Goal: Task Accomplishment & Management: Complete application form

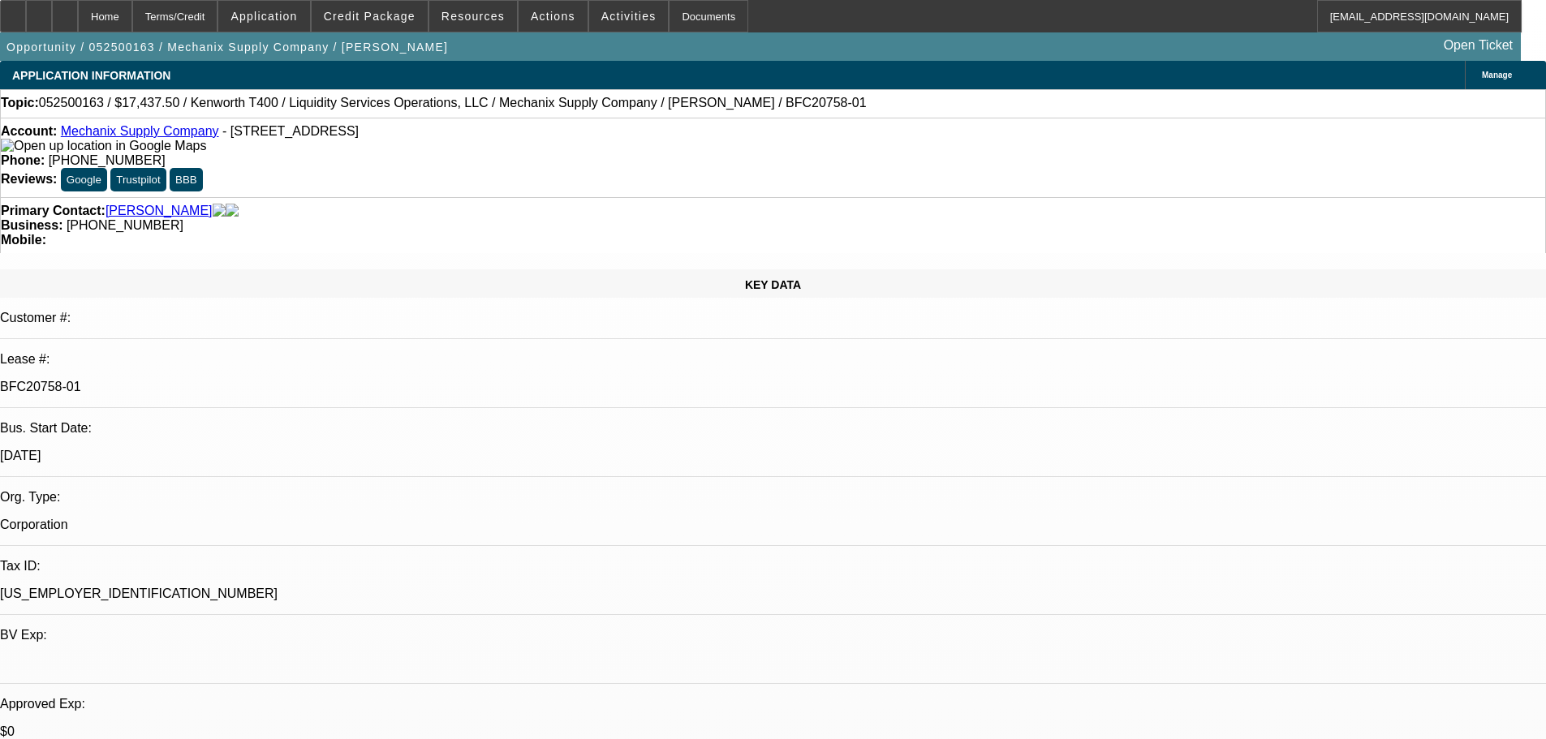
select select "0"
select select "6"
select select "0"
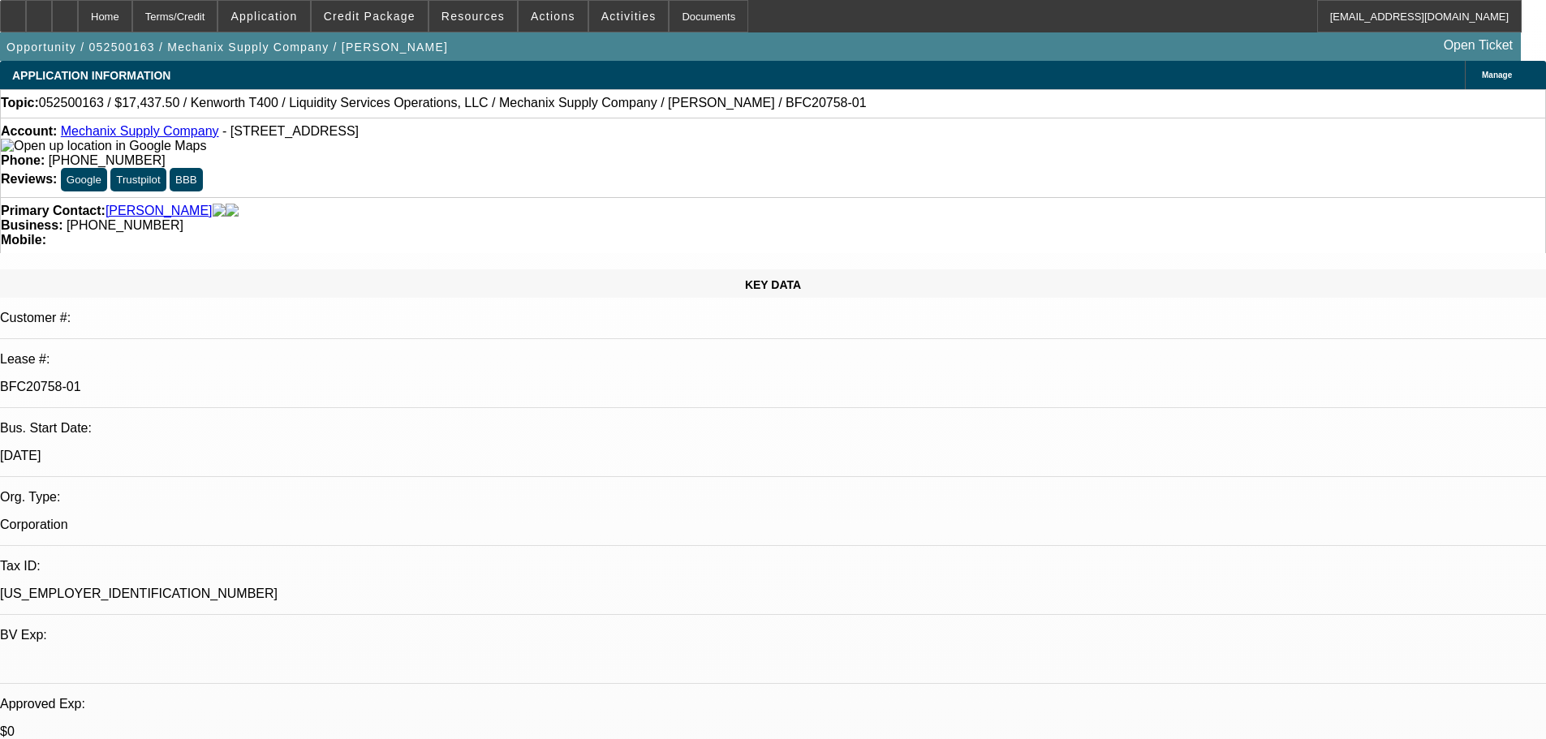
select select "0"
select select "6"
select select "0"
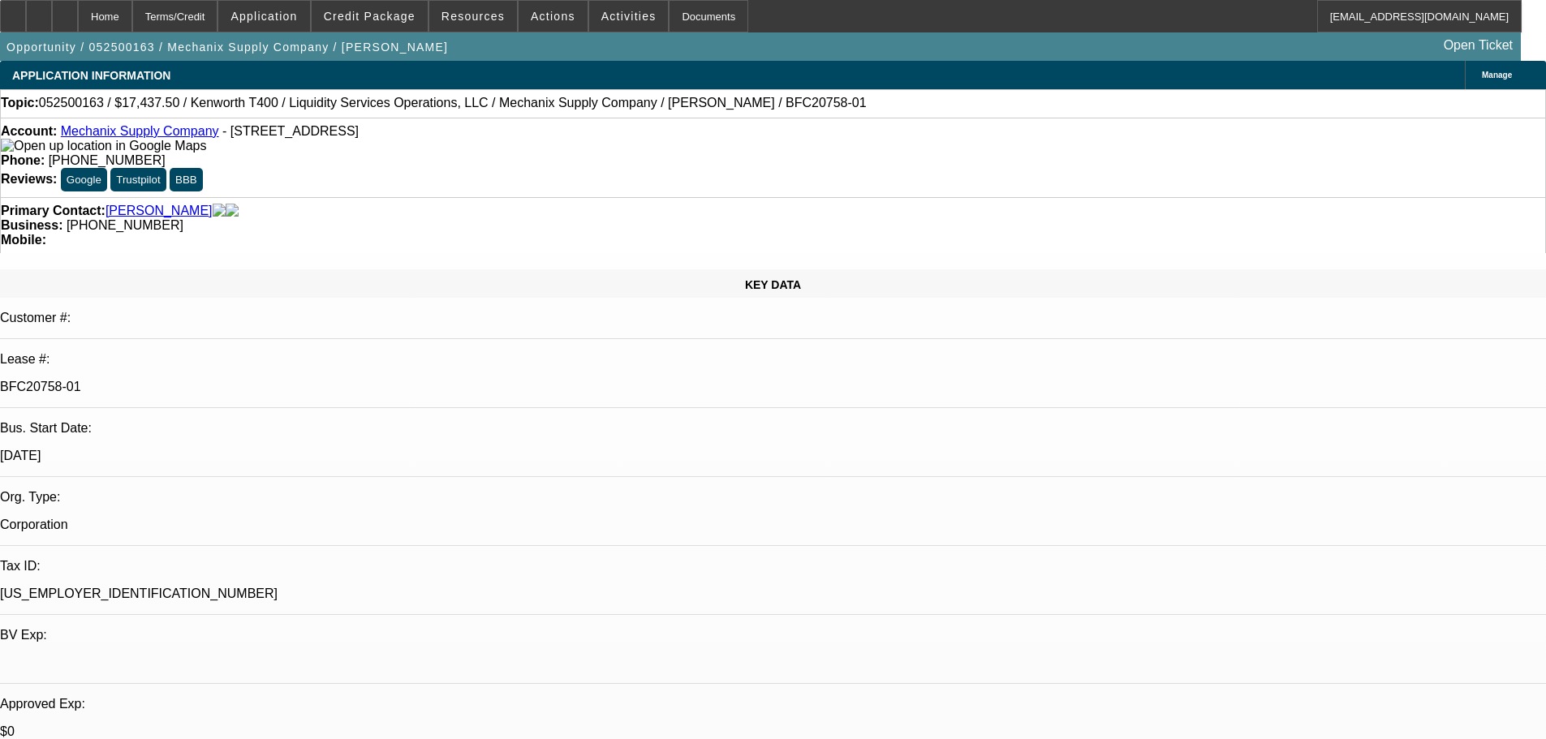
select select "0"
select select "6"
select select "0"
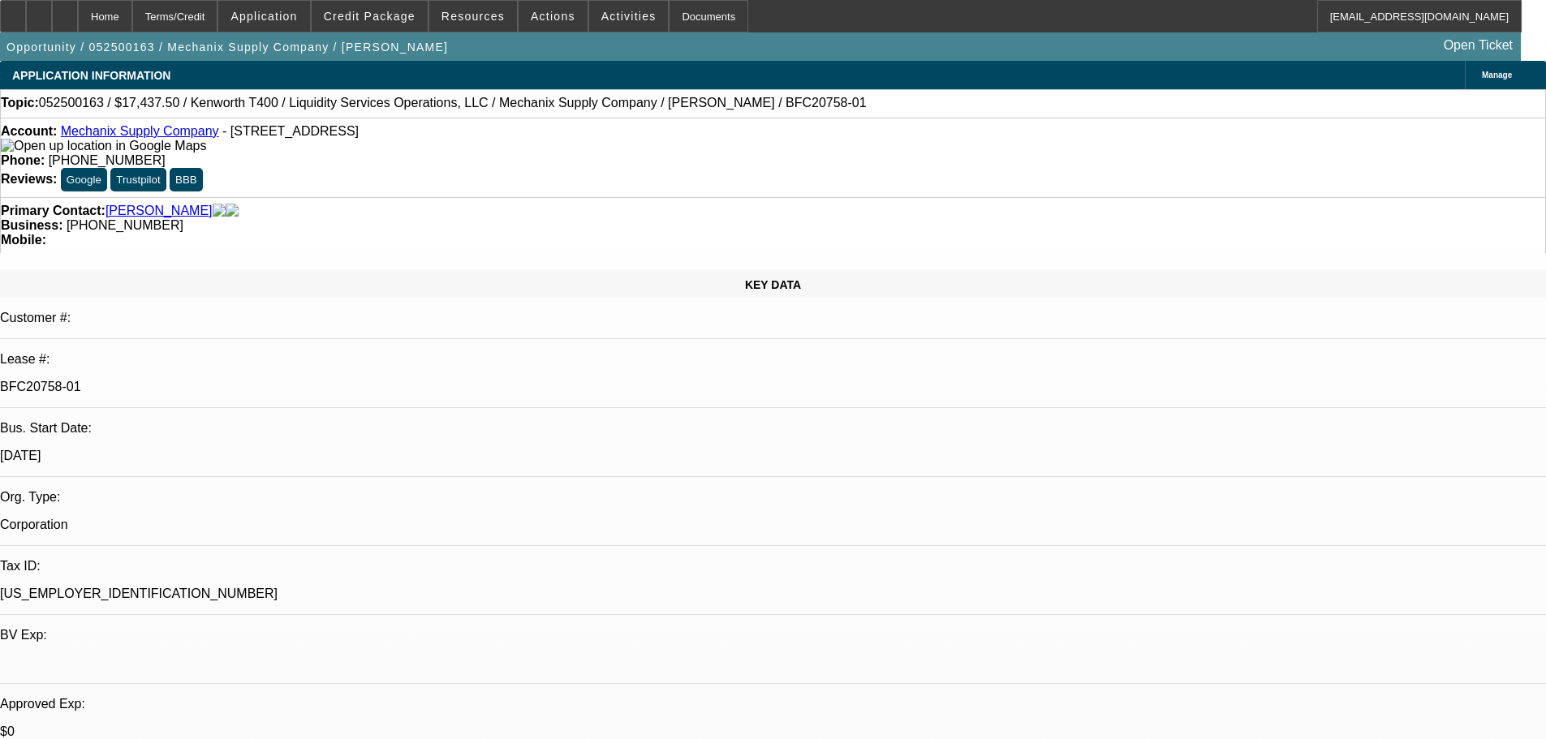
select select "6"
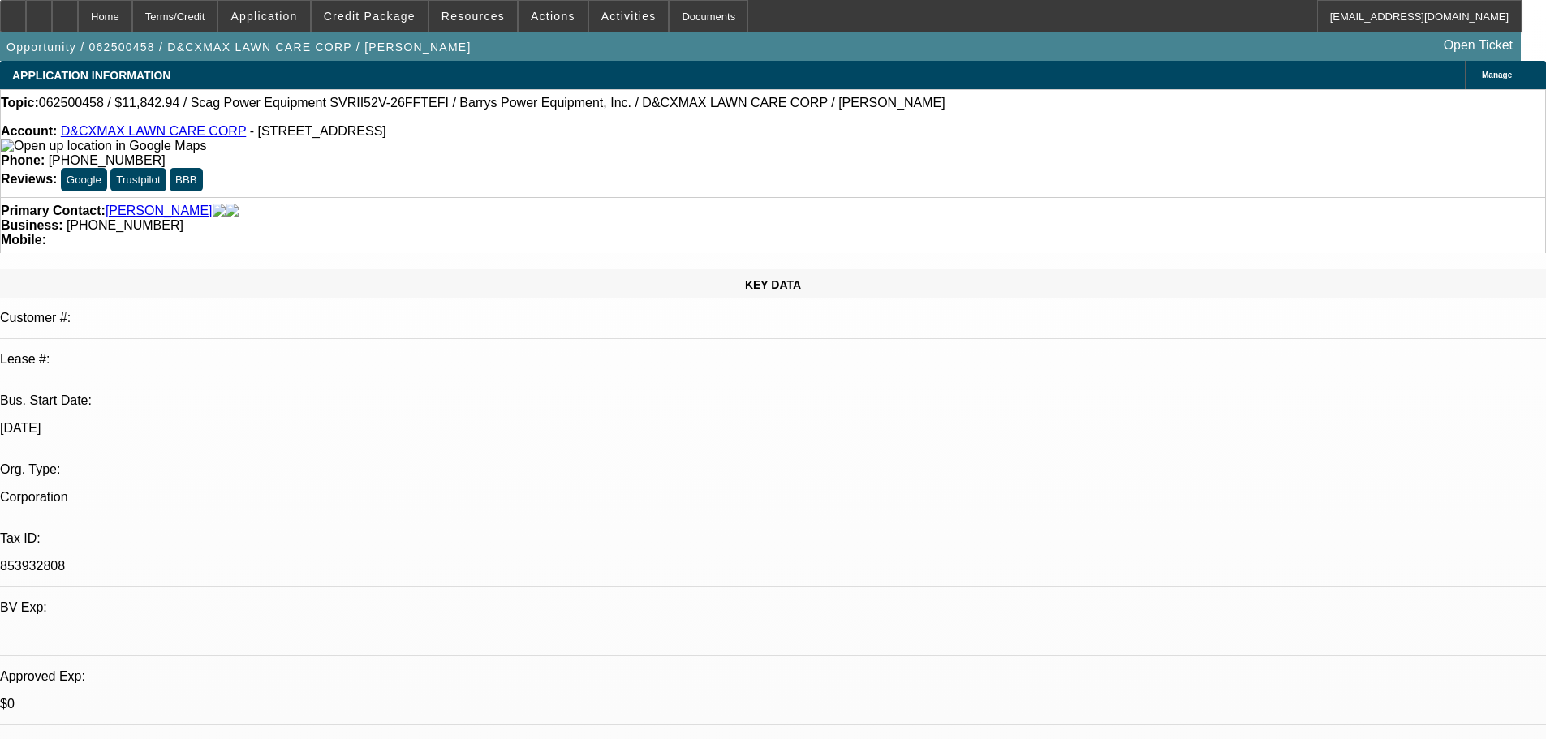
select select "0"
select select "6"
select select "0"
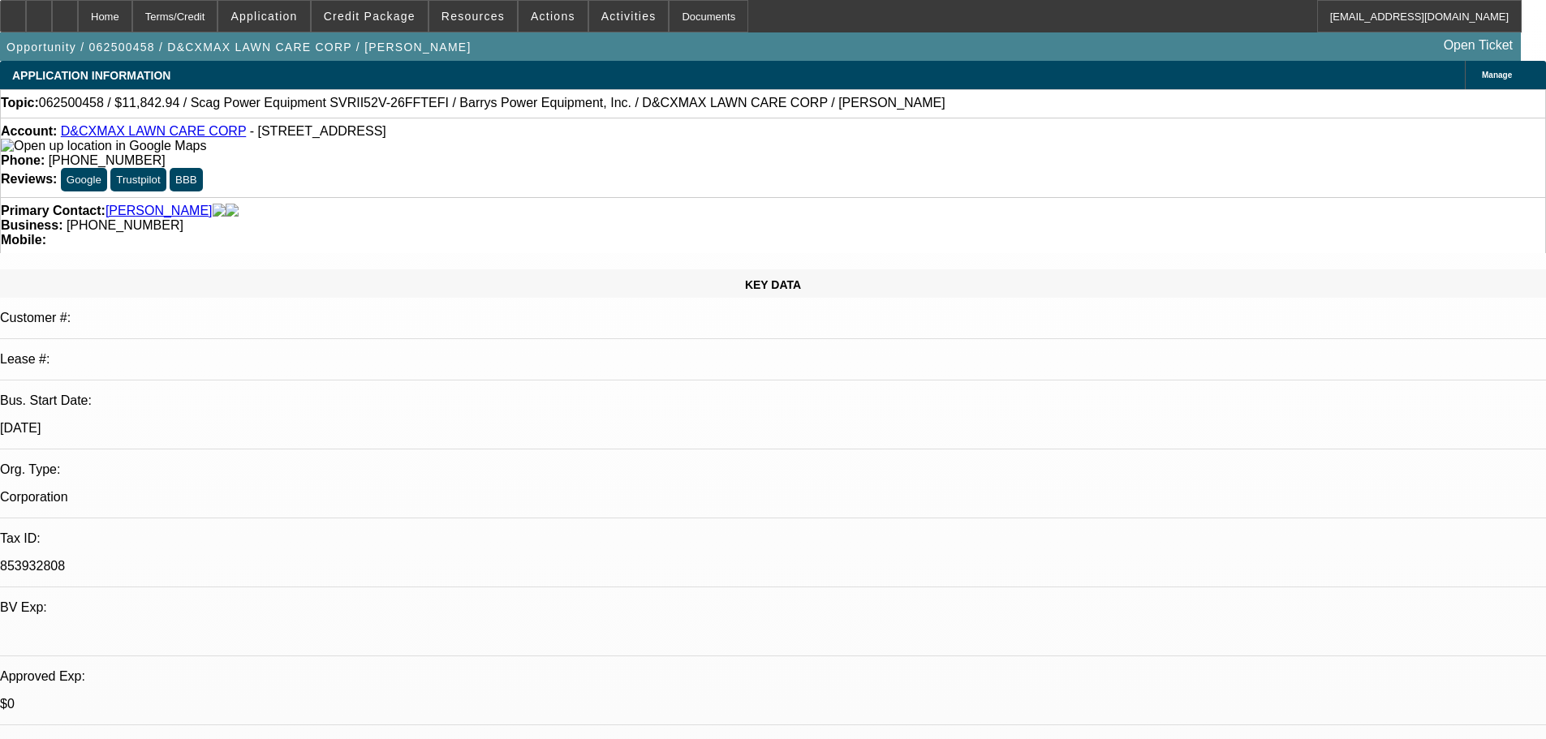
select select "2"
select select "0.1"
select select "4"
select select "0"
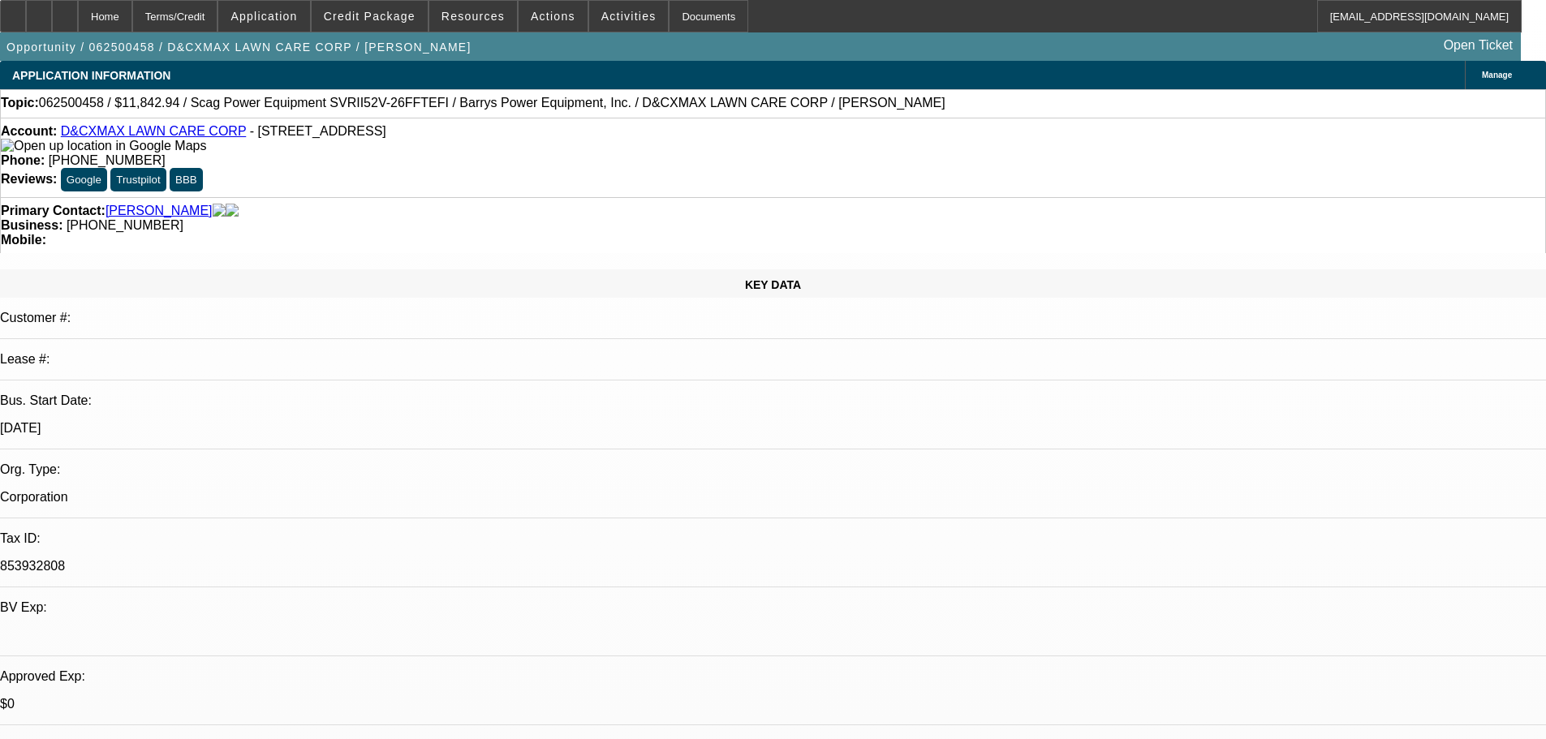
select select "2"
select select "0.1"
select select "4"
select select "0"
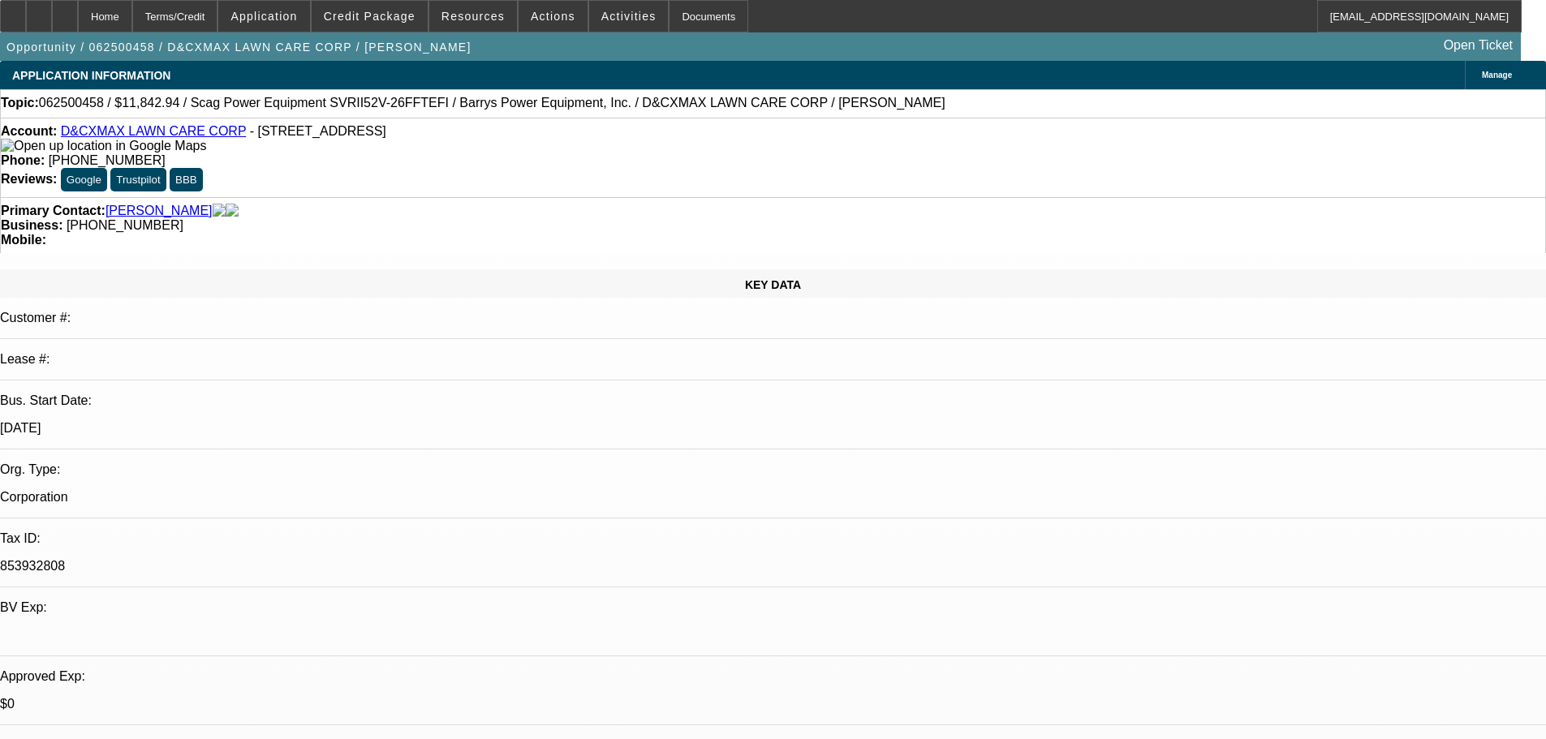
select select "0"
select select "3"
select select "0"
select select "6"
click at [597, 24] on span at bounding box center [629, 16] width 80 height 39
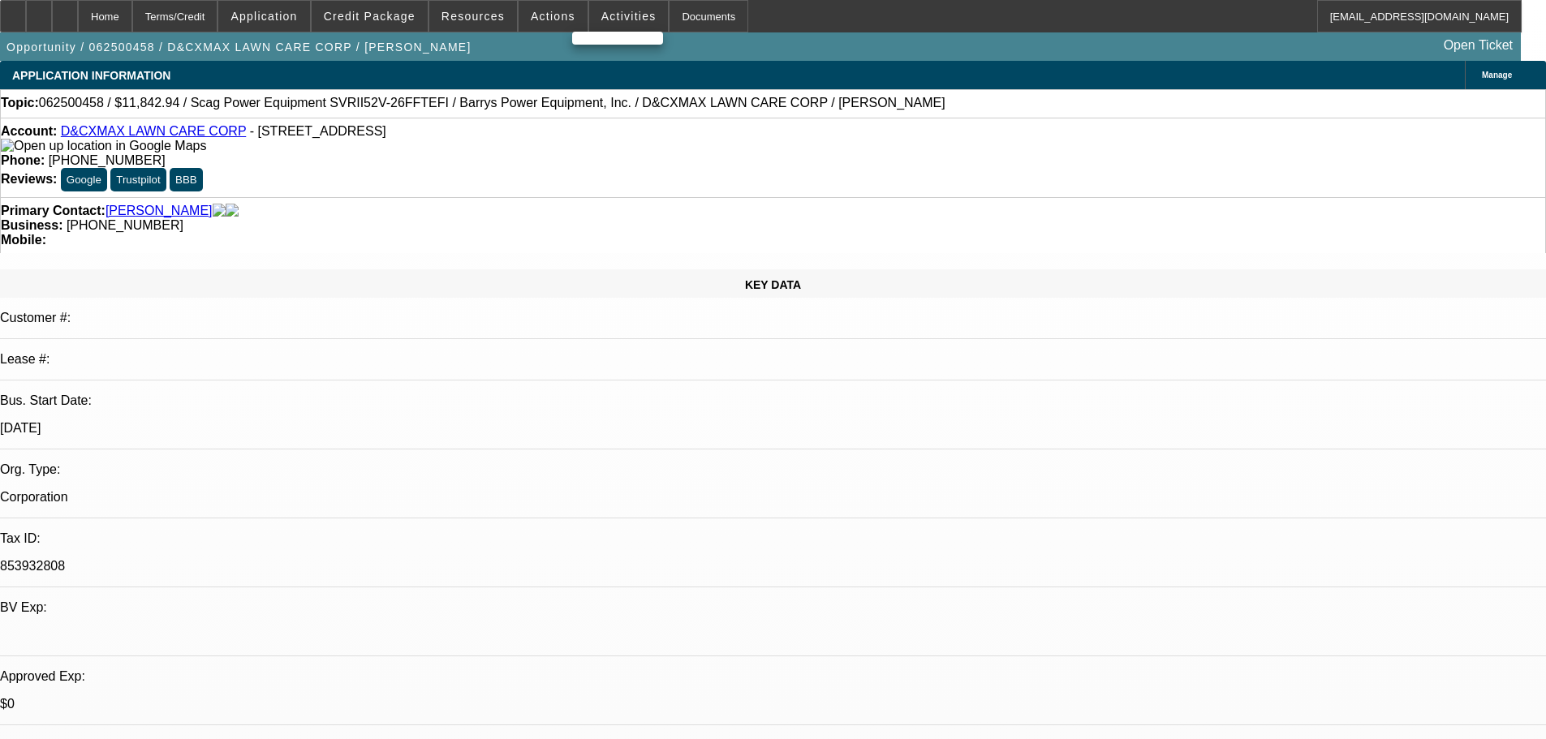
click at [539, 19] on div at bounding box center [773, 369] width 1546 height 739
click at [539, 19] on span "Actions" at bounding box center [553, 16] width 45 height 13
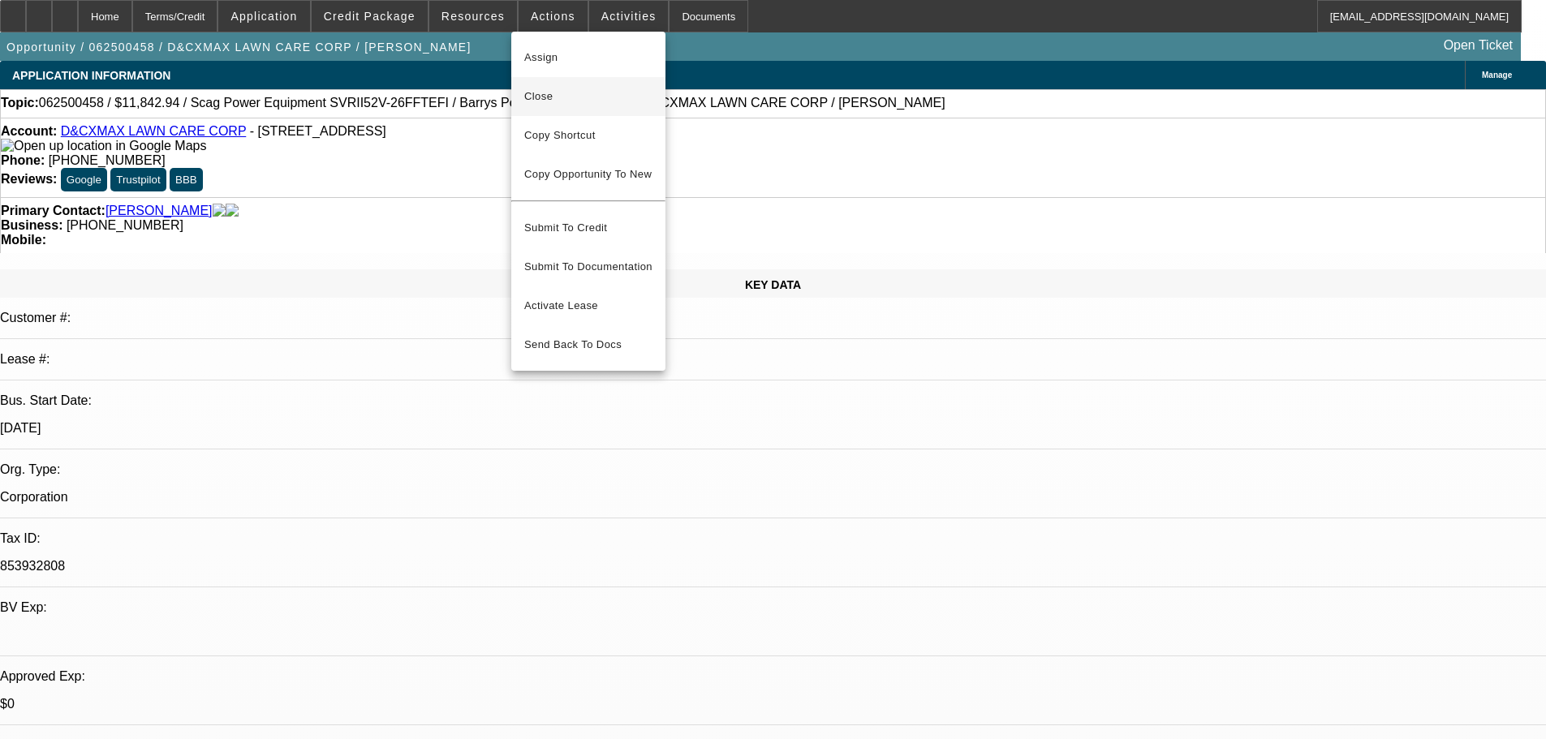
click at [554, 92] on span "Close" at bounding box center [588, 96] width 128 height 19
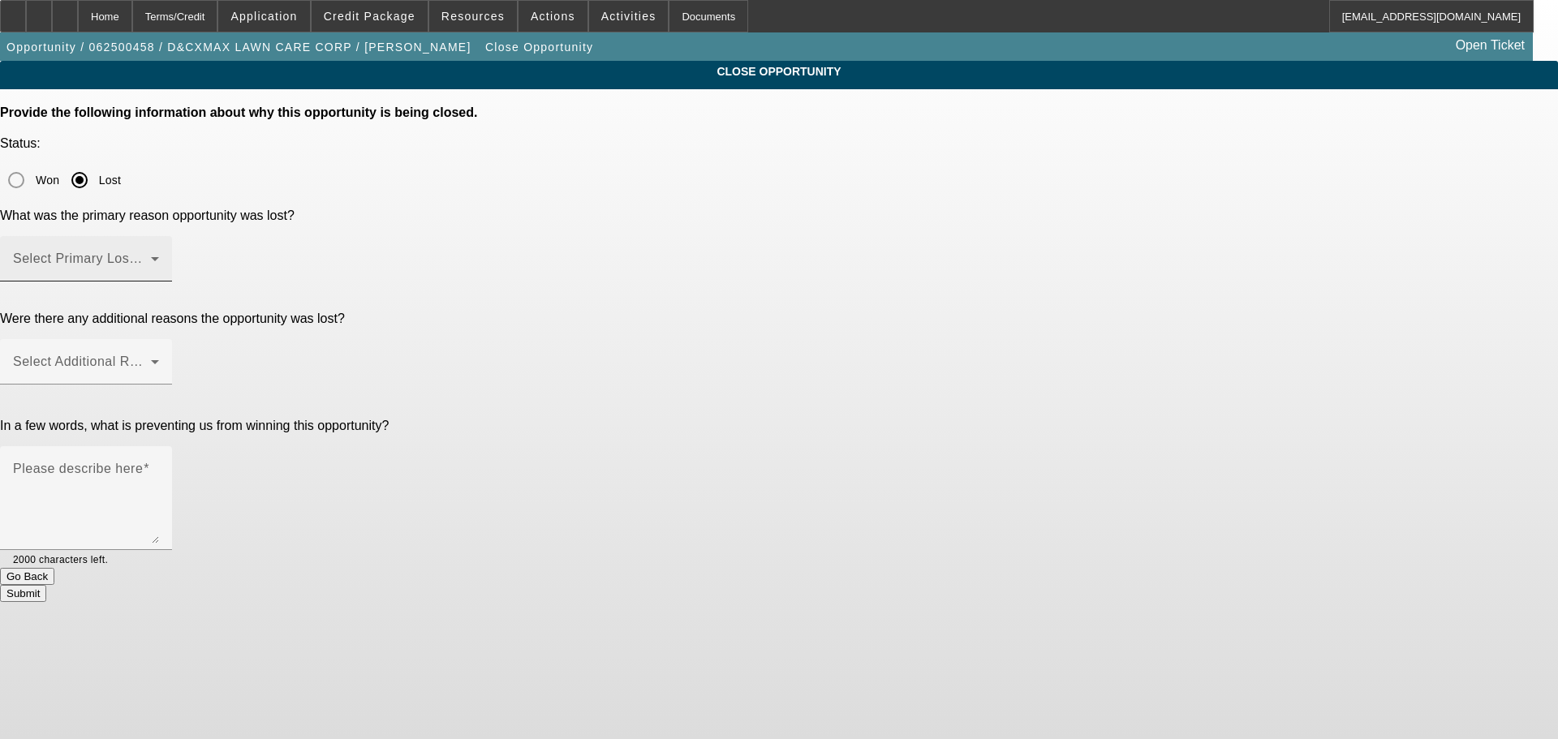
click at [151, 256] on span at bounding box center [82, 265] width 138 height 19
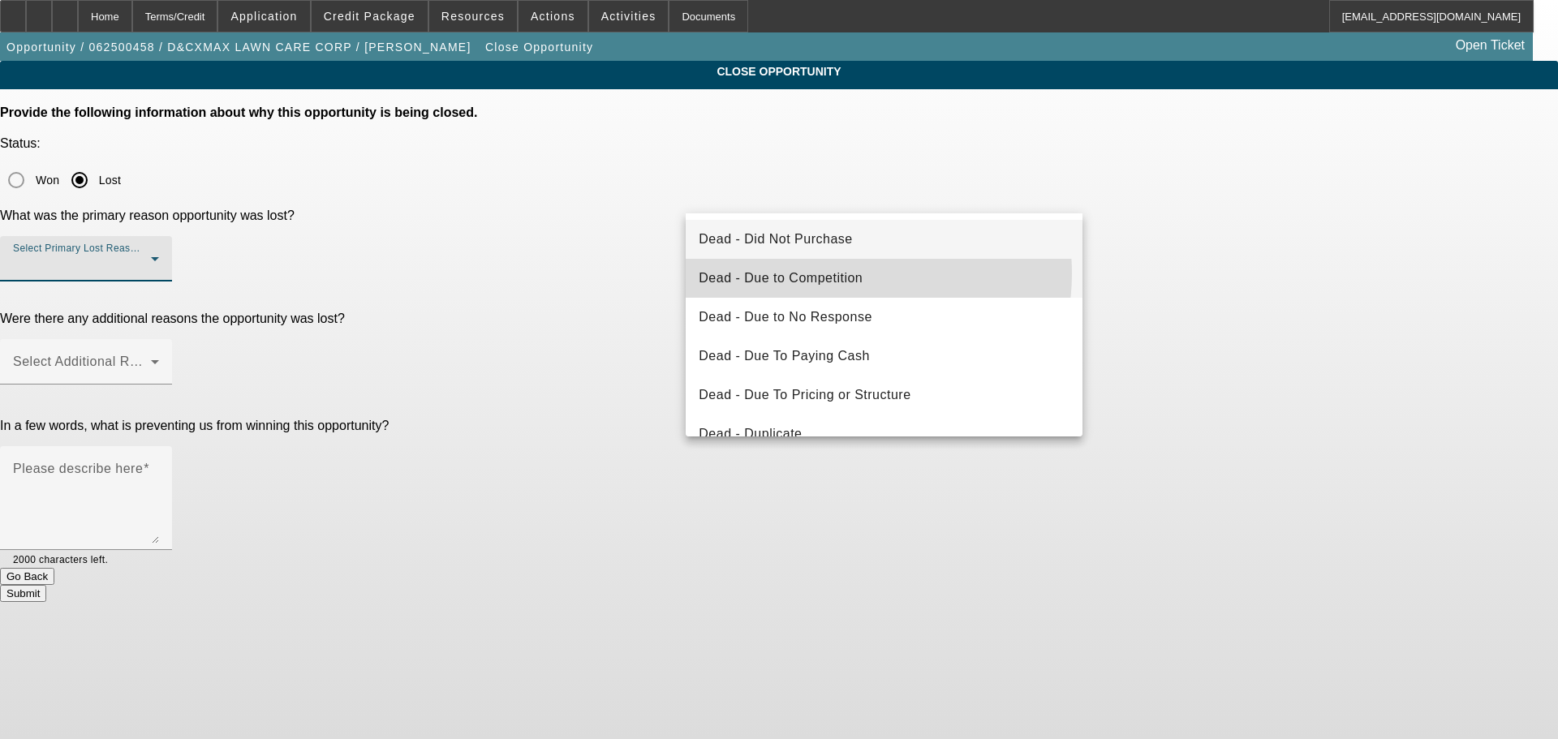
click at [850, 273] on span "Dead - Due to Competition" at bounding box center [781, 278] width 164 height 19
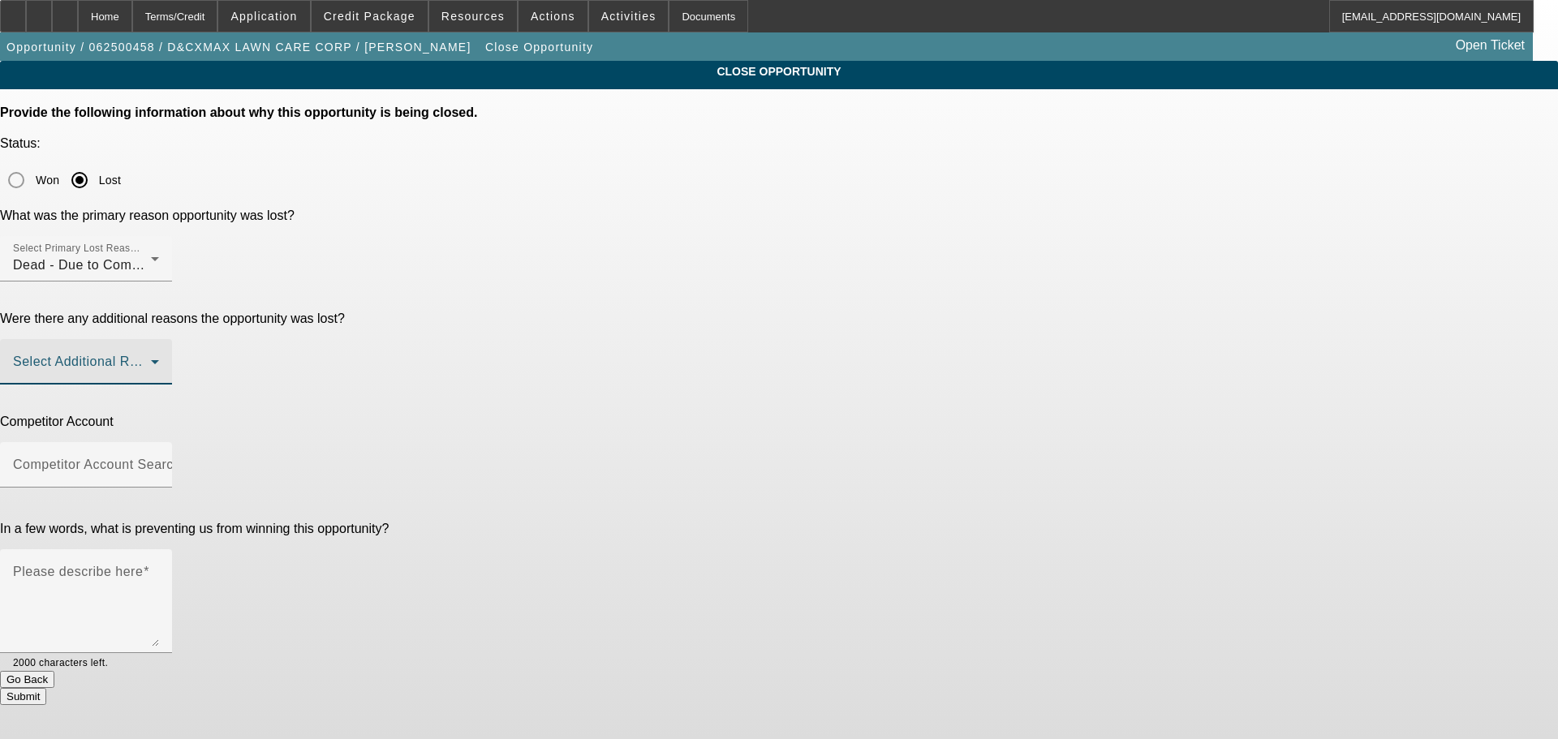
click at [151, 359] on span at bounding box center [82, 368] width 138 height 19
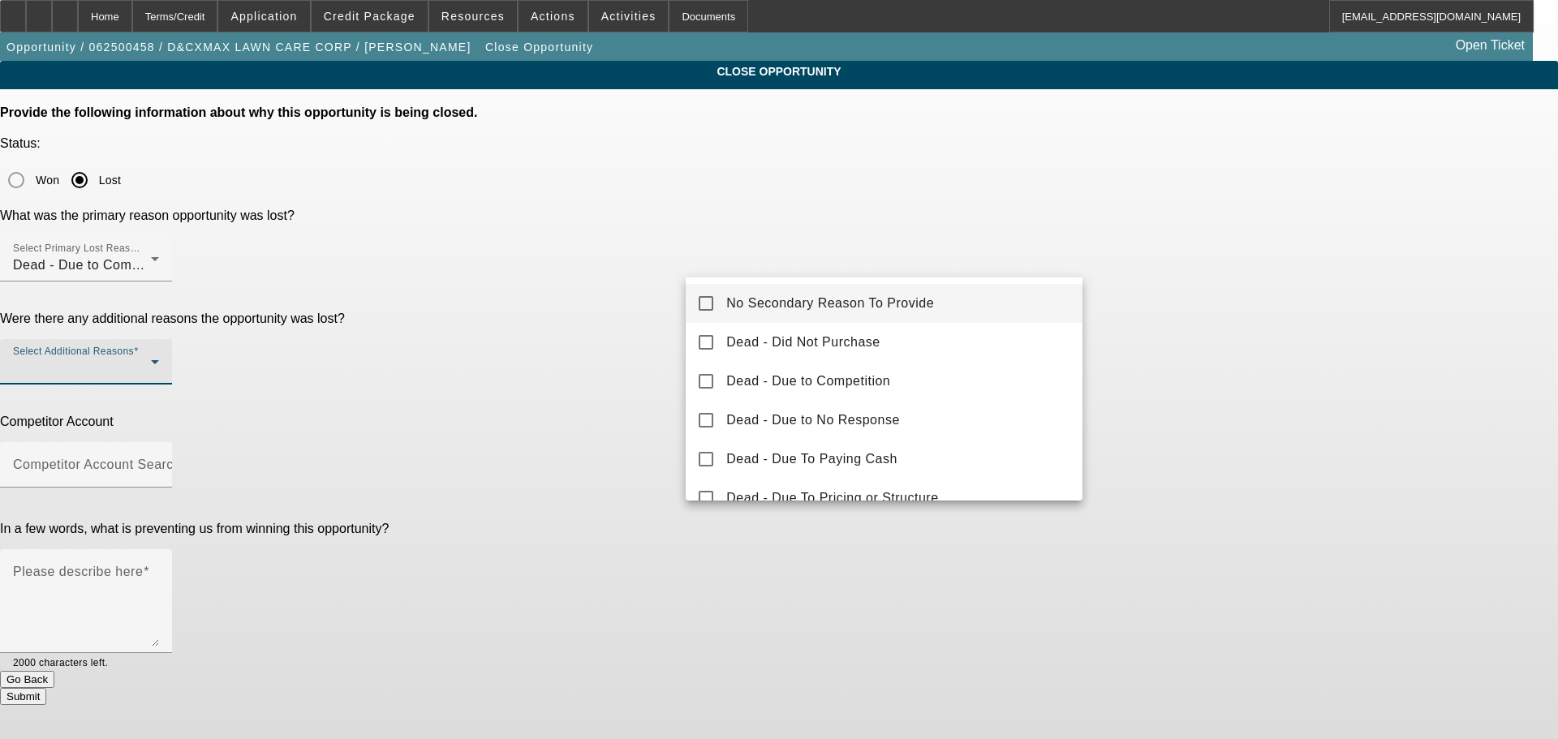
click at [739, 305] on span "No Secondary Reason To Provide" at bounding box center [830, 303] width 208 height 19
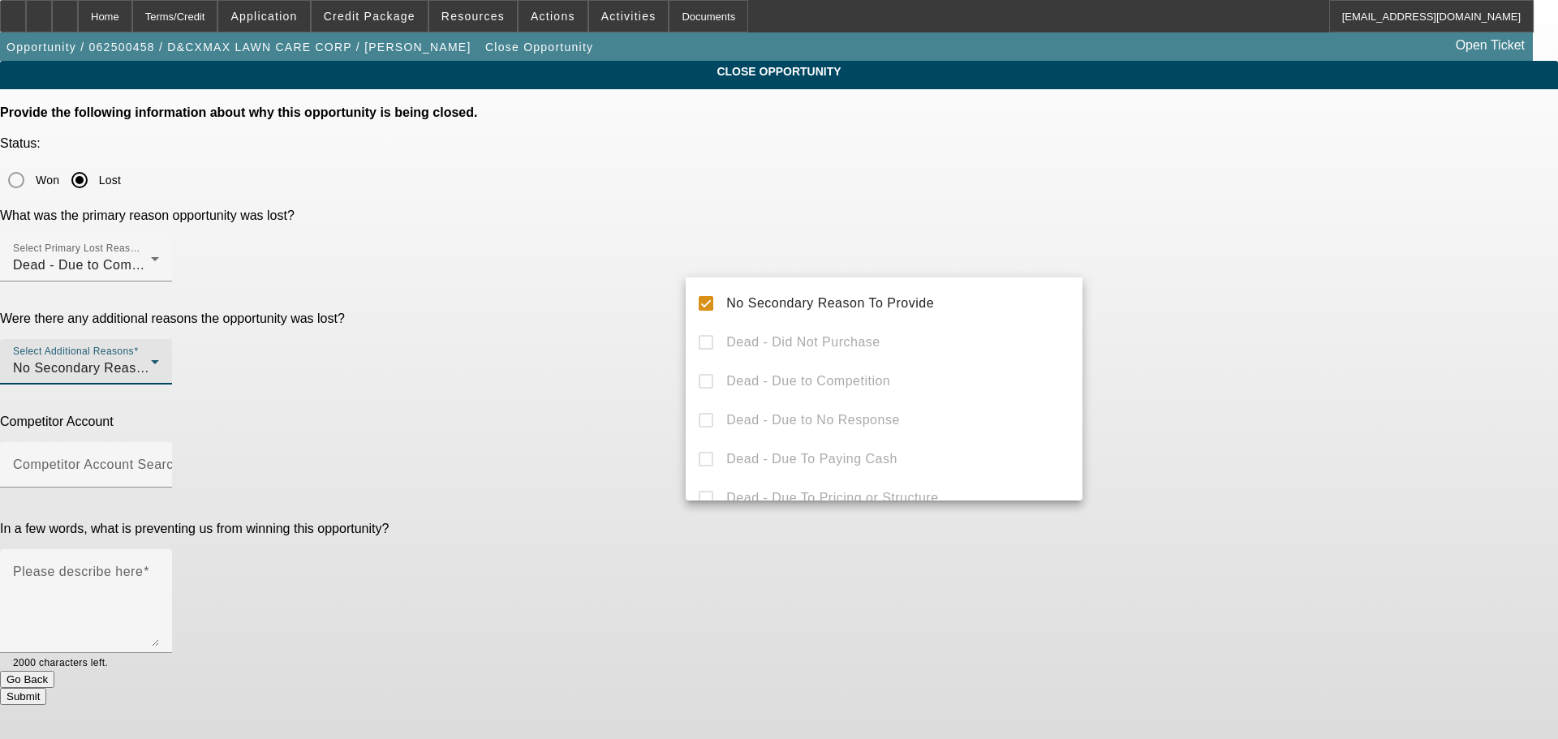
click at [622, 305] on div at bounding box center [779, 369] width 1558 height 739
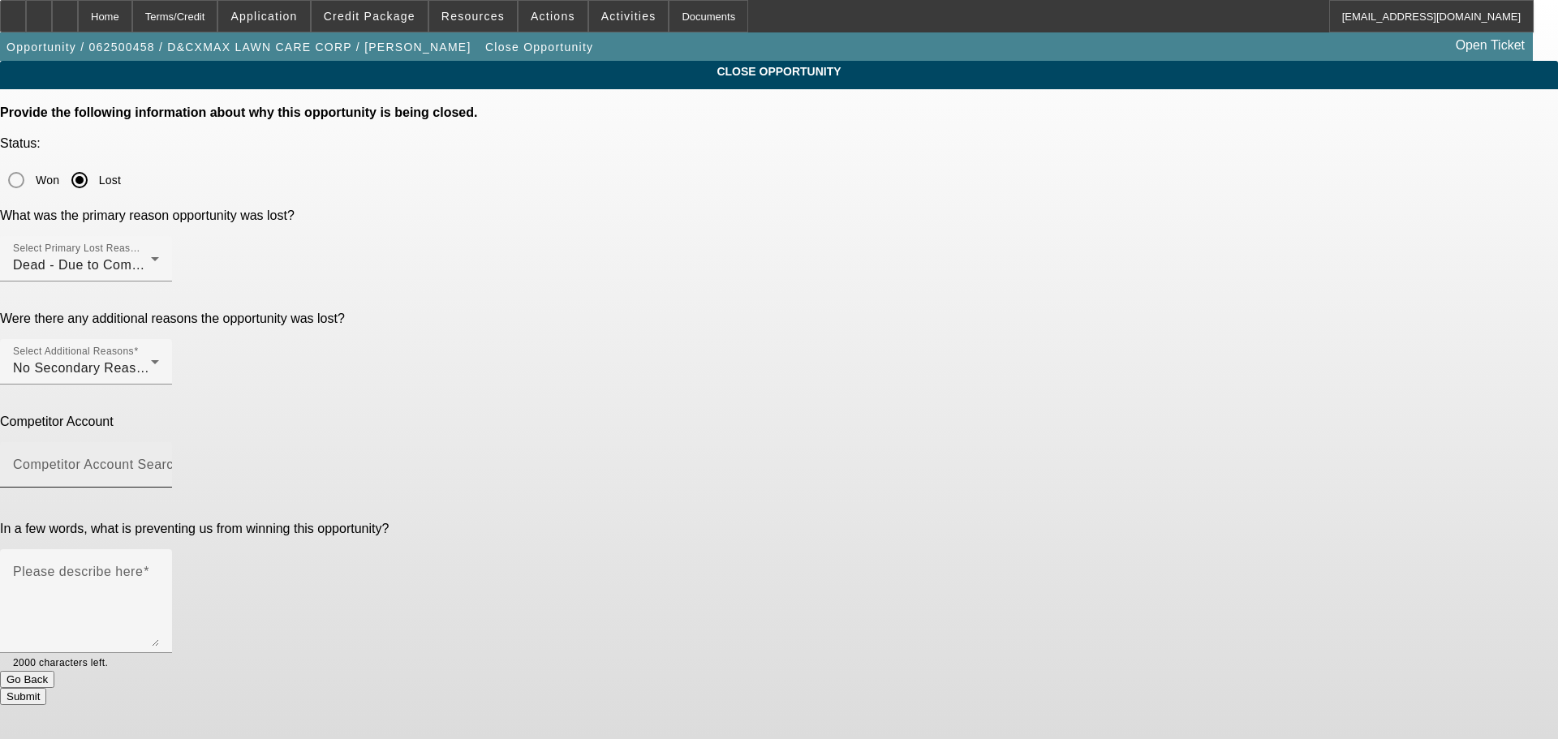
click at [181, 458] on mat-label "Competitor Account Search" at bounding box center [97, 465] width 168 height 14
click at [159, 462] on input "Competitor Account Search" at bounding box center [86, 471] width 146 height 19
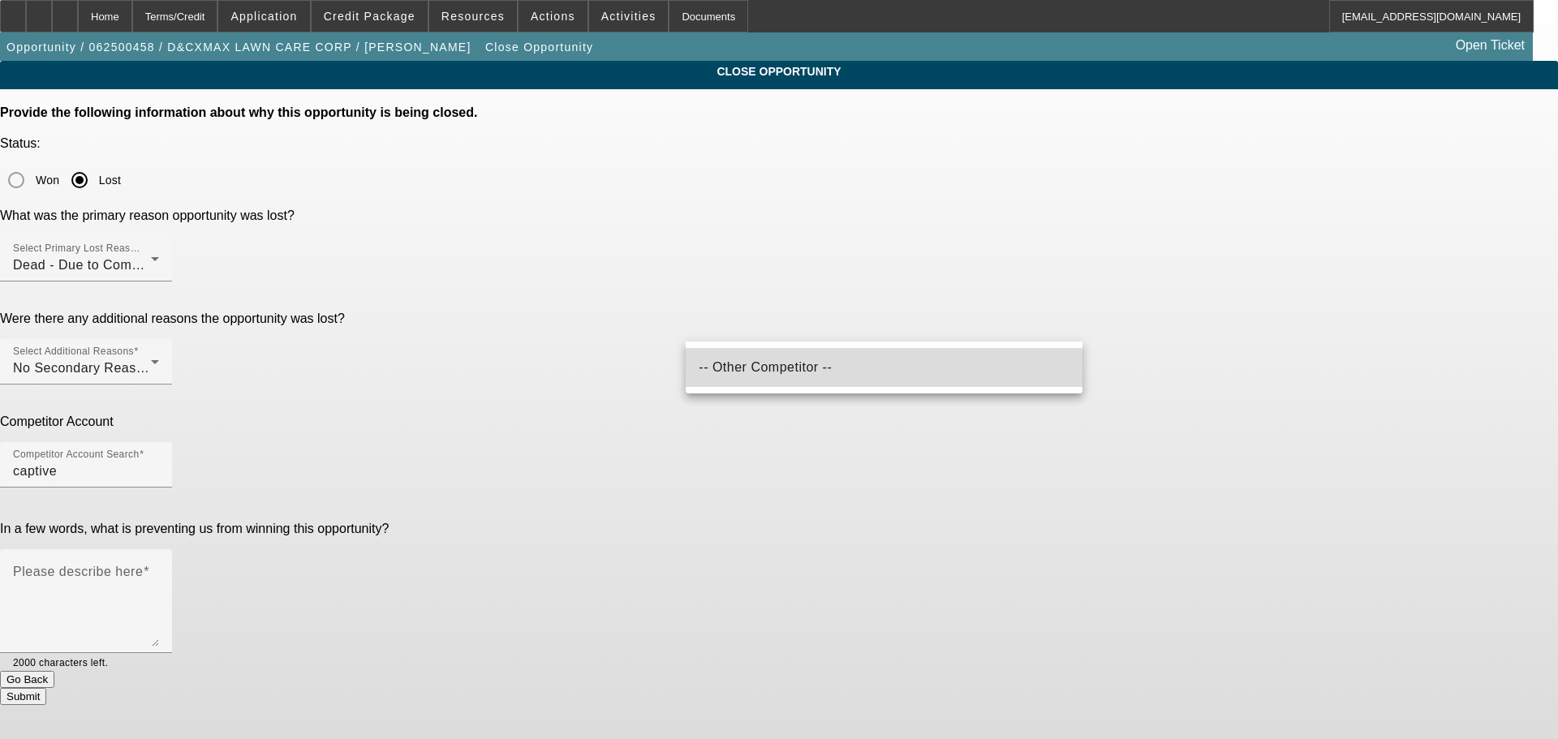
click at [753, 374] on span "-- Other Competitor --" at bounding box center [765, 367] width 133 height 19
type input "-- Other Competitor --"
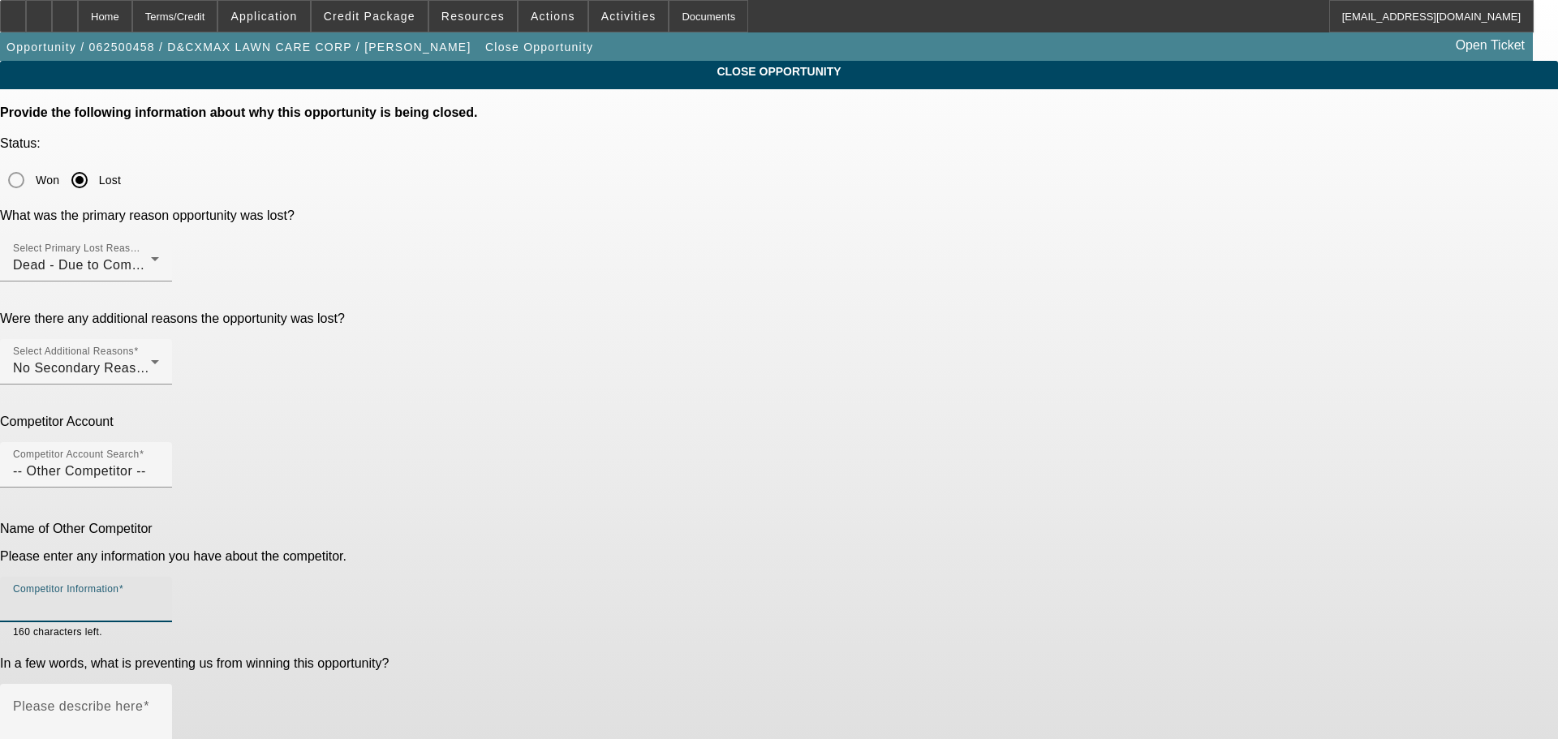
click at [159, 596] on input "Competitor Information" at bounding box center [86, 605] width 146 height 19
type input "captive w seller"
click at [159, 704] on textarea "Please describe here" at bounding box center [86, 743] width 146 height 78
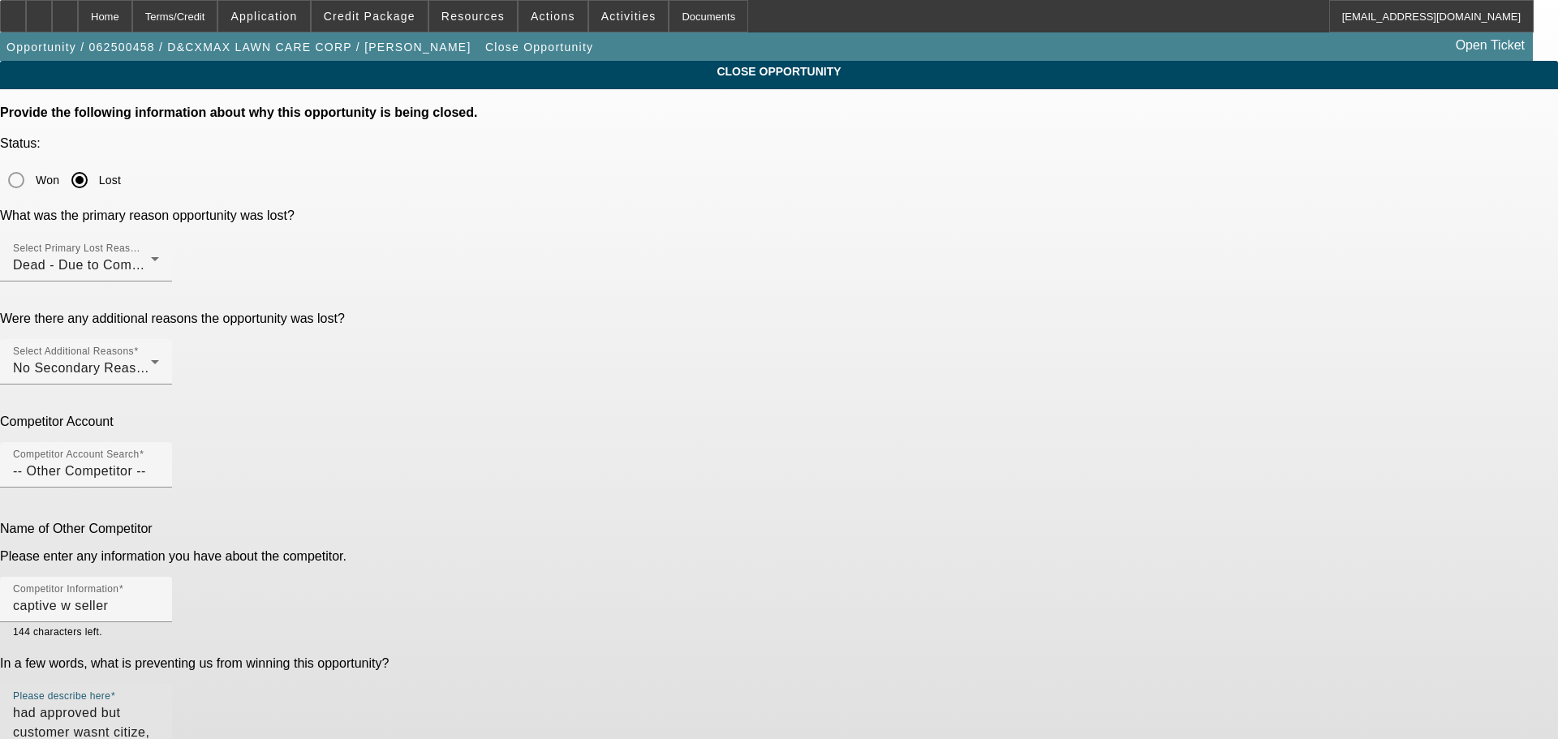
click at [159, 704] on textarea "had approved but customer wasnt citize, didnt have work permit went w captive" at bounding box center [86, 743] width 146 height 78
type textarea "had approved but customer wasnt citizen, didnt have work permit went w captive"
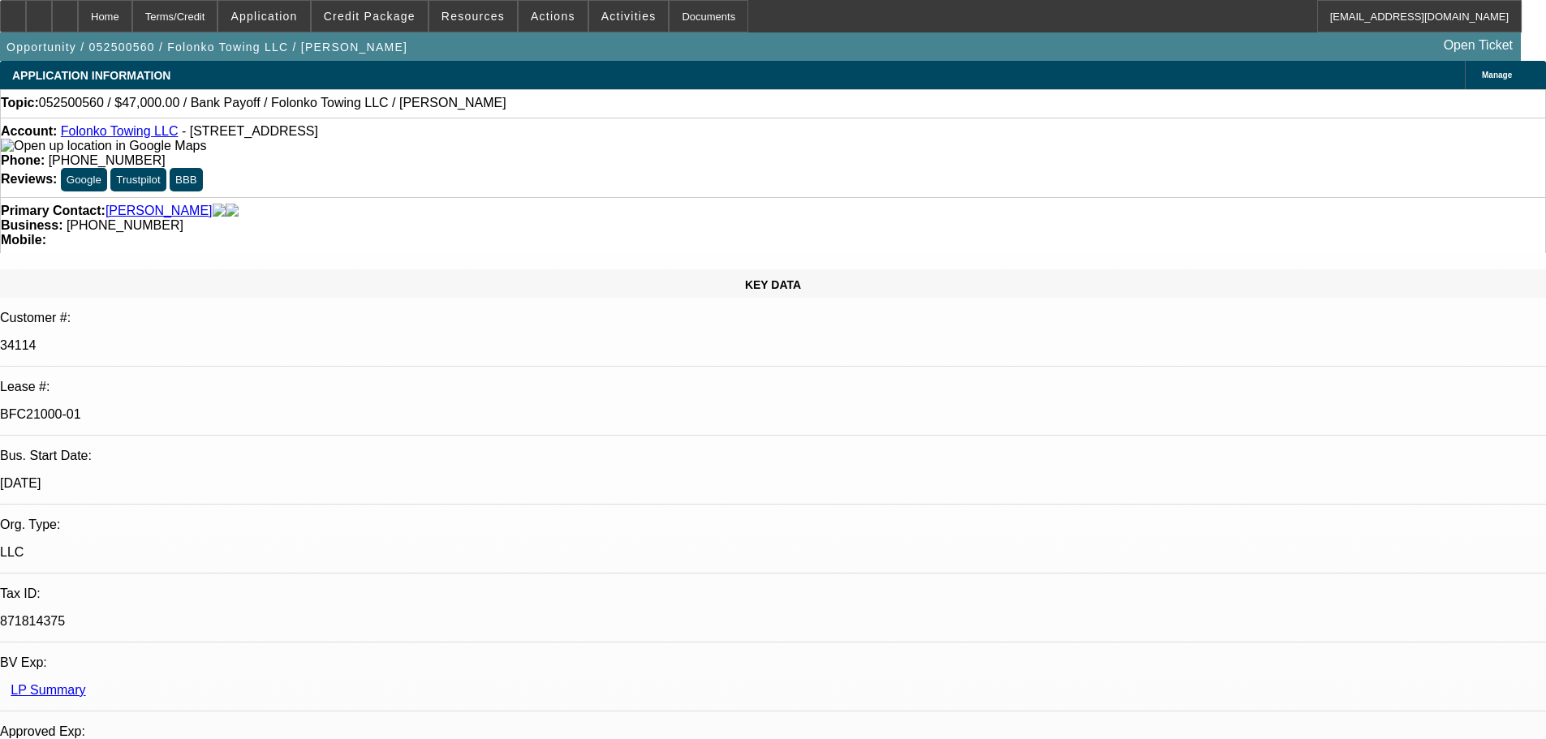
select select "0"
select select "2"
select select "0.1"
select select "4"
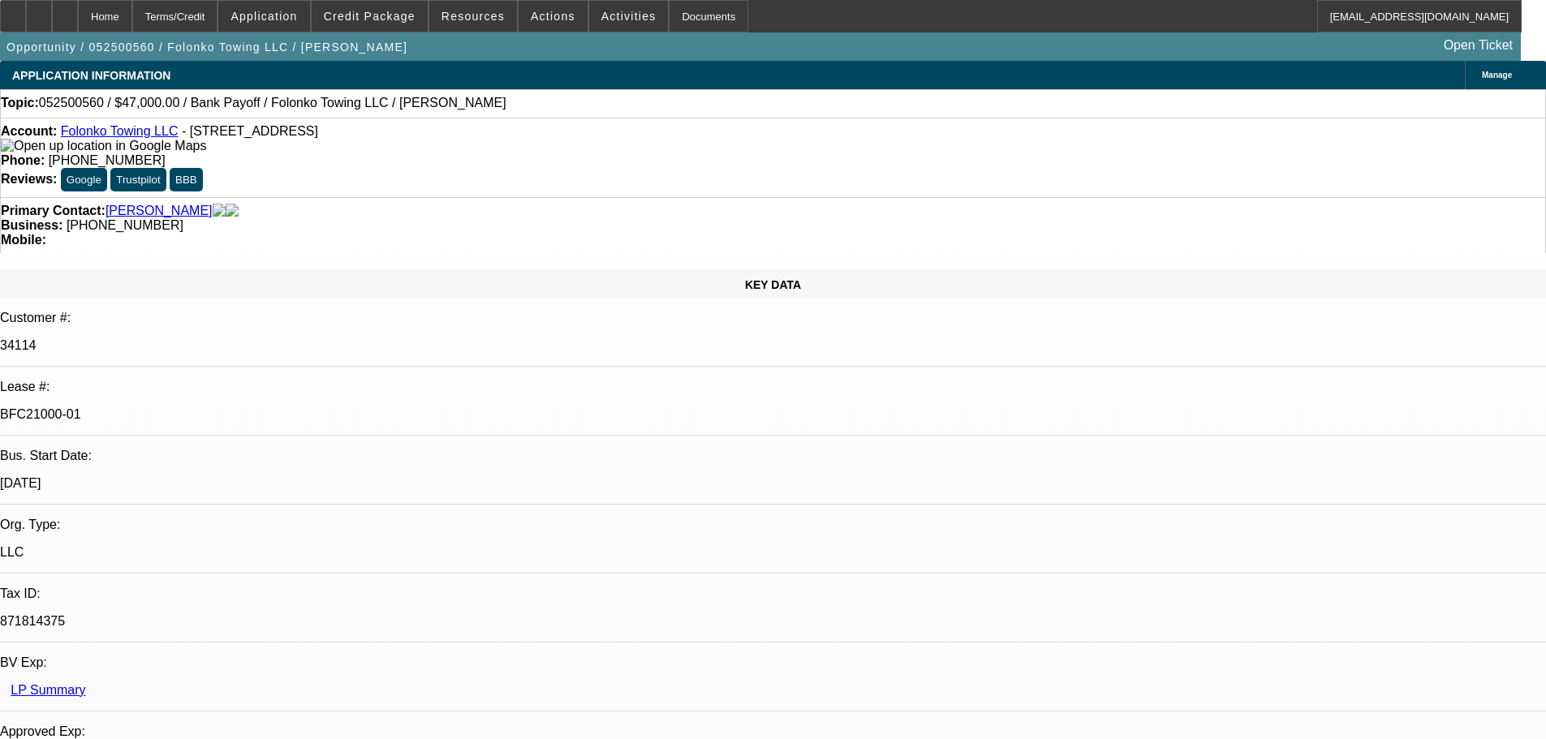
select select "0"
select select "2"
select select "0.1"
select select "4"
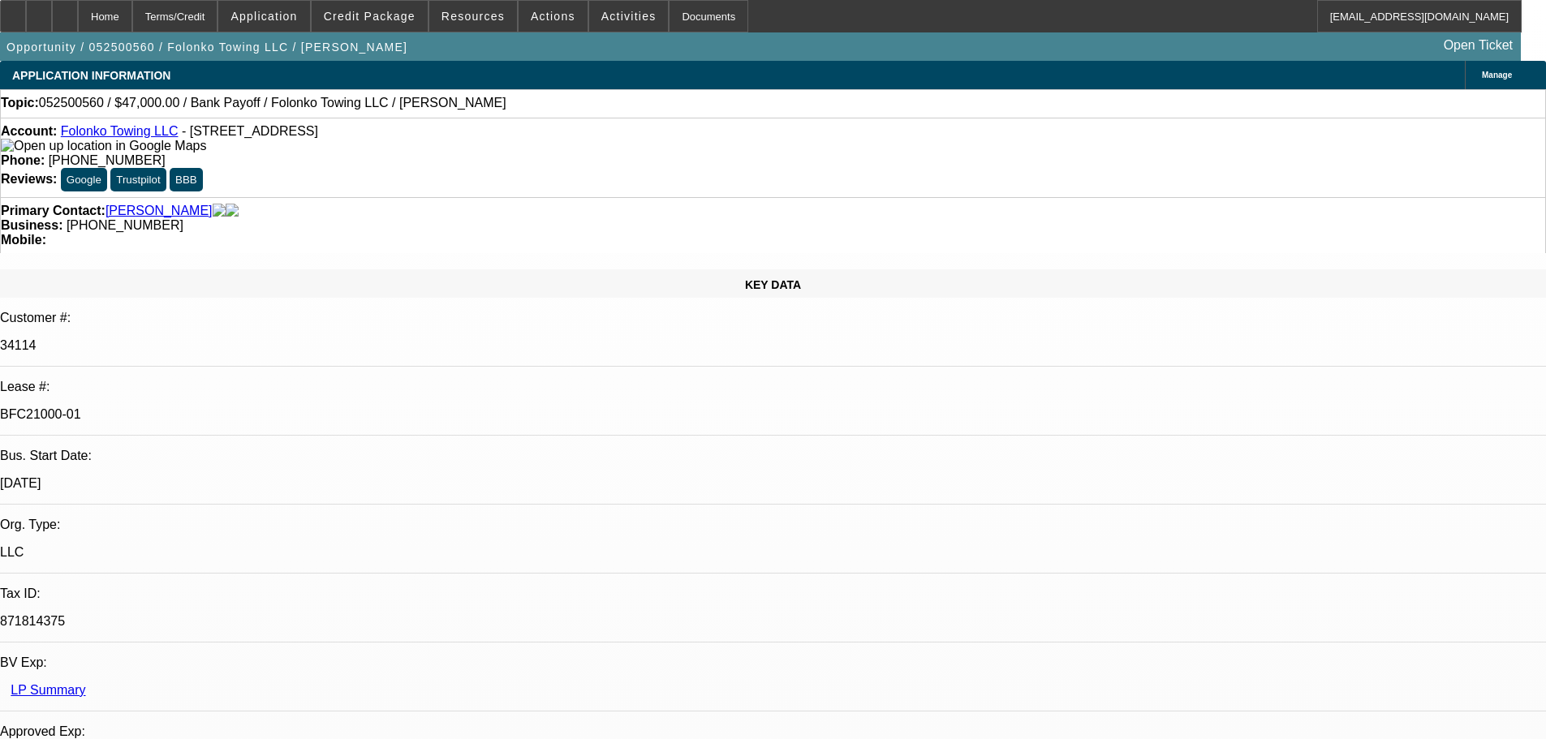
select select "0"
select select "2"
select select "0.1"
select select "4"
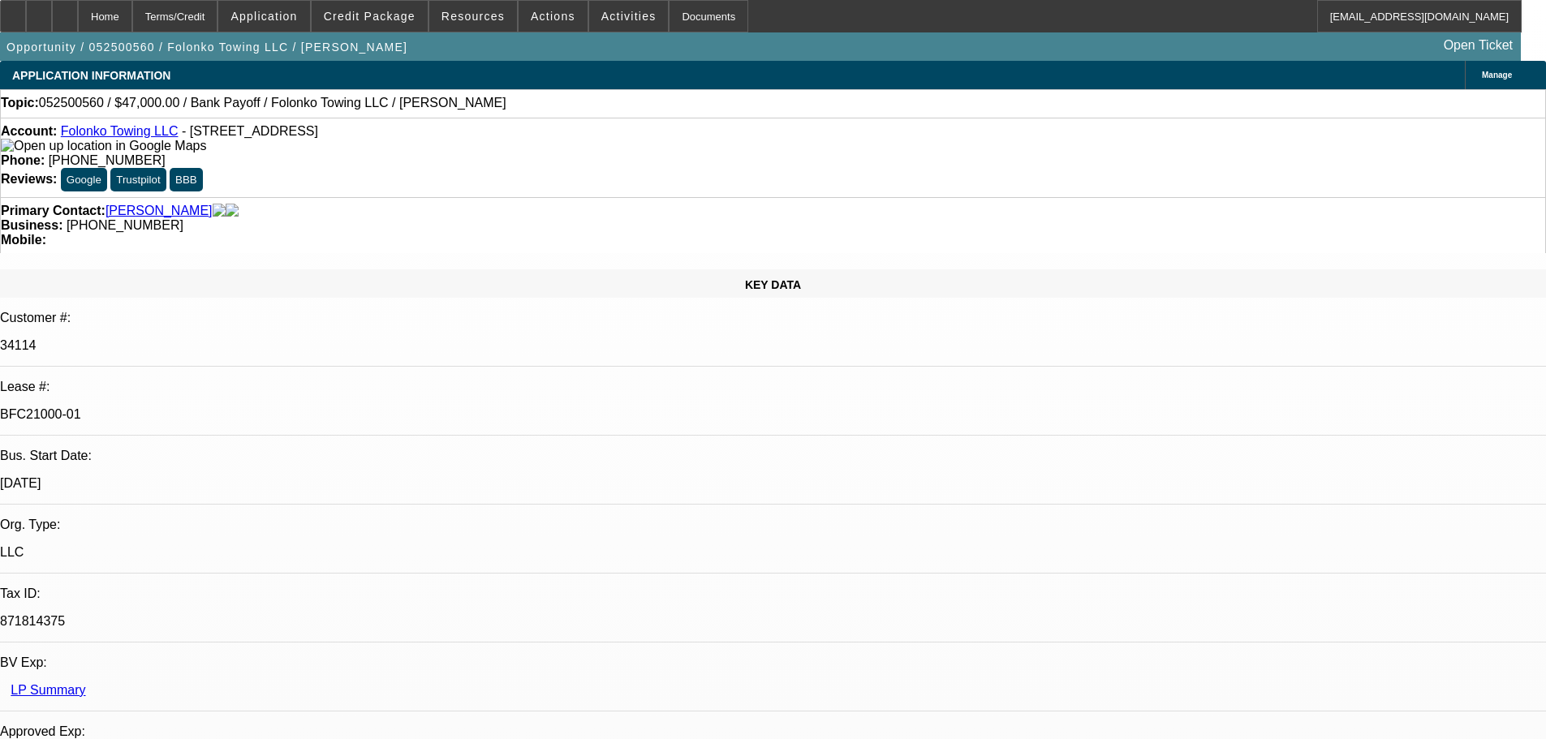
select select "0"
select select "2"
select select "0.1"
select select "4"
select select "0"
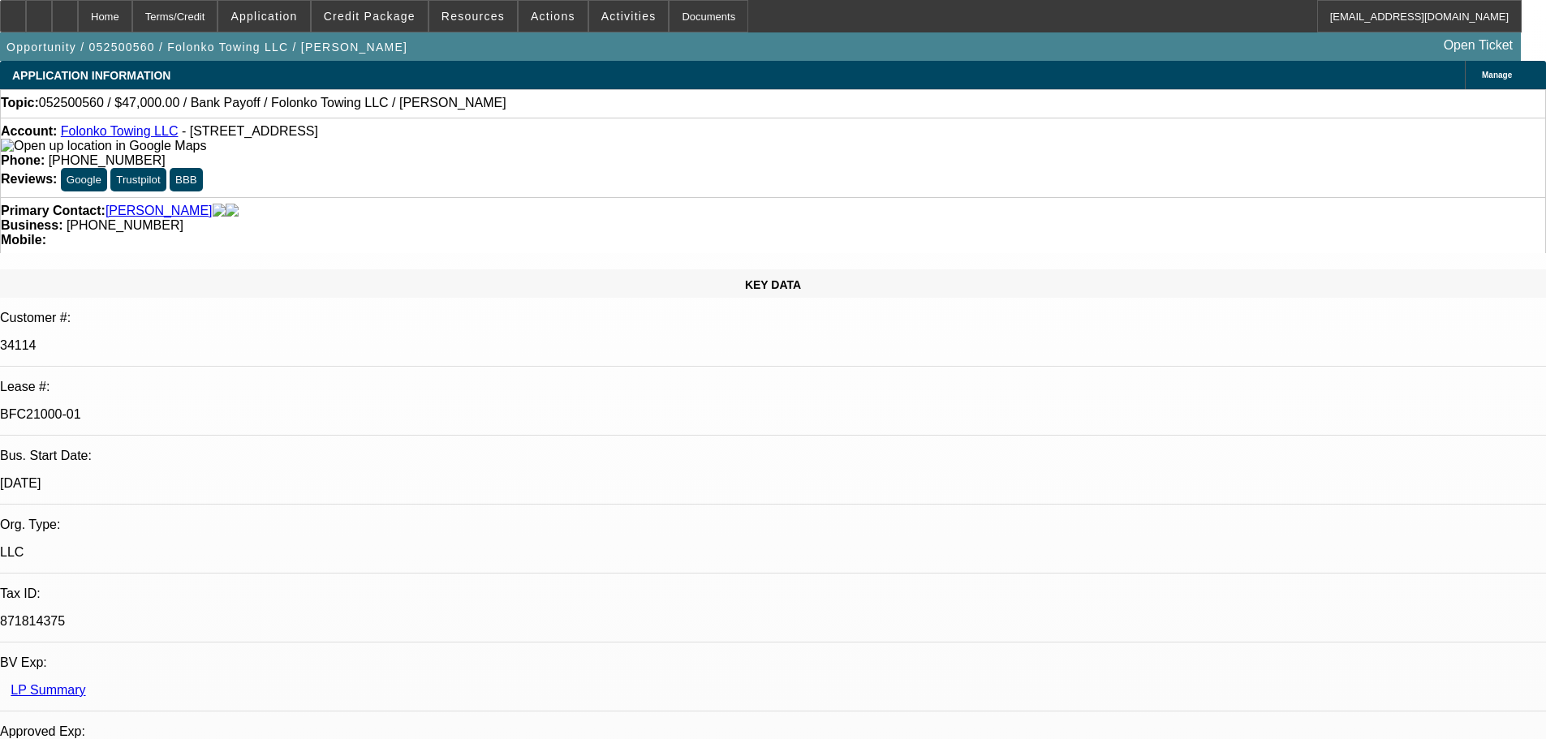
select select "2"
select select "0.1"
select select "4"
select select "0"
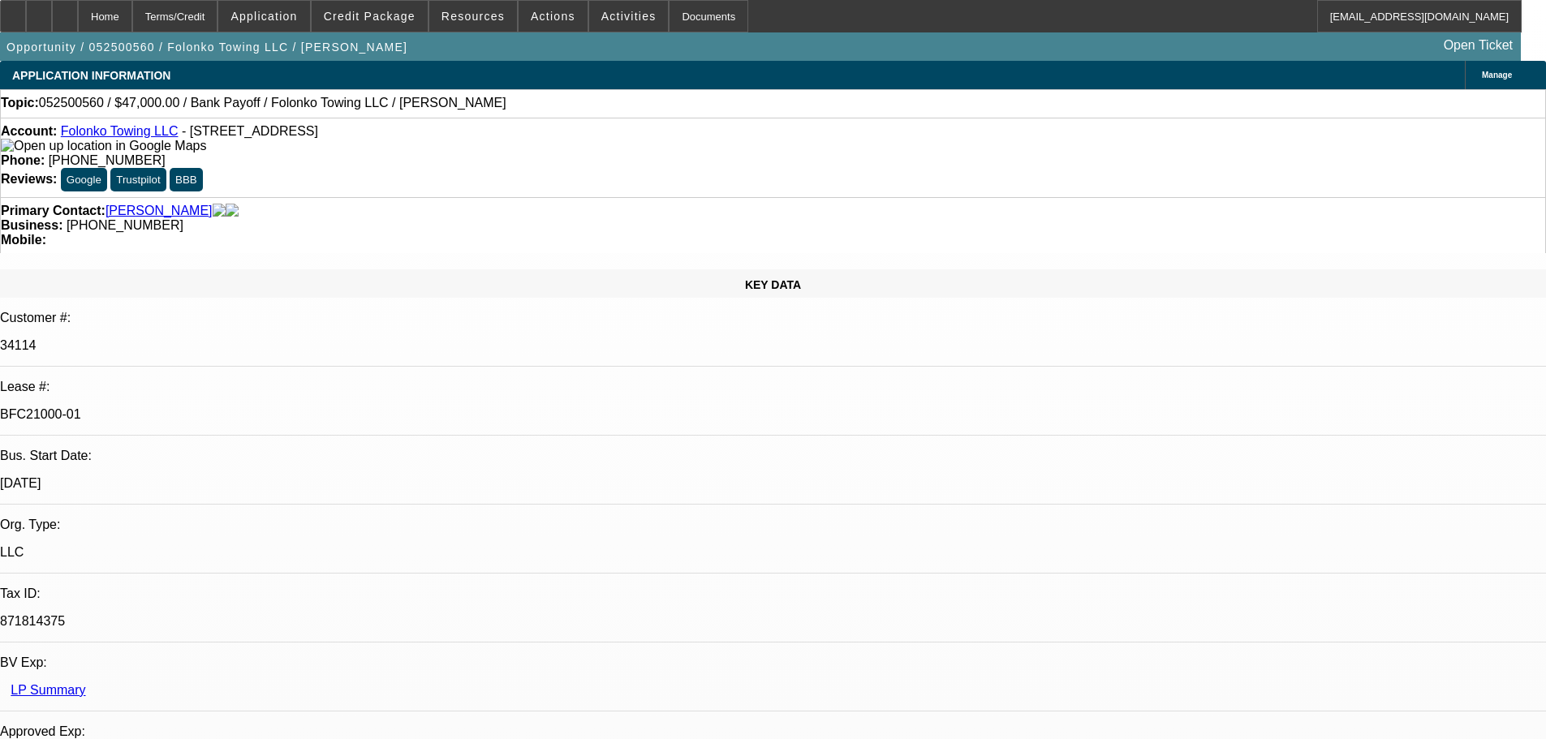
select select "0.1"
select select "4"
select select "1"
select select "2"
select select "1"
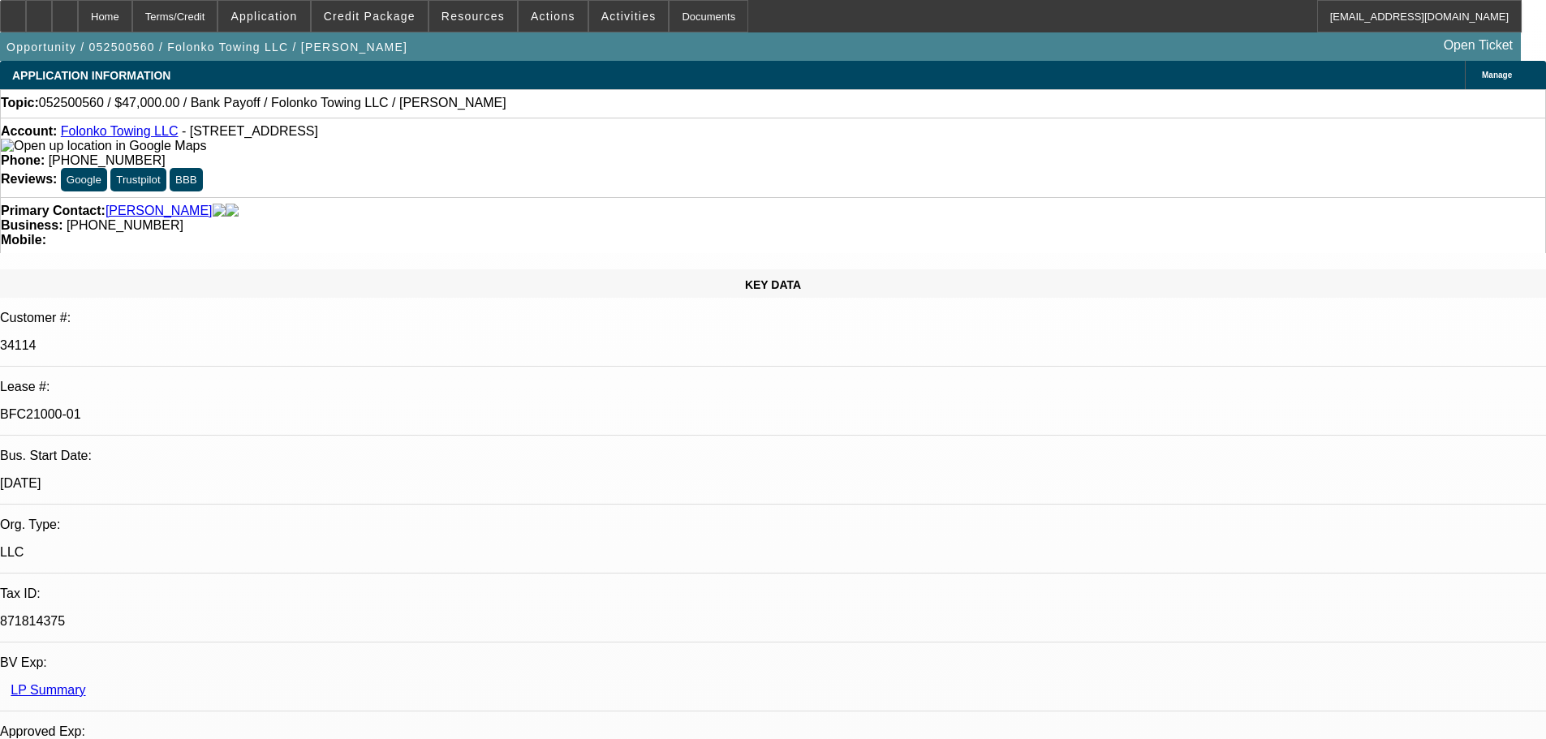
select select "2"
select select "1"
select select "2"
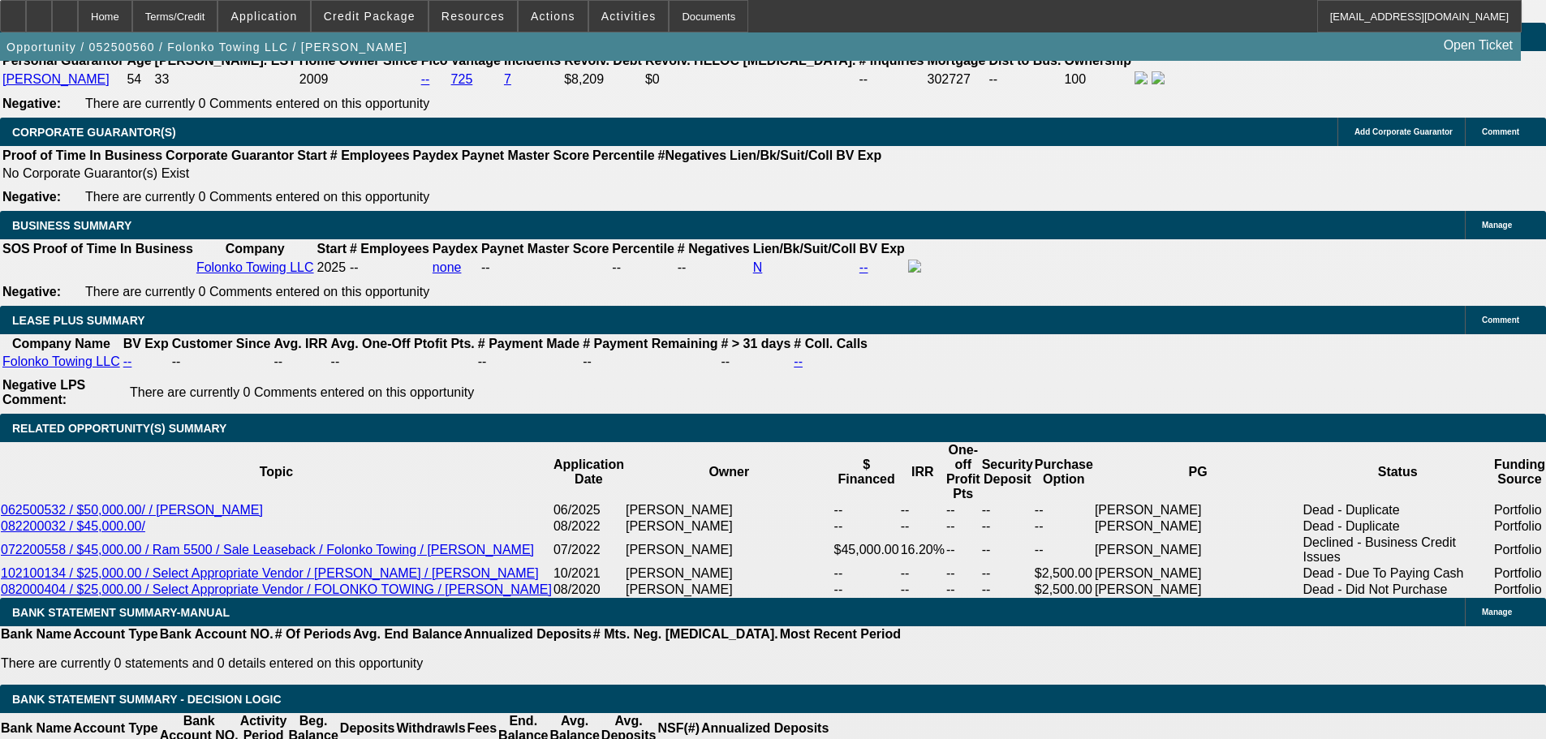
scroll to position [406, 0]
click at [24, 19] on div at bounding box center [13, 16] width 26 height 32
click at [78, 16] on div at bounding box center [65, 16] width 26 height 32
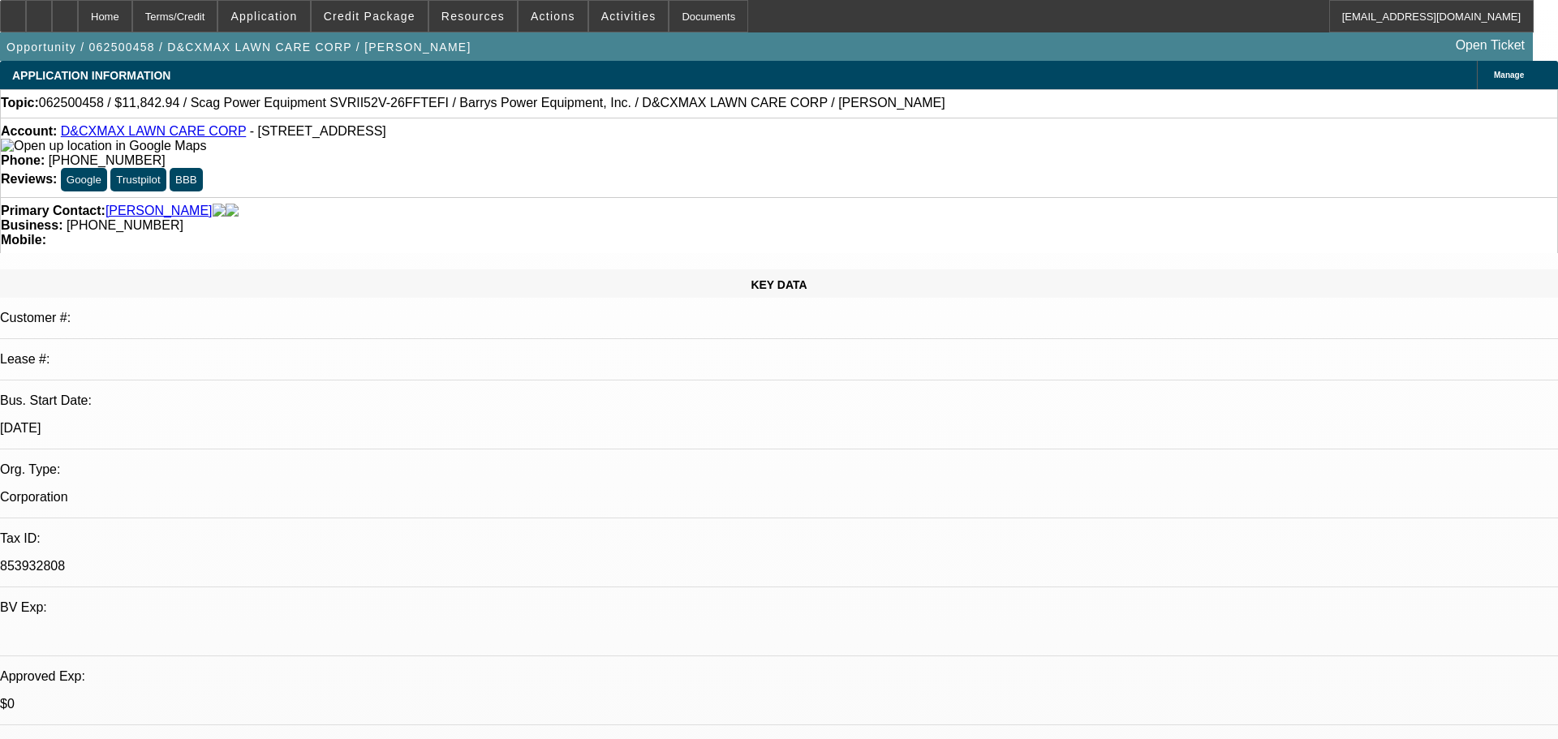
select select "0"
select select "6"
select select "0"
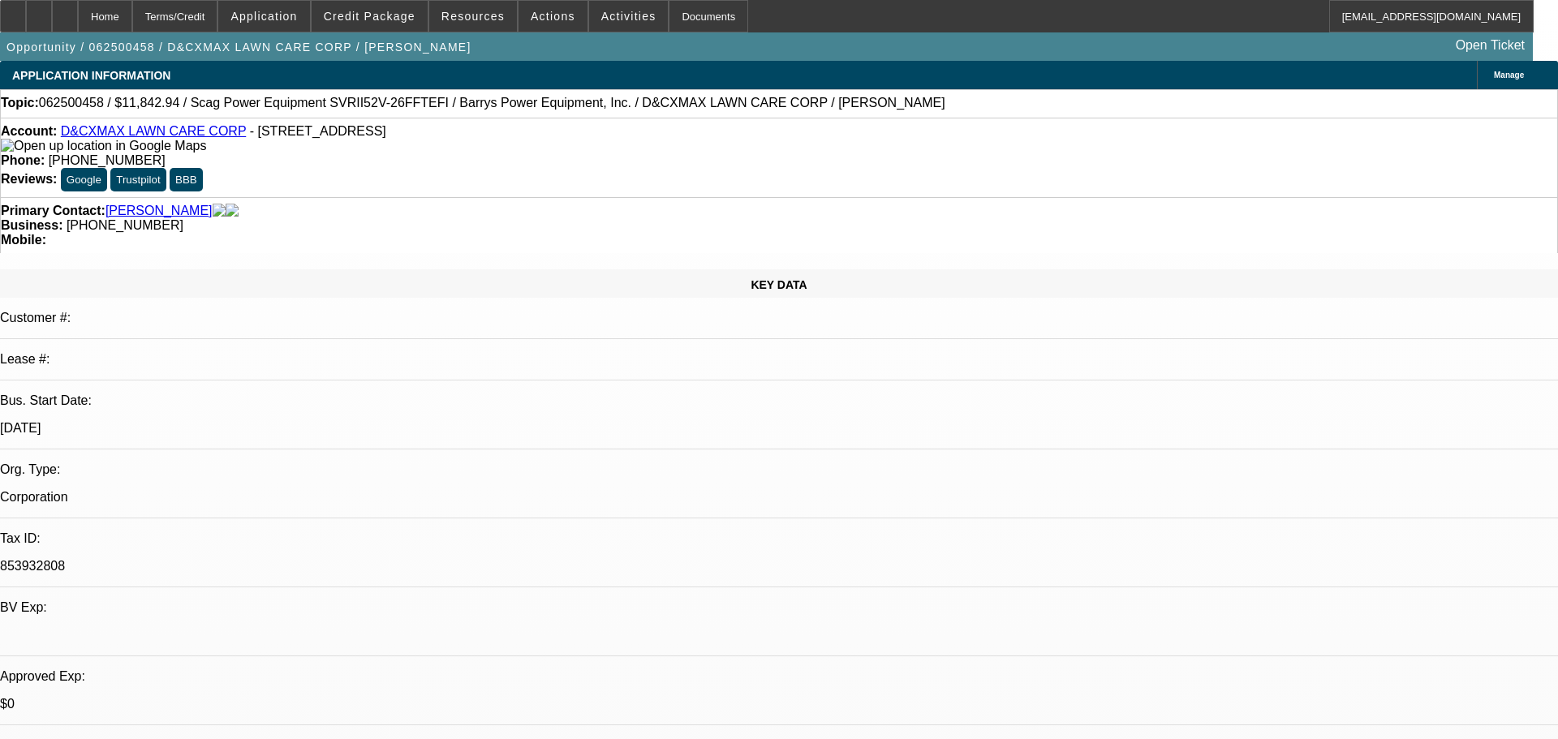
select select "2"
select select "0.1"
select select "4"
select select "0"
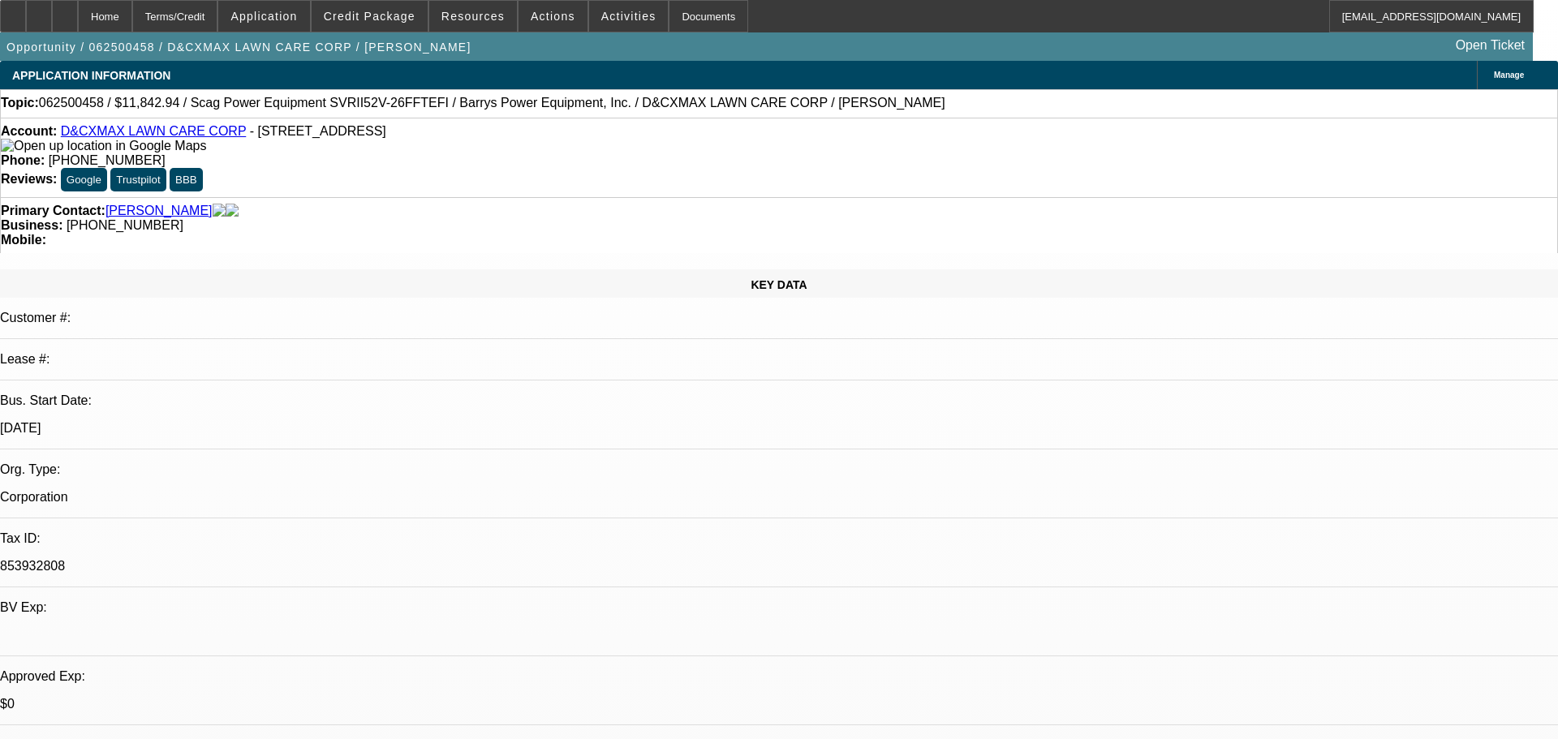
select select "2"
select select "0.1"
select select "4"
select select "0"
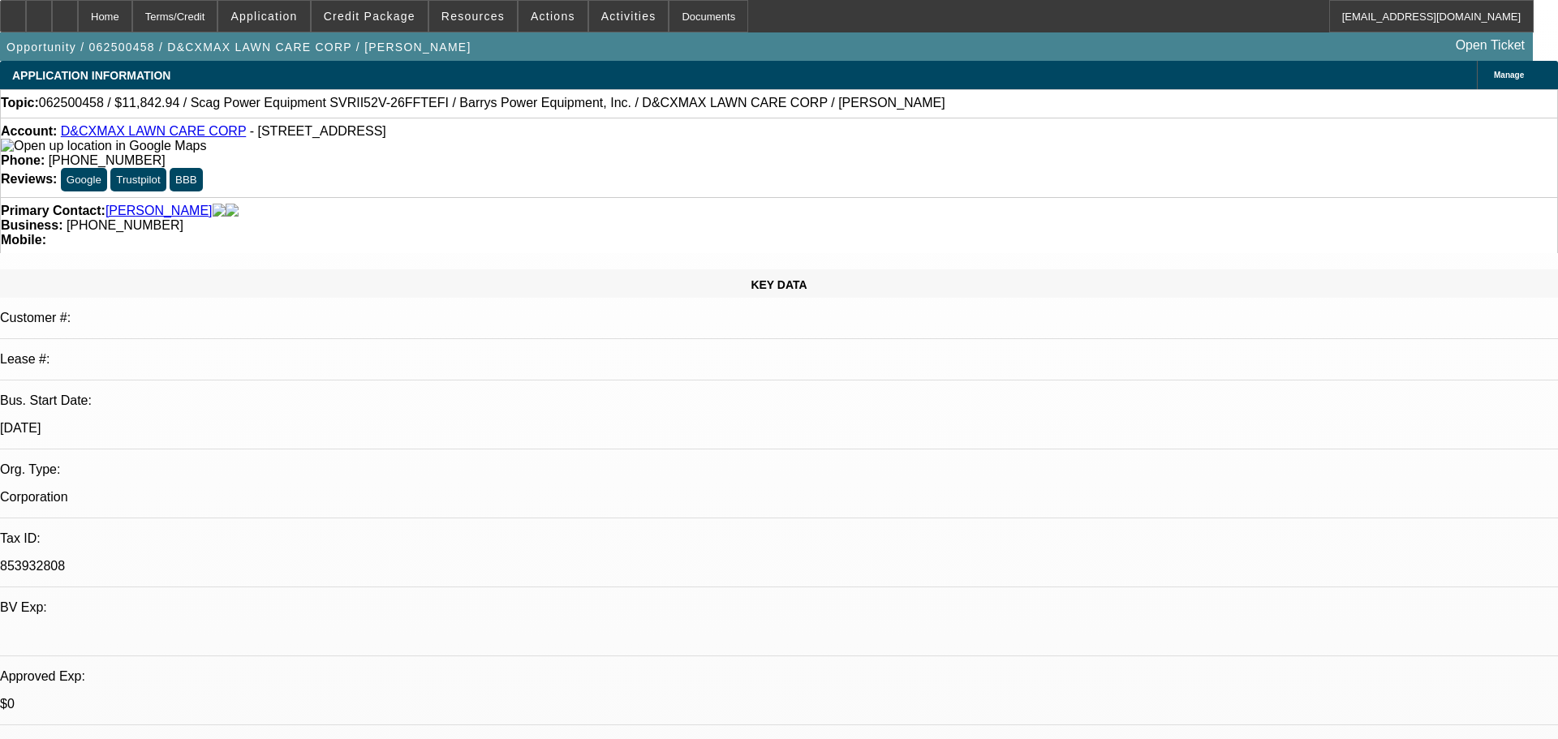
select select "0"
select select "3"
select select "0"
select select "6"
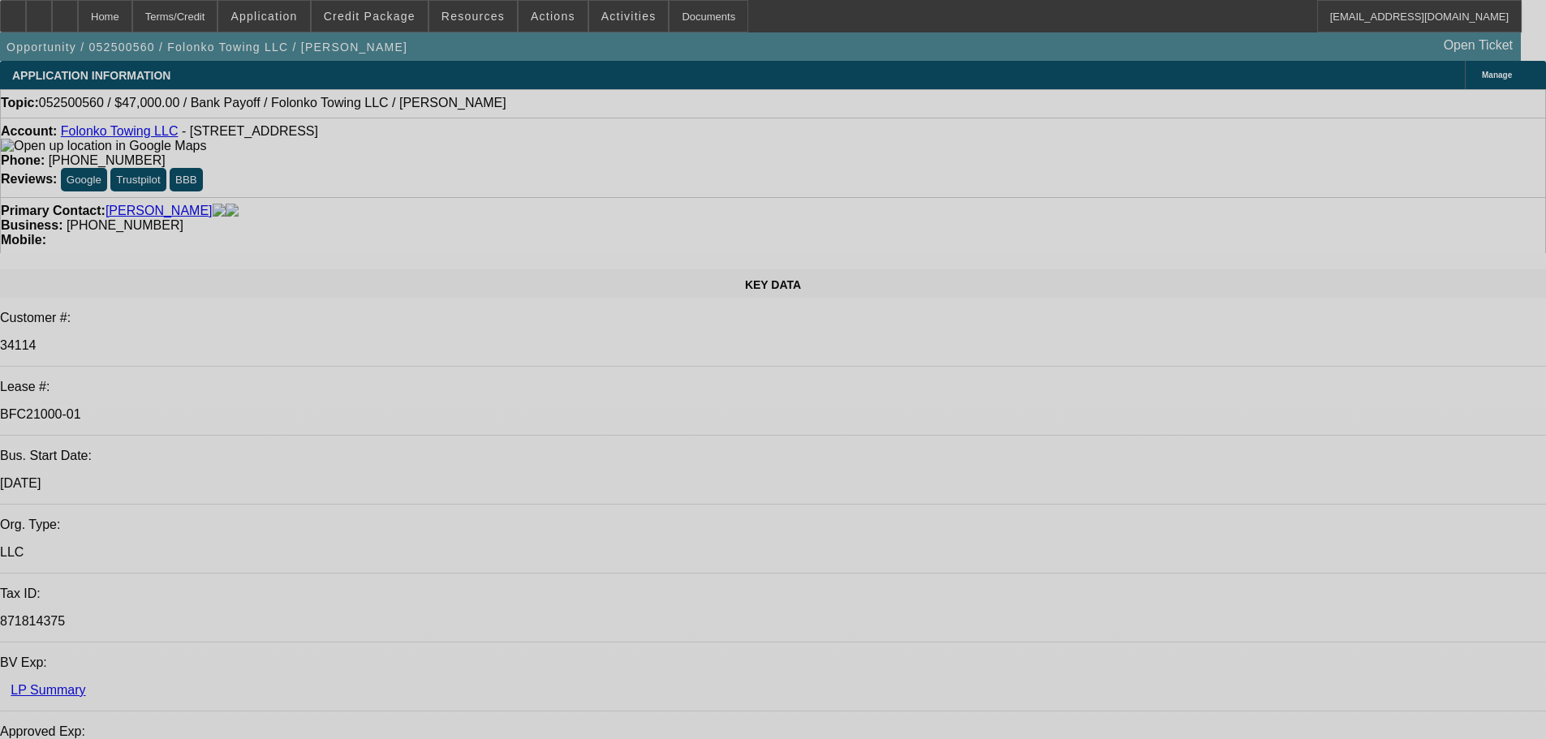
select select "0"
select select "2"
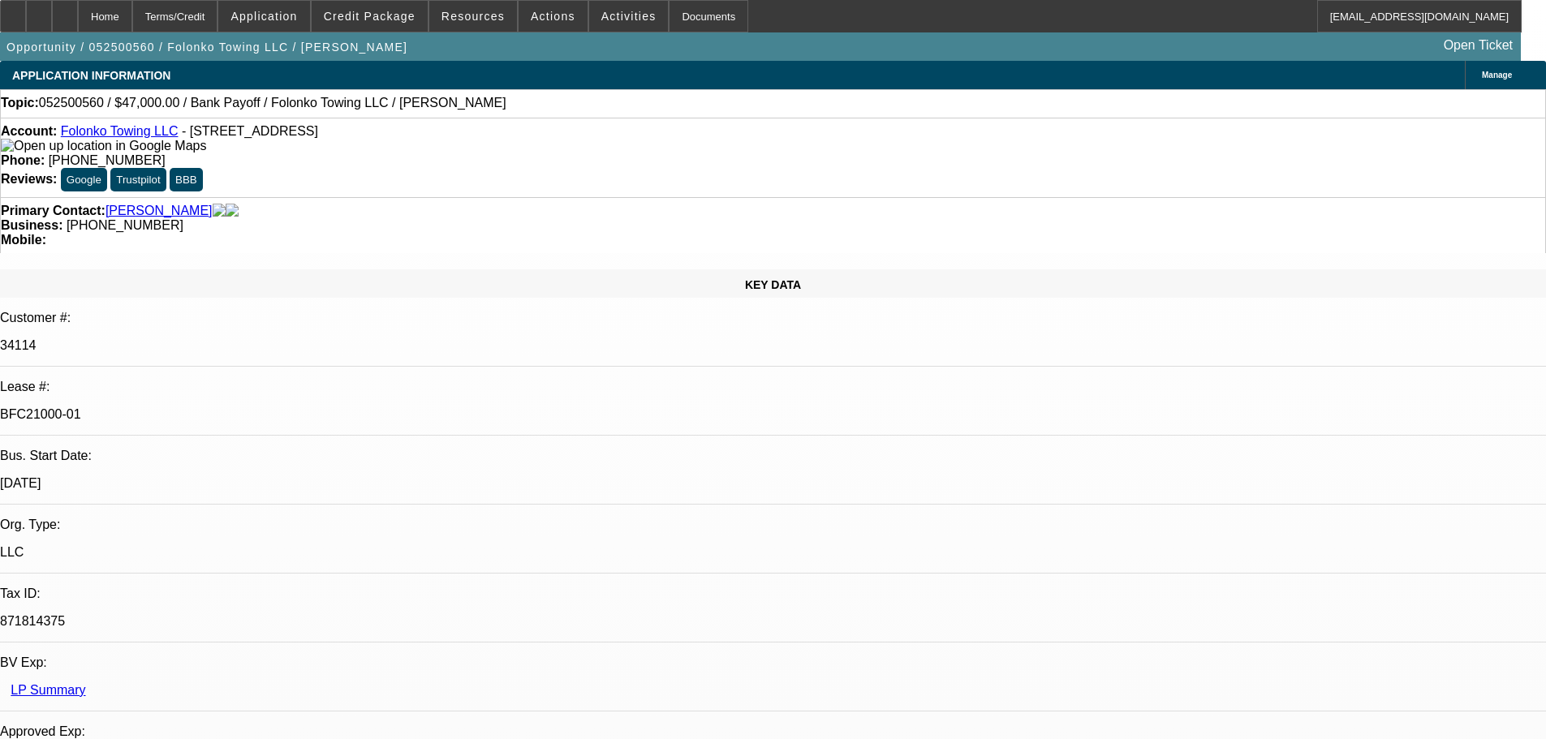
select select "2"
select select "0.1"
select select "4"
select select "0"
select select "2"
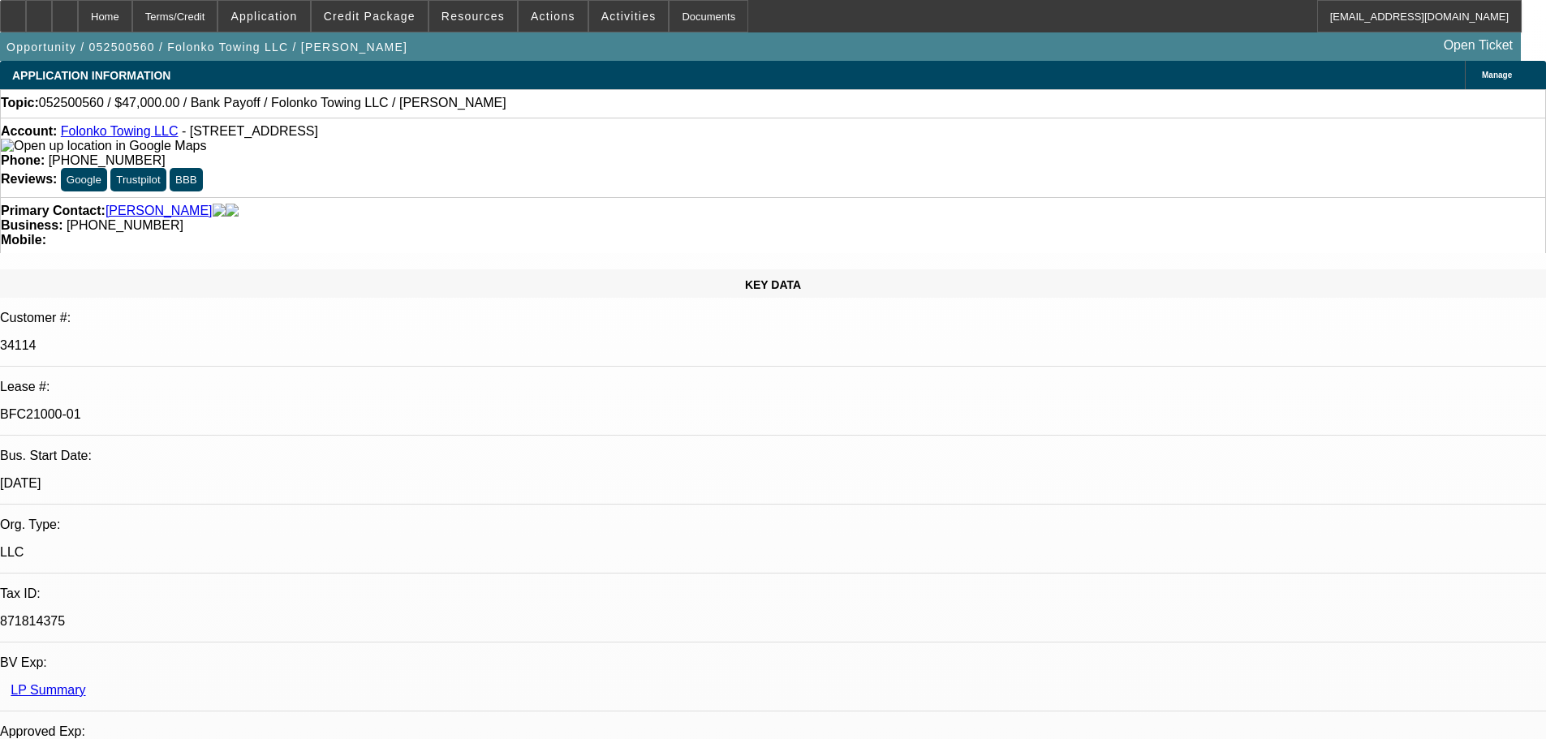
select select "2"
select select "0.1"
select select "4"
select select "0"
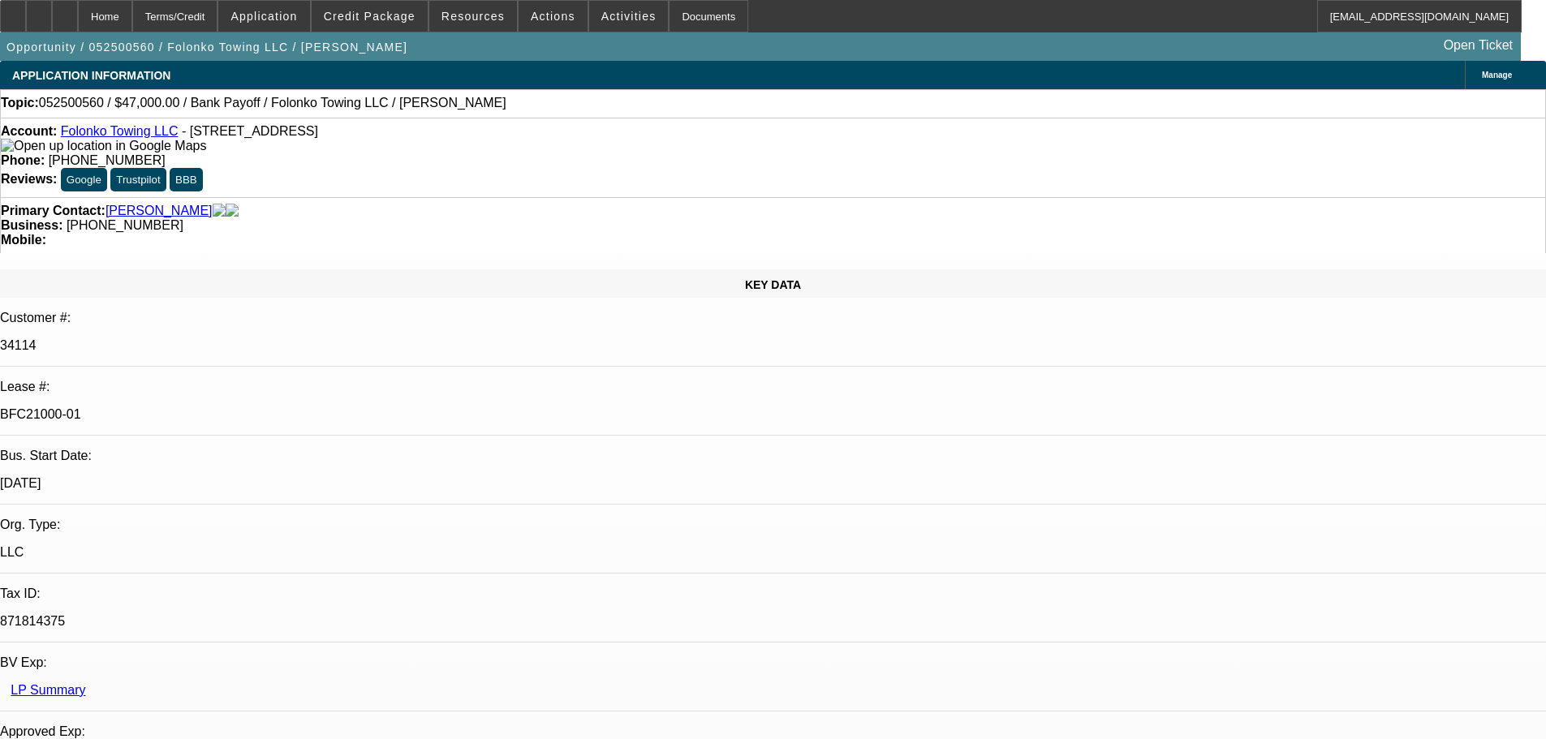
select select "2"
select select "0.1"
select select "4"
click at [78, 28] on div at bounding box center [65, 16] width 26 height 32
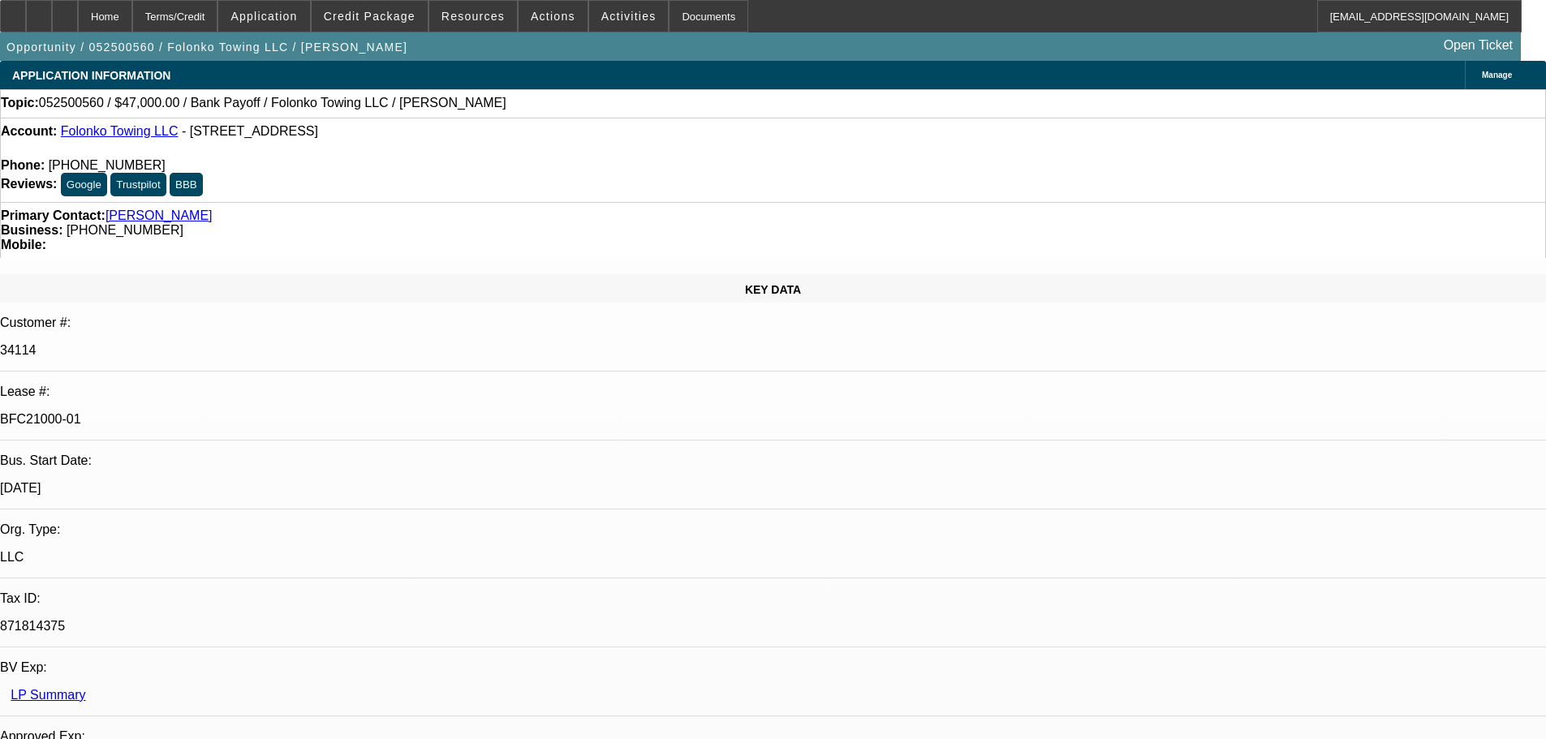
select select "0"
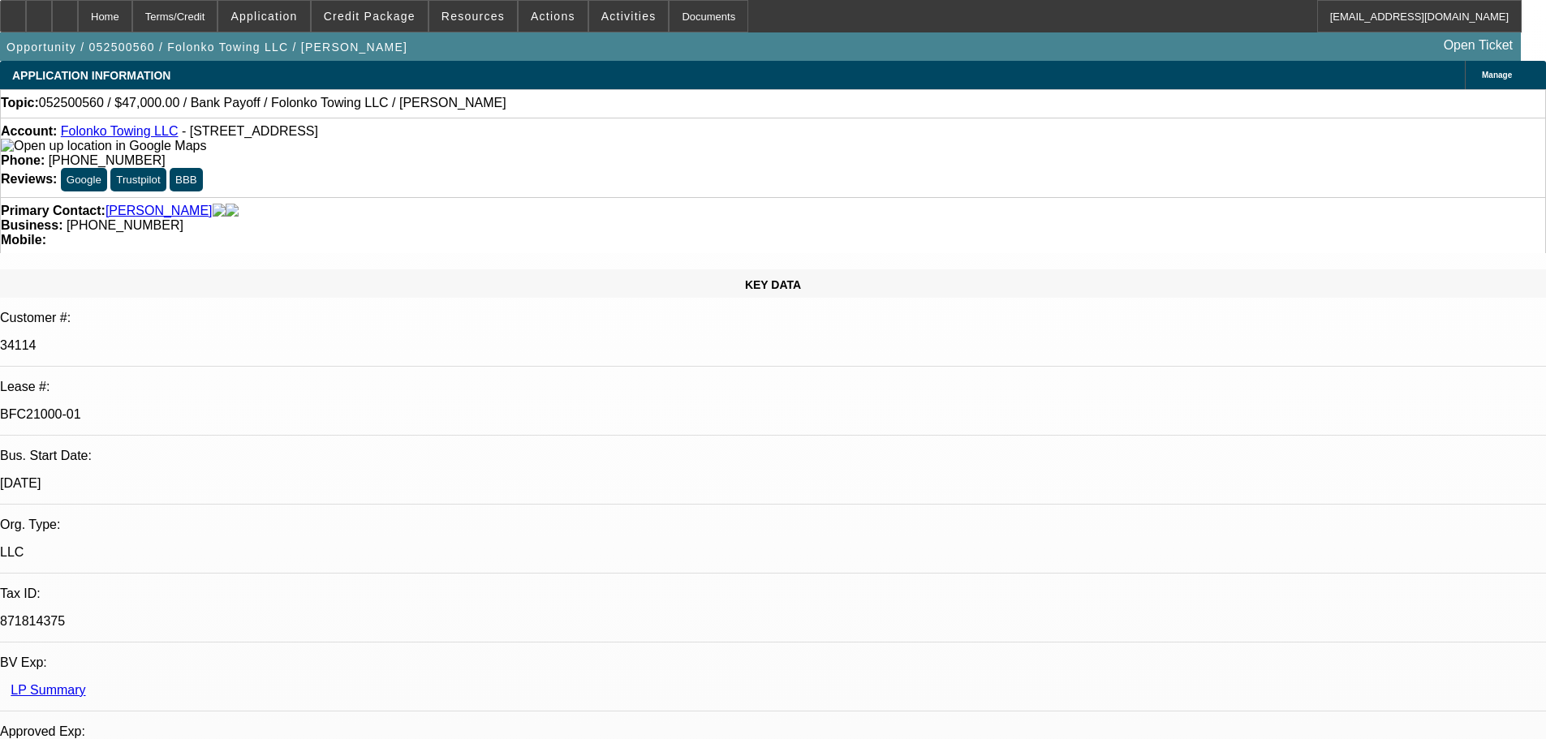
select select "2"
select select "0.1"
select select "4"
select select "0"
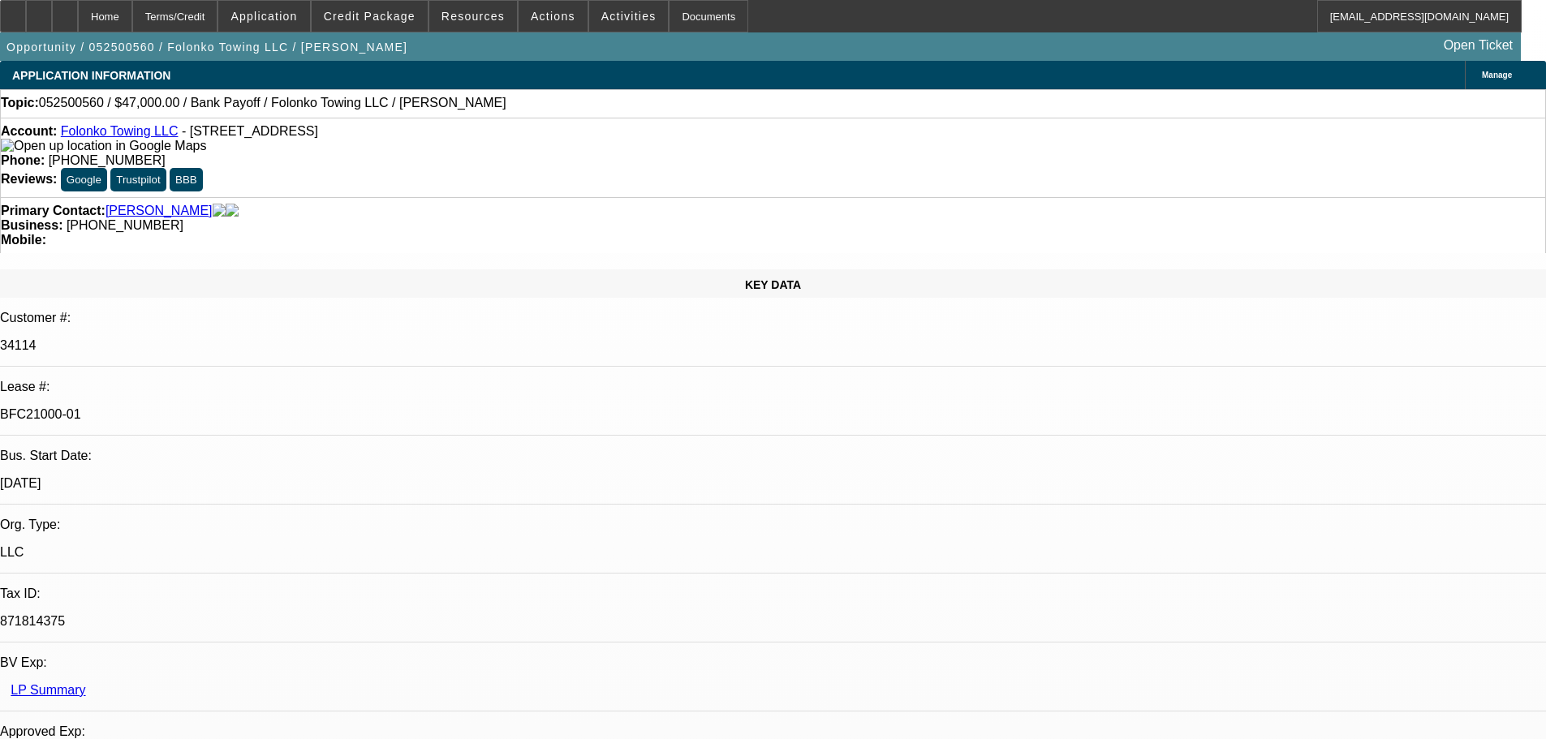
select select "2"
select select "0.1"
select select "4"
select select "0"
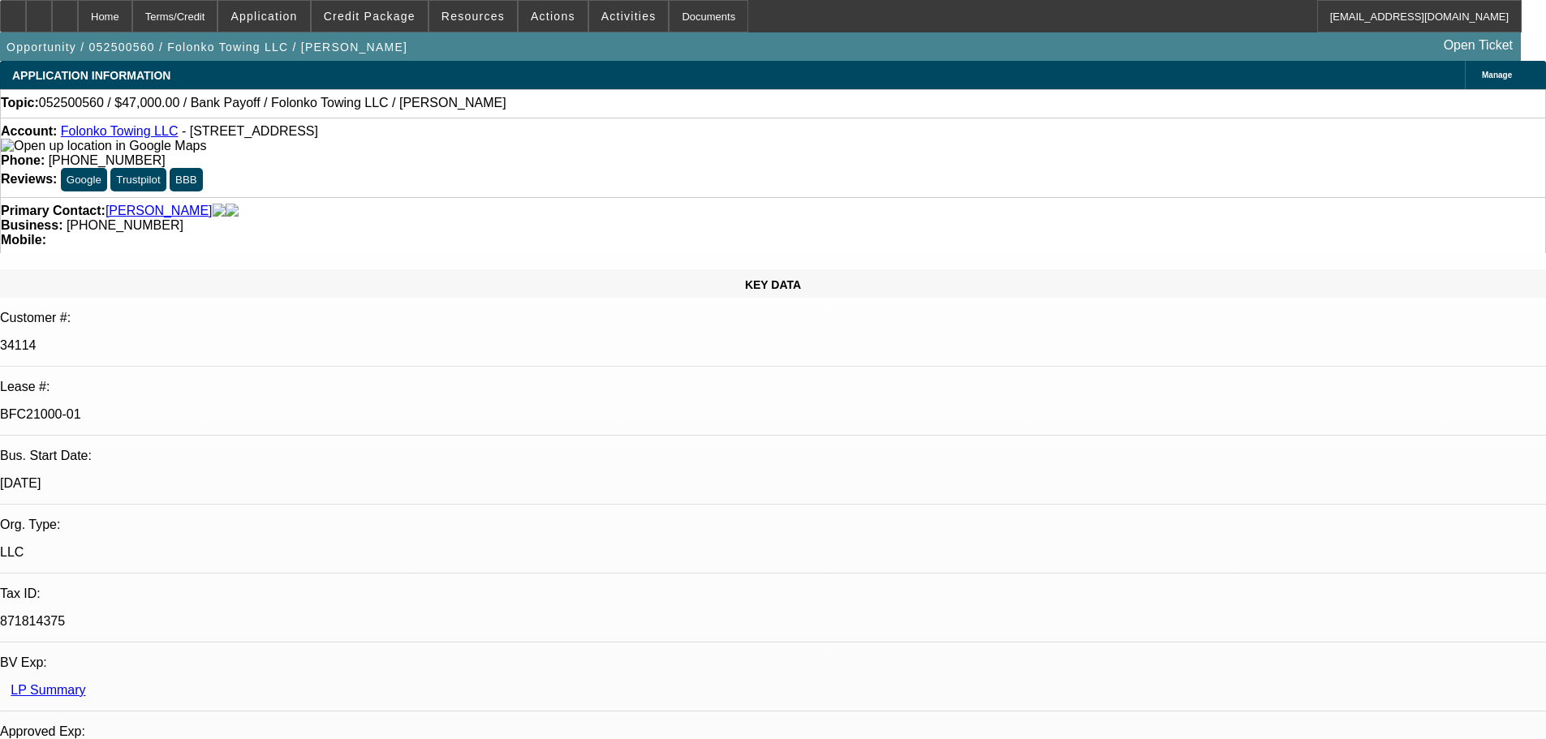
select select "0"
select select "2"
select select "0.1"
select select "4"
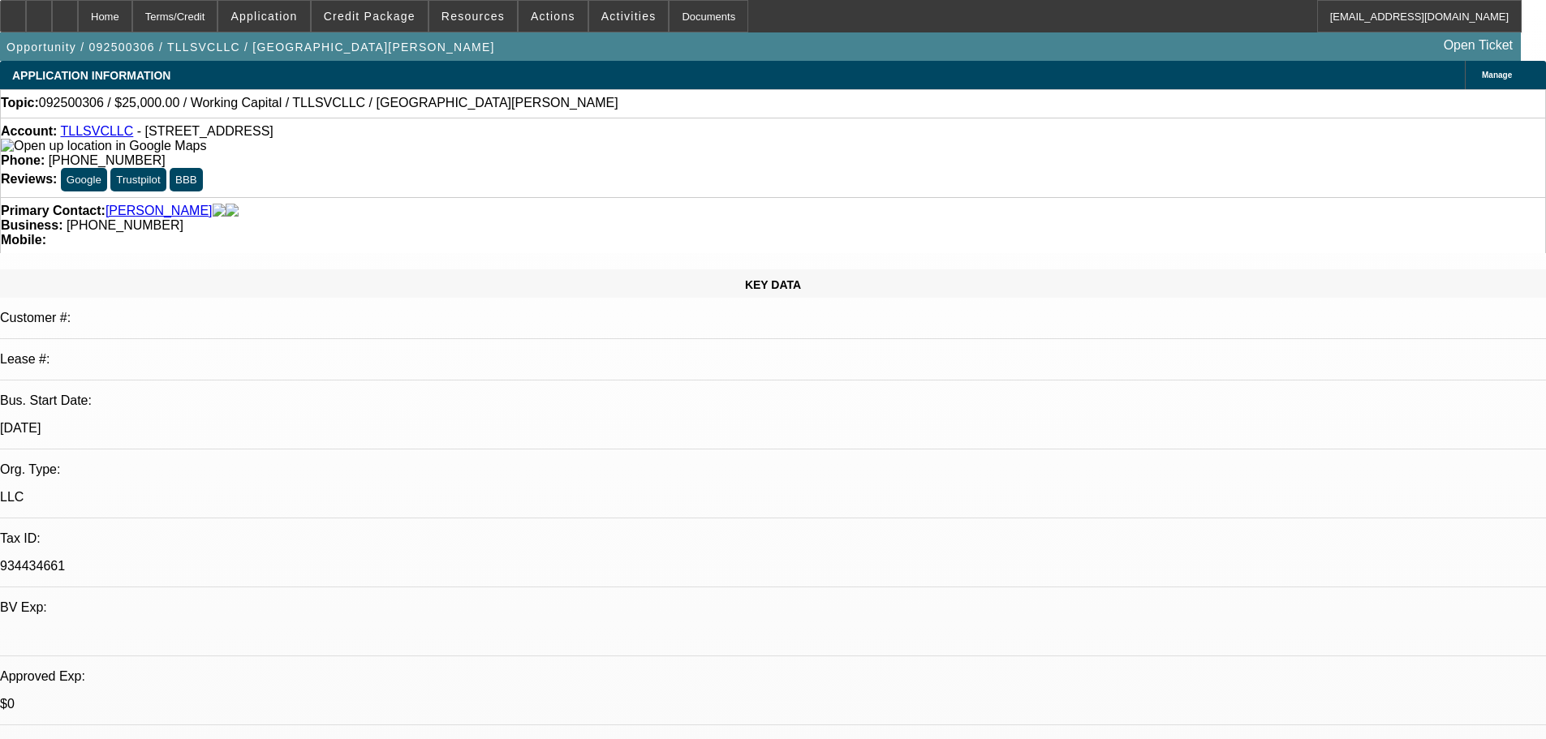
select select "0"
select select "2"
select select "0.1"
select select "4"
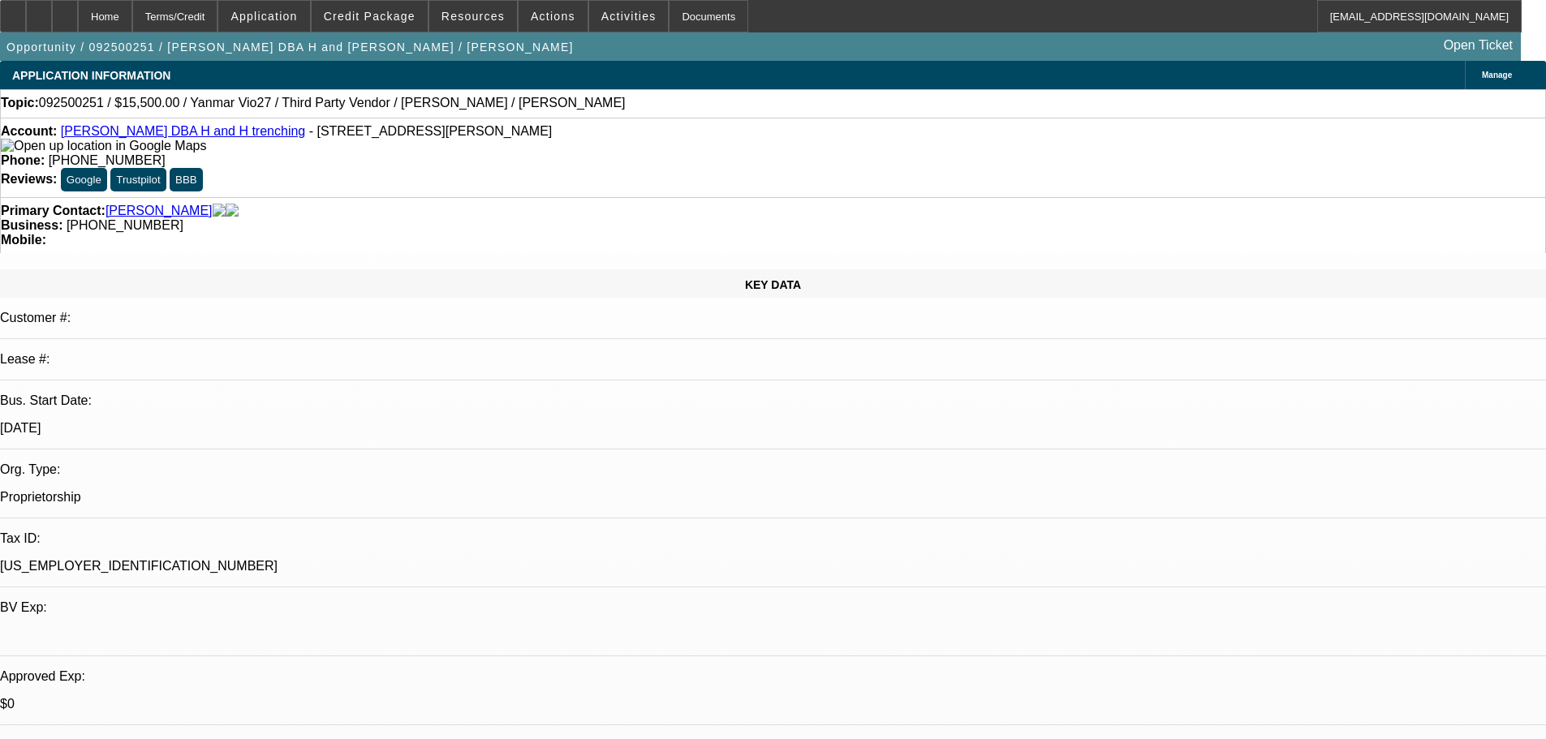
select select "0"
select select "0.1"
select select "4"
select select "0"
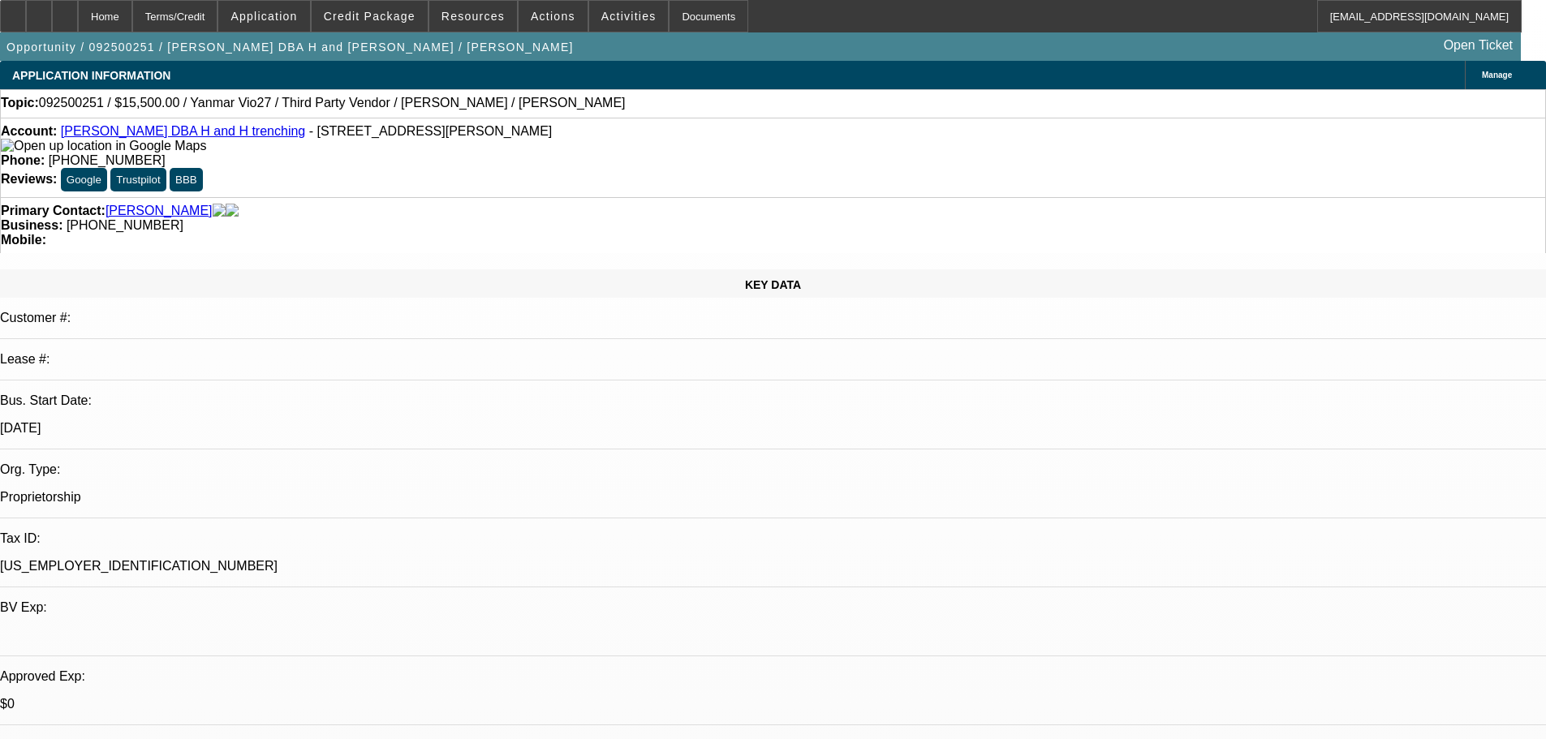
select select "2"
select select "0.1"
select select "4"
select select "0"
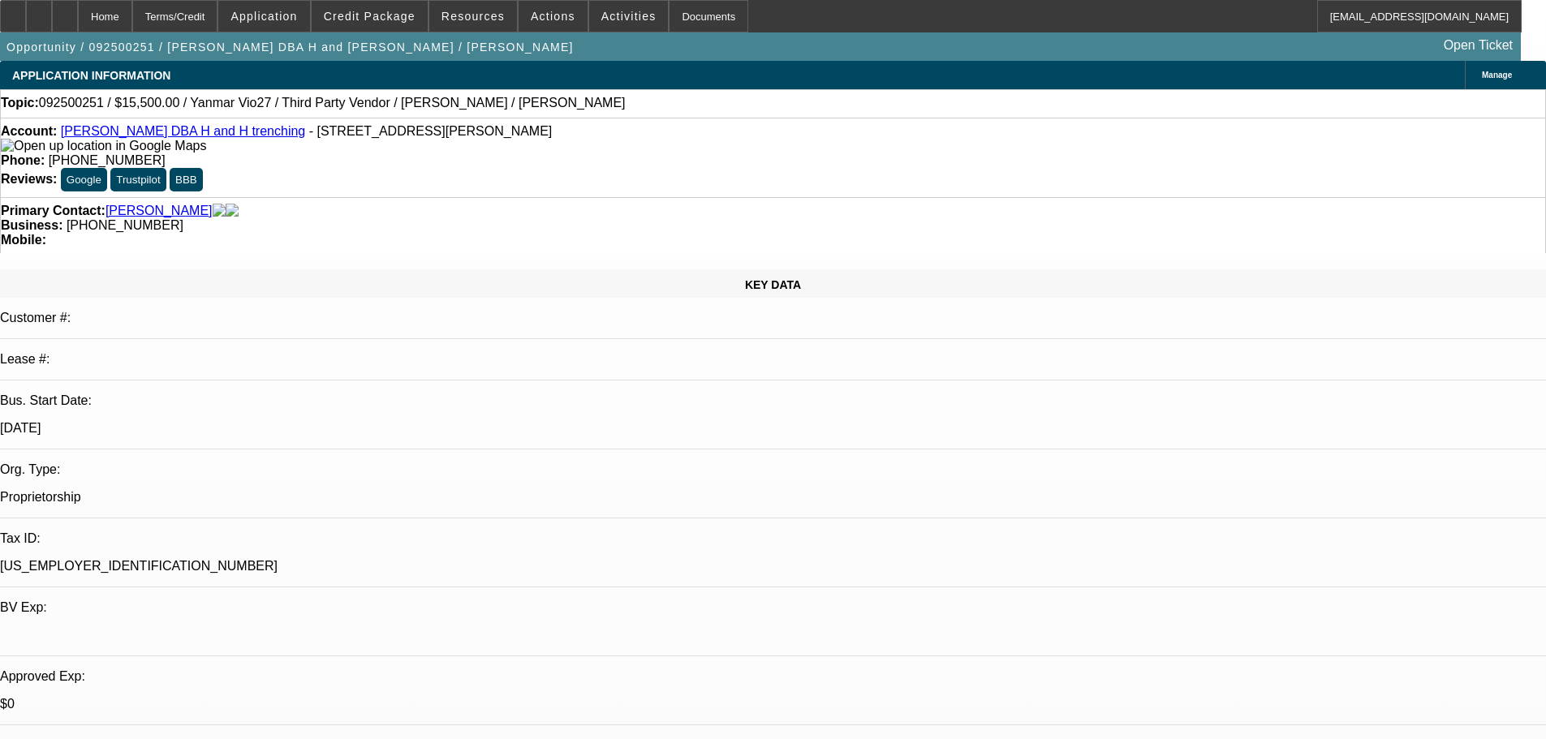
select select "2"
select select "0.1"
select select "4"
select select "0"
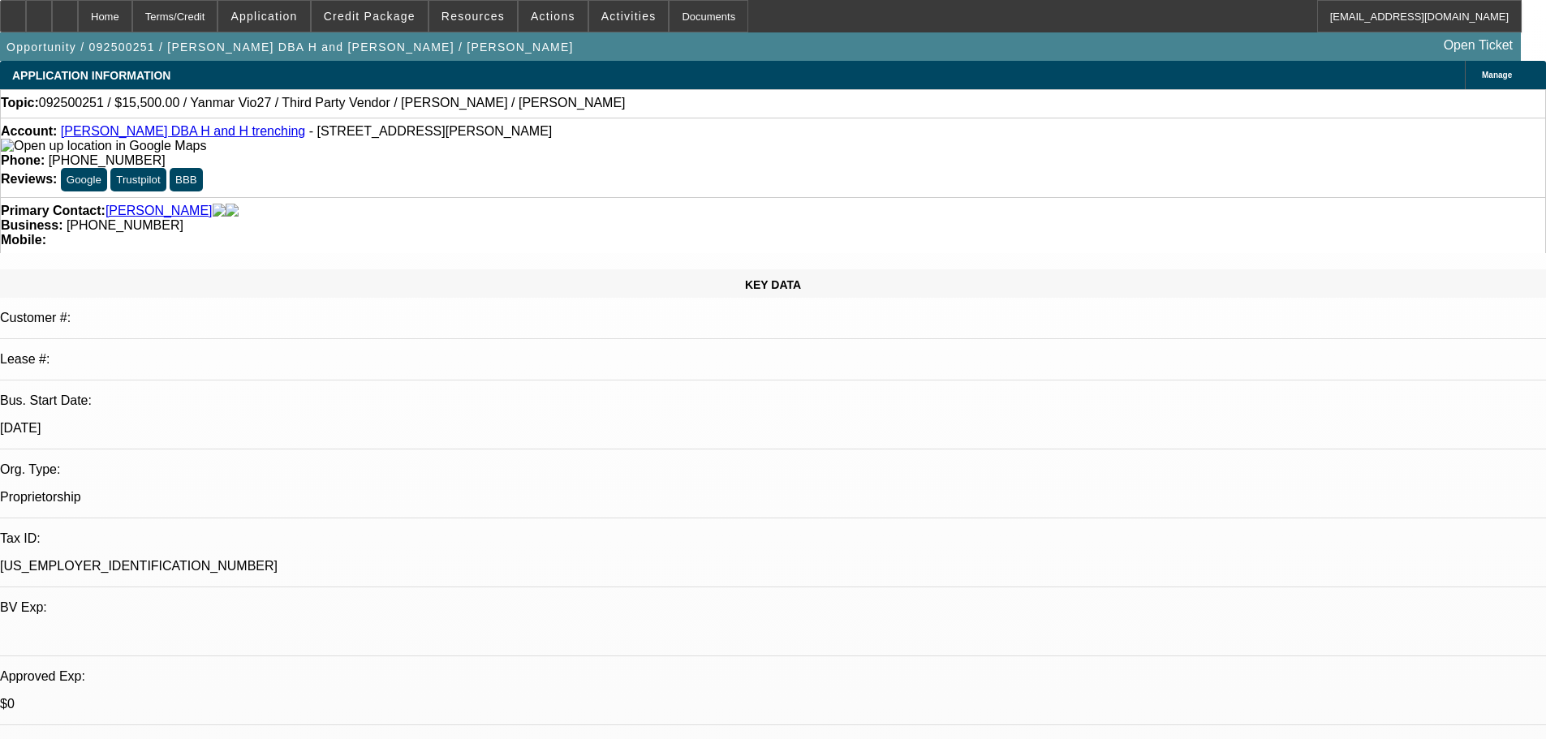
select select "0"
select select "0.1"
select select "4"
select select "0"
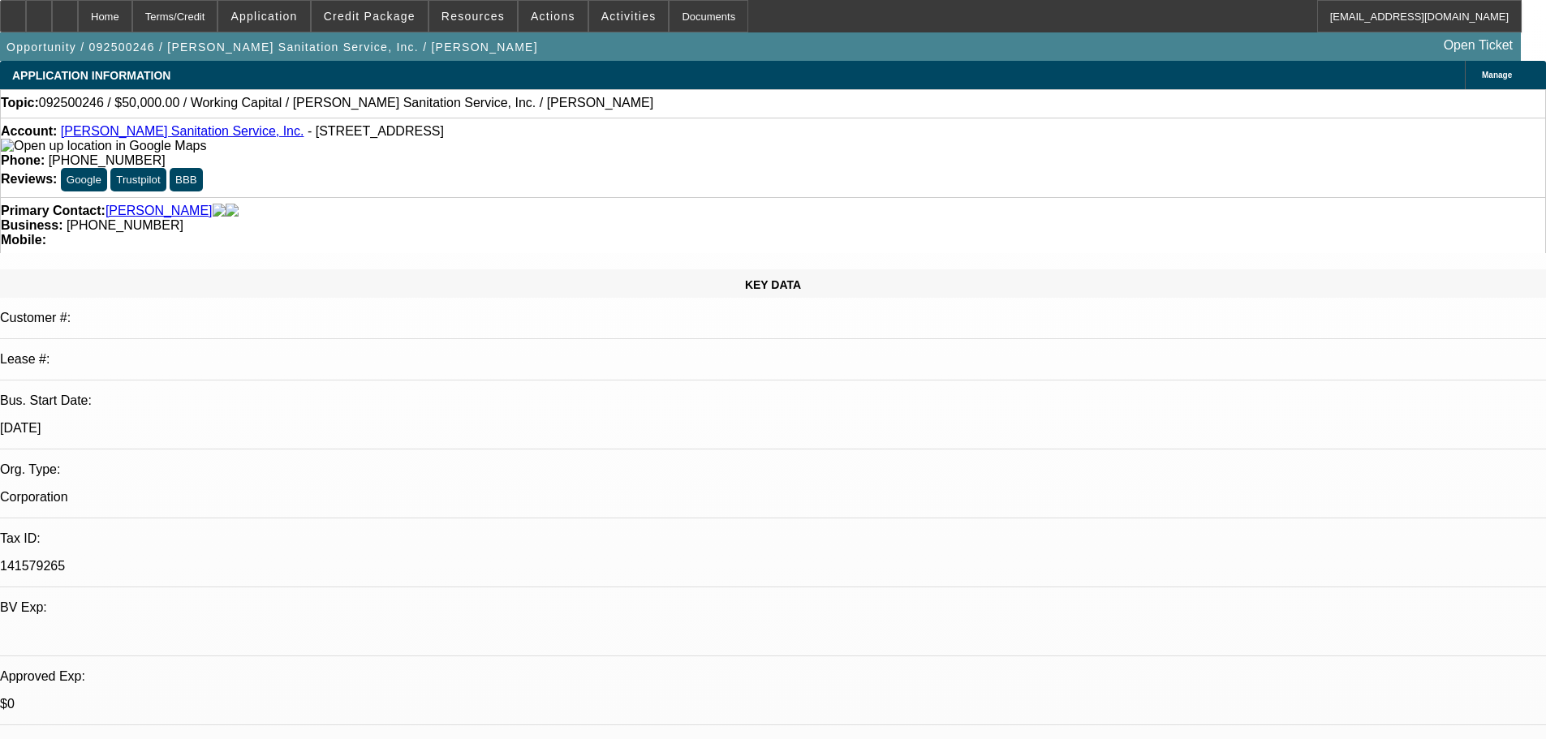
select select "2"
select select "0"
select select "6"
select select "0"
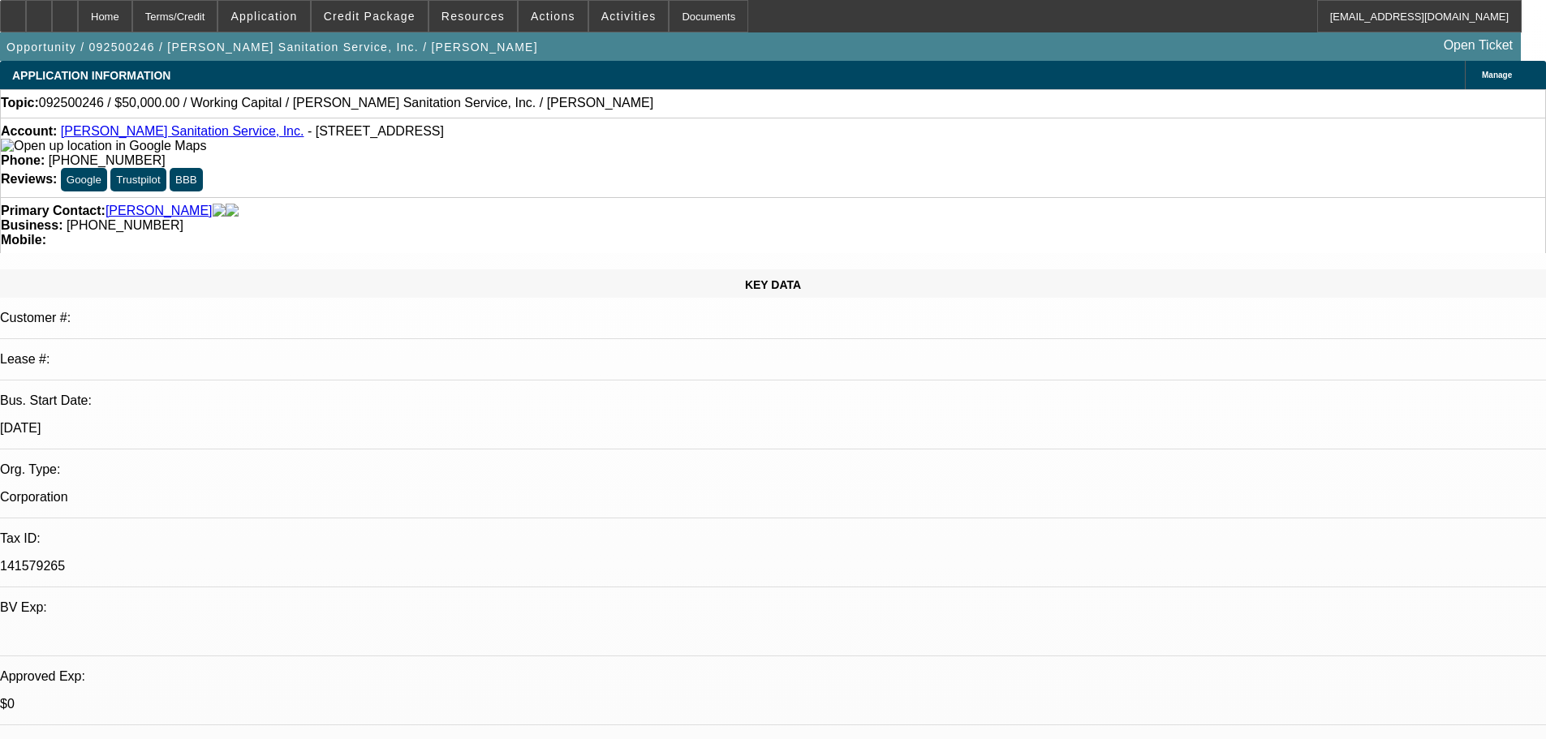
select select "2"
select select "0"
select select "6"
select select "0"
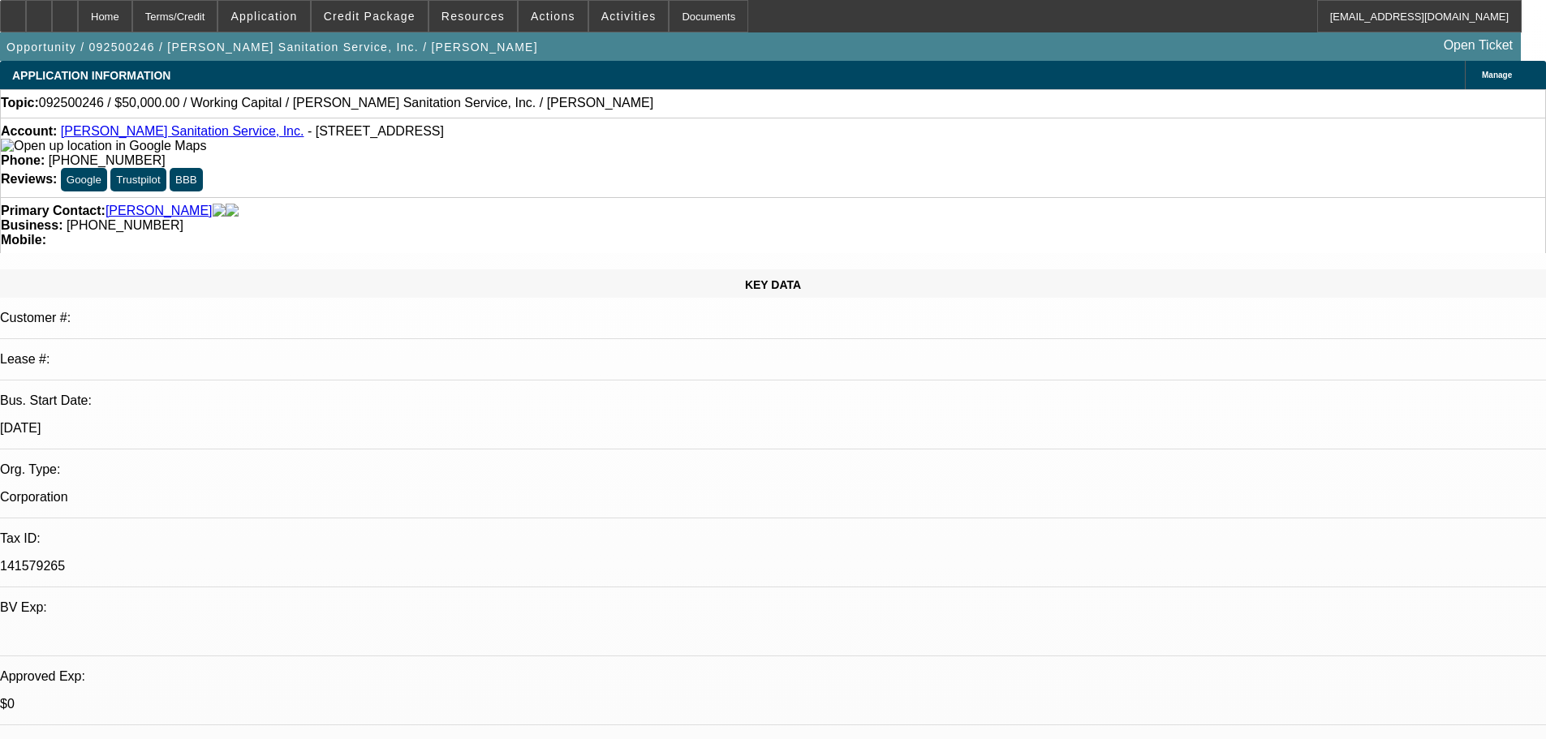
select select "2"
select select "0"
select select "6"
drag, startPoint x: 219, startPoint y: 137, endPoint x: 76, endPoint y: 138, distance: 142.8
click at [76, 138] on div "Account: Herring Sanitation Service, Inc. - 146 Old Route 9 # 1, Fishkill, NY 1…" at bounding box center [773, 138] width 1544 height 29
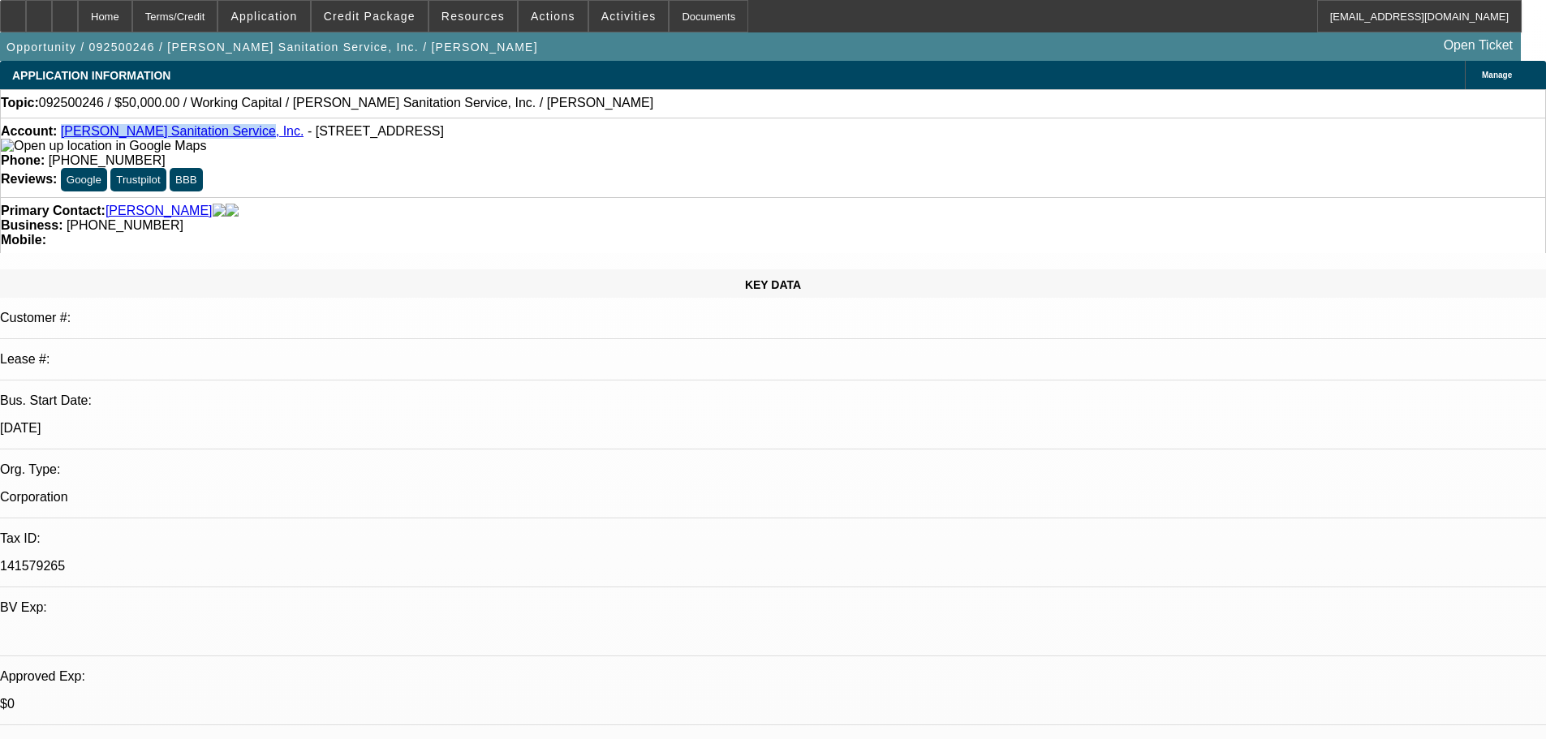
copy link "Herring Sanitation Service, Inc."
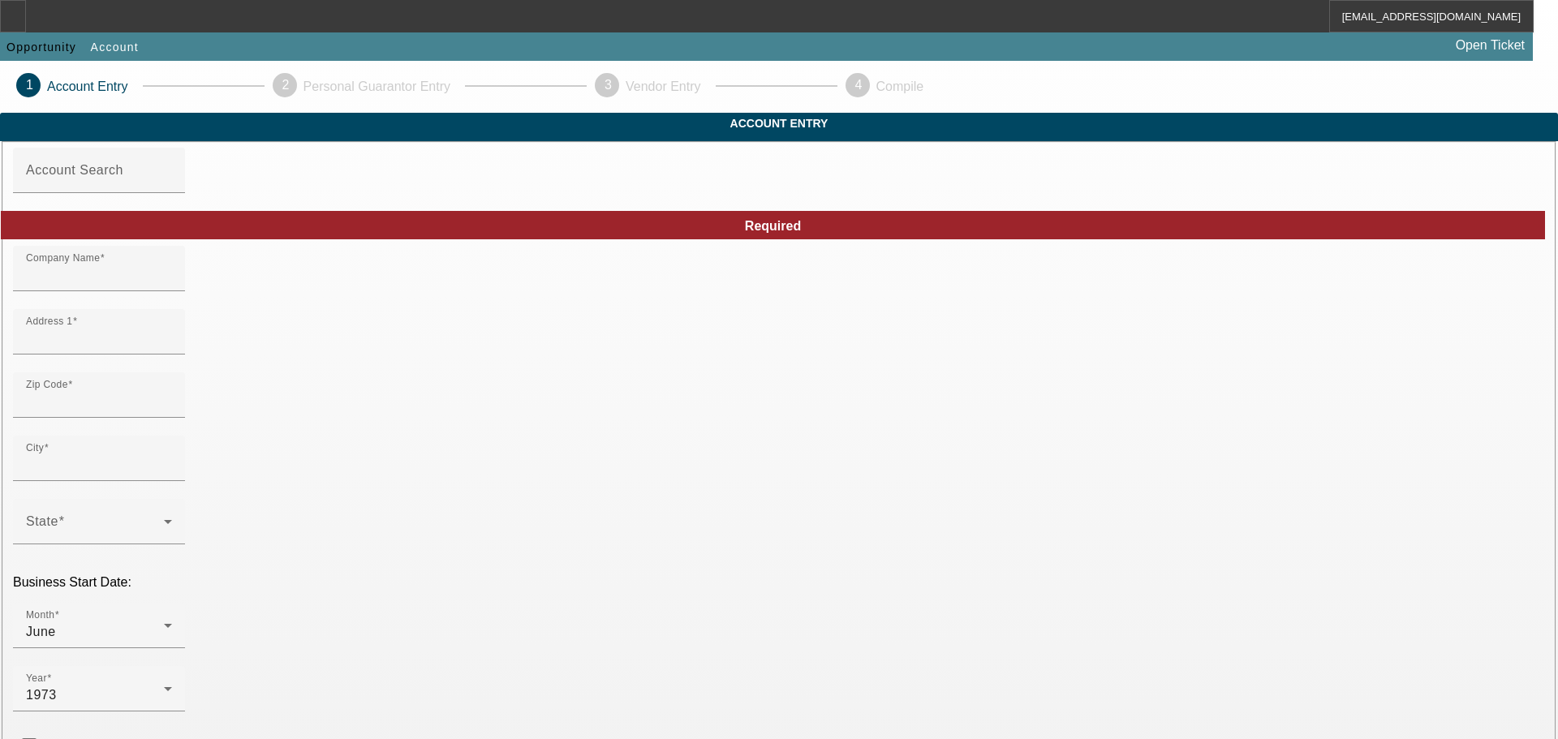
type input "Herring Sanitation Service, Inc."
type input "146 Old Route 9"
type input "12524"
type input "Fishkill"
type input "[PHONE_NUMBER]"
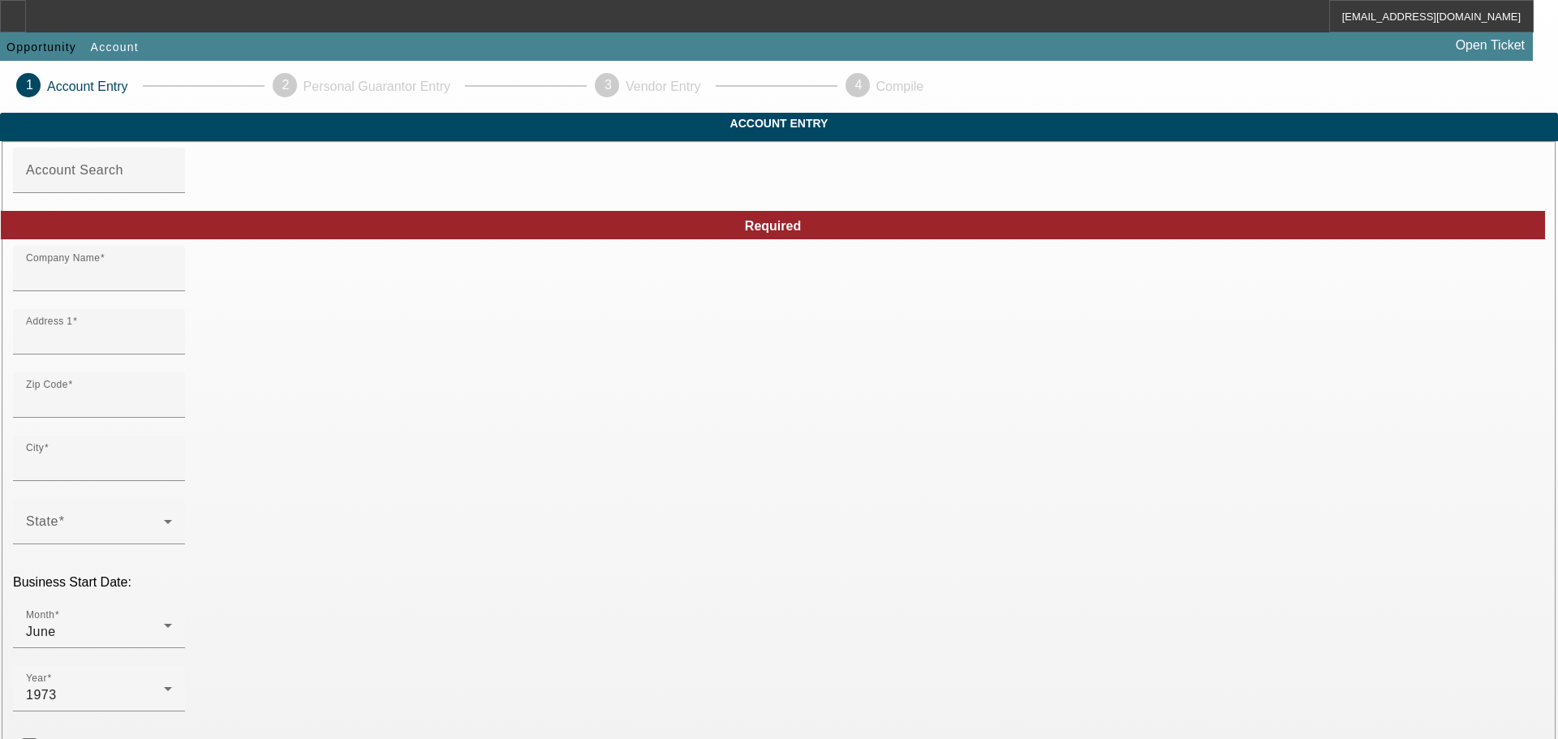
type input "# 1"
type input "herring@herringseptic.com"
type input "141579265"
type input "https://HERRINGSEPTIC.COM"
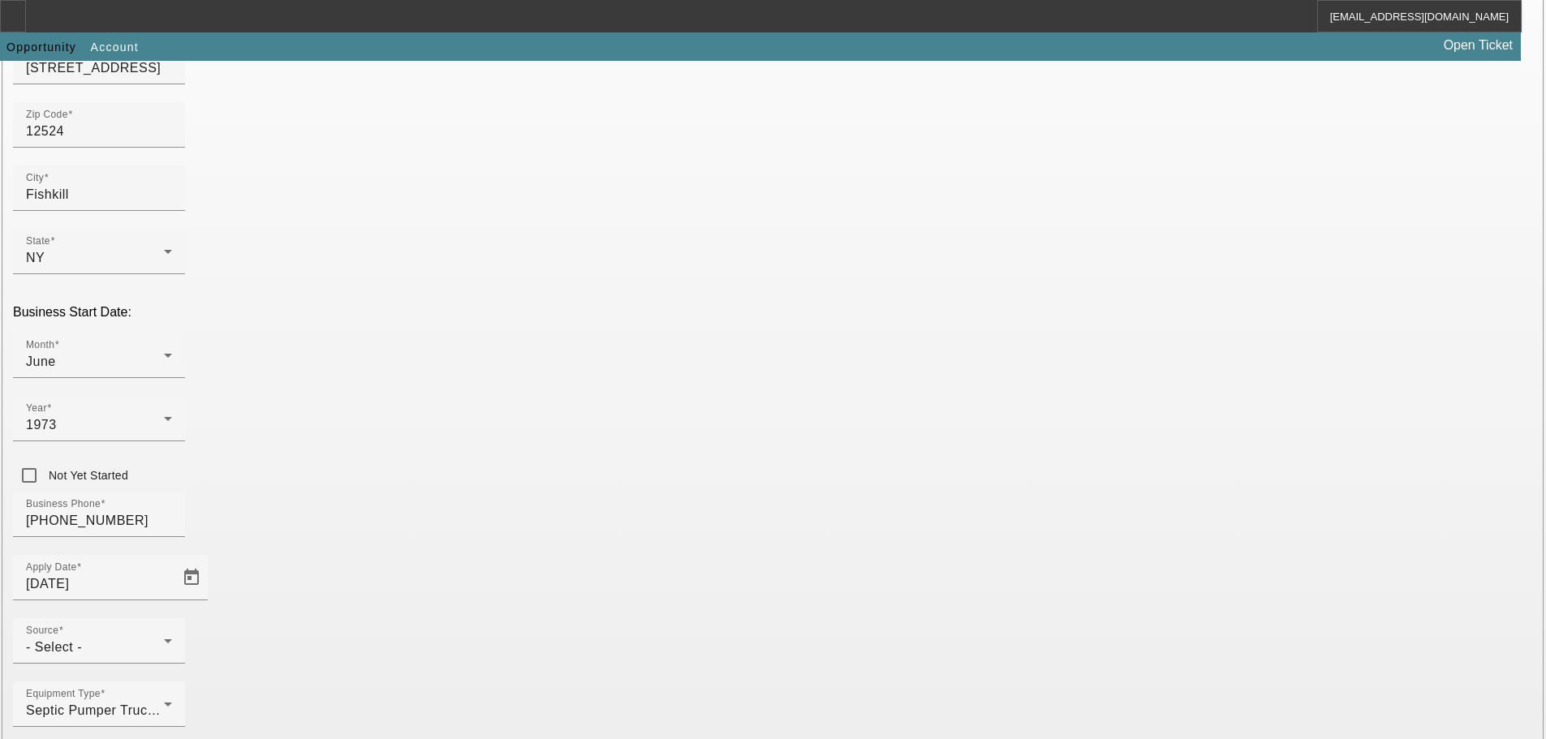
scroll to position [285, 0]
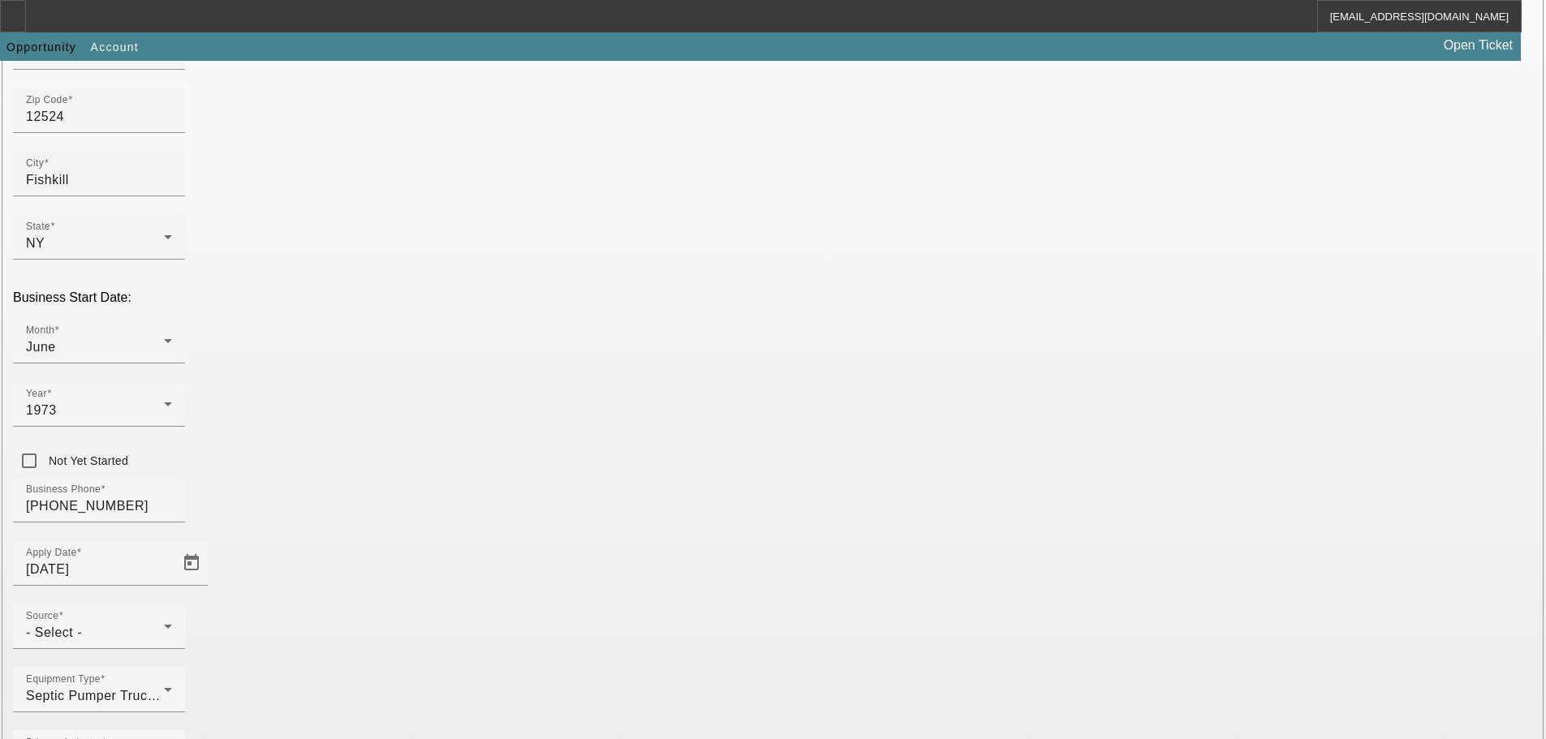
click at [82, 626] on span "- Select -" at bounding box center [54, 633] width 56 height 14
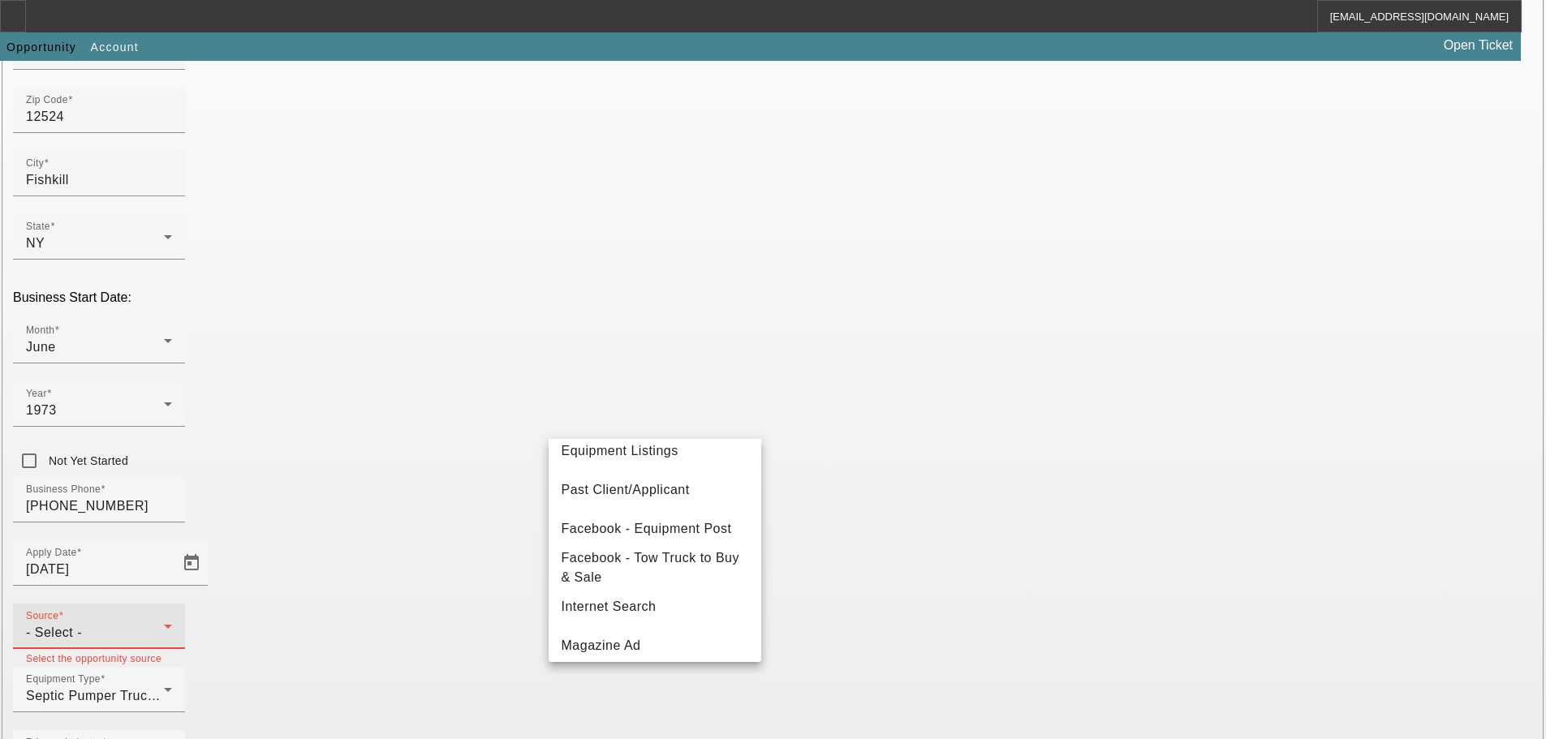
scroll to position [243, 0]
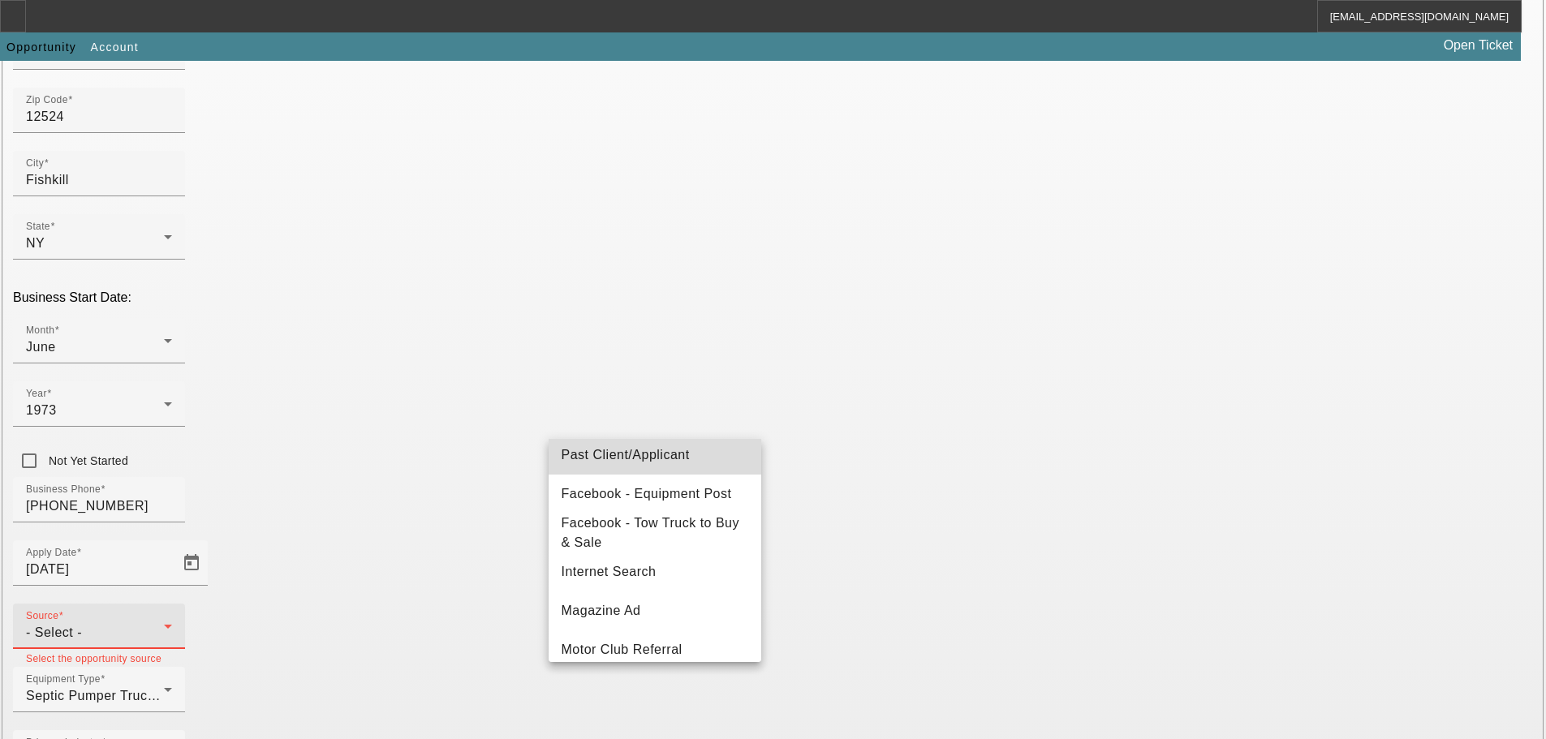
click at [656, 449] on span "Past Client/Applicant" at bounding box center [626, 455] width 128 height 19
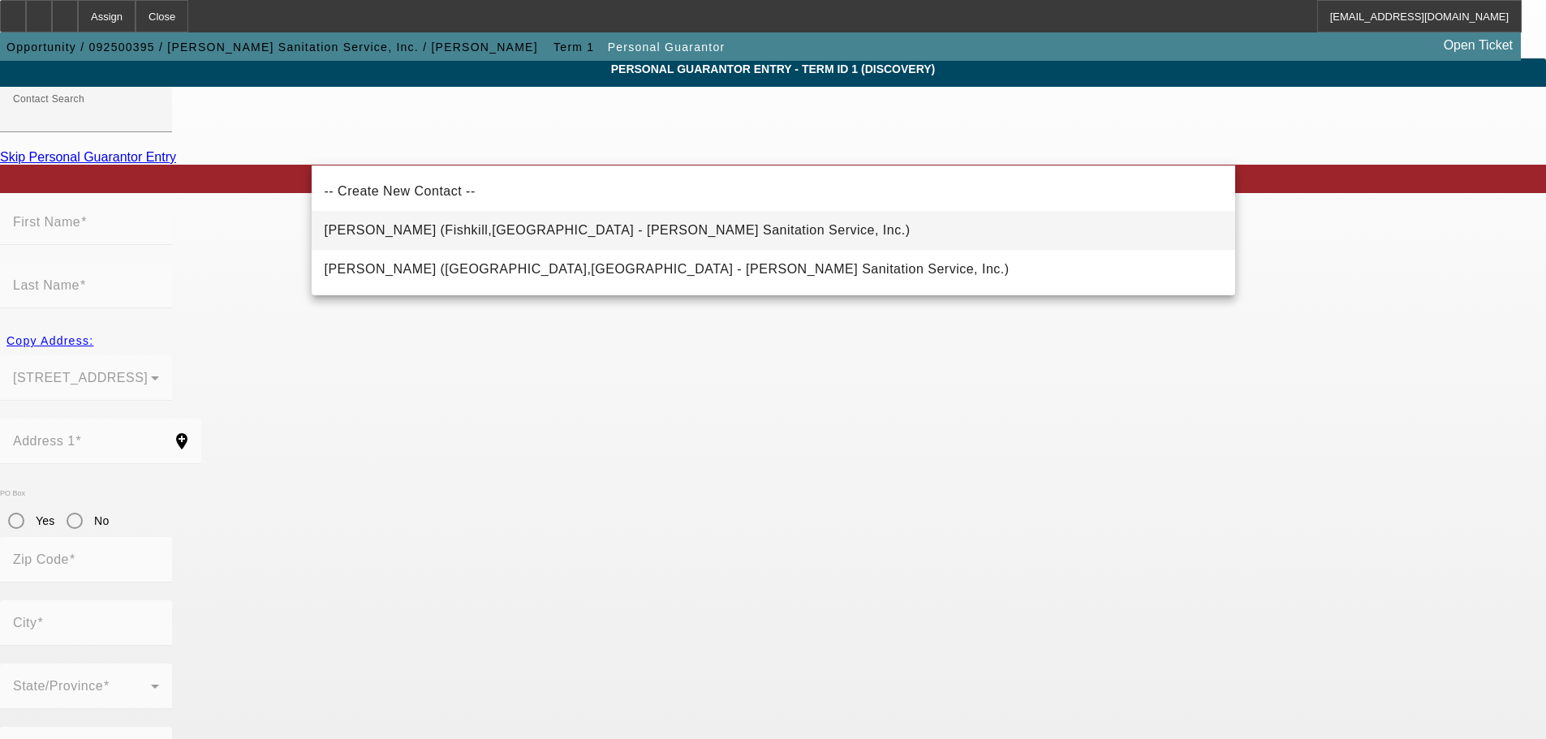
click at [466, 238] on span "Herring, James (Fishkill,NY - Herring Sanitation Service, Inc.)" at bounding box center [618, 230] width 586 height 19
type input "Herring, James (Fishkill,NY - Herring Sanitation Service, Inc.)"
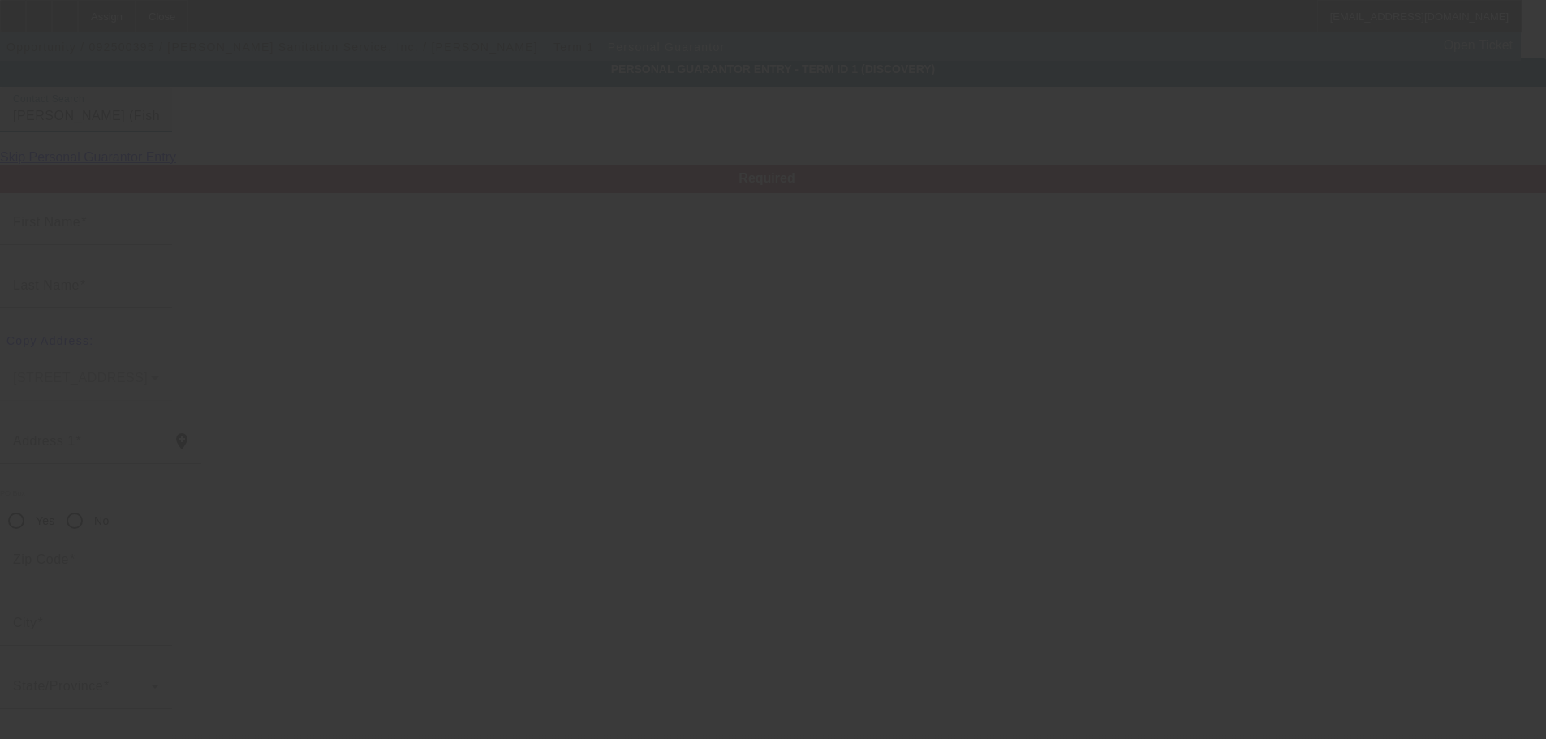
type input "James"
type input "Herring"
type input "146 Old Route 9"
radio input "true"
type input "12524"
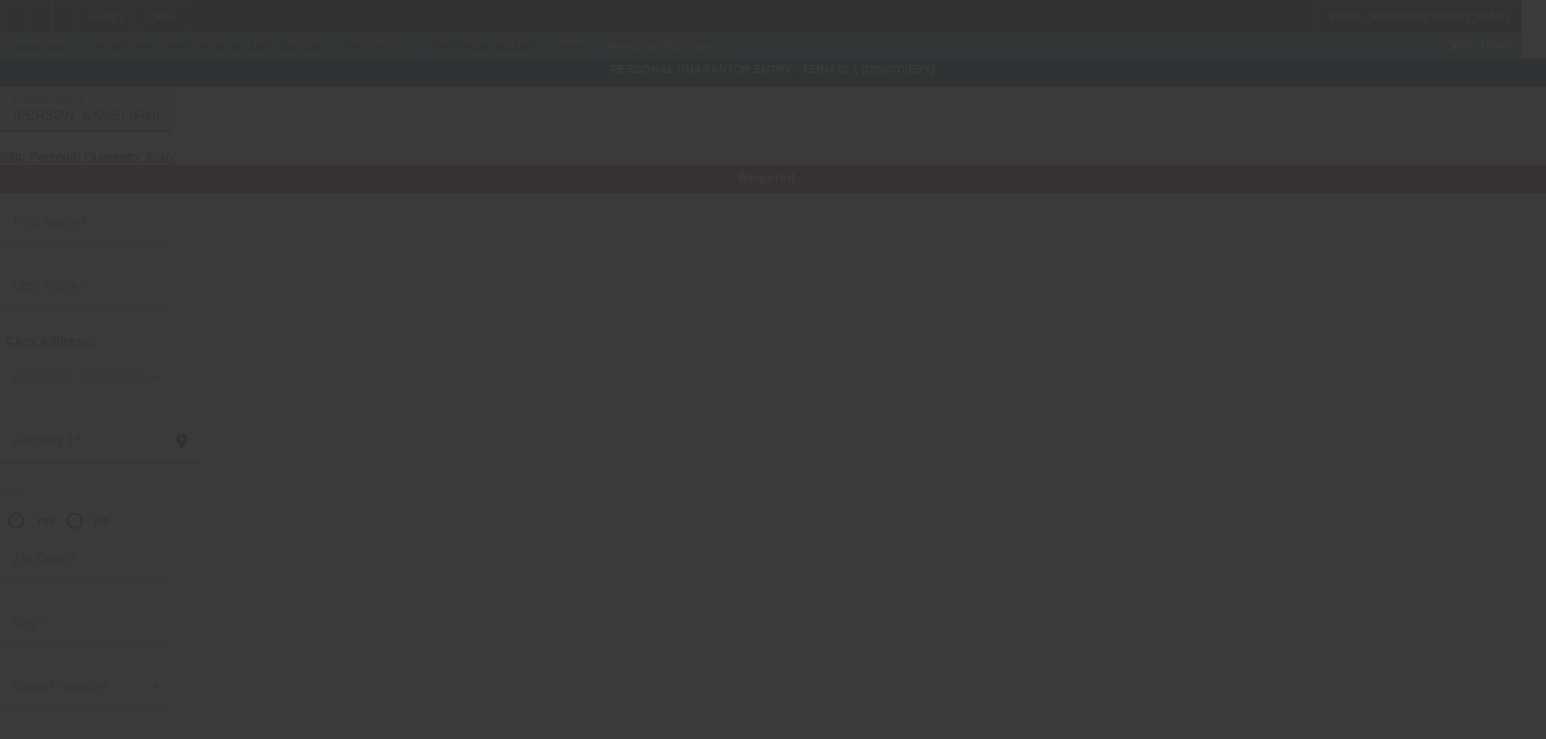
type input "Fishkill"
type input "(845) 226-5405"
type input "51"
type input "009-38-6146"
type input "herring@herringseptic.com"
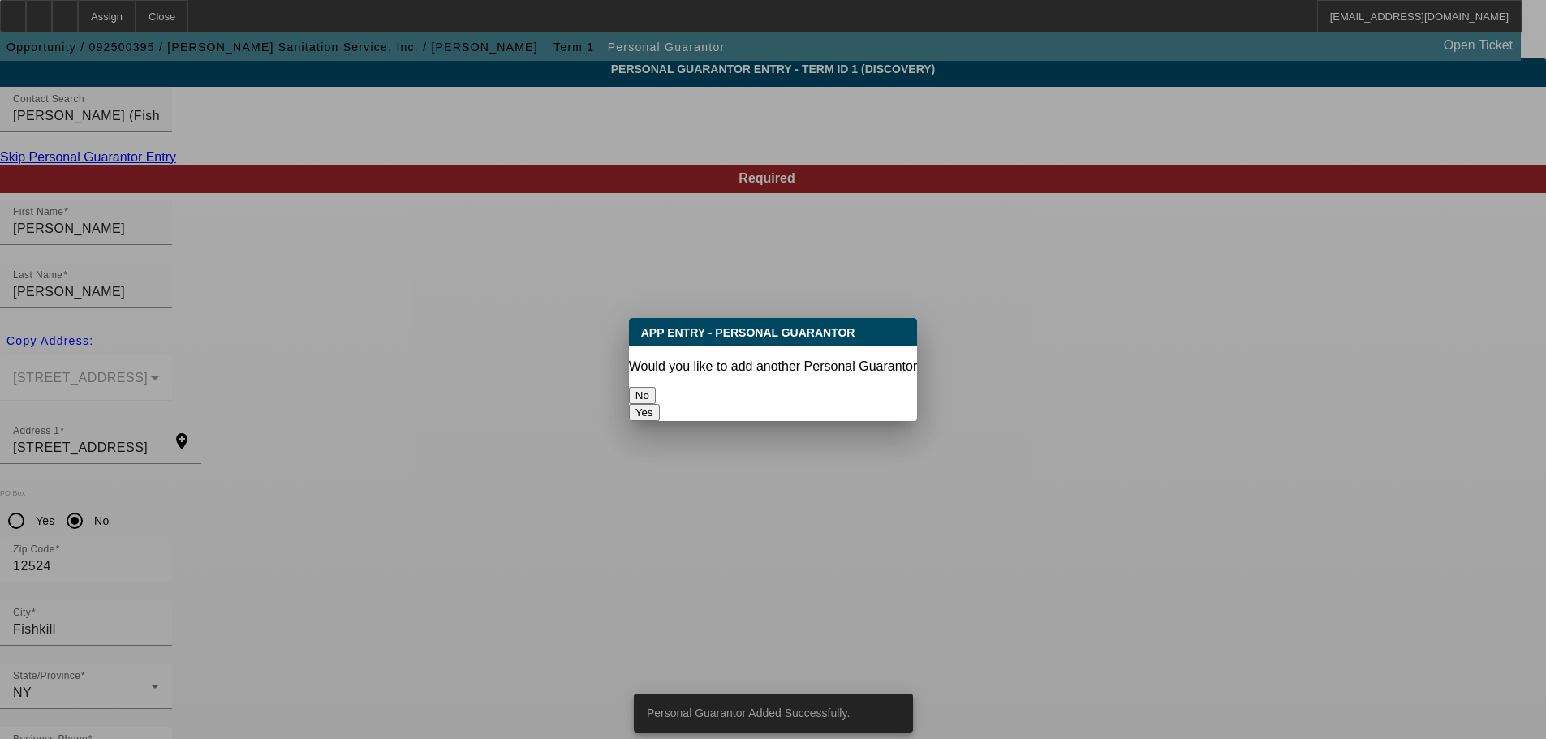
scroll to position [0, 0]
click at [660, 404] on button "Yes" at bounding box center [644, 412] width 31 height 17
radio input "false"
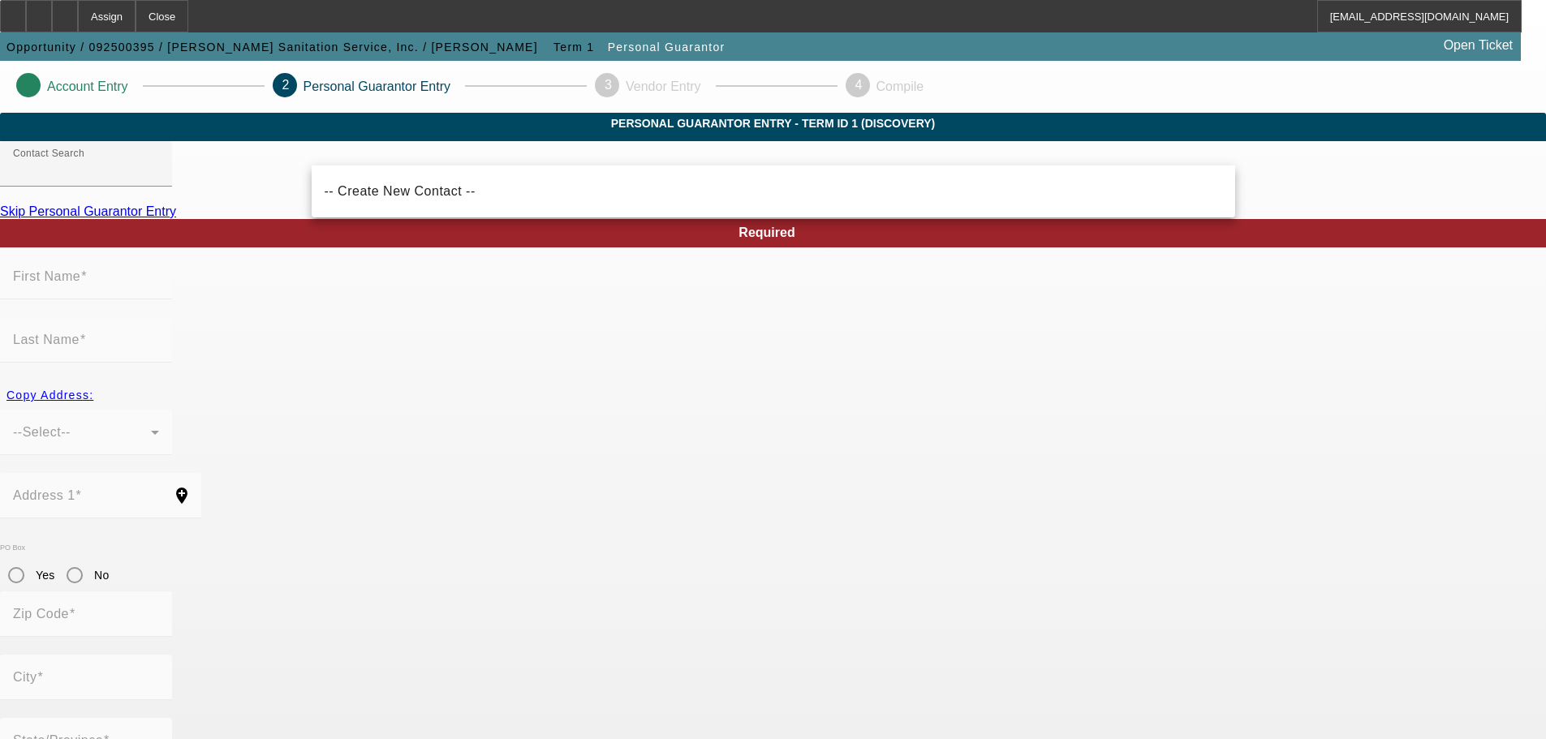
scroll to position [54, 0]
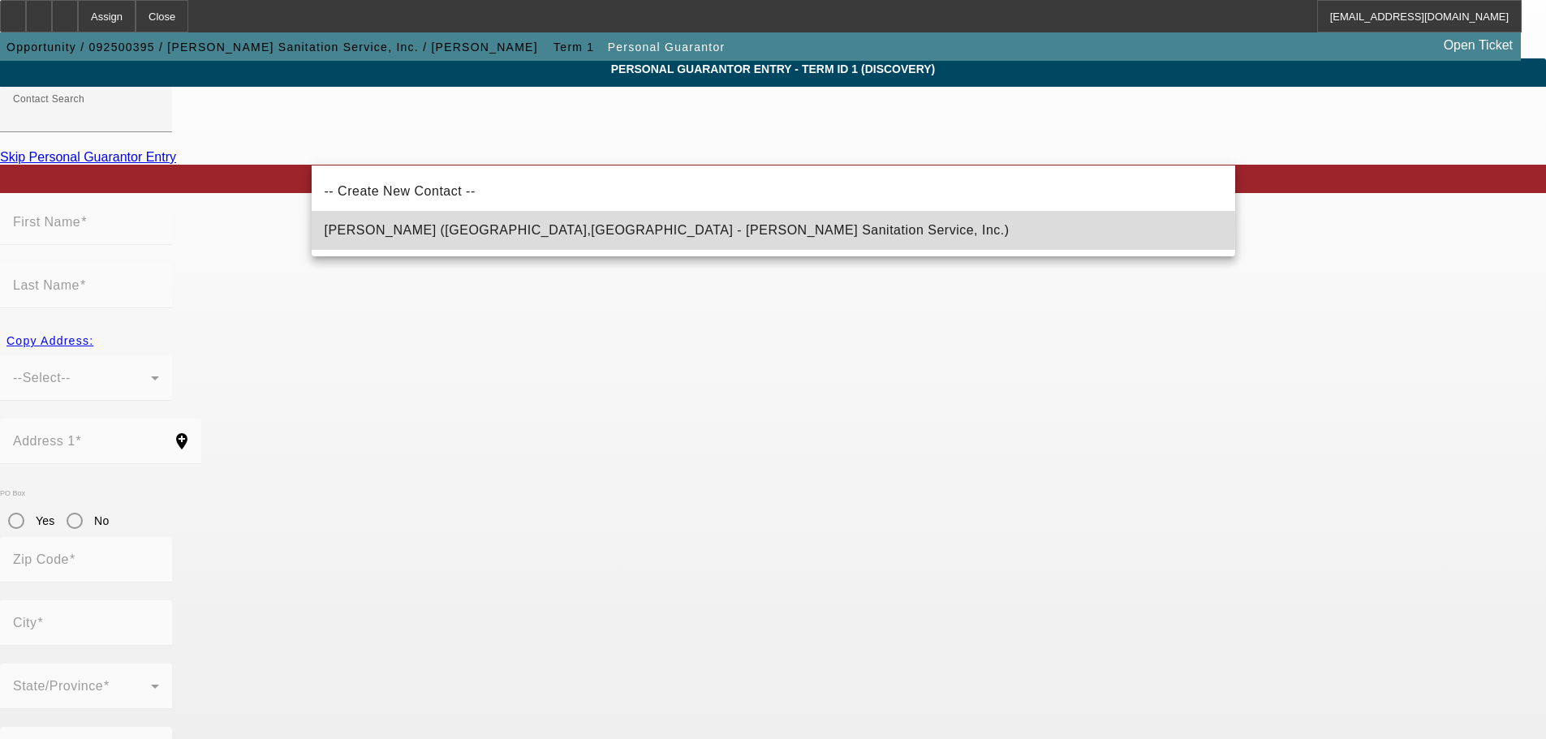
click at [398, 229] on span "Herring, Sharon (Fishkill,NY - Herring Sanitation Service, Inc.)" at bounding box center [667, 230] width 685 height 14
type input "Herring, Sharon (Fishkill,NY - Herring Sanitation Service, Inc.)"
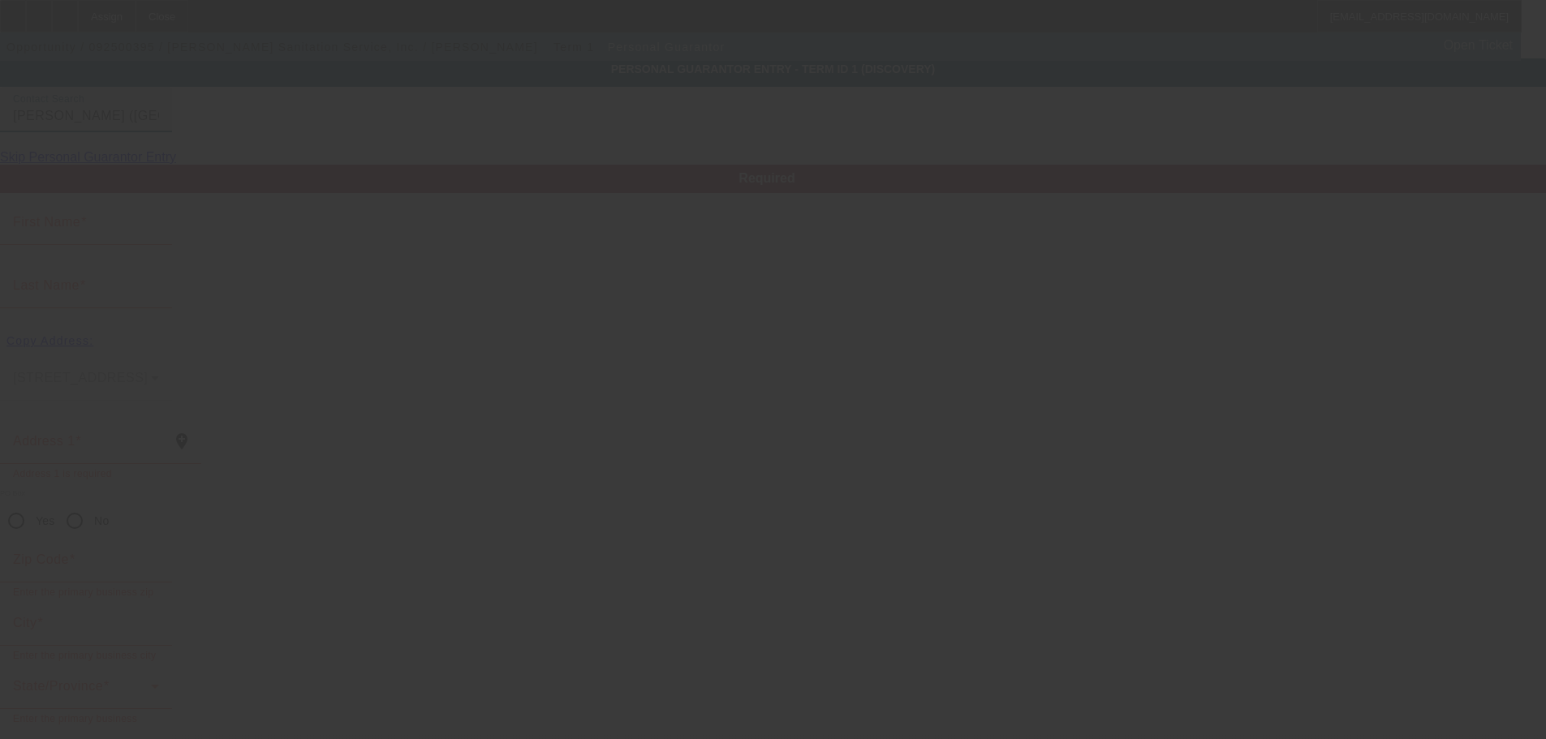
type input "Sharon"
type input "Herring"
type input "146 Old Route 9"
radio input "true"
type input "12524"
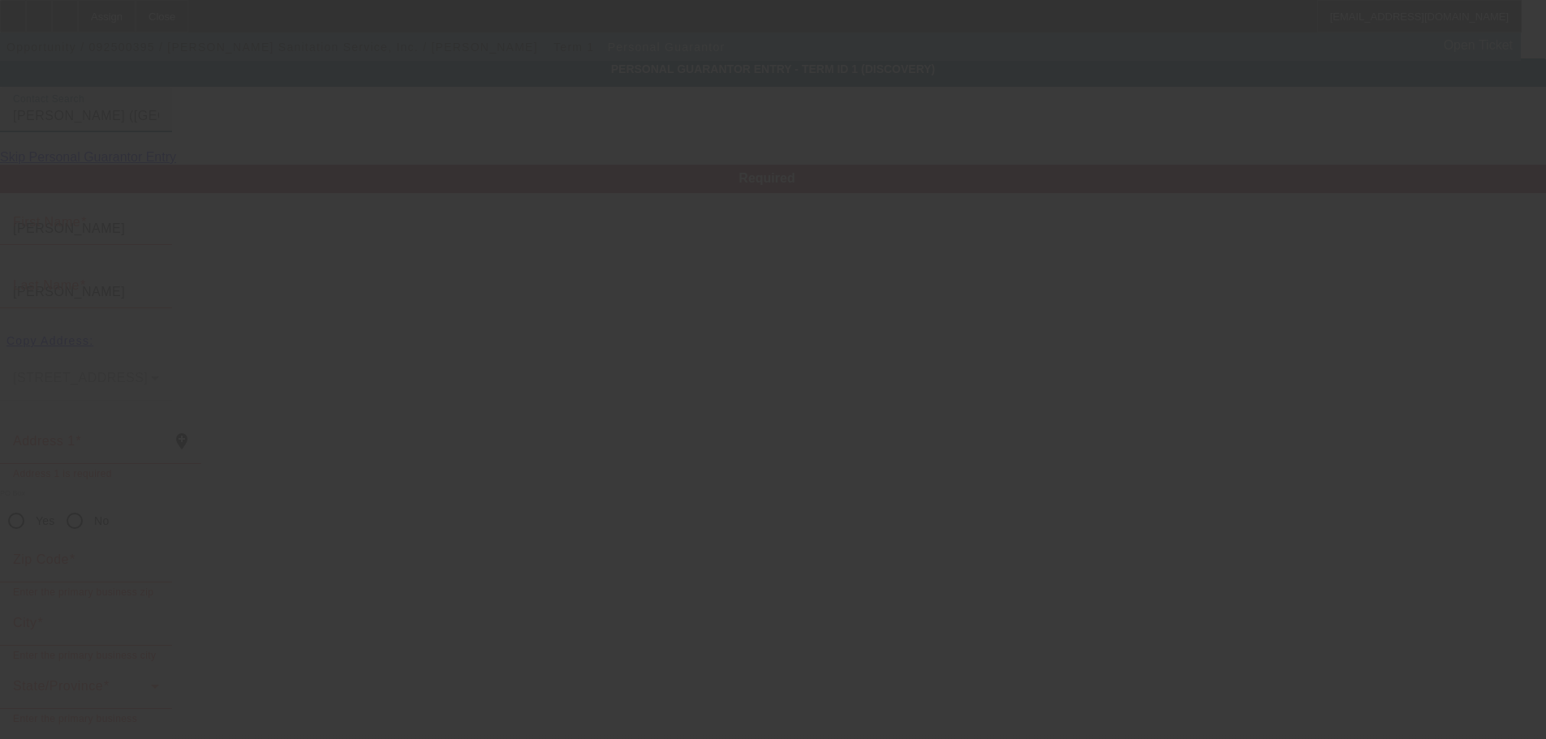
type input "Fishkill"
type input "(845) 226-5405"
type input "49"
type input "065-42-4069"
type input "herring@herringseptic.com"
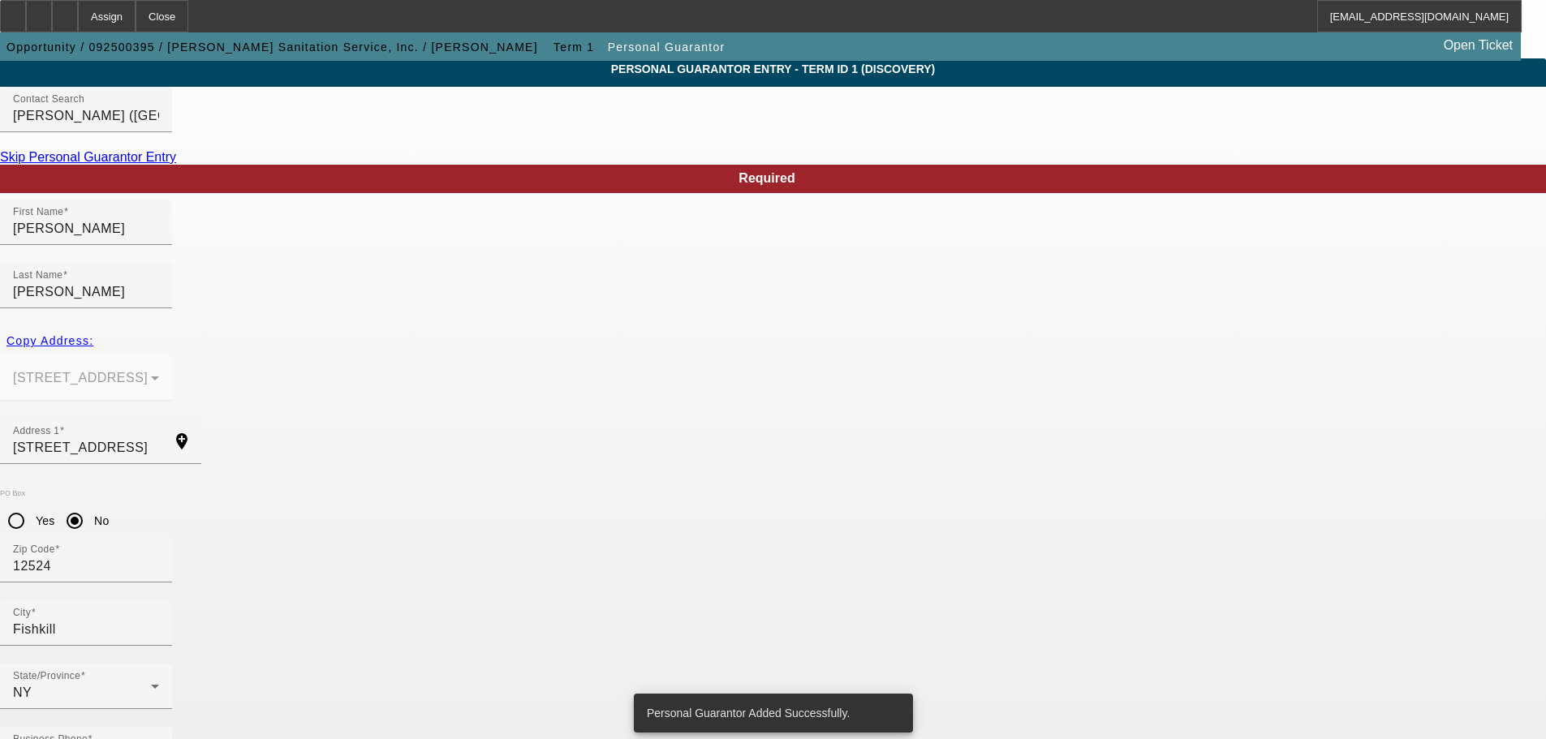
scroll to position [0, 0]
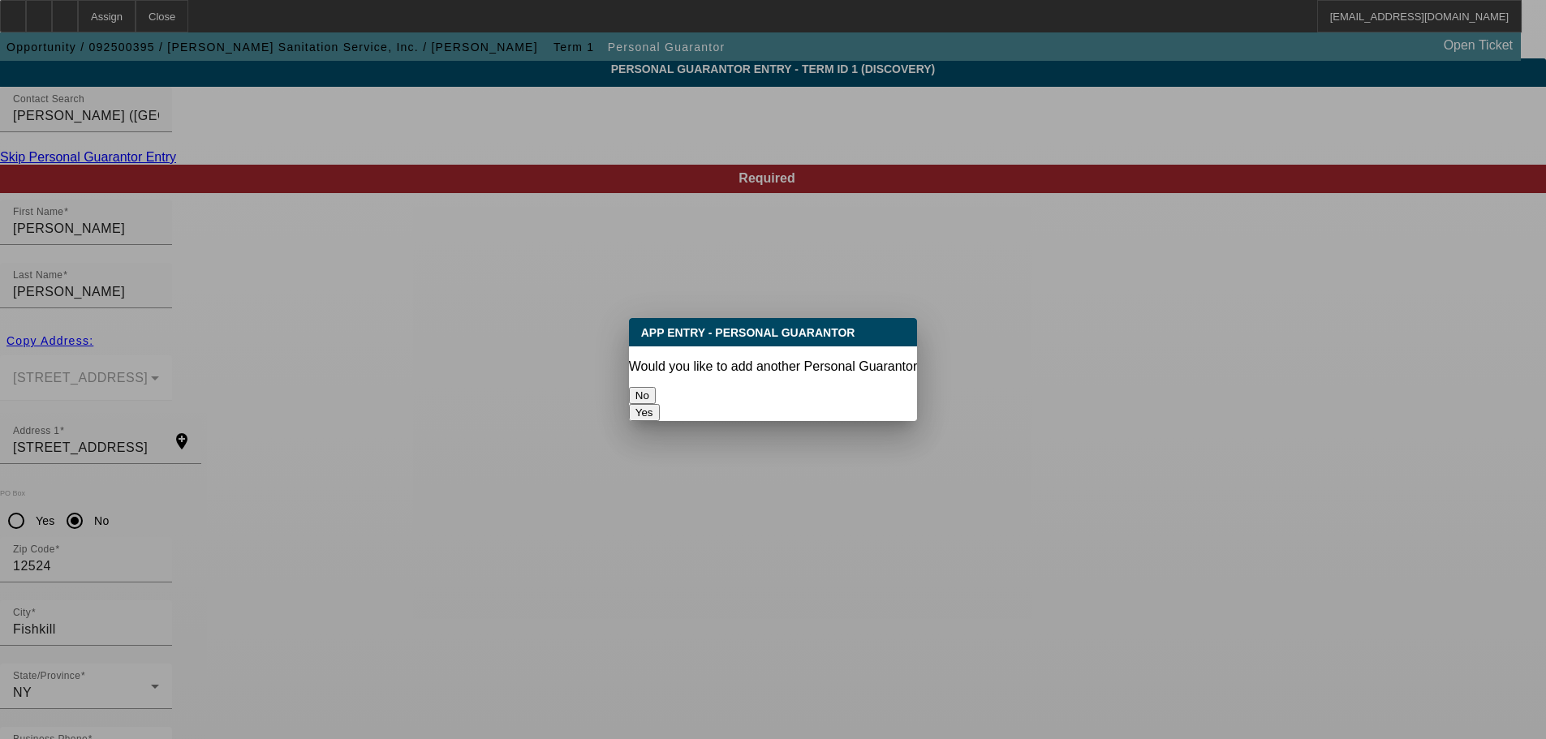
click at [656, 387] on button "No" at bounding box center [642, 395] width 27 height 17
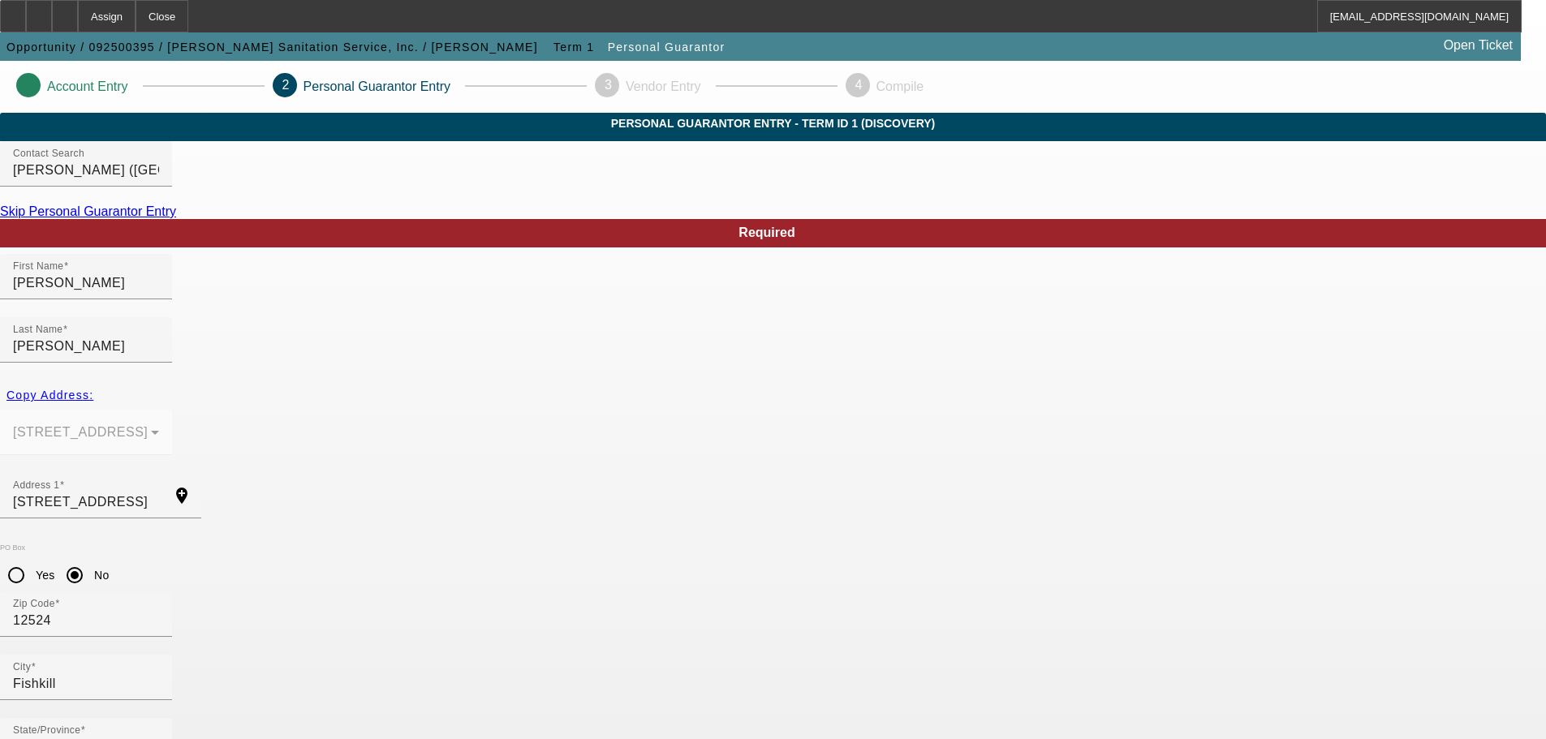
scroll to position [54, 0]
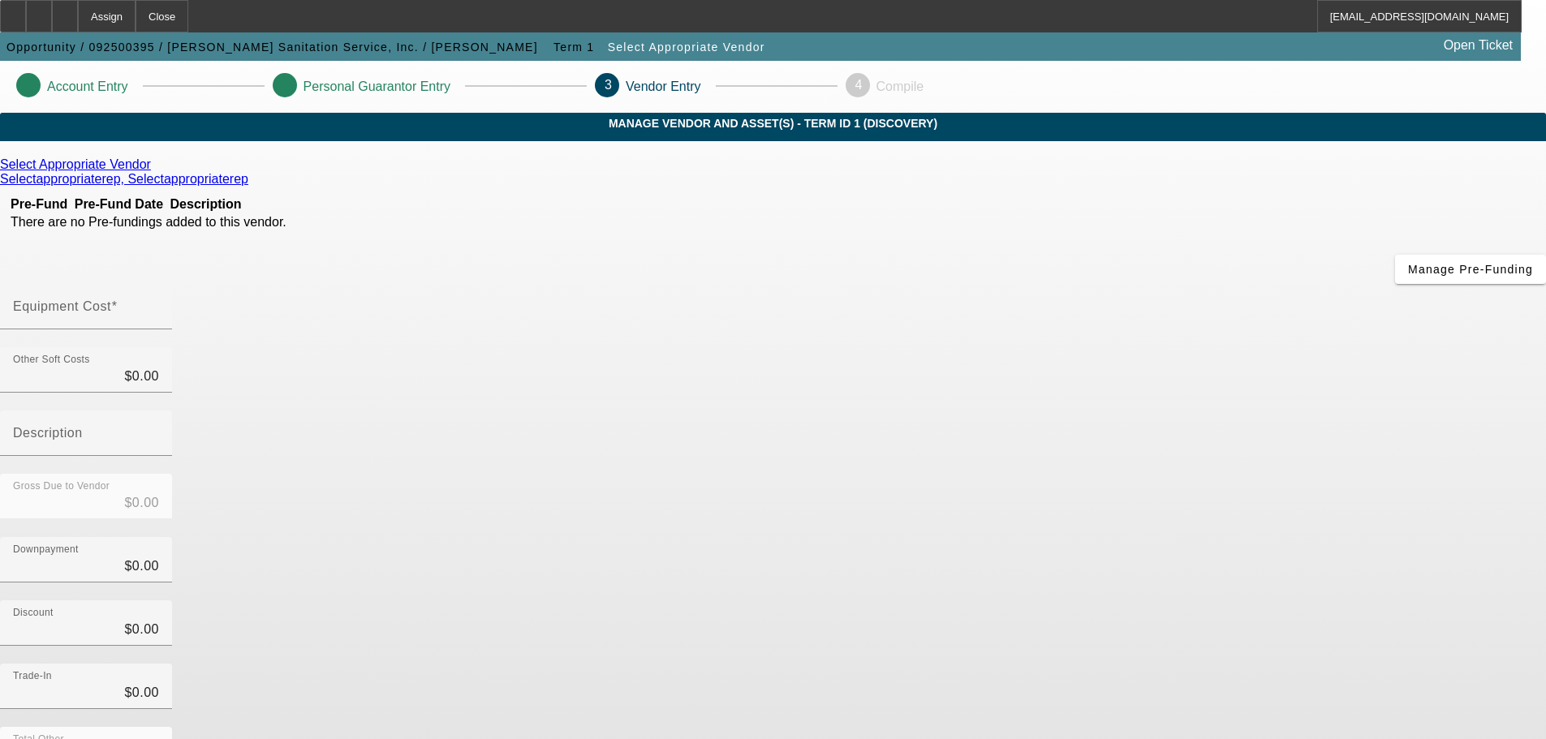
click at [155, 171] on icon at bounding box center [155, 164] width 0 height 14
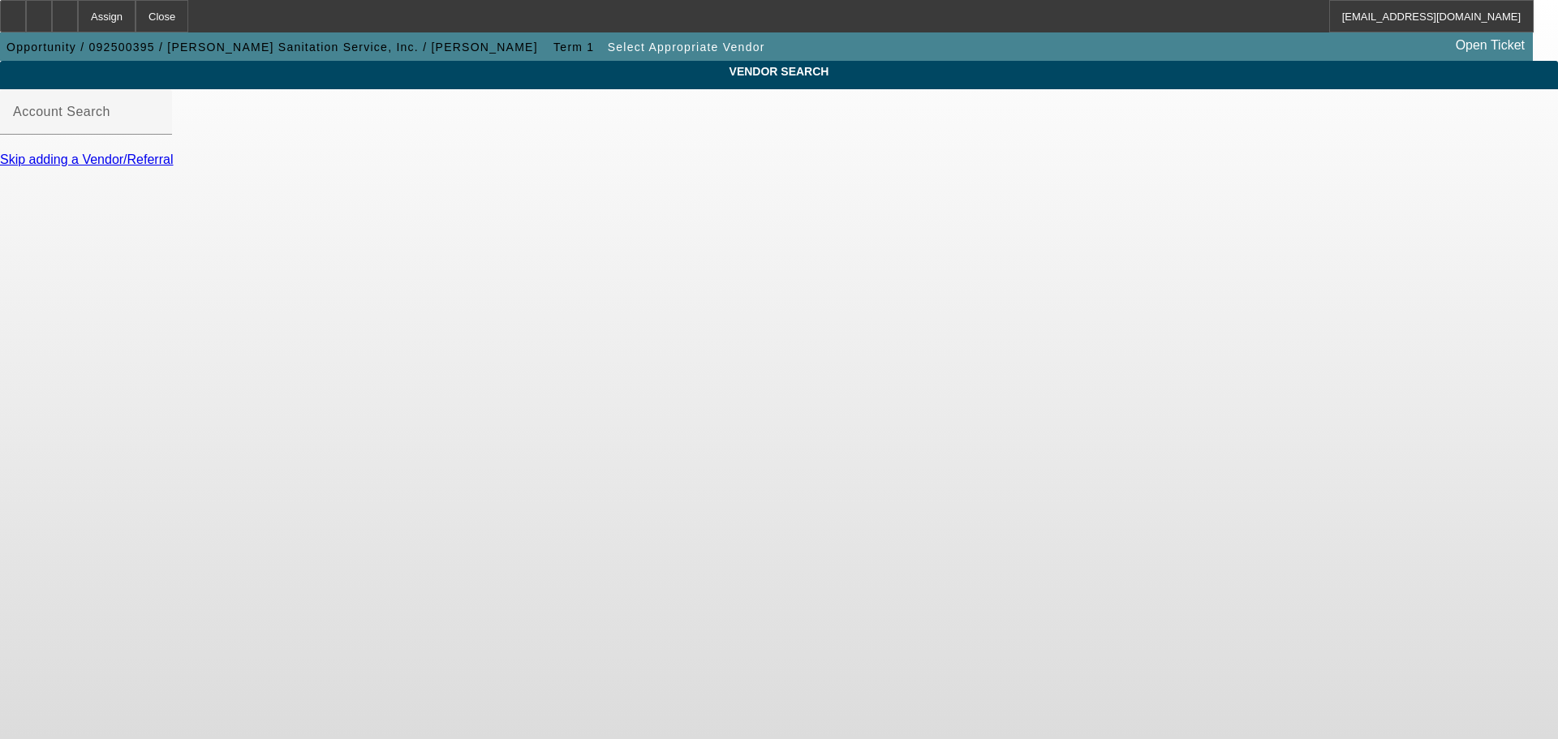
click at [172, 153] on div at bounding box center [86, 144] width 172 height 18
click at [159, 128] on input "Account Search" at bounding box center [86, 118] width 146 height 19
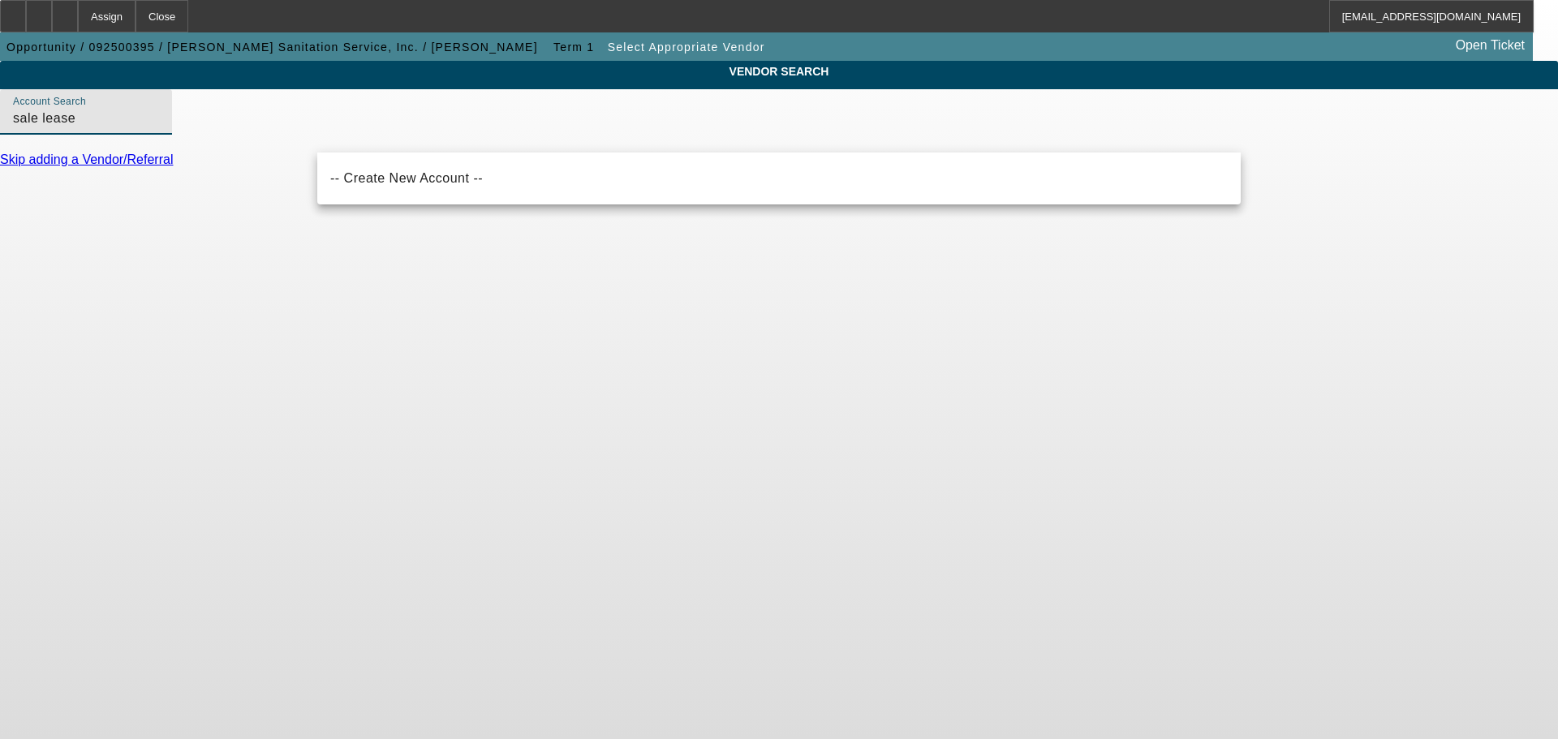
click at [159, 128] on input "sale lease" at bounding box center [86, 118] width 146 height 19
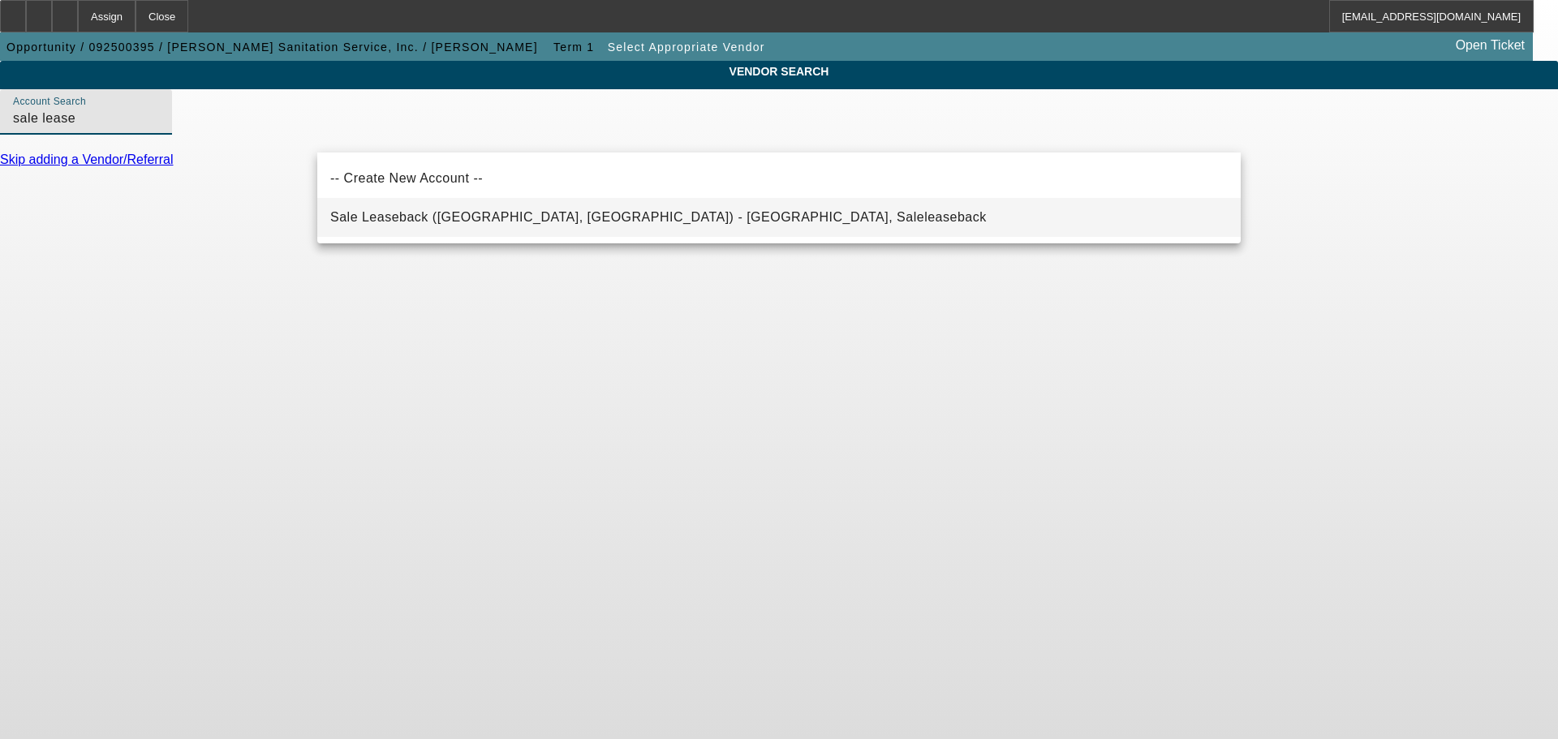
click at [432, 214] on span "Sale Leaseback (Northbrook, IL) - Saleleaseback, Saleleaseback" at bounding box center [658, 217] width 656 height 14
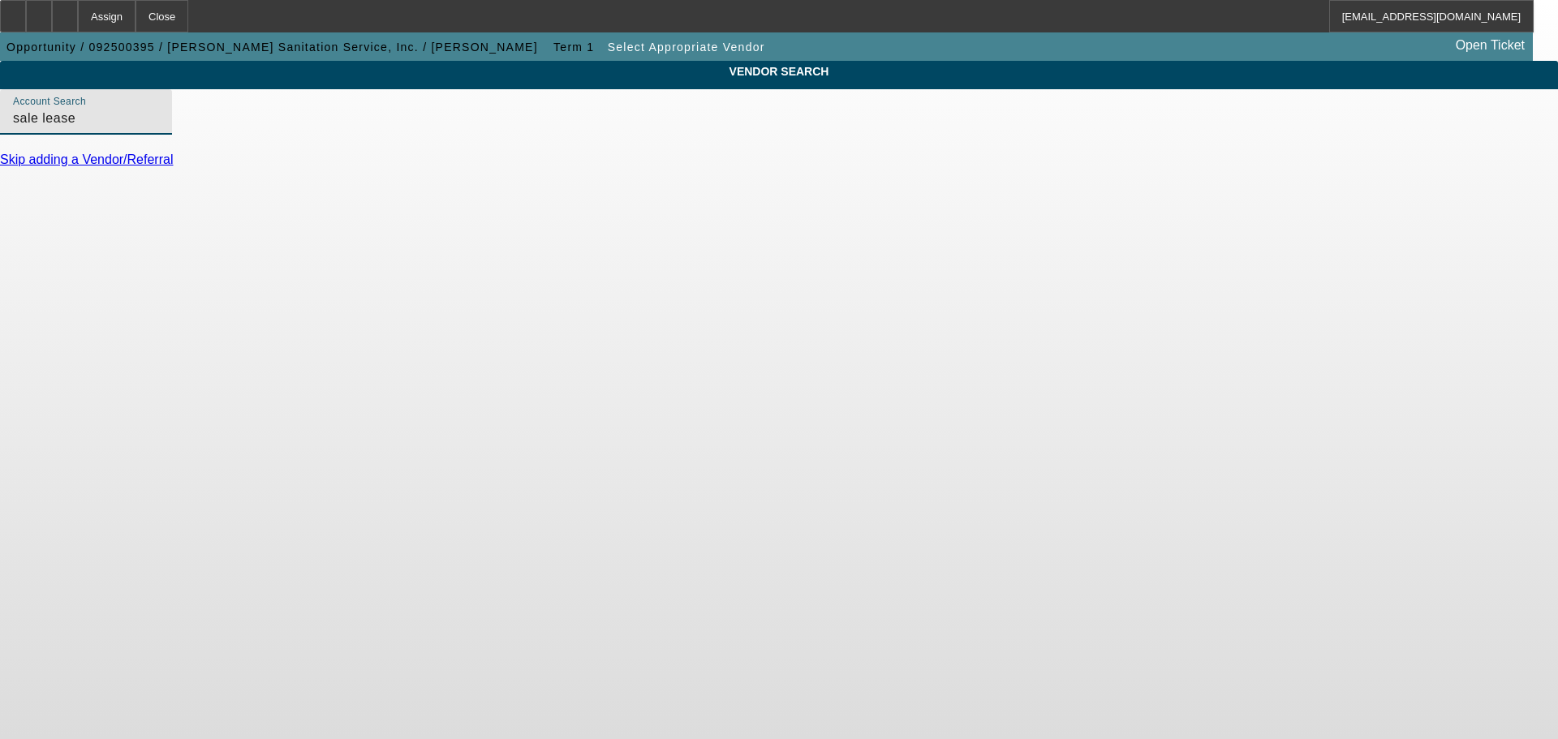
type input "Sale Leaseback (Northbrook, IL) - Saleleaseback, Saleleaseback"
click at [87, 204] on link "Update Vendor" at bounding box center [43, 197] width 87 height 14
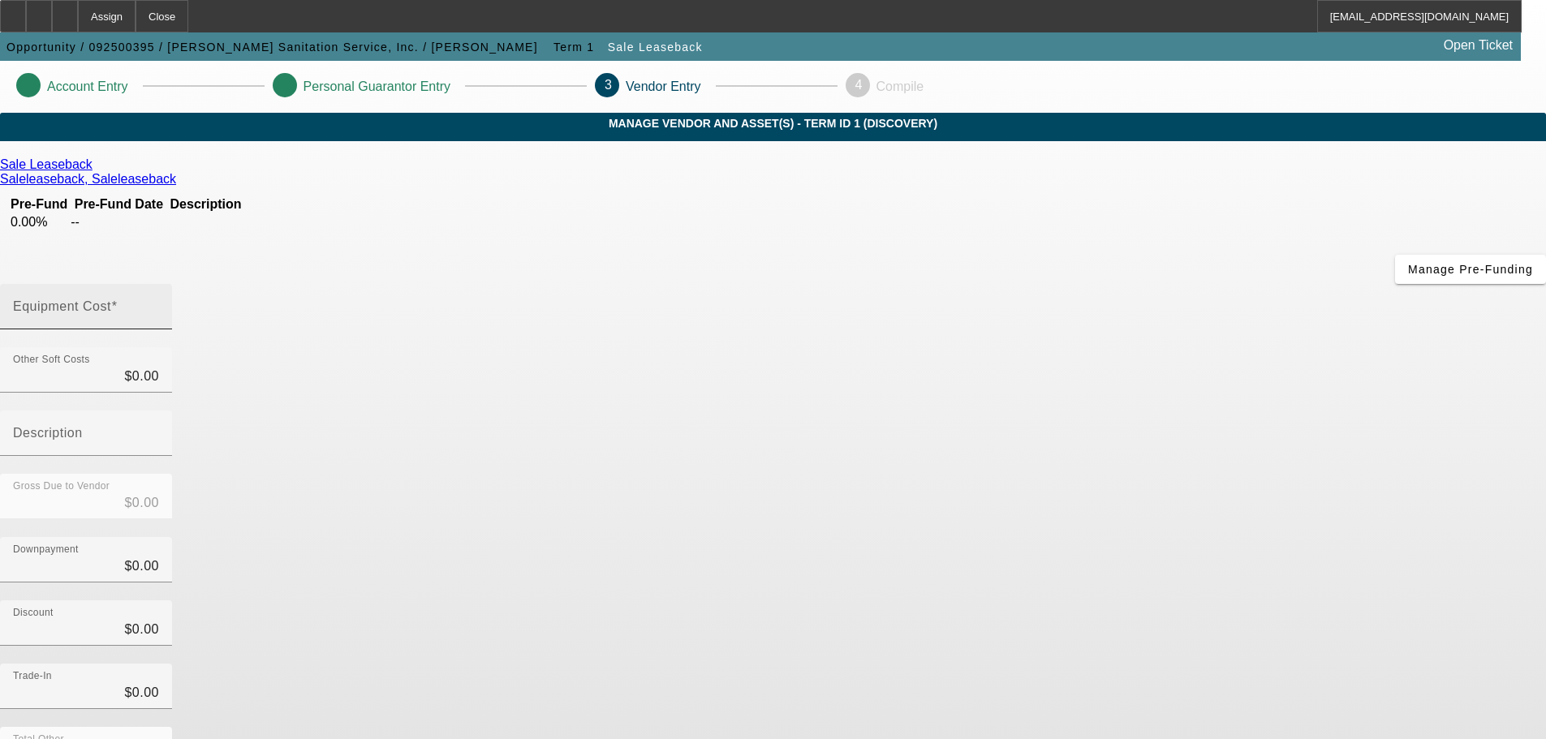
click at [111, 299] on mat-label "Equipment Cost" at bounding box center [62, 306] width 98 height 14
click at [159, 303] on input "Equipment Cost" at bounding box center [86, 312] width 146 height 19
type input "4"
type input "$4.00"
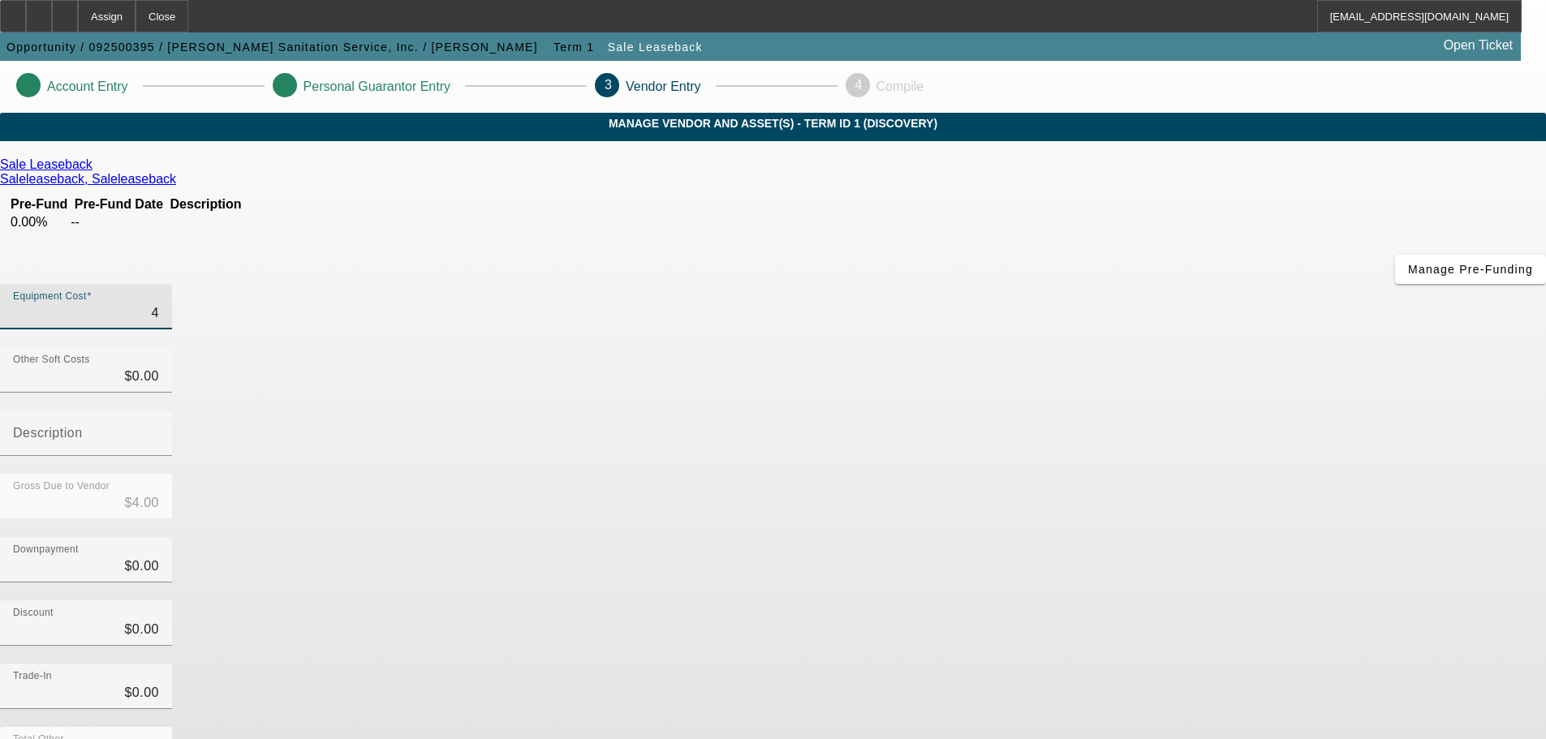
type input "42"
type input "$42.00"
type input "420"
type input "$420.00"
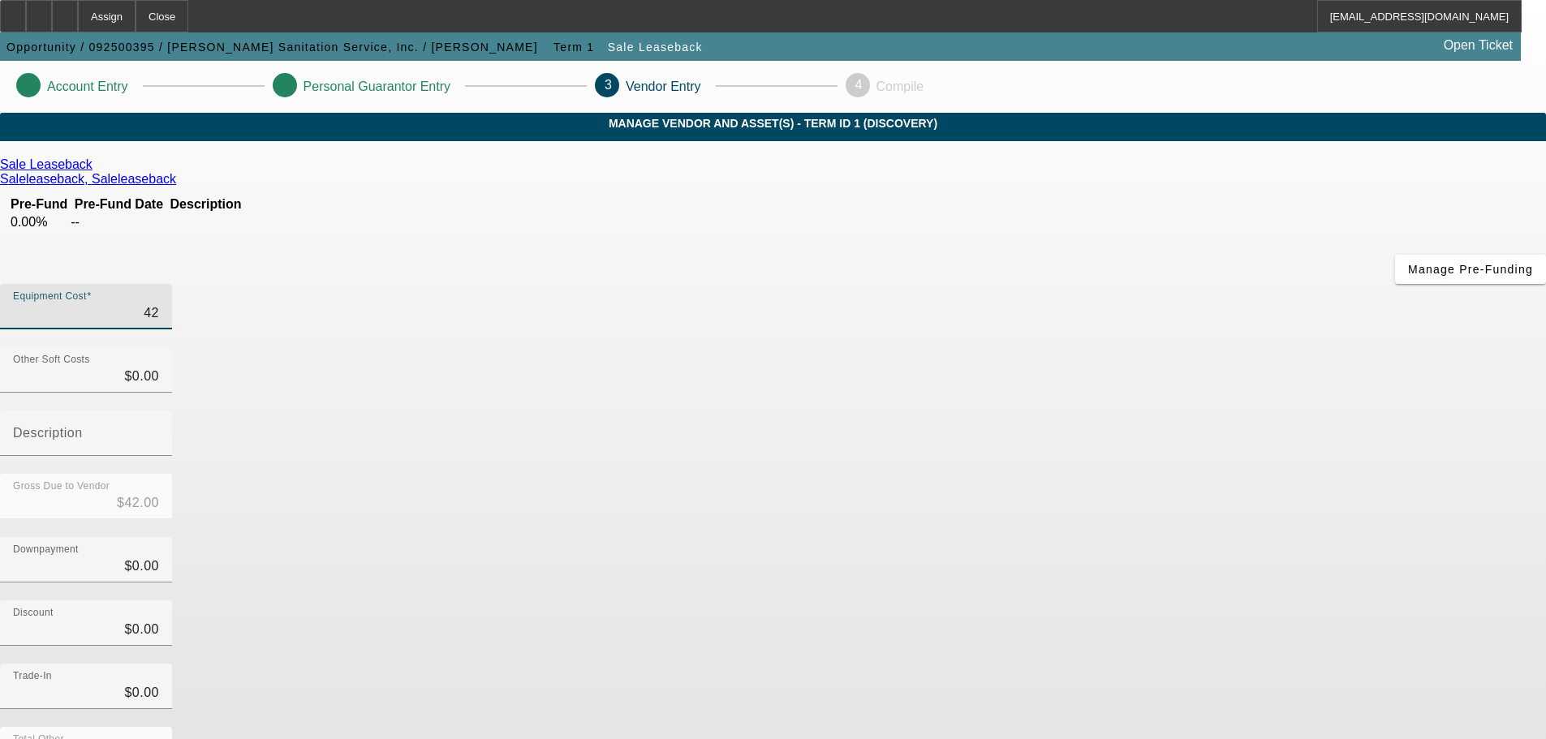
type input "$420.00"
type input "4200"
type input "$4,200.00"
type input "42000"
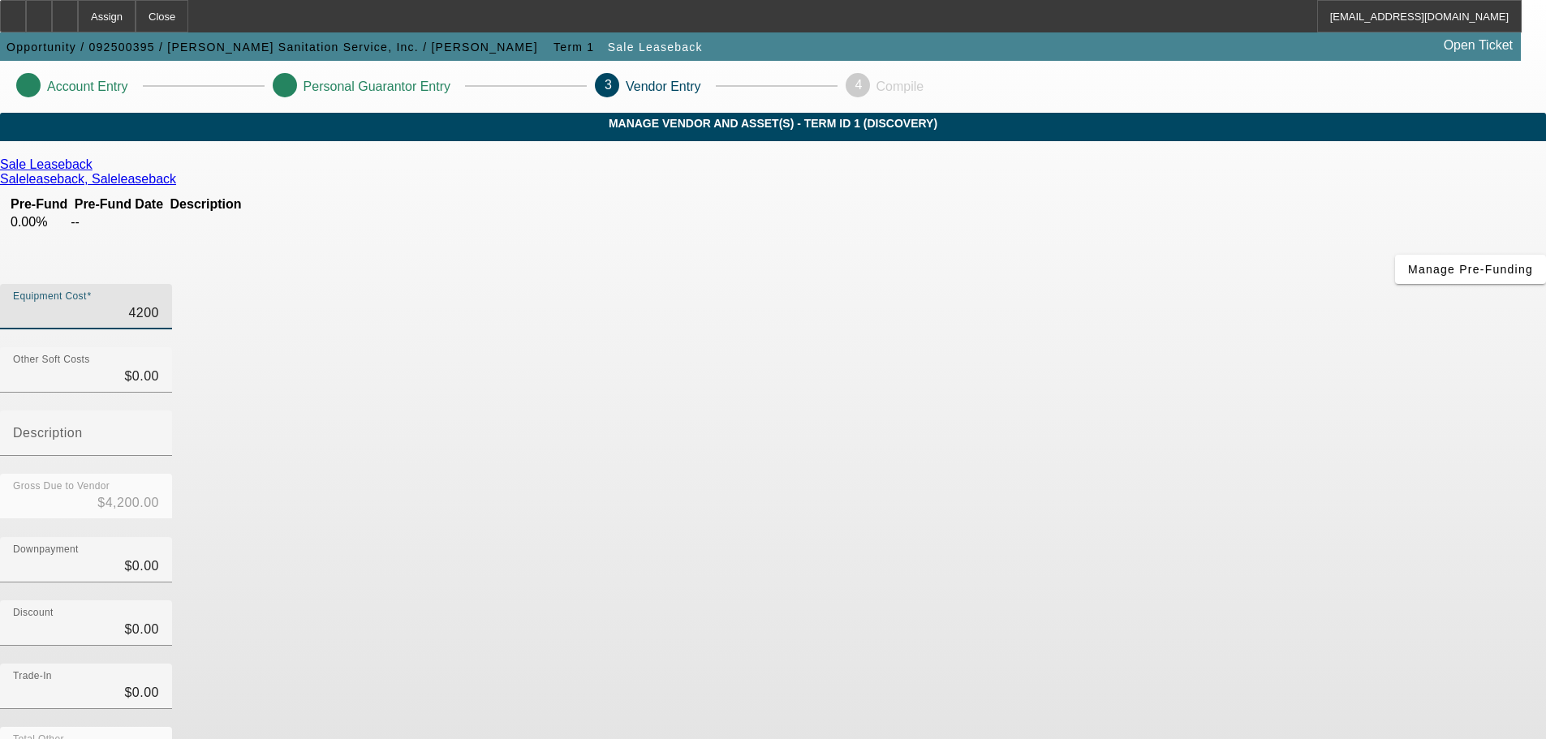
type input "$42,000.00"
click at [159, 303] on input "42000" at bounding box center [86, 312] width 146 height 19
type input "4"
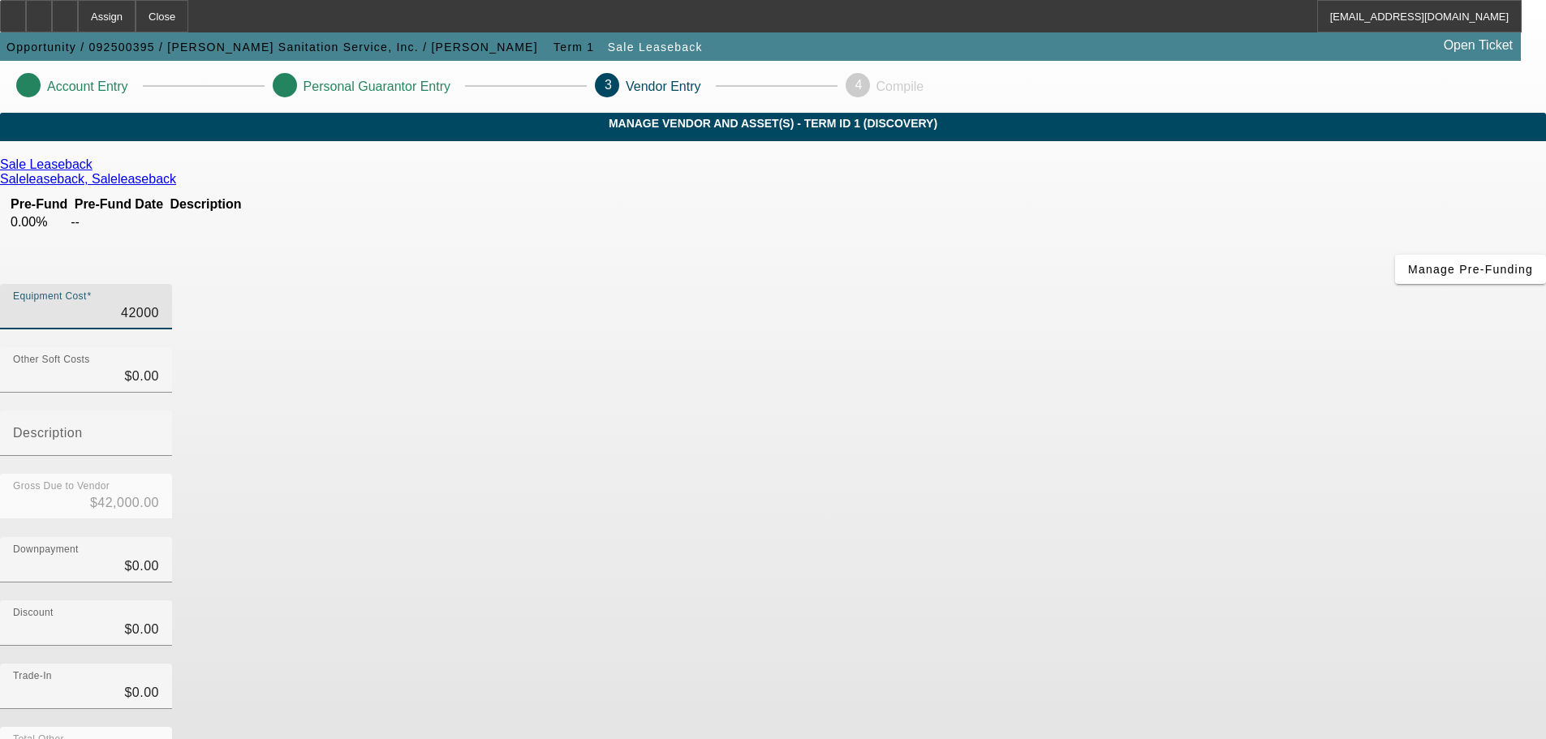
type input "$4.00"
type input "48"
type input "$48.00"
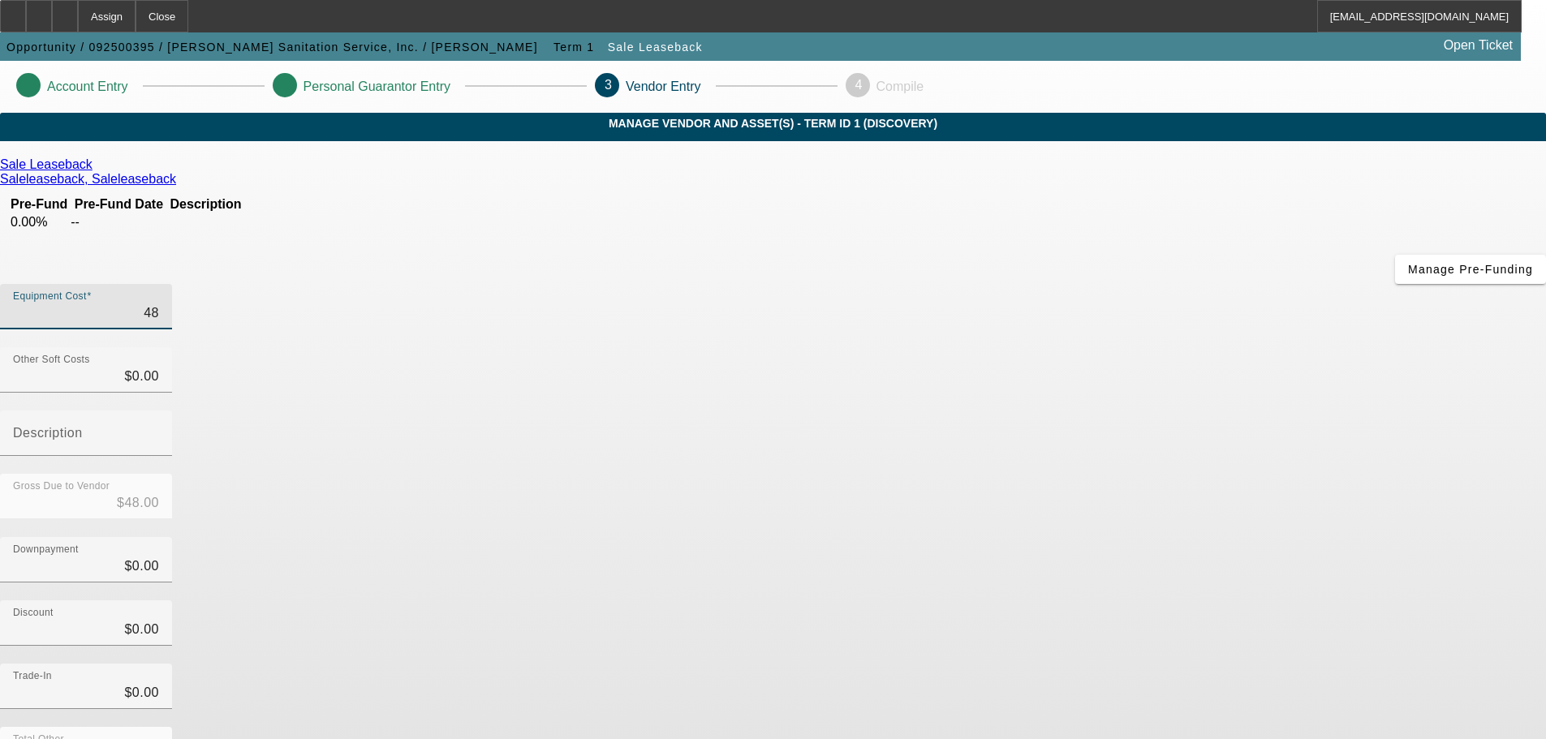
type input "480"
type input "$480.00"
type input "4800"
type input "$4,800.00"
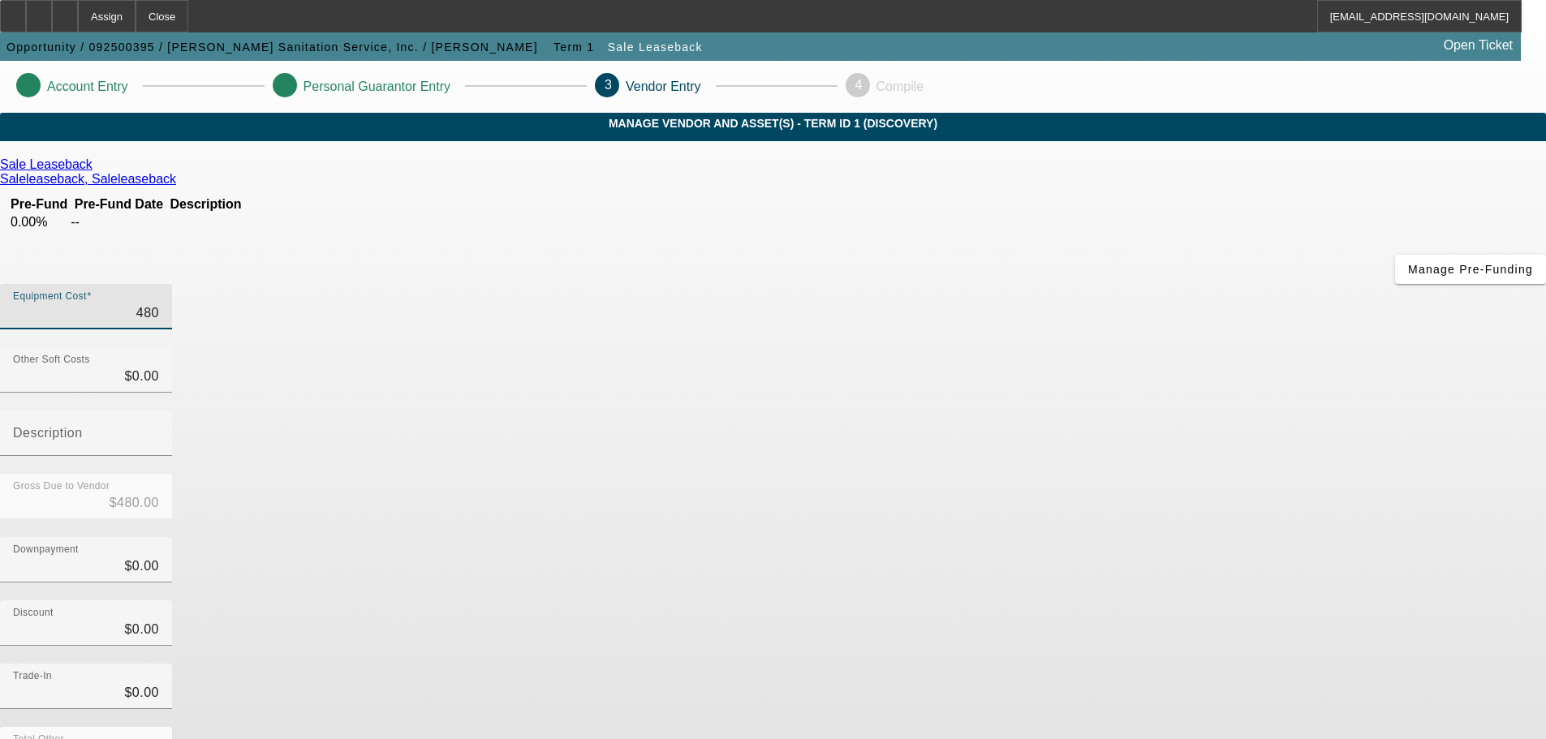
type input "$4,800.00"
type input "48000"
type input "$48,000.00"
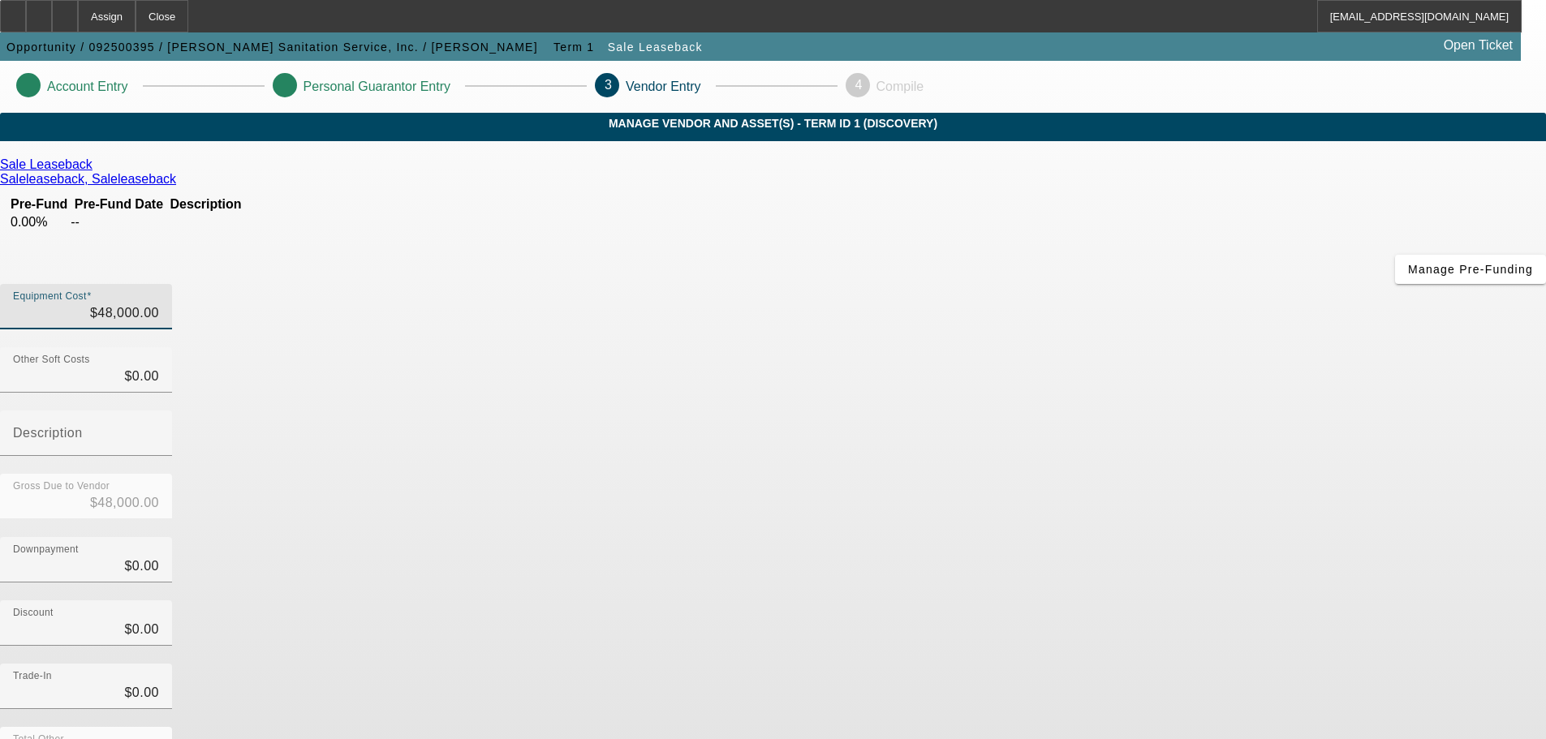
click at [1167, 284] on div "Equipment Cost $48,000.00" at bounding box center [773, 315] width 1546 height 63
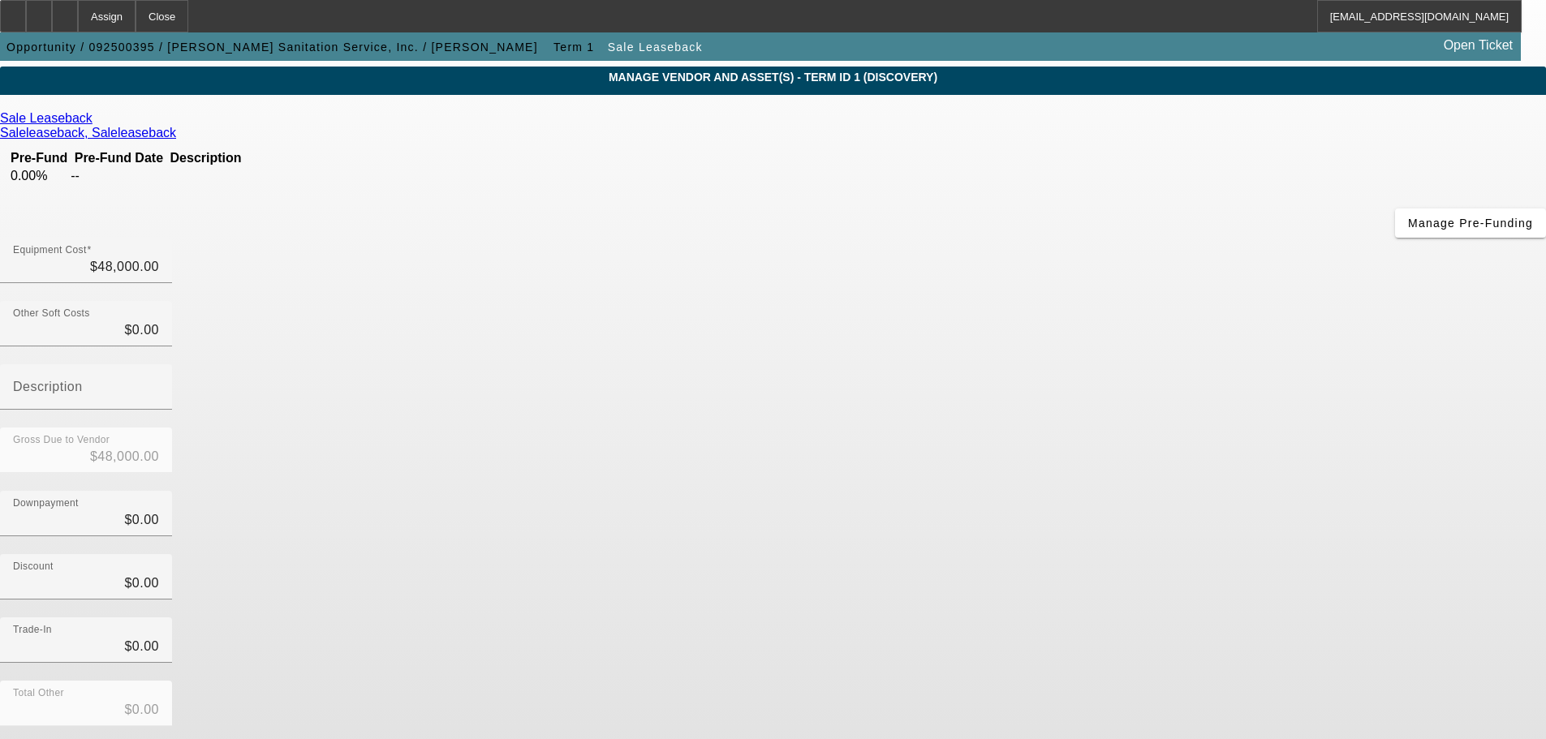
scroll to position [83, 0]
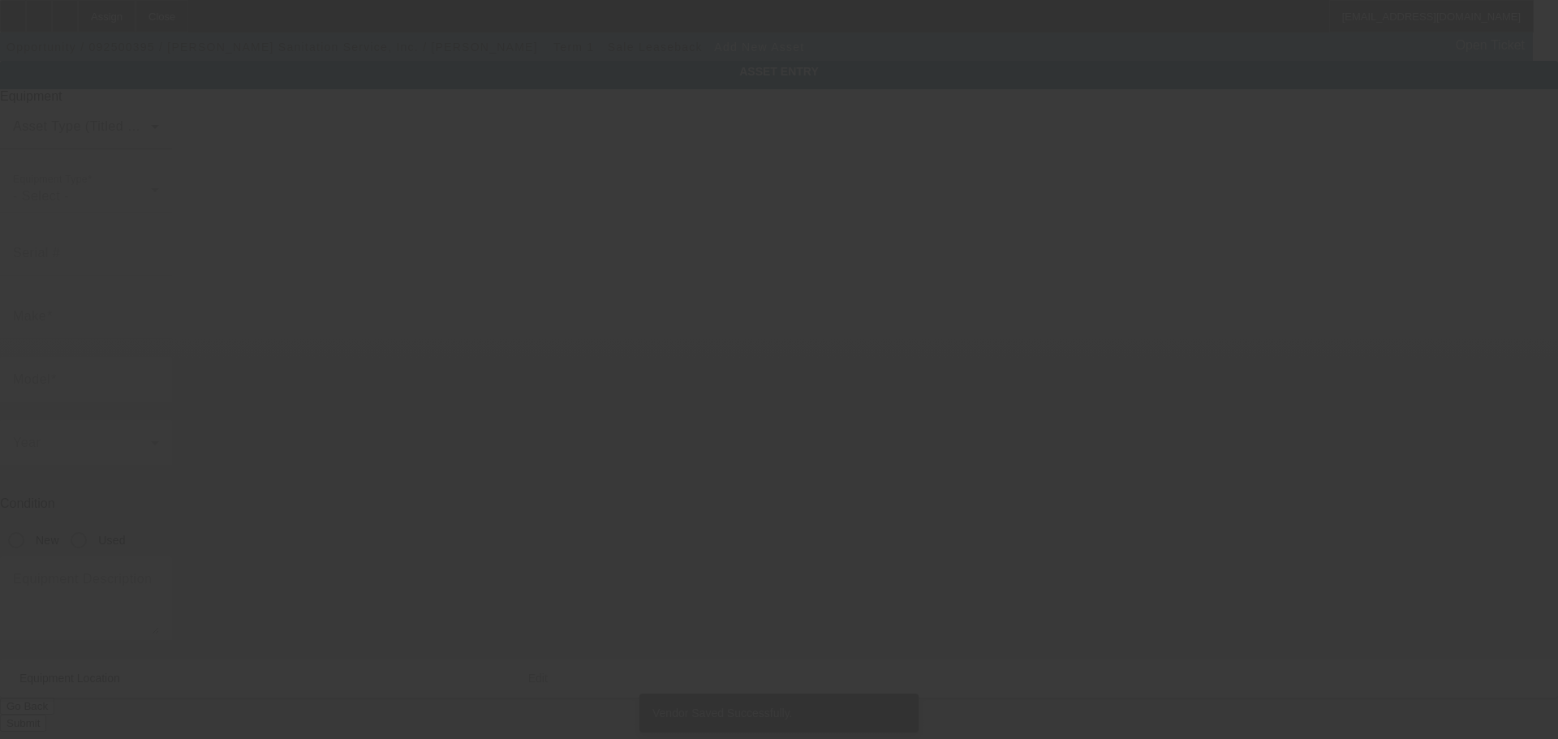
type input "146 Old Route 9"
type input "# 1"
type input "Fishkill"
type input "12524"
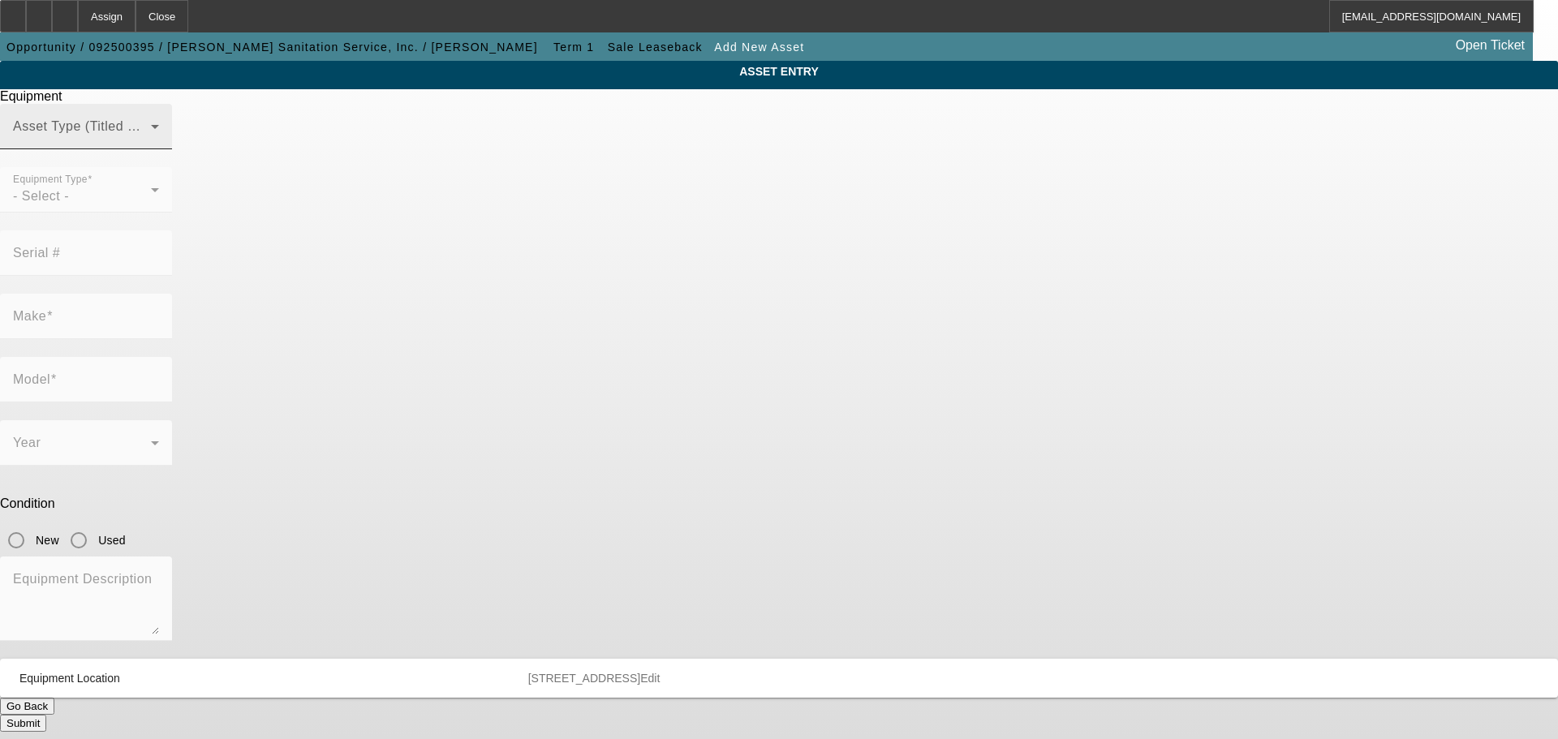
click at [151, 143] on span at bounding box center [82, 132] width 138 height 19
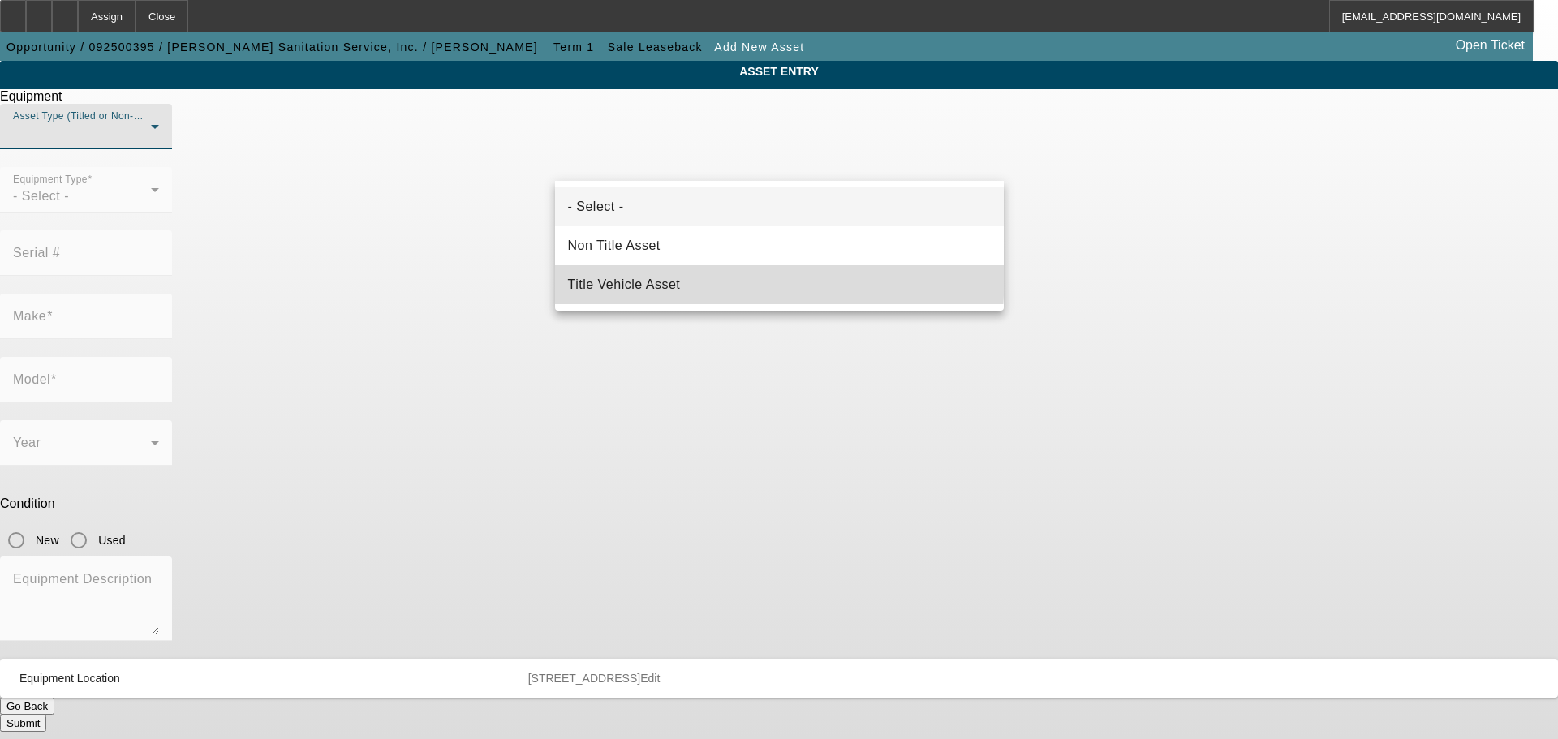
click at [653, 273] on mat-option "Title Vehicle Asset" at bounding box center [779, 284] width 449 height 39
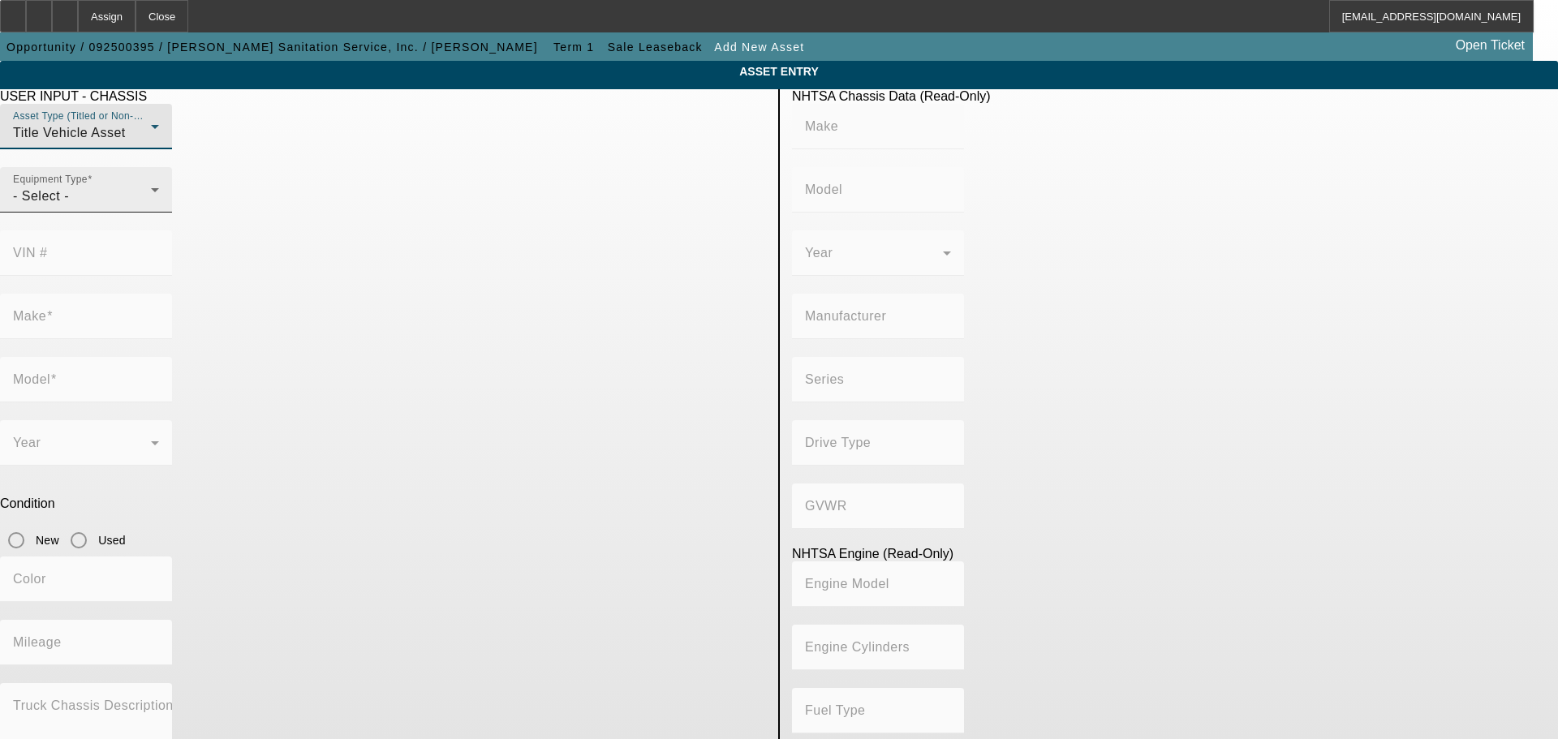
click at [165, 200] on icon at bounding box center [154, 189] width 19 height 19
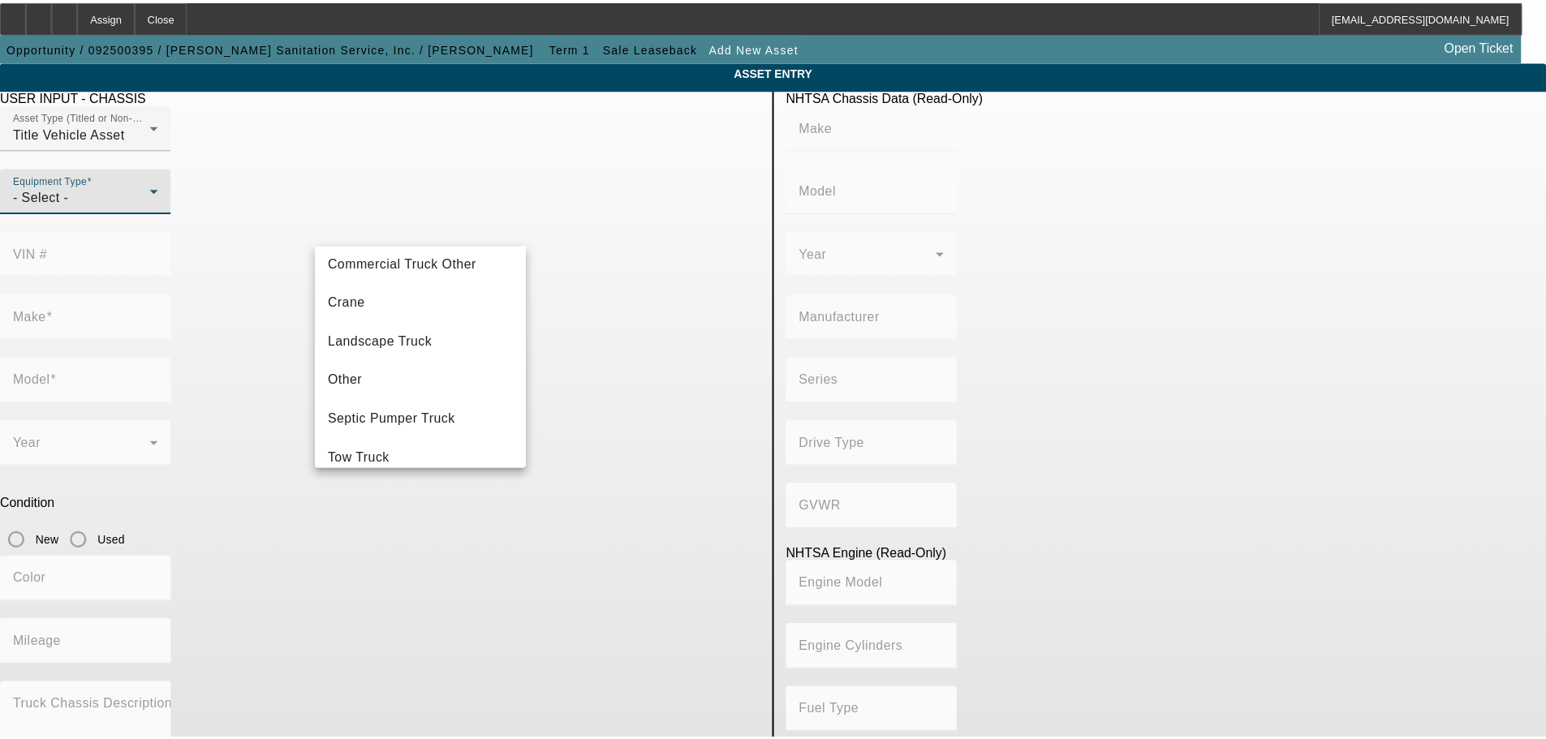
scroll to position [162, 0]
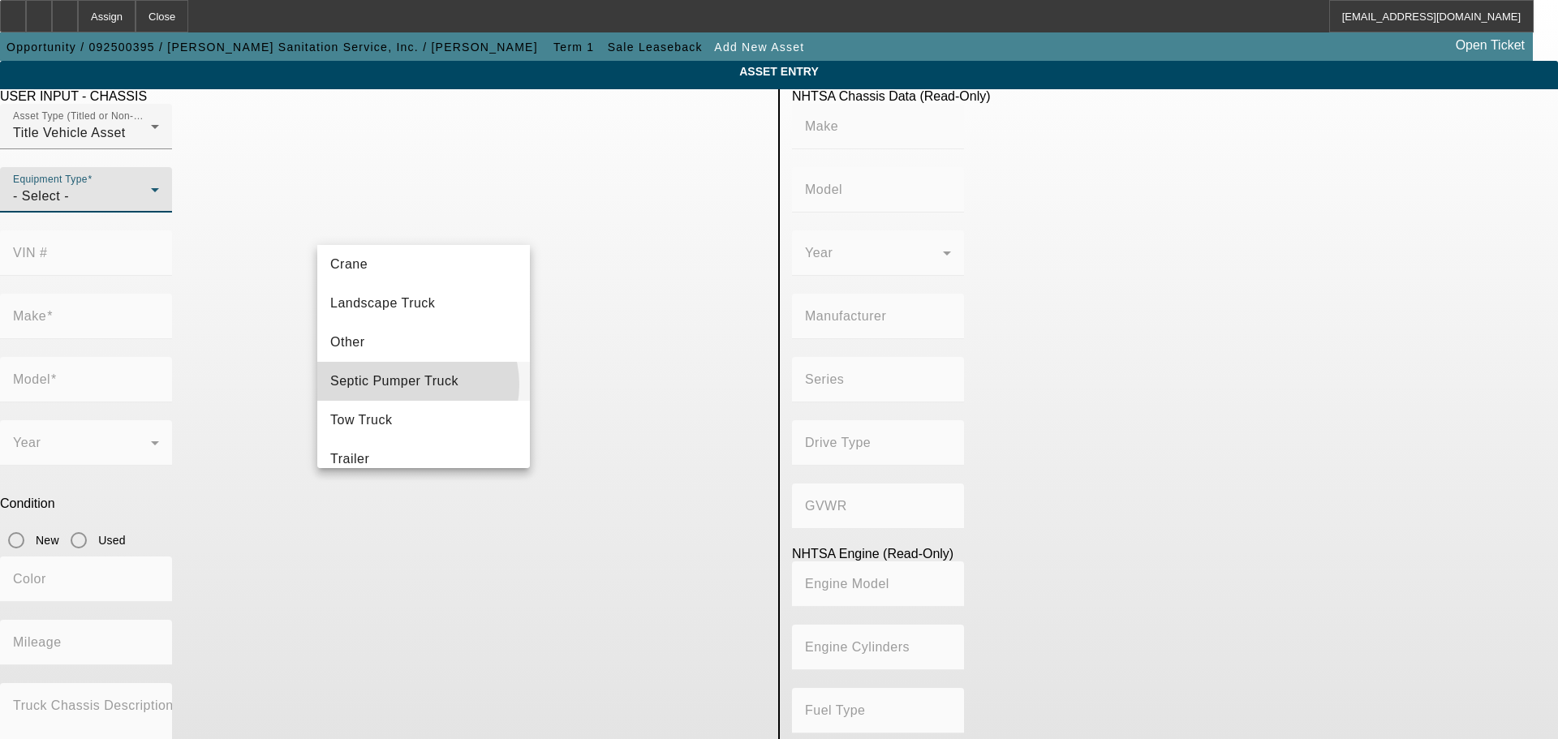
click at [410, 385] on span "Septic Pumper Truck" at bounding box center [394, 381] width 128 height 19
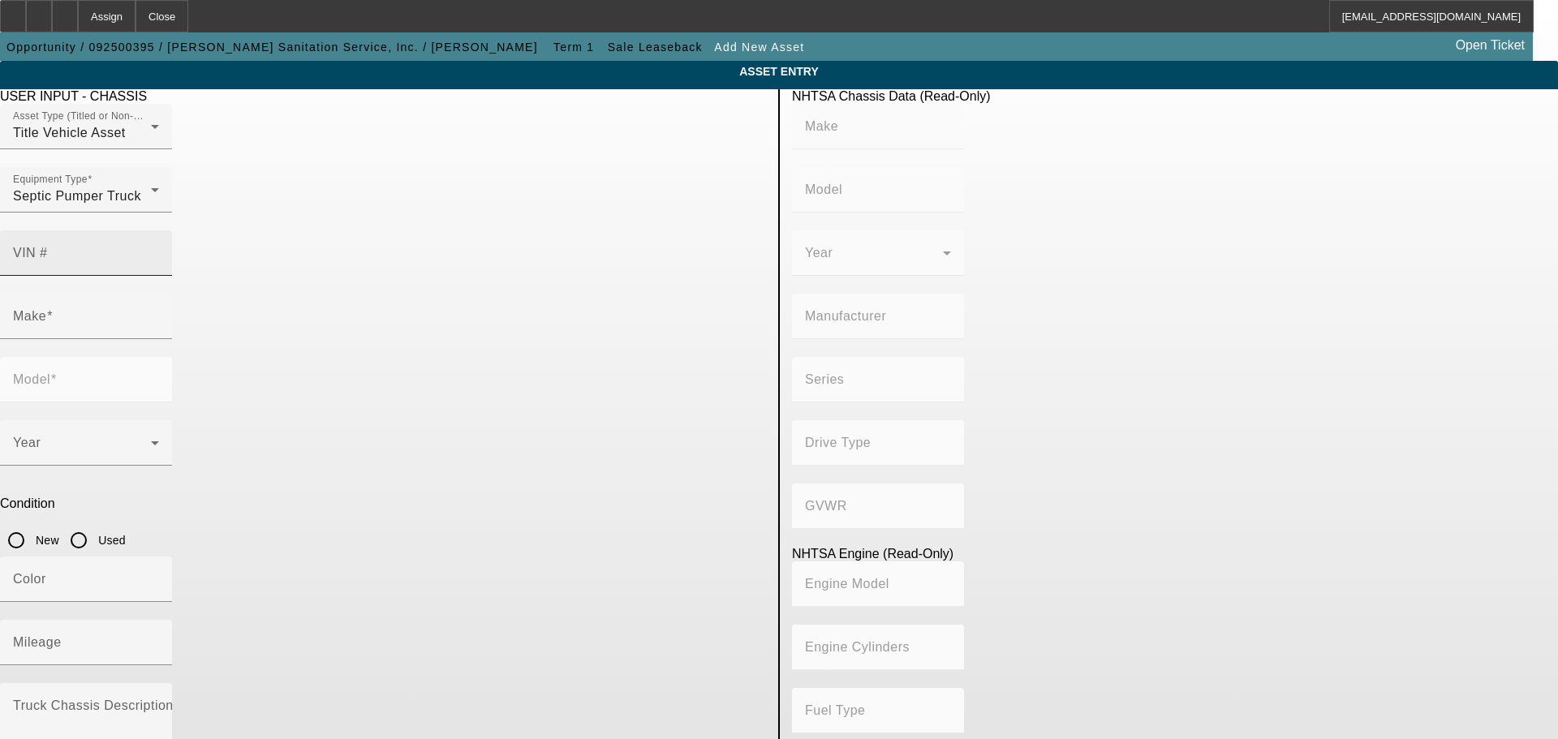
click at [159, 230] on div "VIN #" at bounding box center [86, 252] width 146 height 45
type input "1npwl40x0cd169298"
type input "PETERBILT"
type input "388"
type input "PETERBILT MOTORS COMPANY"
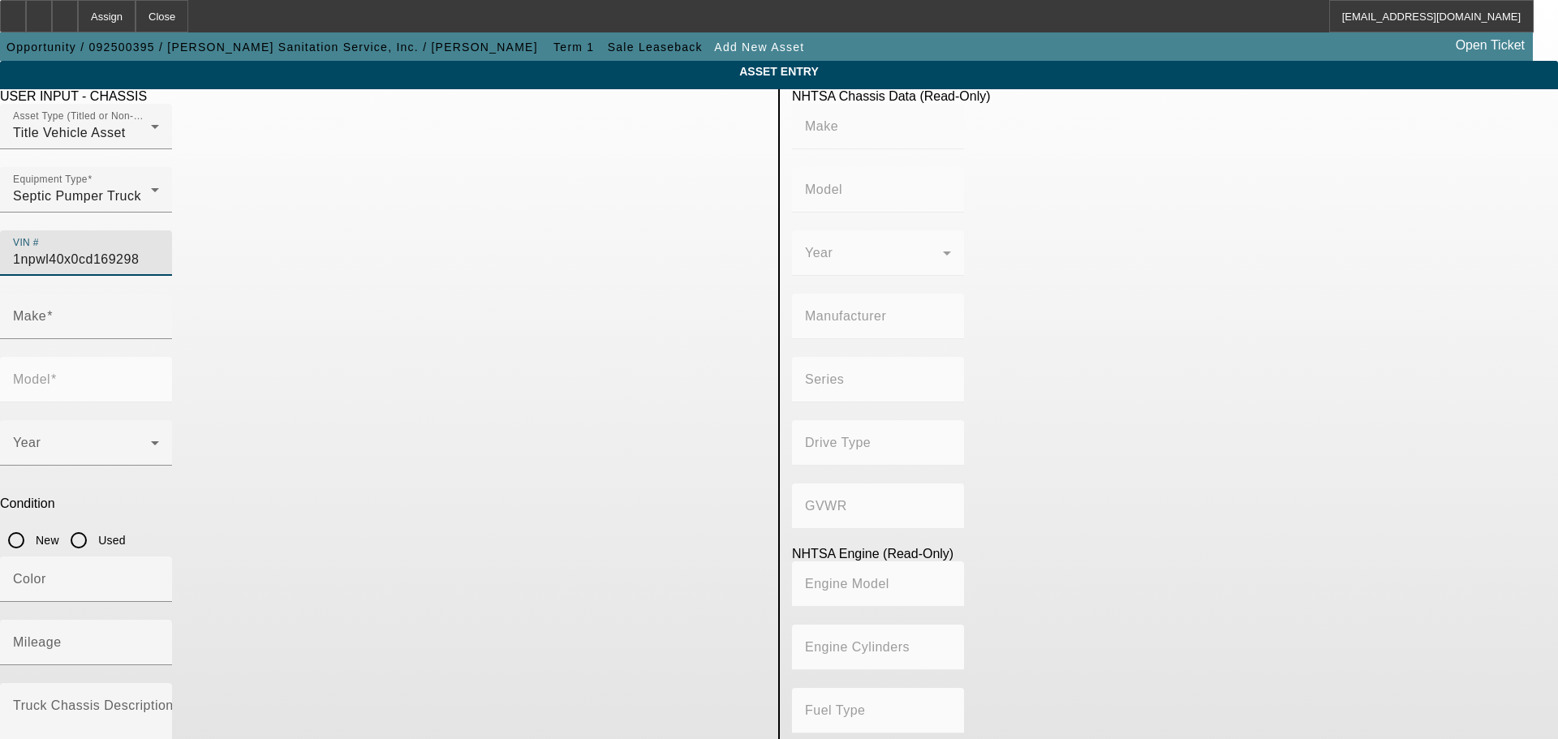
type input "6x4"
type input "Class 8: 33,001 lb and above (14,969 kg and above)"
type input "ISX"
type input "6"
type input "Diesel"
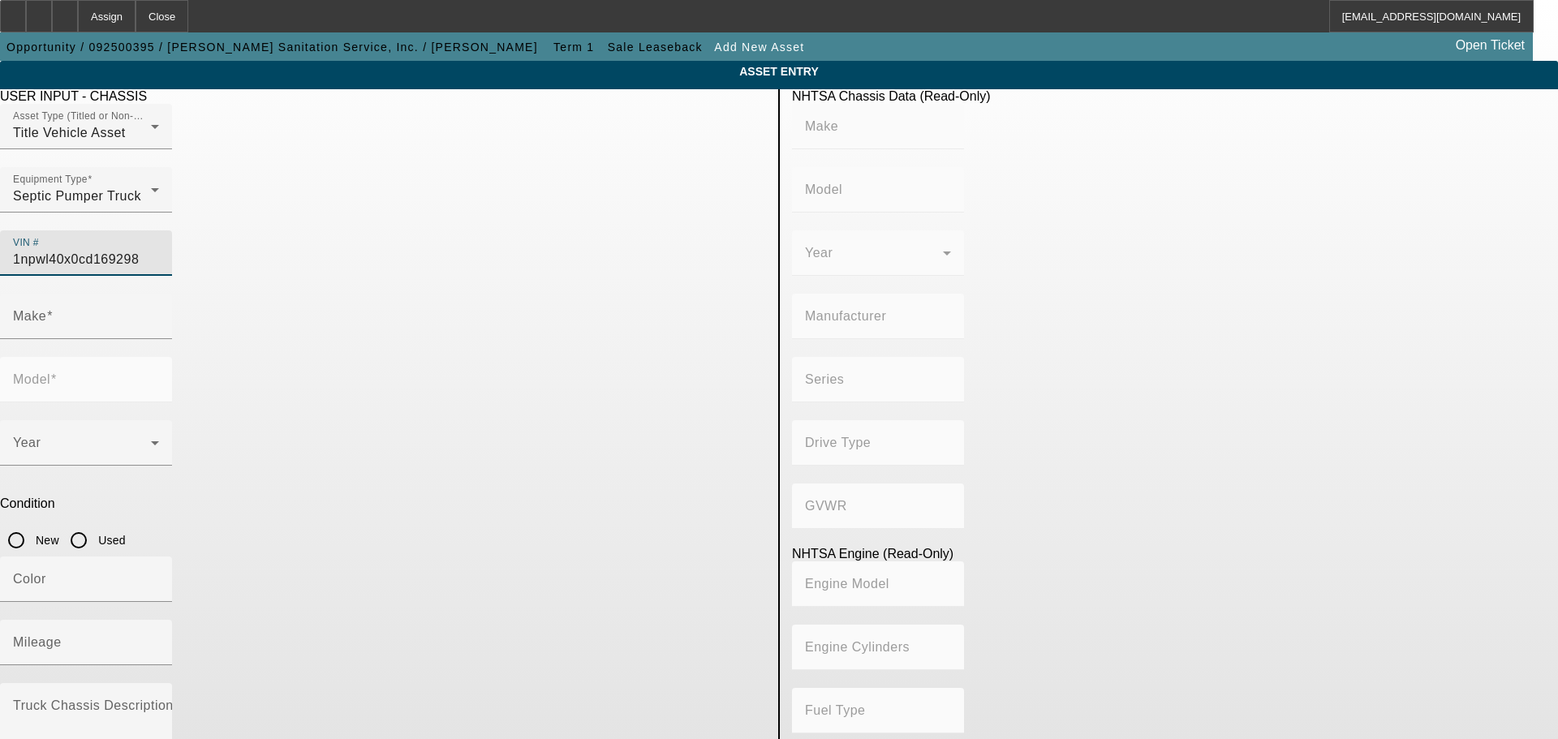
type input "915.3561614209"
type input "15"
type input "PETERBILT"
type input "388"
type input "1NPWL40X0CD169298"
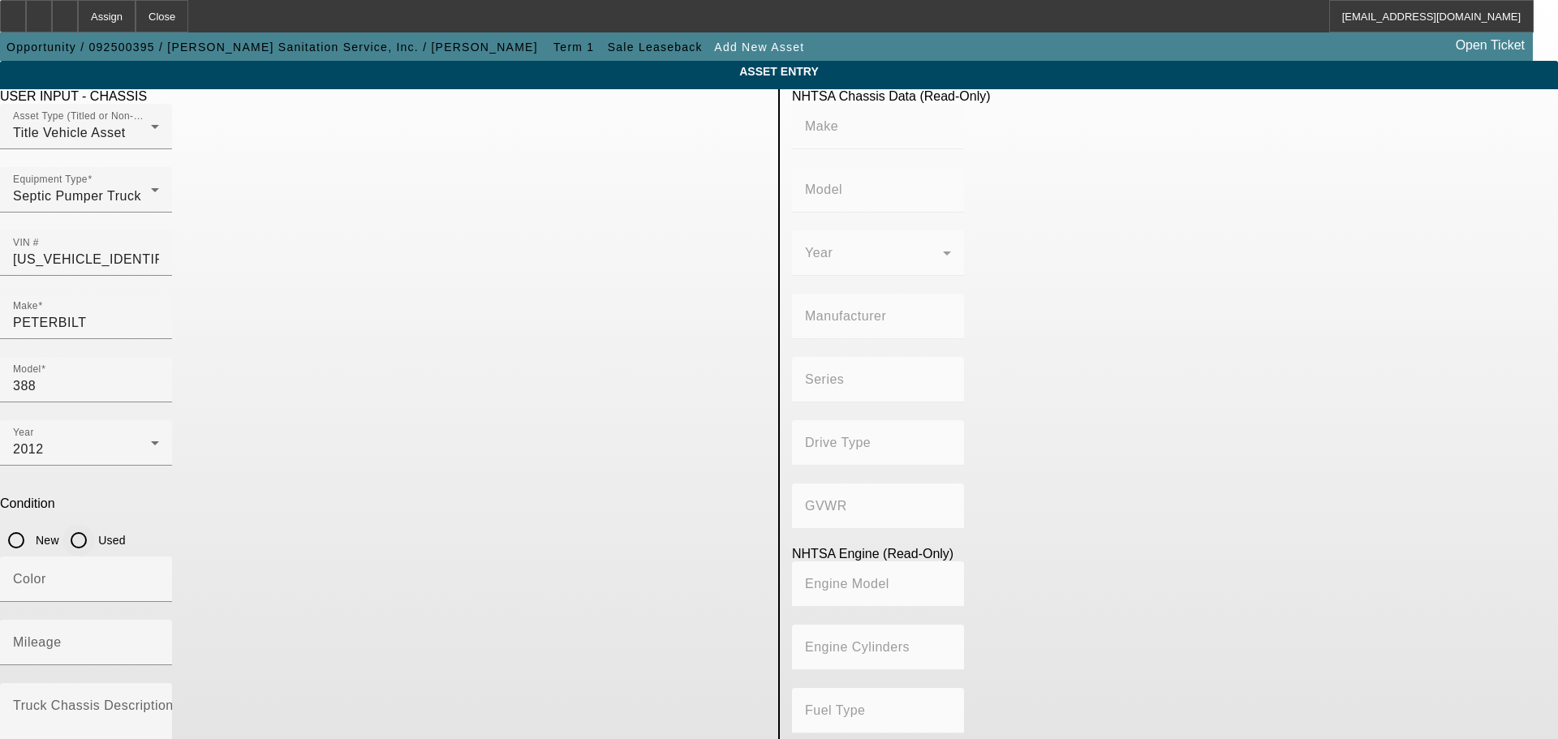
click at [95, 524] on input "Used" at bounding box center [78, 540] width 32 height 32
radio input "true"
type input "PETERBILT"
type input "388"
type input "PETERBILT MOTORS COMPANY"
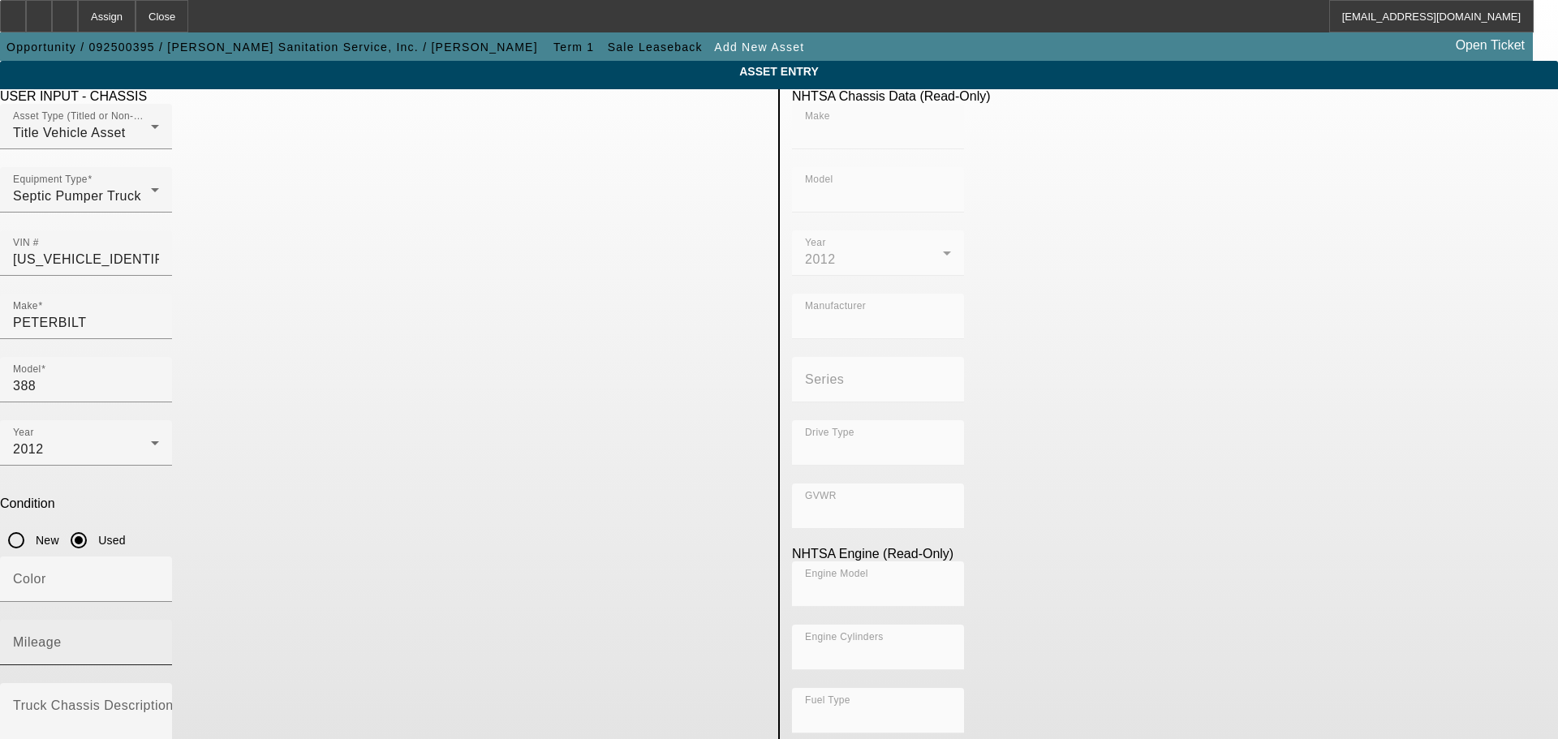
type input "6x4"
type input "Class 8: 33,001 lb and above (14,969 kg and above)"
type input "ISX"
type input "6"
type input "Diesel"
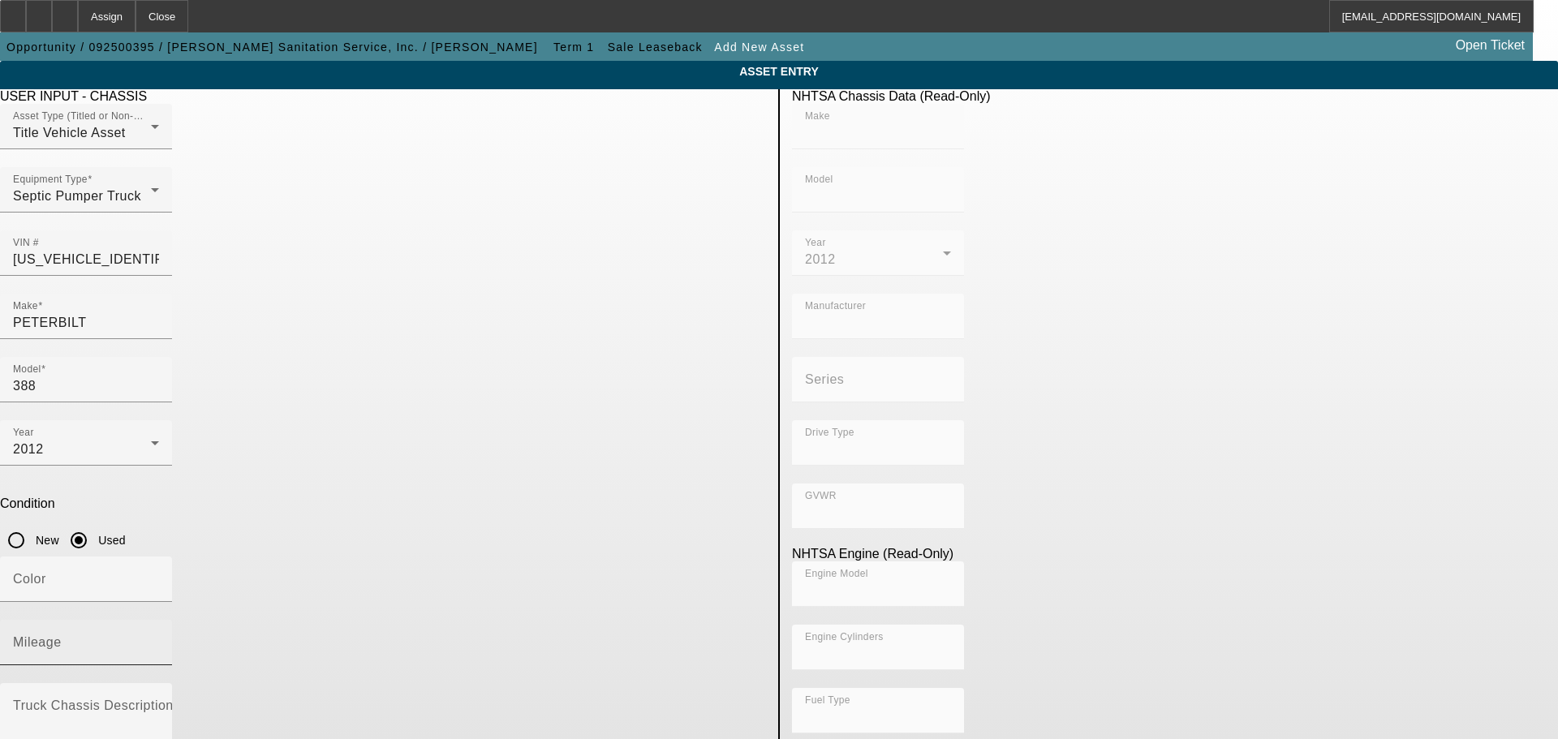
type input "915.3561614209"
type input "15"
click at [62, 635] on mat-label "Mileage" at bounding box center [37, 642] width 49 height 14
click at [159, 639] on input "Mileage" at bounding box center [86, 648] width 146 height 19
click at [159, 639] on input "298000" at bounding box center [86, 648] width 146 height 19
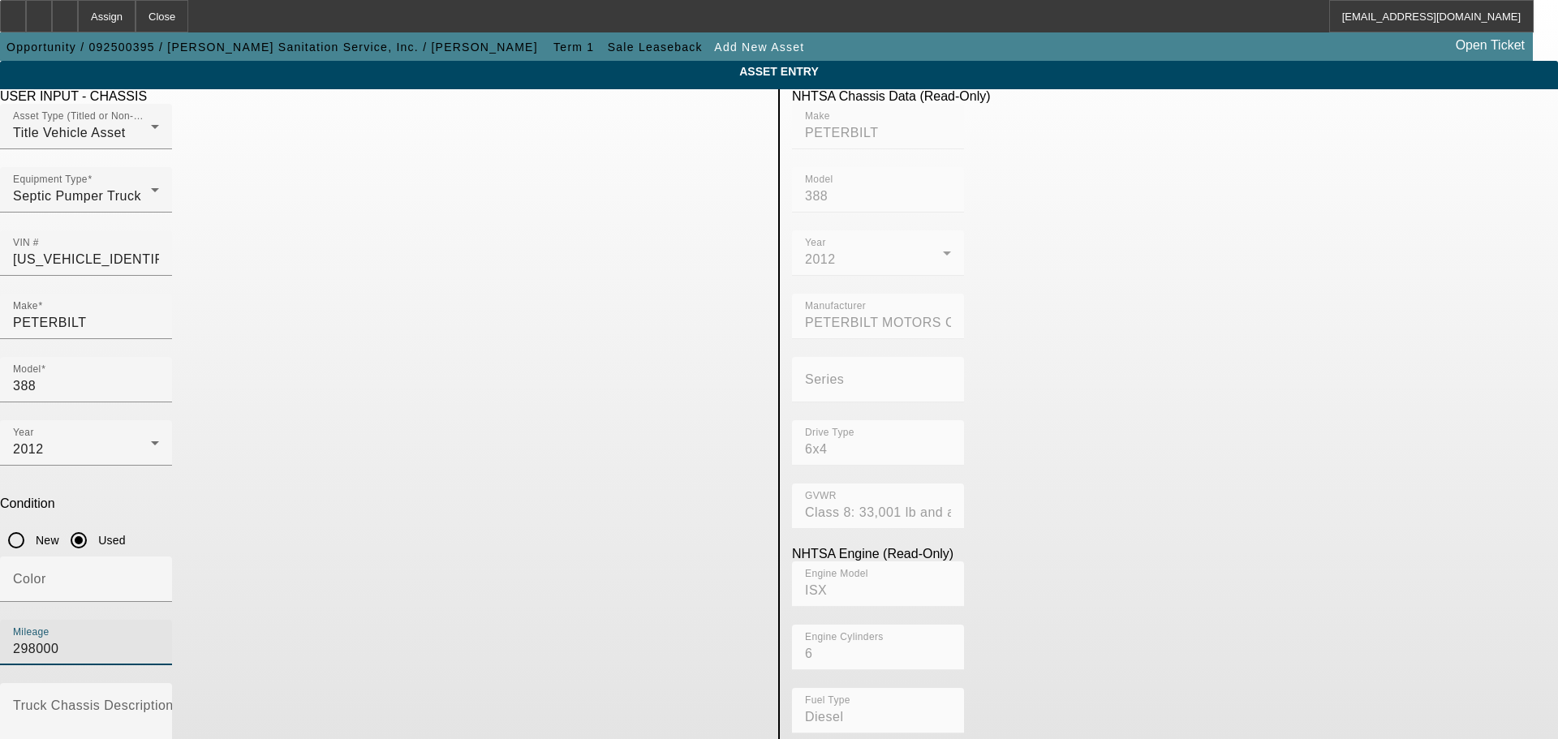
click at [159, 639] on input "298000" at bounding box center [86, 648] width 146 height 19
type input "238488"
click at [159, 576] on input "Color" at bounding box center [86, 585] width 146 height 19
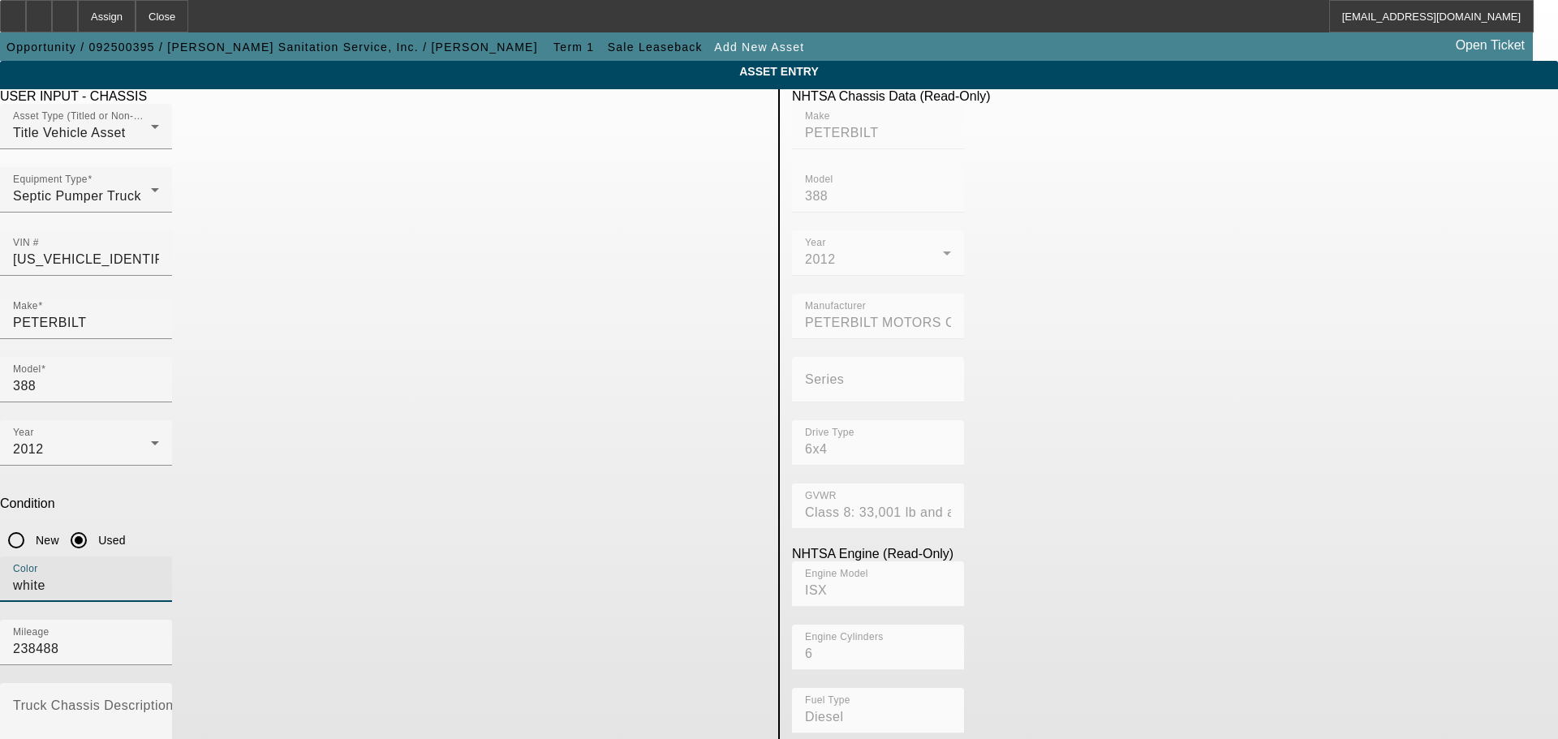
type input "white"
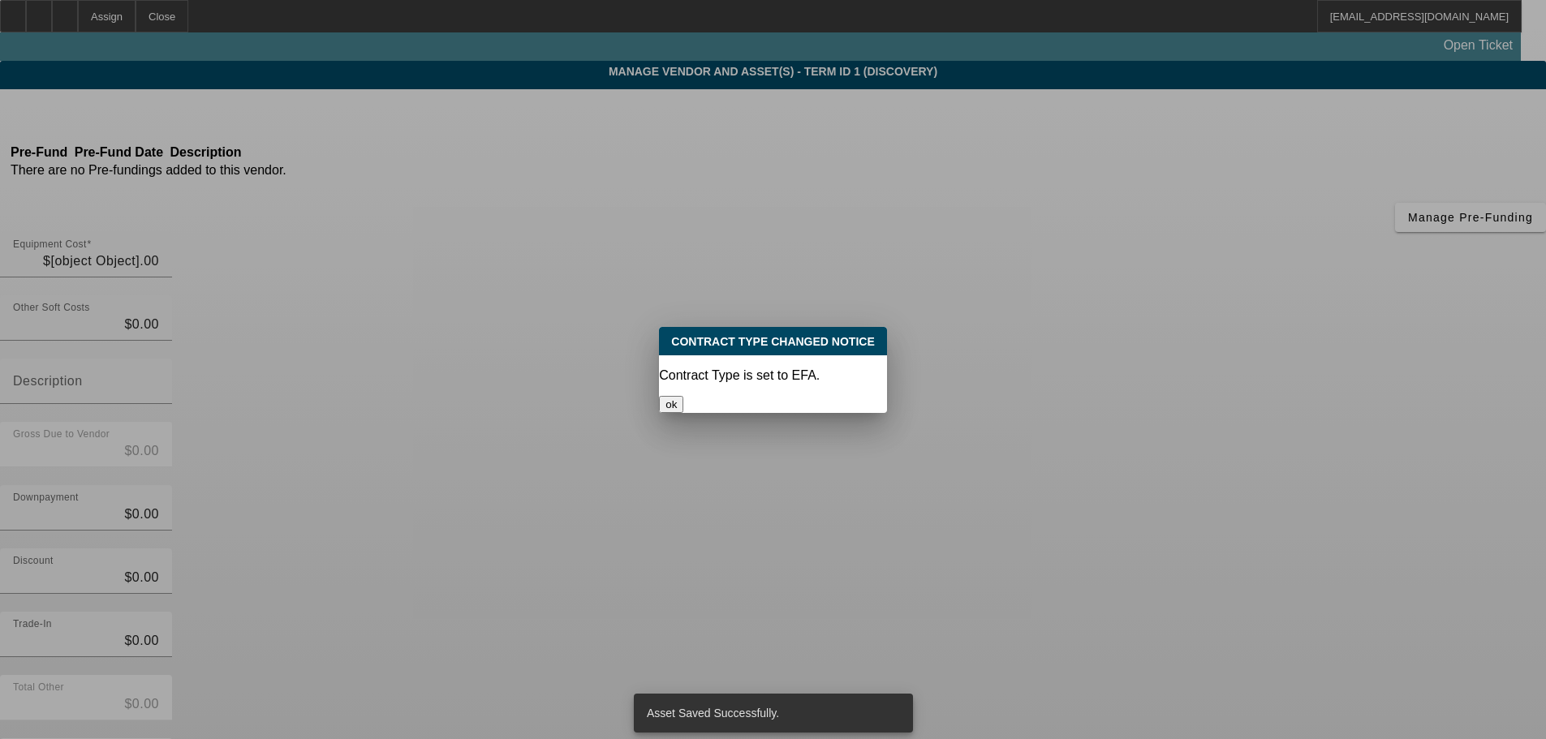
type input "$48,000.00"
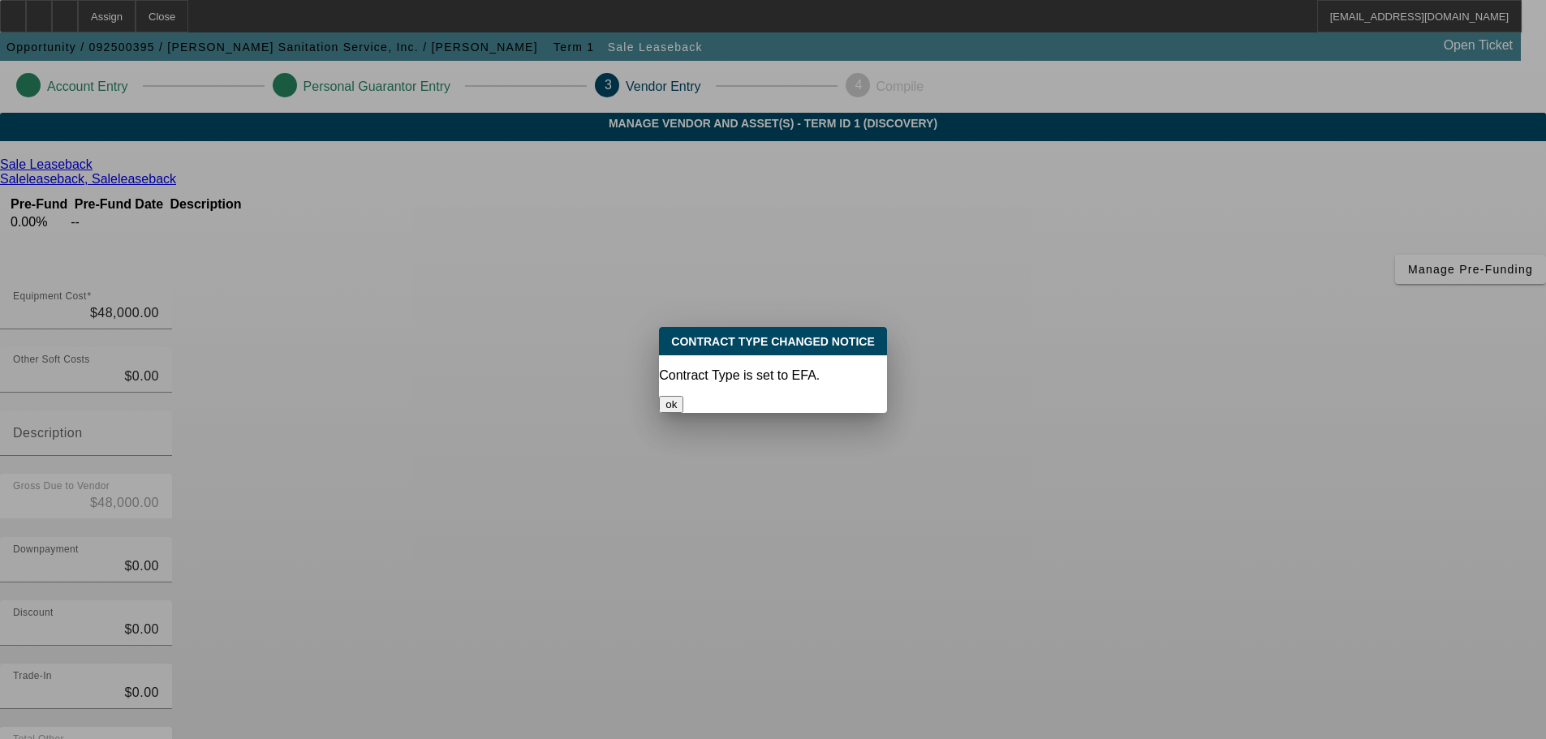
click at [683, 396] on button "ok" at bounding box center [671, 404] width 24 height 17
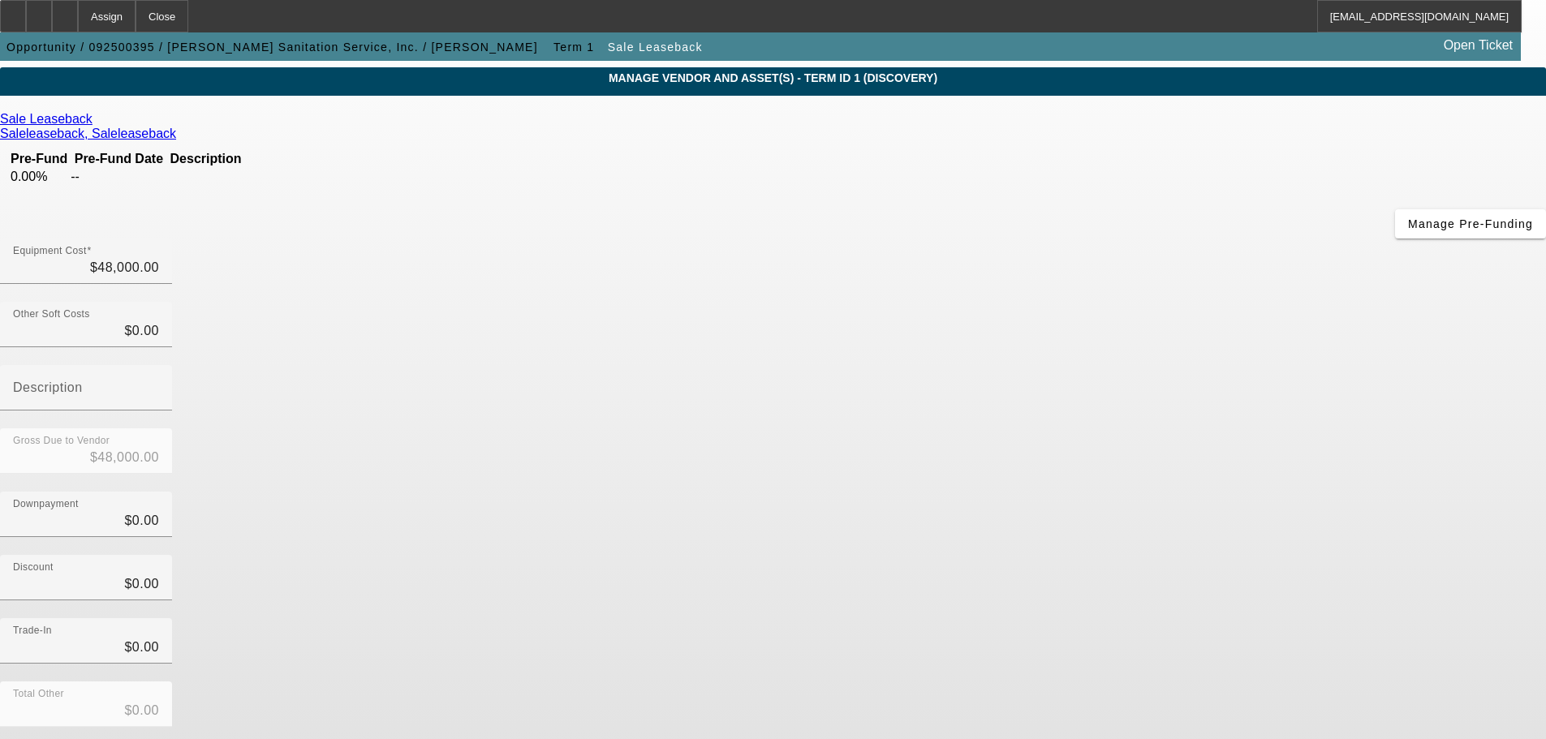
scroll to position [89, 0]
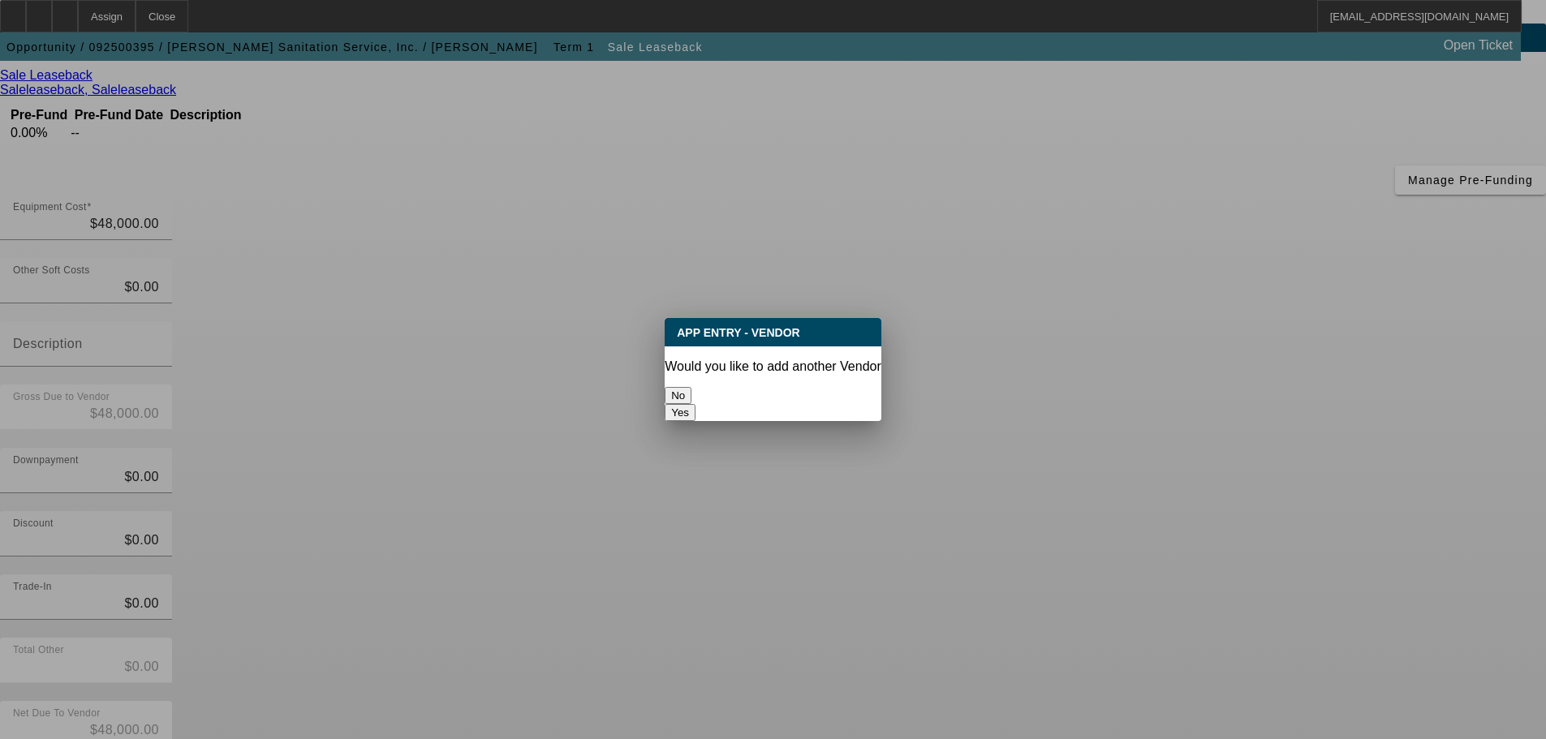
scroll to position [0, 0]
click at [691, 387] on button "No" at bounding box center [678, 395] width 27 height 17
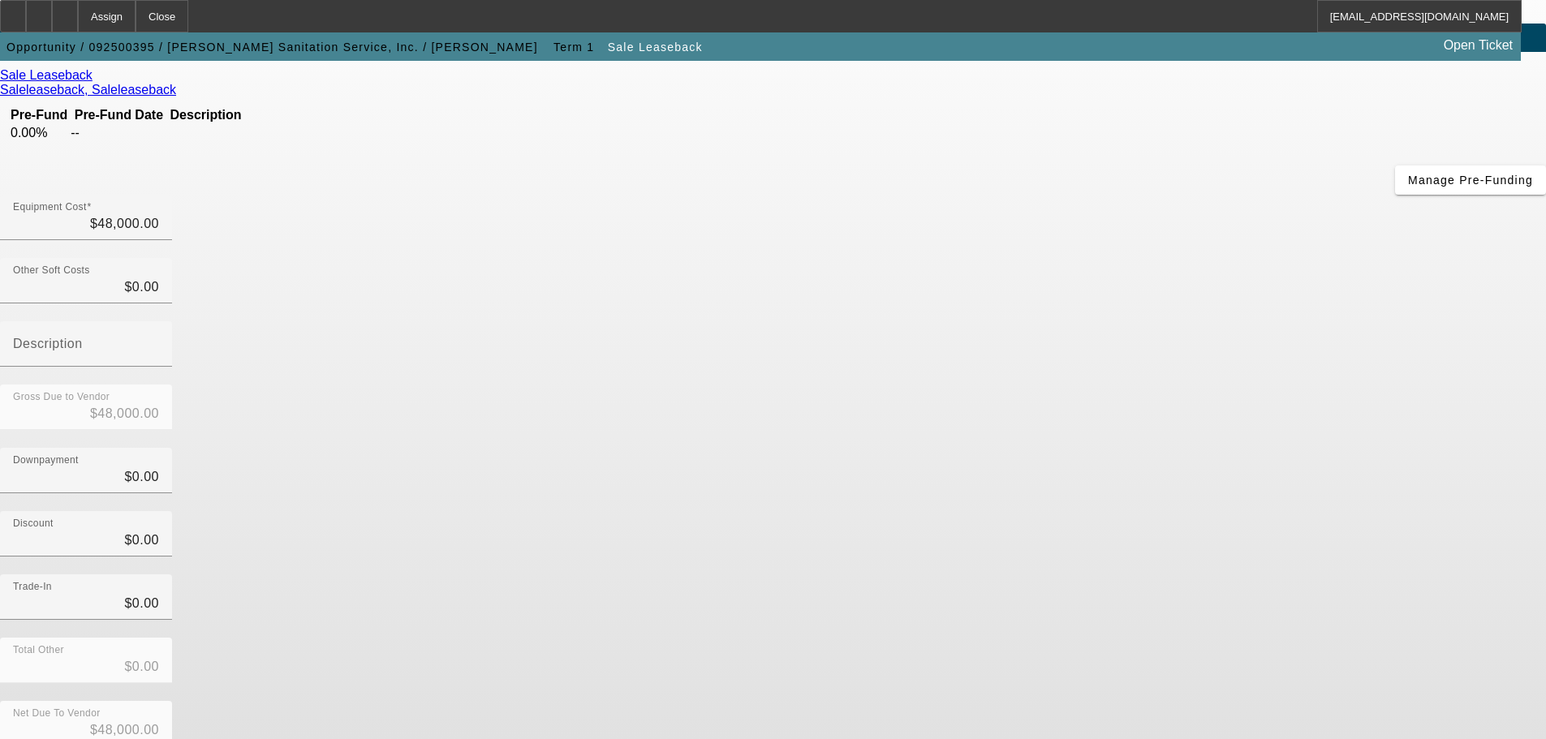
scroll to position [89, 0]
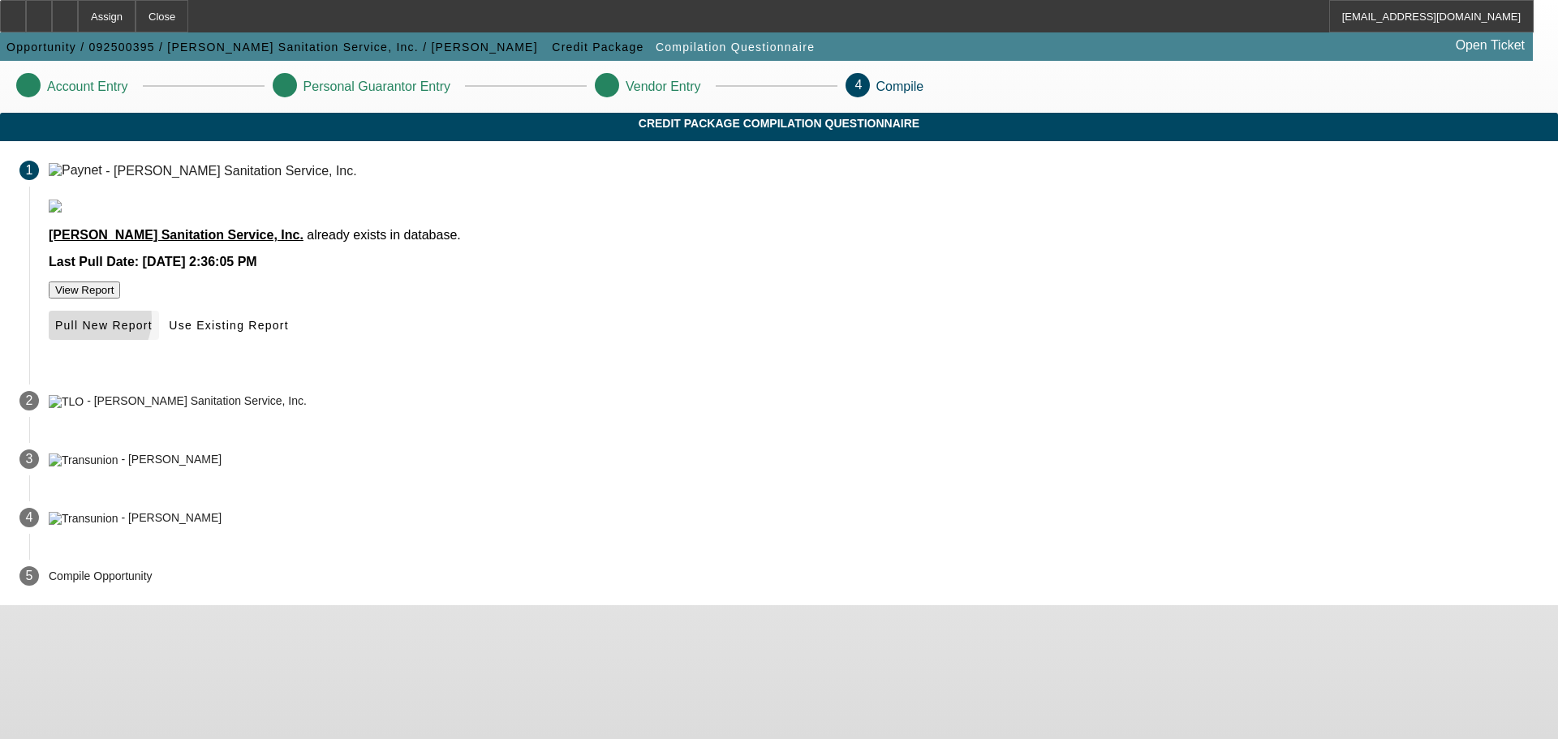
click at [153, 332] on span "Pull New Report" at bounding box center [103, 325] width 97 height 13
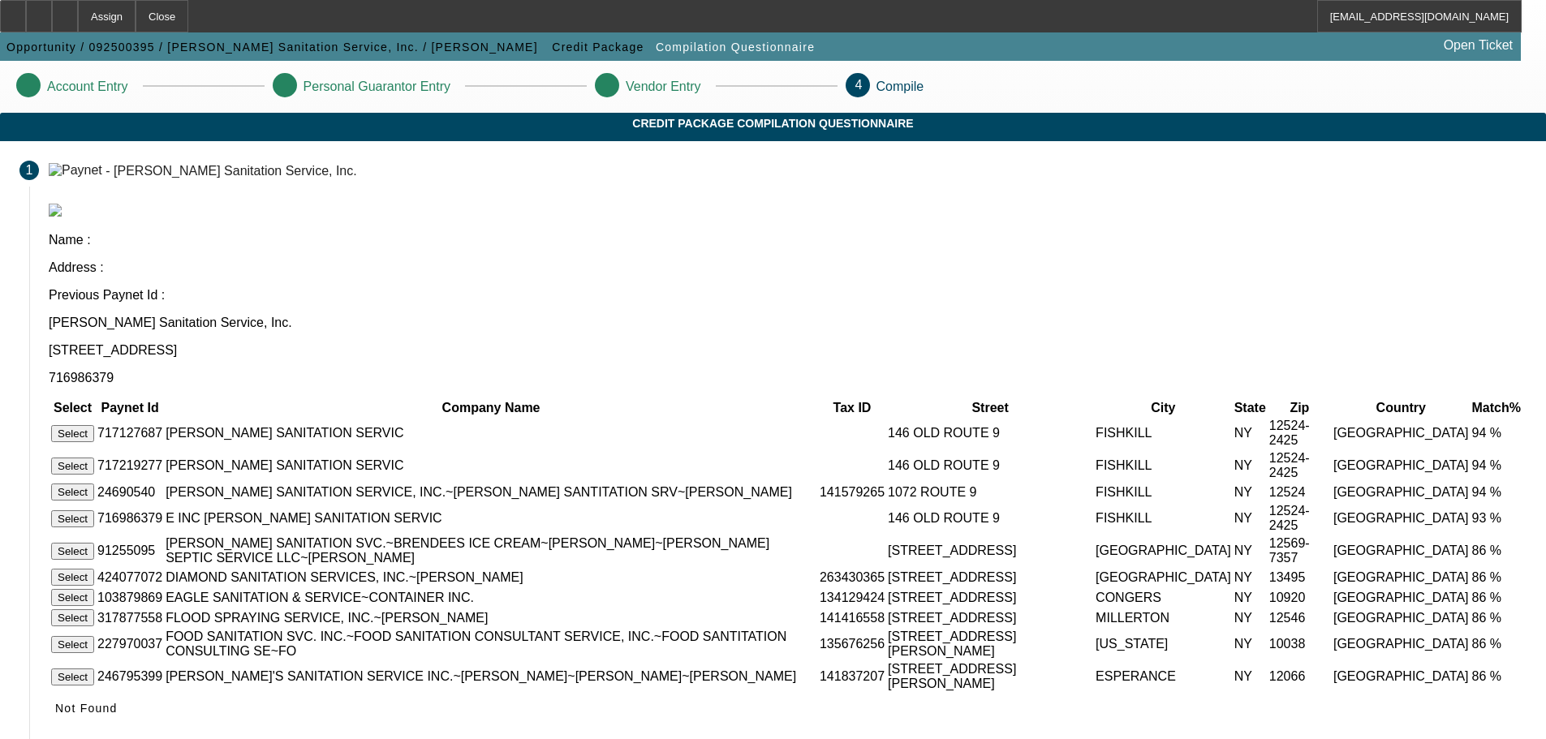
click at [94, 425] on button "Select" at bounding box center [72, 433] width 43 height 17
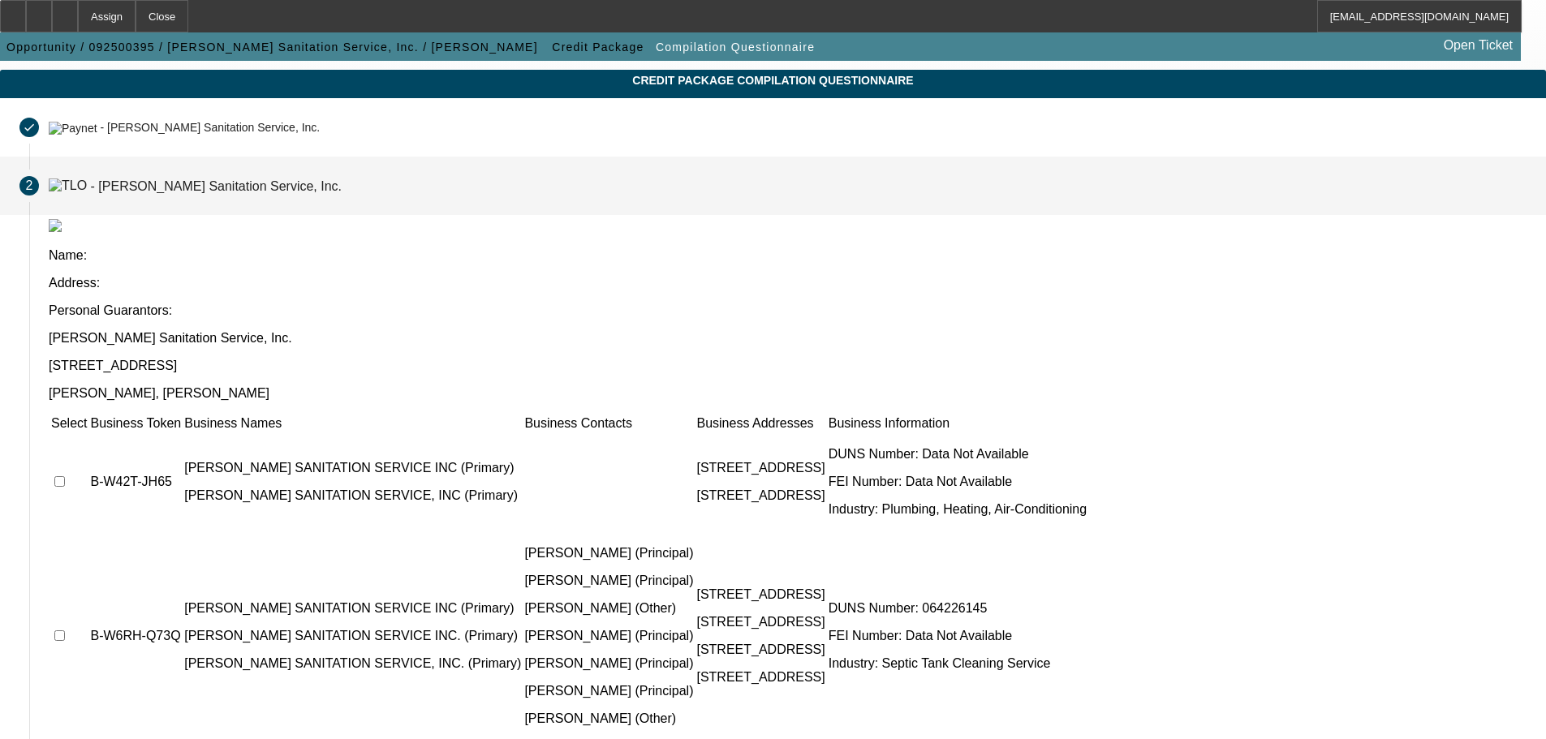
click at [65, 476] on input "checkbox" at bounding box center [59, 481] width 11 height 11
checkbox input "true"
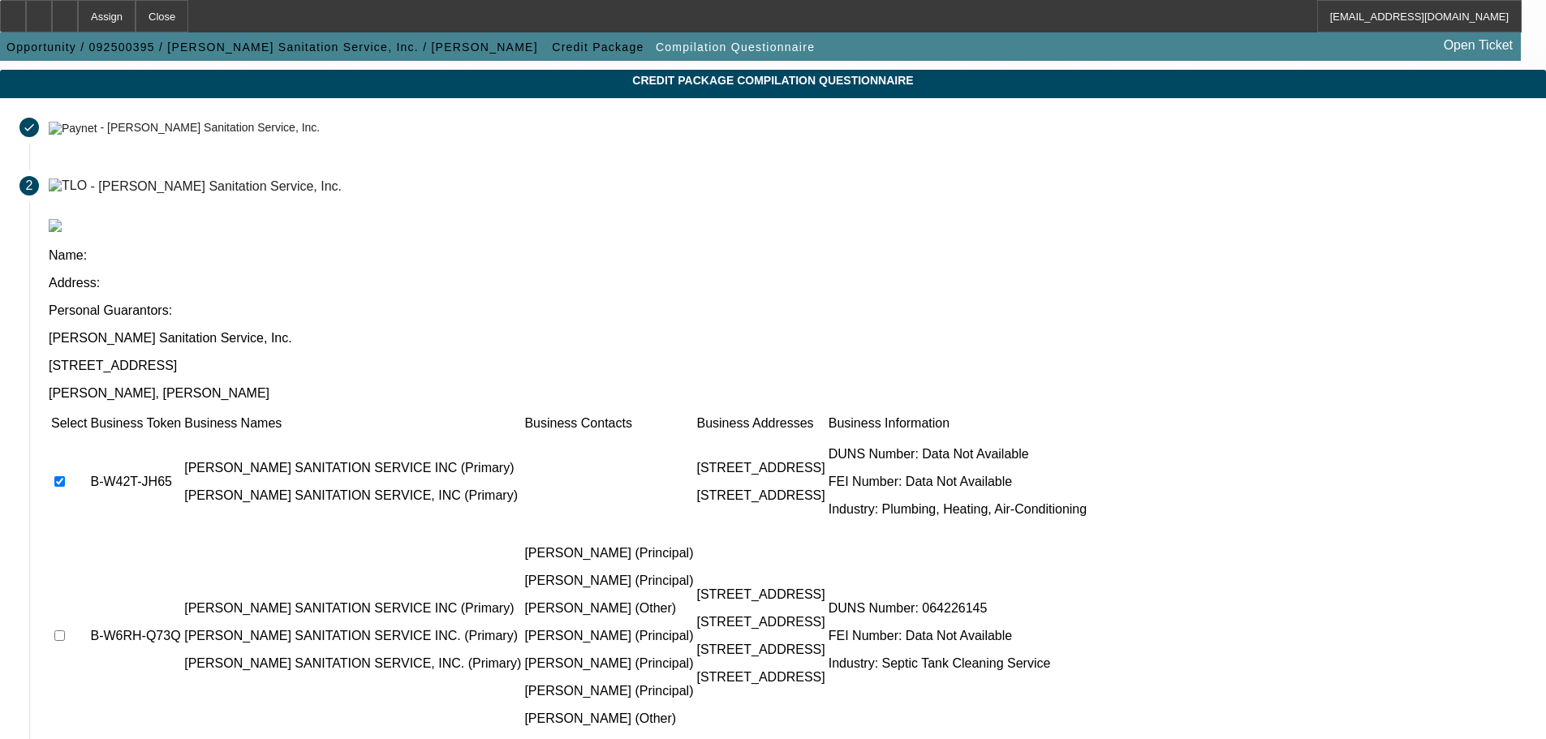
click at [65, 631] on input "checkbox" at bounding box center [59, 636] width 11 height 11
checkbox input "true"
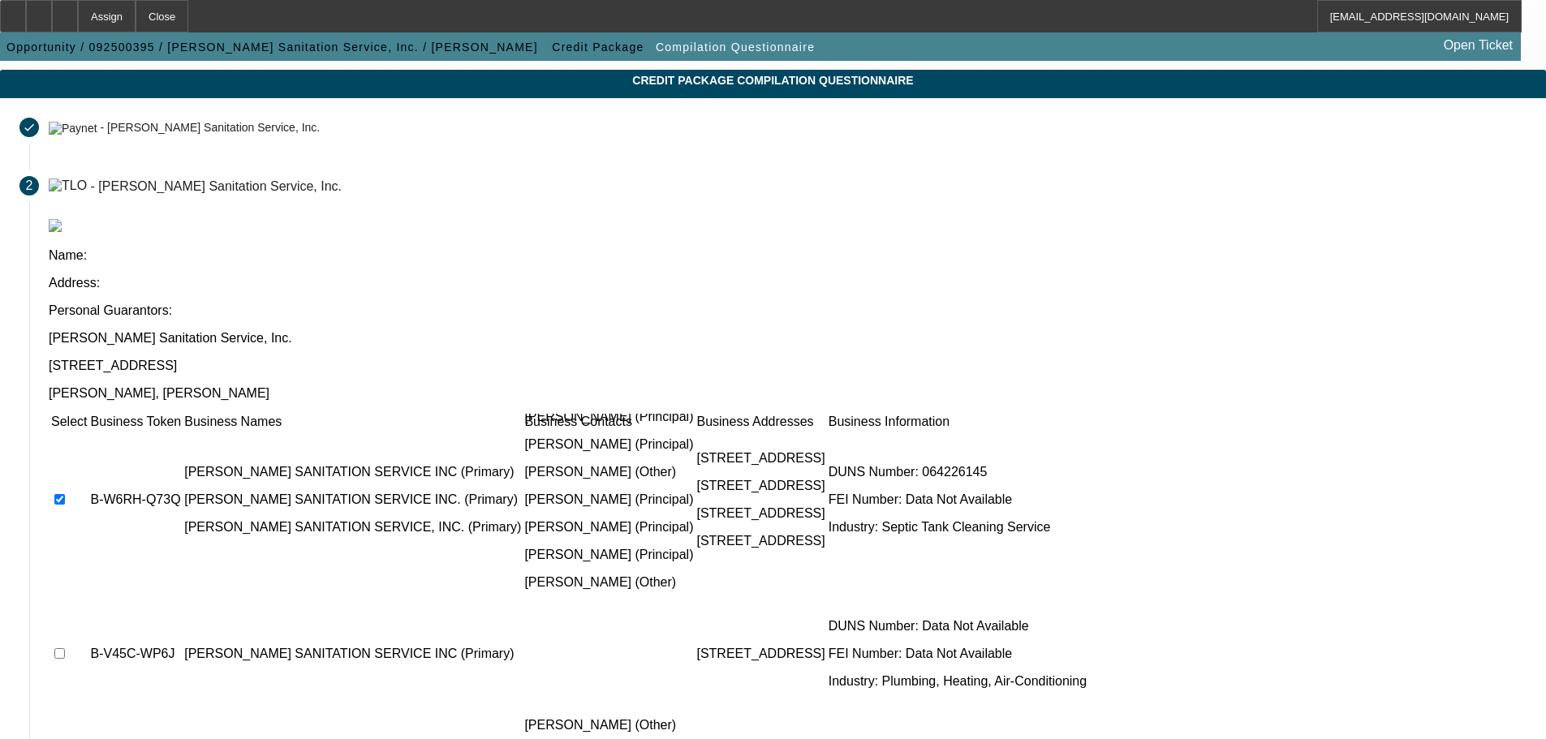
click at [65, 648] on input "checkbox" at bounding box center [59, 653] width 11 height 11
checkbox input "true"
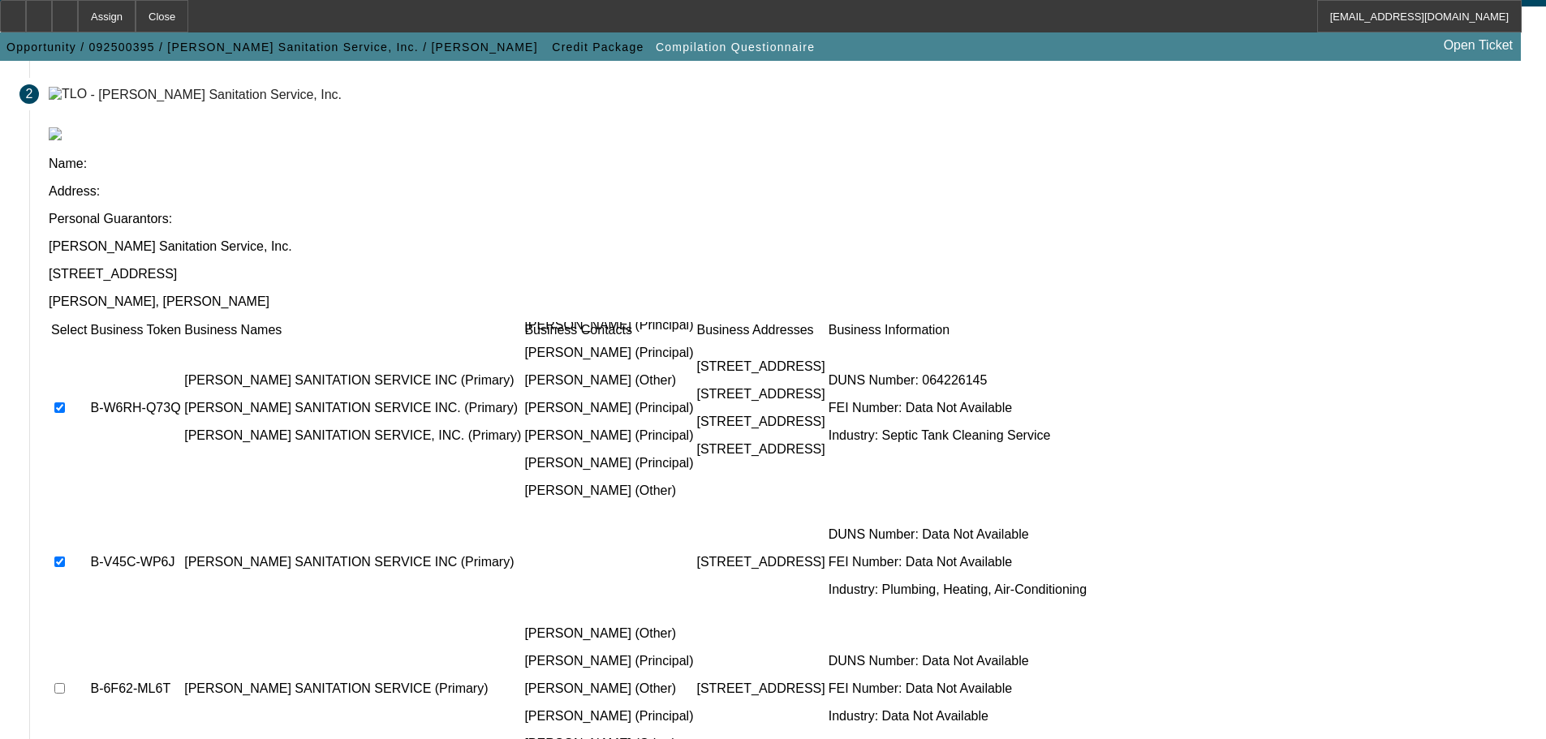
scroll to position [275, 0]
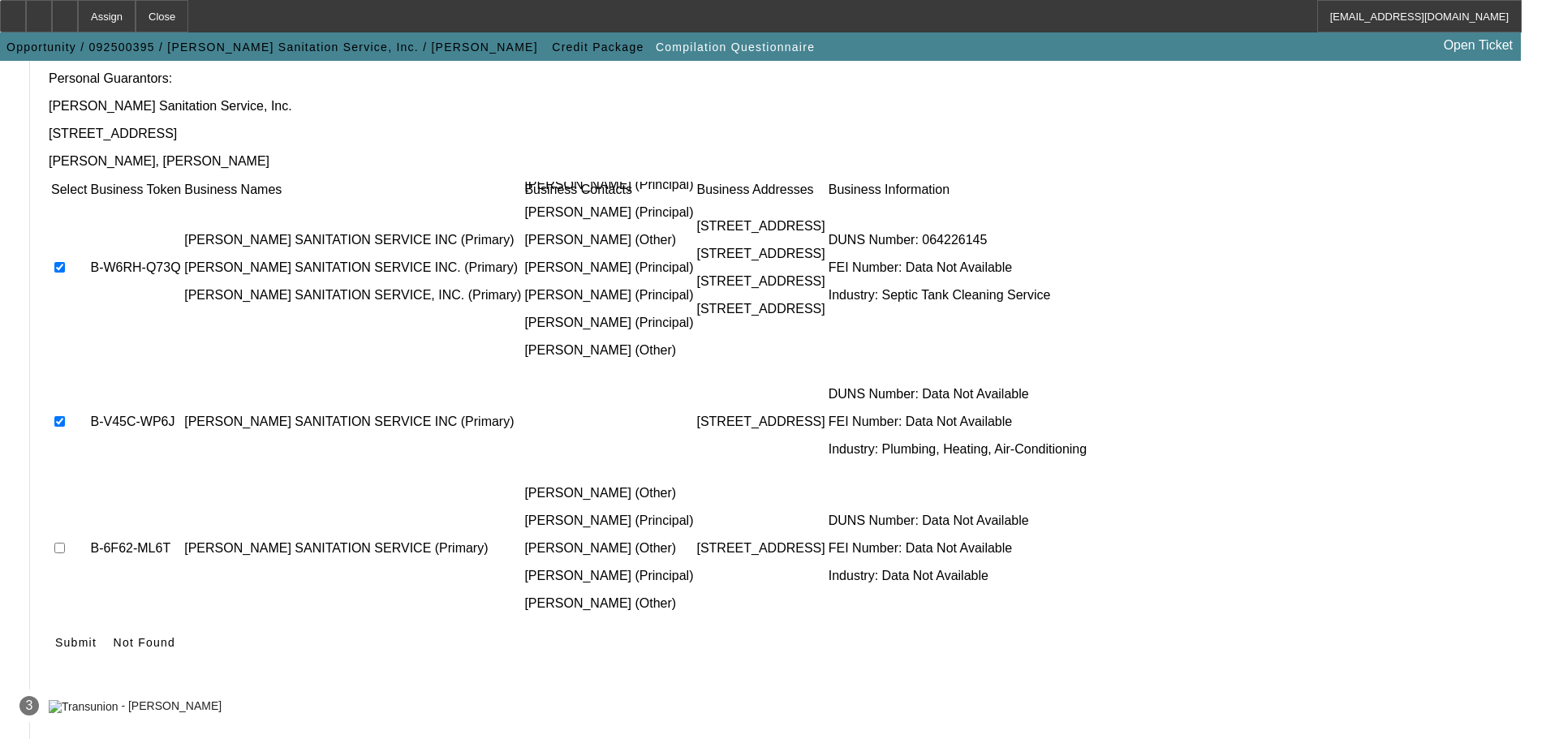
click at [88, 472] on td at bounding box center [68, 548] width 37 height 153
click at [65, 543] on input "checkbox" at bounding box center [59, 548] width 11 height 11
checkbox input "true"
click at [55, 636] on icon at bounding box center [55, 642] width 0 height 13
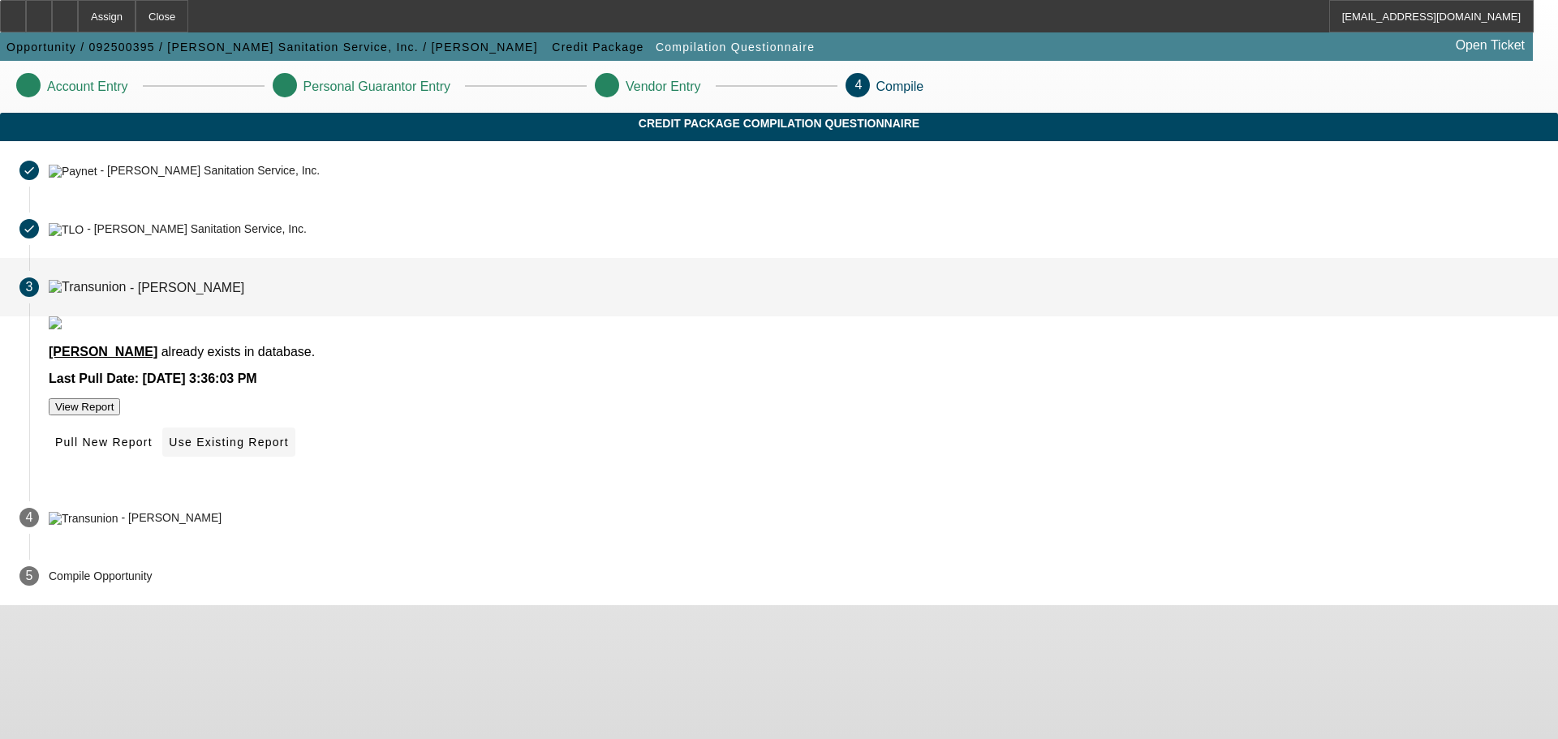
click at [288, 449] on span "Use Existing Report" at bounding box center [228, 442] width 119 height 13
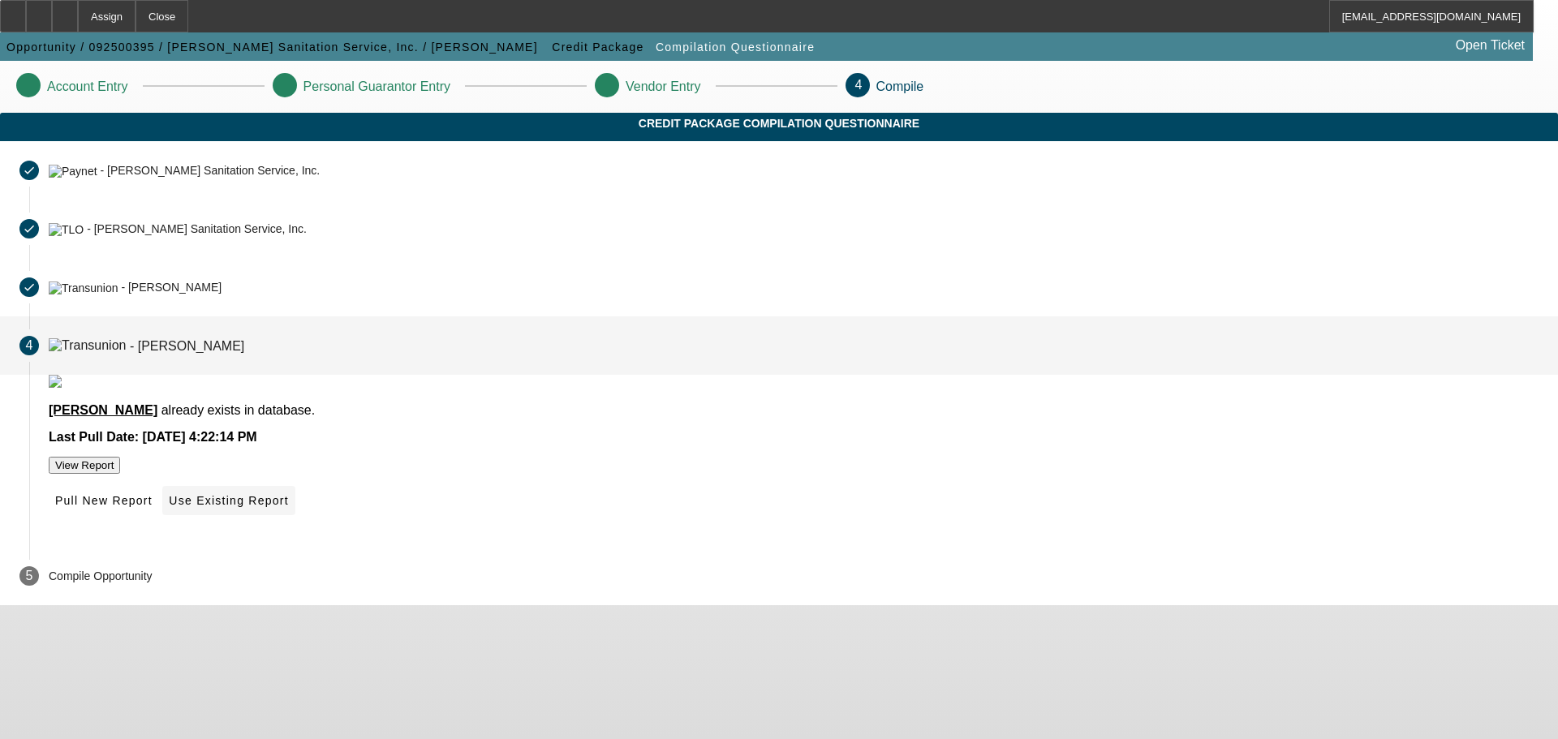
click at [288, 507] on span "Use Existing Report" at bounding box center [228, 500] width 119 height 13
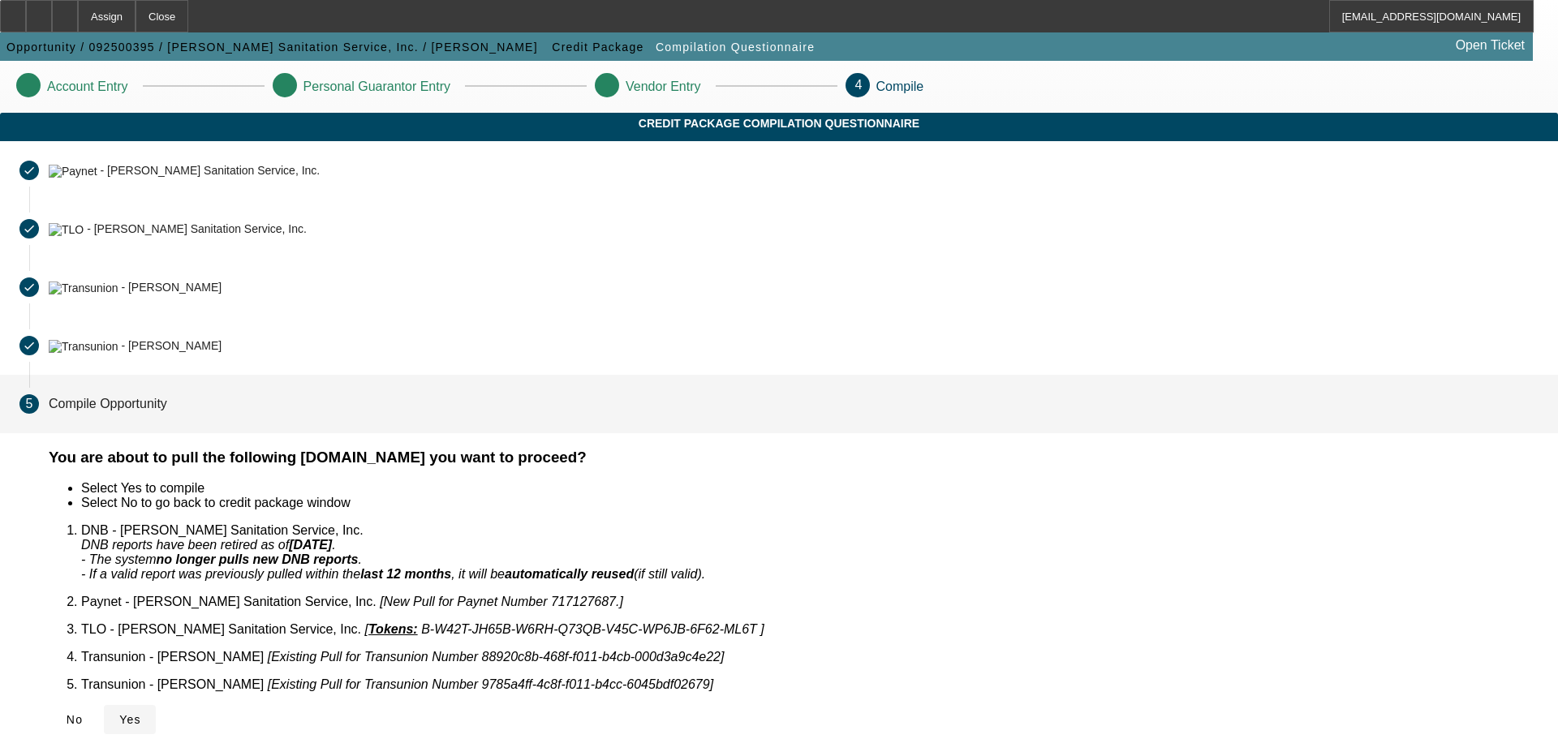
click at [119, 713] on icon at bounding box center [119, 719] width 0 height 13
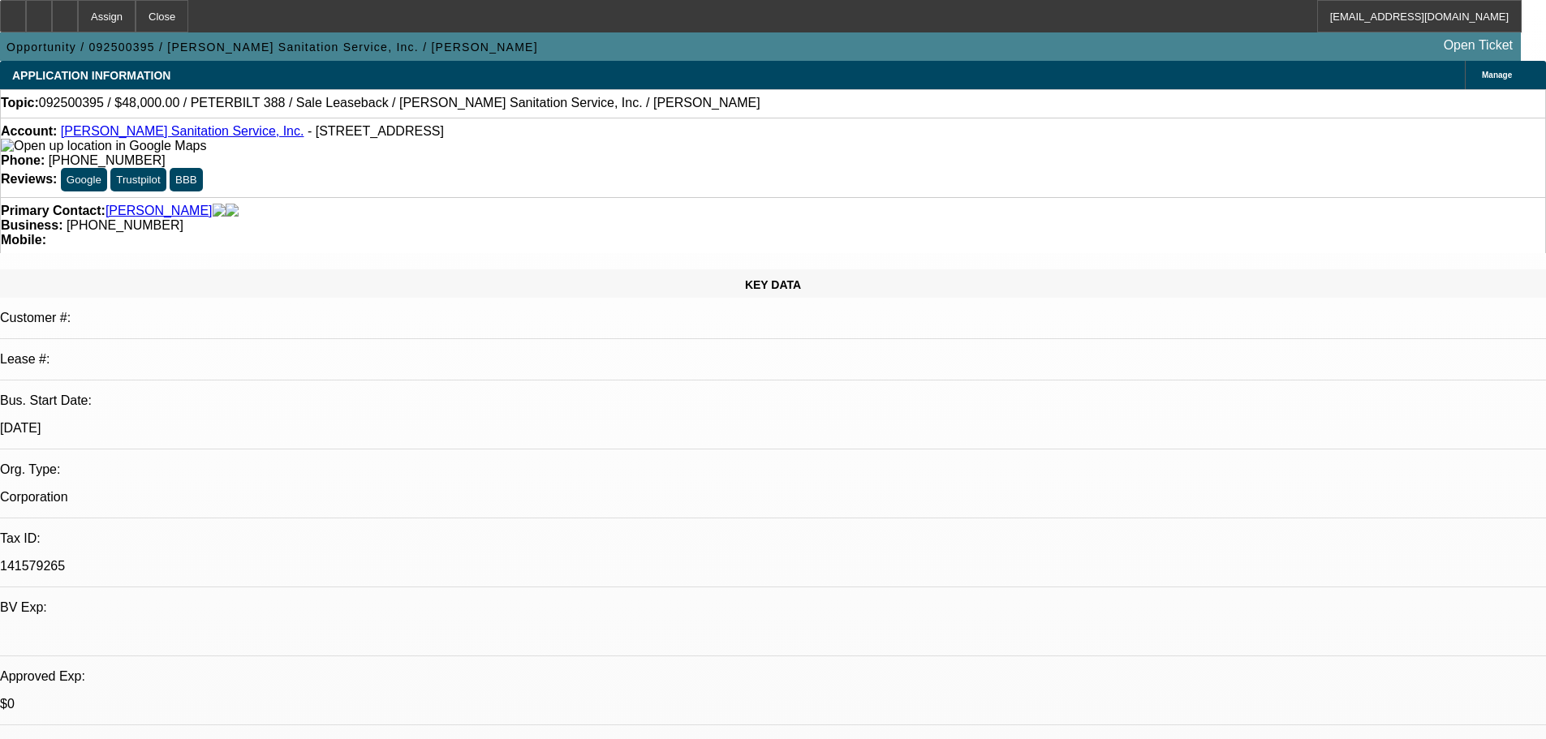
select select "0"
select select "2"
select select "0"
select select "6"
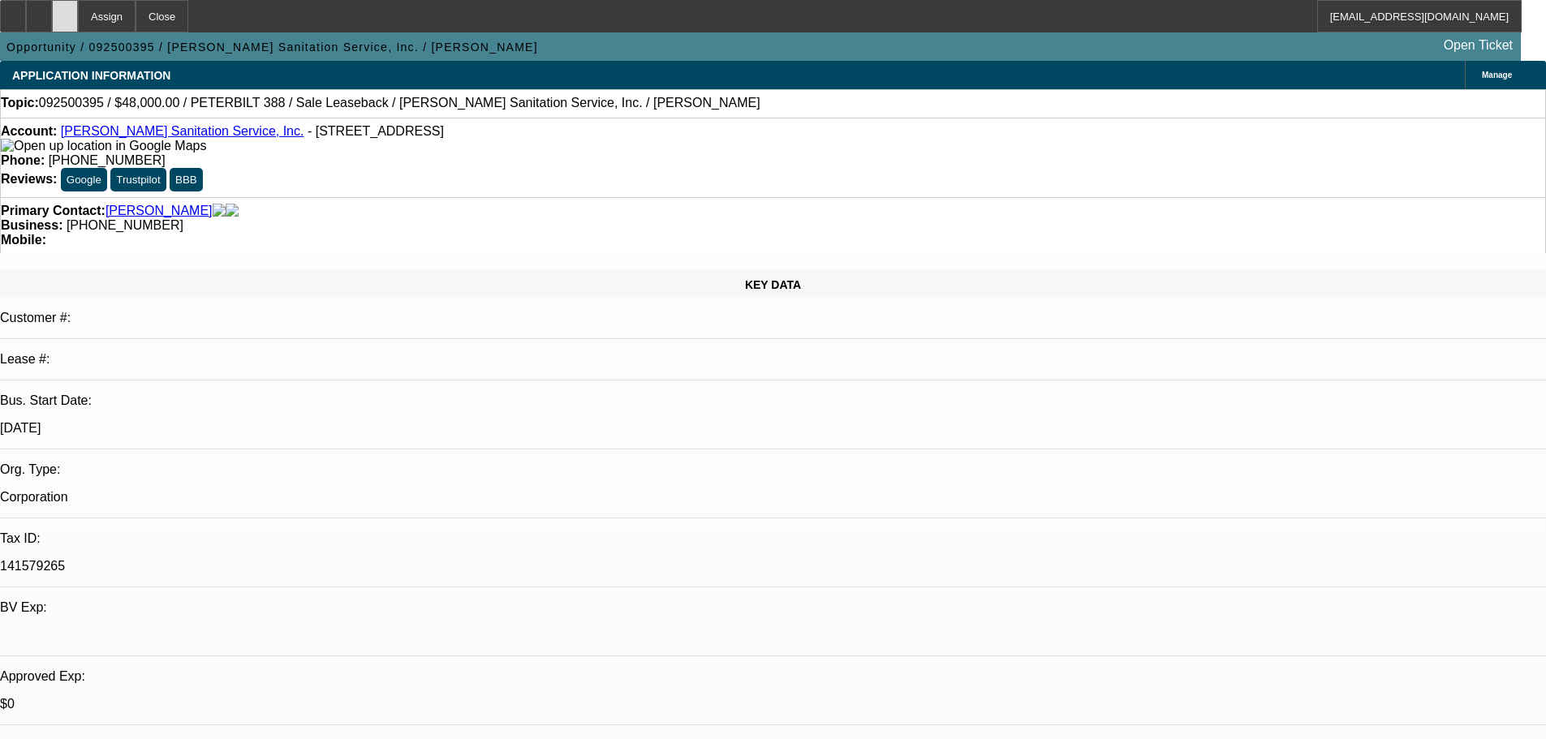
click at [78, 10] on div at bounding box center [65, 16] width 26 height 32
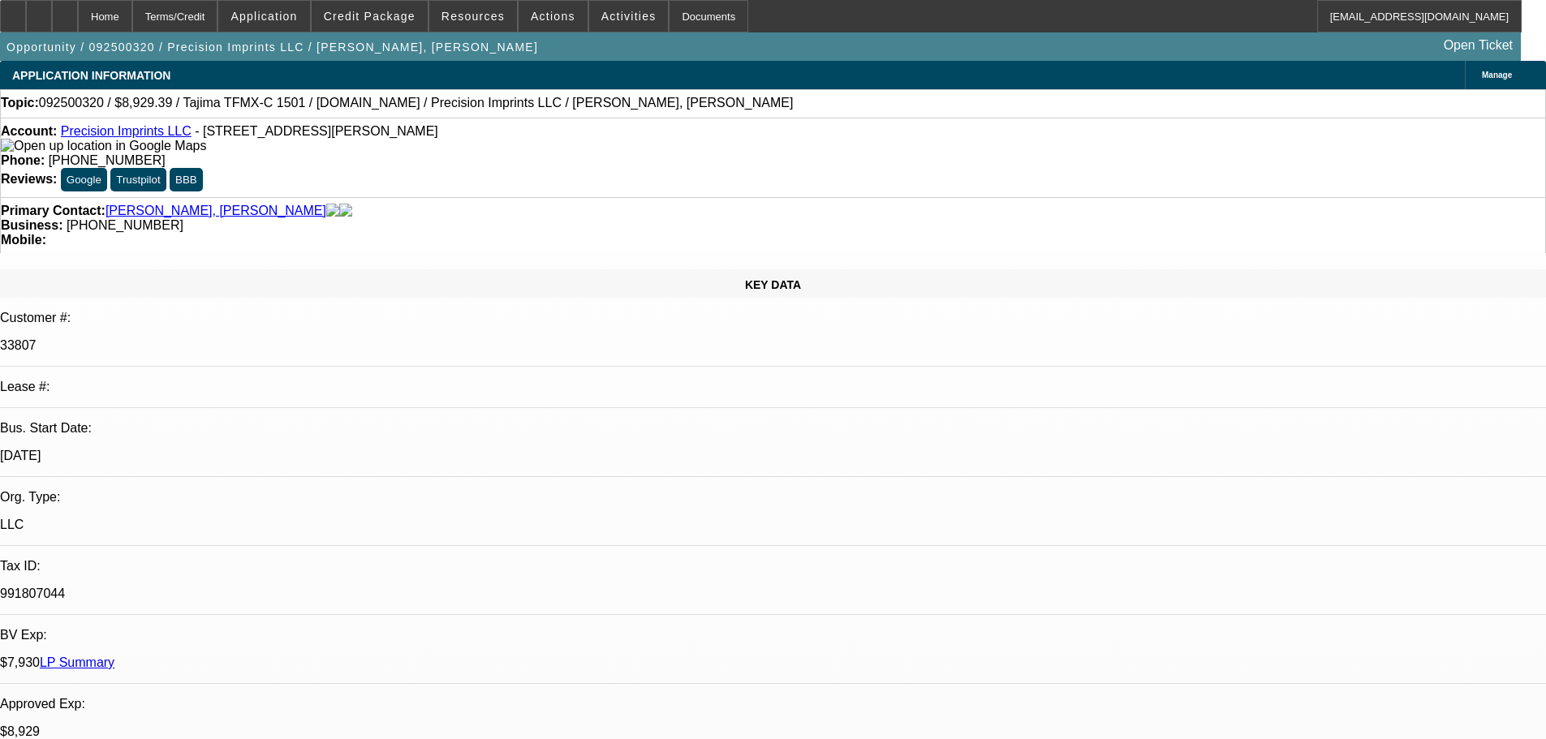
select select "0"
select select "2"
select select "0.1"
select select "4"
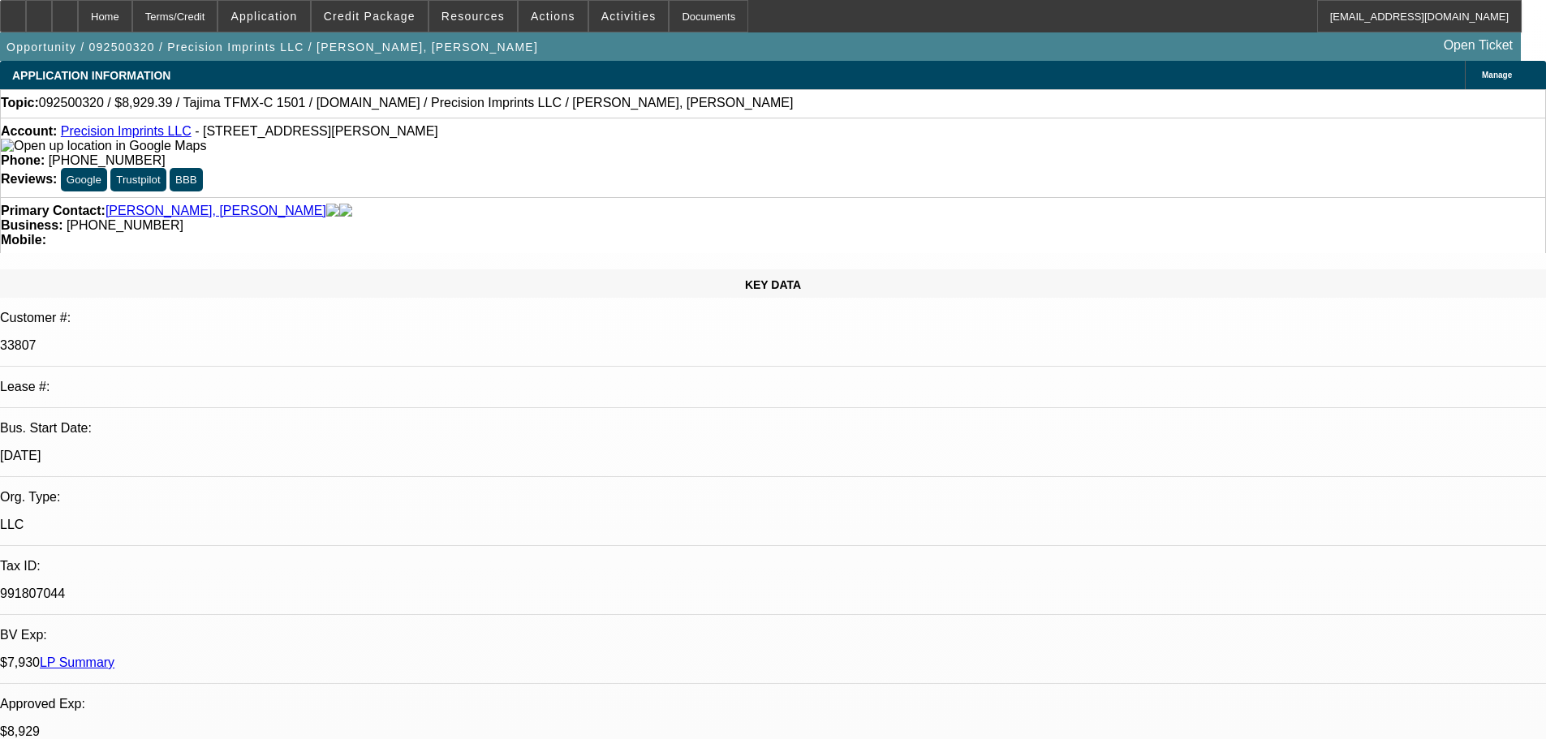
select select "0"
select select "2"
select select "0.1"
select select "4"
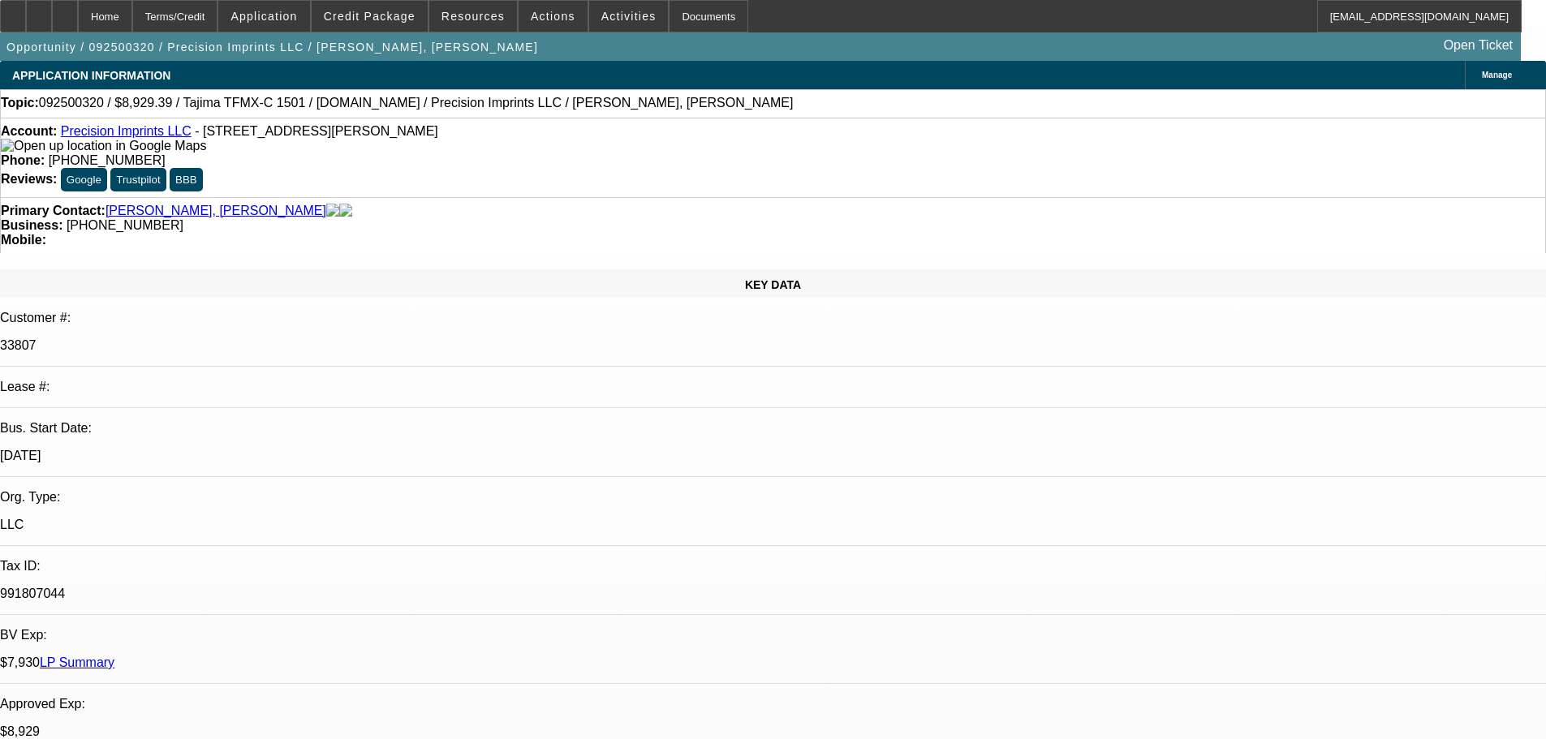
select select "0"
select select "2"
select select "0.1"
select select "4"
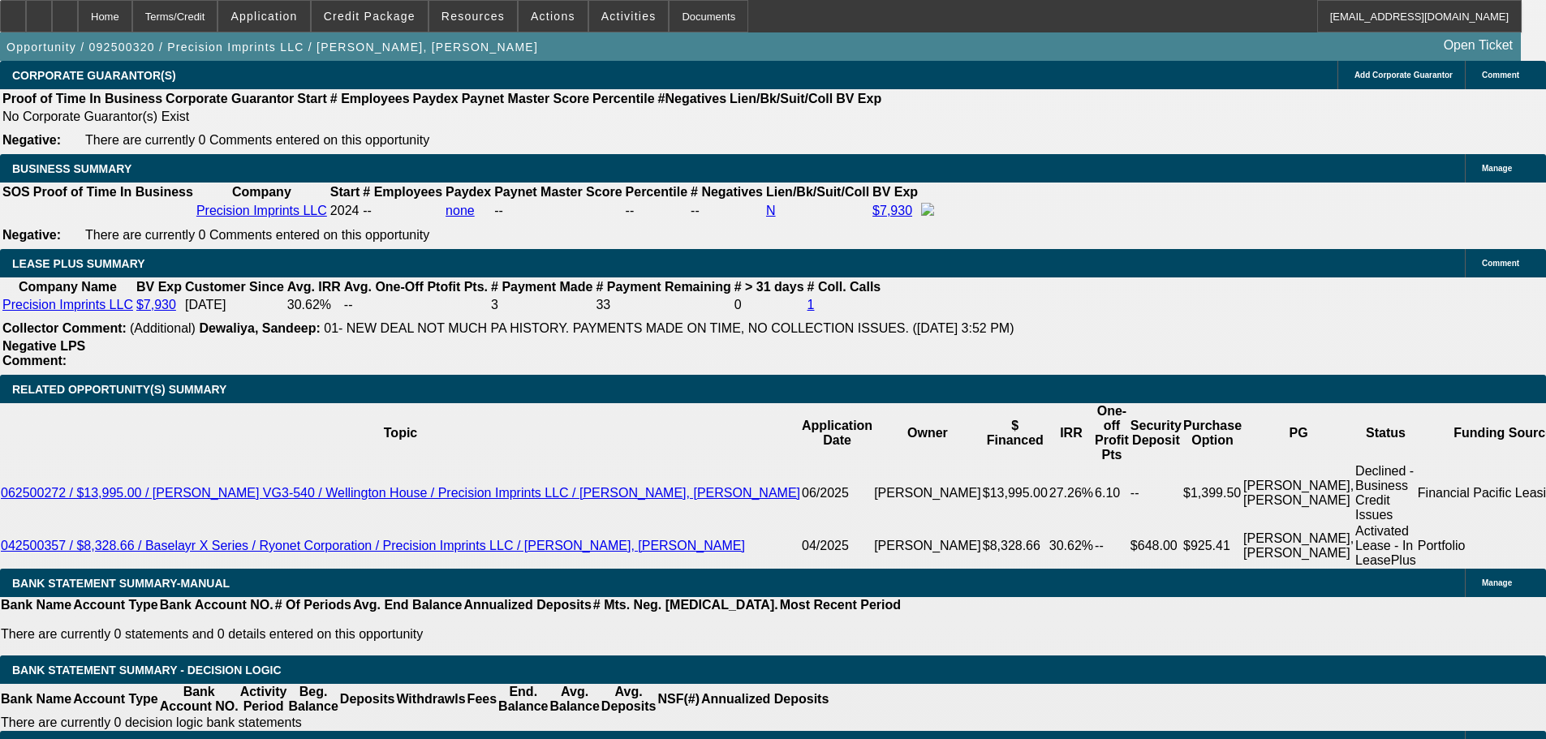
scroll to position [2529, 0]
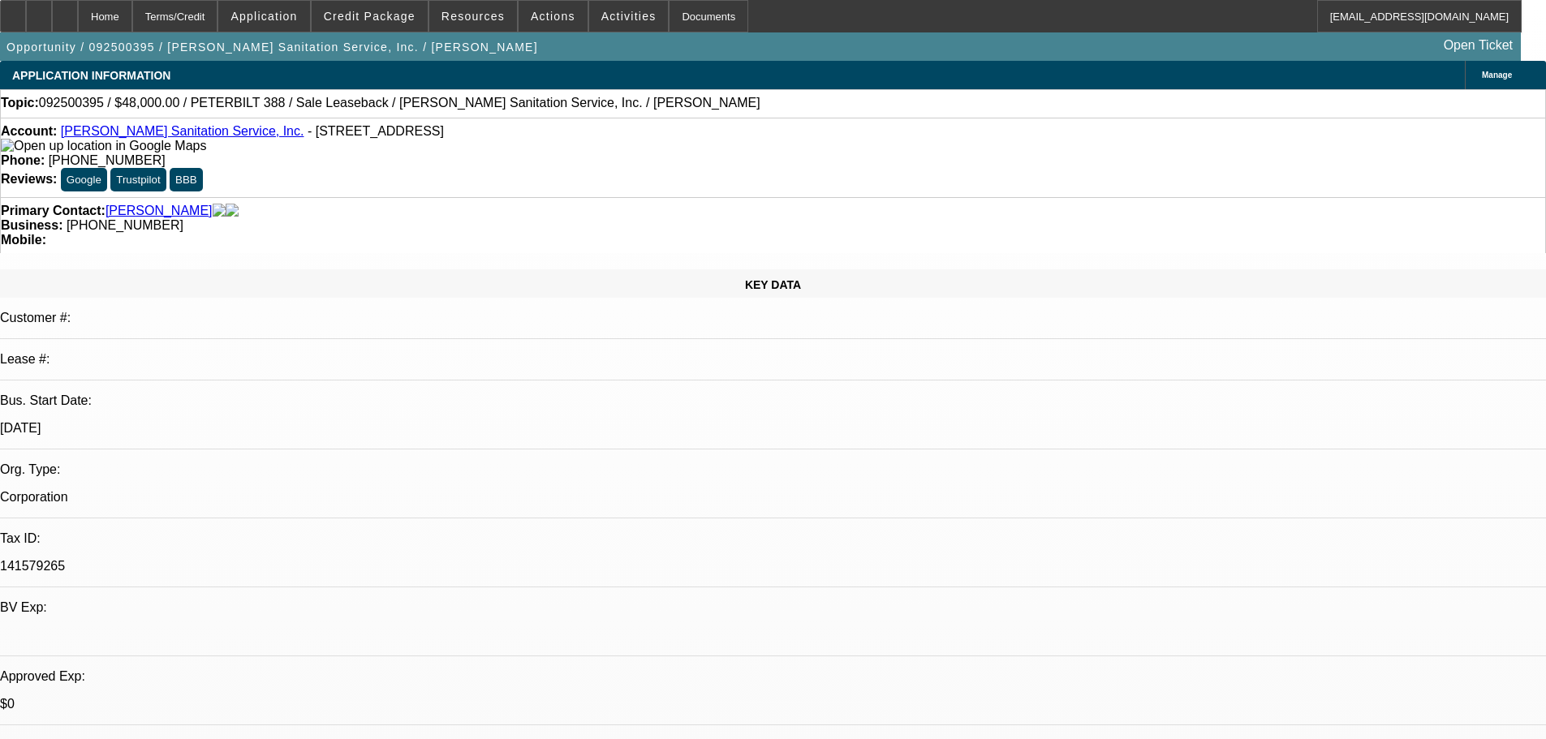
select select "0"
select select "2"
select select "0"
select select "1"
select select "2"
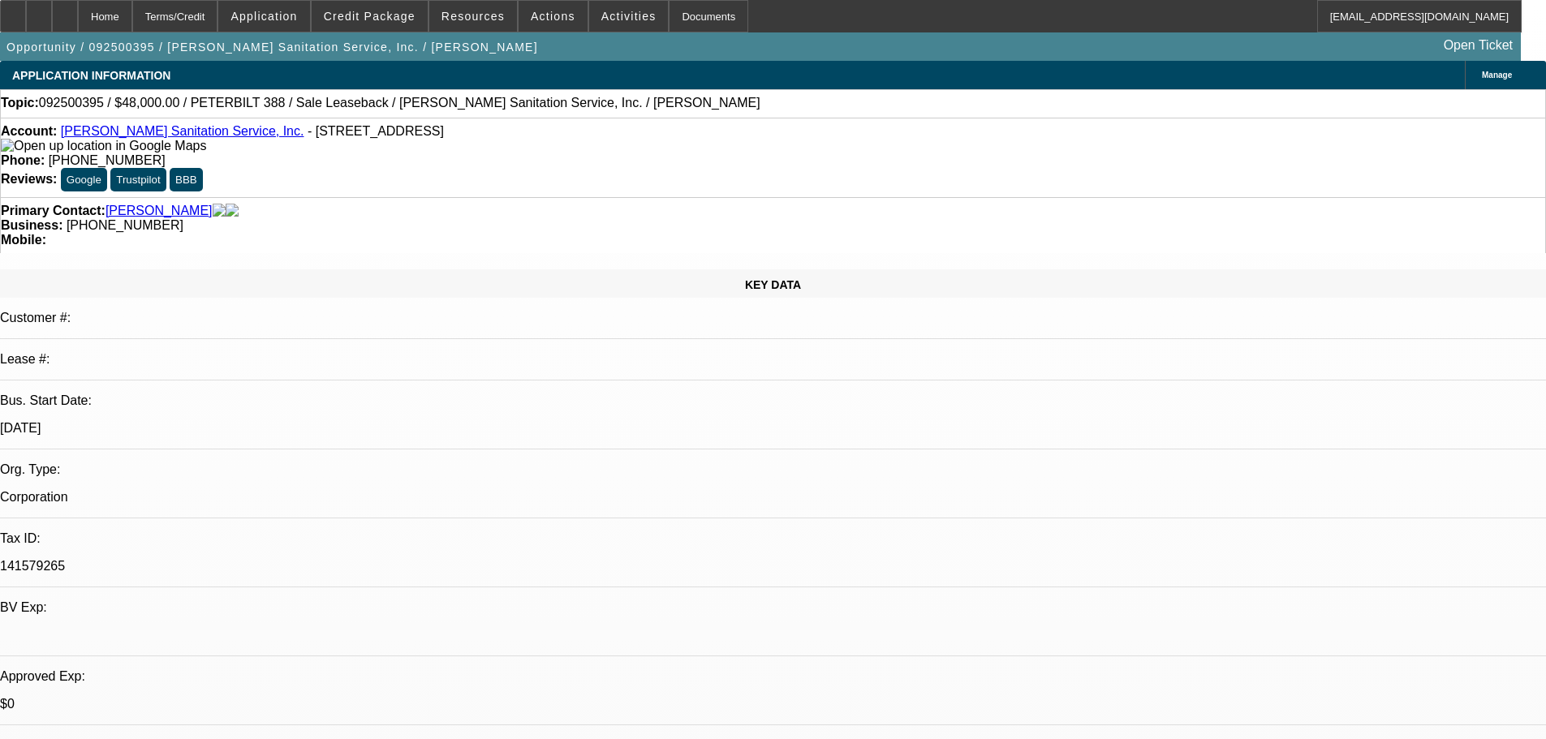
select select "6"
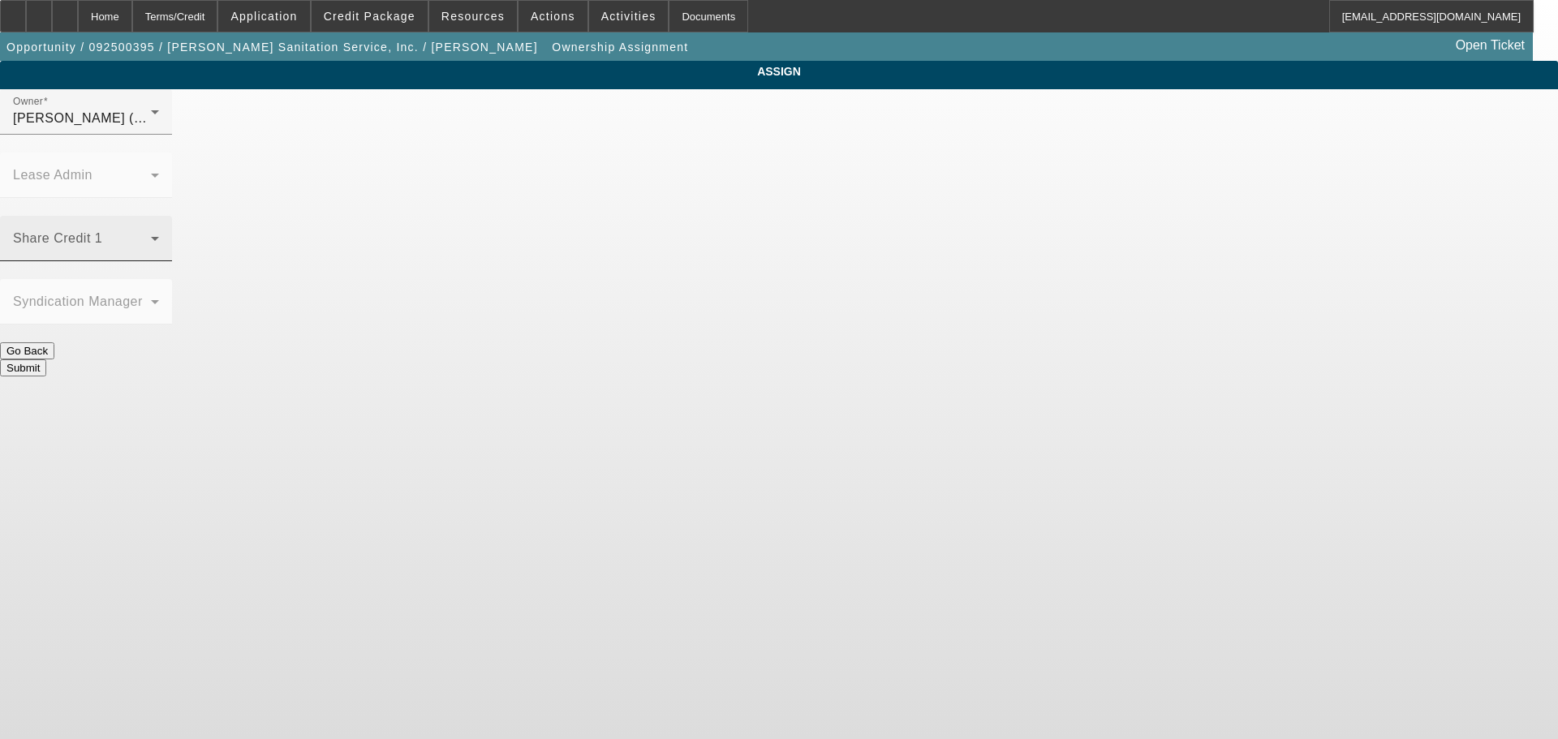
click at [159, 216] on div "Share Credit 1" at bounding box center [86, 238] width 146 height 45
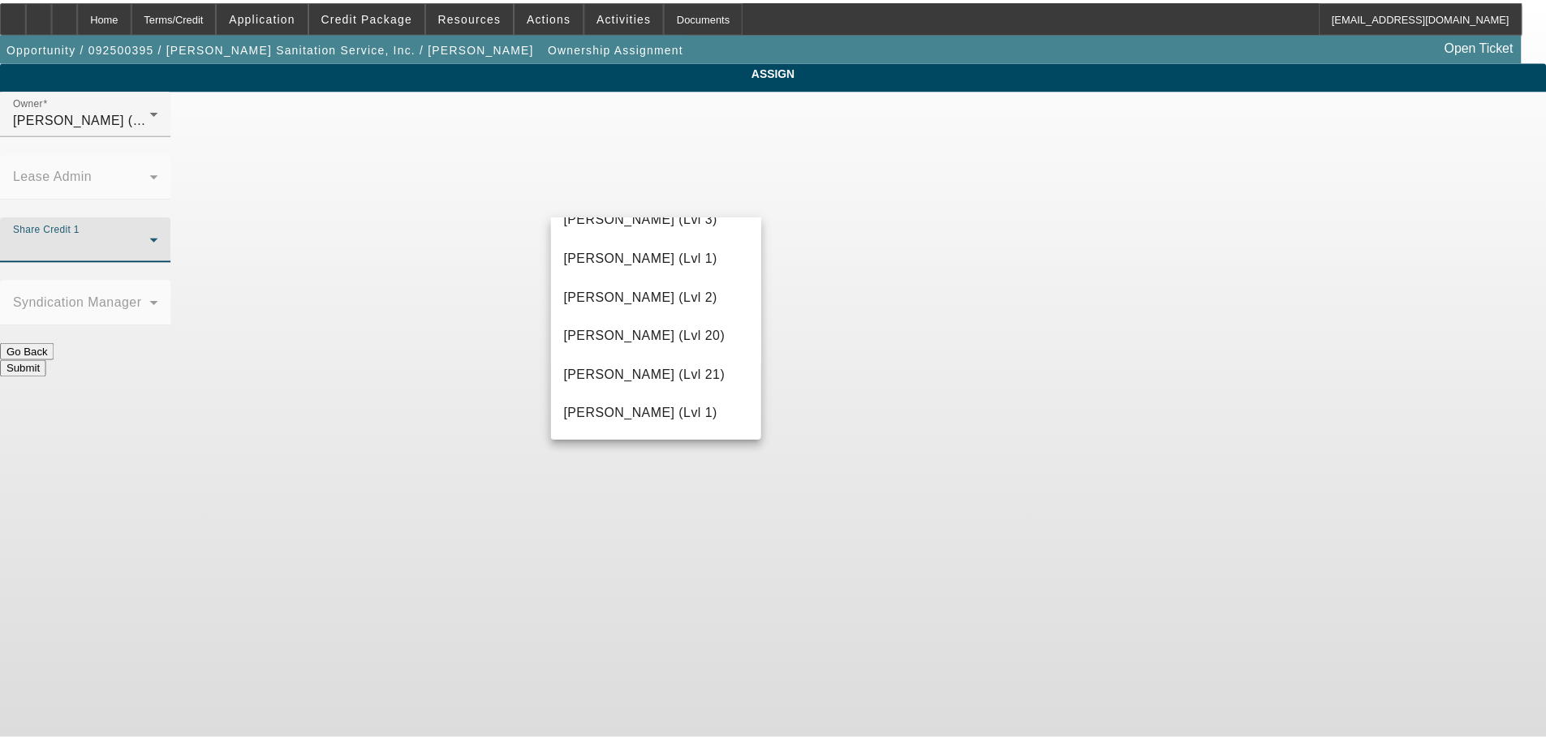
scroll to position [649, 0]
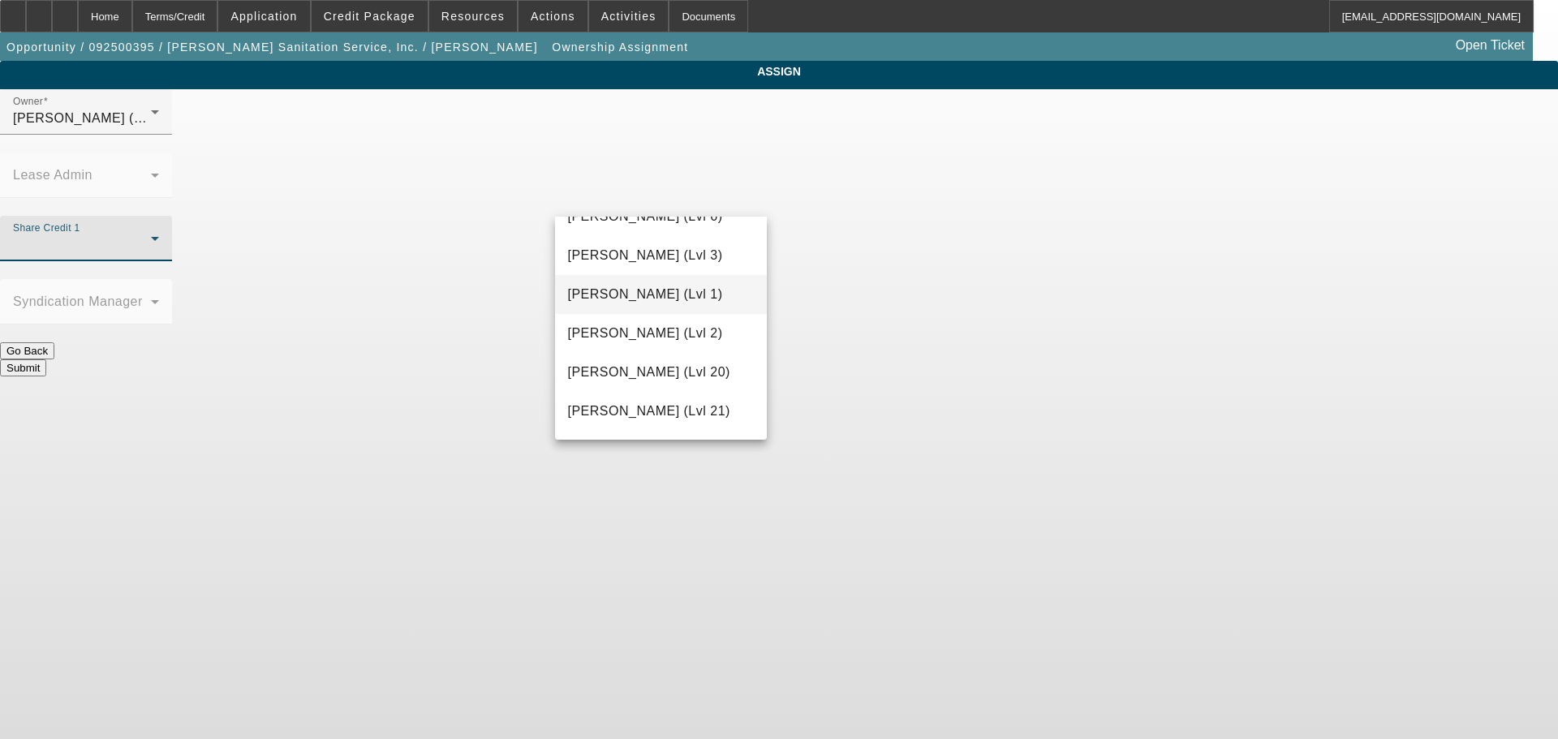
click at [658, 300] on span "[PERSON_NAME] (Lvl 1)" at bounding box center [645, 294] width 155 height 19
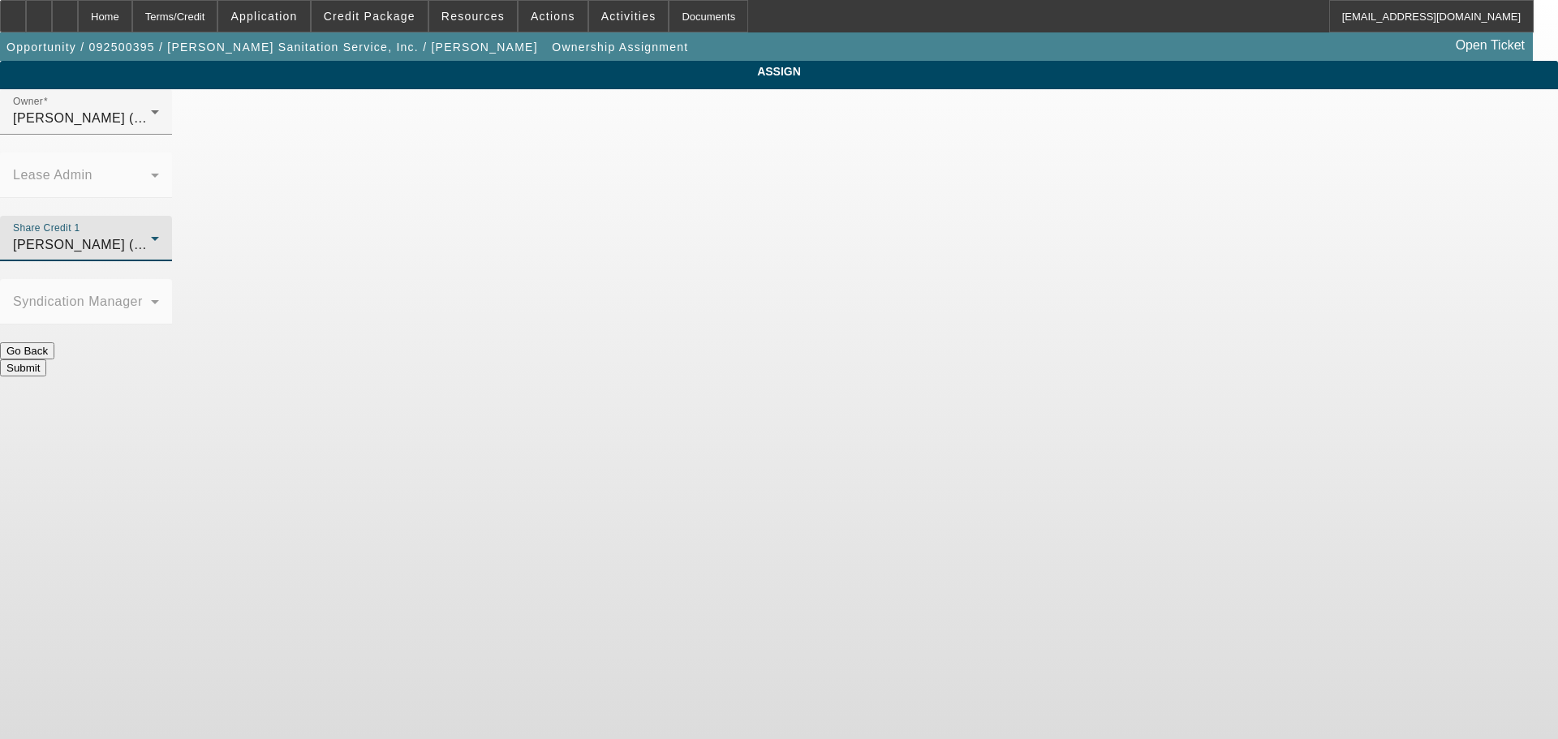
click at [46, 359] on button "Submit" at bounding box center [23, 367] width 46 height 17
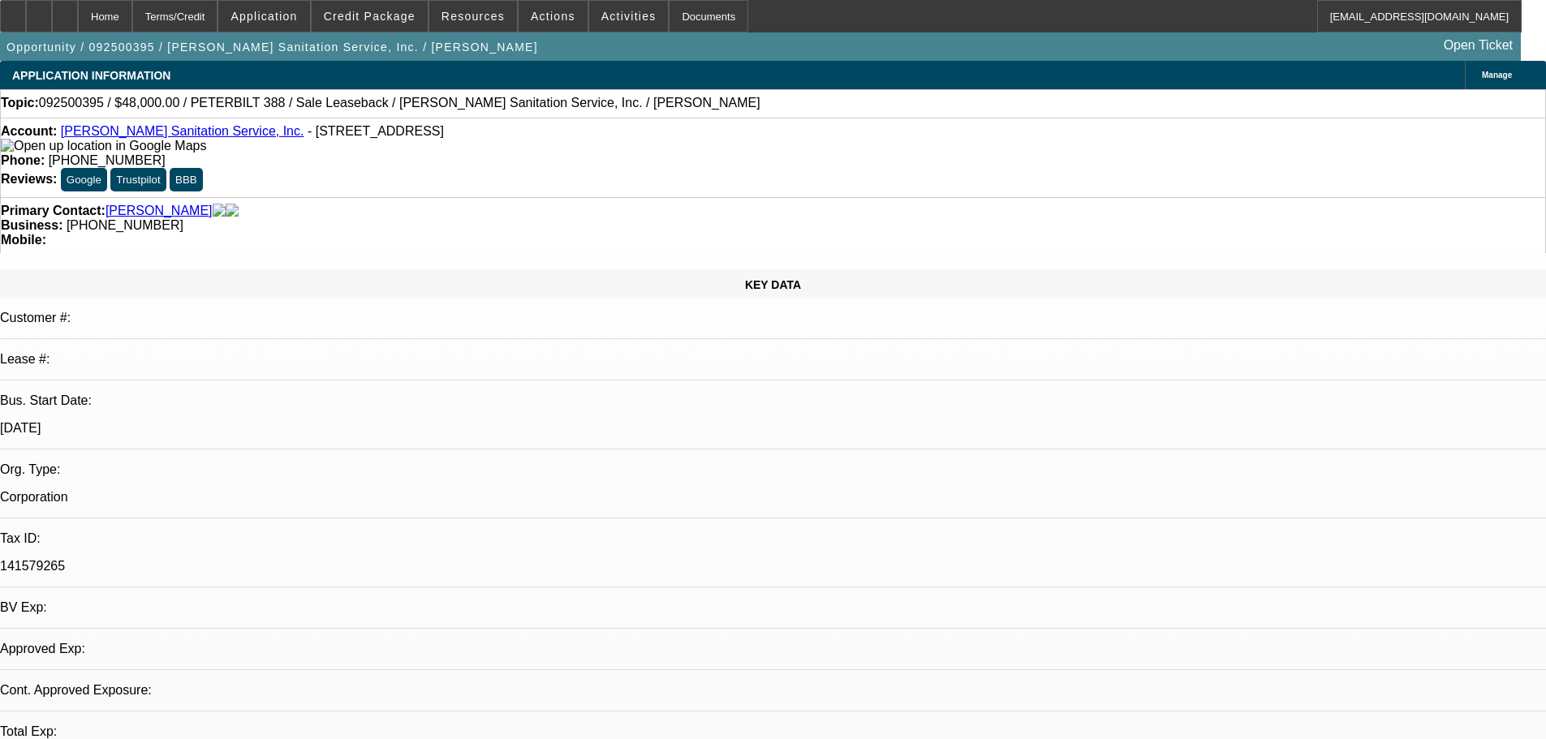
select select "0"
select select "2"
select select "0"
select select "6"
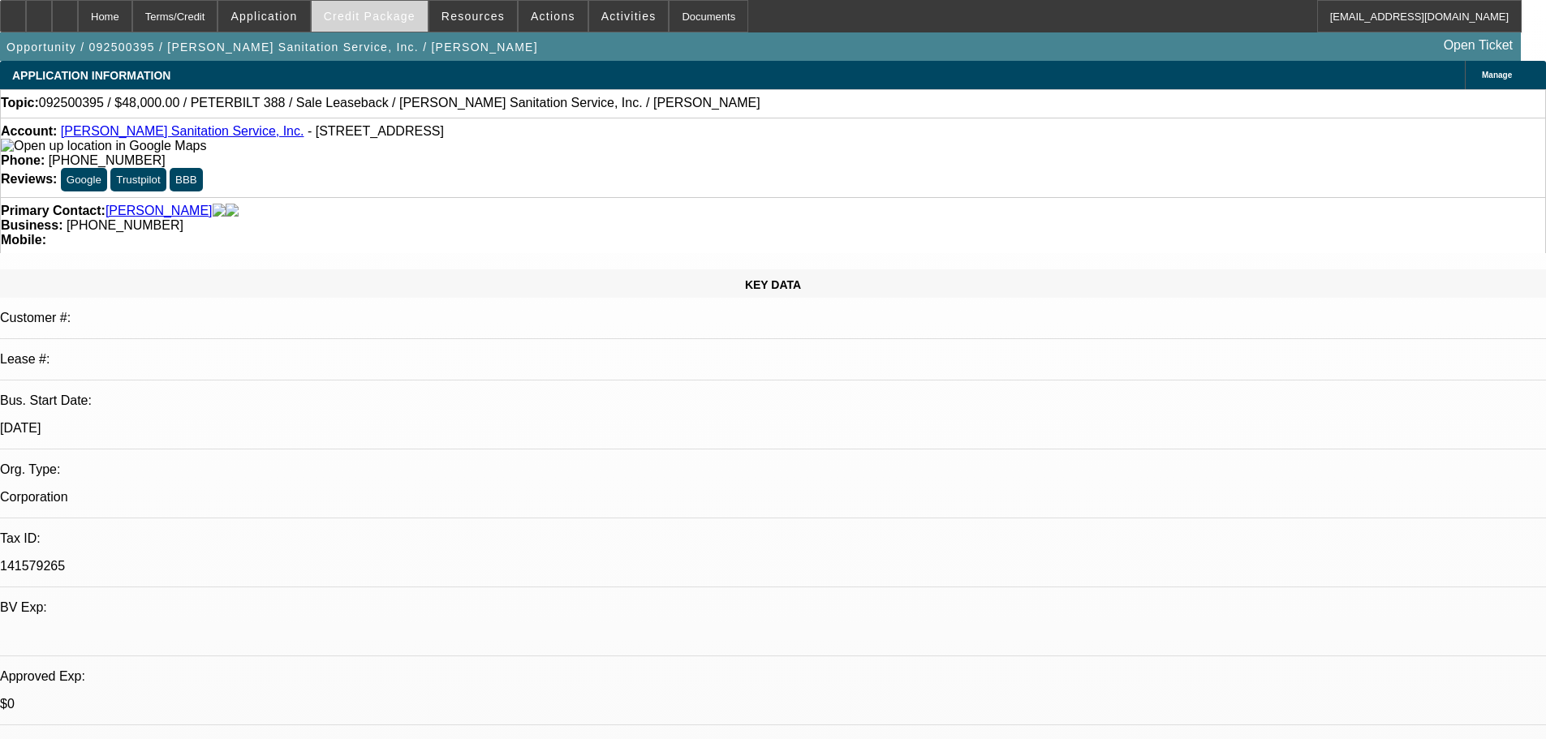
click at [396, 16] on span "Credit Package" at bounding box center [370, 16] width 92 height 13
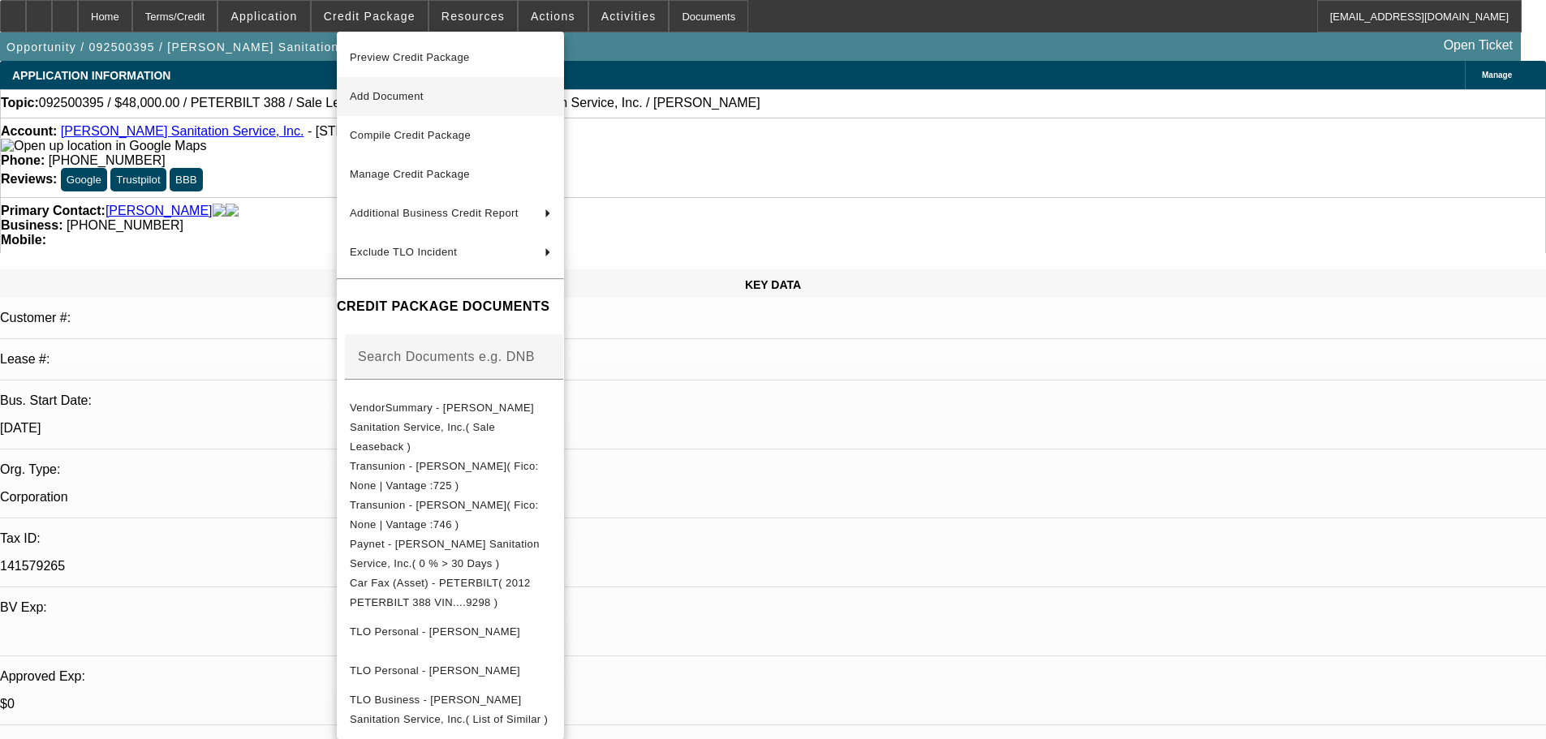
click at [409, 90] on span "Add Document" at bounding box center [387, 96] width 74 height 12
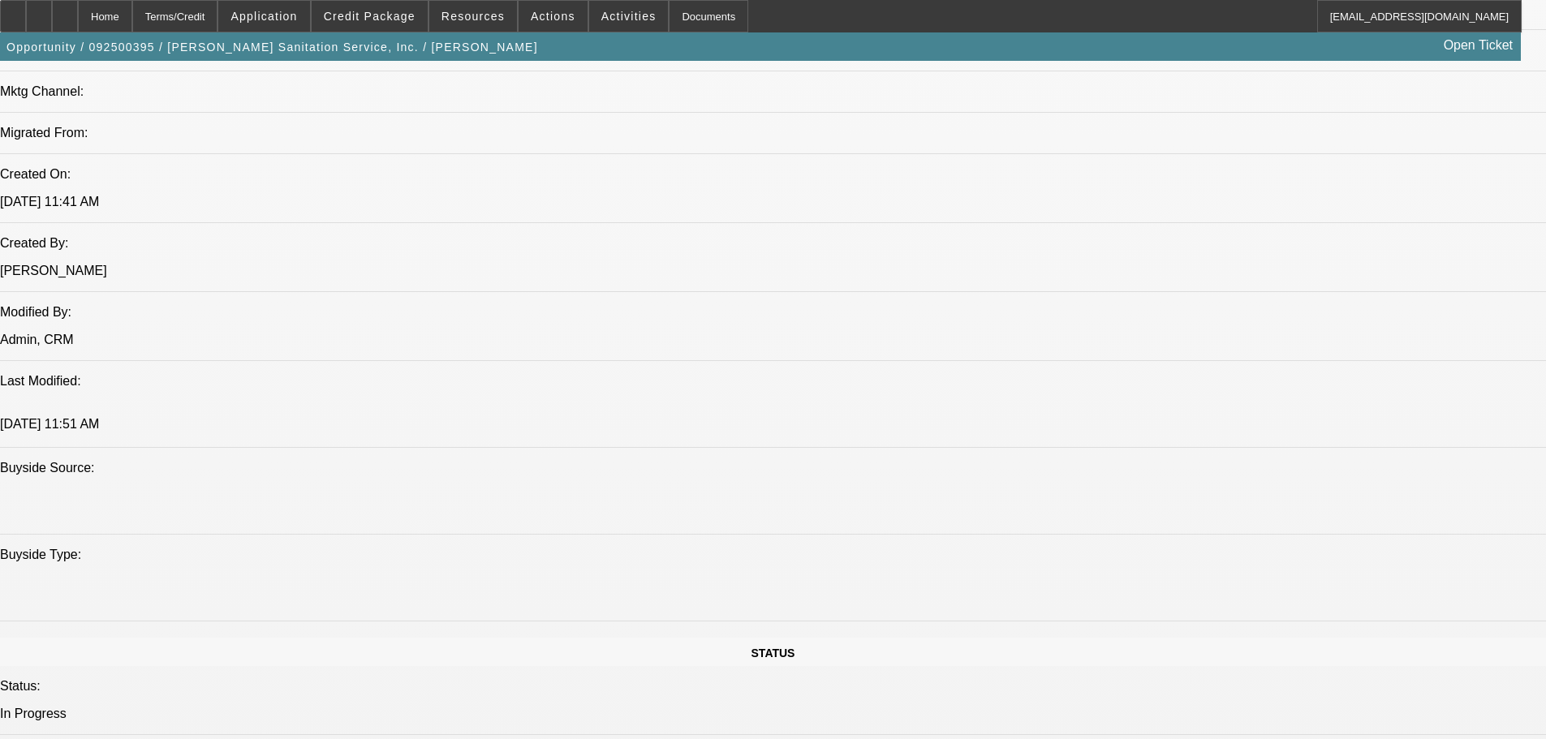
scroll to position [1623, 0]
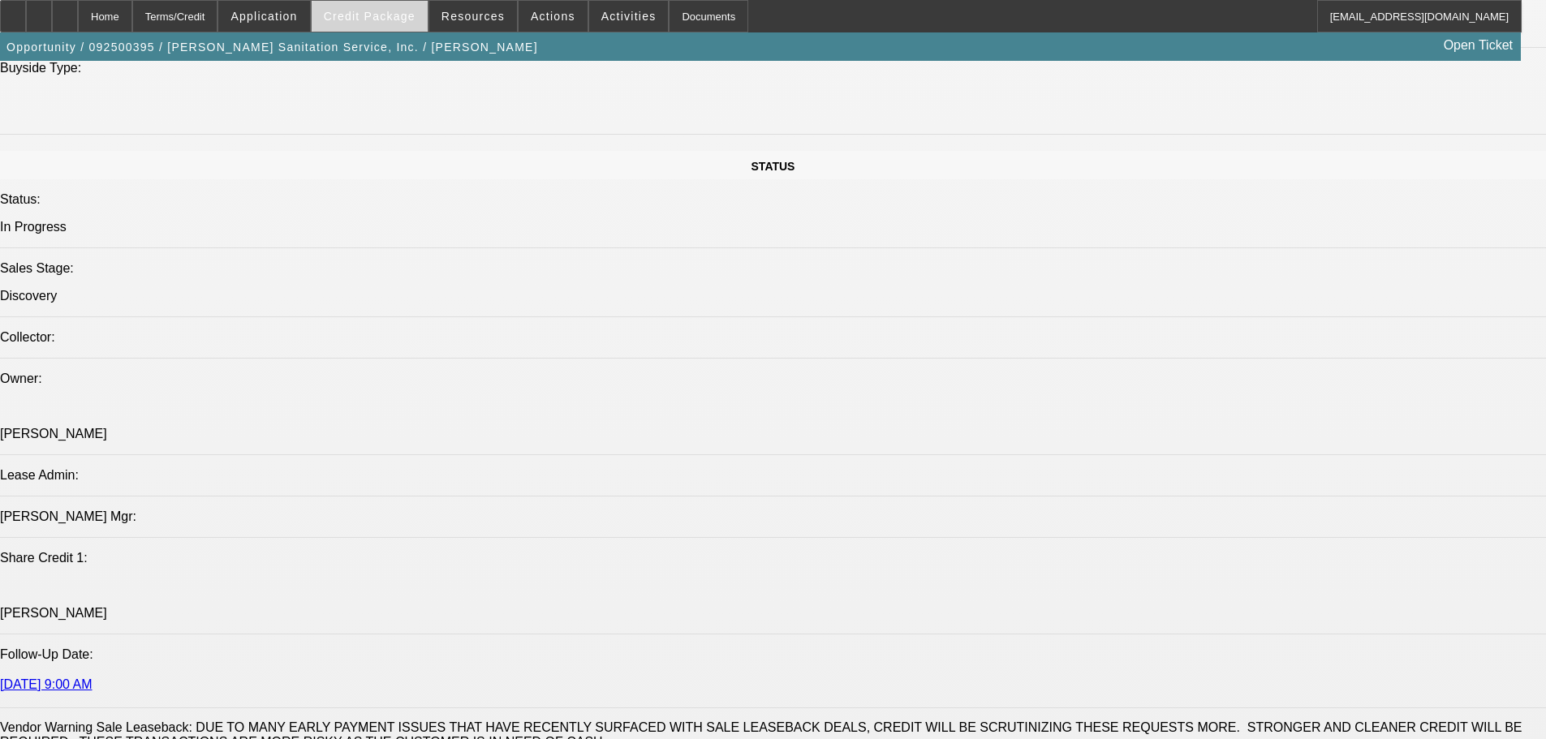
click at [374, 23] on span at bounding box center [370, 16] width 116 height 39
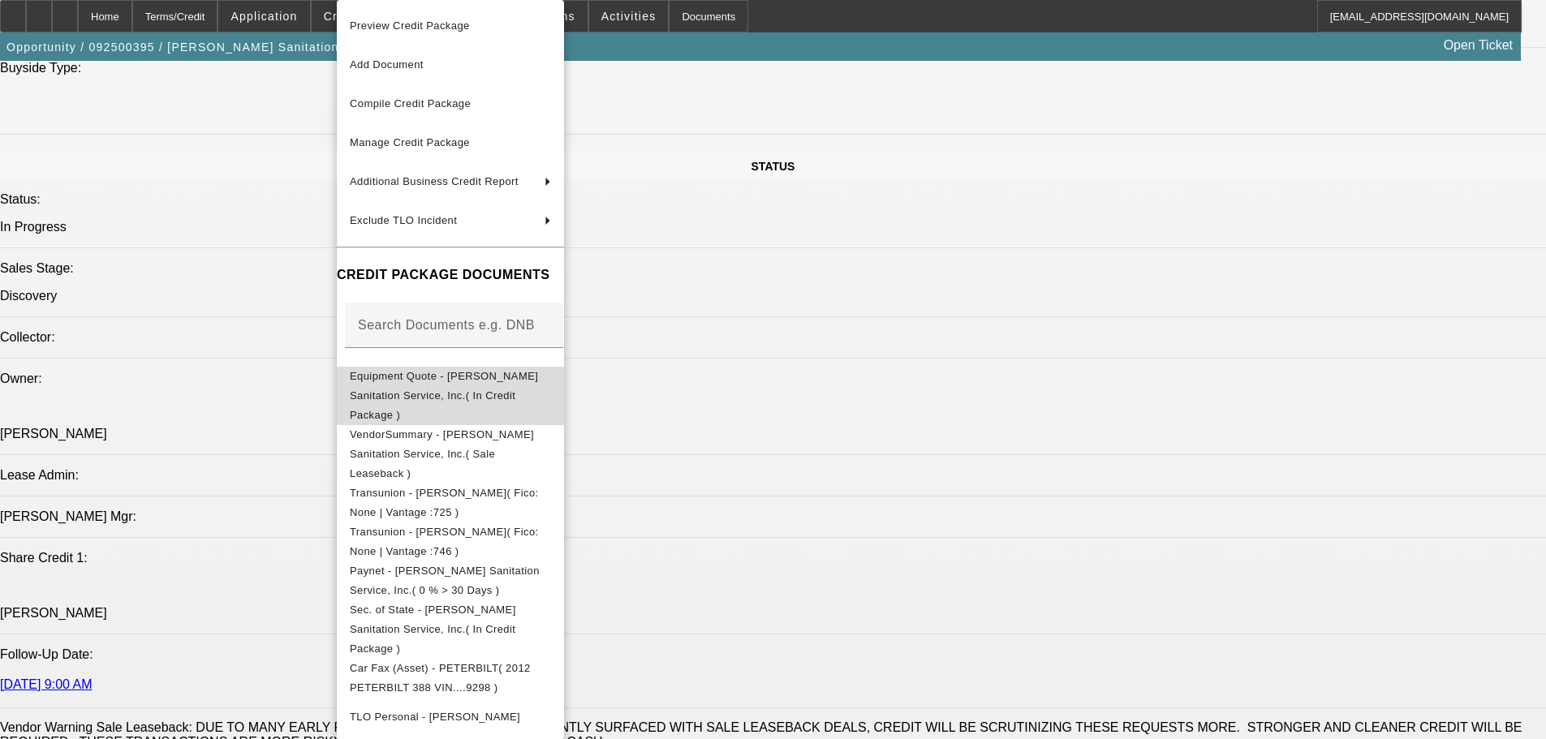
click at [456, 380] on span "Equipment Quote - [PERSON_NAME] Sanitation Service, Inc.( In Credit Package )" at bounding box center [444, 395] width 188 height 51
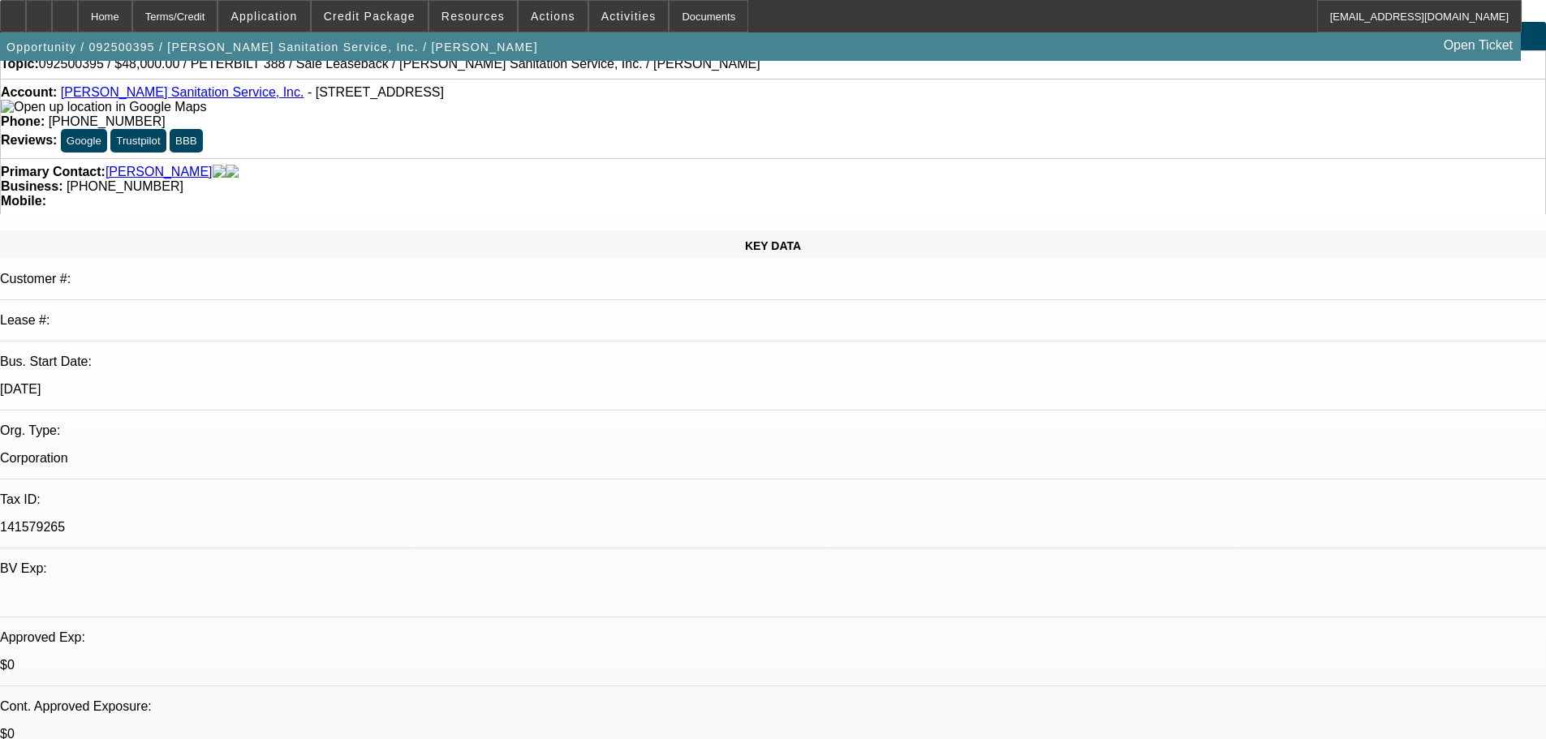
scroll to position [0, 0]
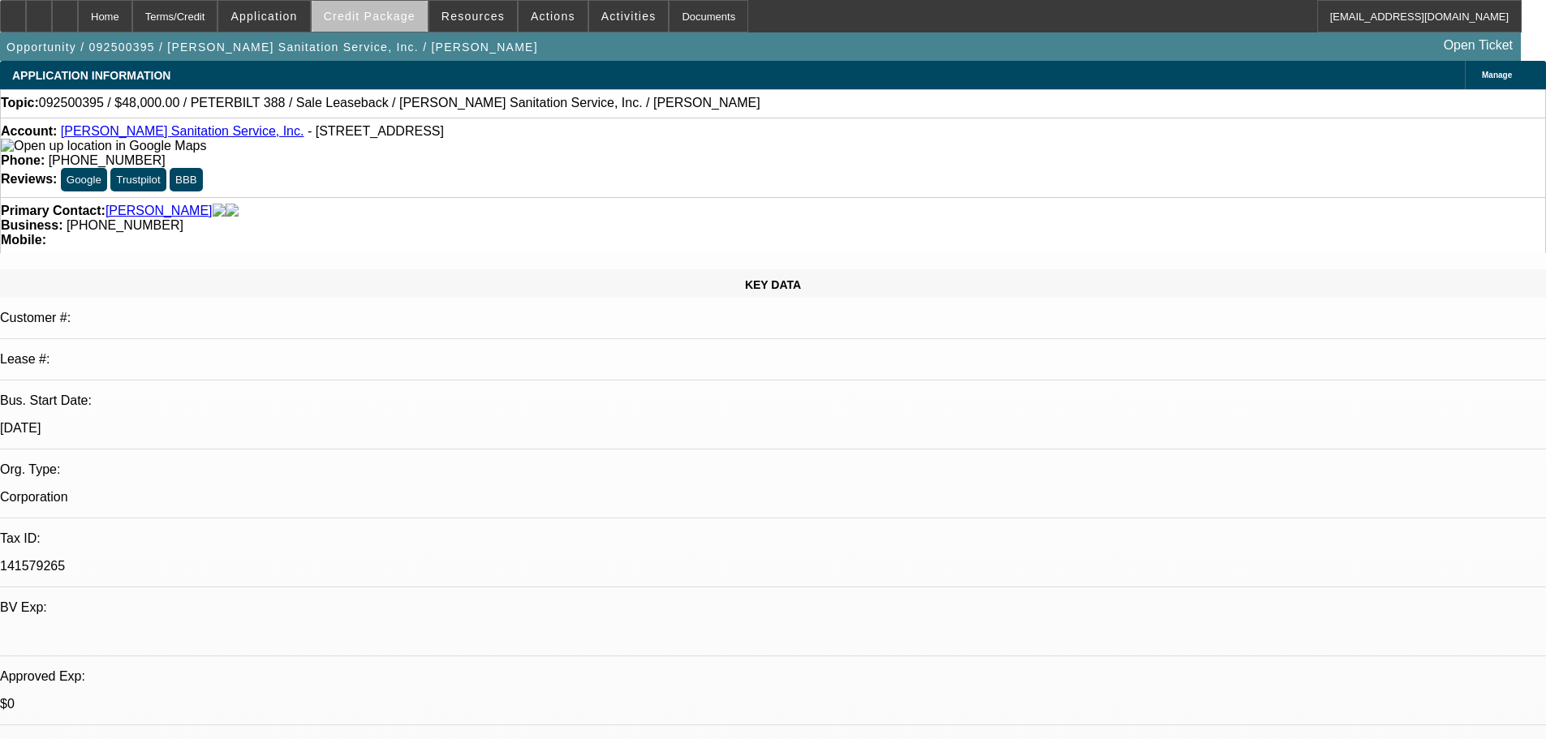
click at [405, 30] on span at bounding box center [370, 16] width 116 height 39
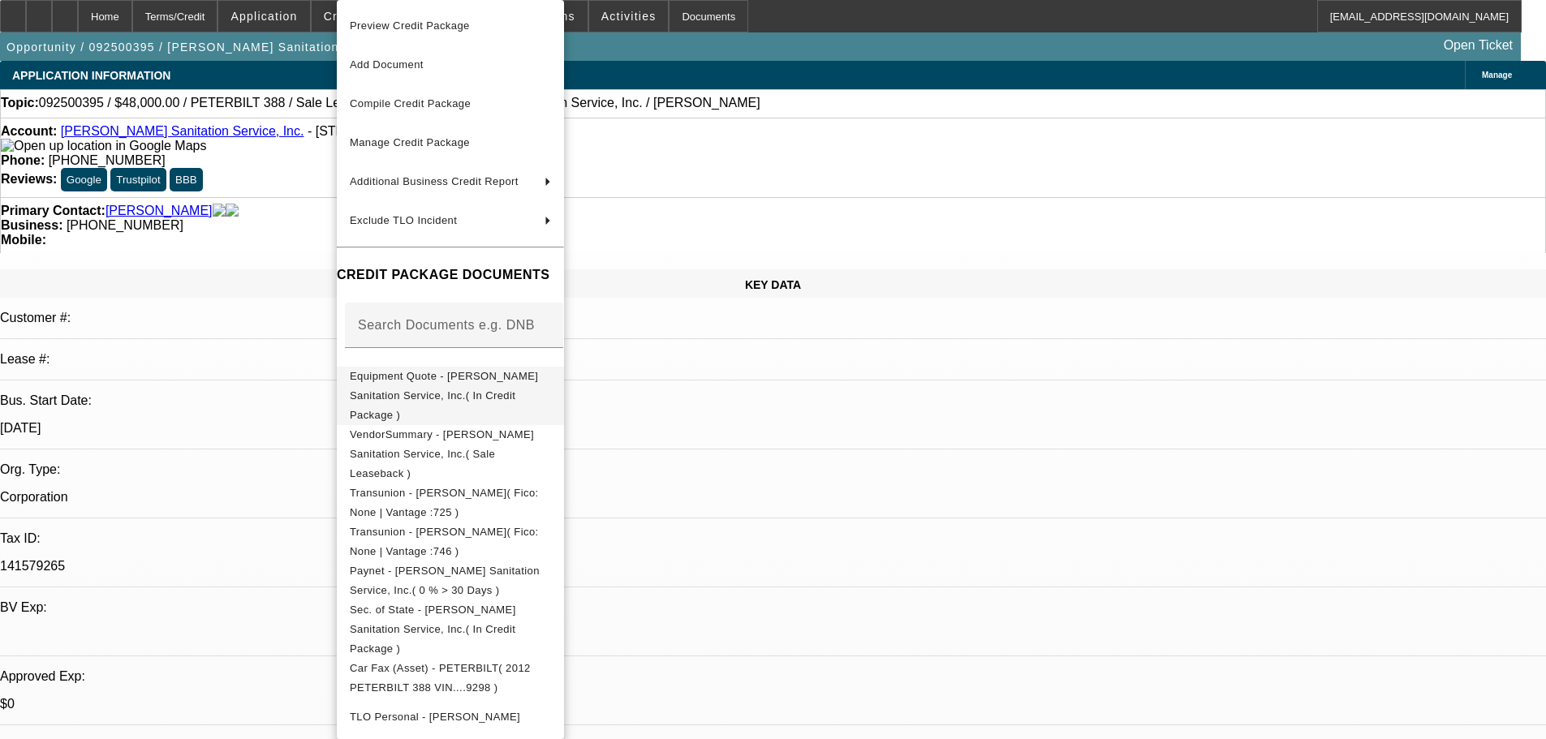
click at [408, 378] on span "Equipment Quote - [PERSON_NAME] Sanitation Service, Inc.( In Credit Package )" at bounding box center [444, 395] width 188 height 51
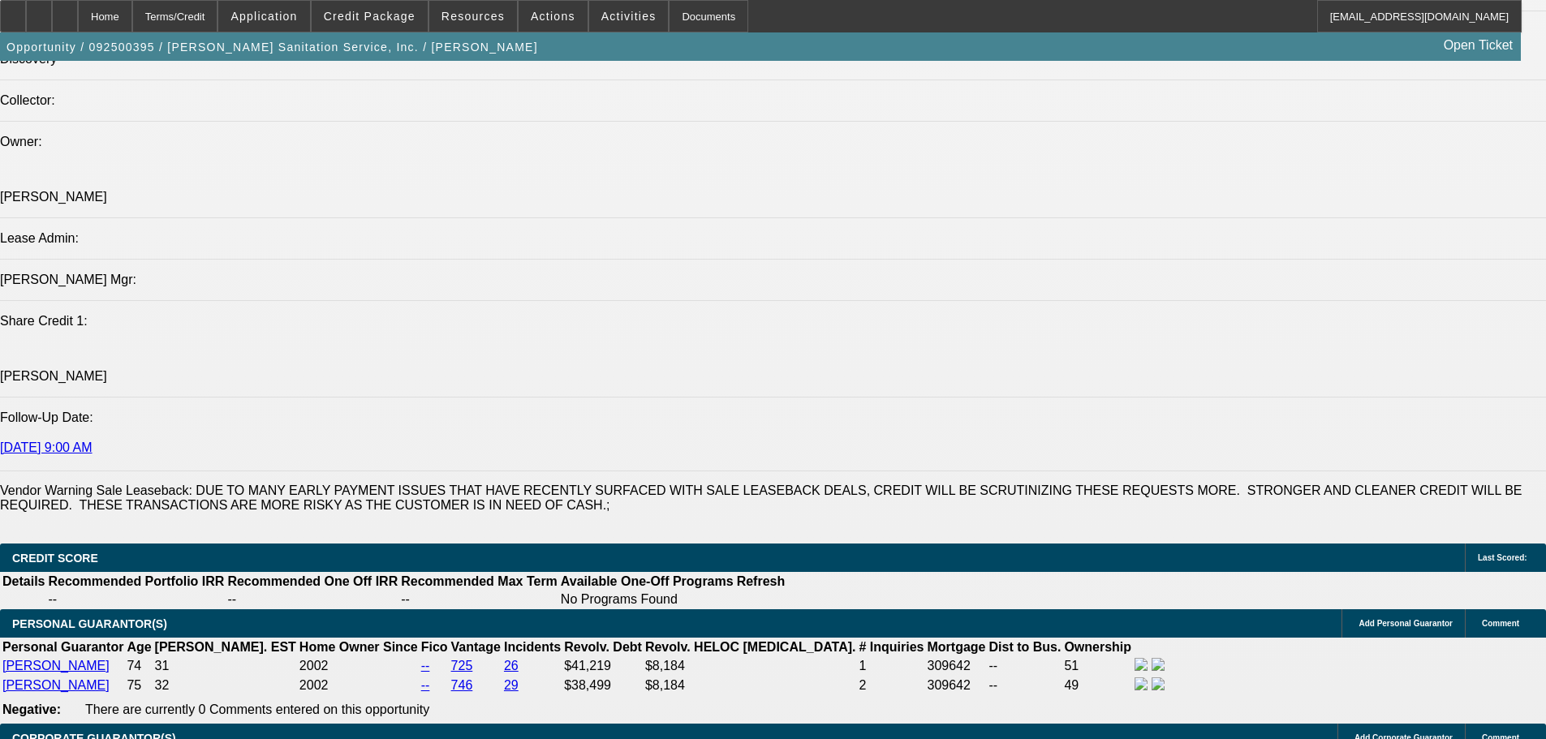
scroll to position [2029, 0]
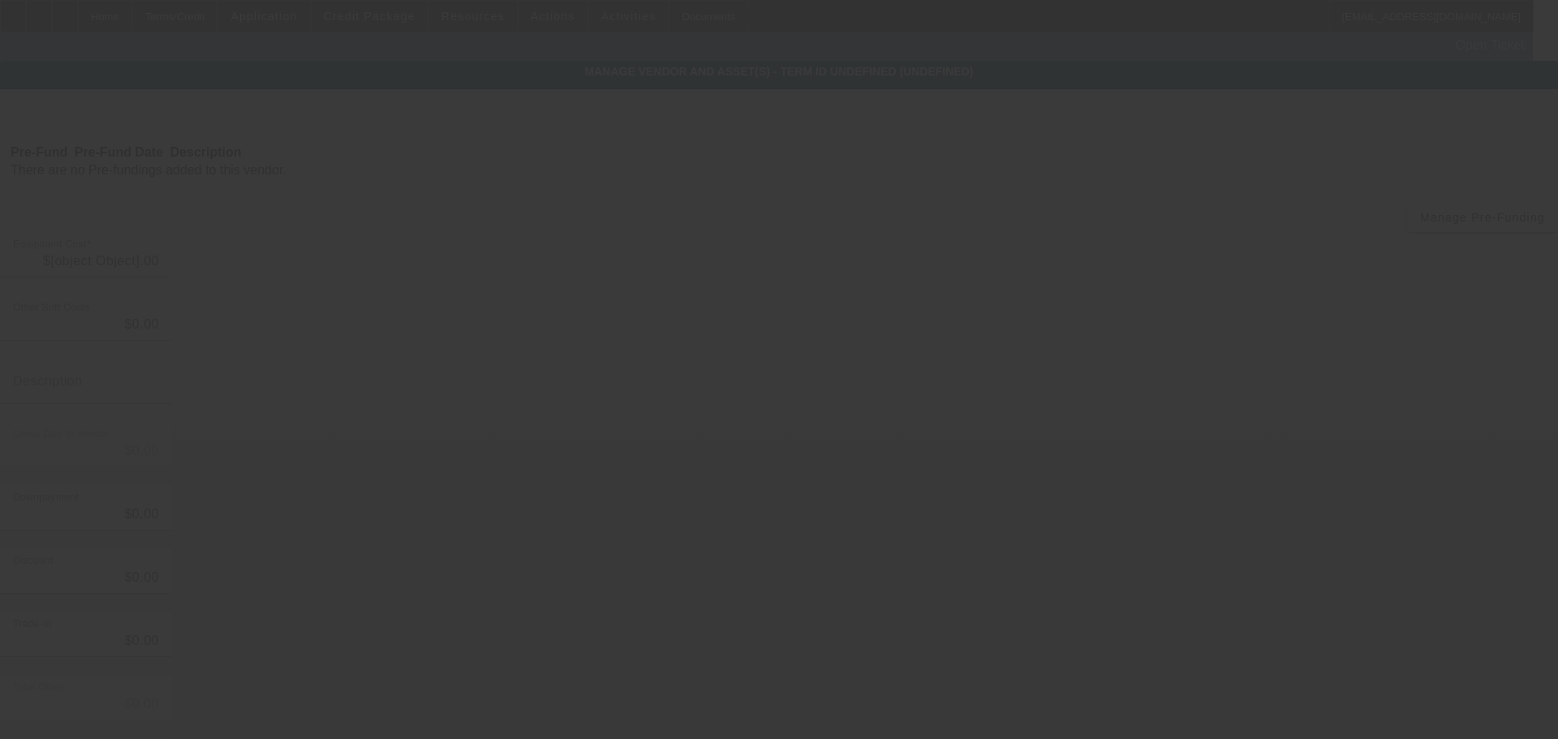
type input "$48,000.00"
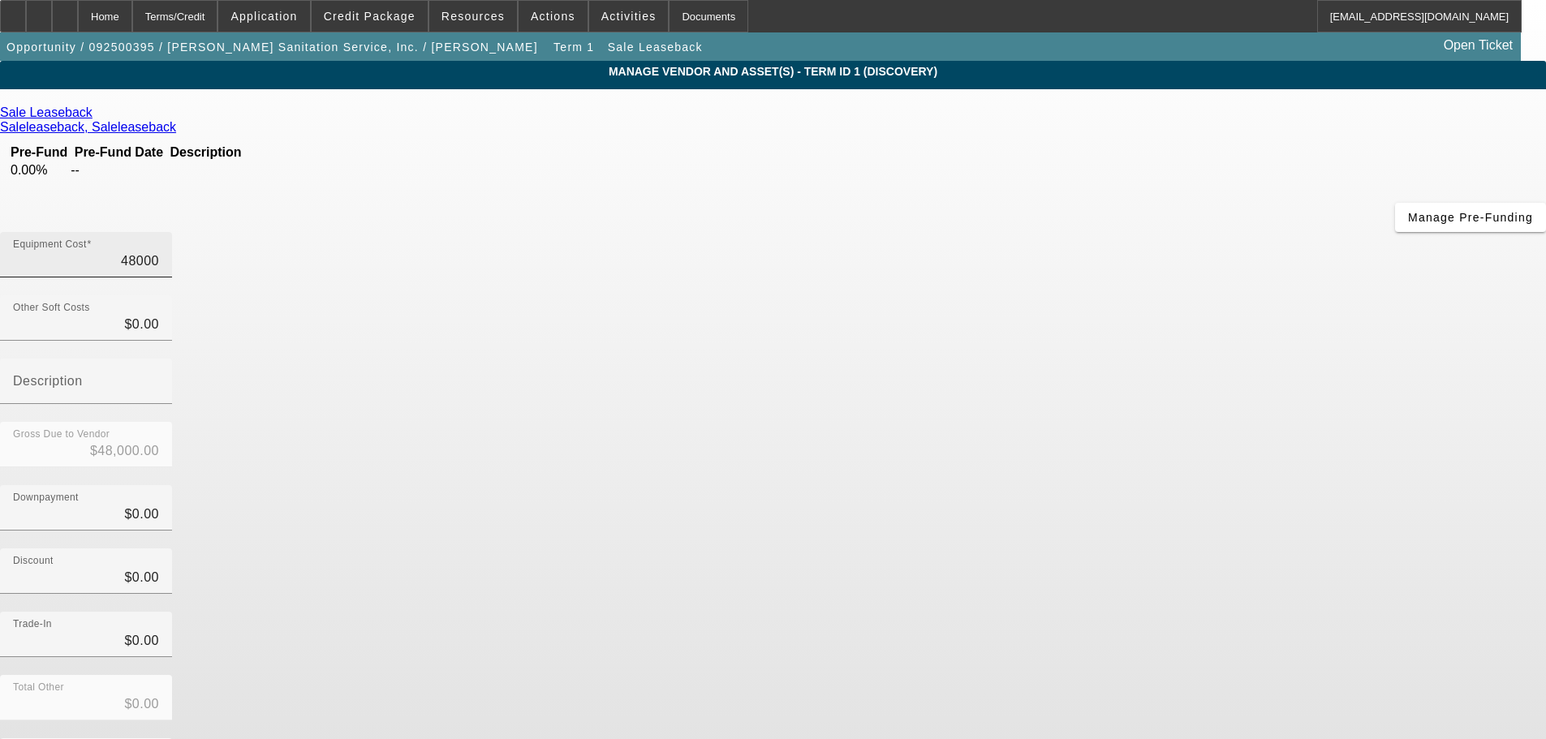
click at [159, 252] on input "48000" at bounding box center [86, 261] width 146 height 19
type input "1"
type input "$1.00"
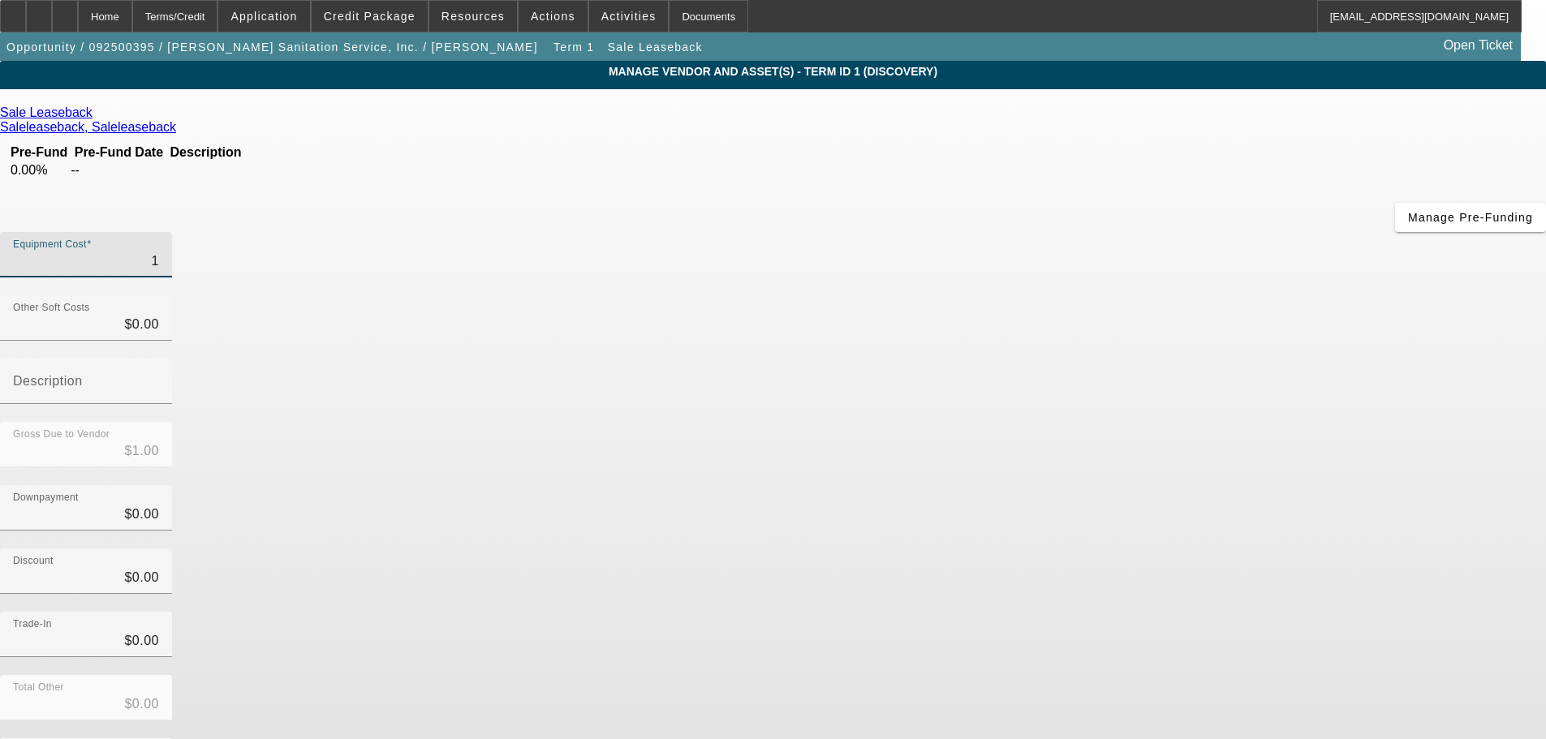
type input "10"
type input "$10.00"
type input "100"
type input "$100.00"
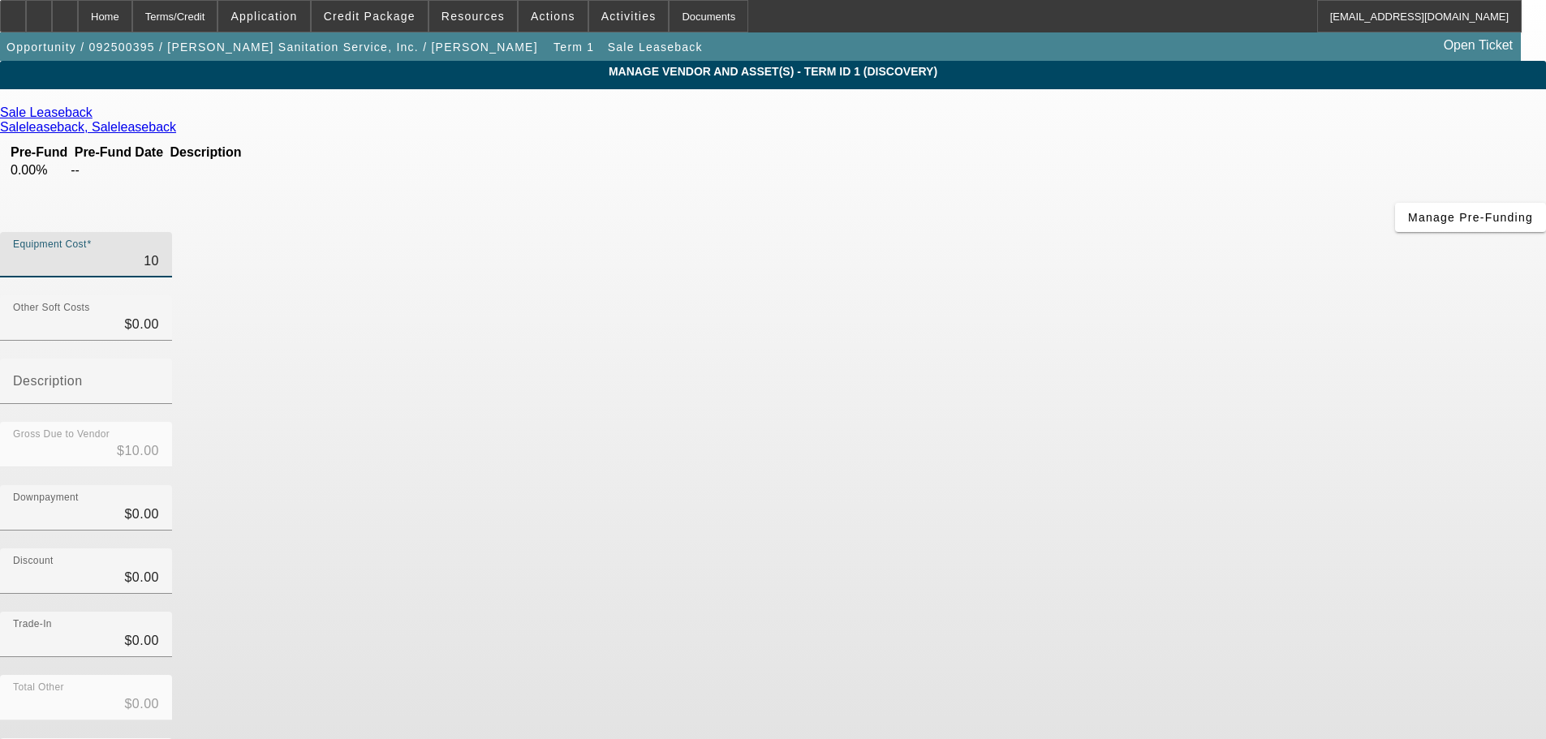
type input "$100.00"
type input "1000"
type input "$1,000.00"
type input "10000"
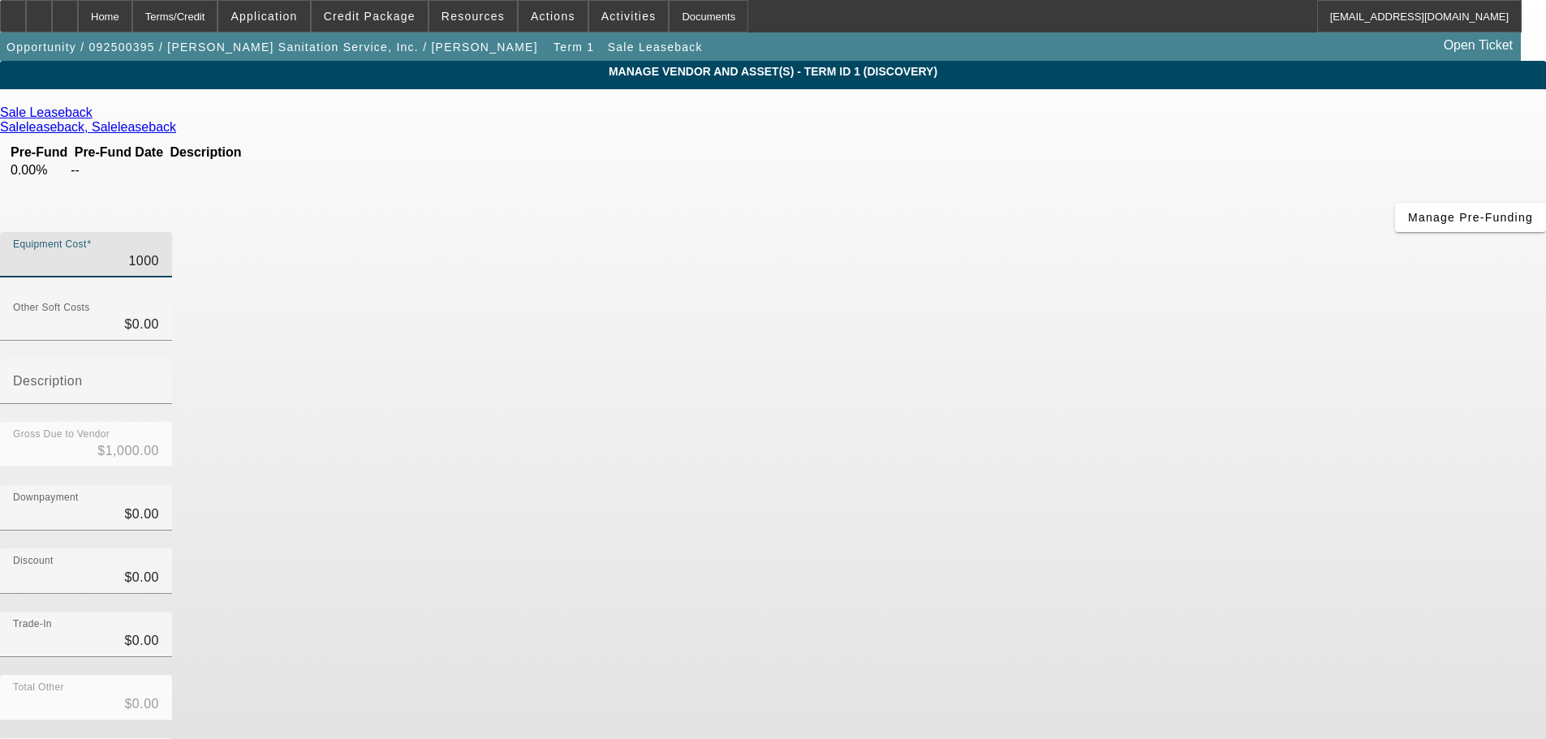
type input "$10,000.00"
type input "100000"
type input "$100,000.00"
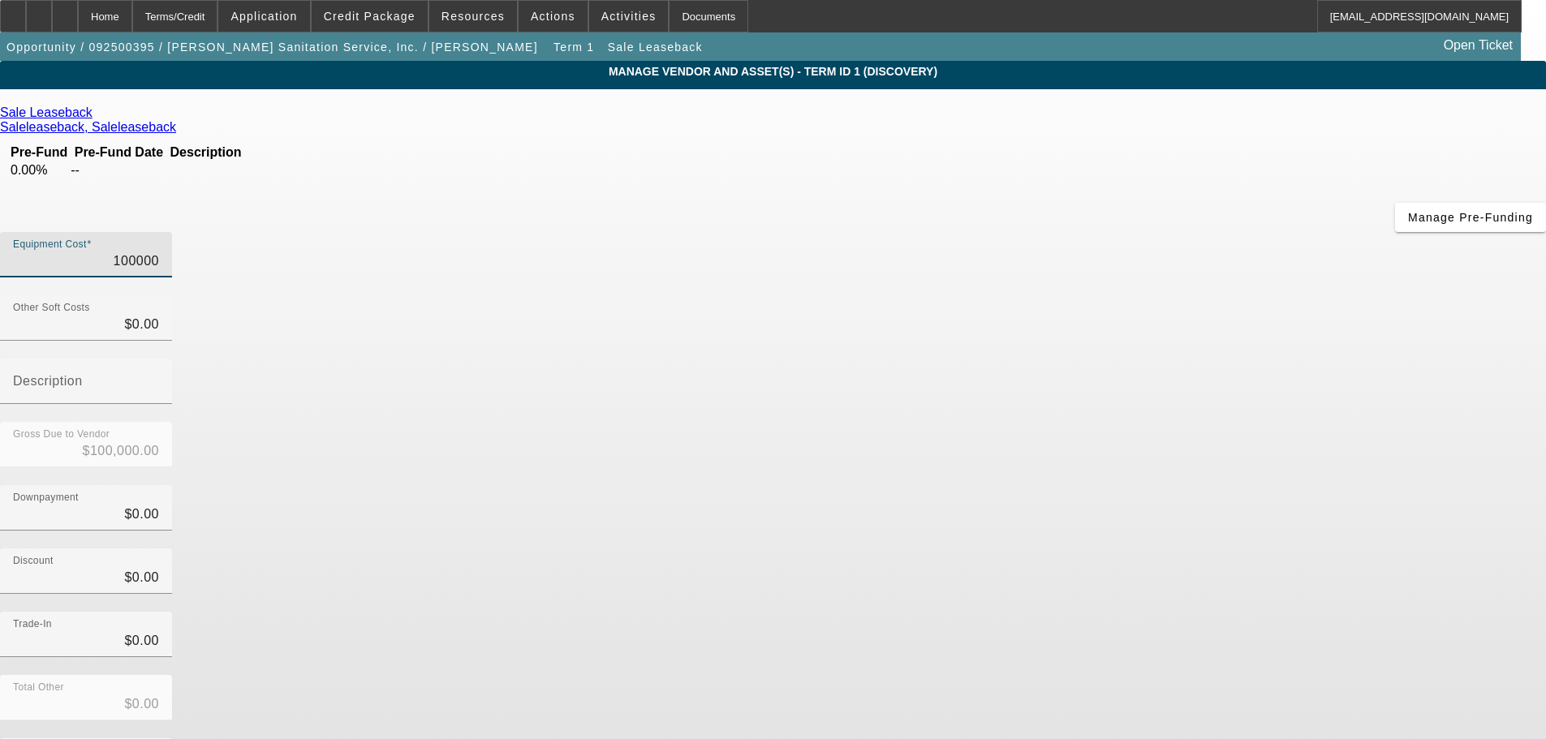
type input "$100,000.00"
click at [1025, 485] on div "Downpayment $0.00" at bounding box center [773, 516] width 1546 height 63
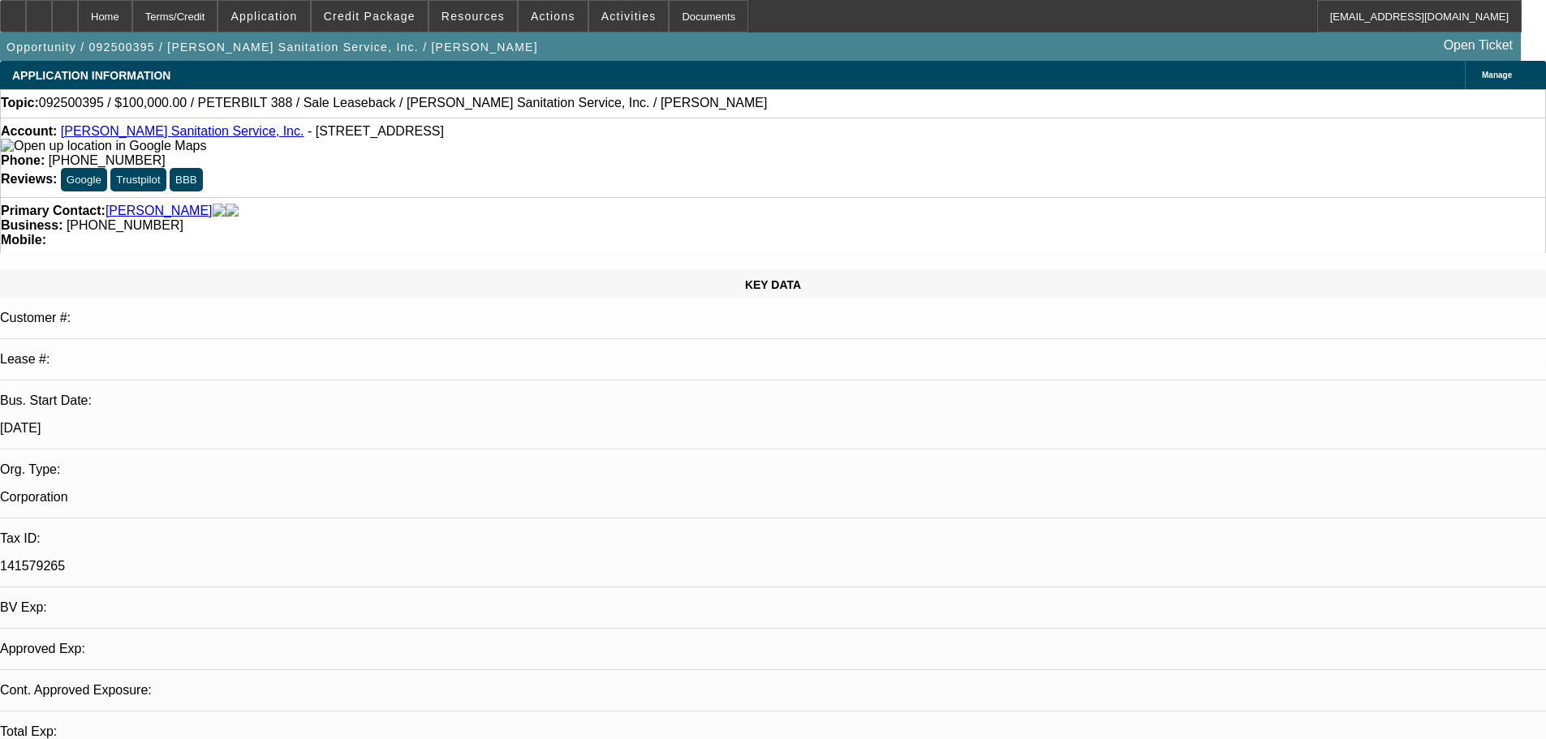
select select "0"
select select "2"
select select "0"
select select "6"
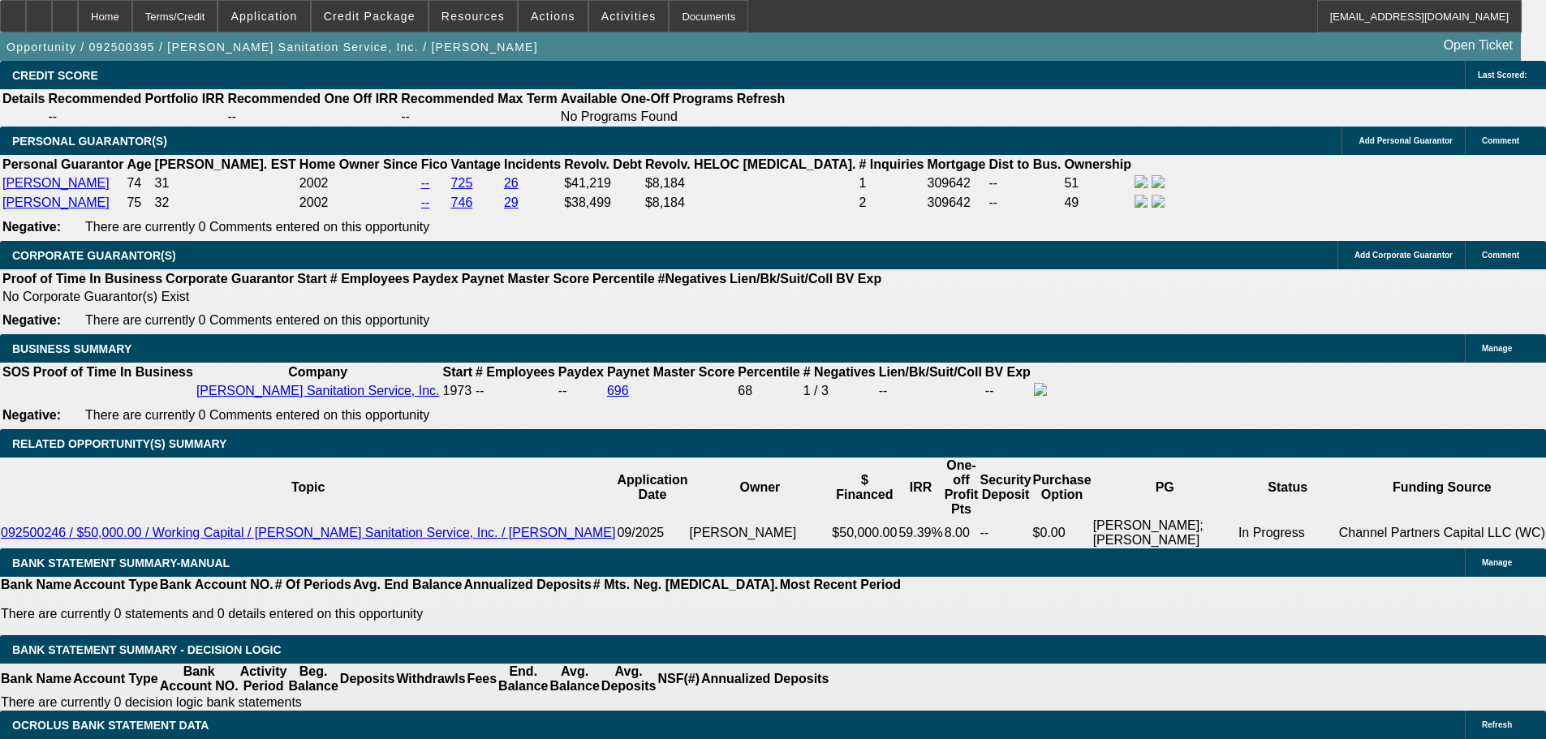
scroll to position [2434, 0]
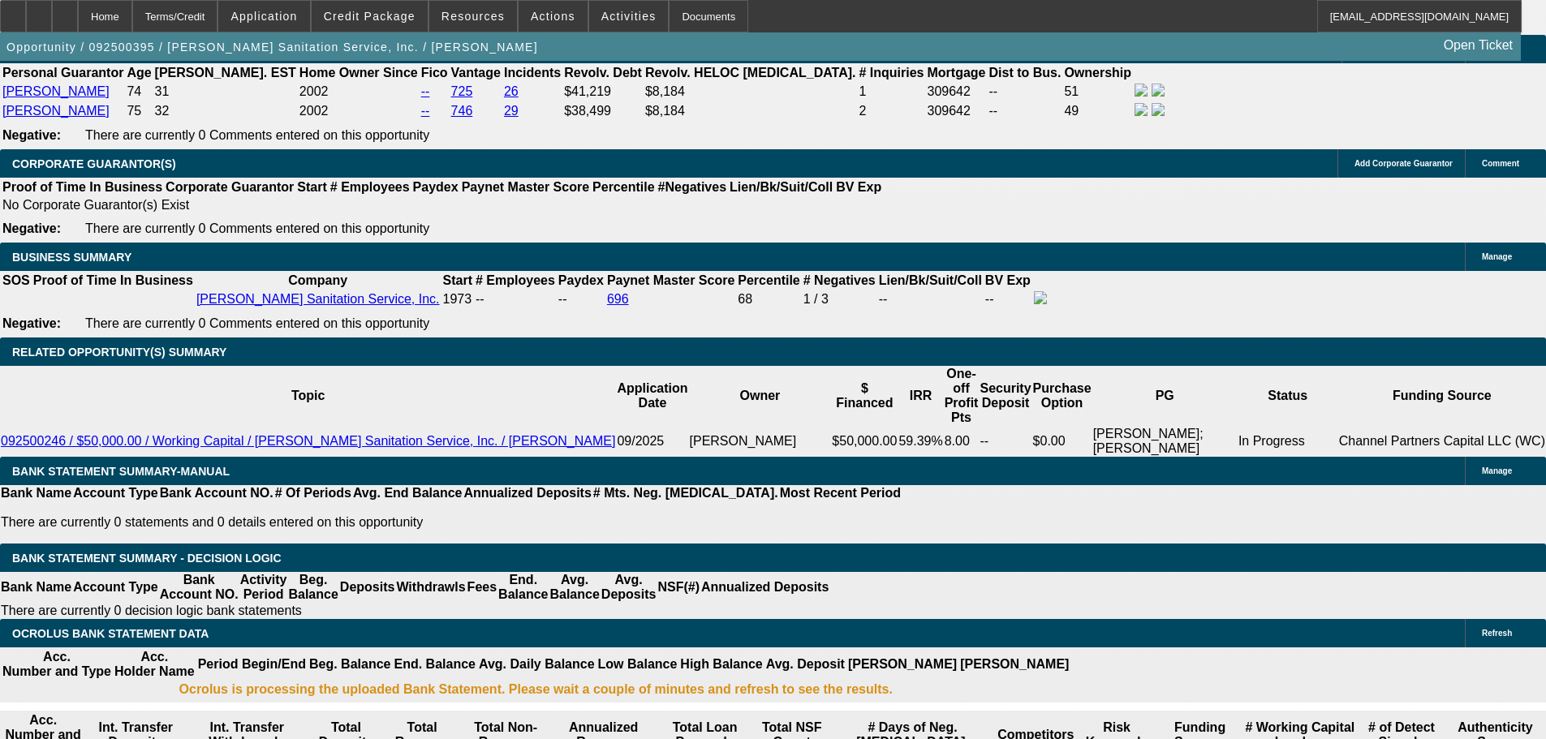
type input "$0.00"
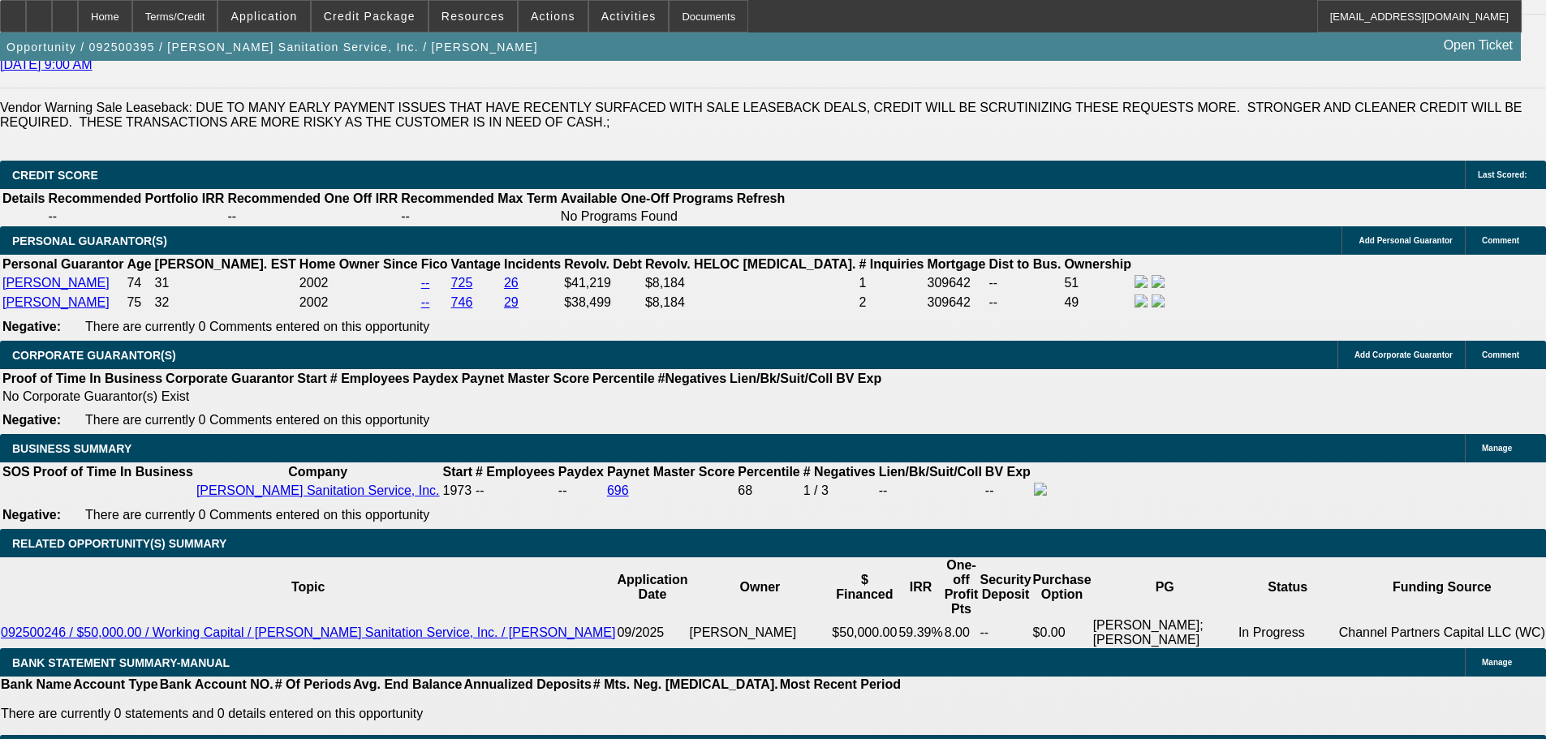
scroll to position [2353, 0]
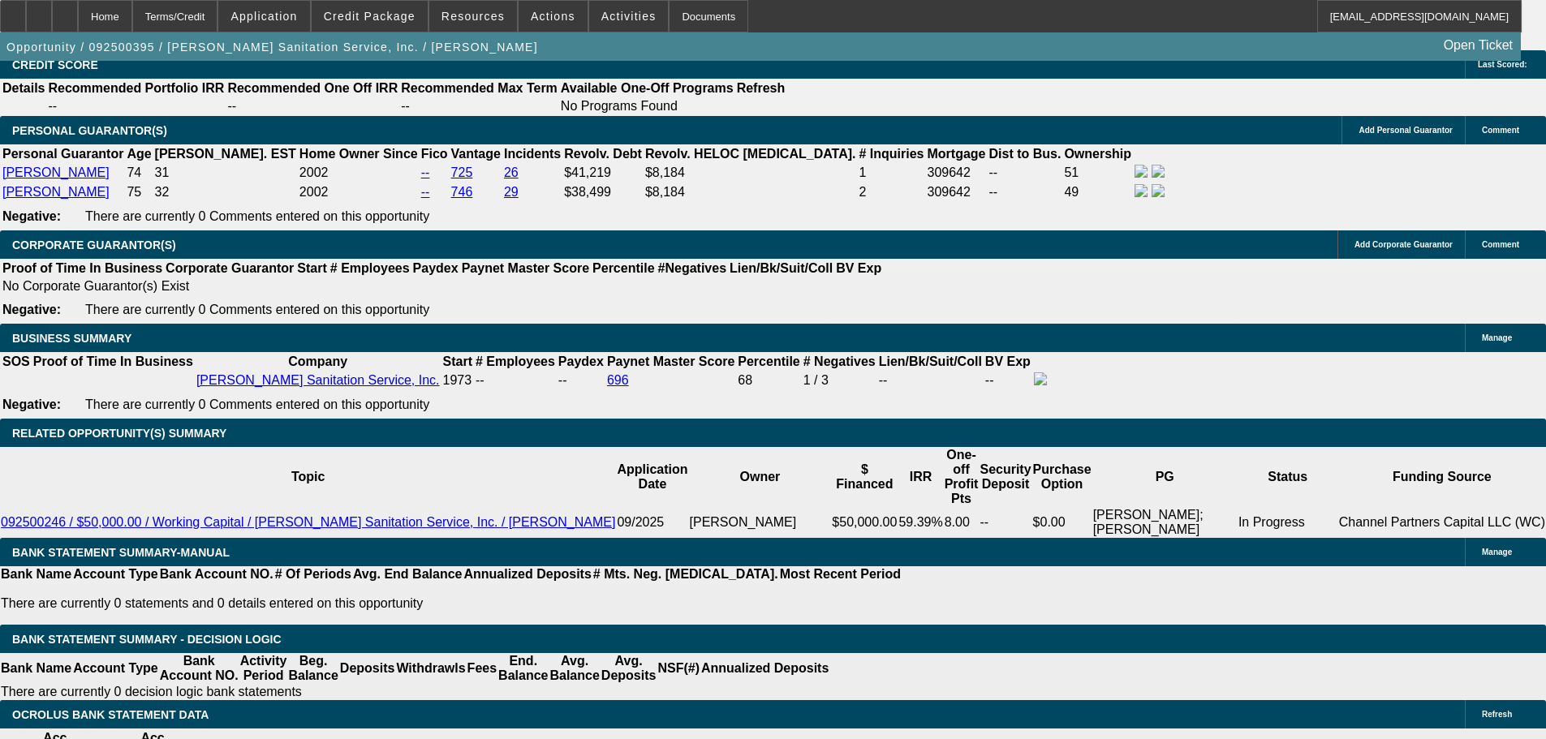
type input "60"
type input "1"
type input "$3,418.74"
type input "$1,709.37"
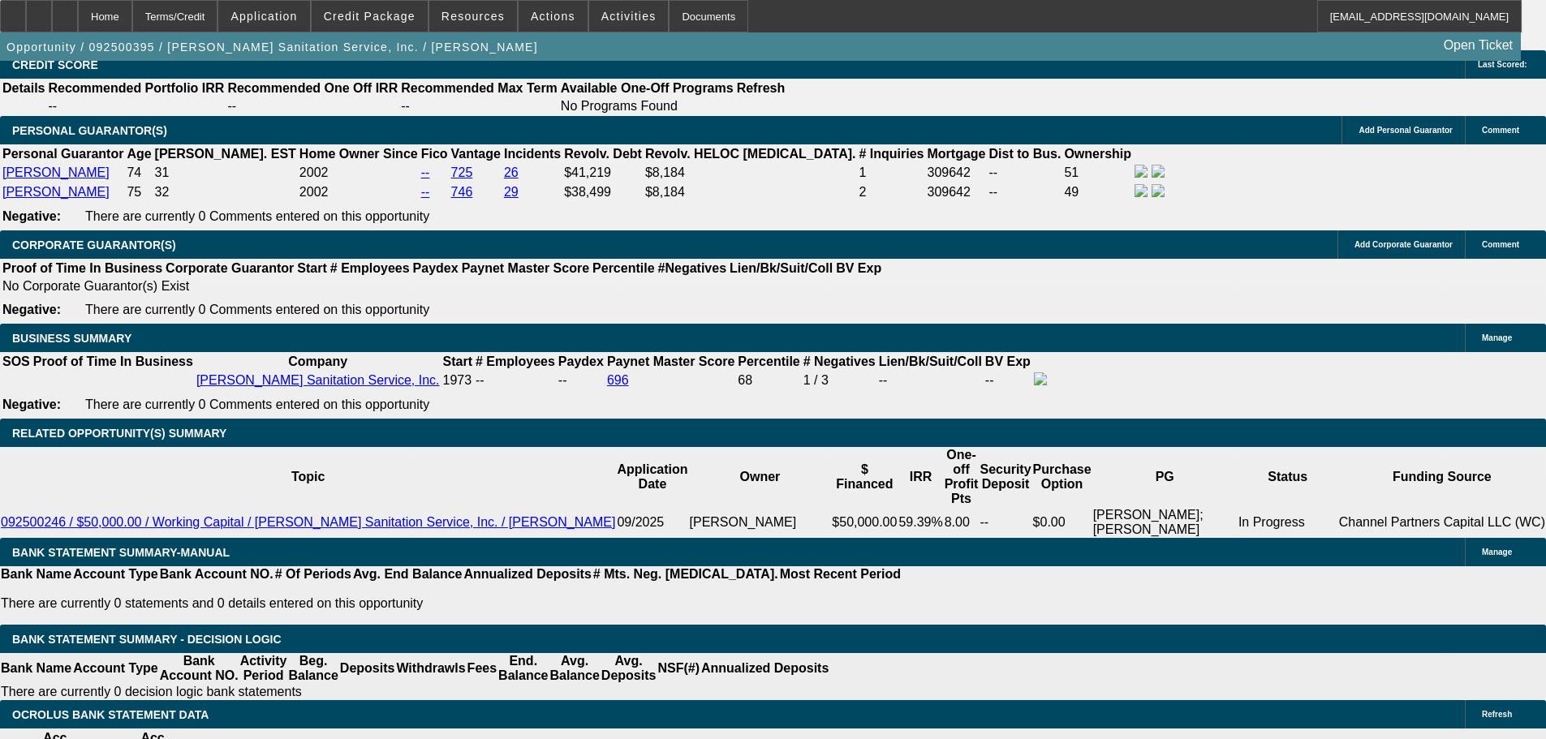
type input "15"
type input "$4,757.98"
type input "$2,378.99"
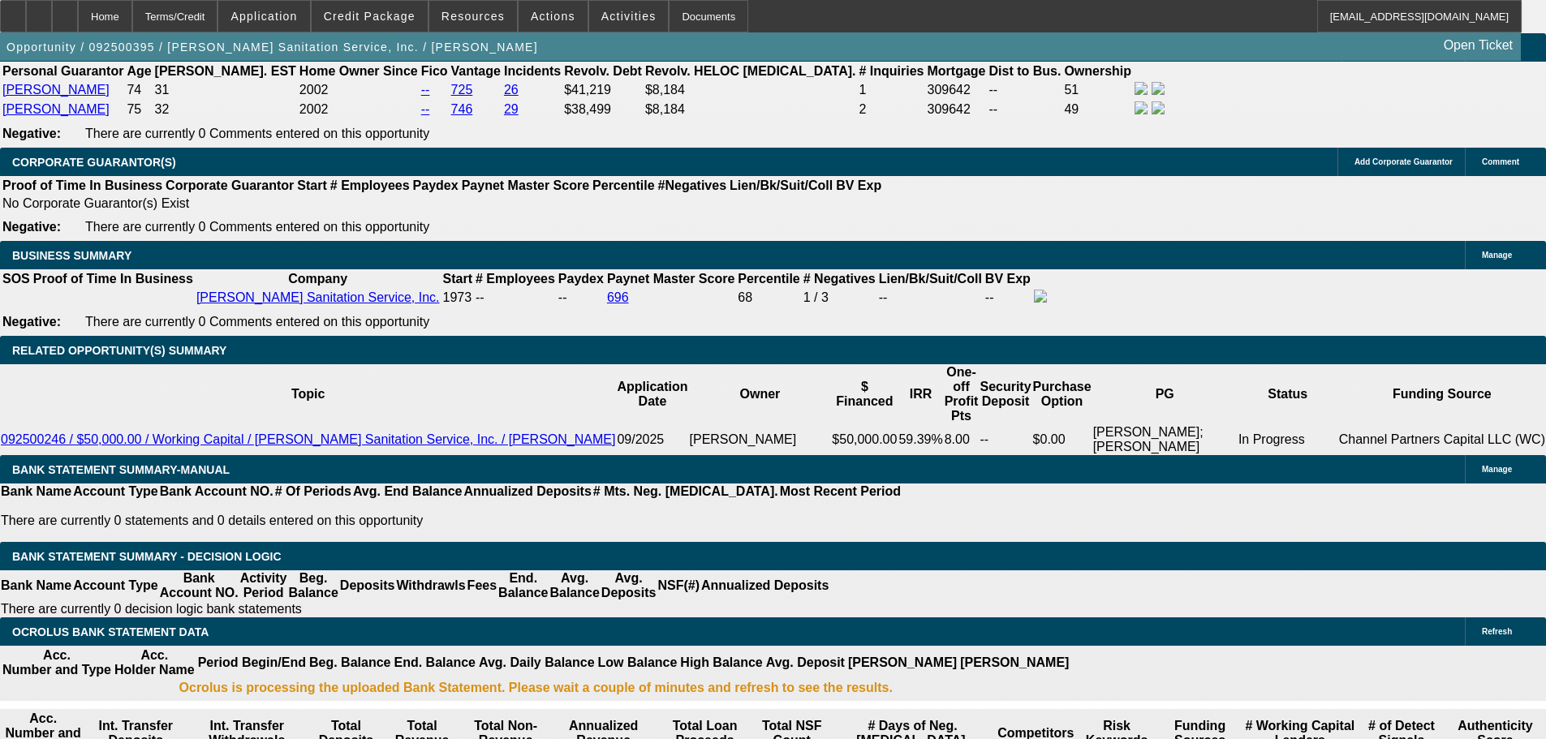
scroll to position [2516, 0]
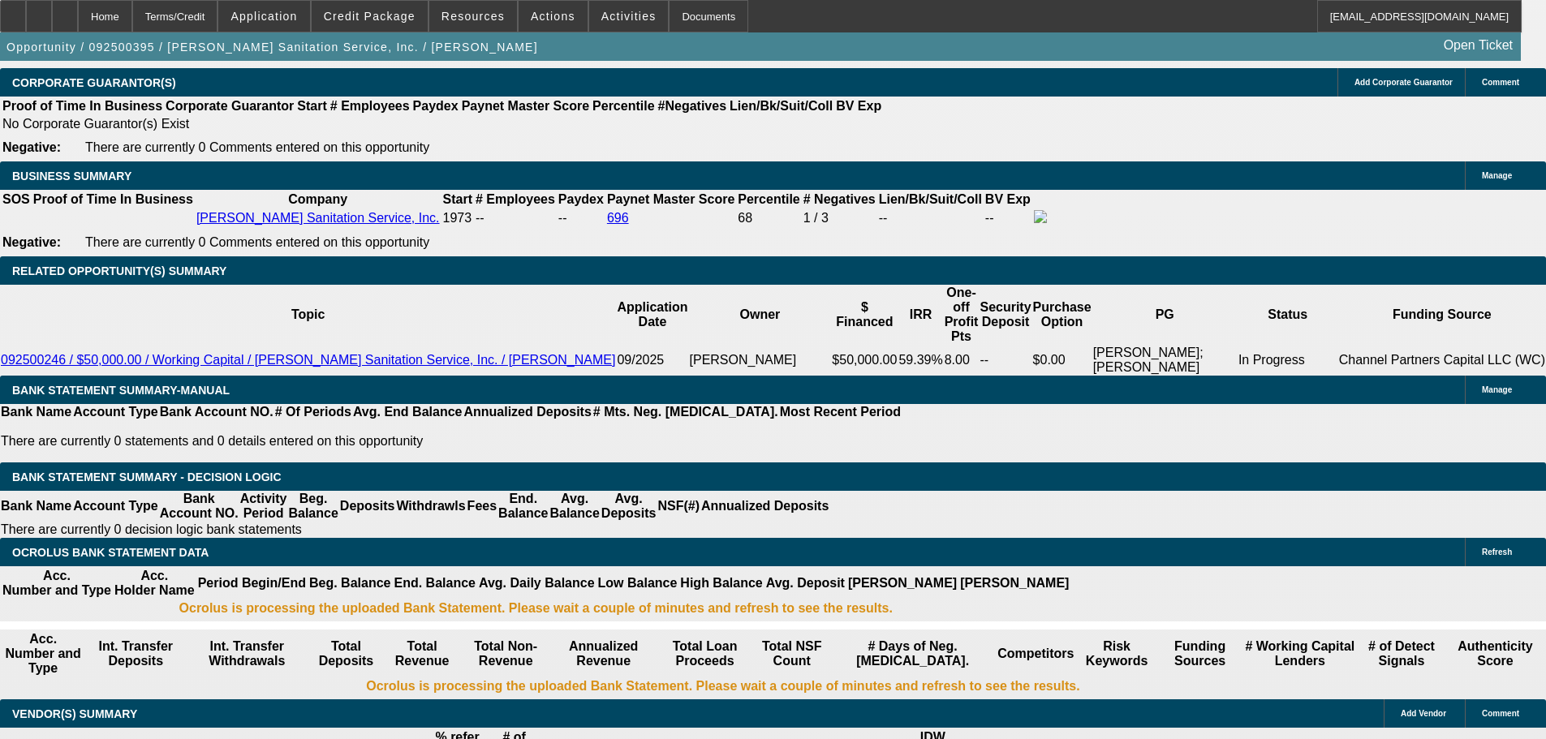
type input "15"
select select "0"
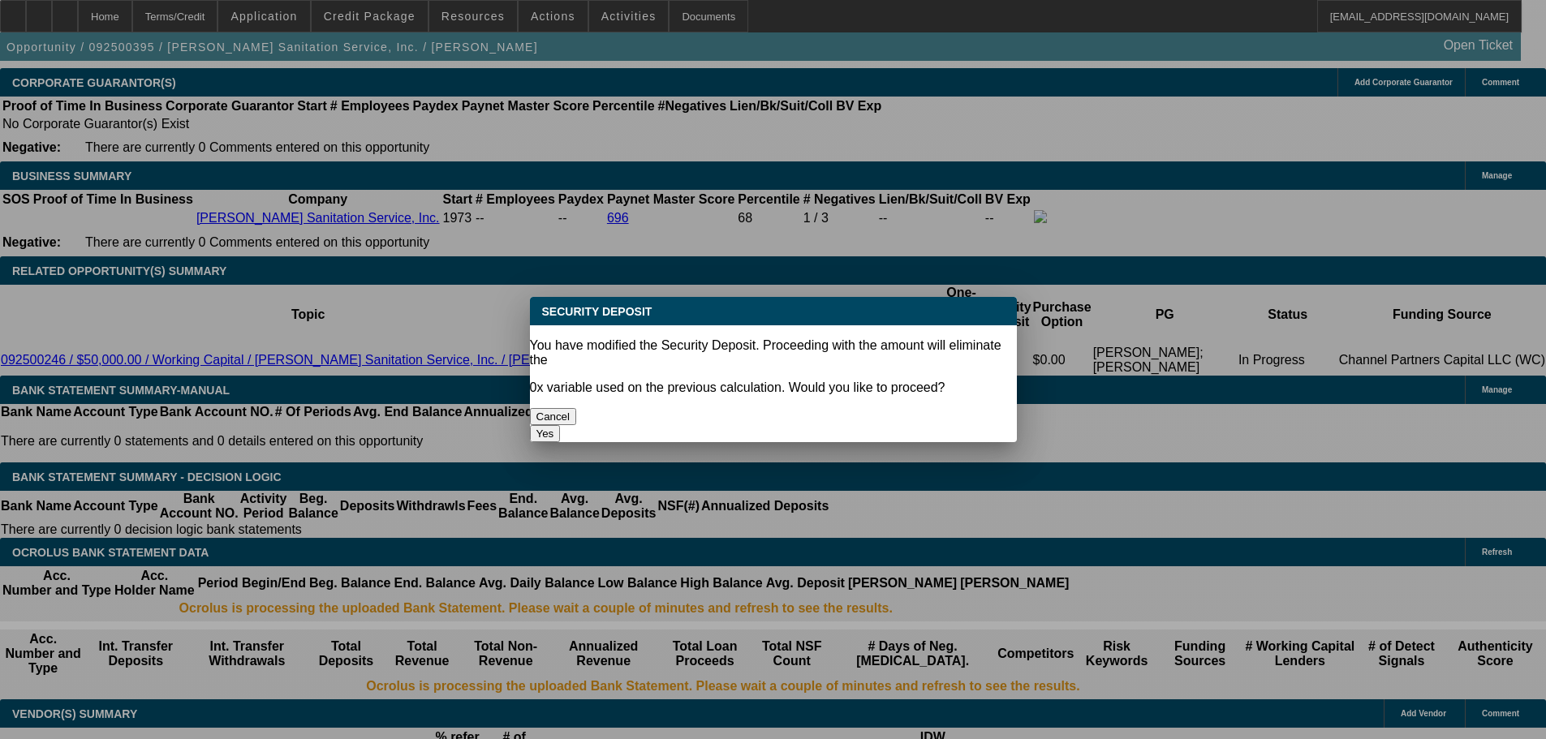
click at [561, 425] on button "Yes" at bounding box center [545, 433] width 31 height 17
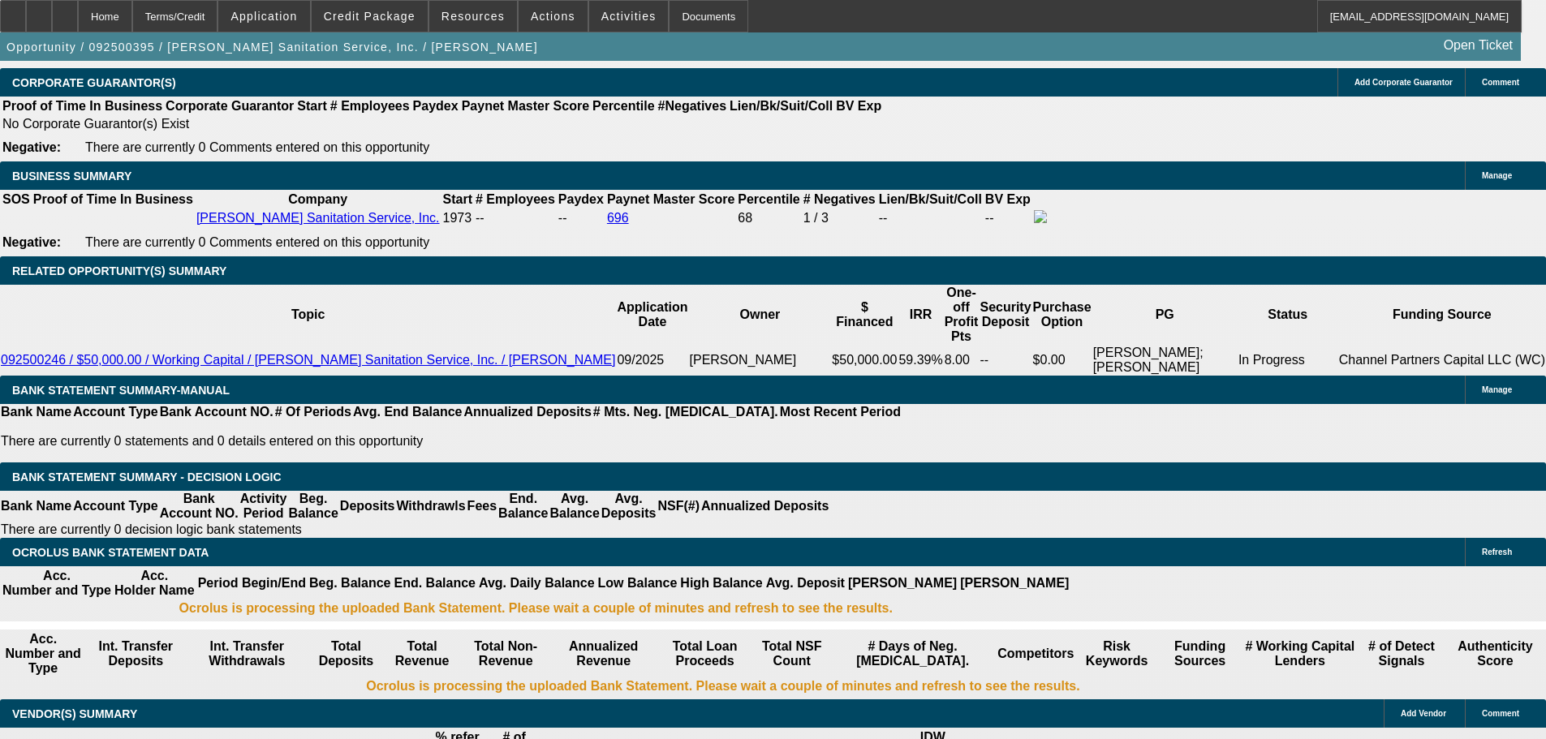
type input "$0.00"
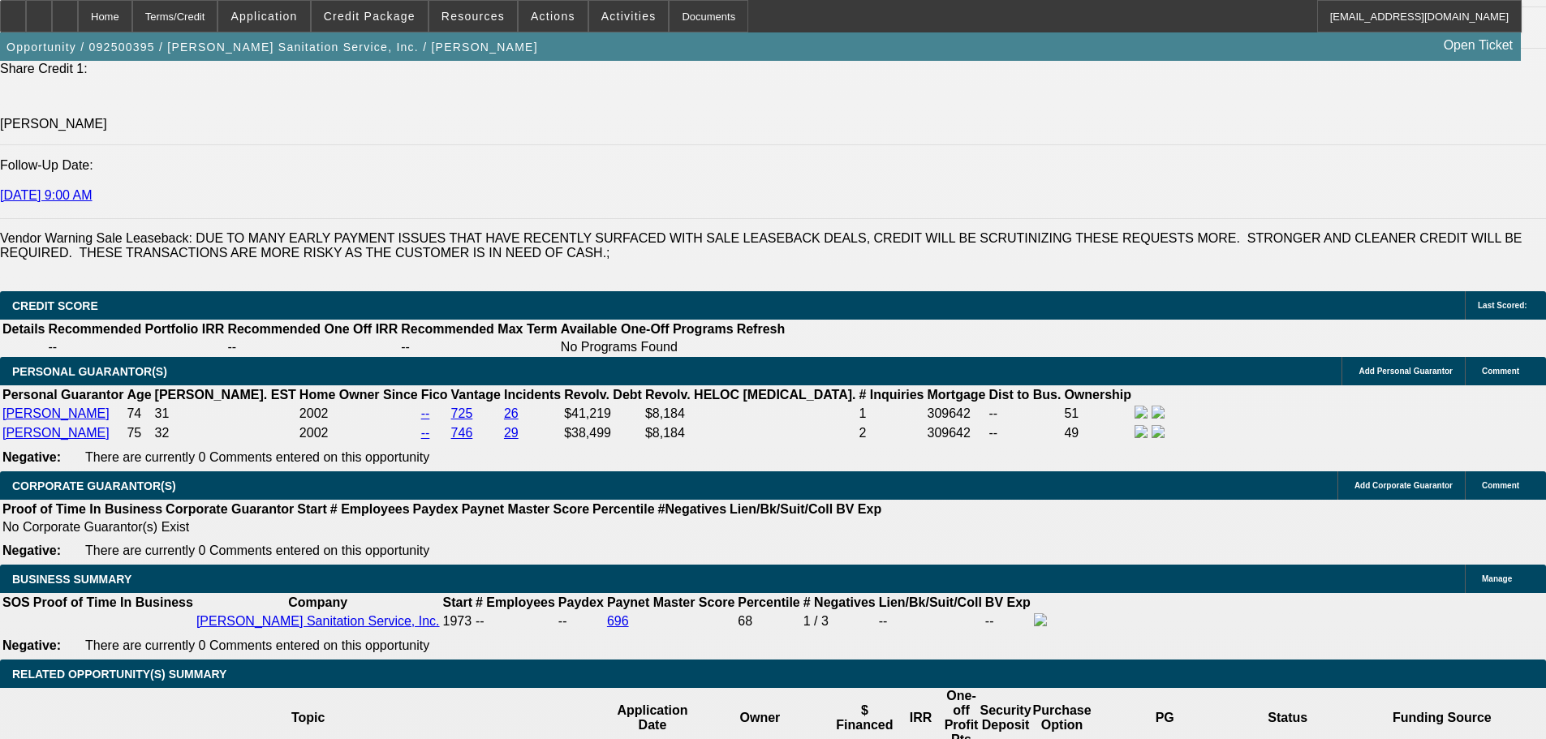
scroll to position [2110, 0]
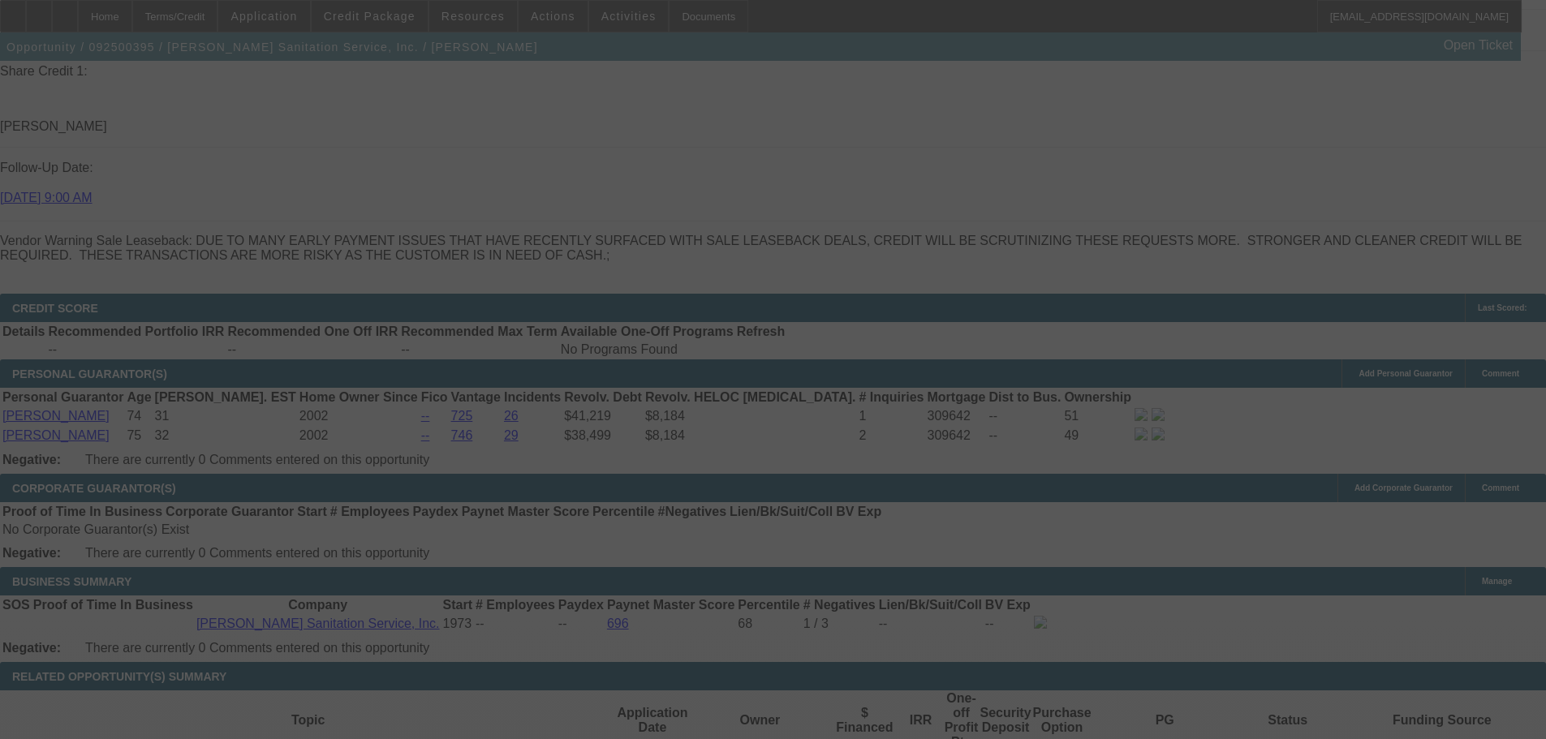
select select "0"
select select "2"
select select "0"
select select "6"
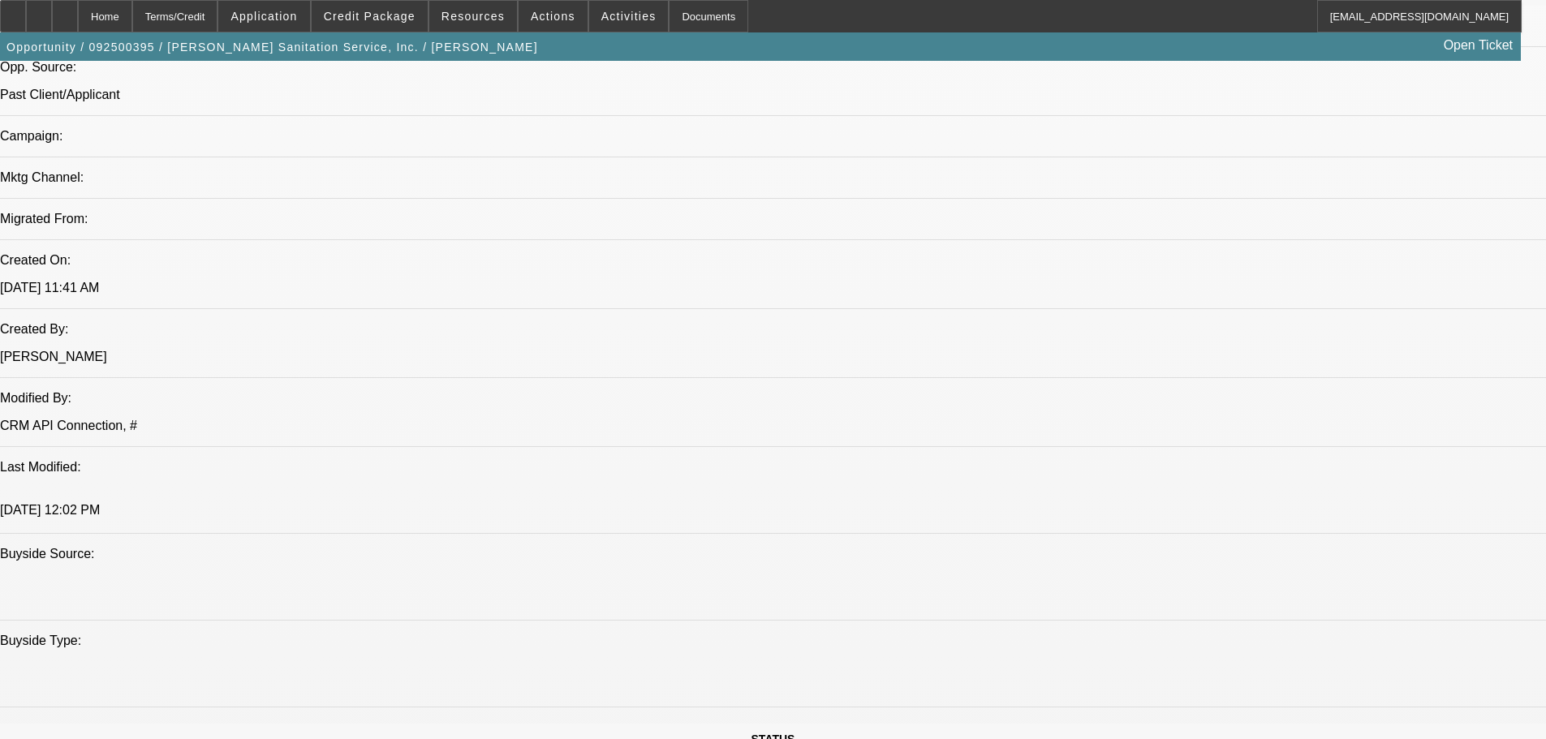
scroll to position [1055, 0]
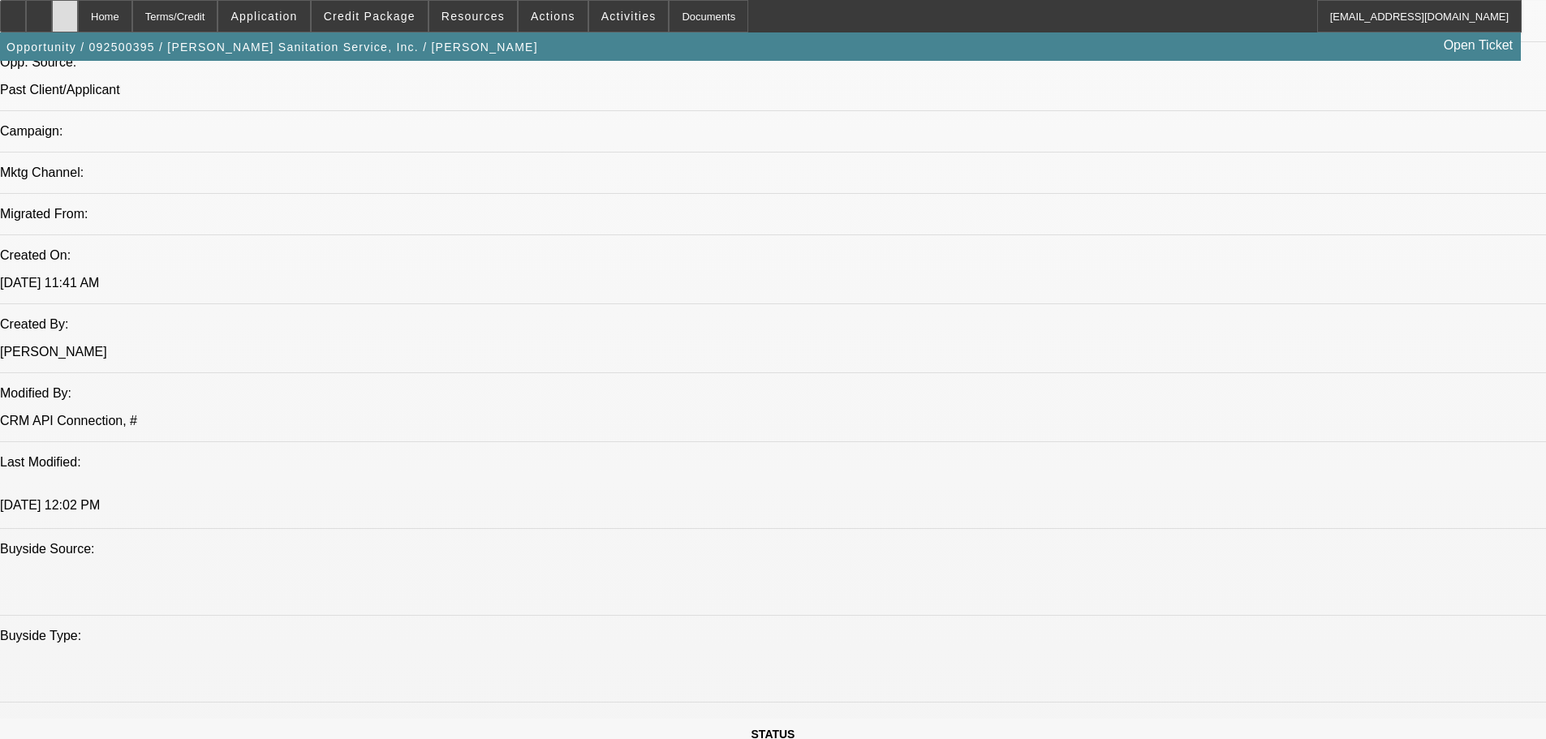
click at [65, 11] on icon at bounding box center [65, 11] width 0 height 0
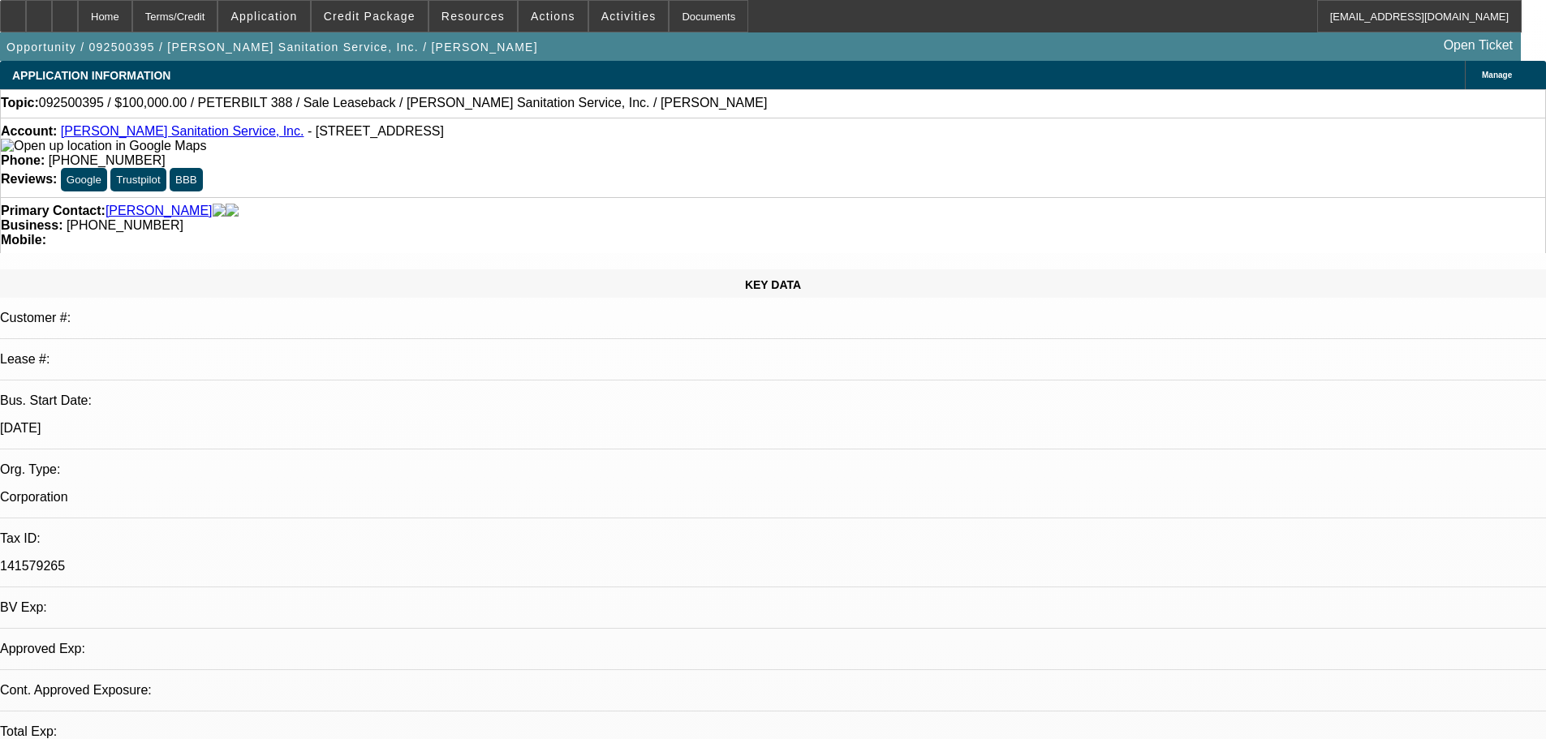
select select "0"
select select "2"
select select "0"
select select "6"
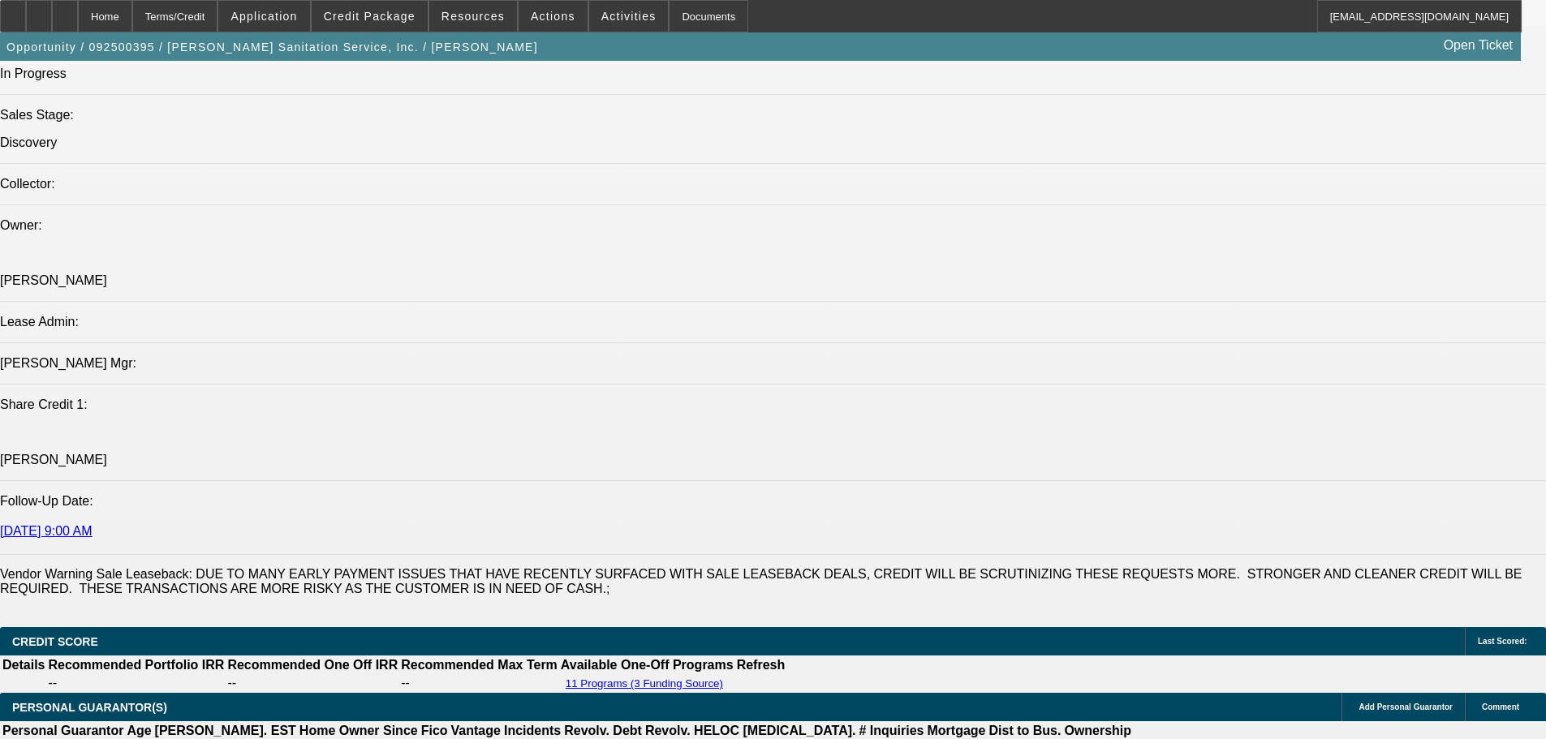
scroll to position [1866, 0]
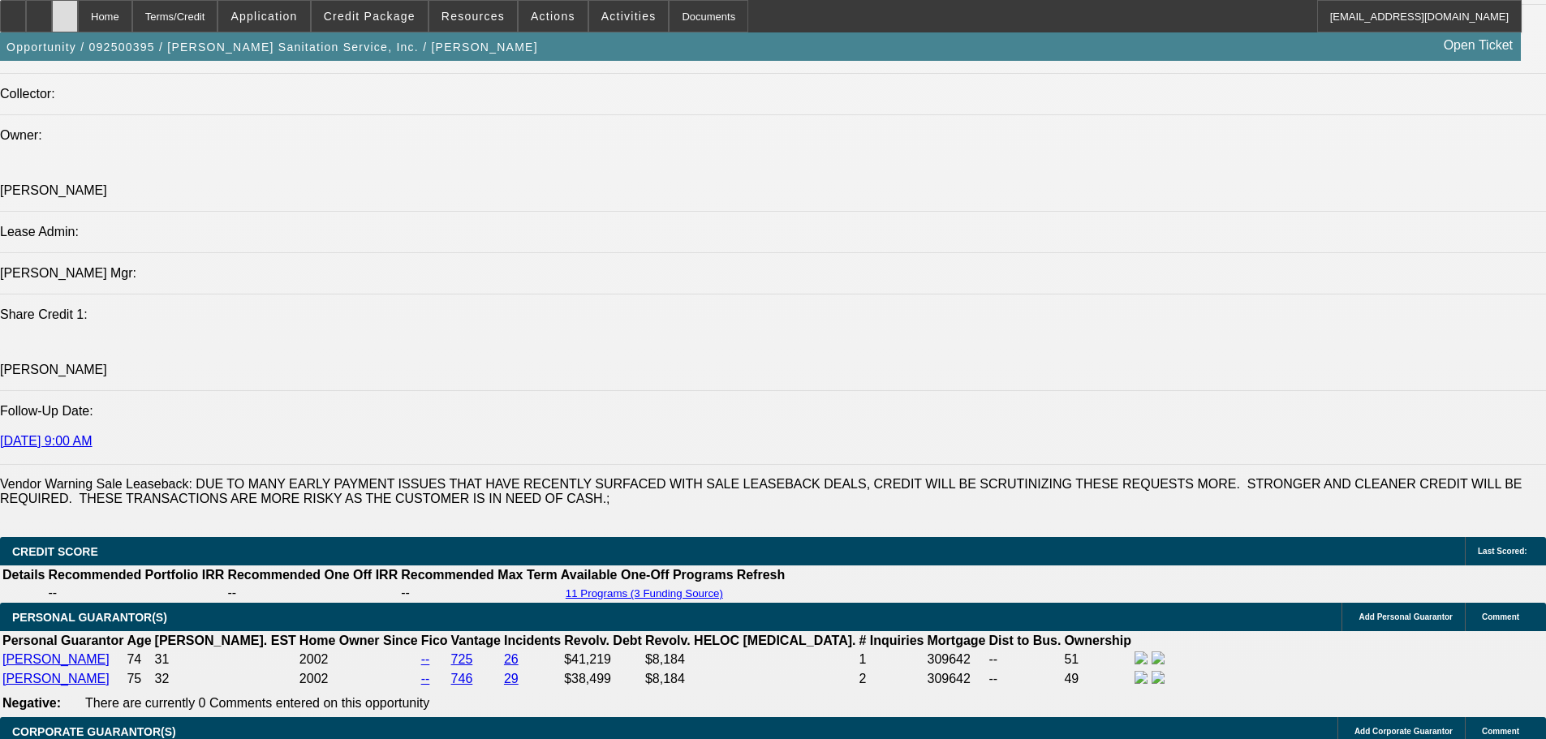
click at [65, 11] on icon at bounding box center [65, 11] width 0 height 0
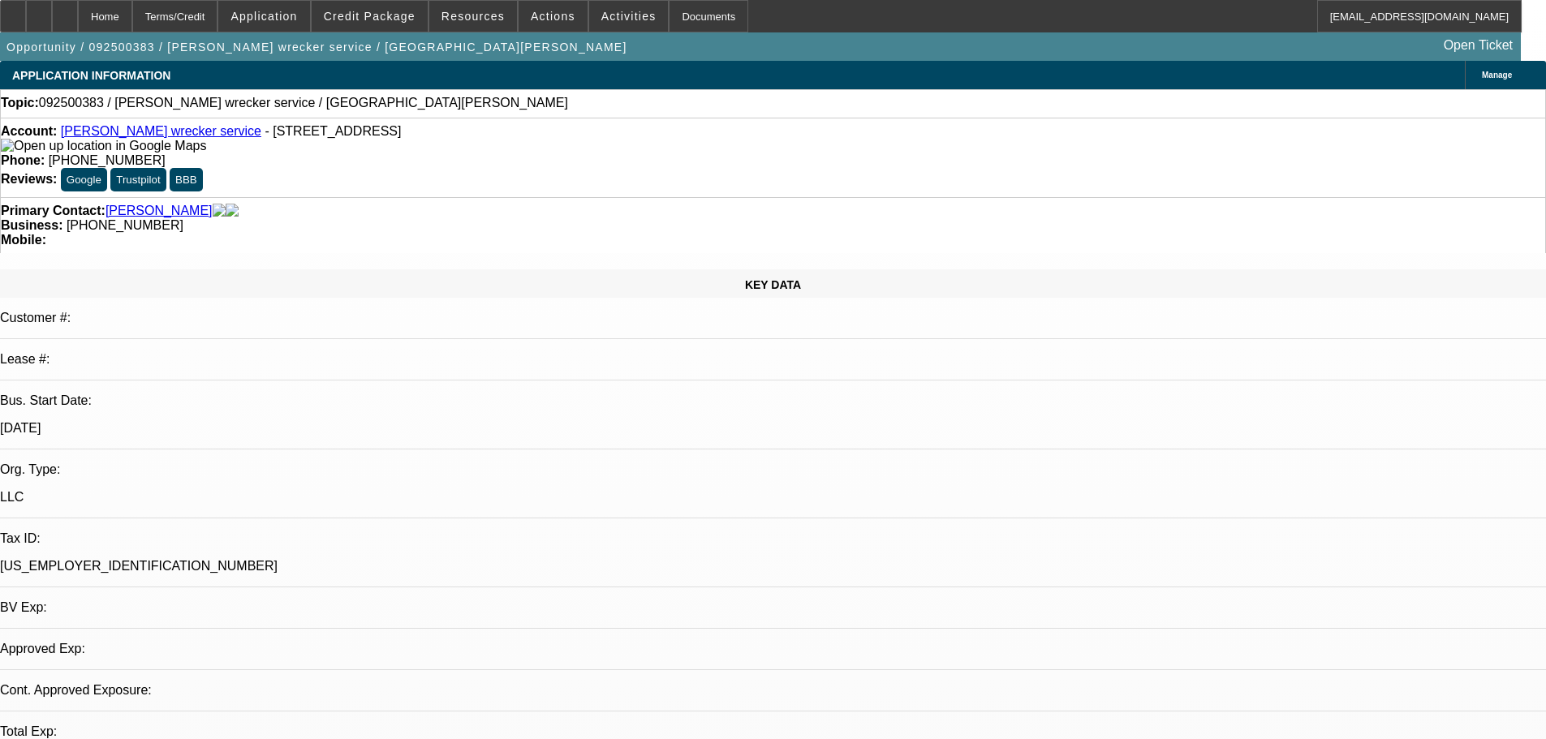
select select "0"
select select "2"
select select "0.1"
select select "4"
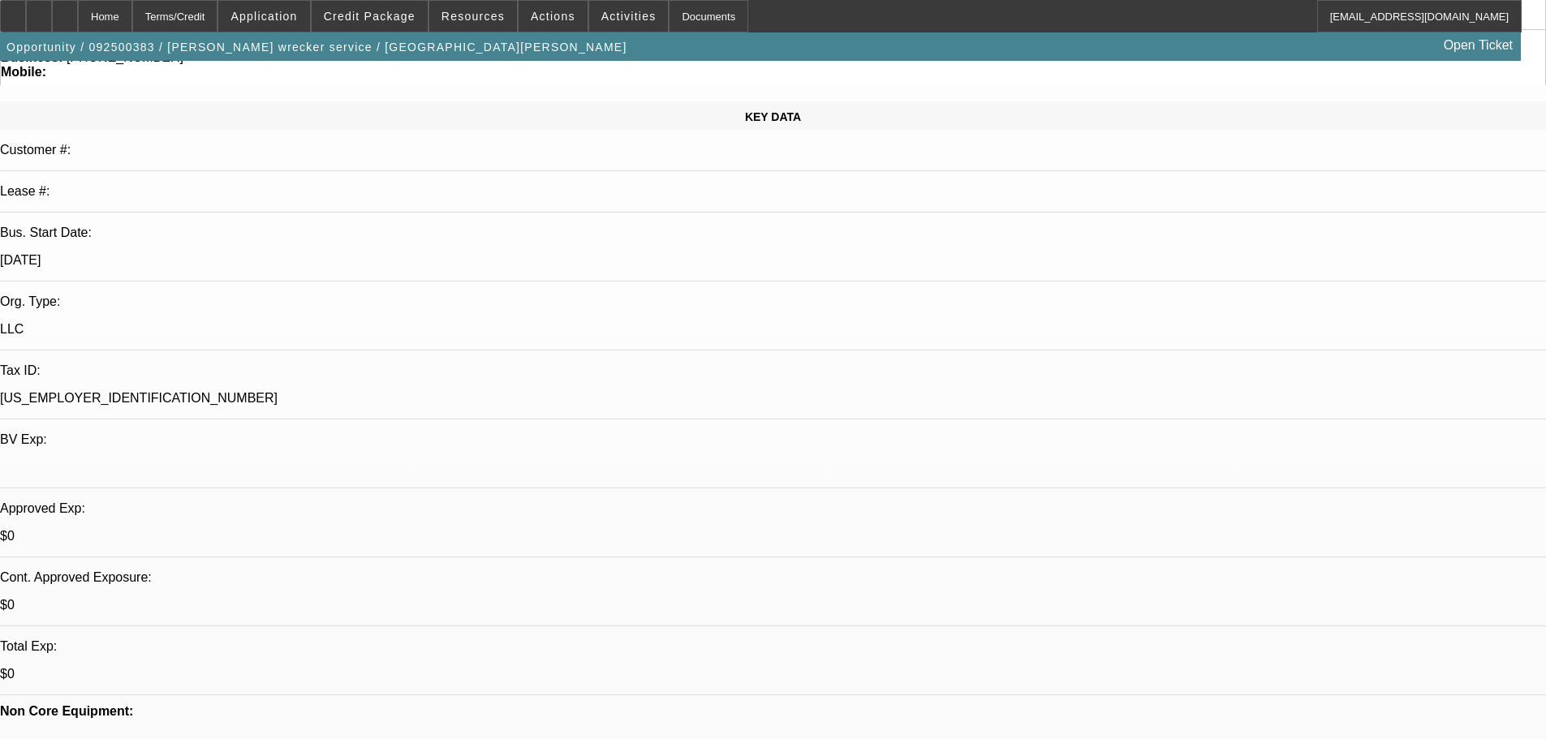
scroll to position [325, 0]
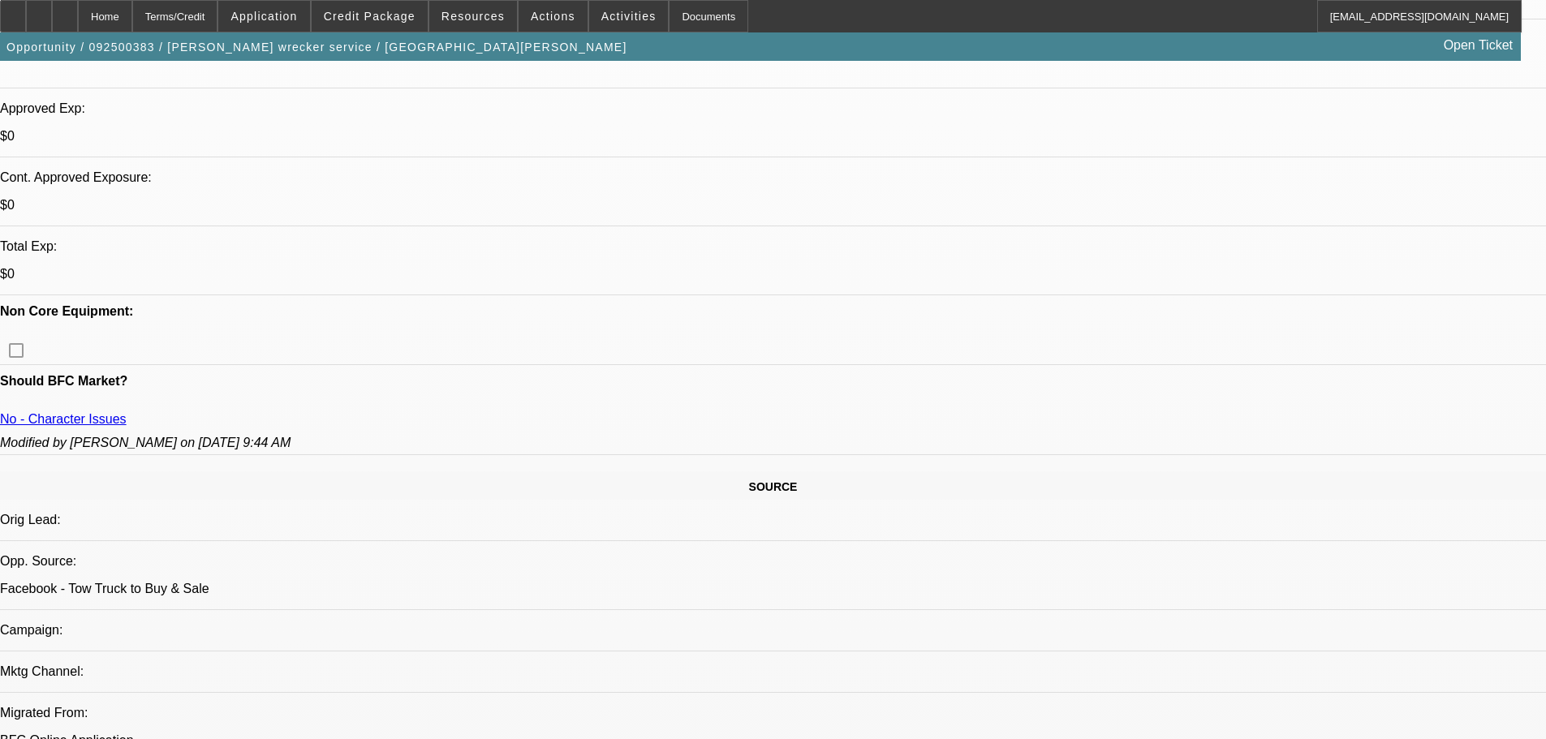
scroll to position [406, 0]
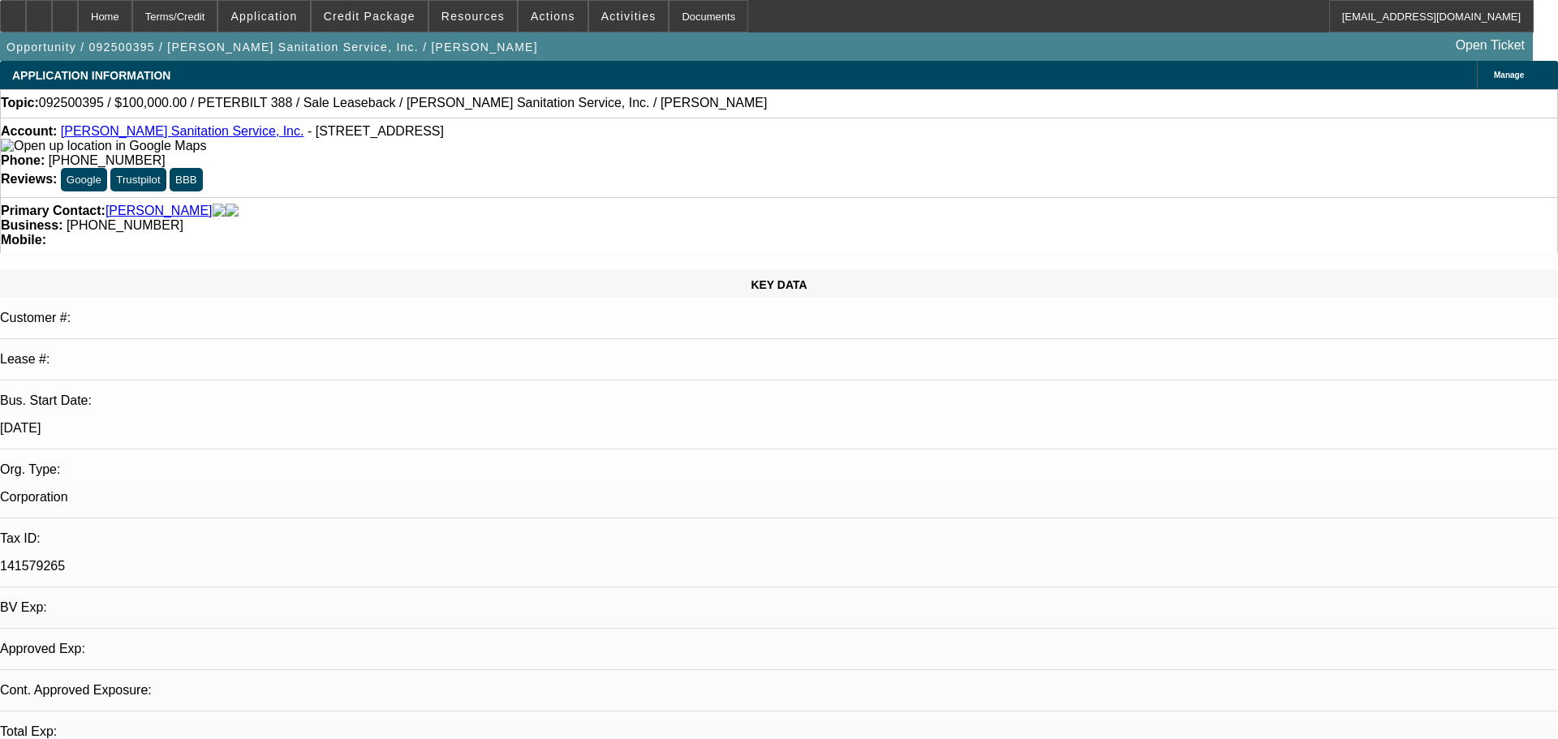
select select "0"
select select "2"
select select "0"
select select "6"
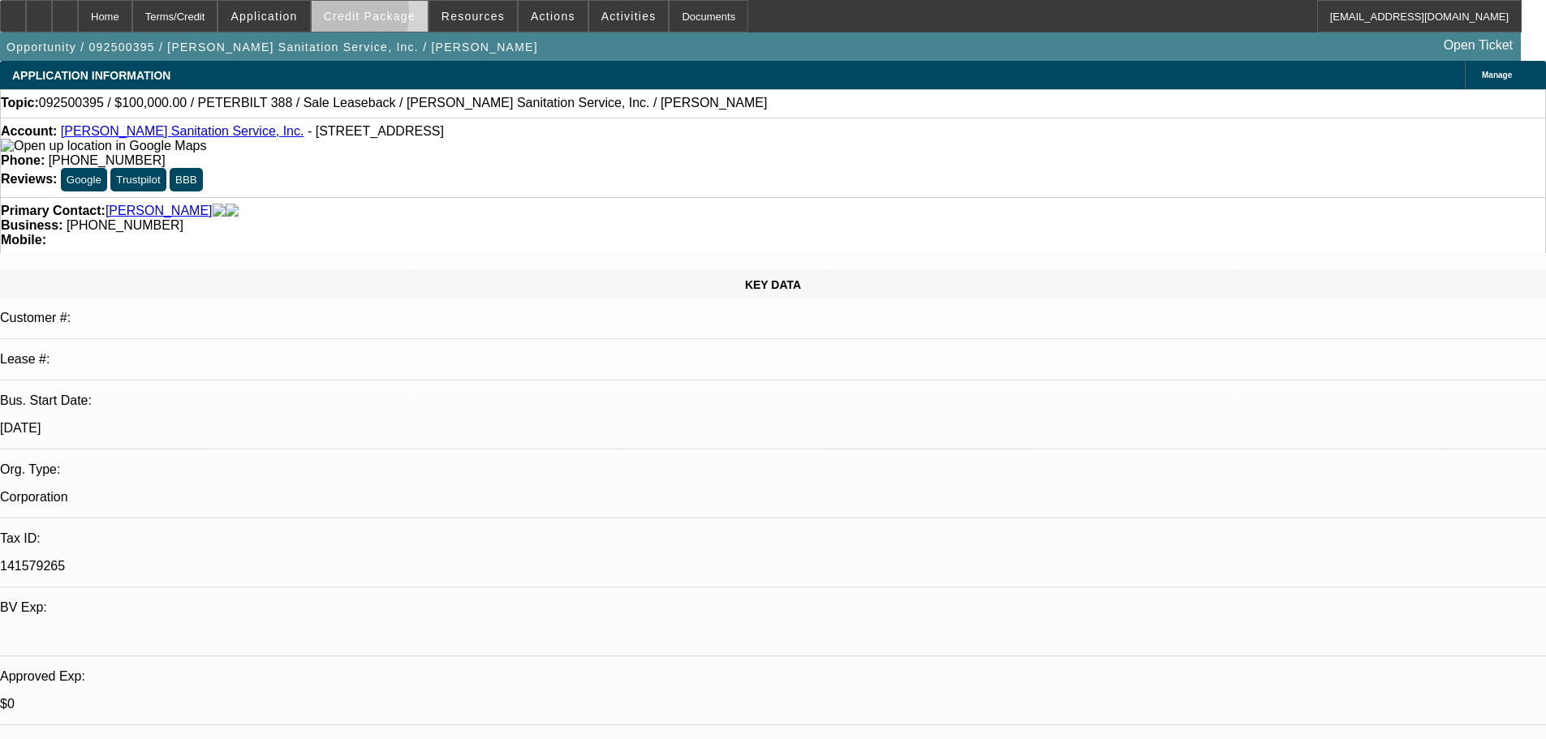
click at [363, 18] on span "Credit Package" at bounding box center [370, 16] width 92 height 13
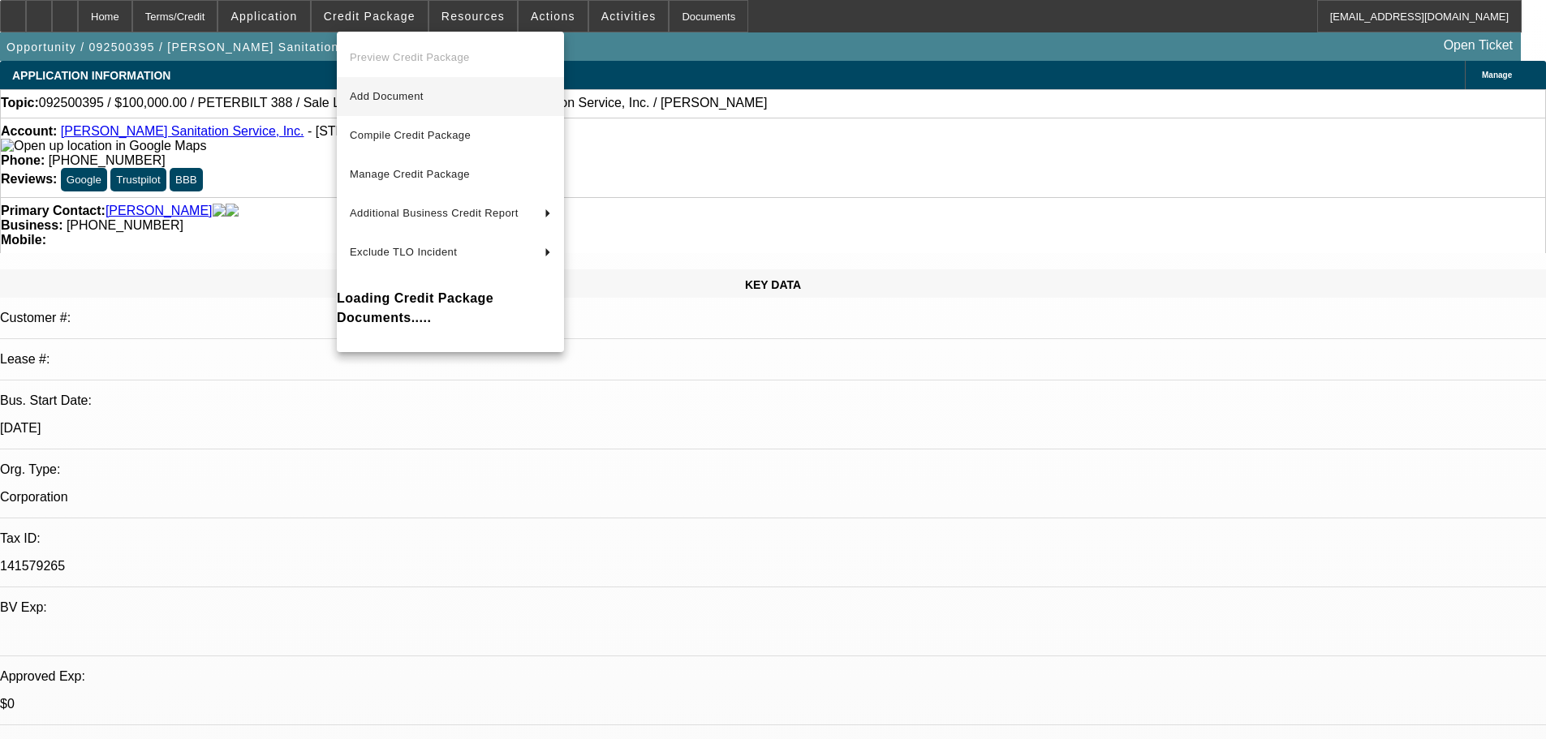
click at [418, 86] on button "Add Document" at bounding box center [450, 96] width 227 height 39
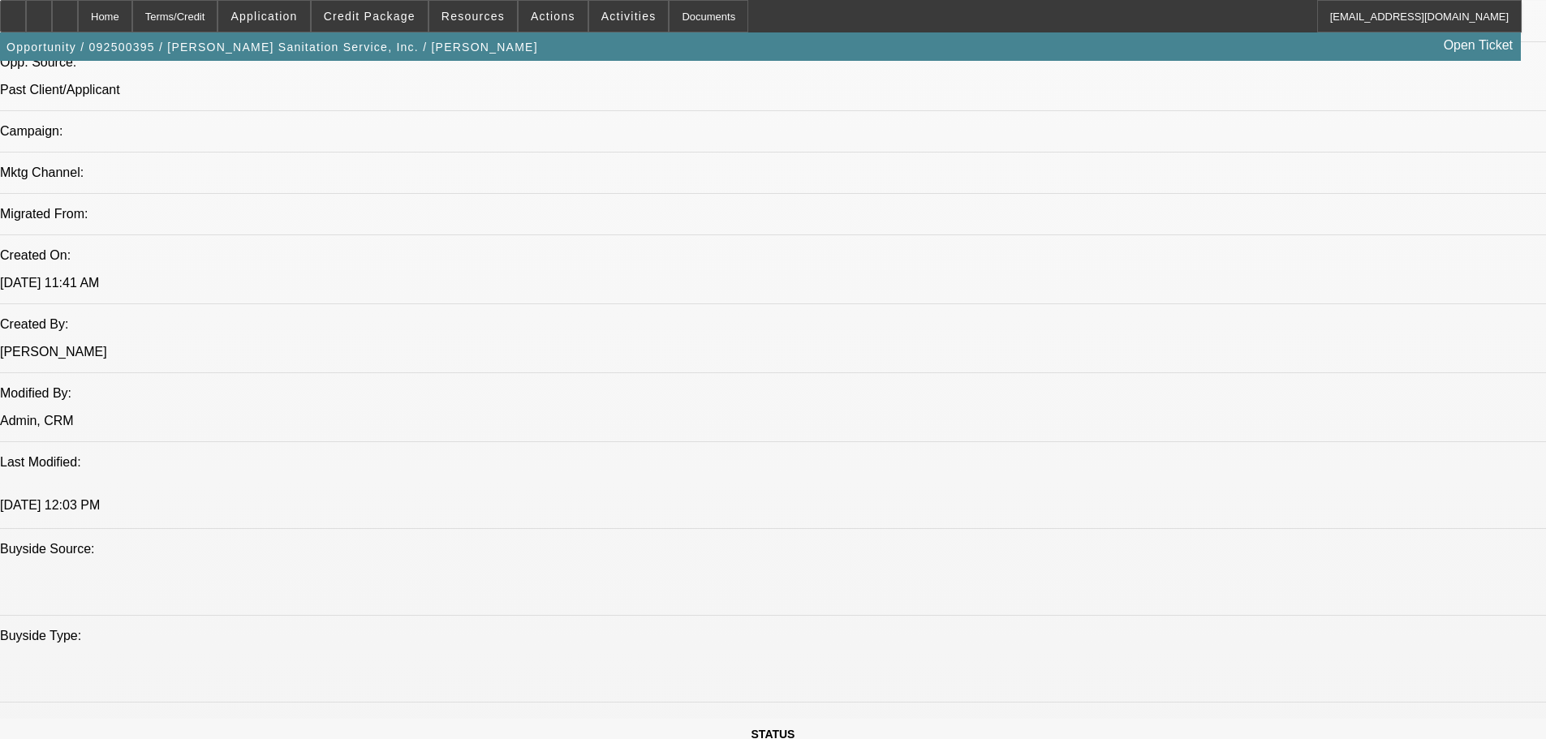
scroll to position [974, 0]
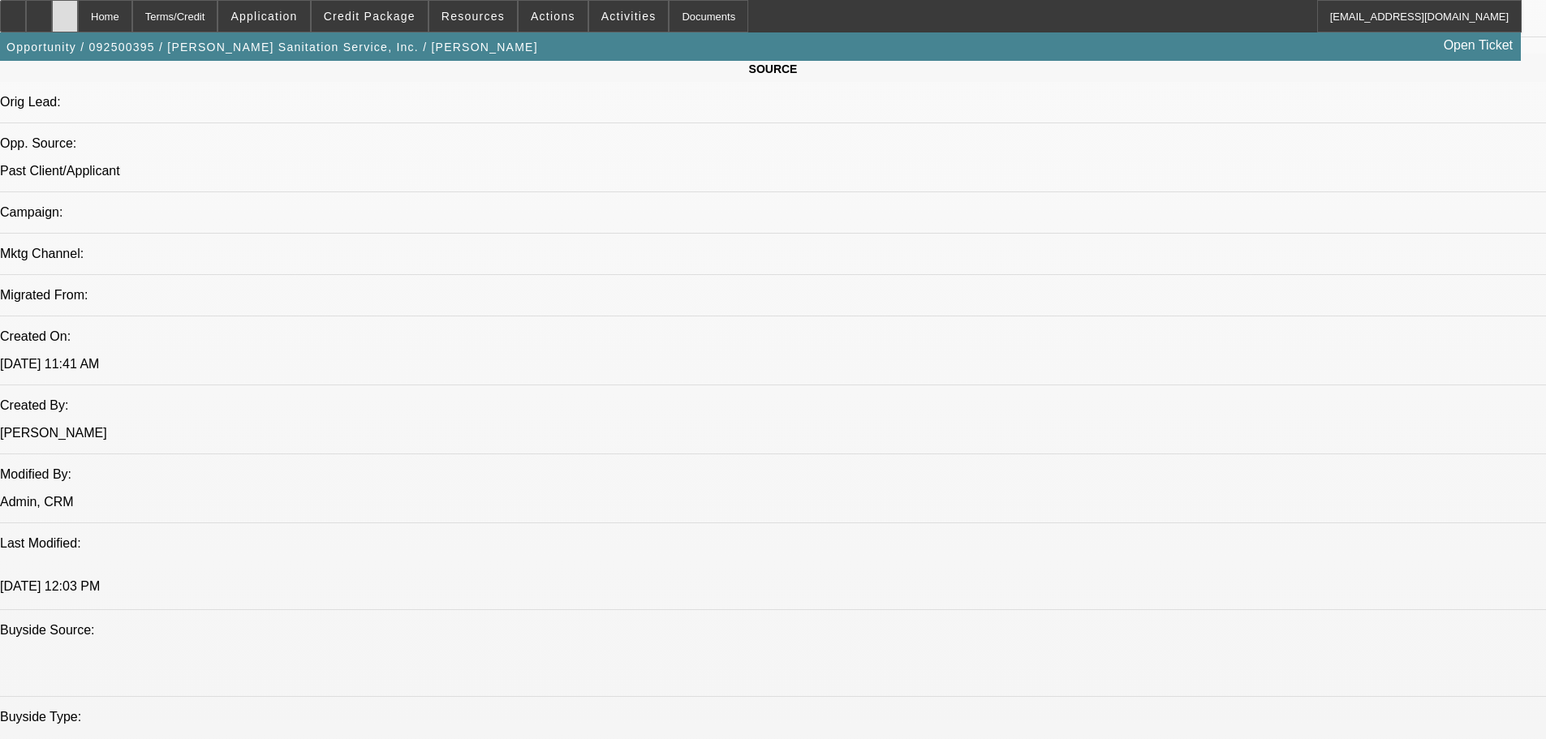
click at [65, 11] on icon at bounding box center [65, 11] width 0 height 0
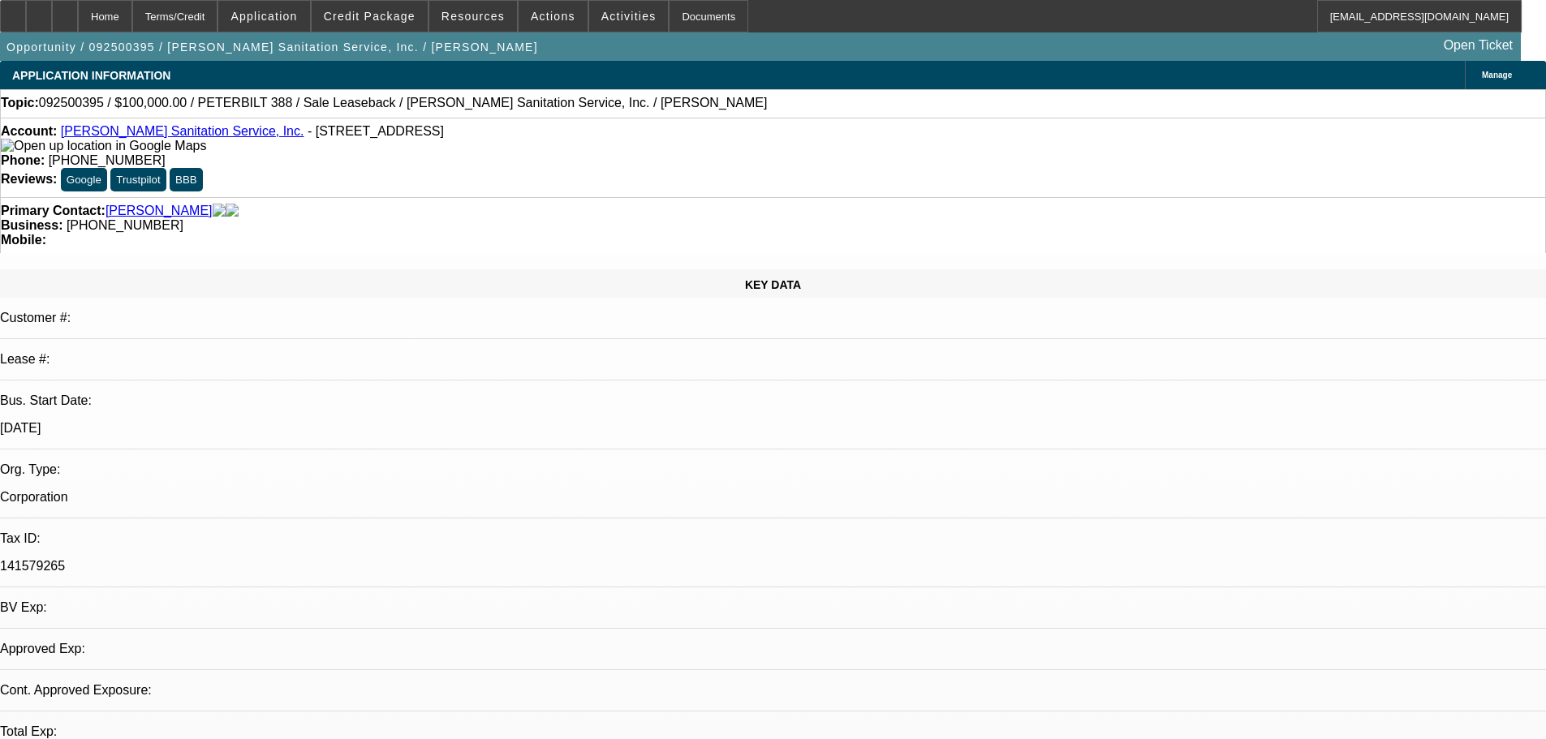
select select "0"
select select "1"
select select "2"
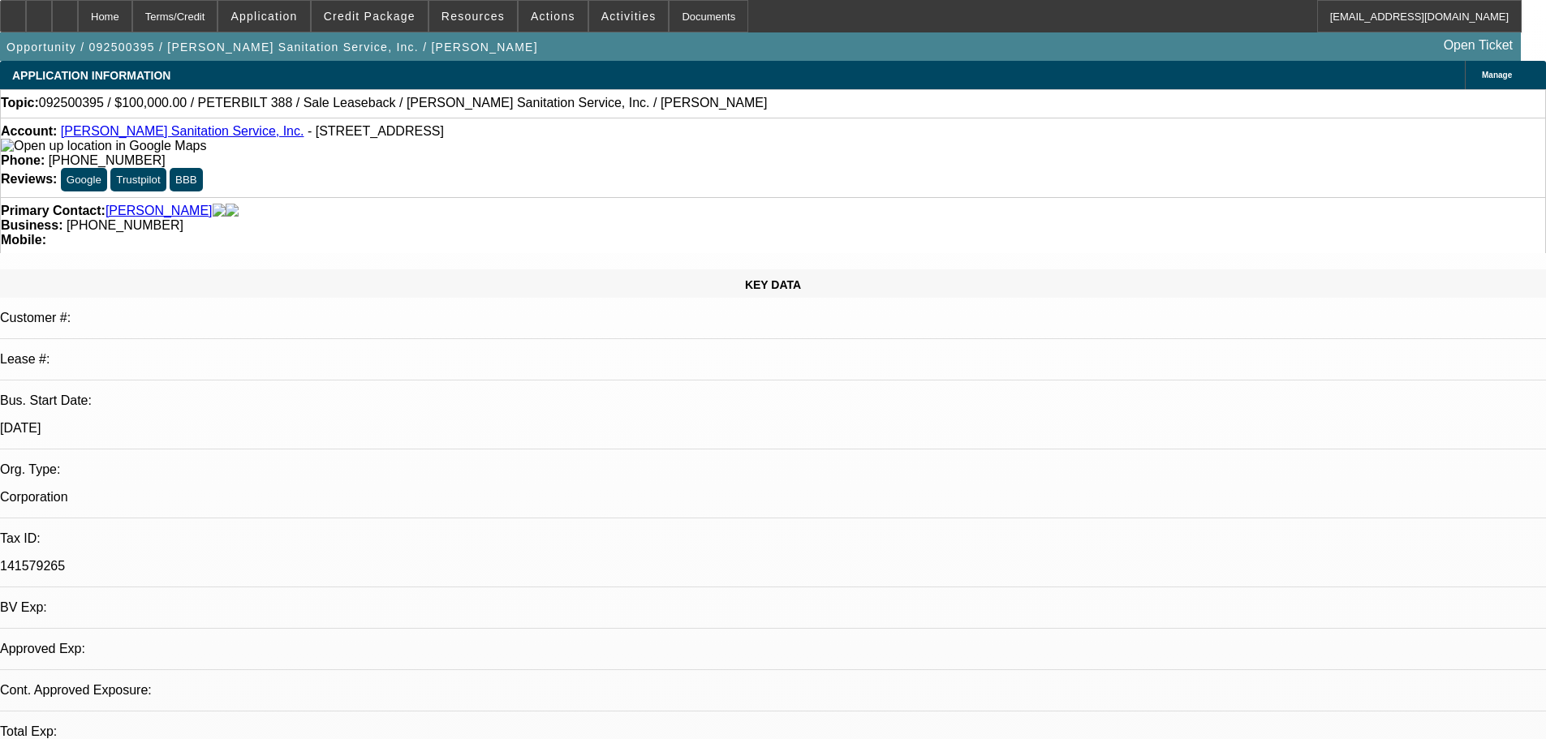
select select "6"
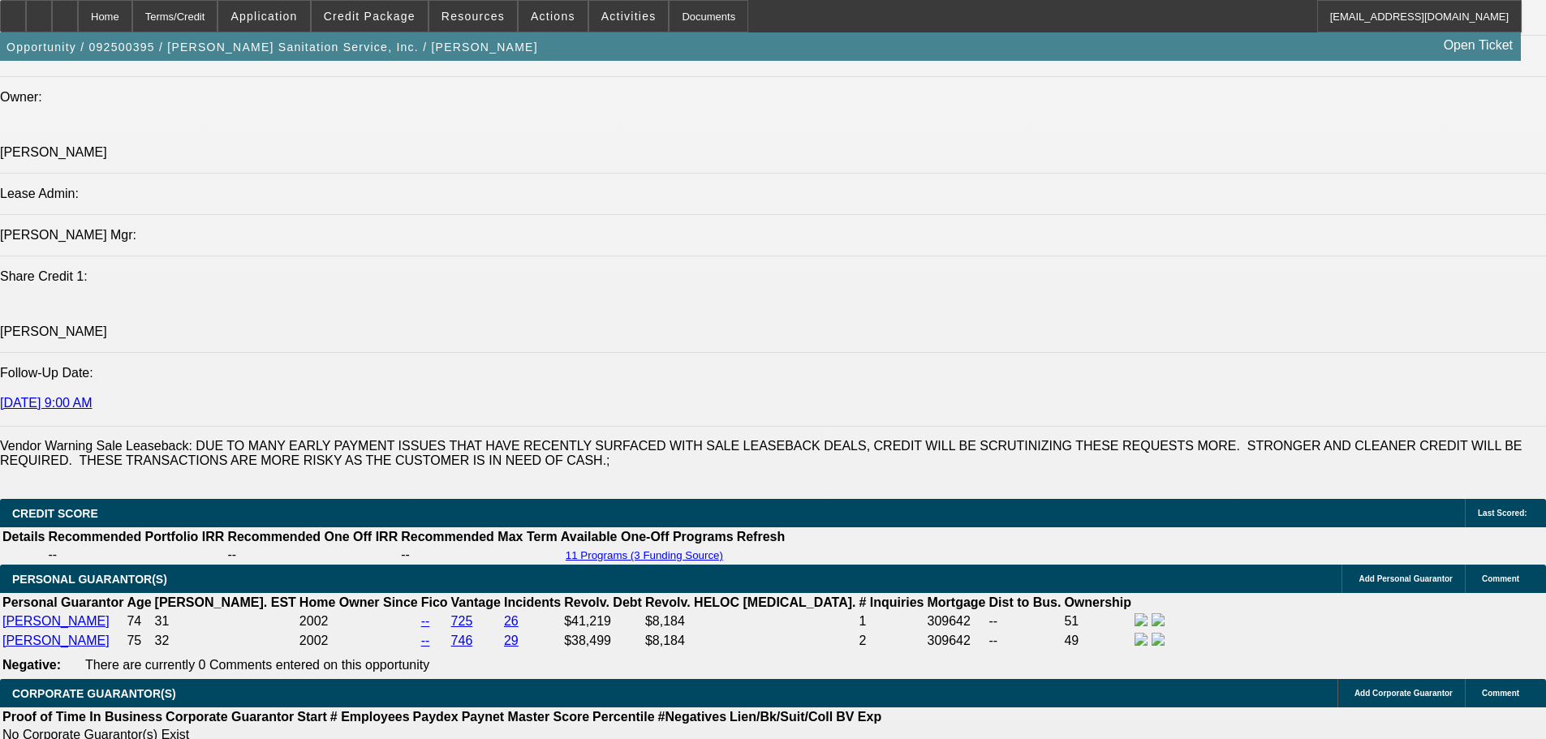
scroll to position [2029, 0]
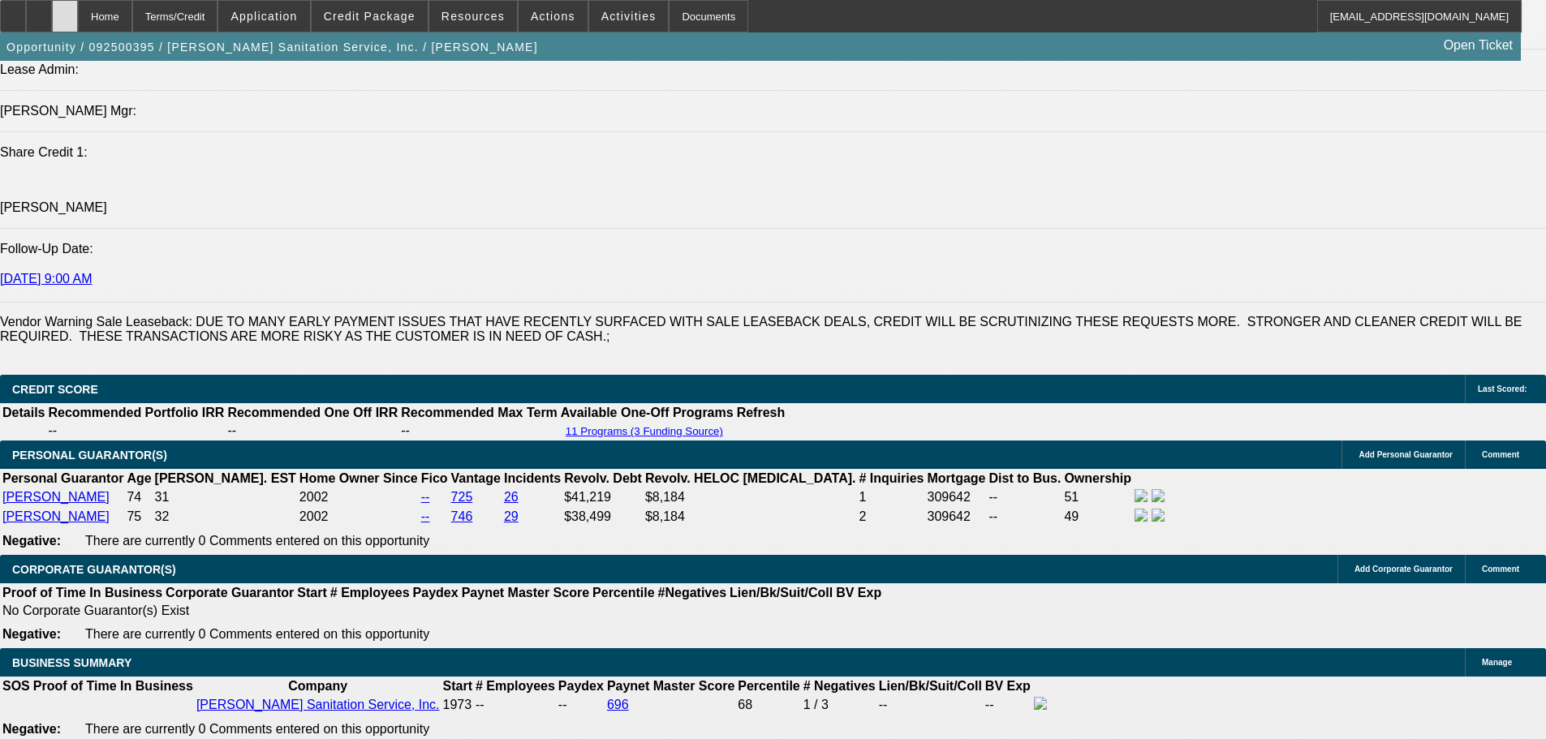
click at [78, 25] on div at bounding box center [65, 16] width 26 height 32
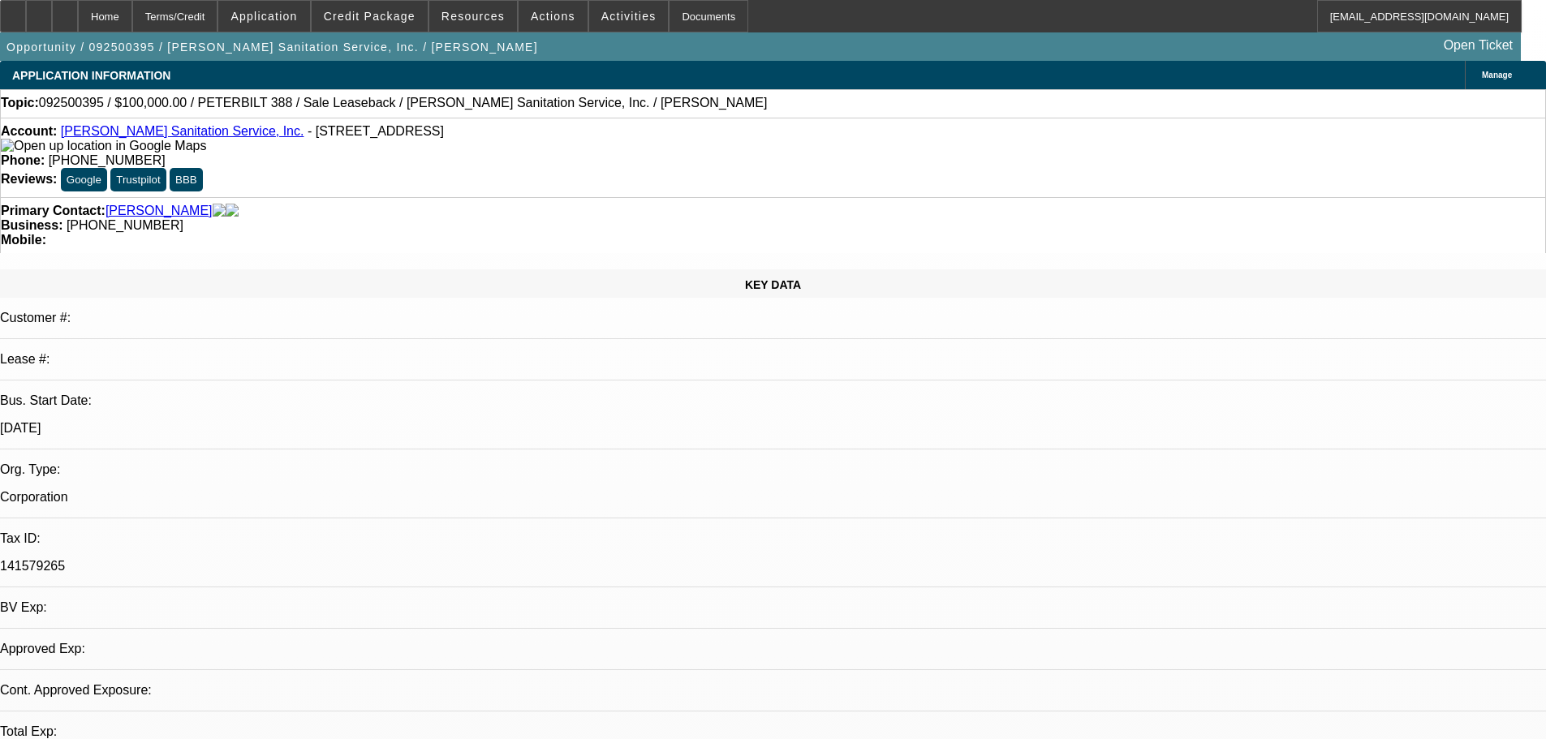
select select "0"
select select "2"
select select "0"
select select "6"
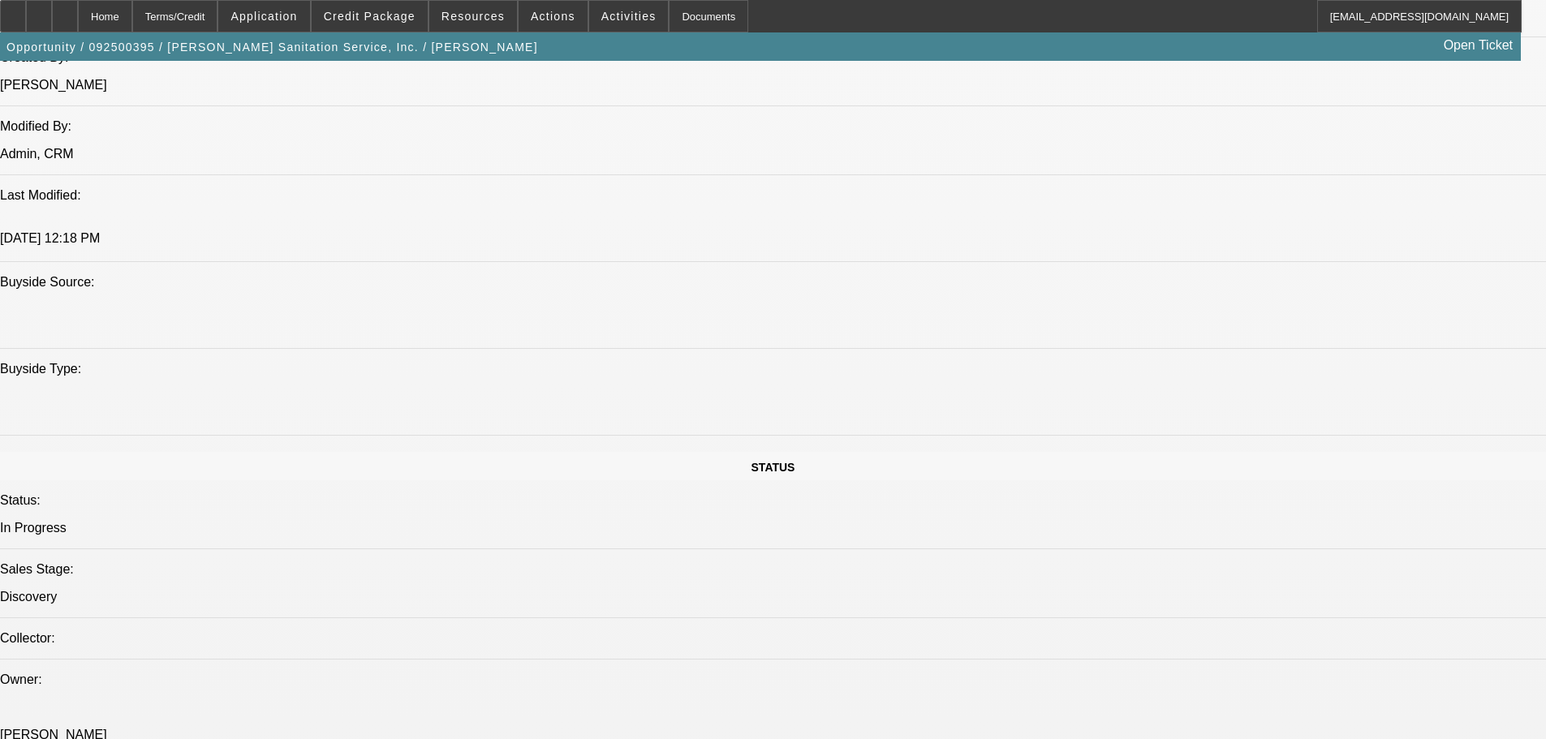
scroll to position [1380, 0]
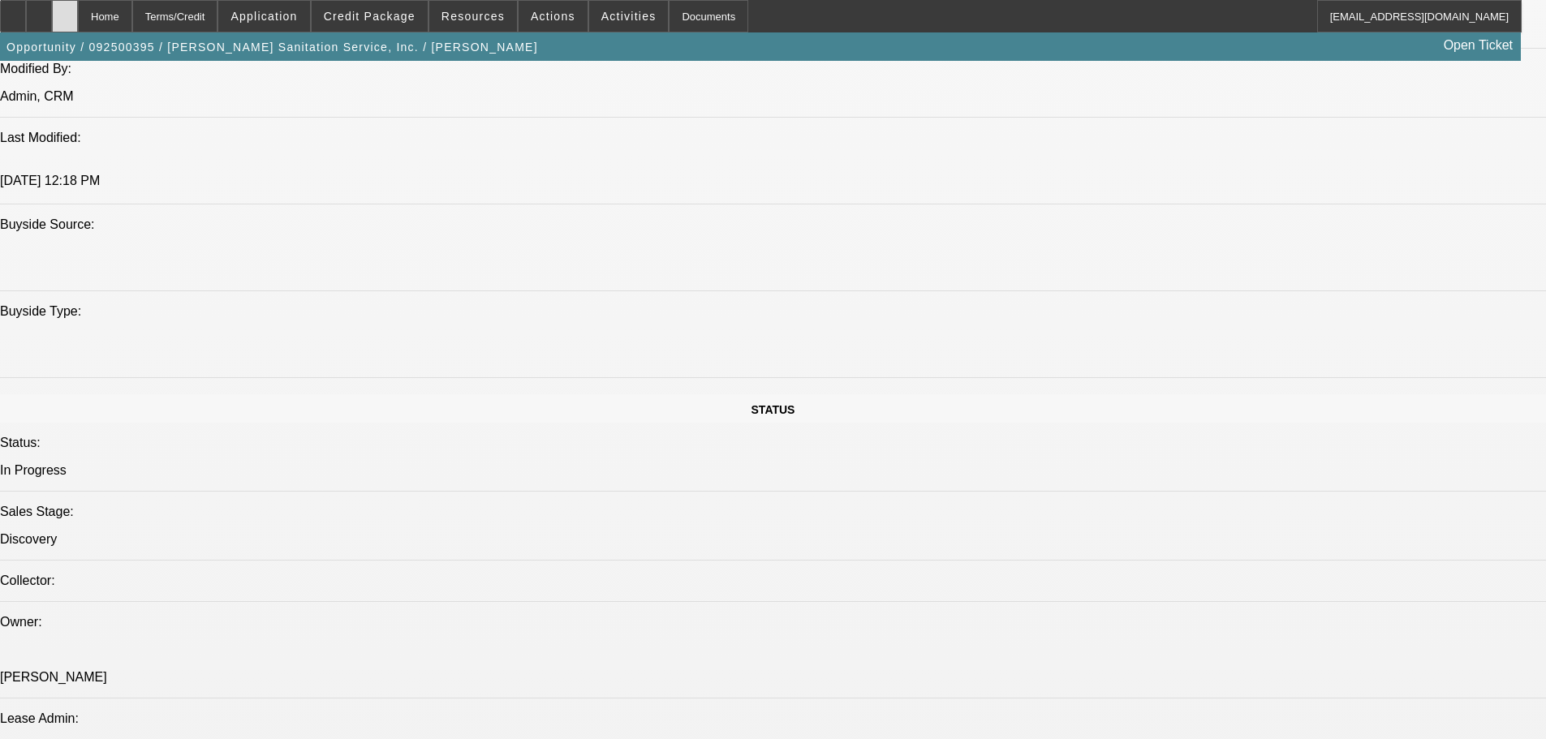
drag, startPoint x: 92, startPoint y: 22, endPoint x: 86, endPoint y: 7, distance: 15.7
click at [78, 22] on div at bounding box center [65, 16] width 26 height 32
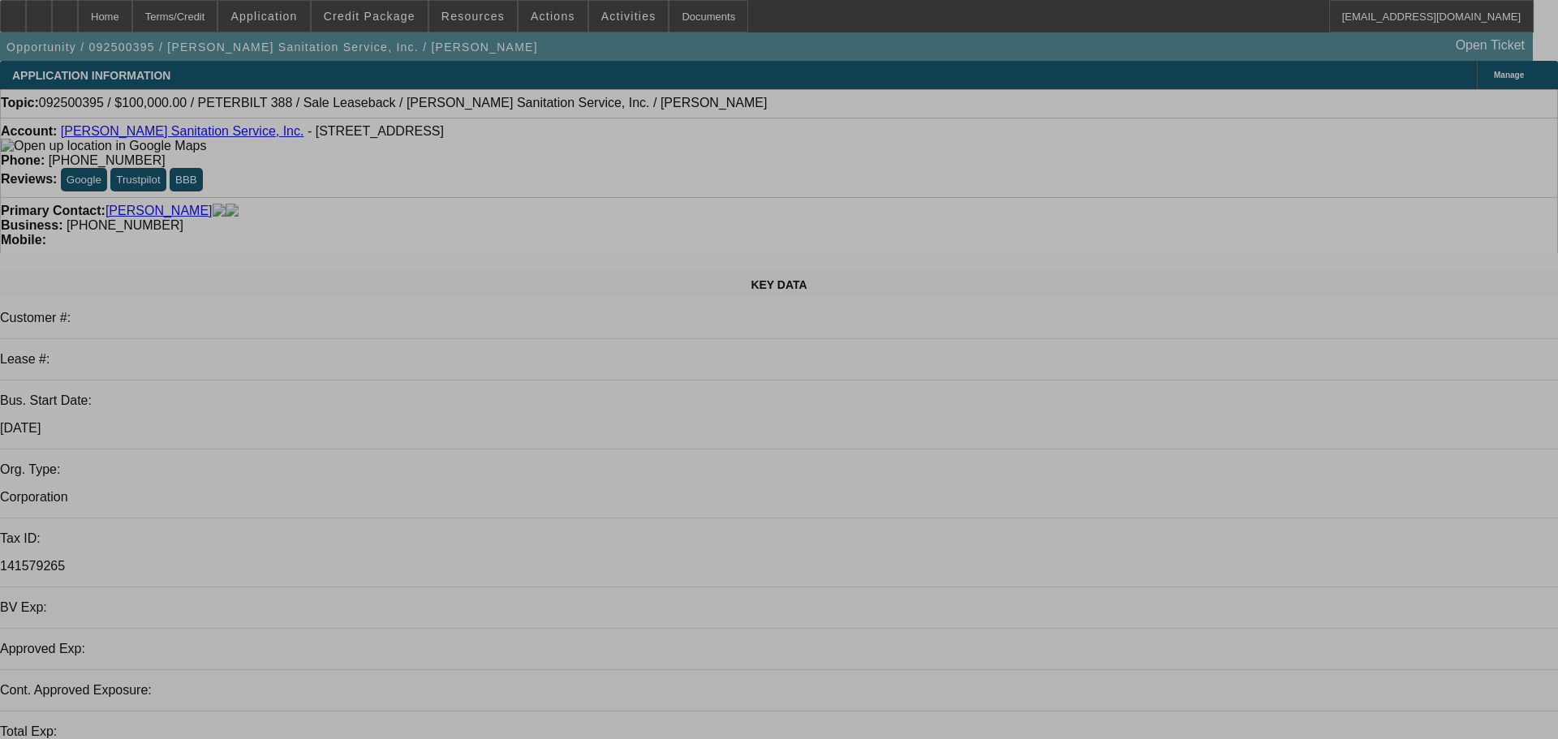
select select "0"
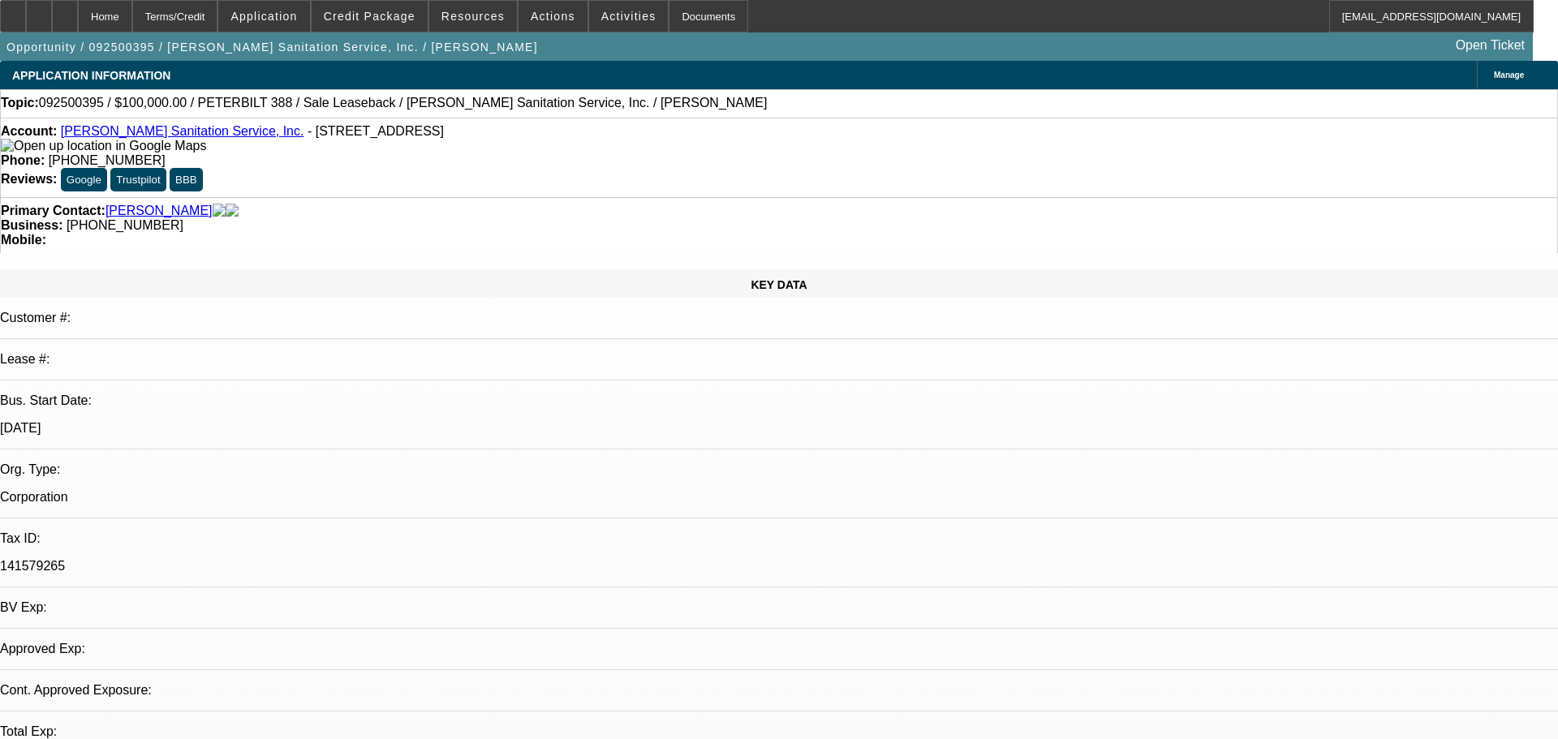
select select "0"
select select "2"
select select "0"
select select "6"
click at [65, 11] on icon at bounding box center [65, 11] width 0 height 0
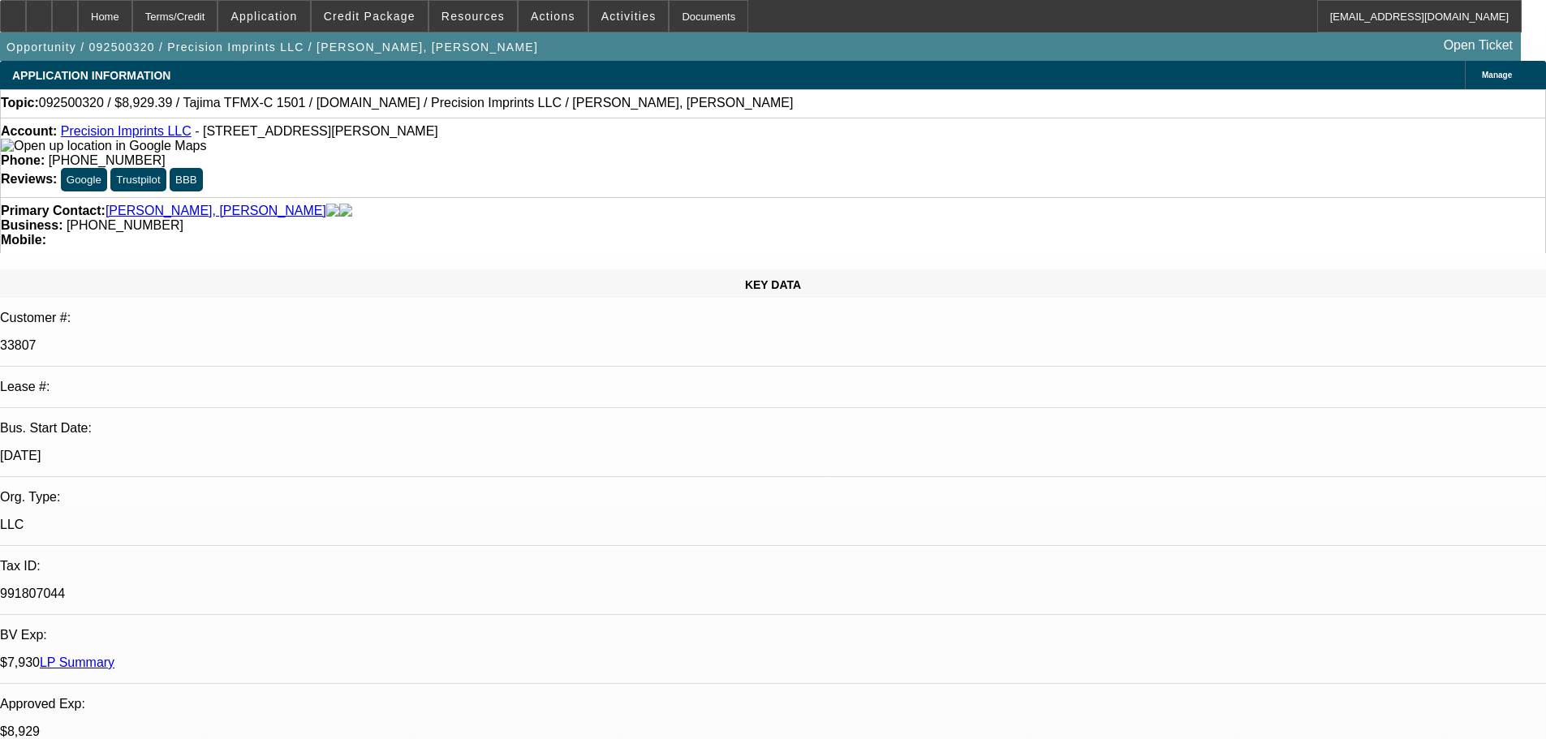
select select "0"
select select "2"
select select "0.1"
select select "4"
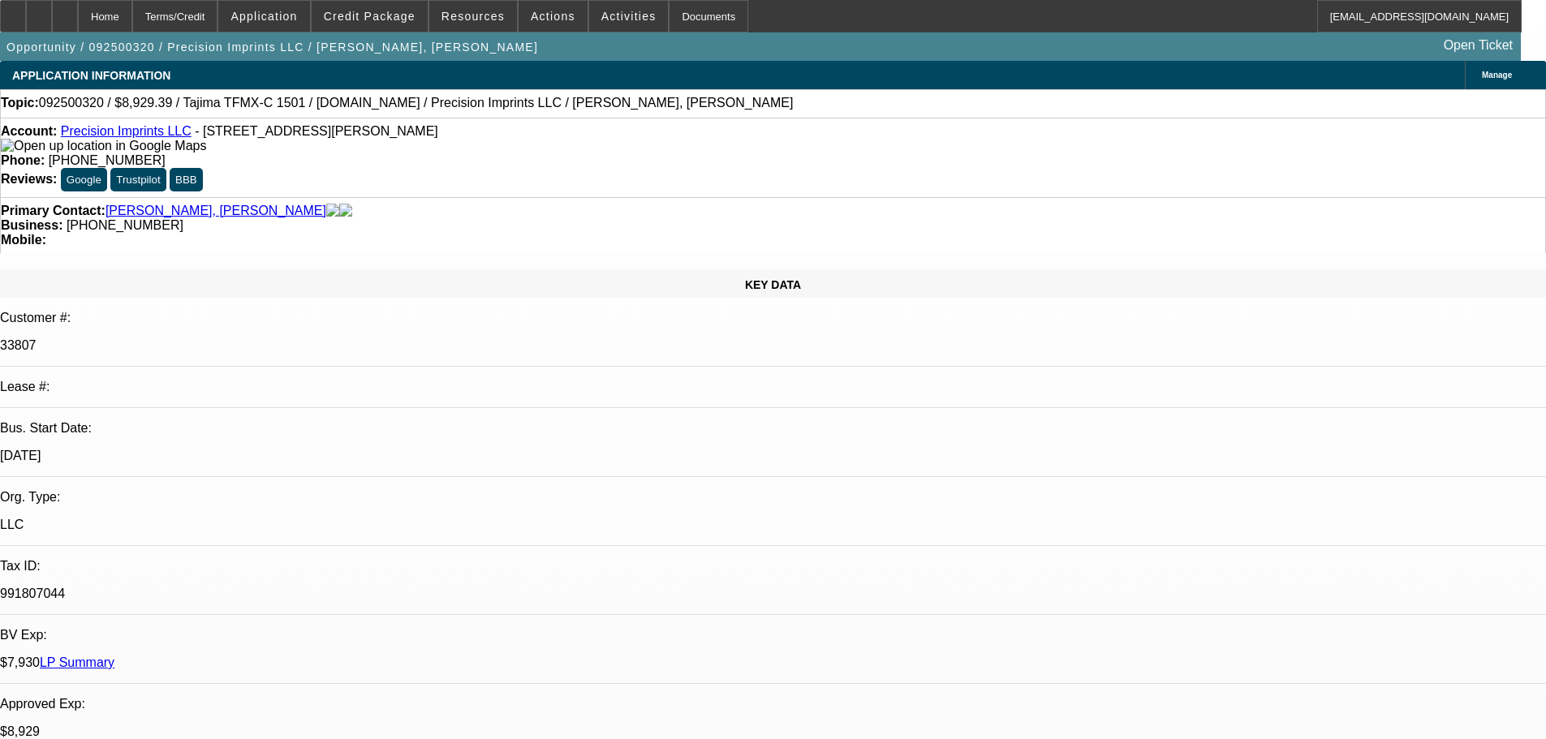
select select "0"
select select "2"
select select "0.1"
select select "4"
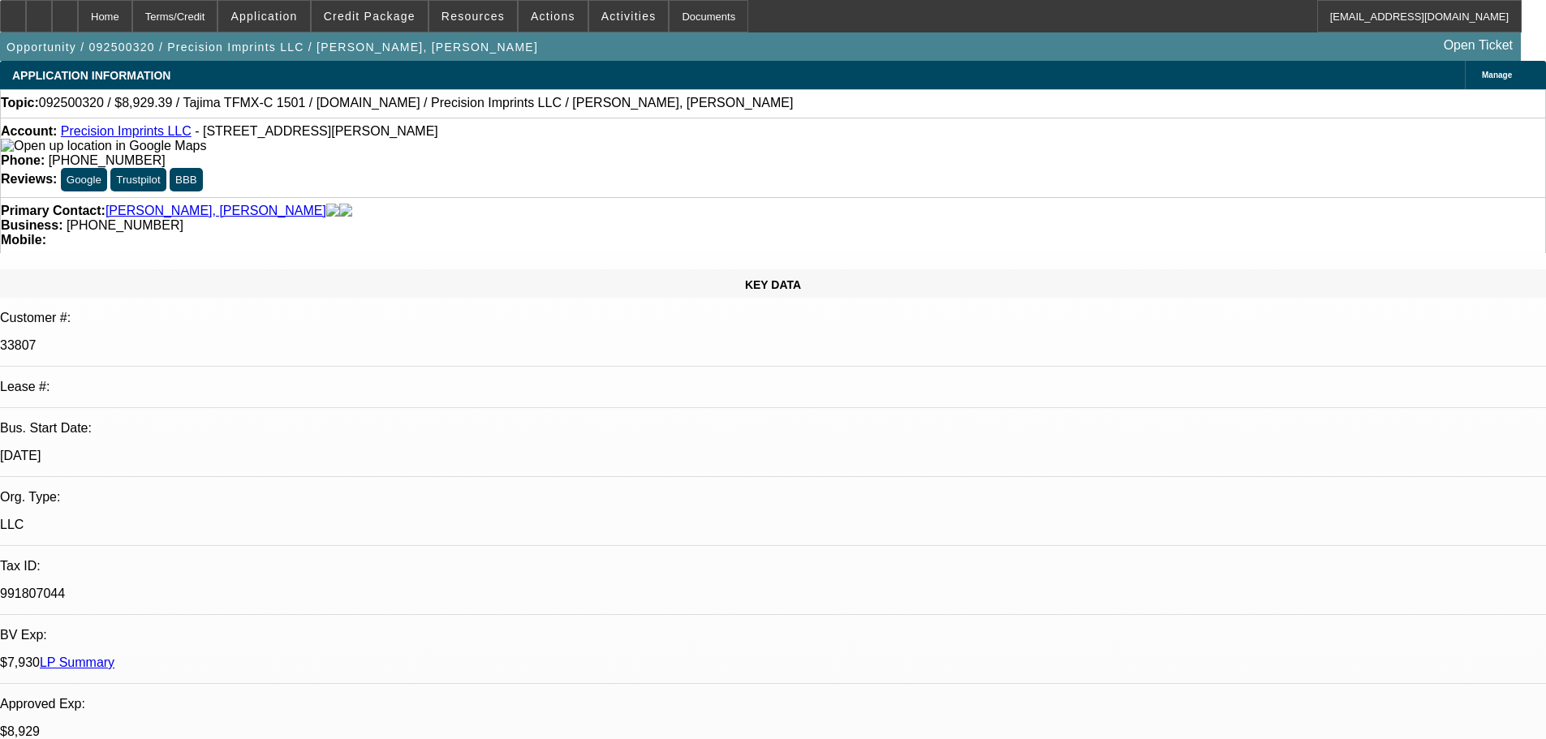
select select "0"
select select "2"
select select "0.1"
select select "4"
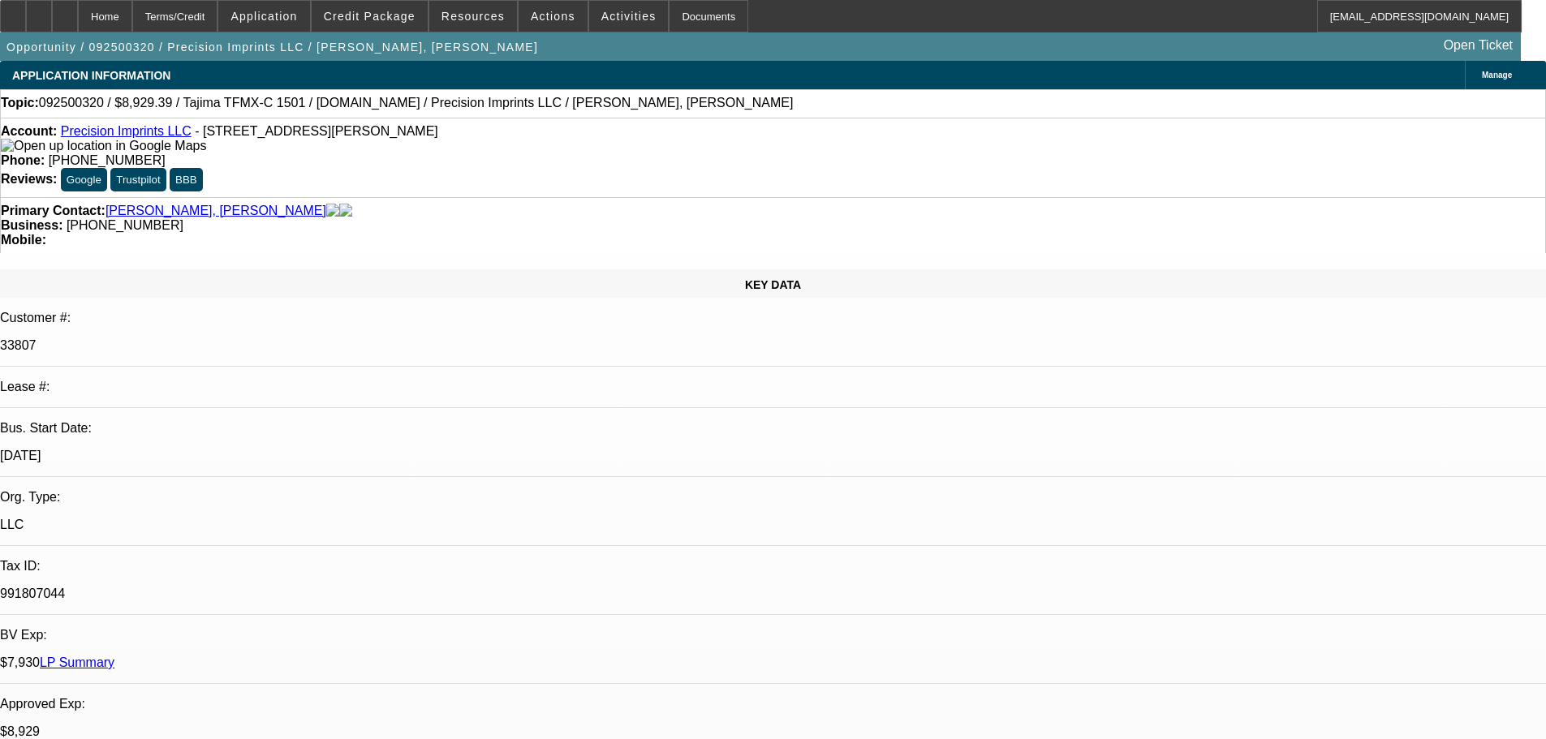
click at [78, 28] on div at bounding box center [65, 16] width 26 height 32
select select "0"
select select "2"
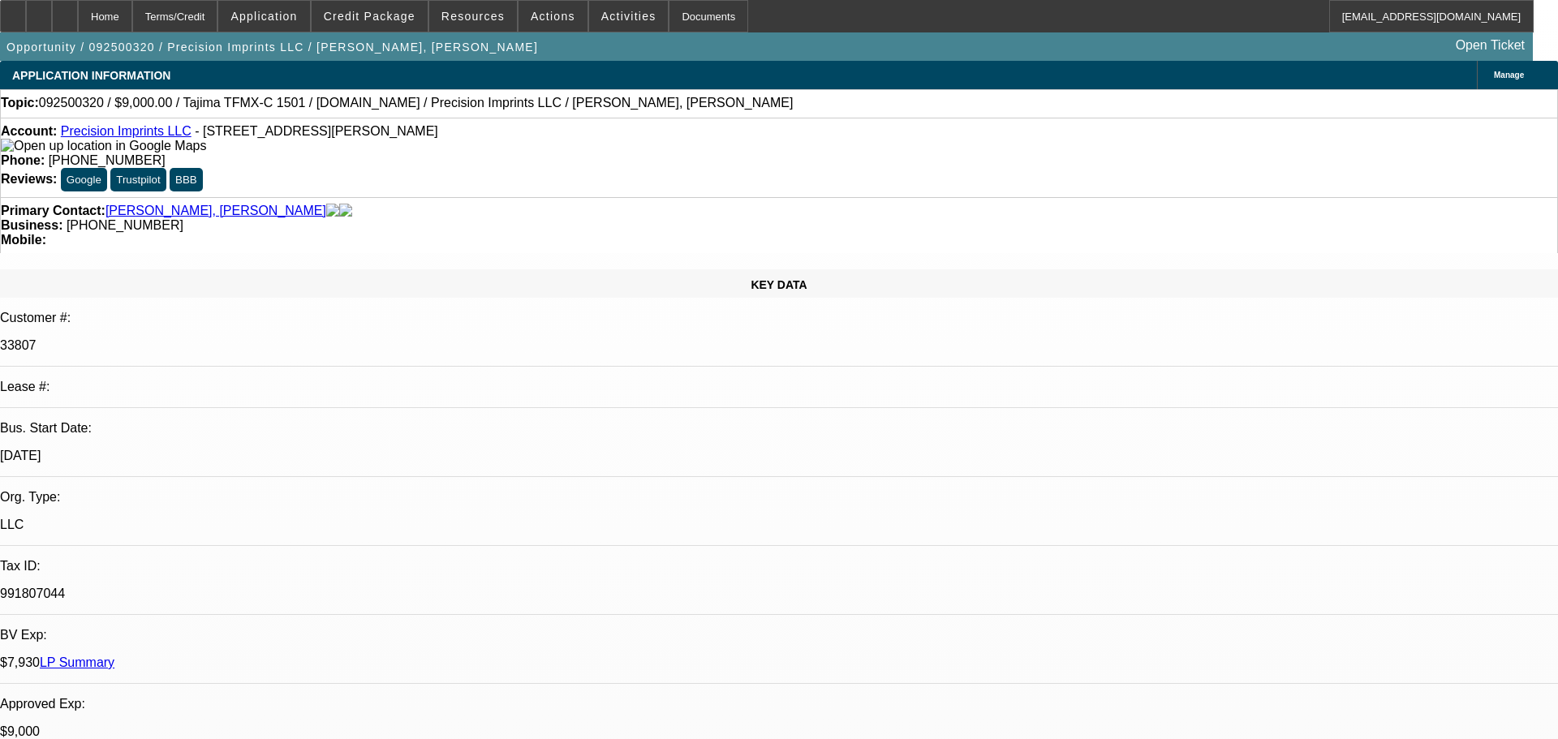
select select "0.1"
select select "4"
select select "0"
select select "2"
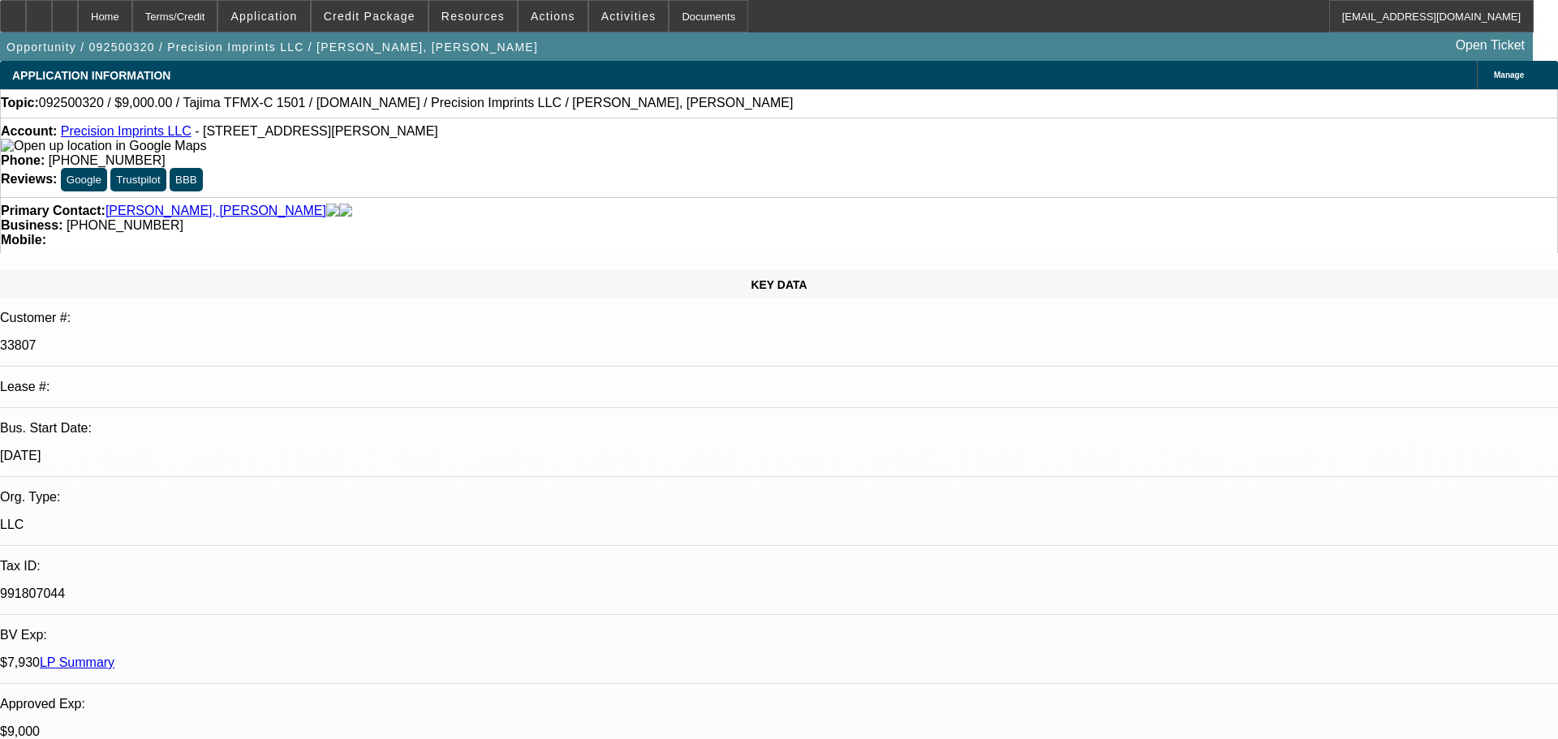
select select "0.1"
select select "4"
select select "0"
select select "2"
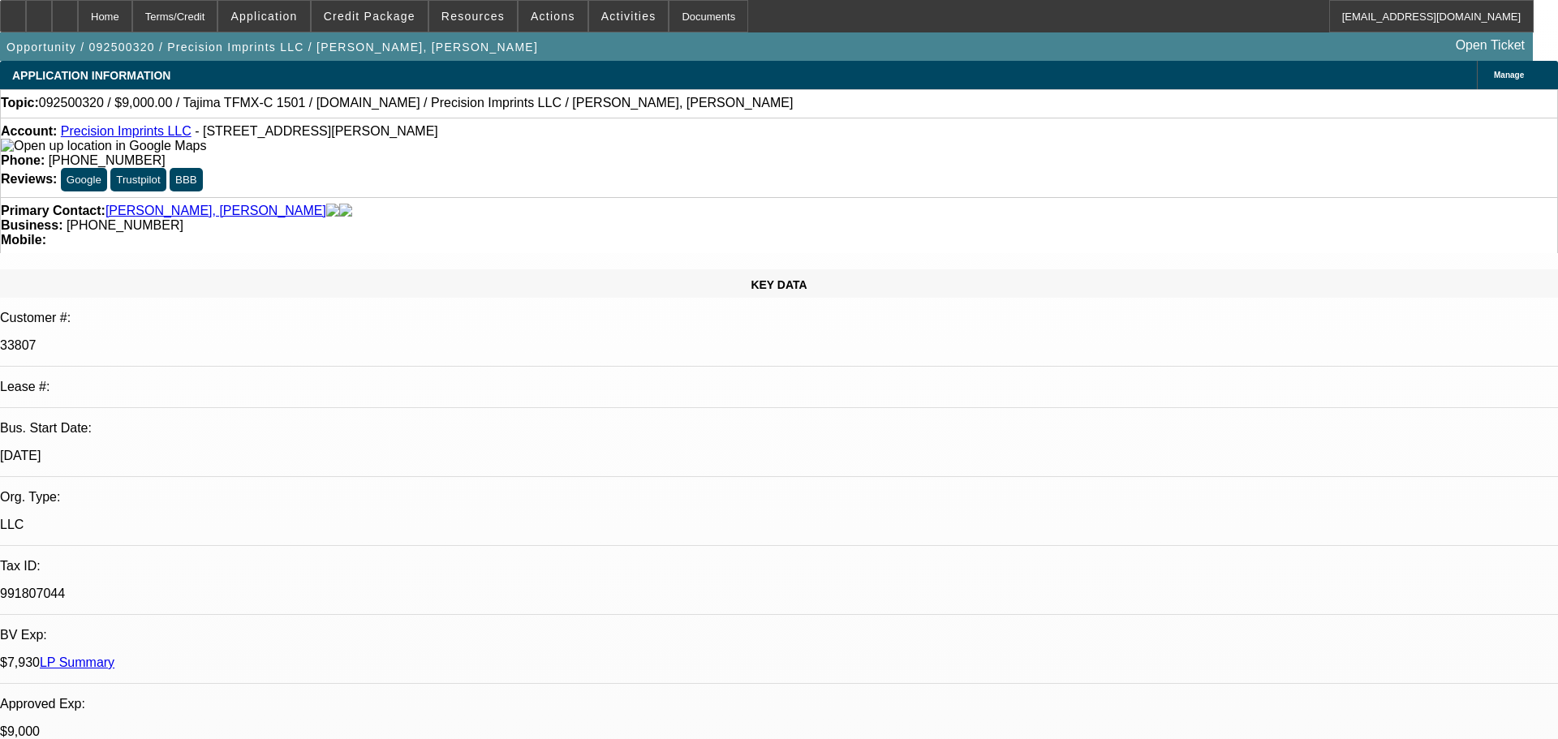
select select "0.1"
select select "4"
click at [78, 7] on div at bounding box center [65, 16] width 26 height 32
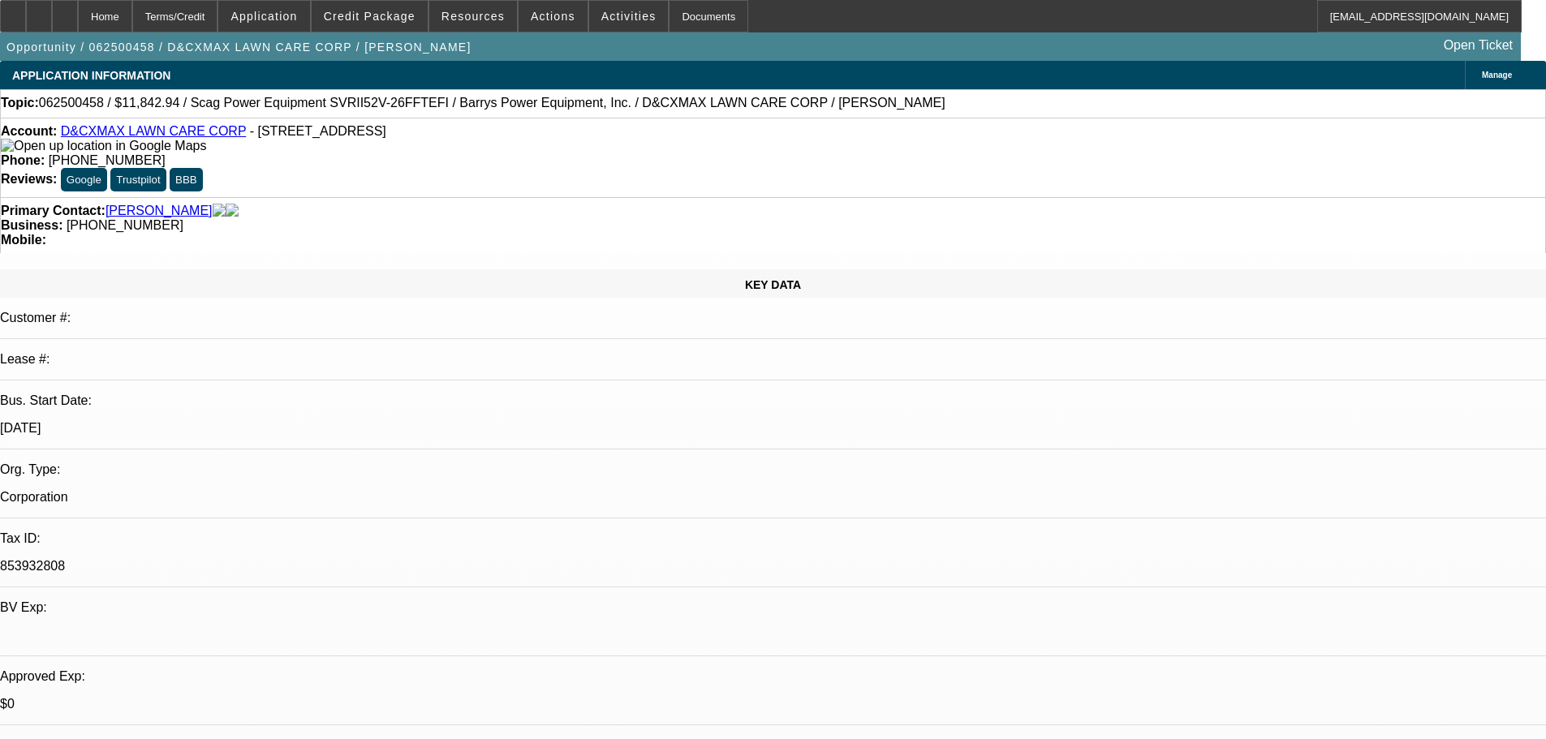
select select "0"
select select "6"
select select "0"
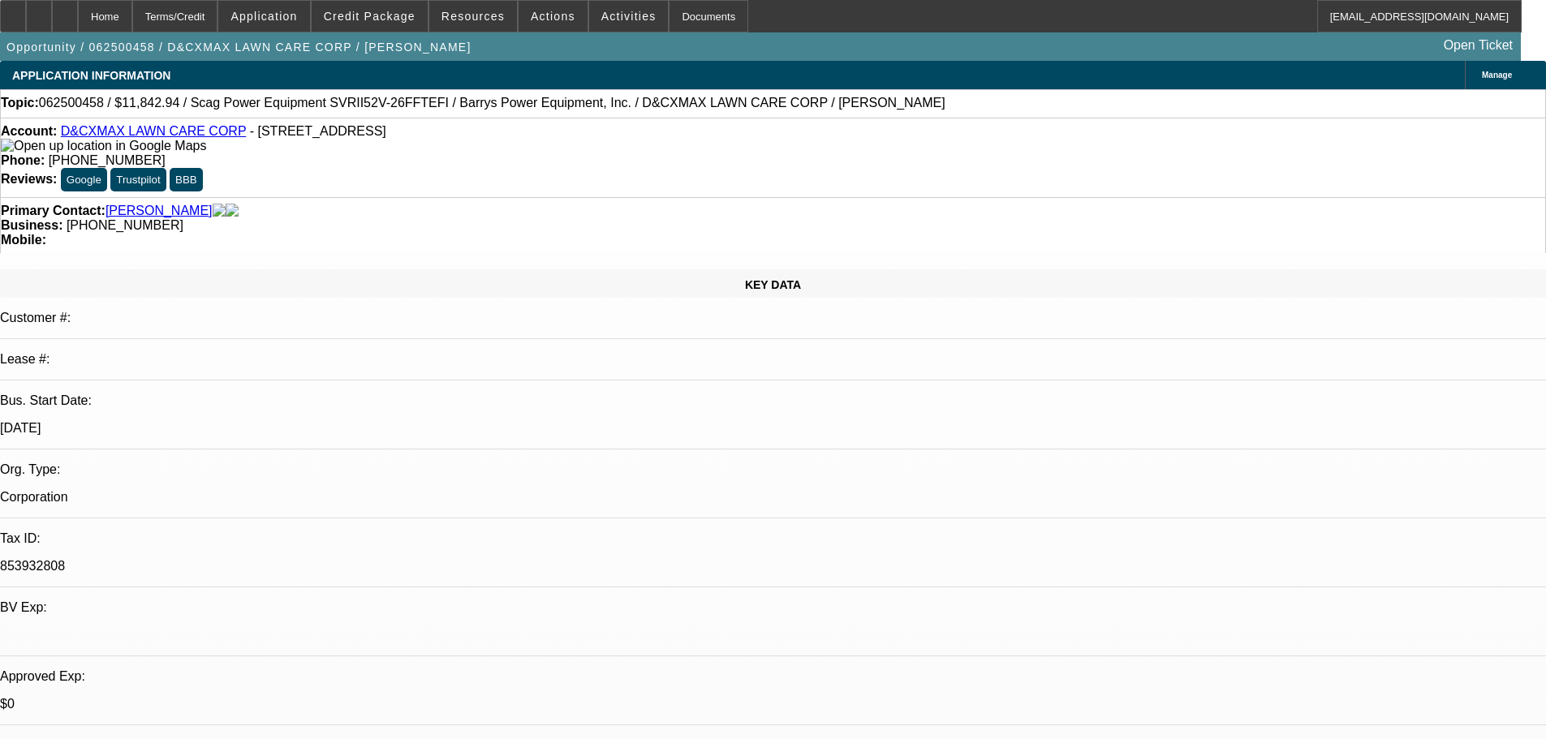
select select "2"
select select "0.1"
select select "4"
select select "0"
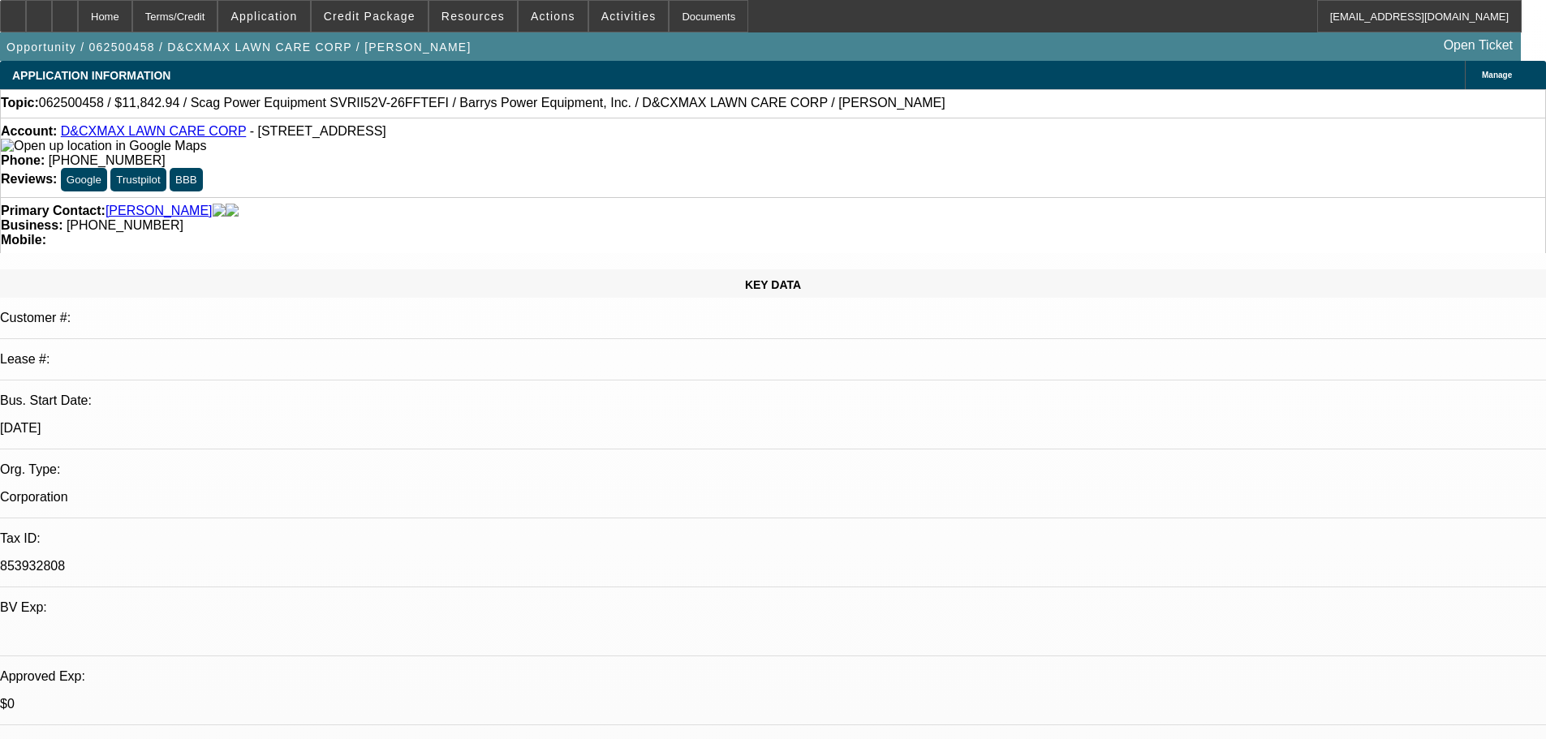
select select "2"
select select "0.1"
select select "4"
select select "0"
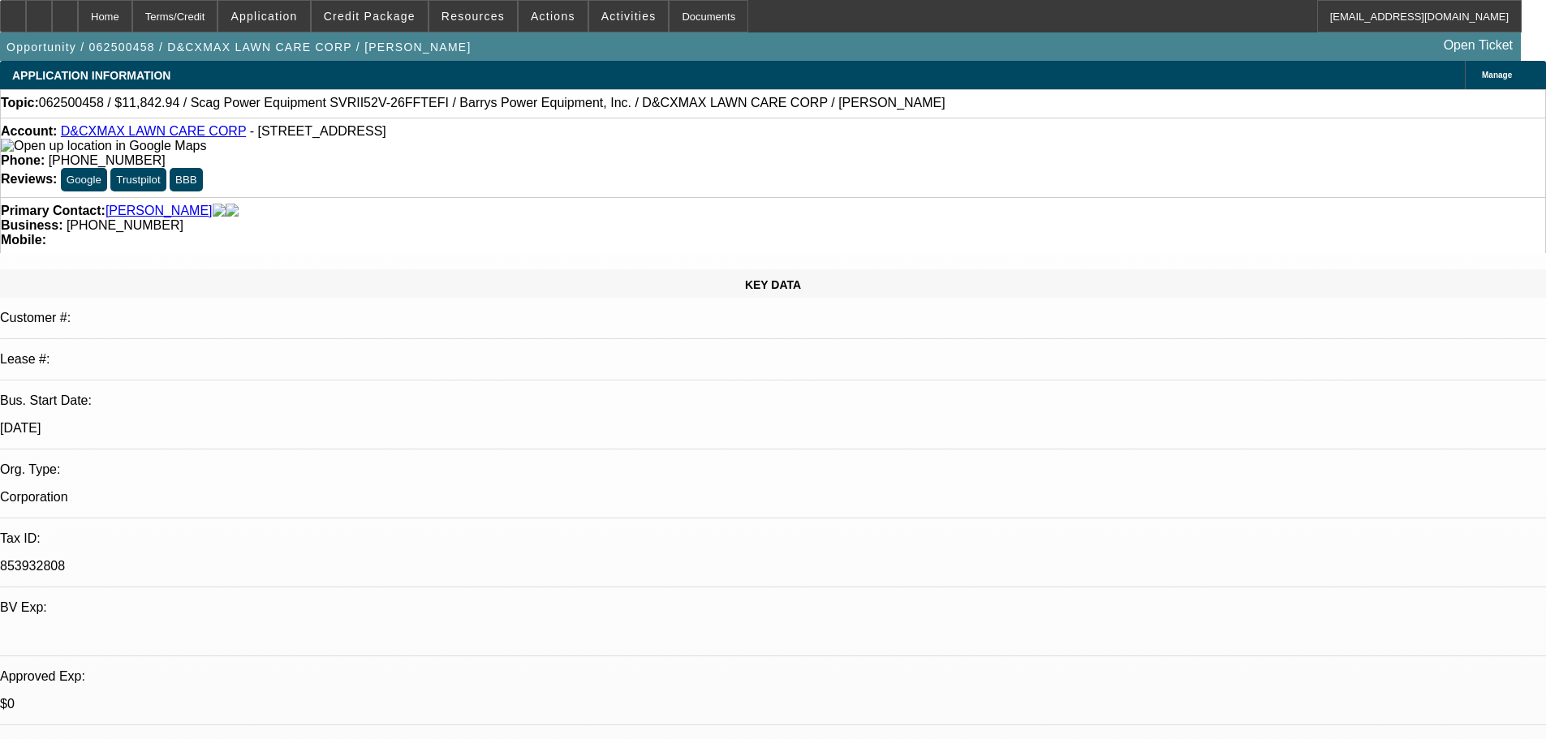
select select "0"
select select "3"
select select "0"
select select "6"
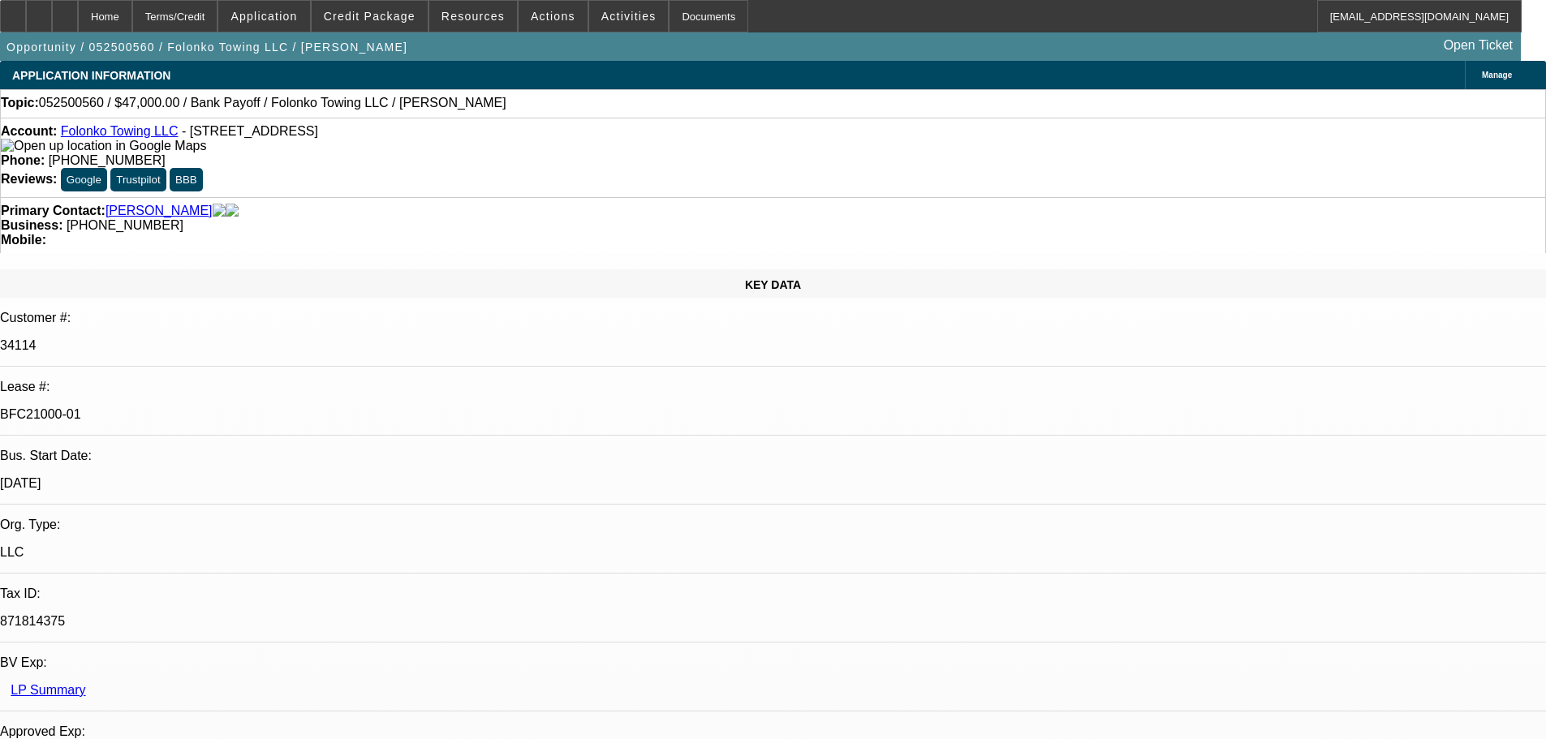
select select "0"
select select "2"
select select "0.1"
select select "4"
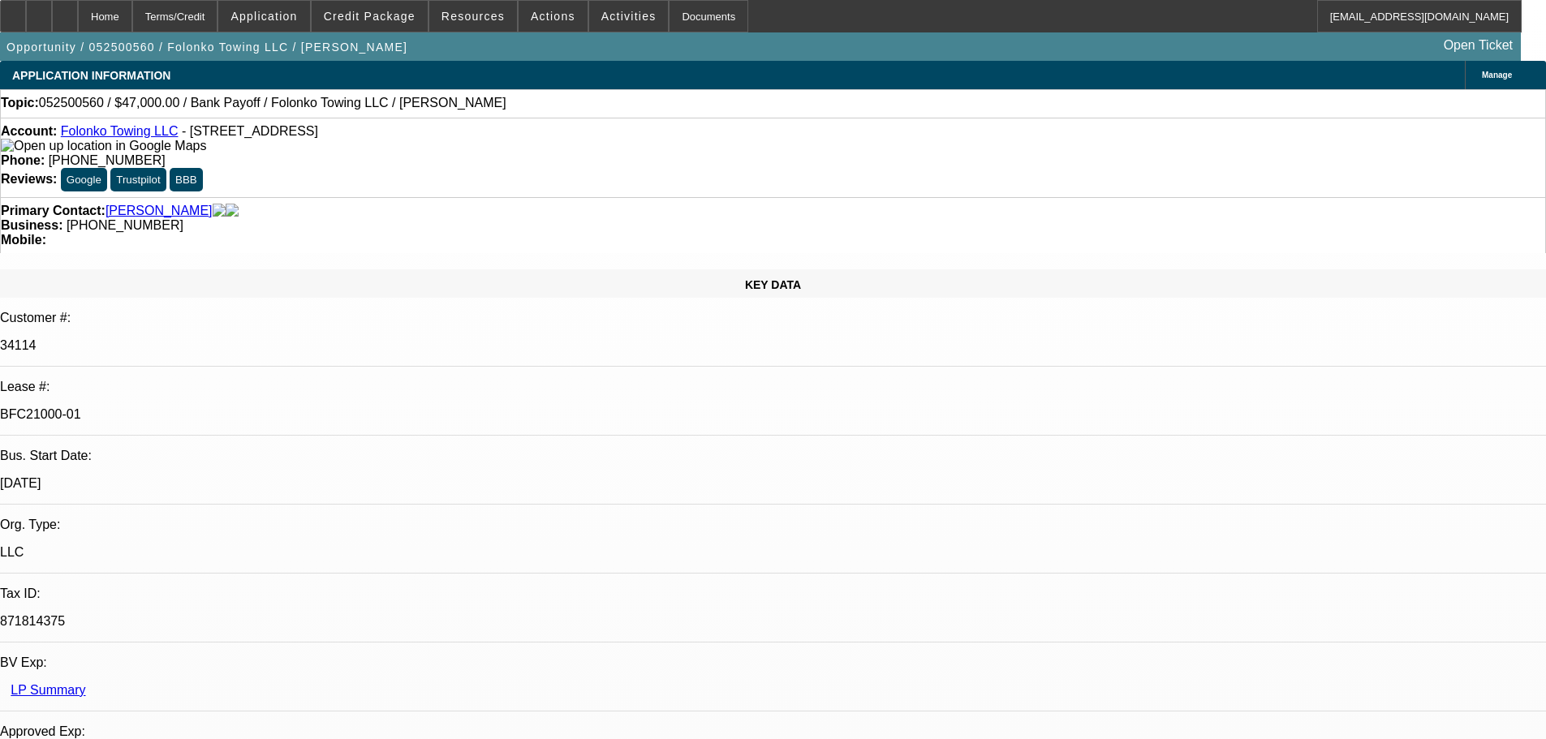
select select "0"
select select "2"
select select "0.1"
select select "4"
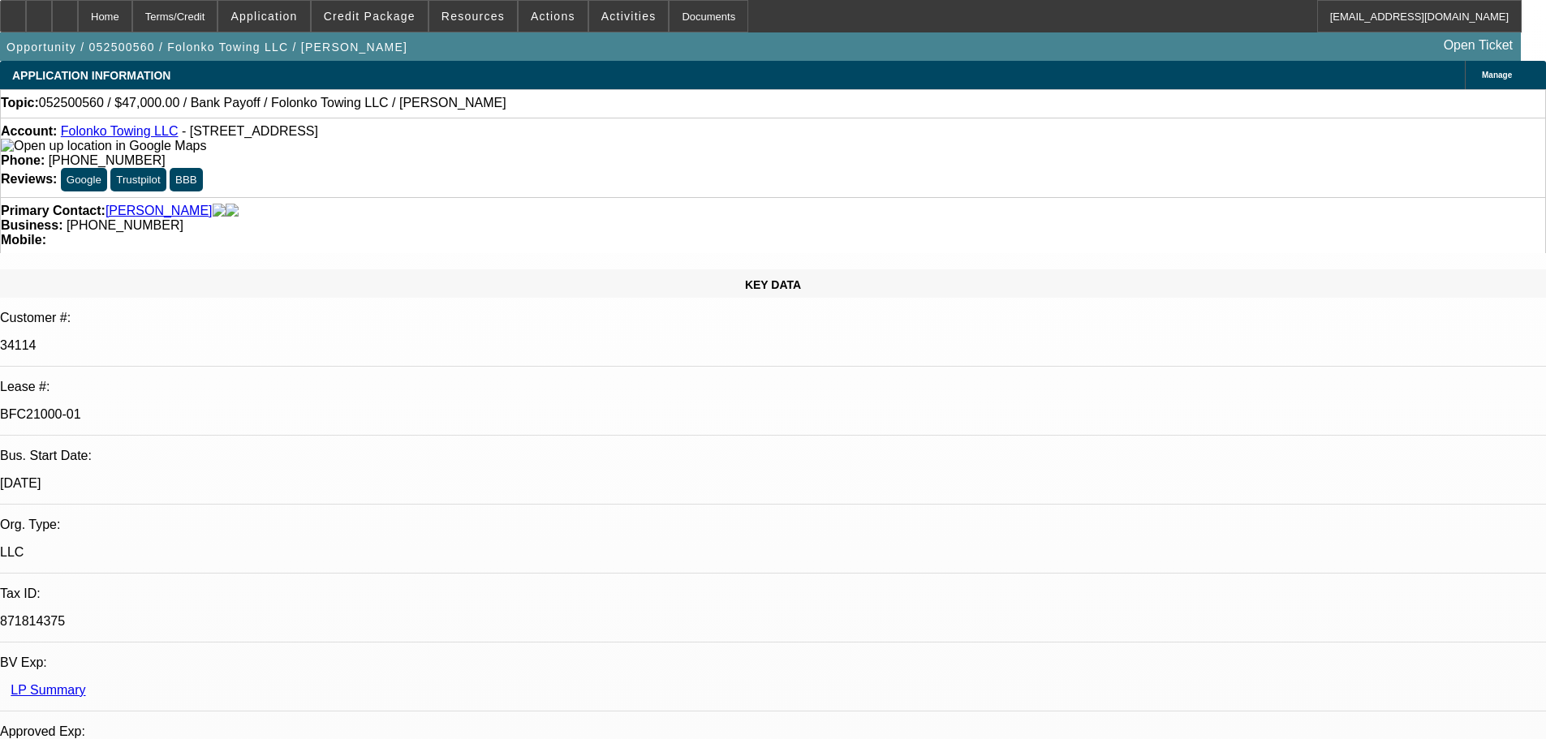
select select "0"
select select "2"
select select "0.1"
select select "4"
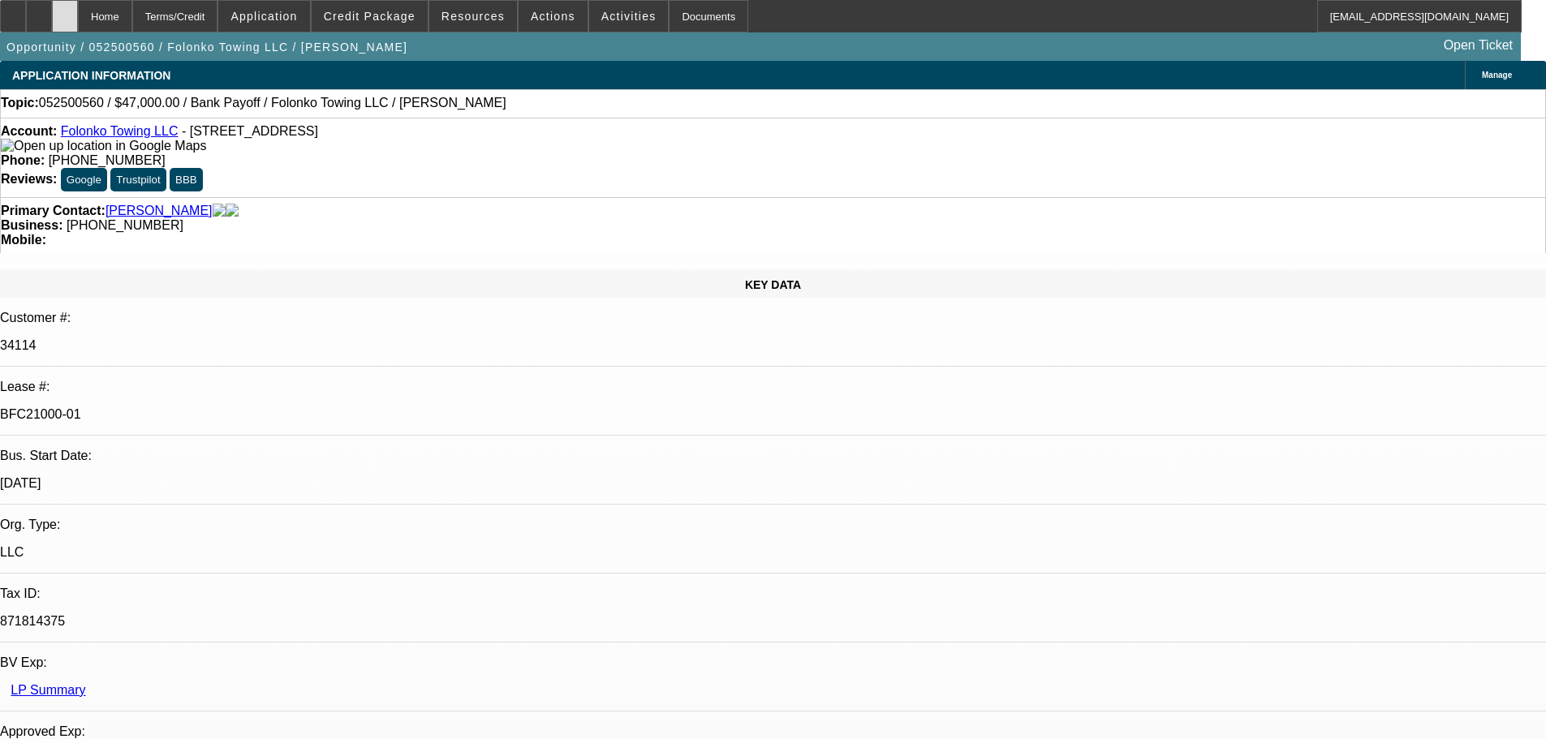
click at [65, 11] on icon at bounding box center [65, 11] width 0 height 0
select select "0"
select select "2"
select select "0.1"
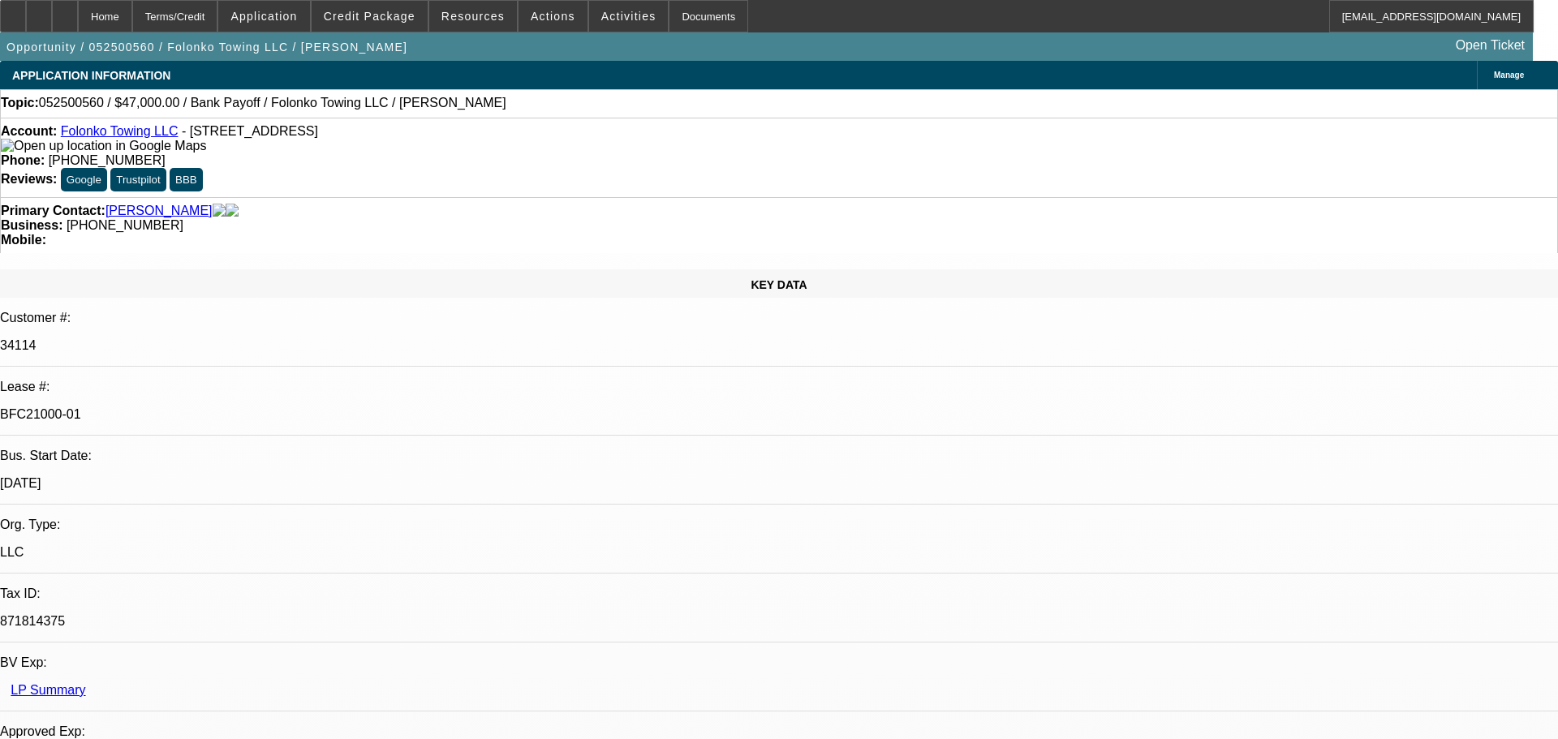
select select "4"
select select "0"
select select "2"
select select "0.1"
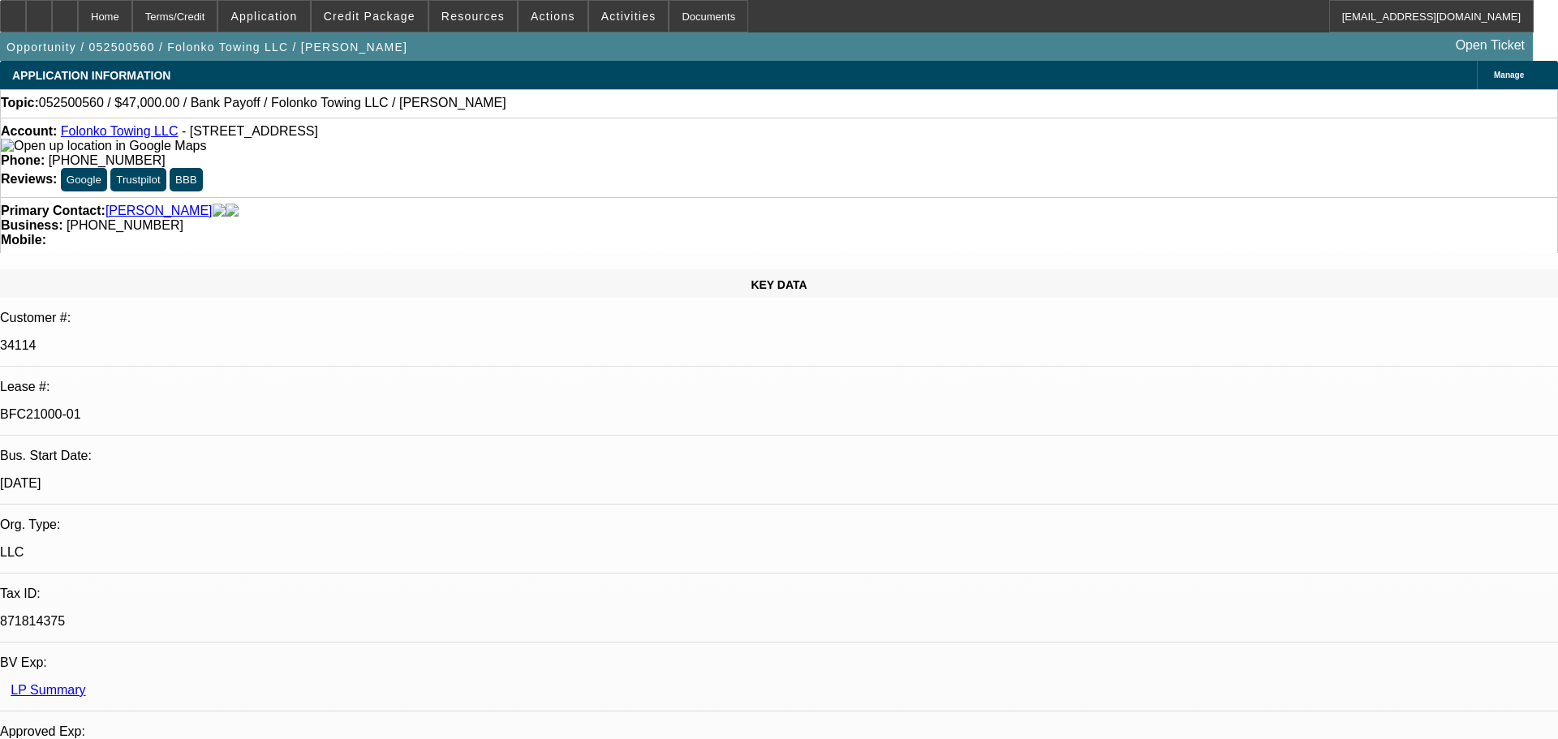
select select "4"
select select "0"
select select "2"
select select "0.1"
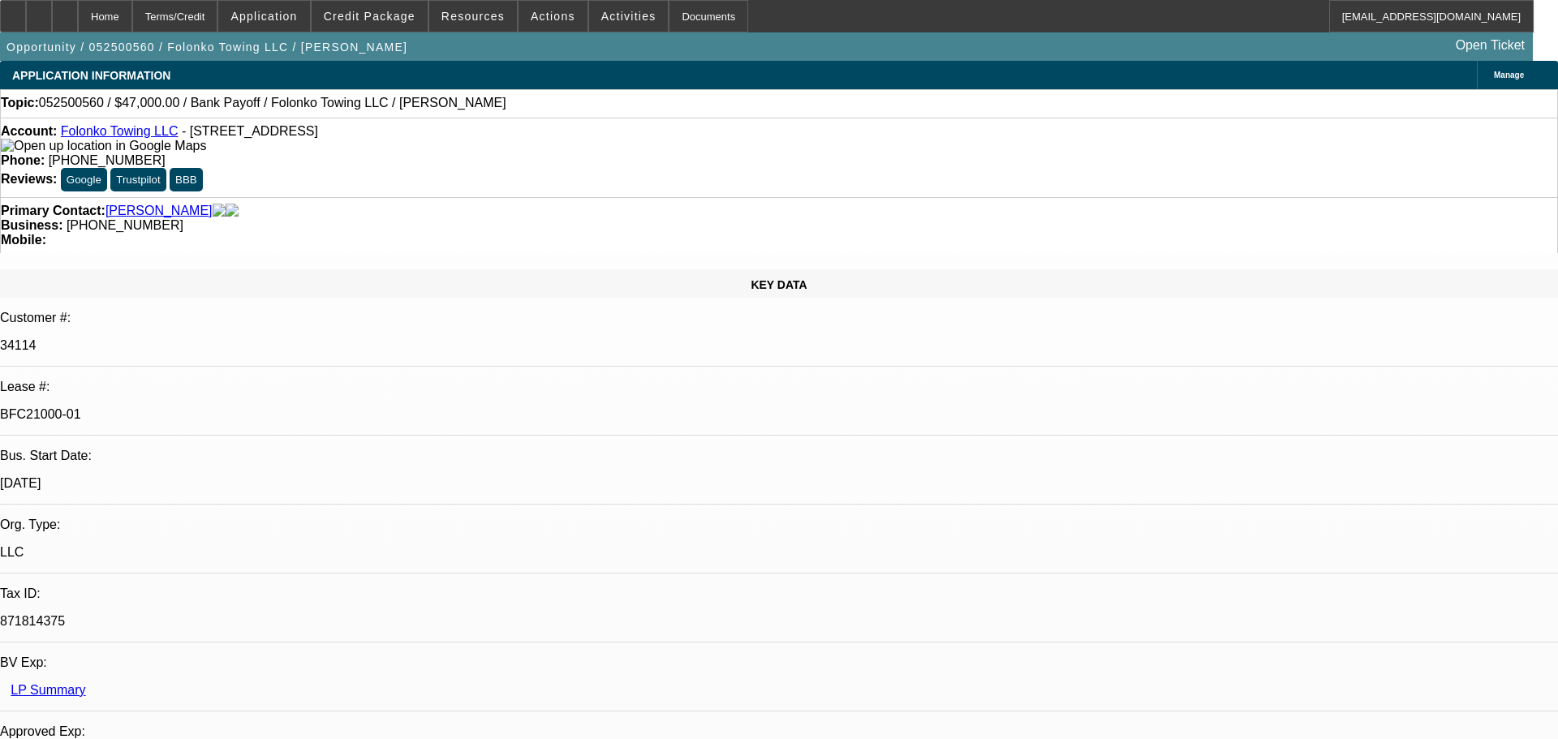
select select "4"
click at [78, 23] on div at bounding box center [65, 16] width 26 height 32
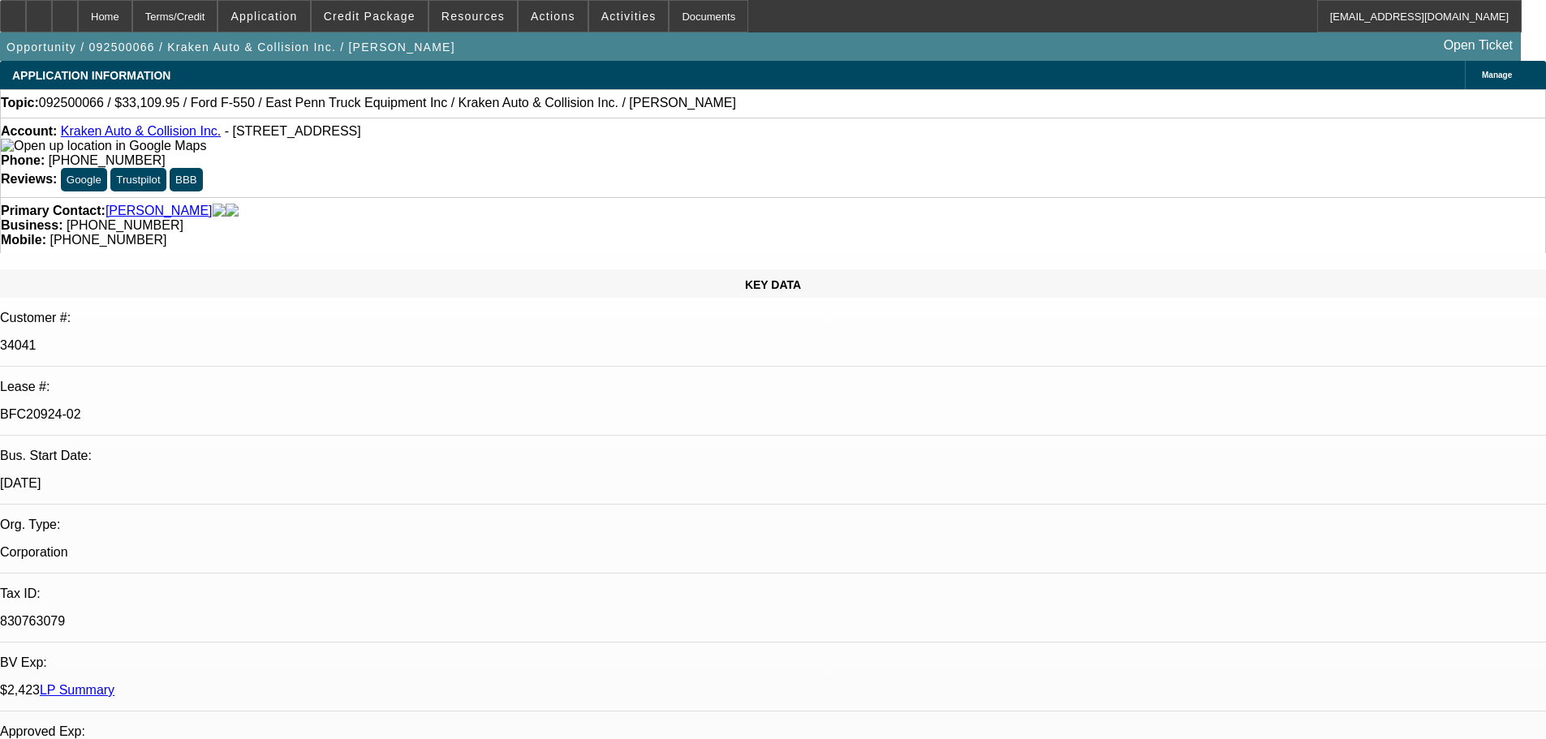
select select "0"
select select "0.1"
select select "4"
select select "0"
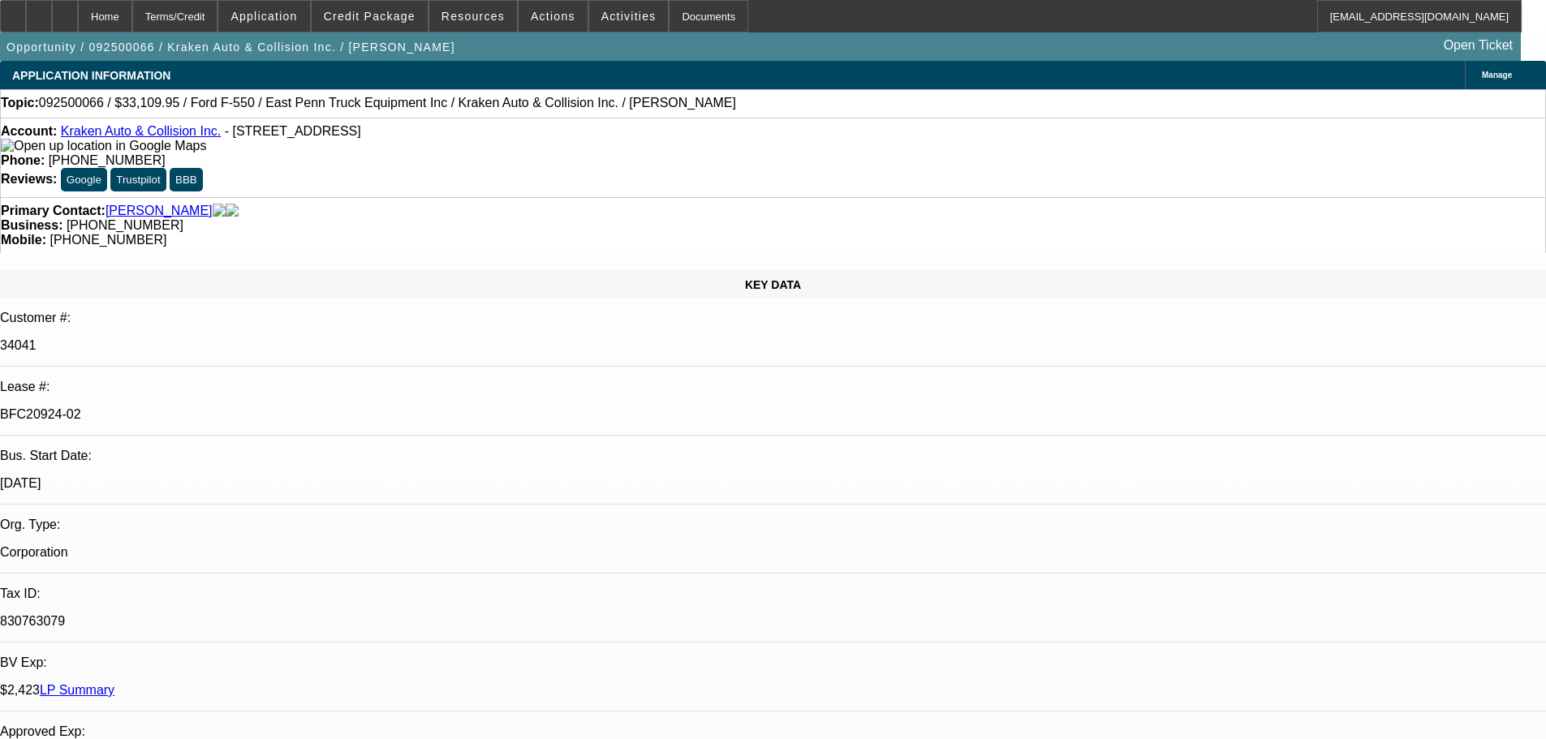
select select "0"
select select "0.1"
select select "4"
select select "0"
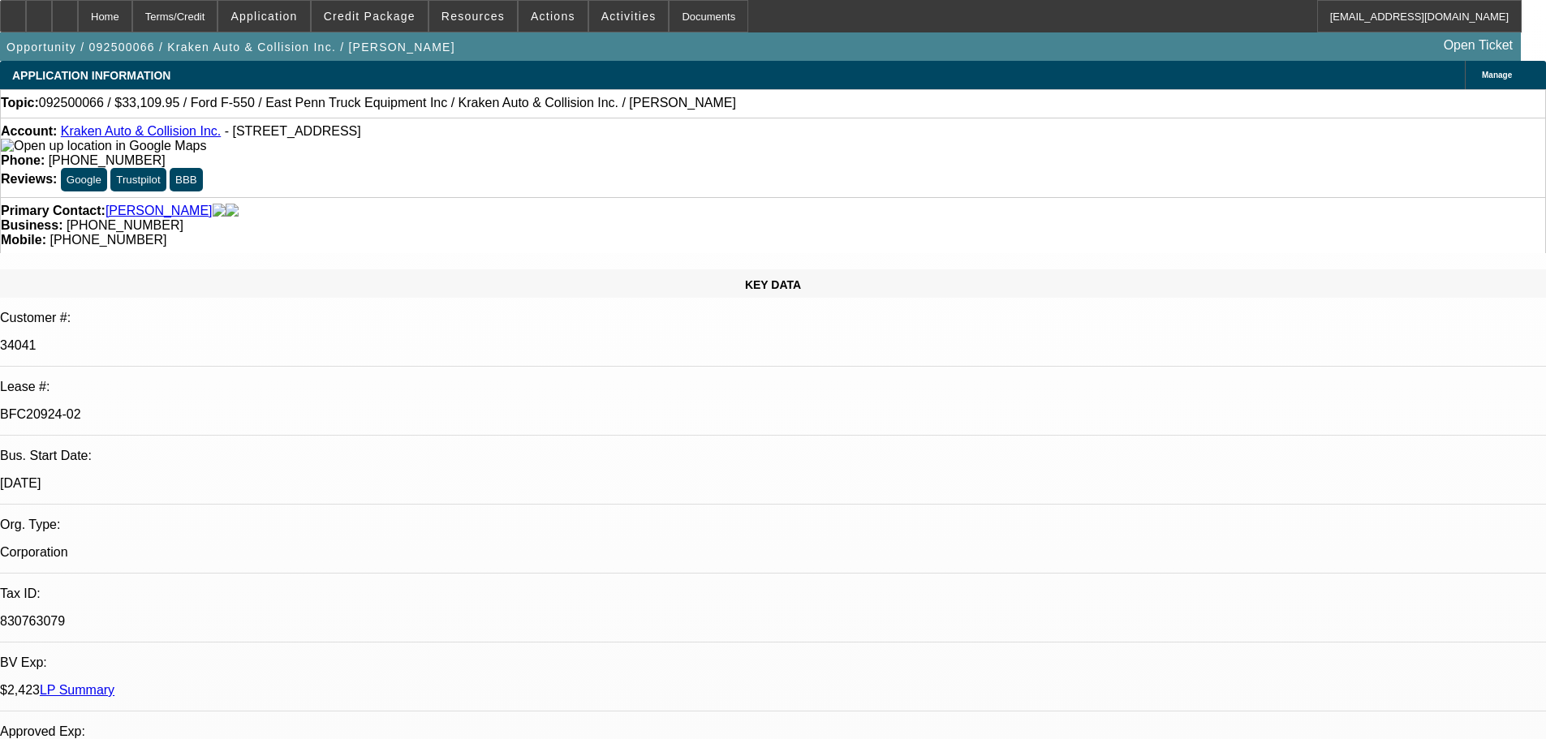
select select "0.1"
select select "4"
select select "0"
select select "0.1"
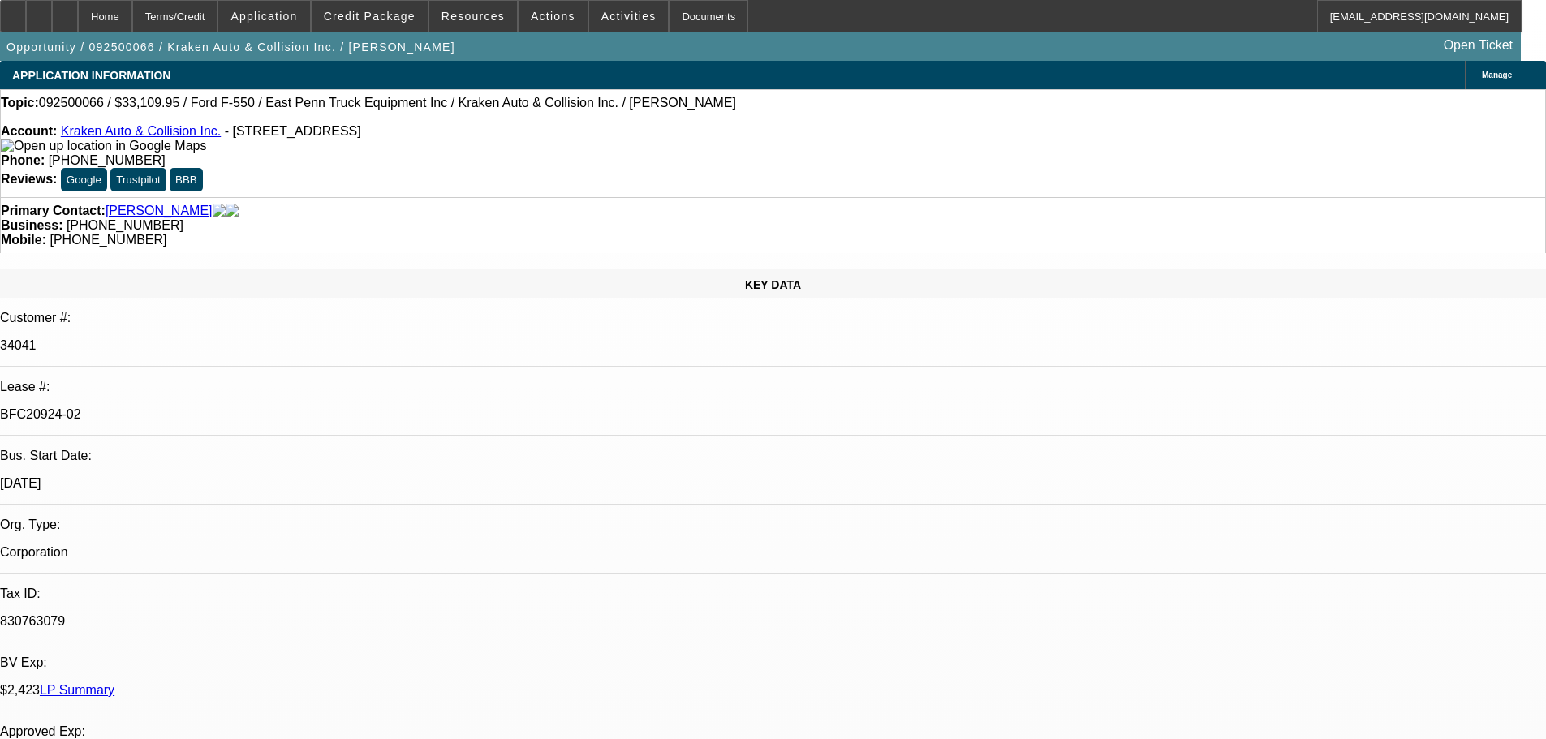
select select "4"
click at [65, 11] on icon at bounding box center [65, 11] width 0 height 0
select select "0"
select select "0.1"
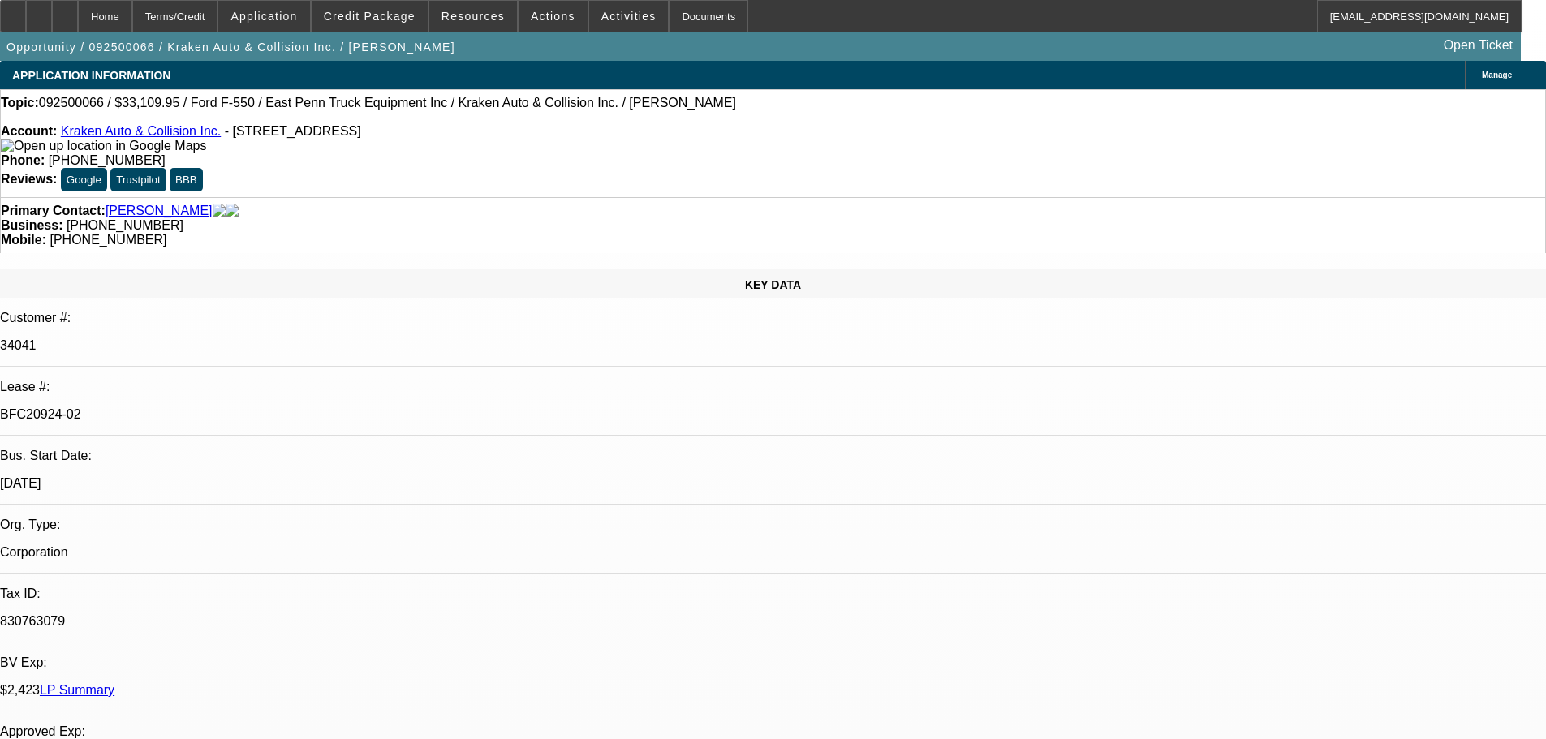
select select "4"
select select "0"
select select "0.1"
select select "4"
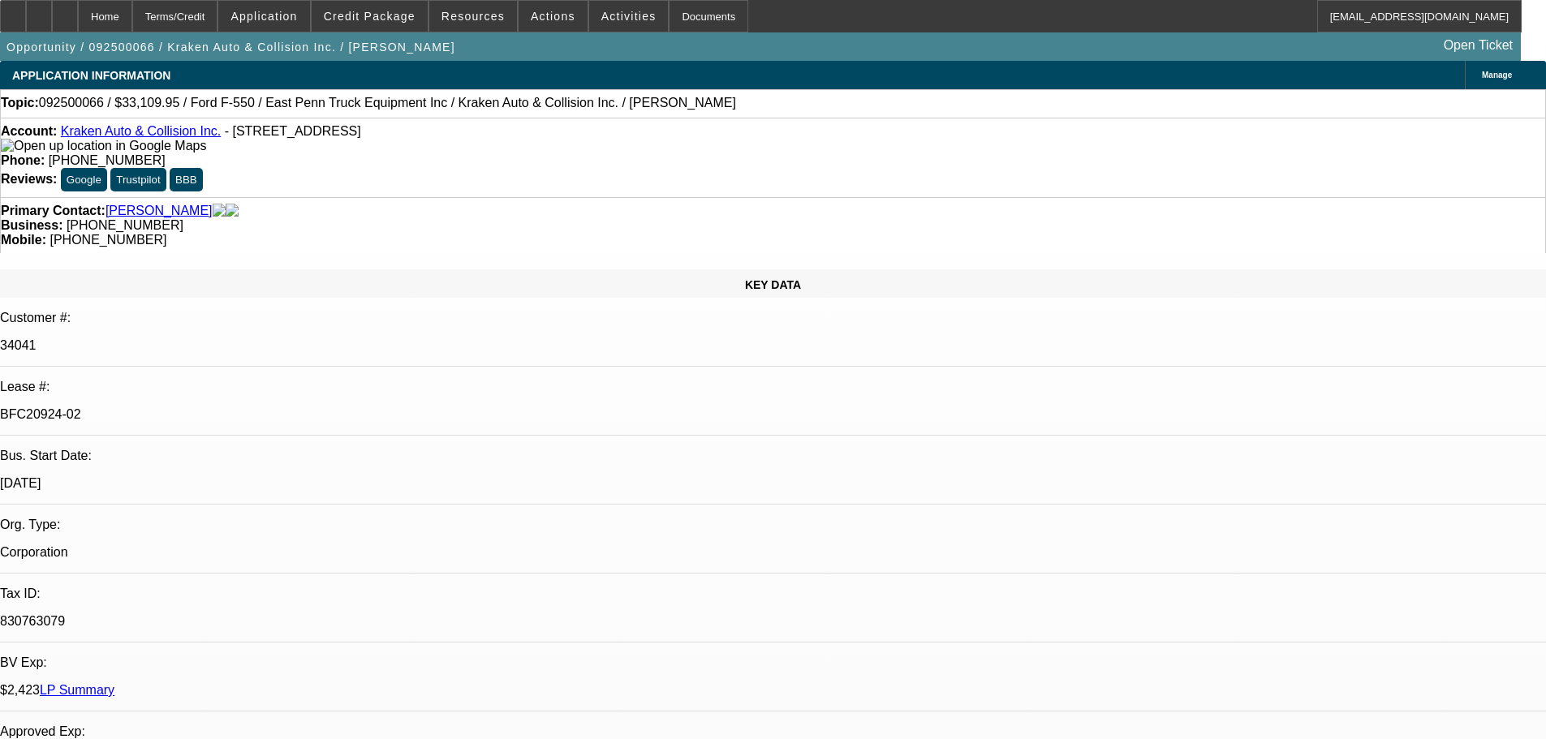
select select "0"
select select "0.1"
select select "4"
select select "0"
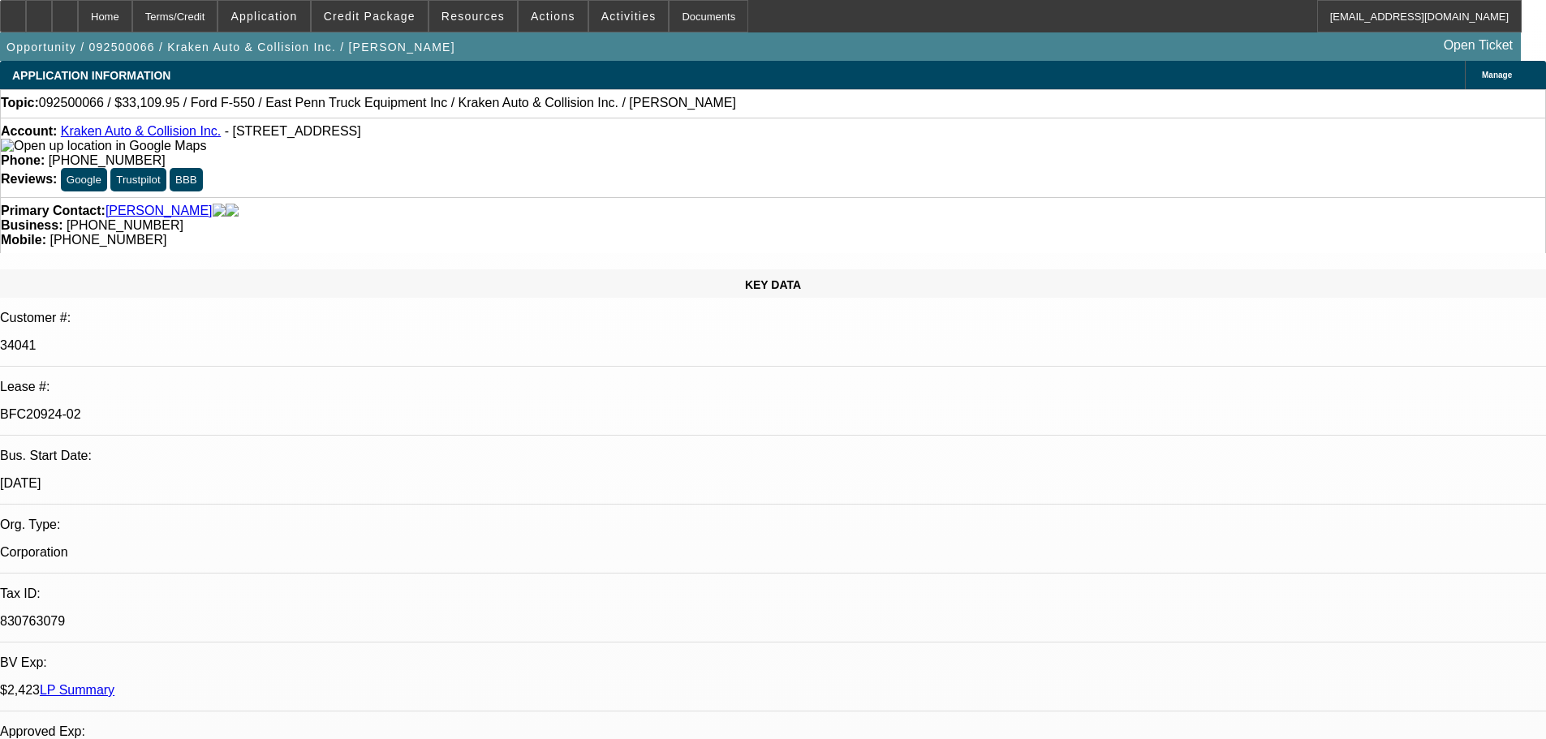
select select "0"
select select "0.1"
select select "4"
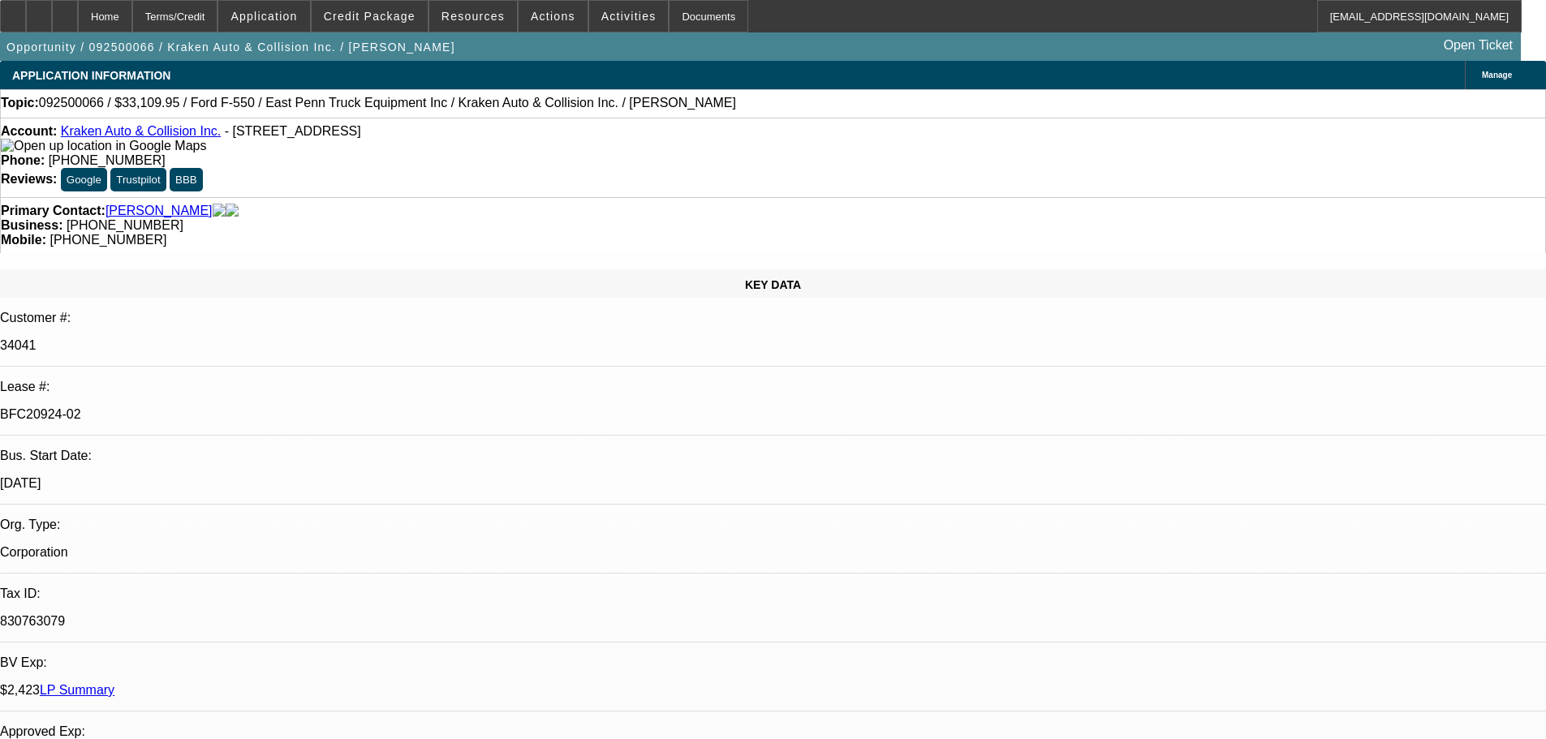
select select "0"
select select "6"
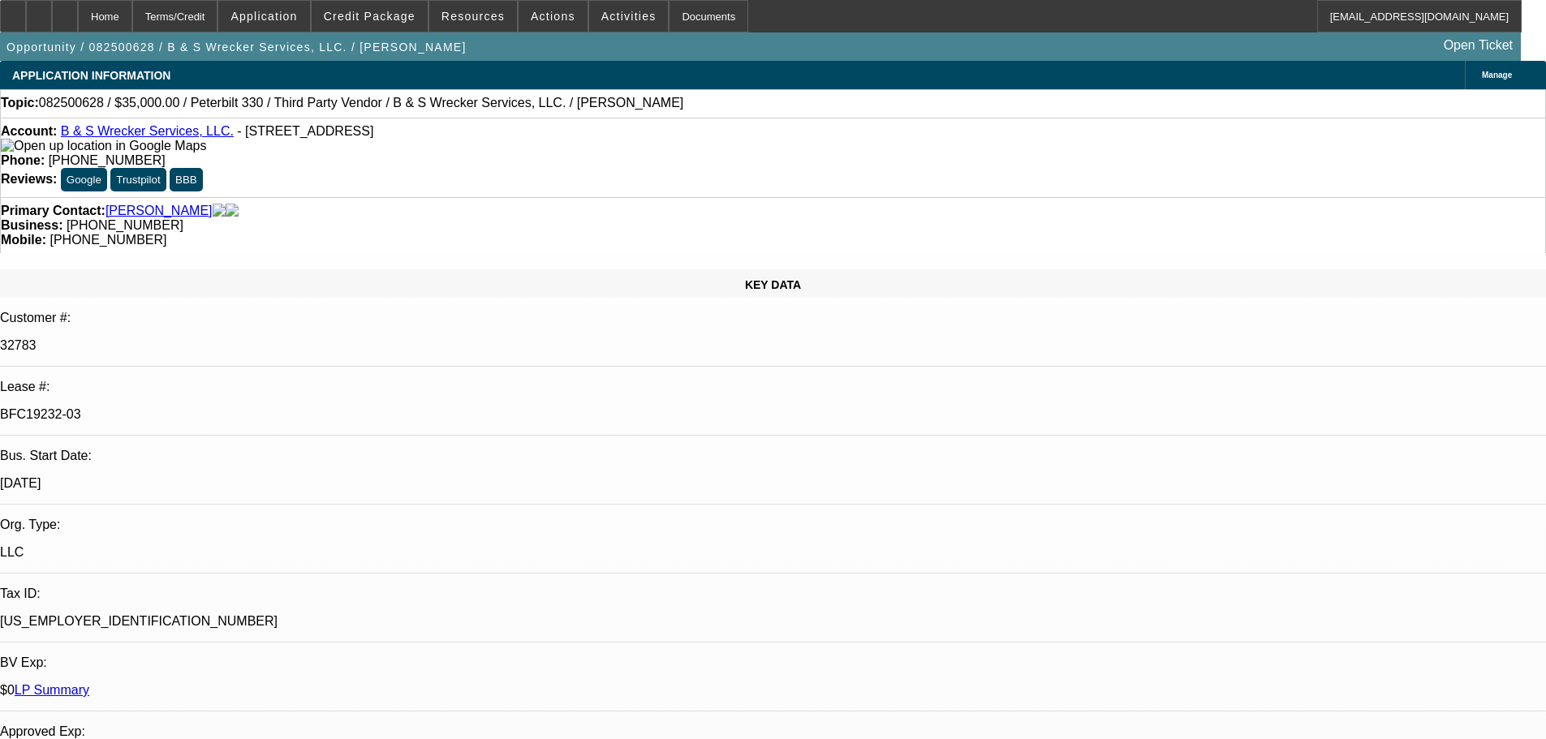
select select "0"
select select "6"
select select "0"
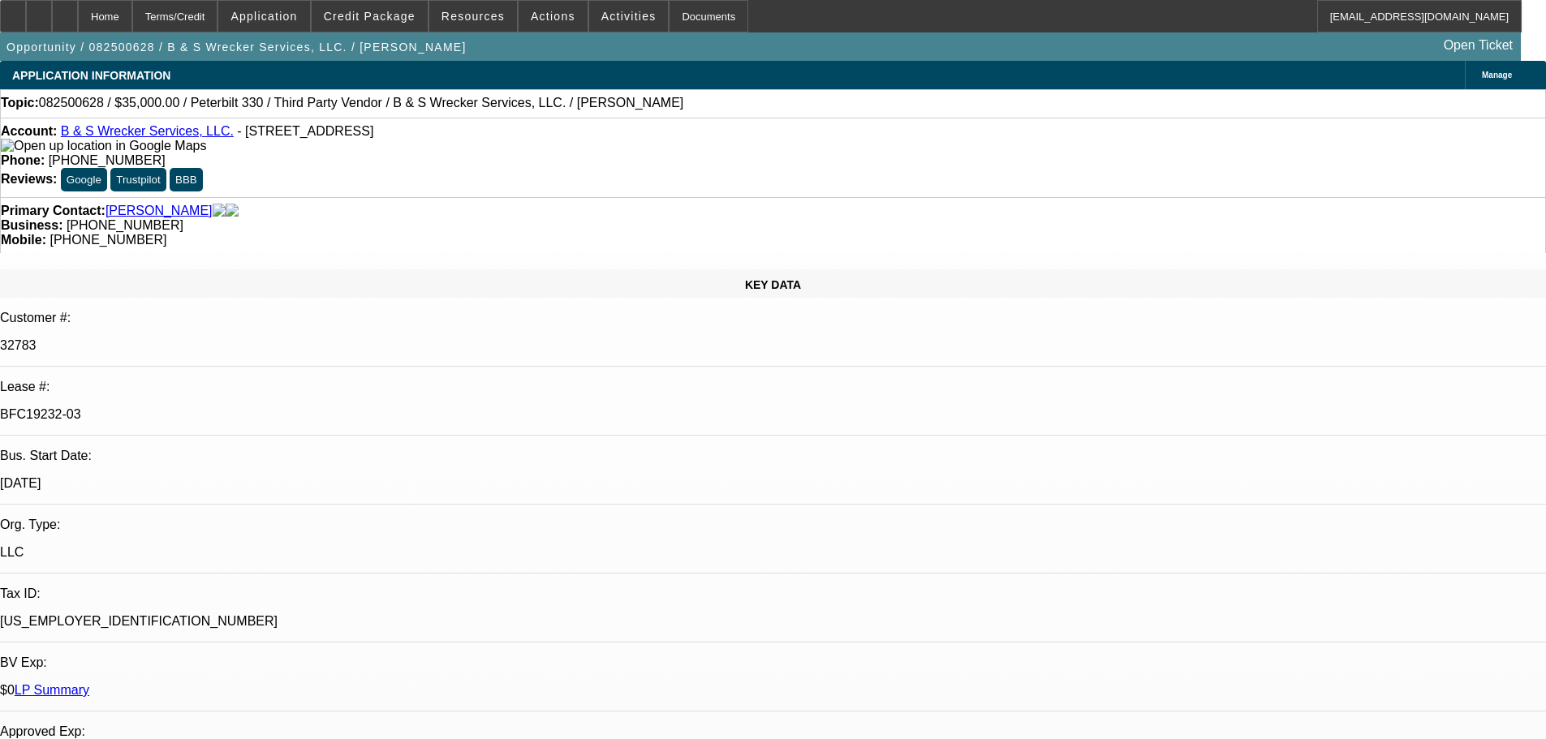
select select "0"
select select "6"
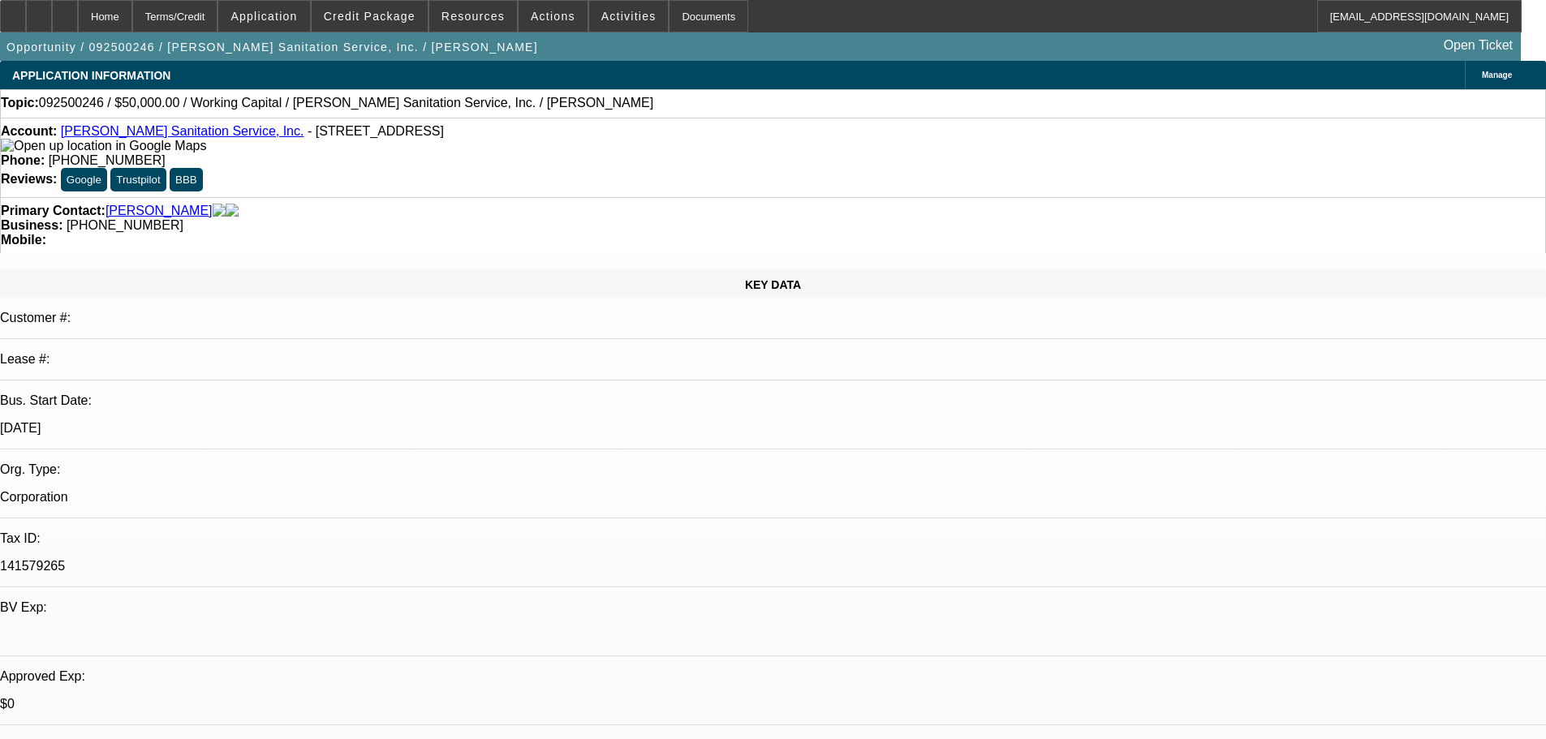
select select "0"
select select "2"
select select "0"
select select "6"
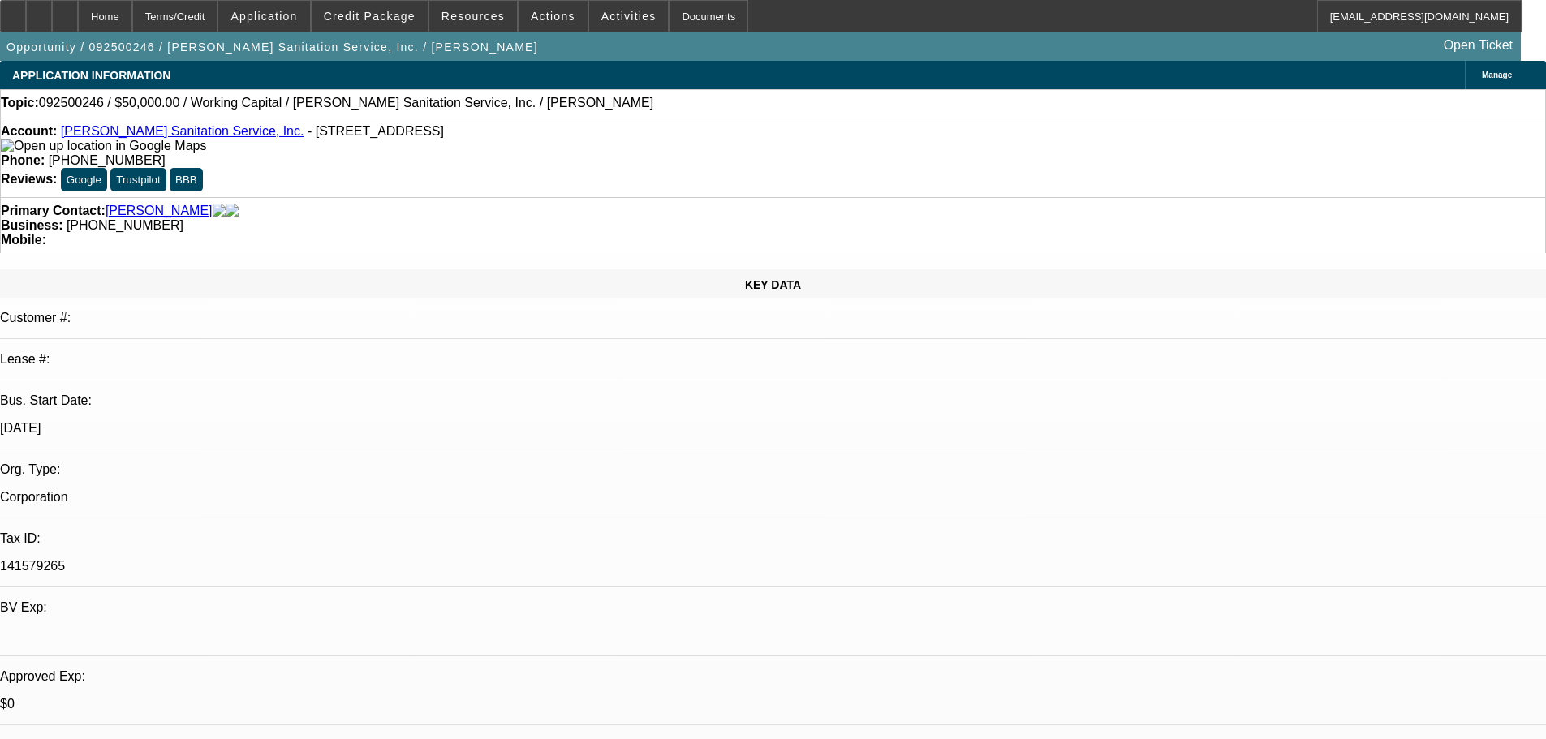
select select "0"
select select "2"
select select "0"
select select "6"
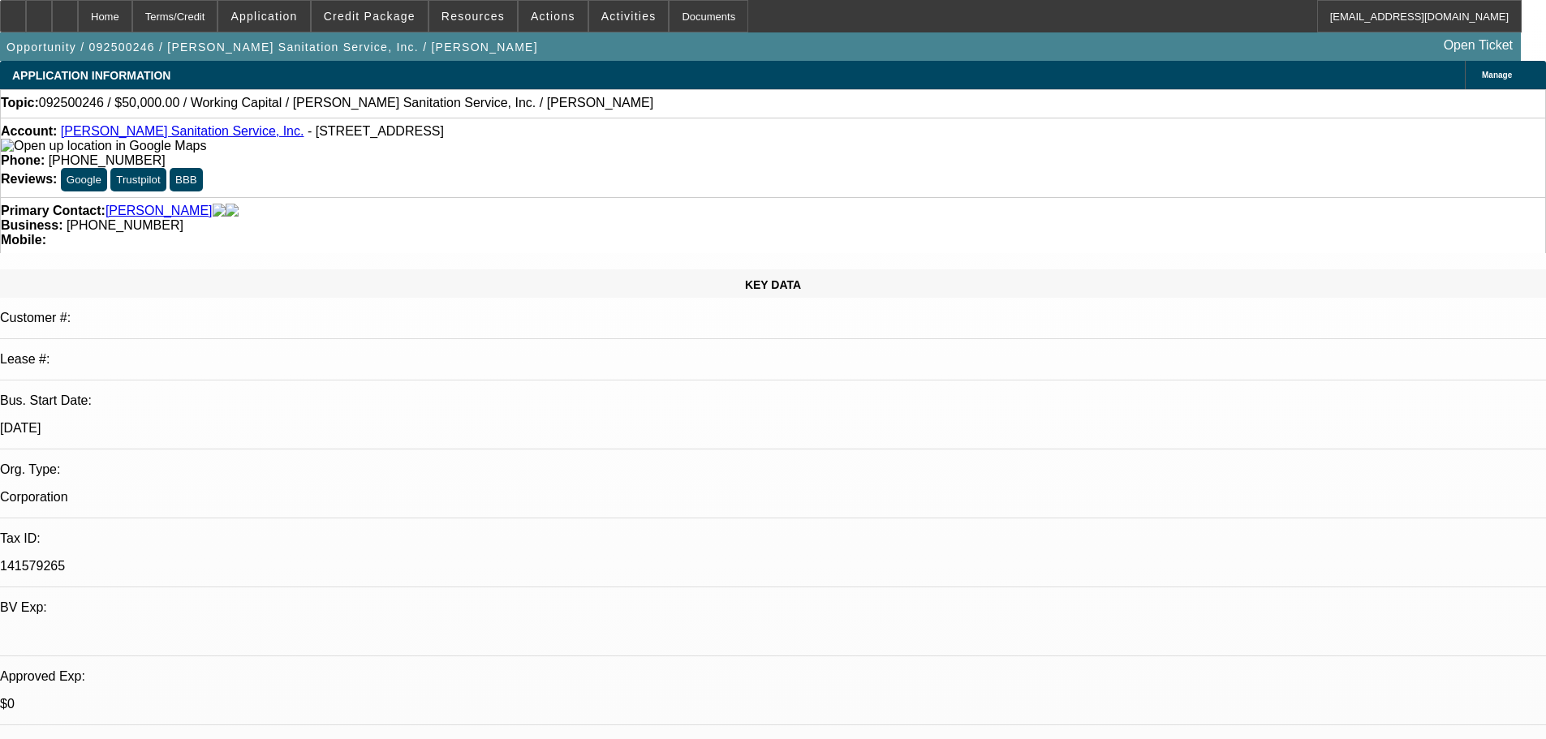
select select "0"
select select "2"
select select "0"
select select "6"
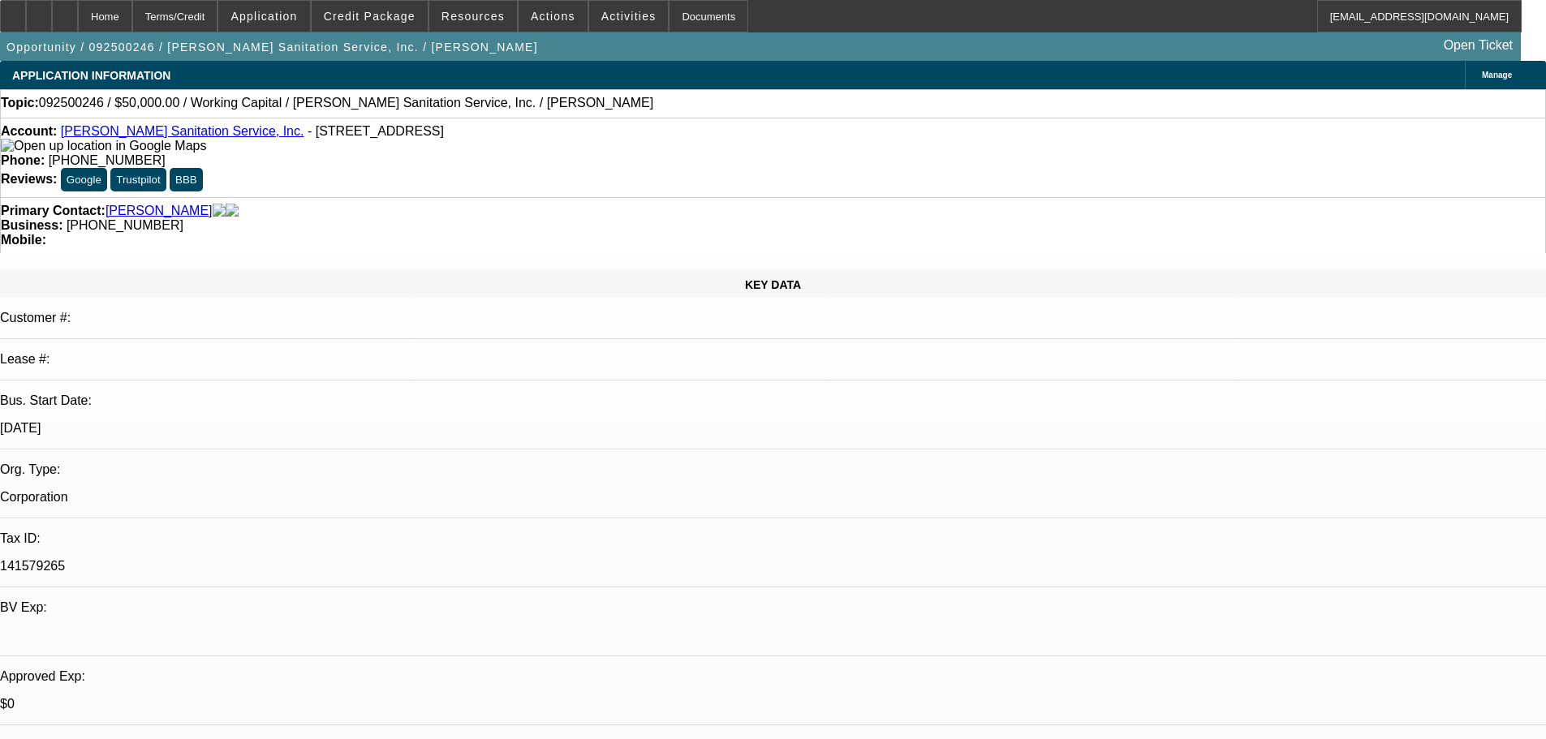
click at [458, 131] on div "Account: Herring Sanitation Service, Inc. - 146 Old Route 9 # 1, Fishkill, NY 1…" at bounding box center [773, 138] width 1544 height 29
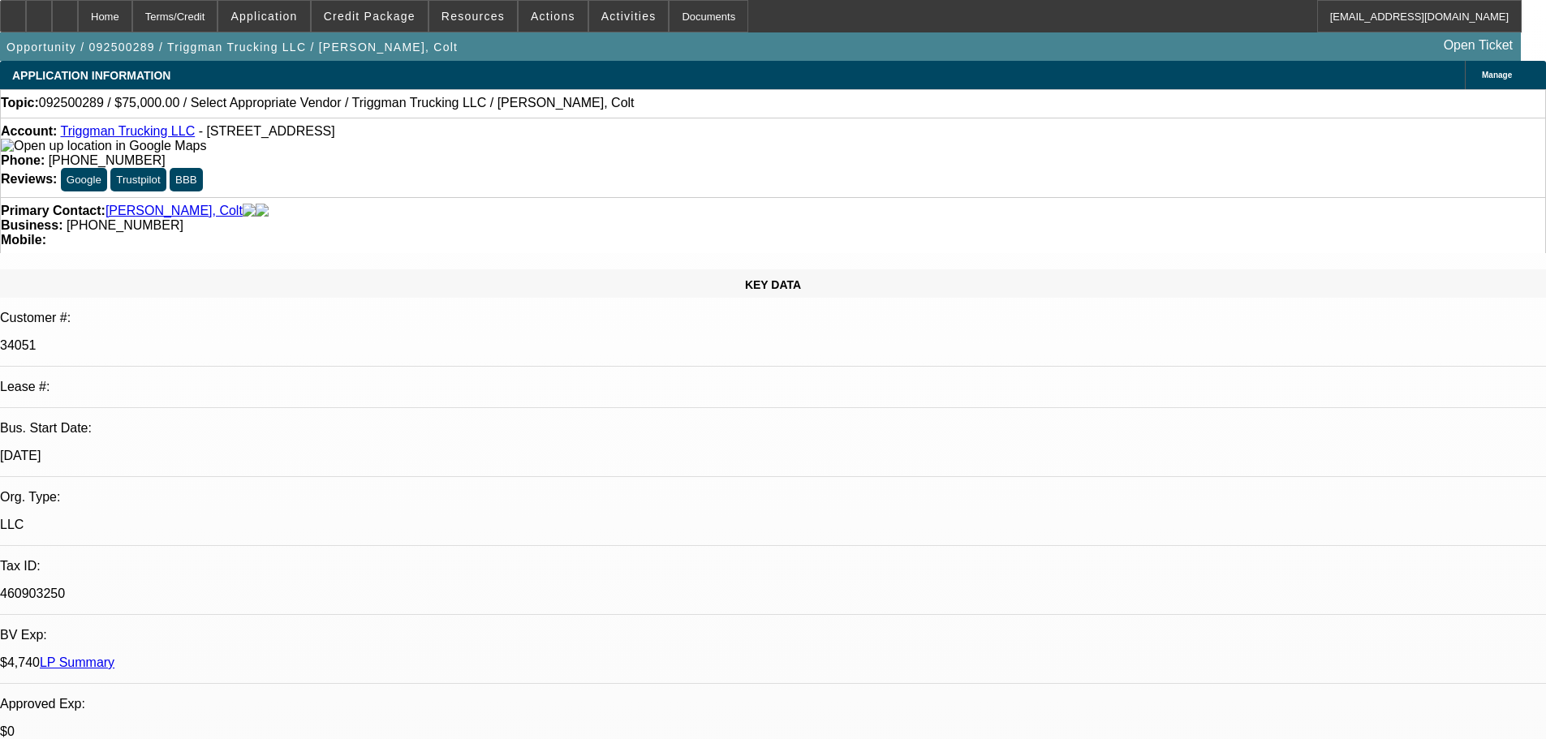
select select "0"
select select "2"
select select "0.1"
select select "4"
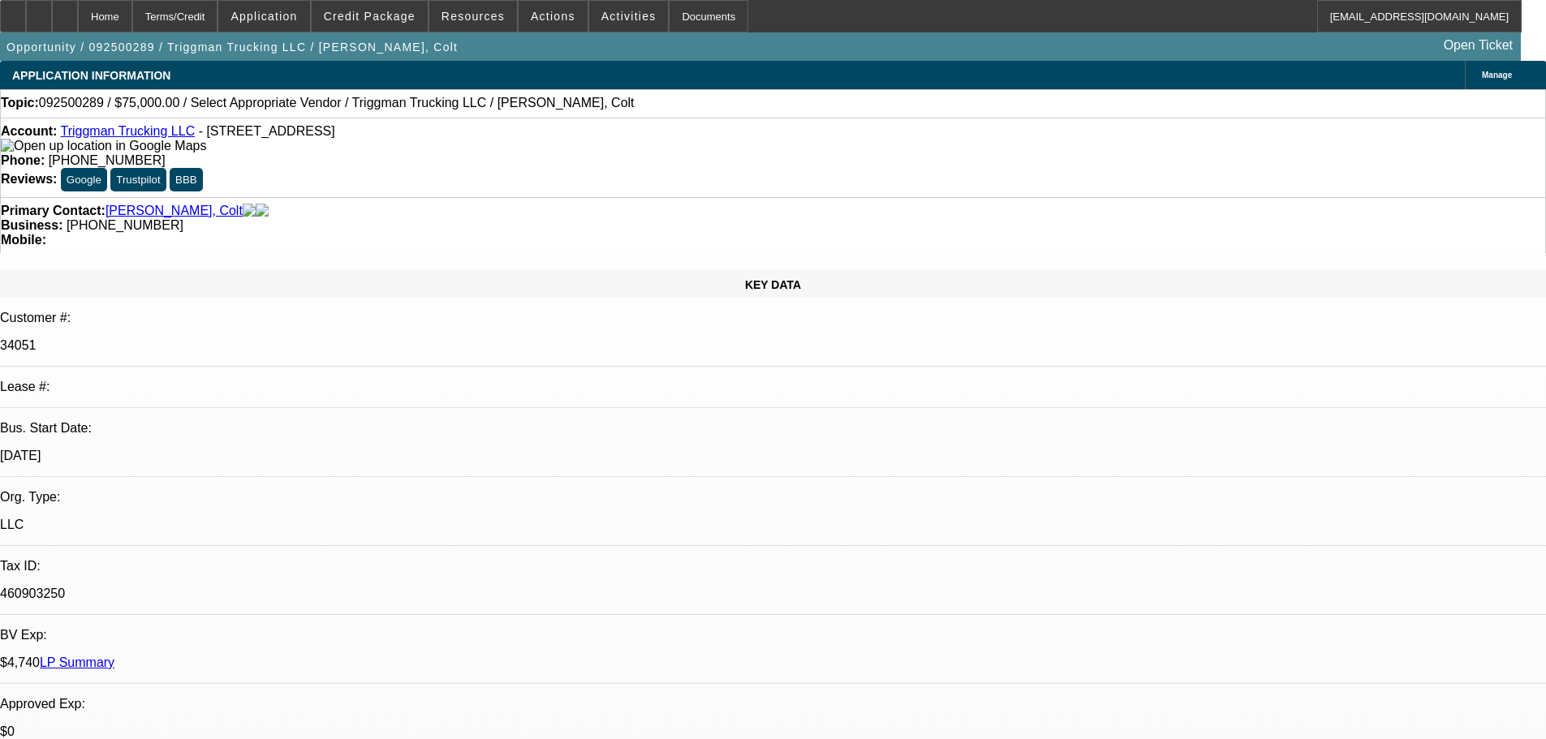
click at [78, 8] on div at bounding box center [65, 16] width 26 height 32
select select "0"
select select "2"
select select "0.1"
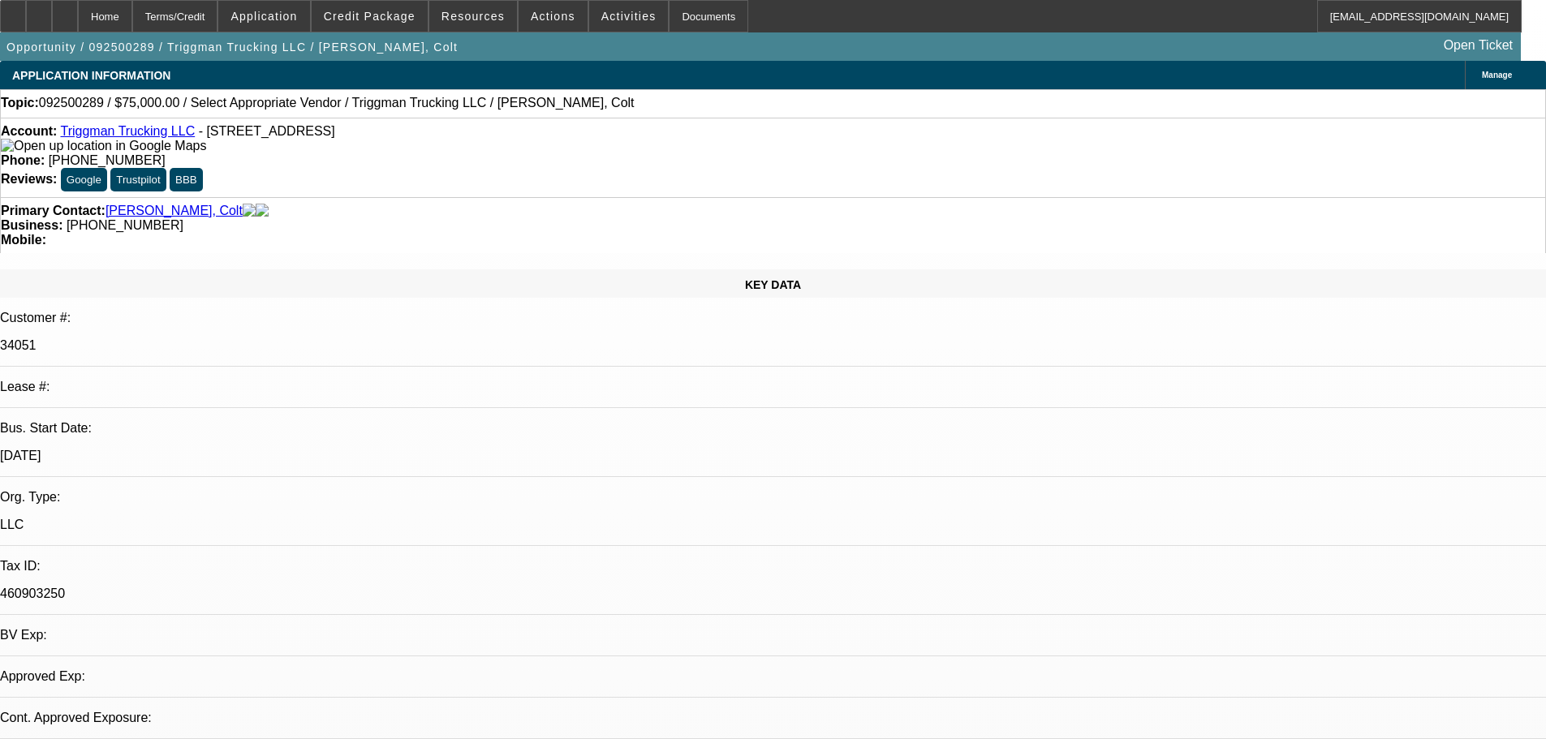
select select "4"
click at [78, 9] on div at bounding box center [65, 16] width 26 height 32
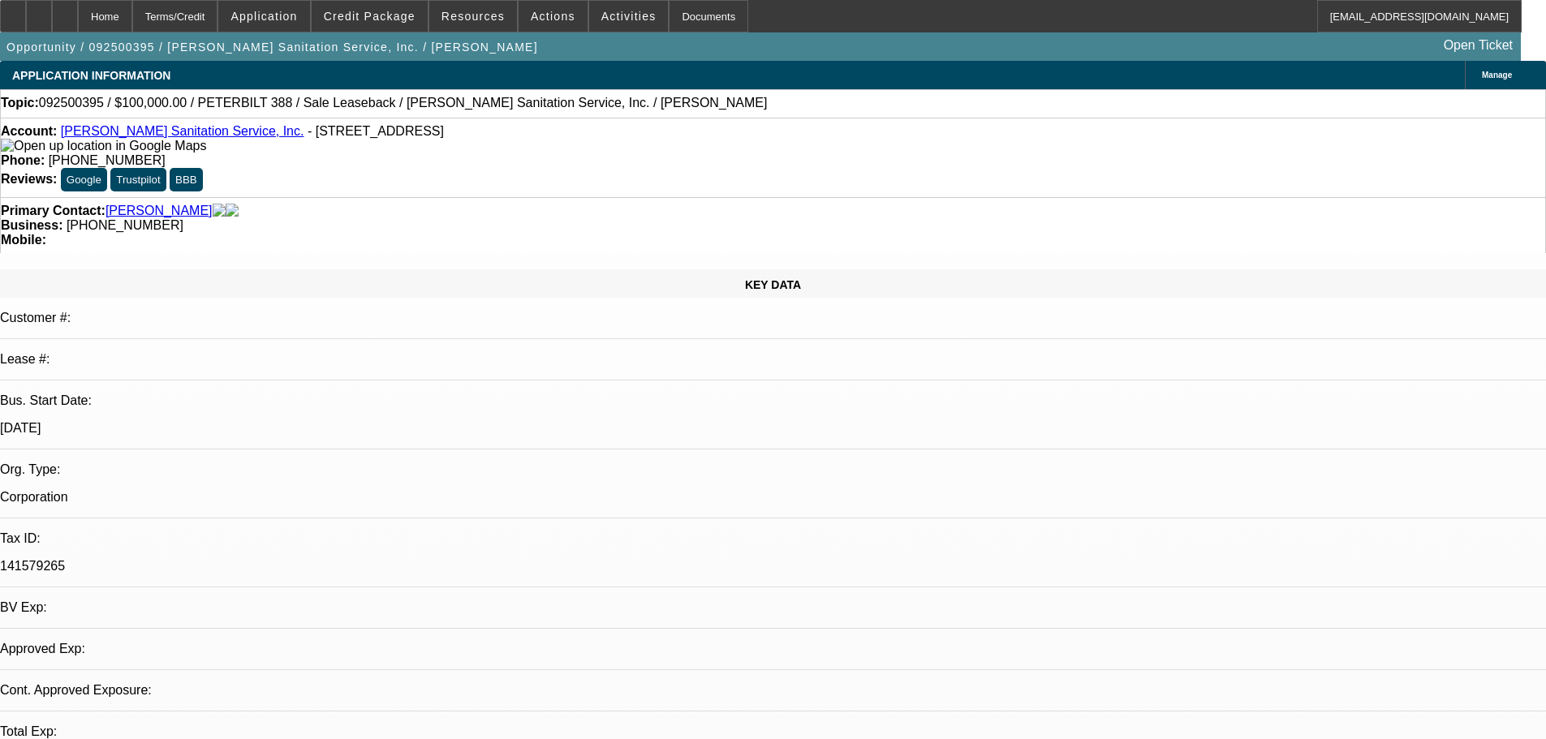
select select "0"
select select "2"
select select "0"
select select "6"
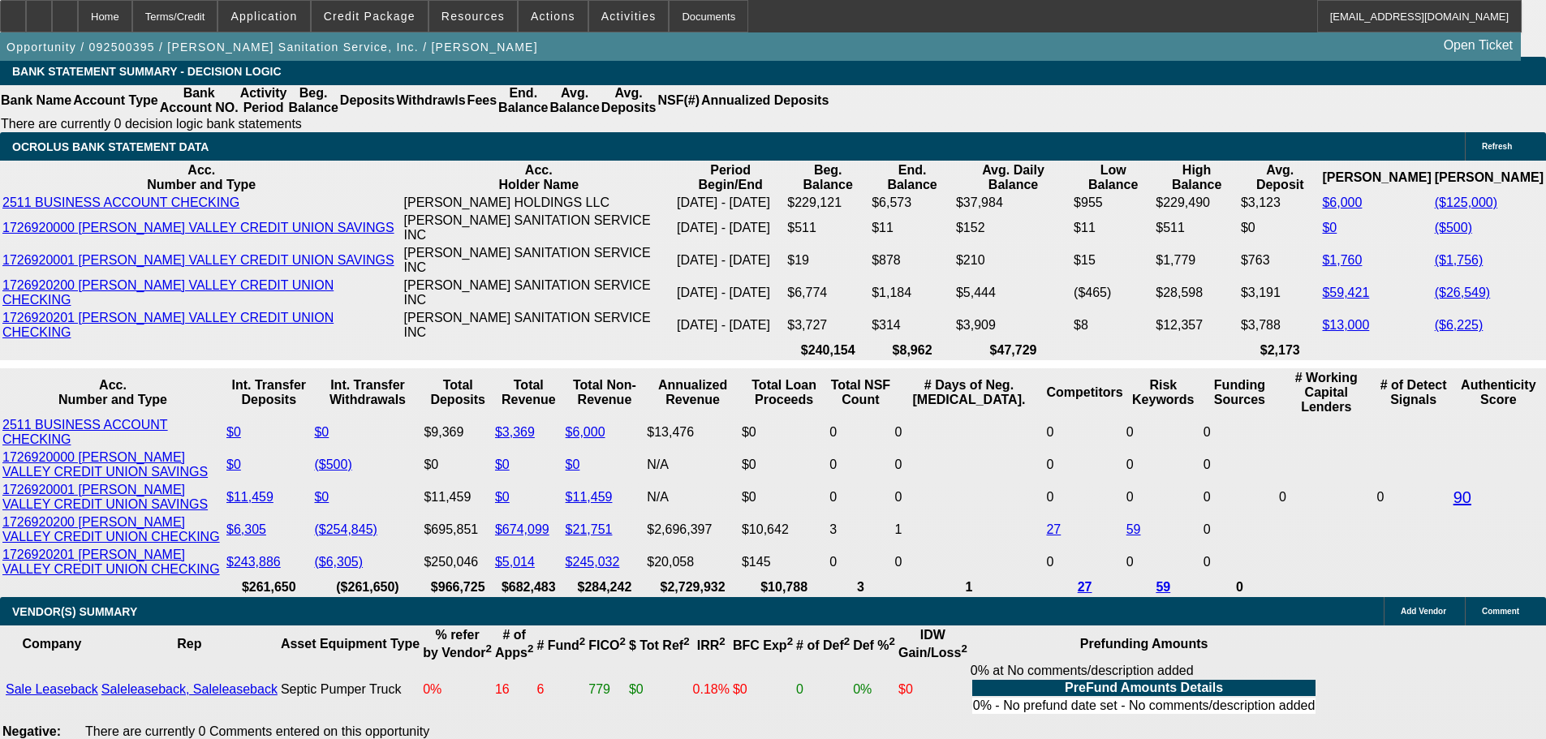
scroll to position [2840, 0]
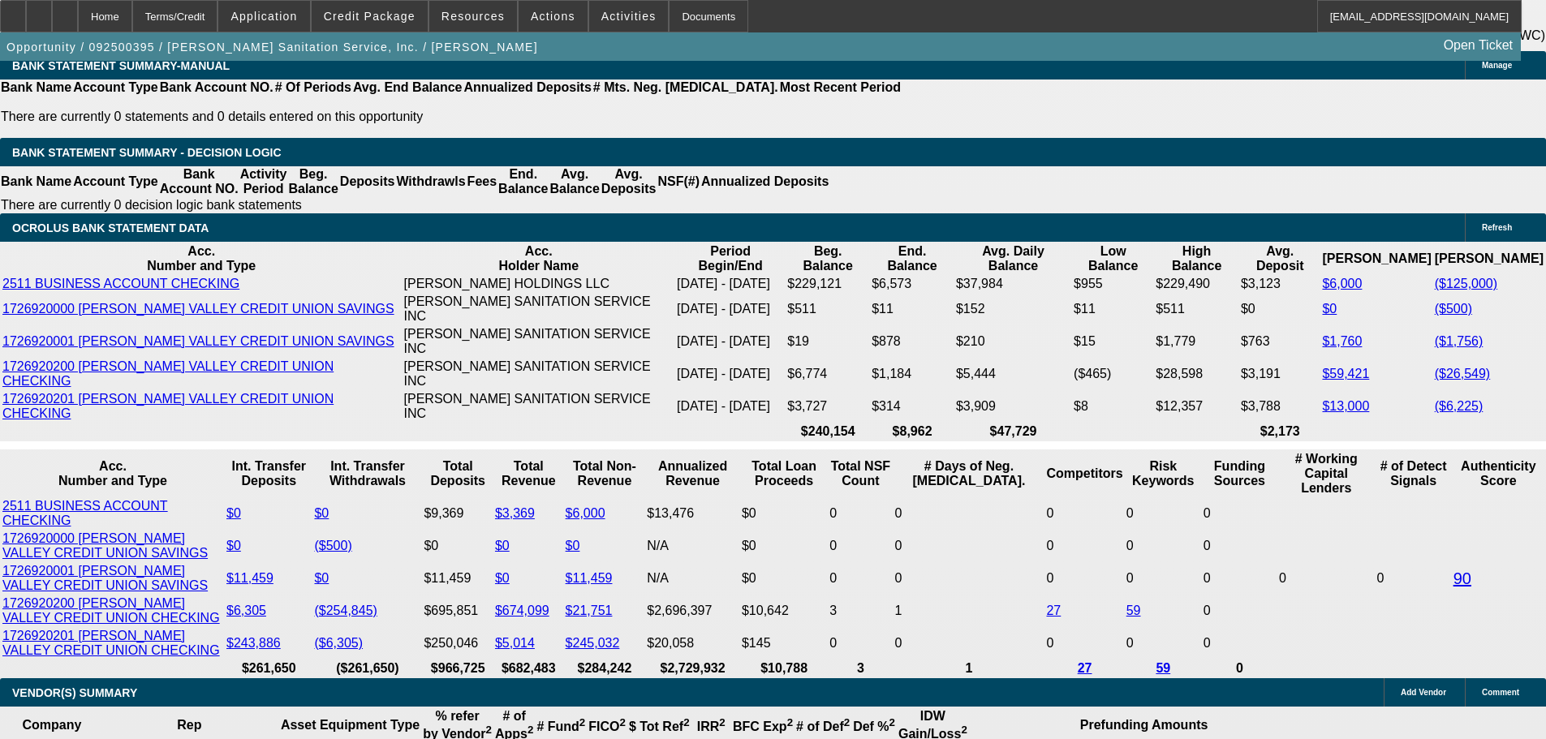
click at [65, 11] on icon at bounding box center [65, 11] width 0 height 0
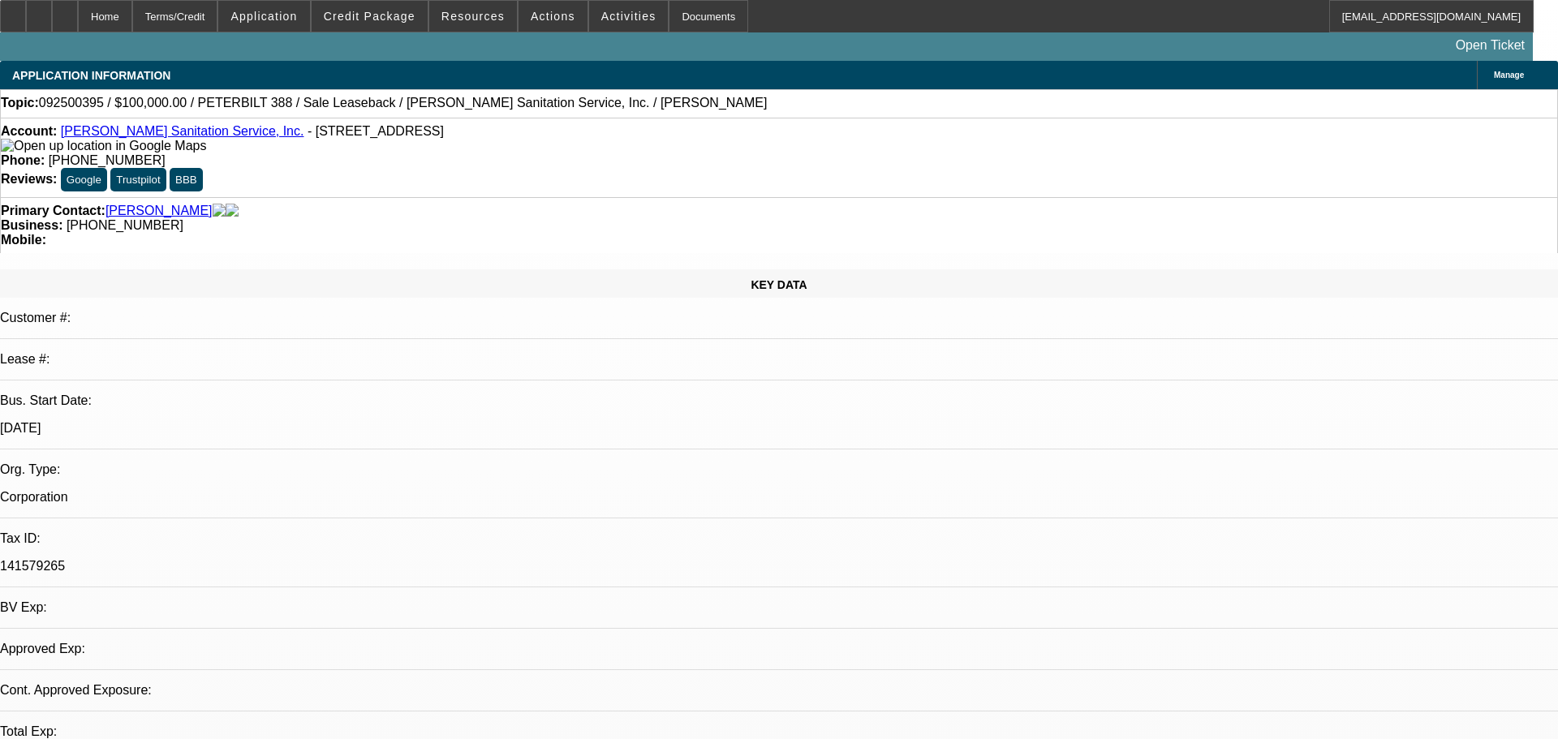
select select "0"
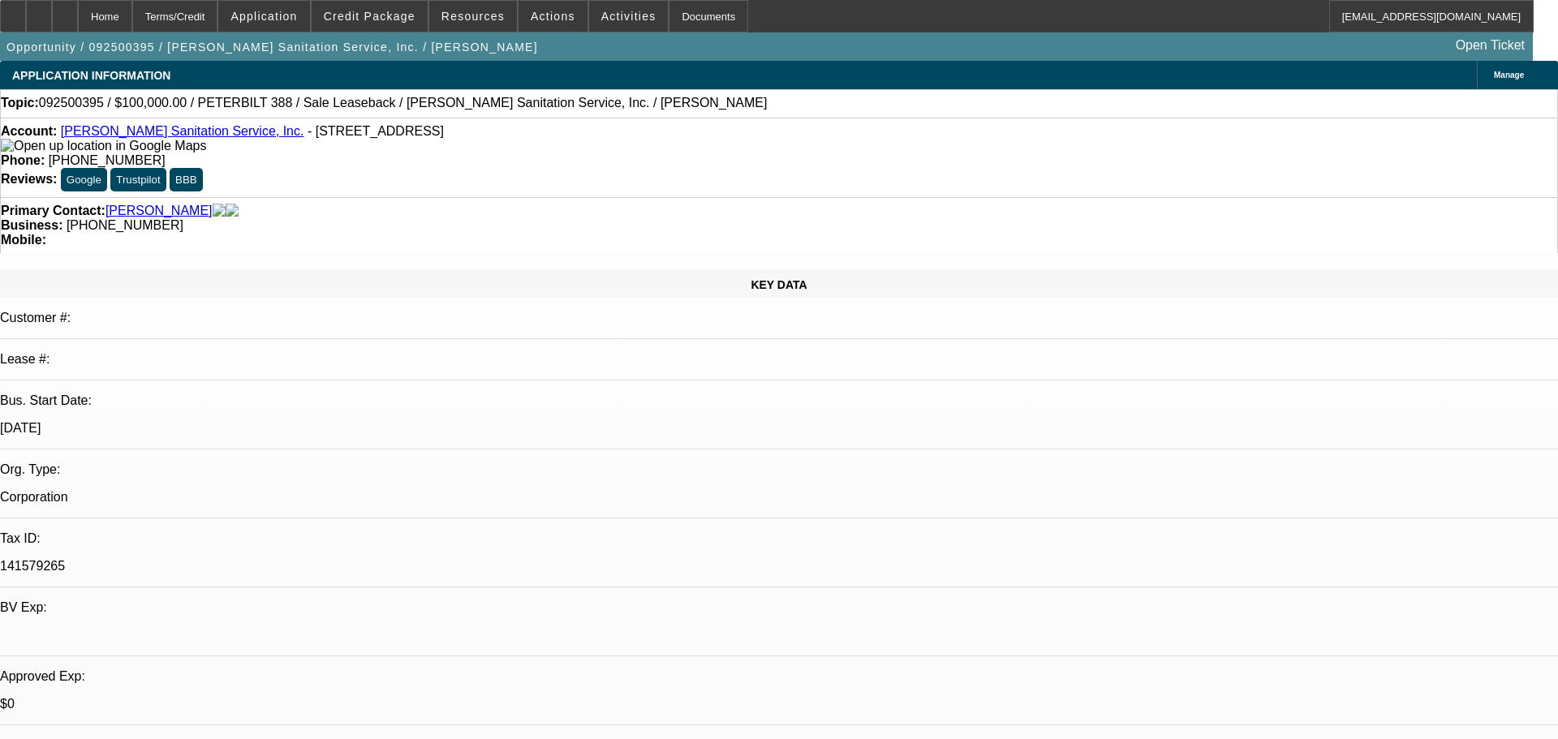
select select "1"
select select "2"
select select "6"
click at [363, 26] on span at bounding box center [370, 16] width 116 height 39
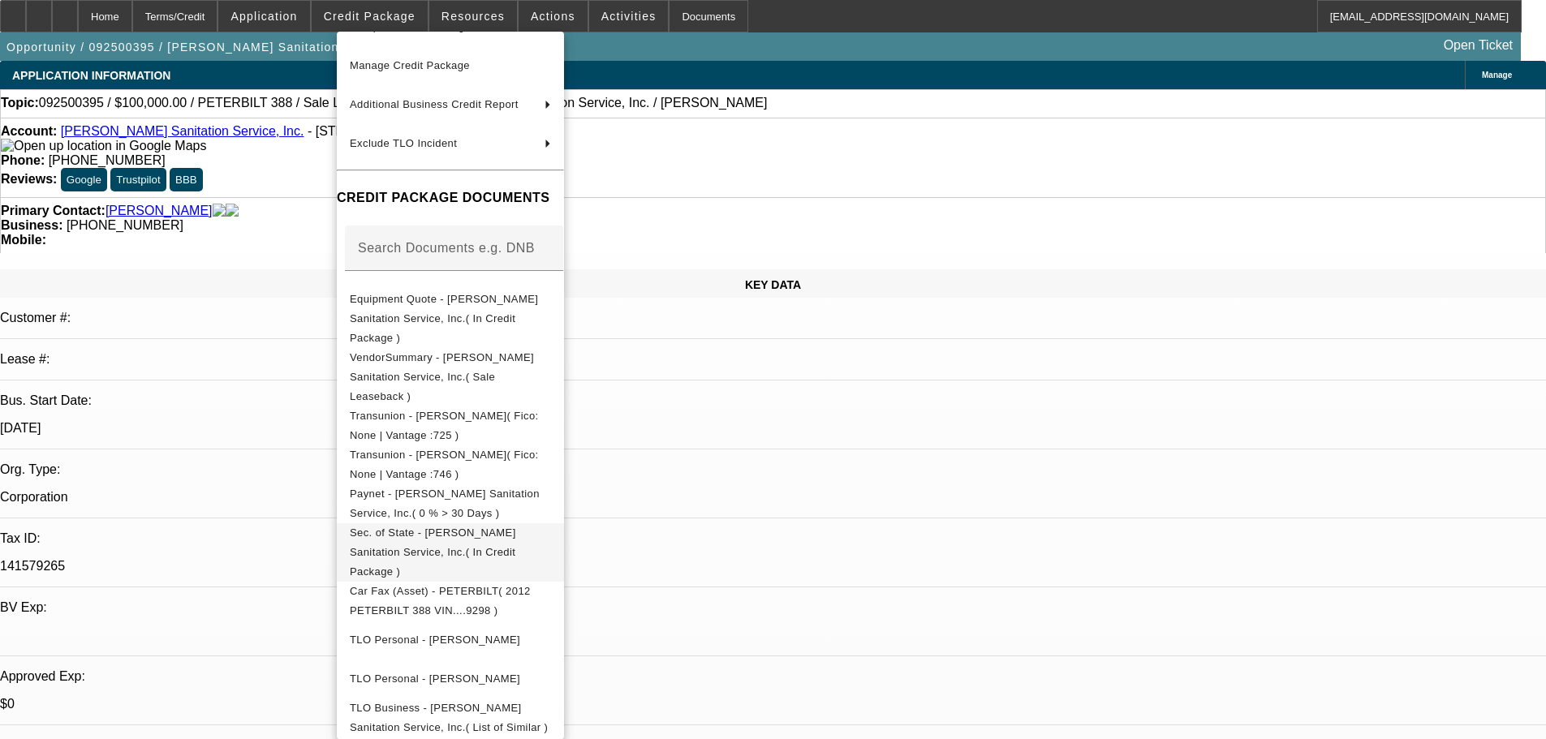
scroll to position [260, 0]
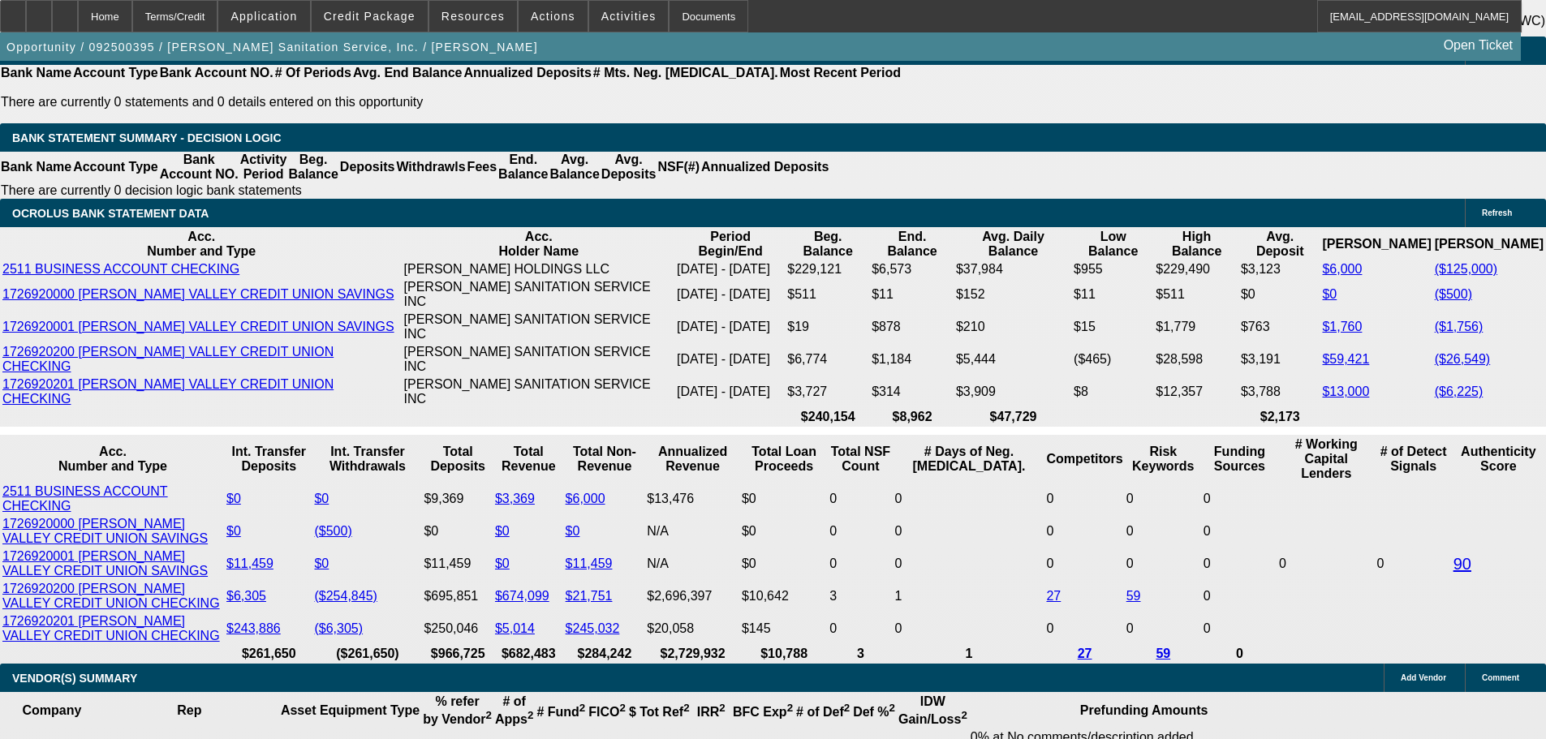
scroll to position [3084, 0]
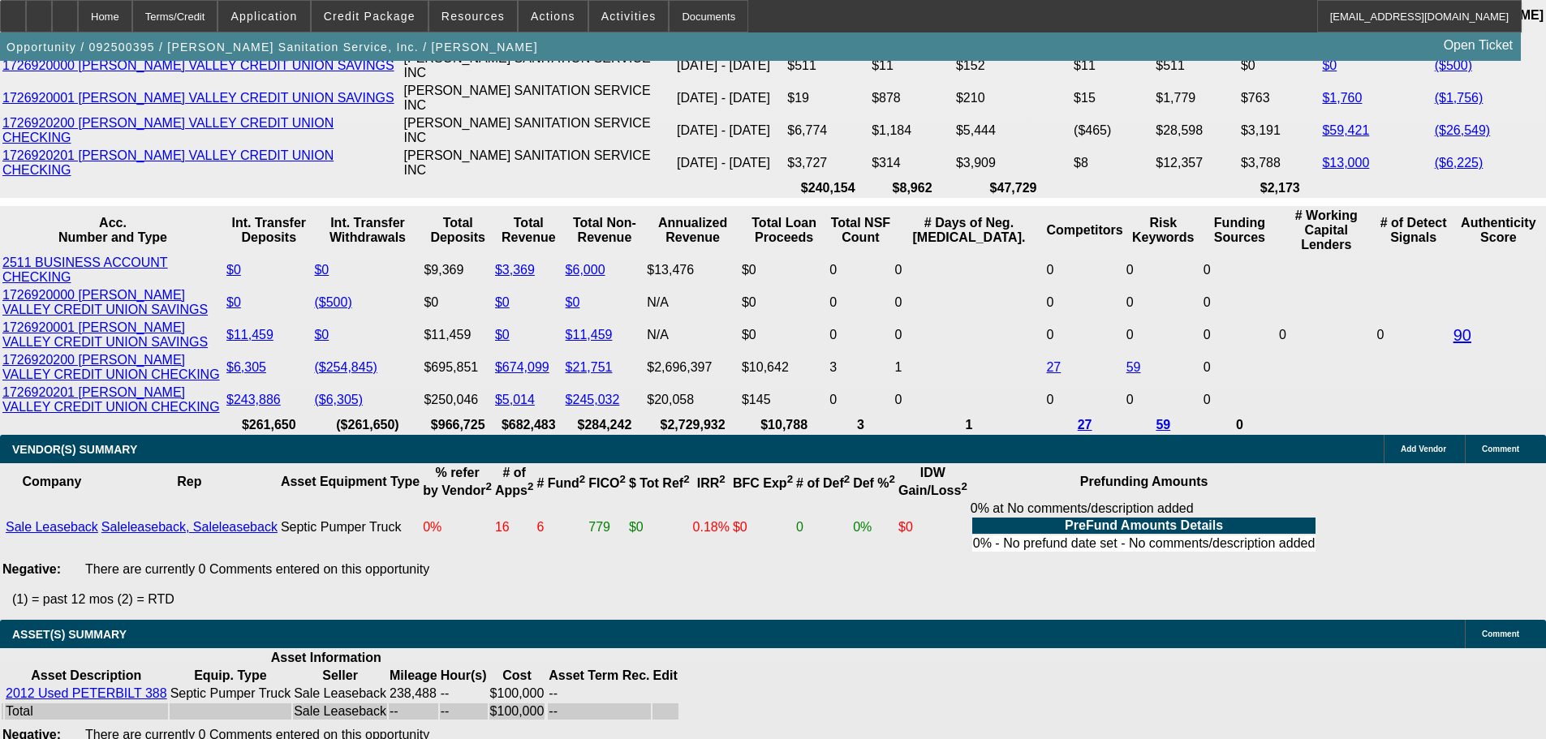
type input "4"
type input "UNKNOWN"
type input "48"
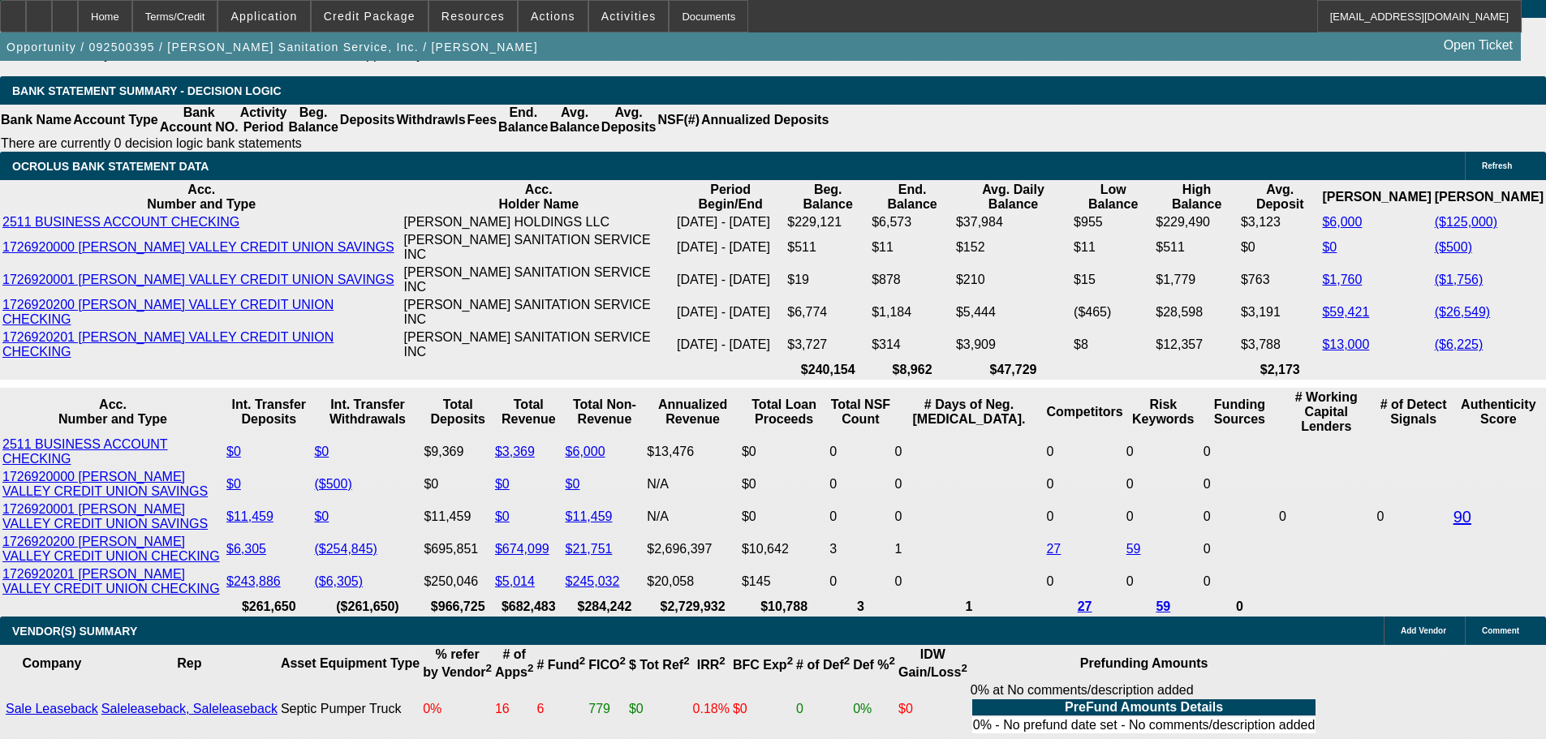
scroll to position [2678, 0]
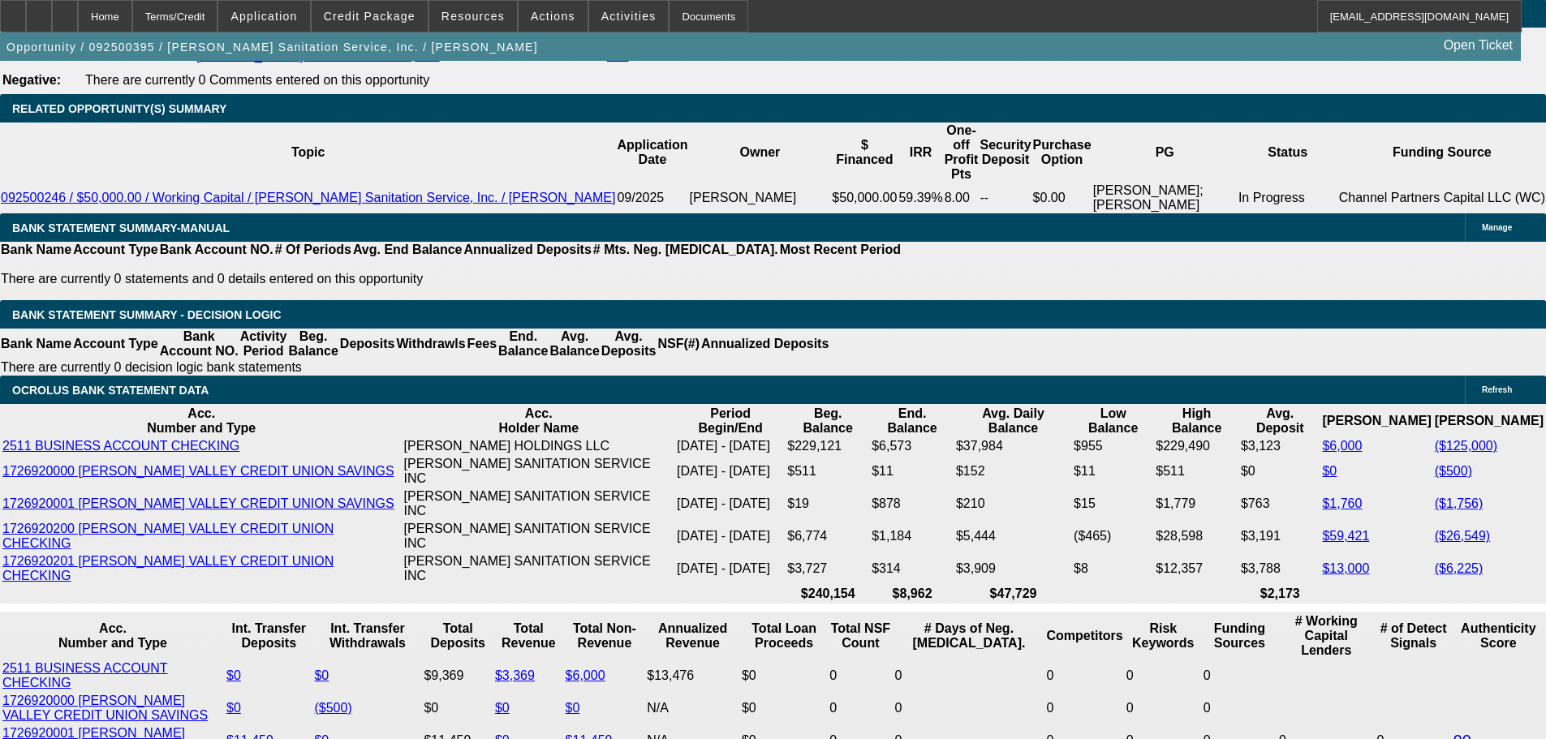
type input "$2,783.07"
type input "48"
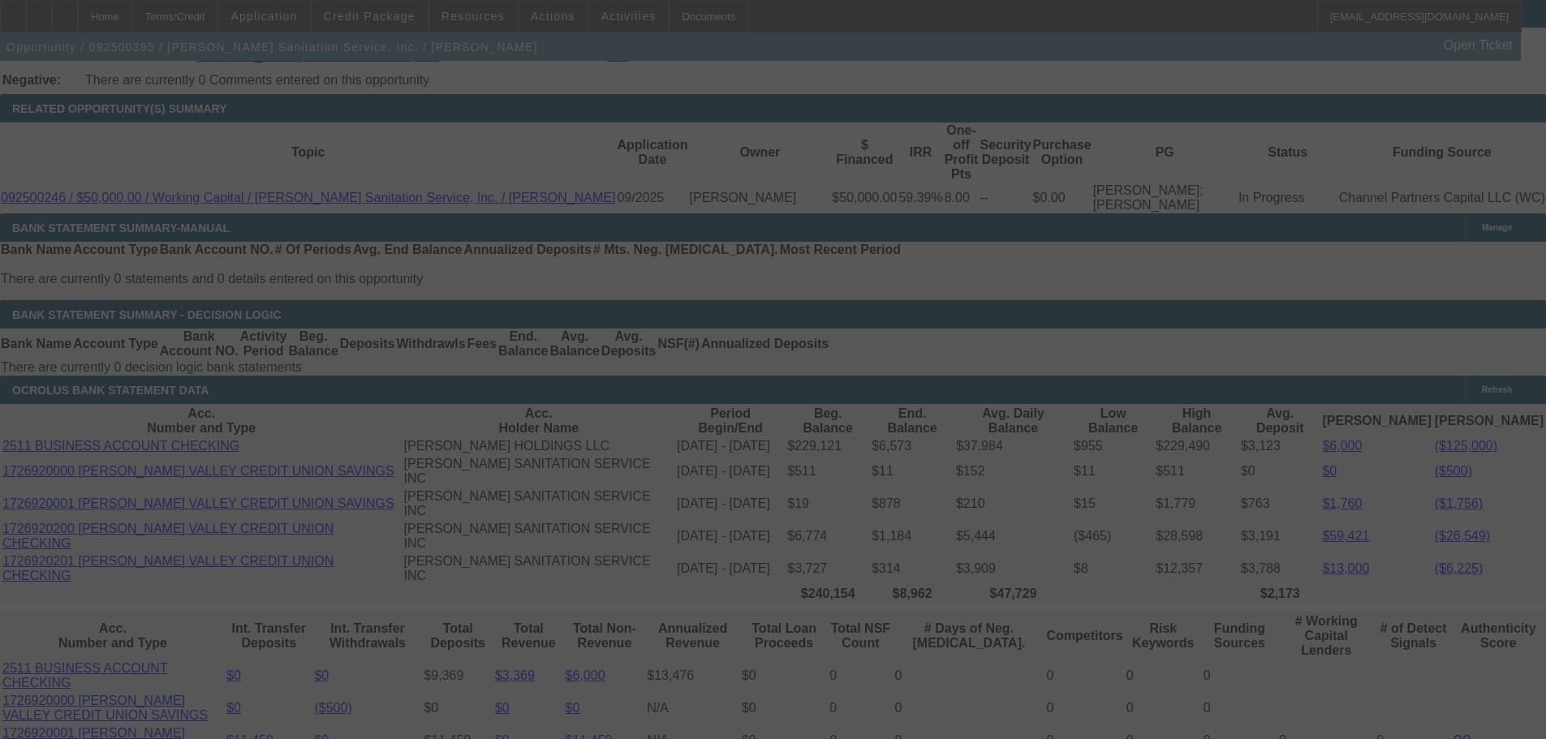
select select "0"
select select "2"
select select "0"
select select "6"
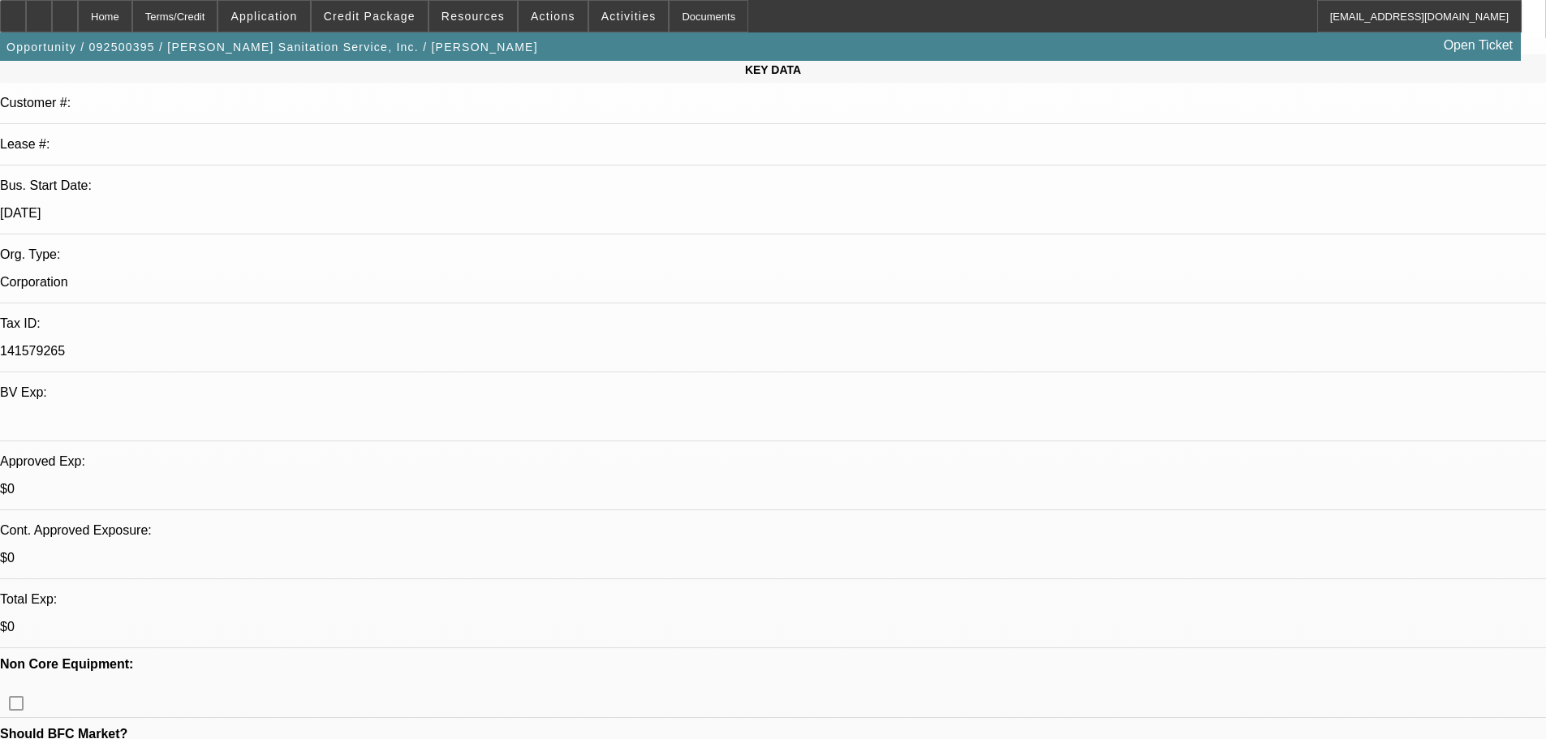
scroll to position [0, 0]
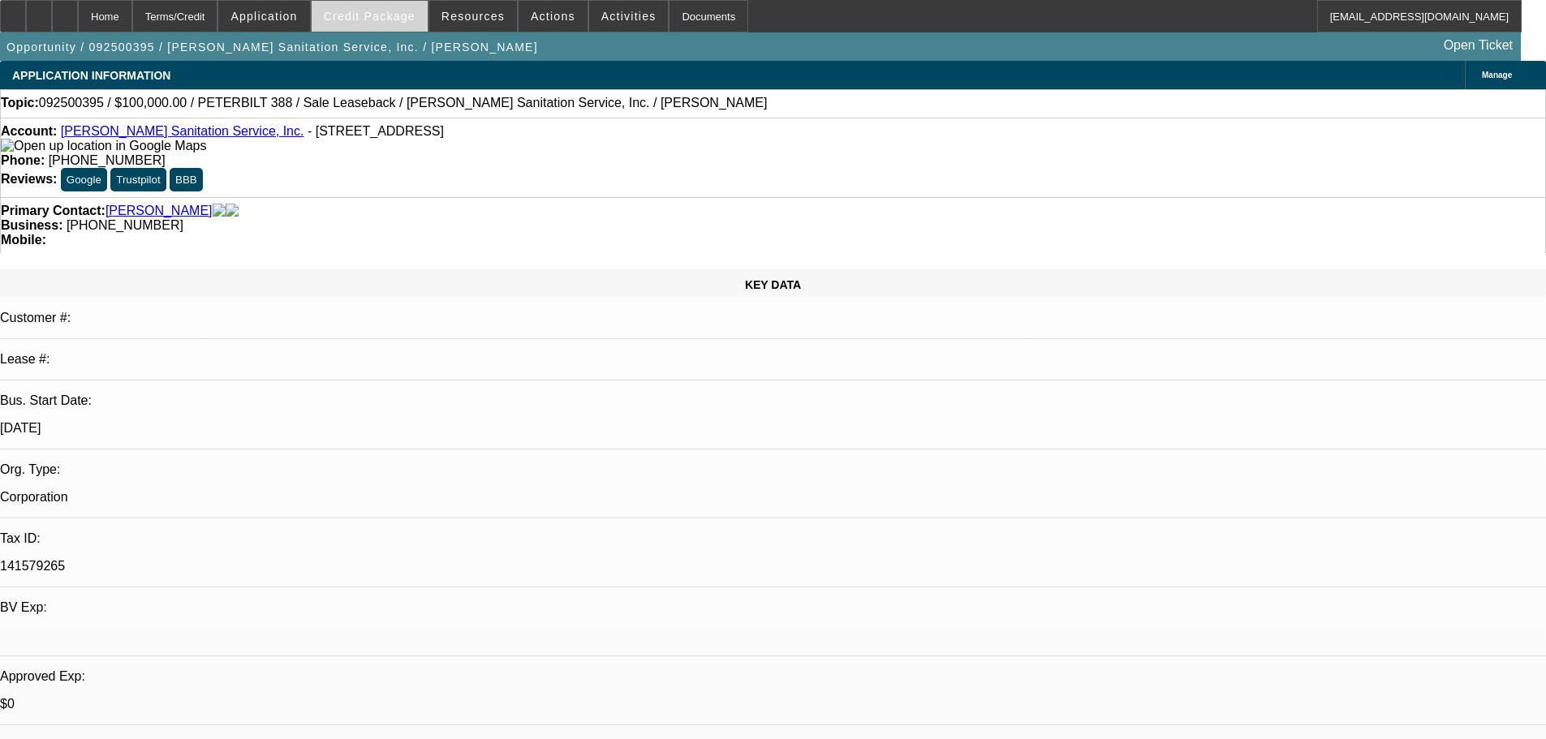
click at [376, 15] on span "Credit Package" at bounding box center [370, 16] width 92 height 13
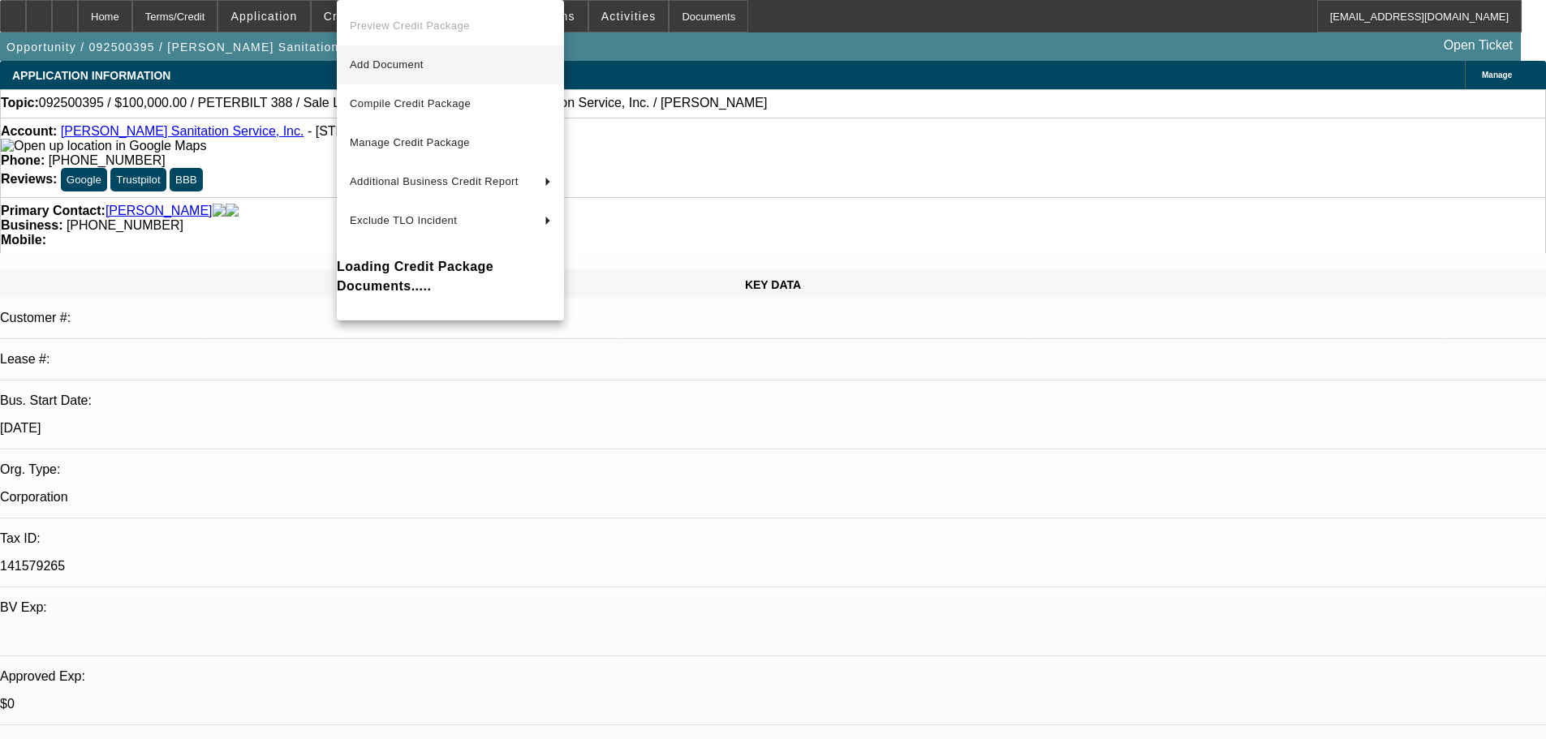
click at [381, 73] on span "Add Document" at bounding box center [450, 64] width 201 height 19
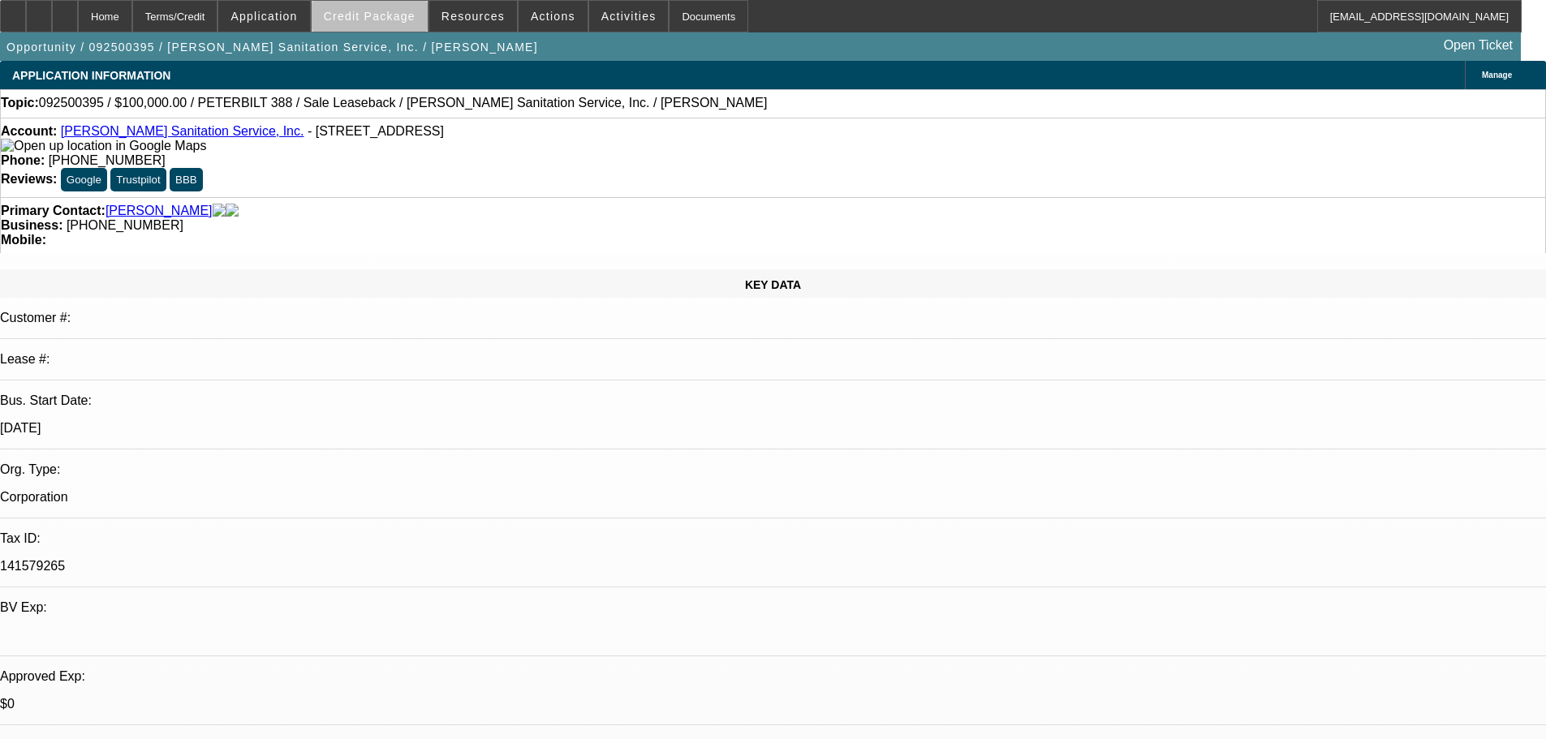
click at [407, 31] on span at bounding box center [370, 16] width 116 height 39
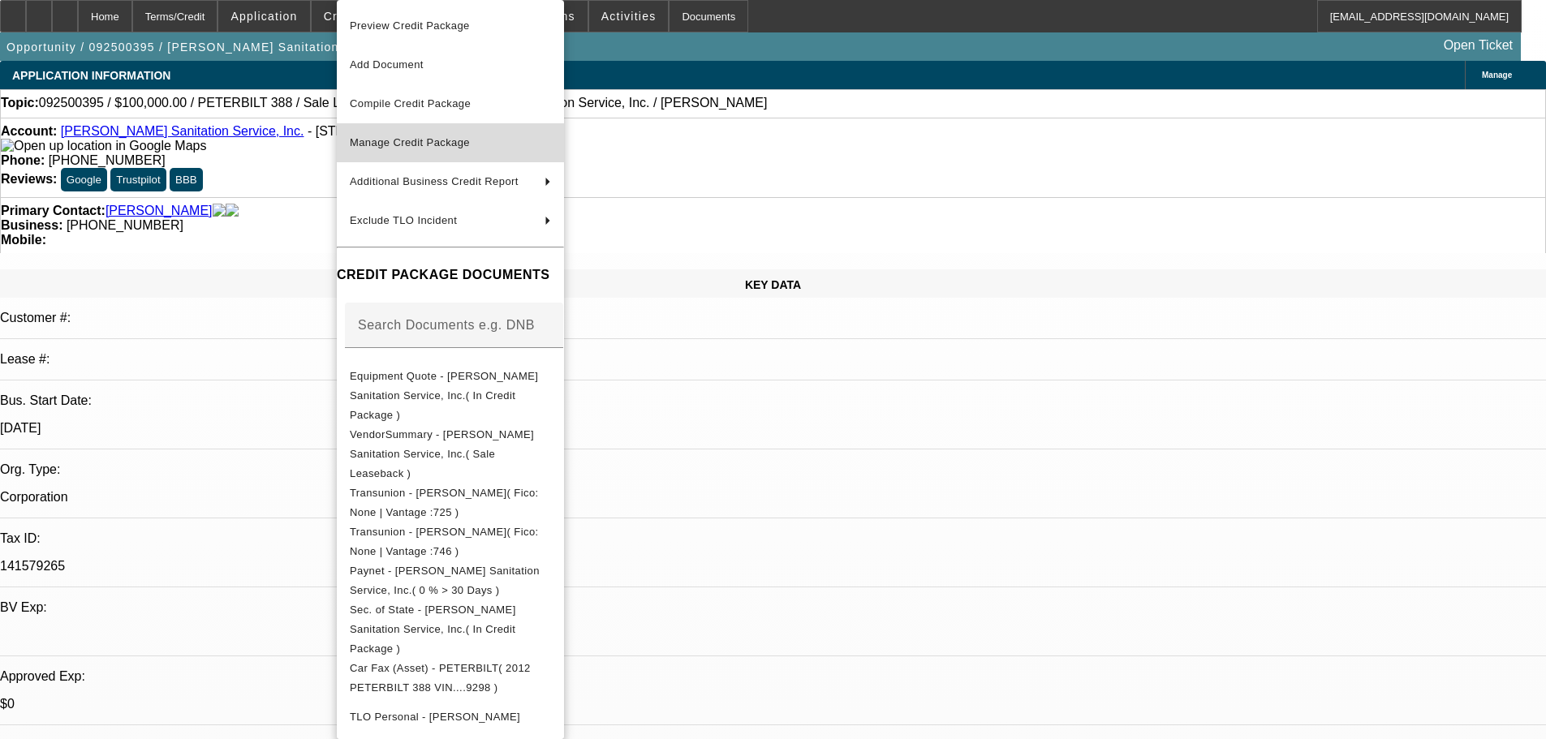
click at [424, 154] on button "Manage Credit Package" at bounding box center [450, 142] width 227 height 39
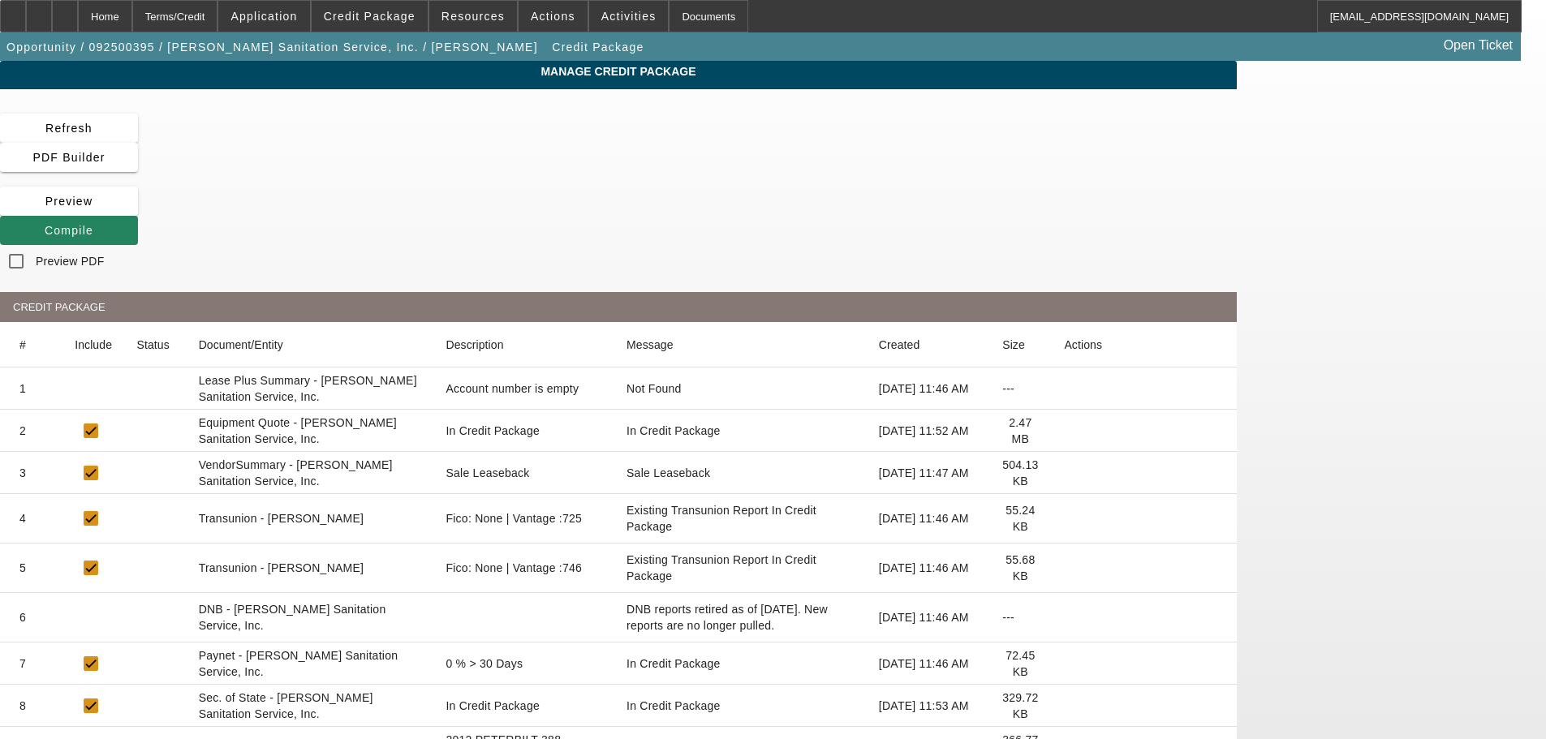
scroll to position [362, 0]
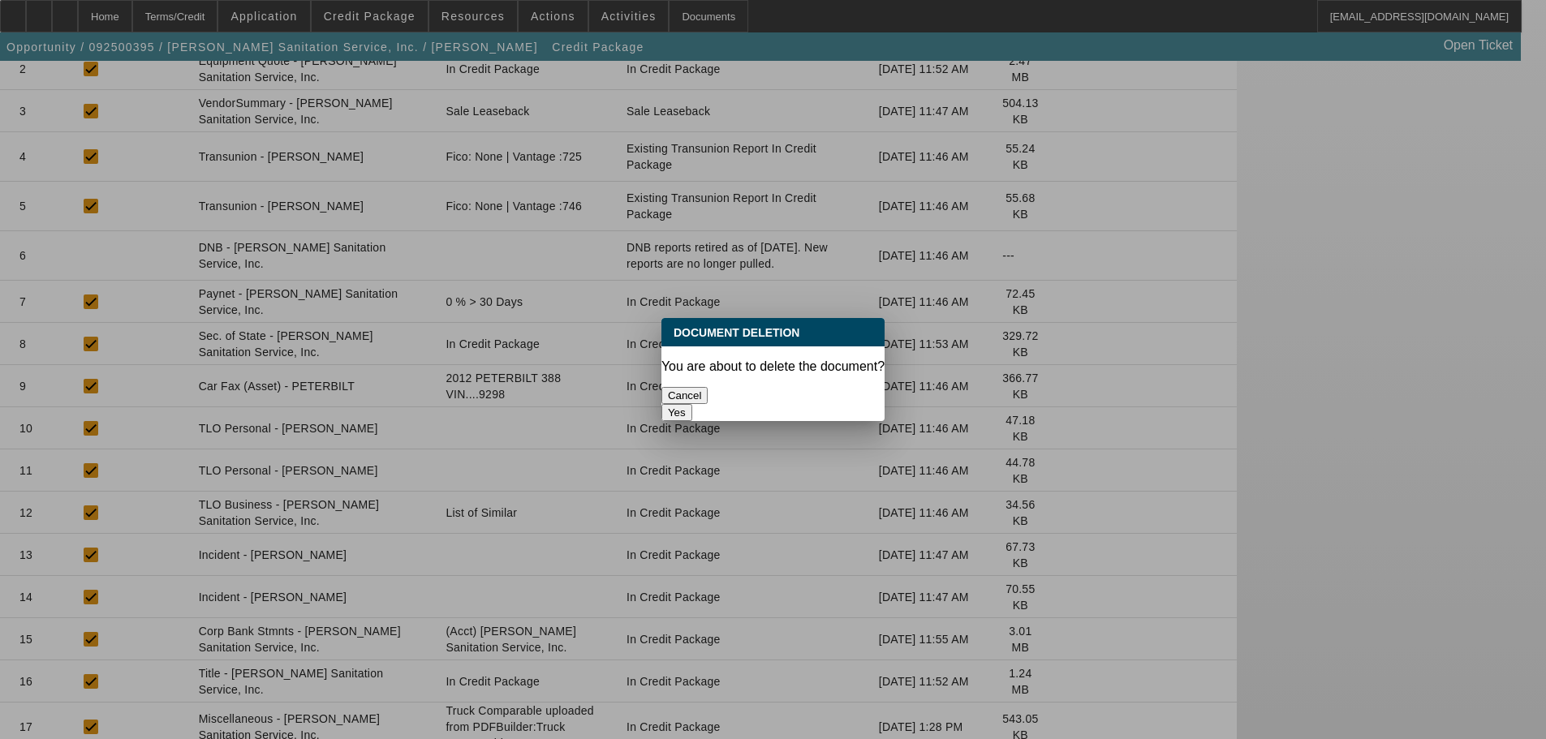
click at [692, 404] on button "Yes" at bounding box center [676, 412] width 31 height 17
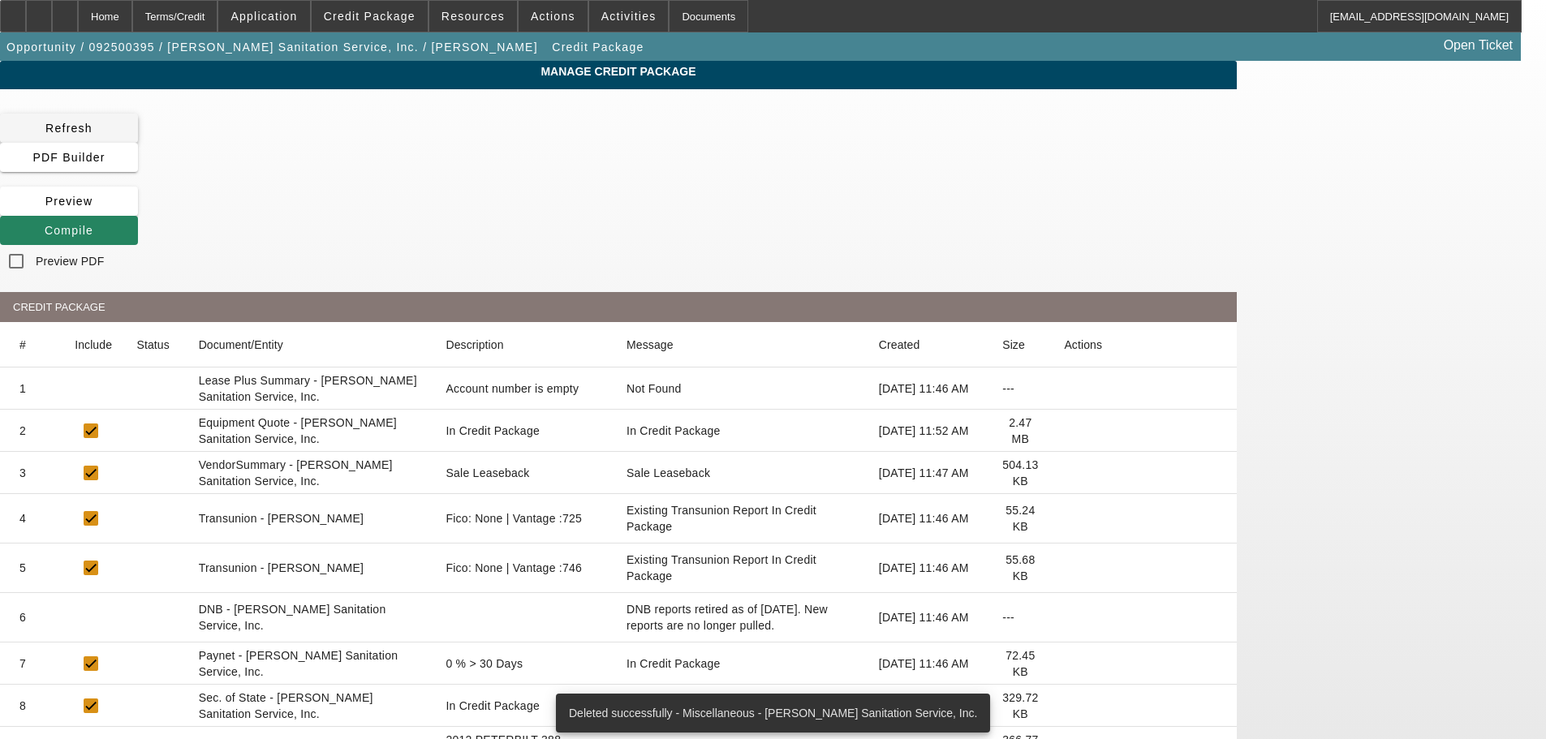
click at [138, 136] on span at bounding box center [69, 128] width 138 height 39
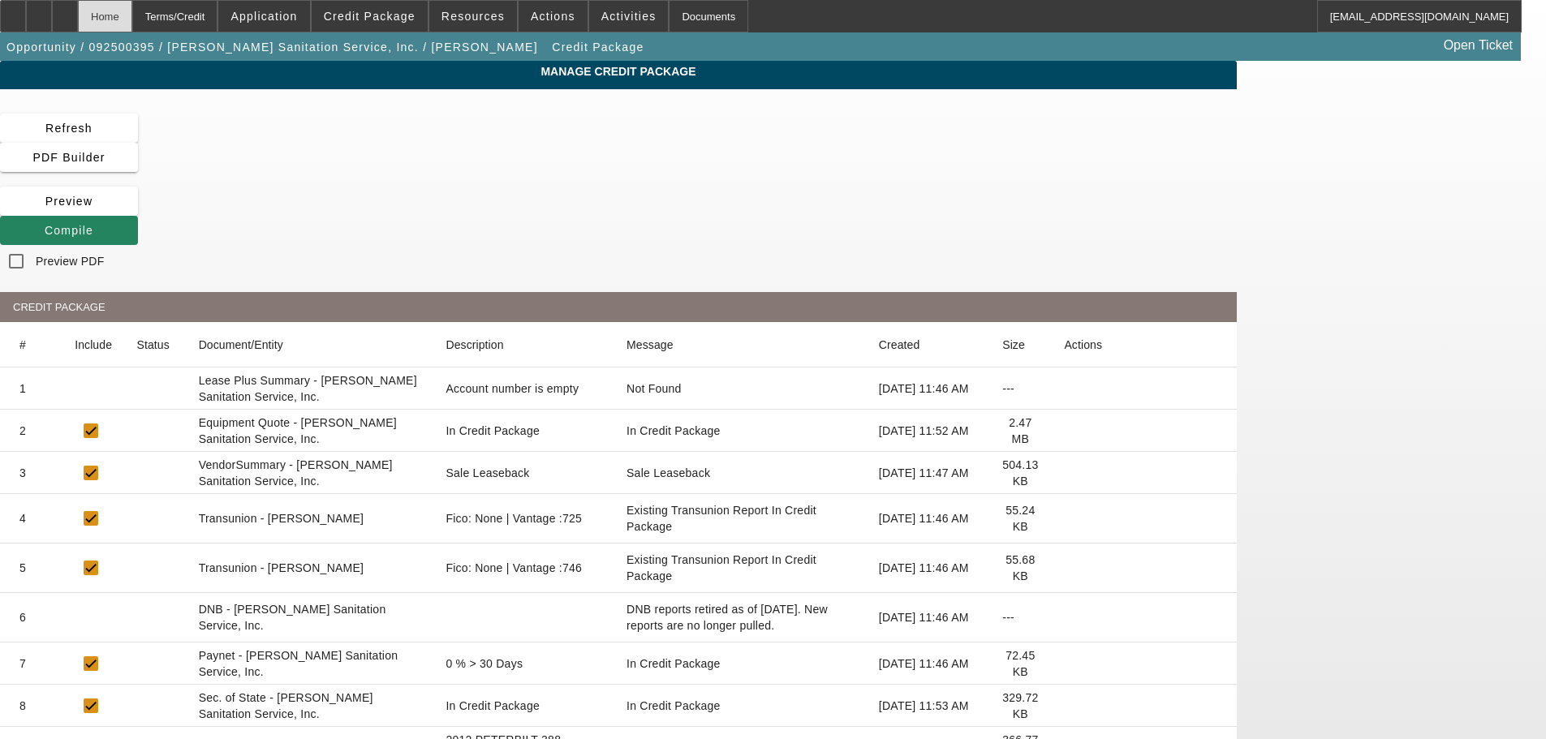
click at [132, 13] on div "Home" at bounding box center [105, 16] width 54 height 32
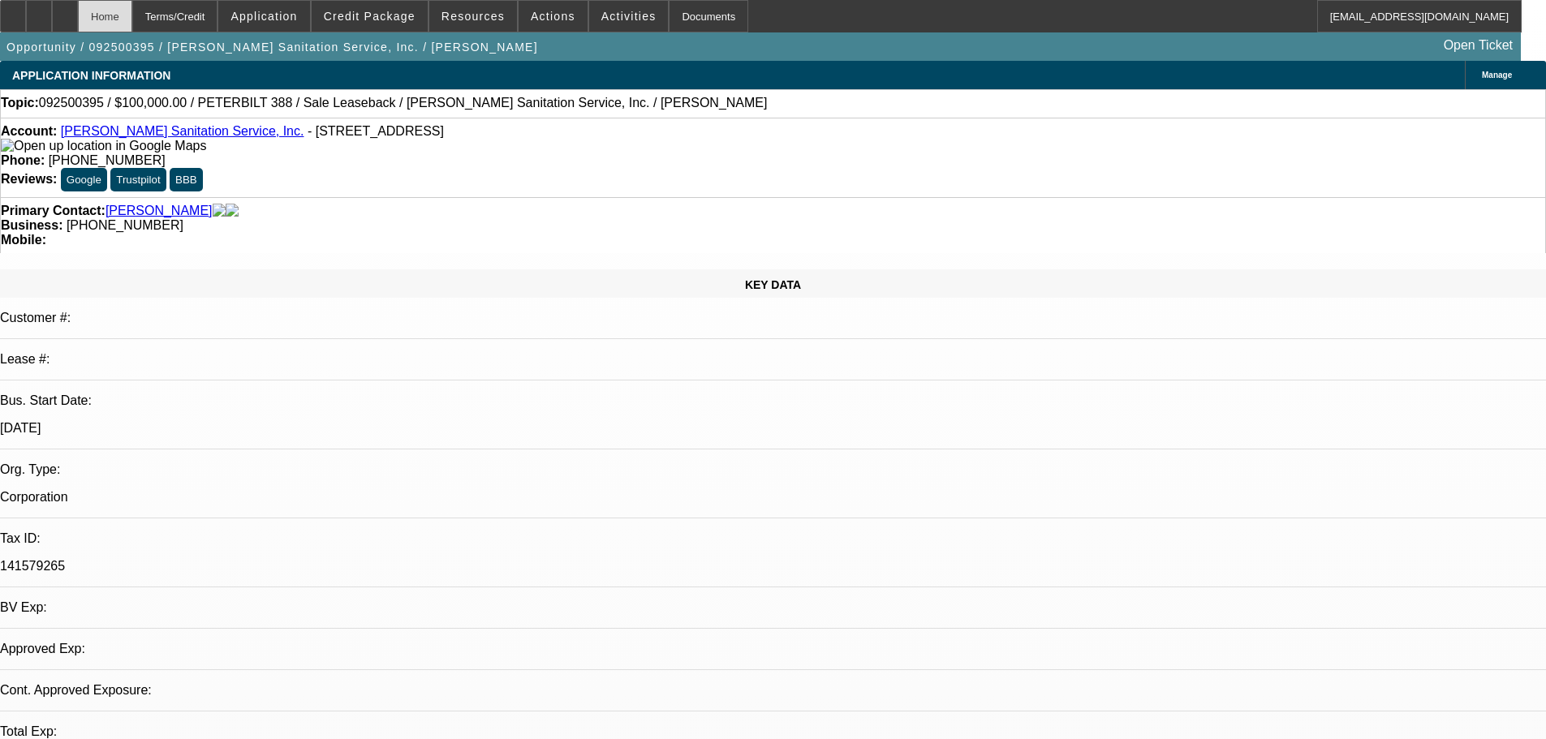
select select "0"
select select "2"
select select "0"
select select "6"
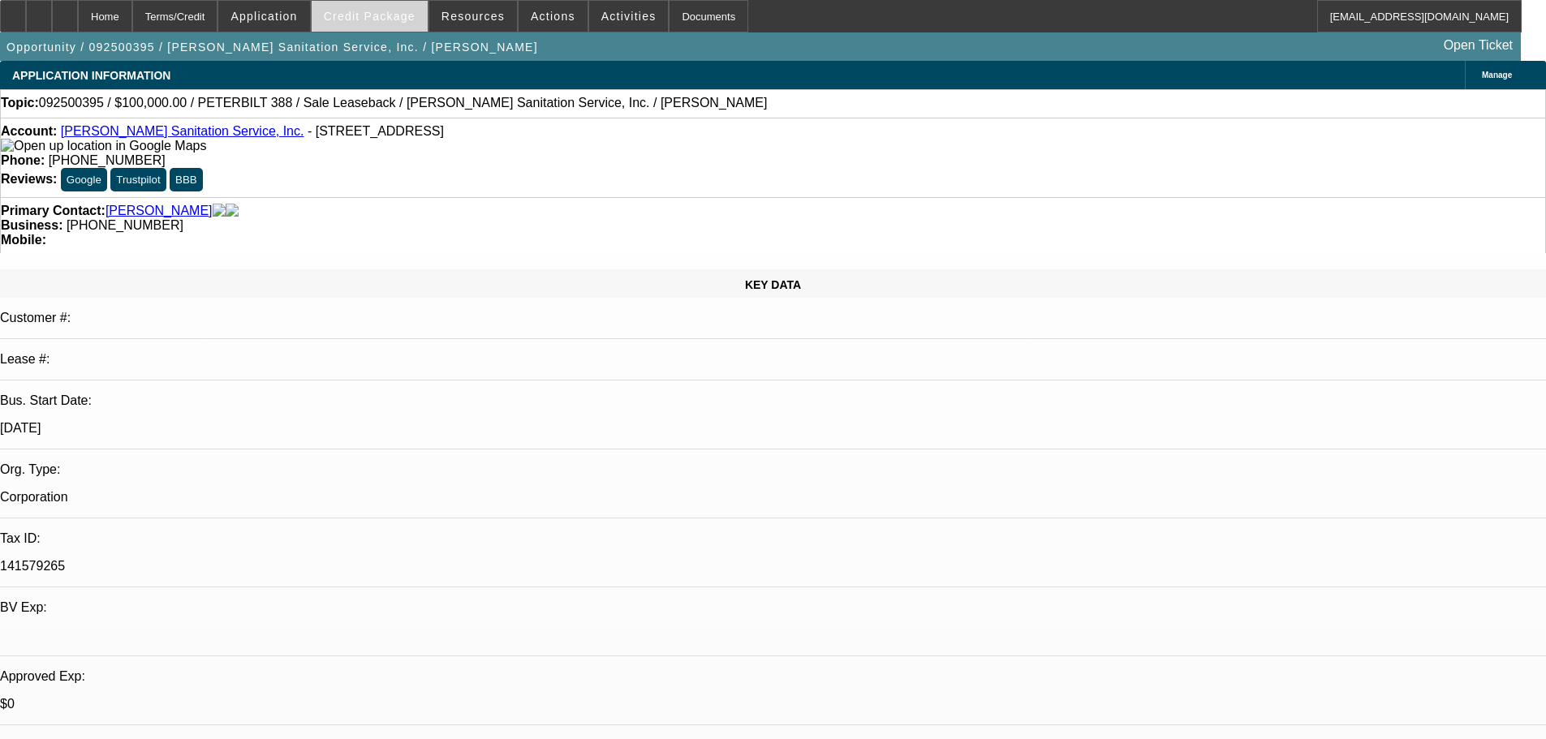
click at [402, 11] on span "Credit Package" at bounding box center [370, 16] width 92 height 13
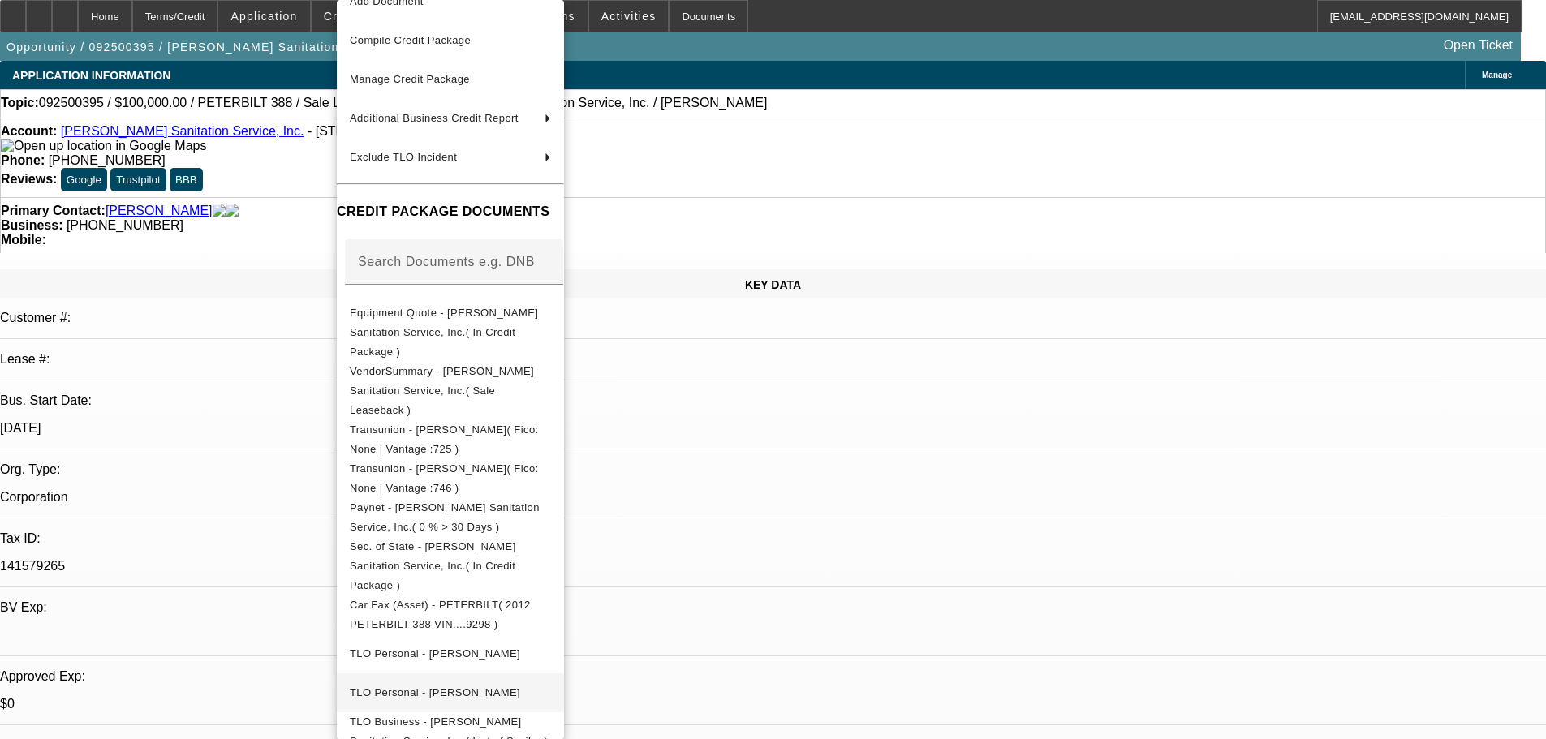
scroll to position [229, 0]
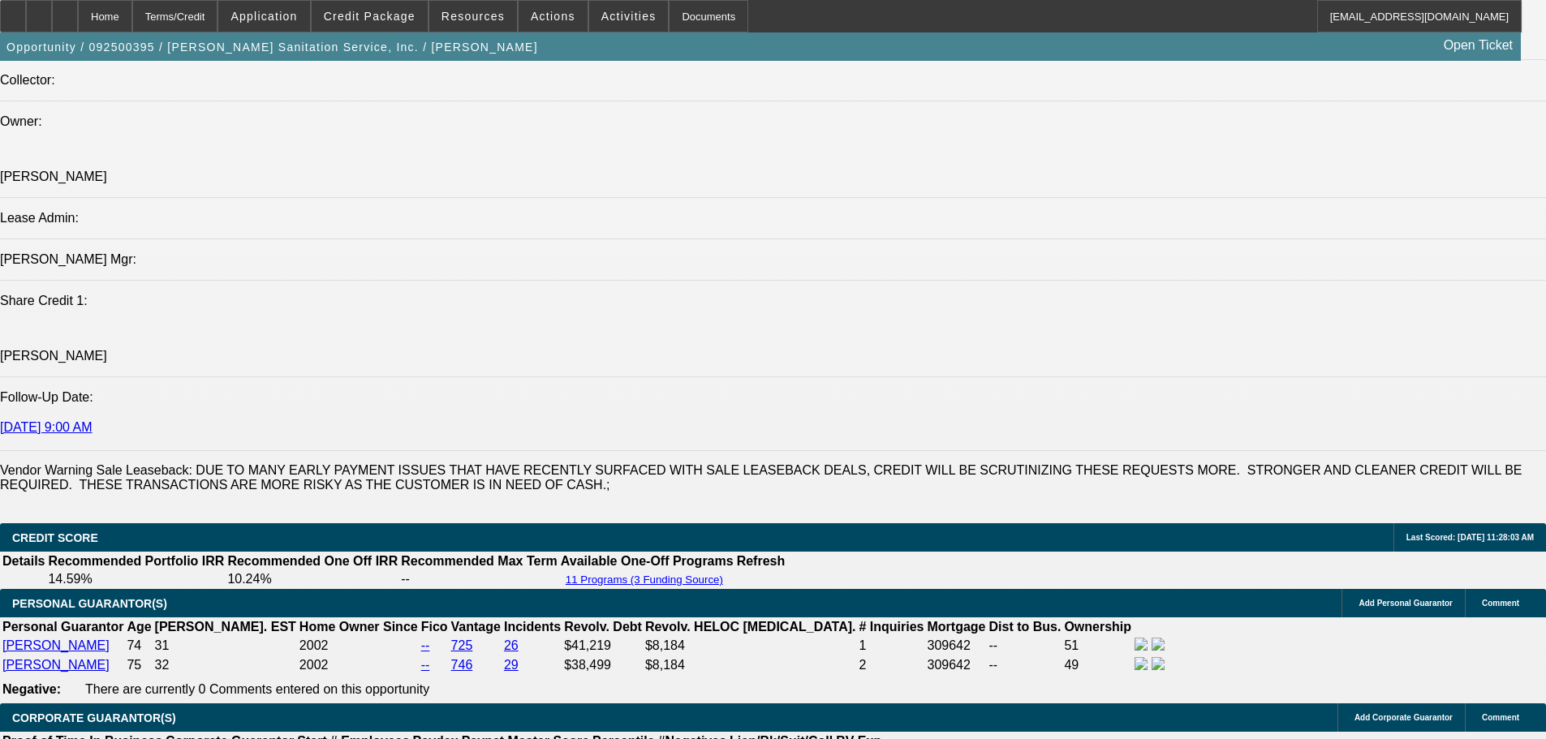
scroll to position [2191, 0]
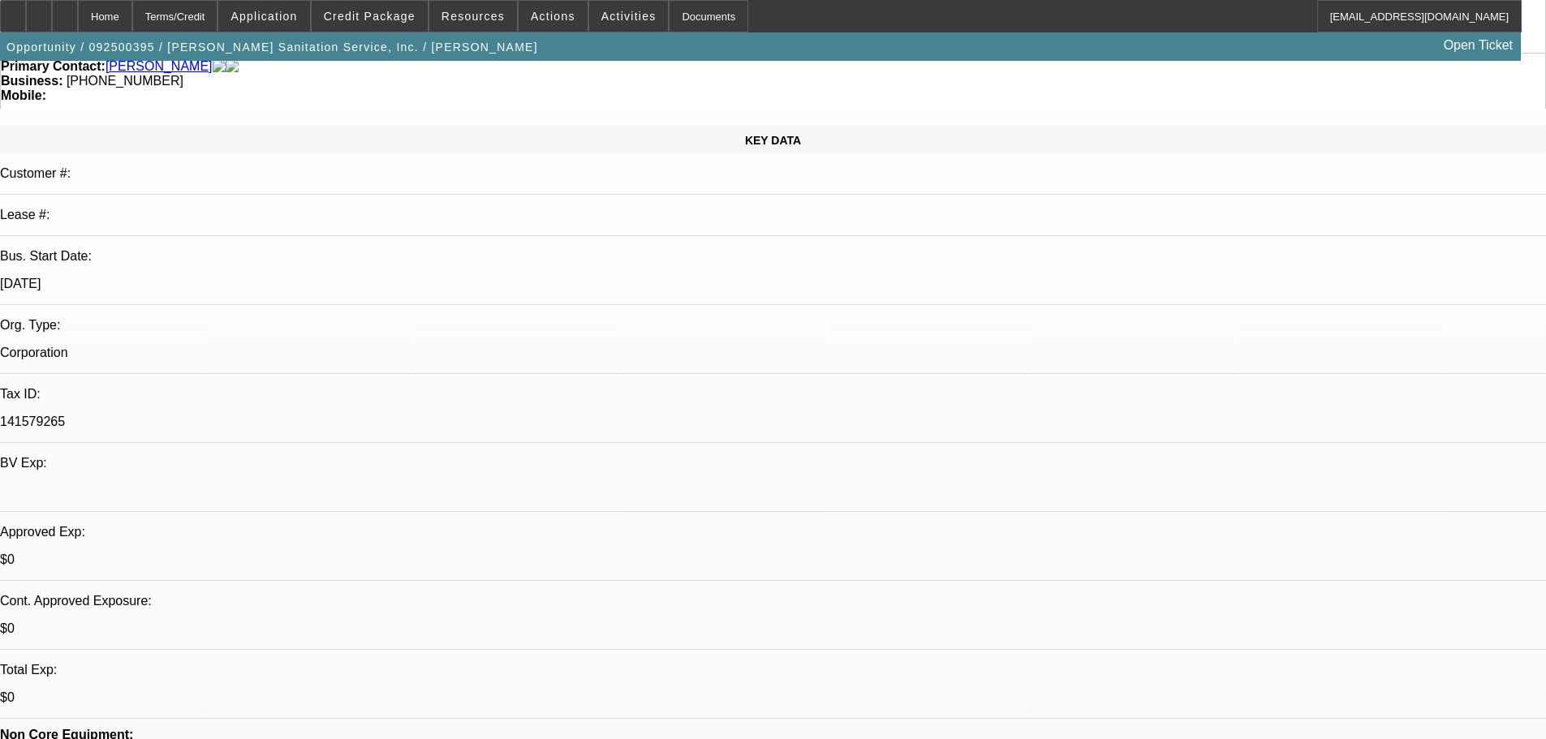
scroll to position [0, 0]
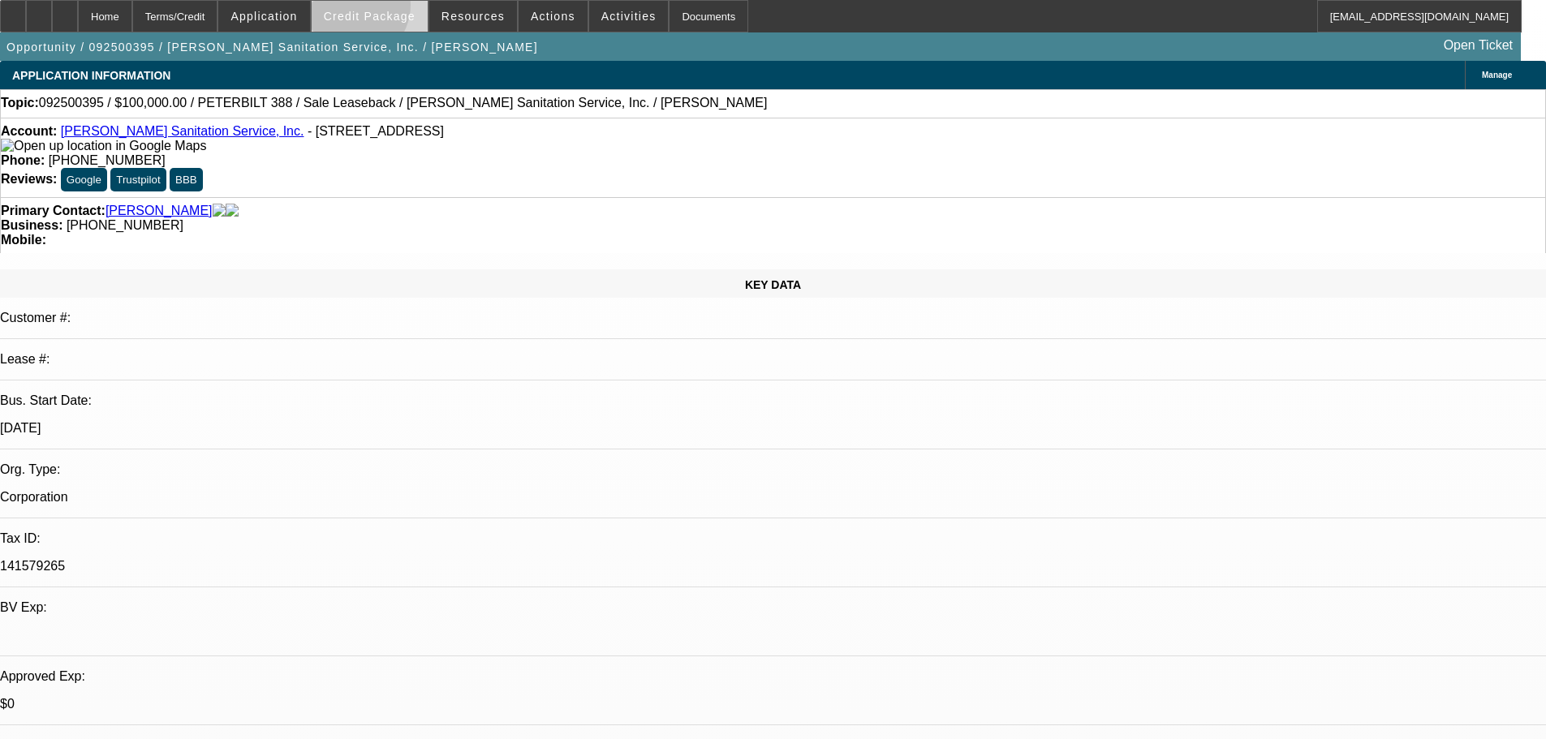
click at [377, 9] on span at bounding box center [370, 16] width 116 height 39
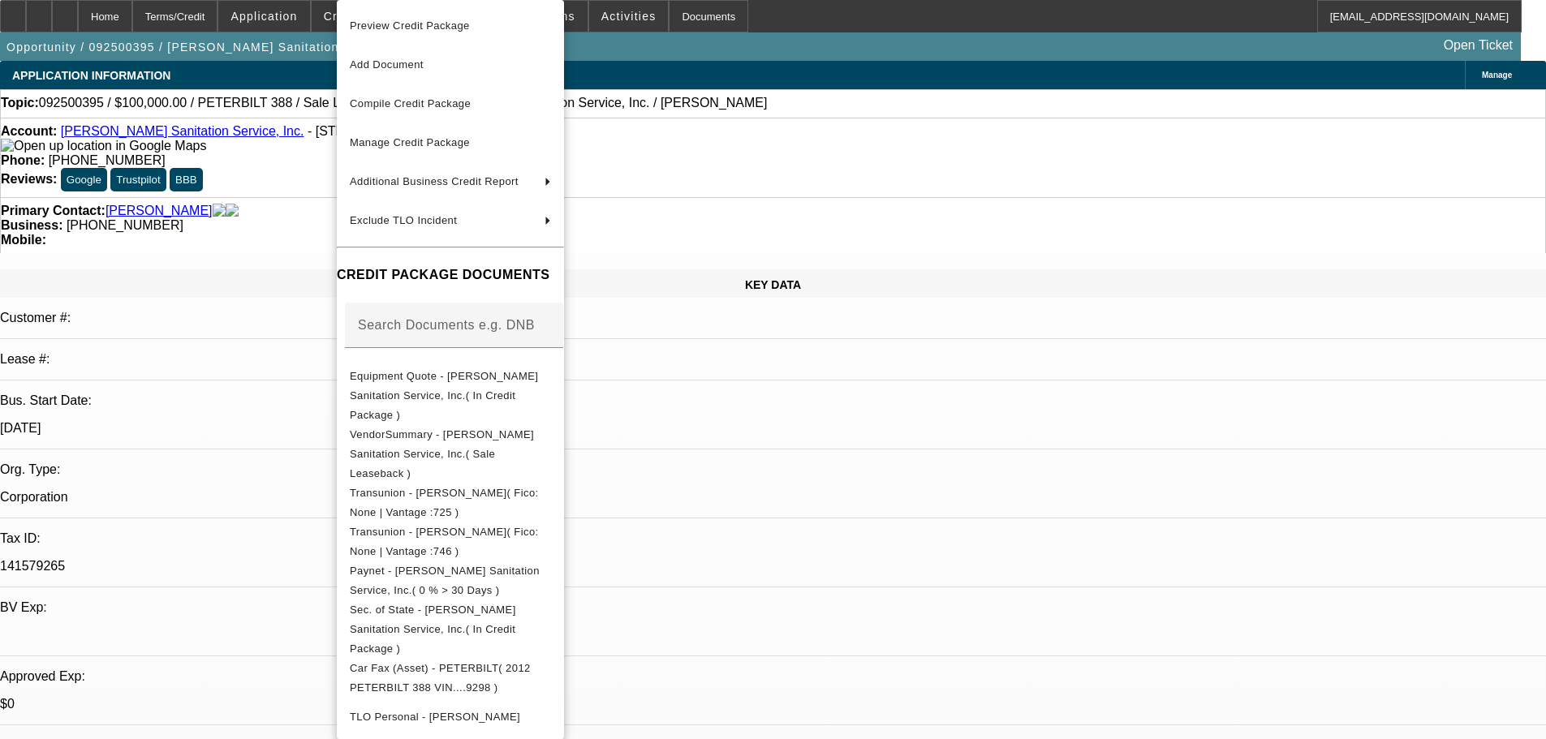
scroll to position [229, 0]
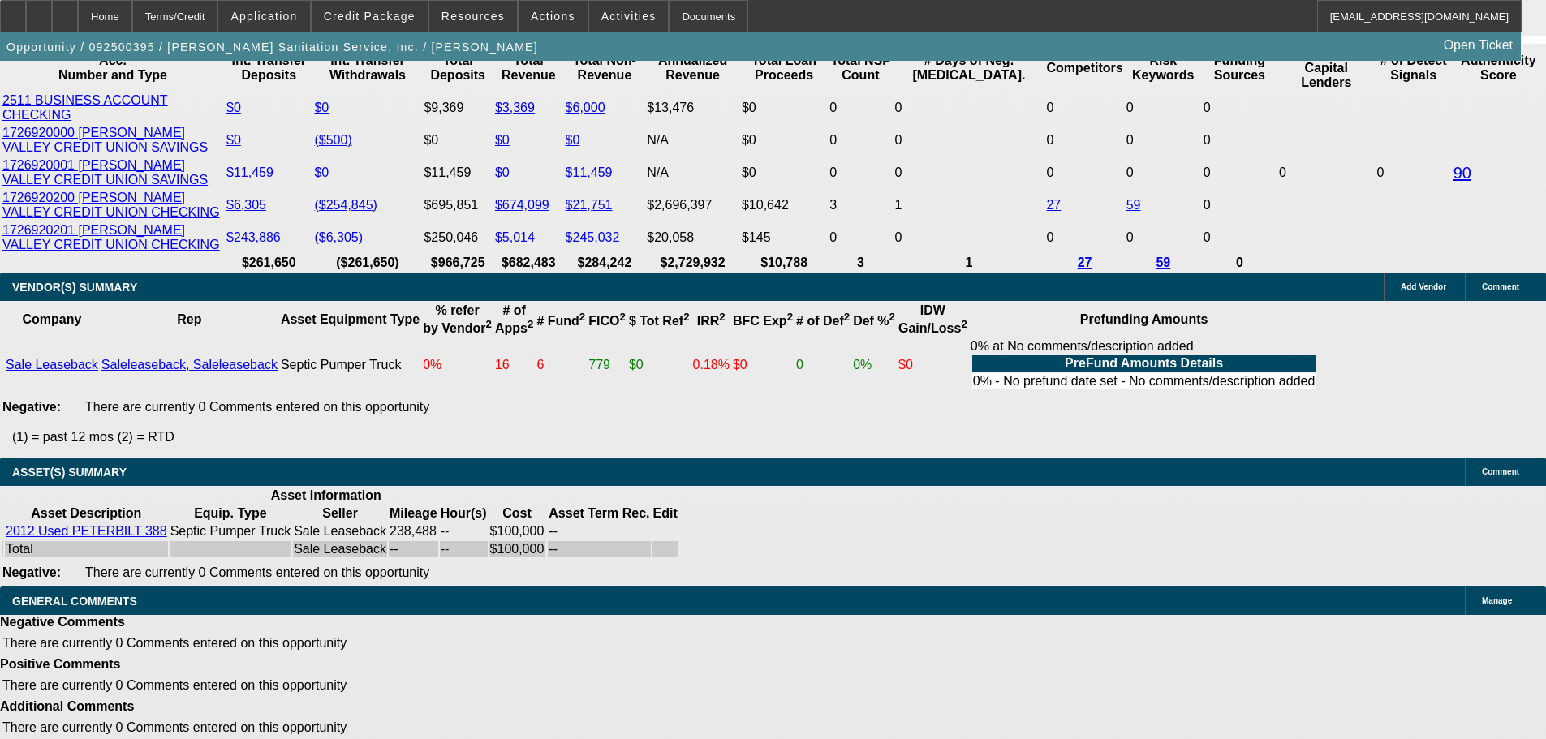
scroll to position [2678, 0]
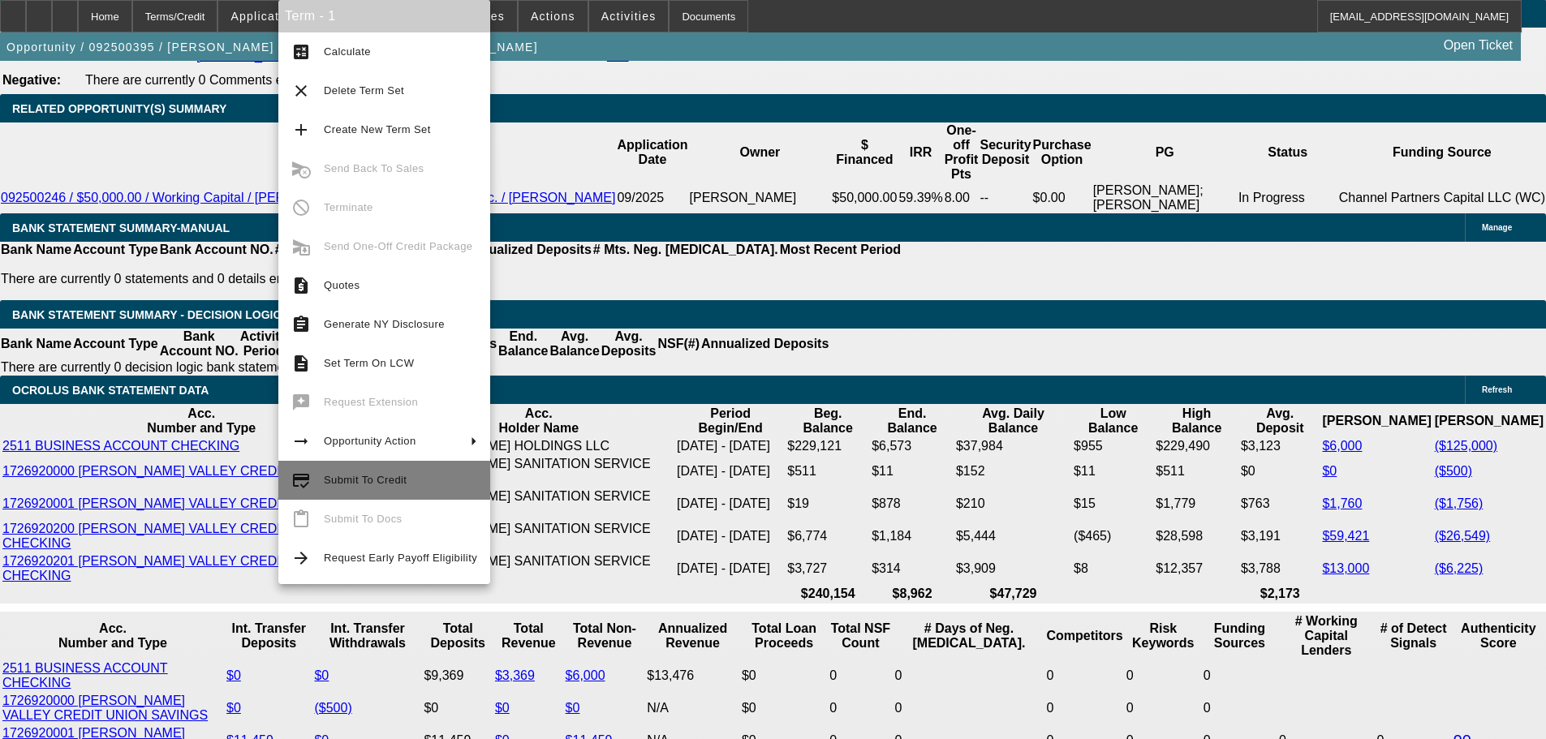
click at [381, 469] on button "credit_score Submit To Credit" at bounding box center [384, 480] width 212 height 39
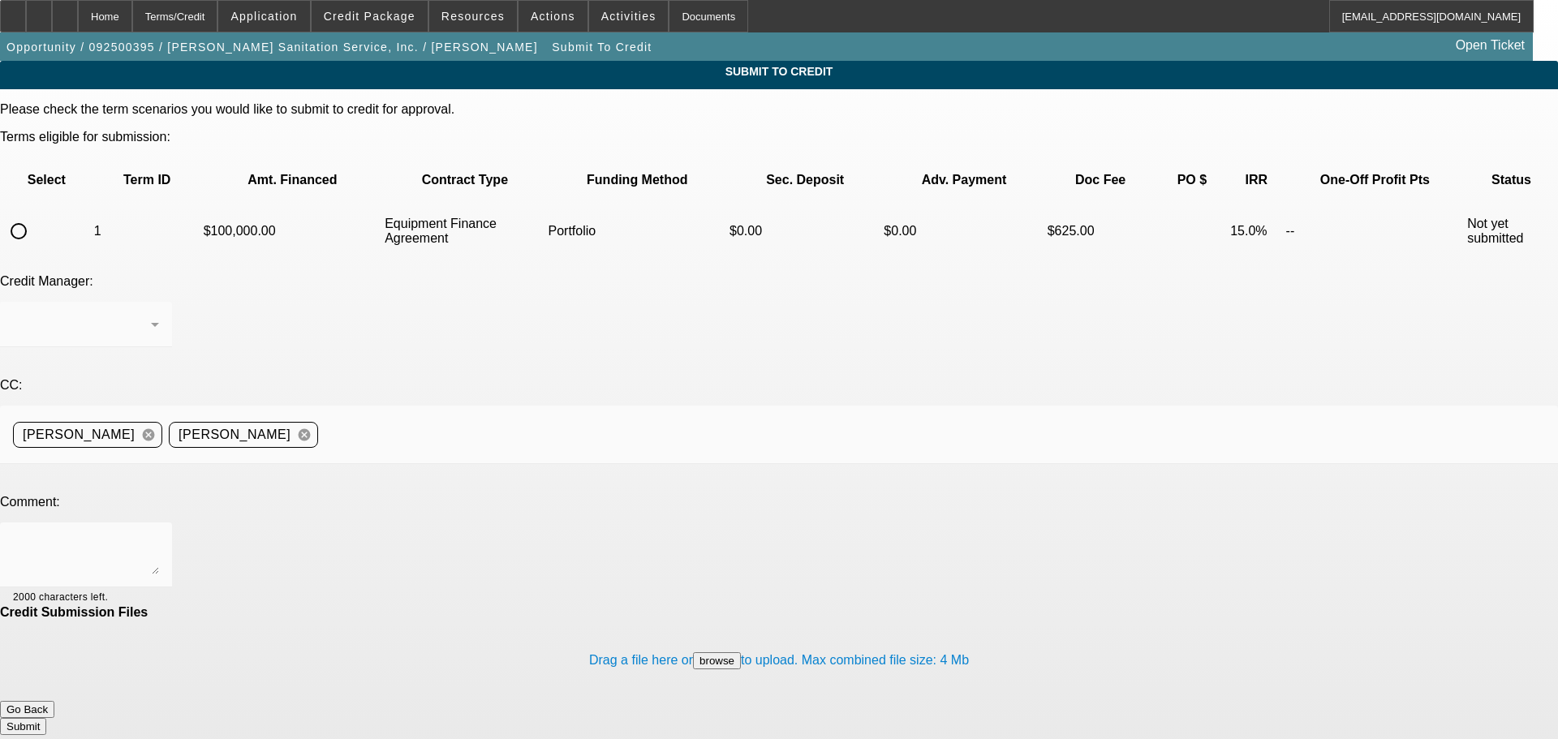
click at [35, 215] on input "radio" at bounding box center [18, 231] width 32 height 32
radio input "true"
click at [151, 315] on div "Arida, George" at bounding box center [82, 324] width 138 height 19
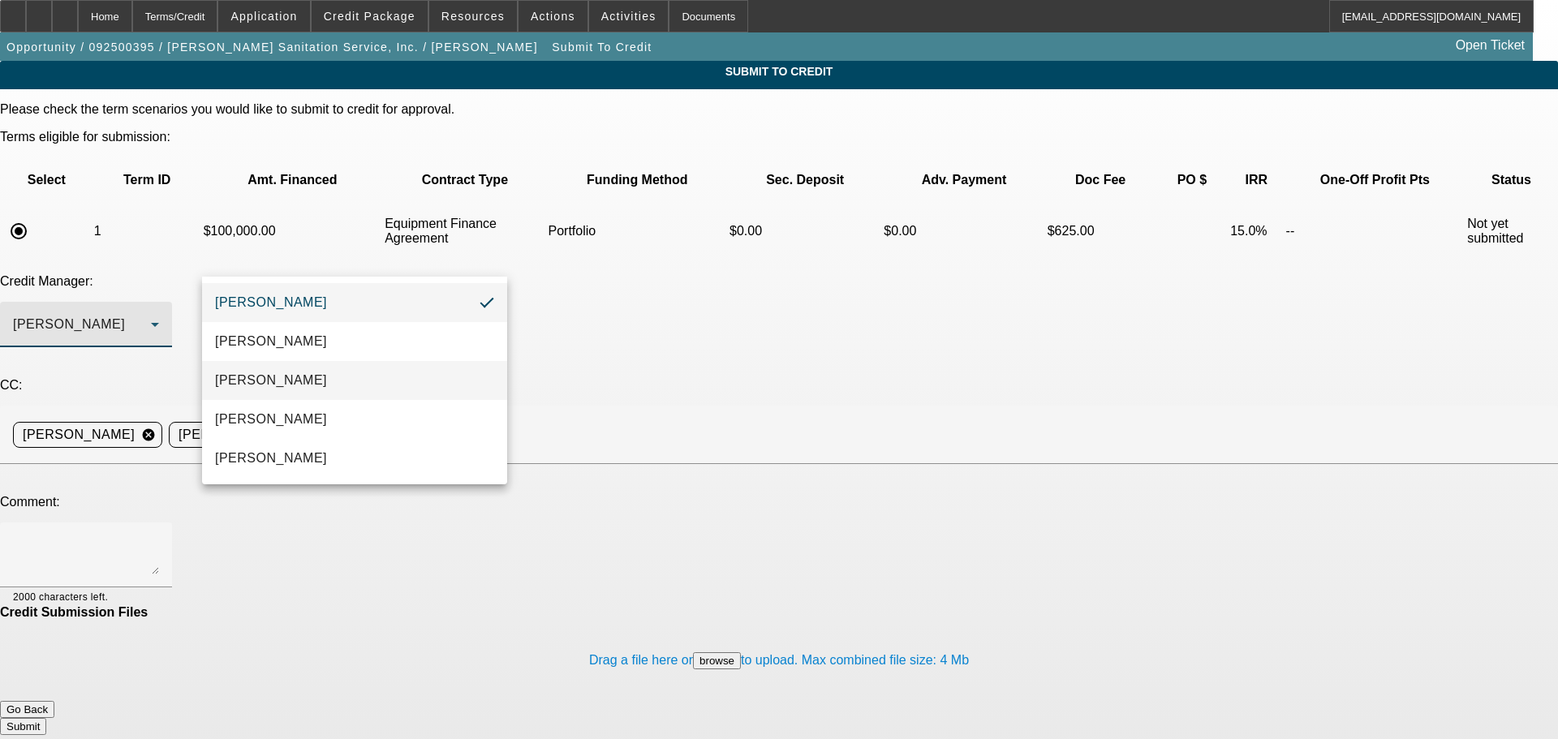
click at [347, 390] on mat-option "[PERSON_NAME]" at bounding box center [354, 380] width 305 height 39
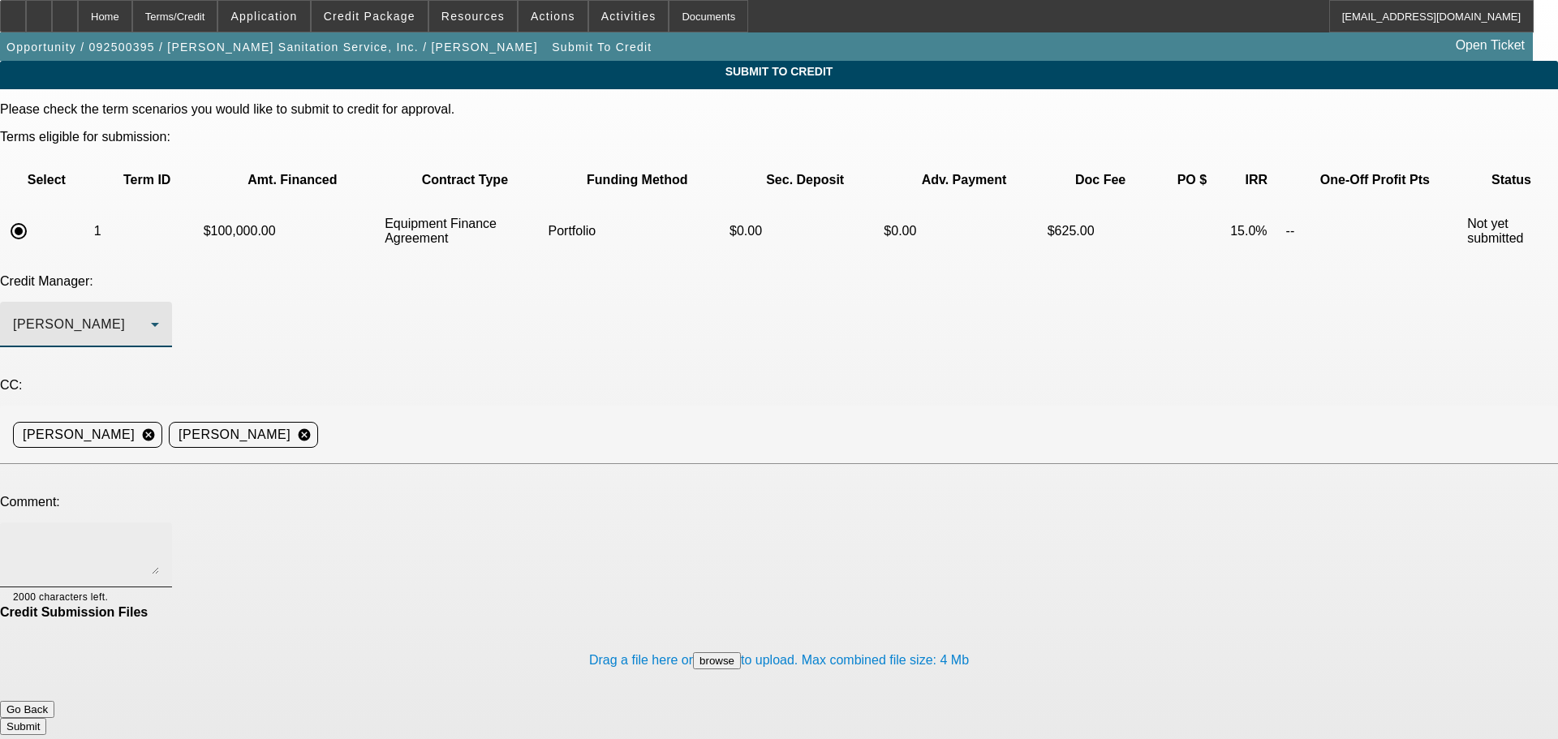
click at [159, 536] on textarea at bounding box center [86, 555] width 146 height 39
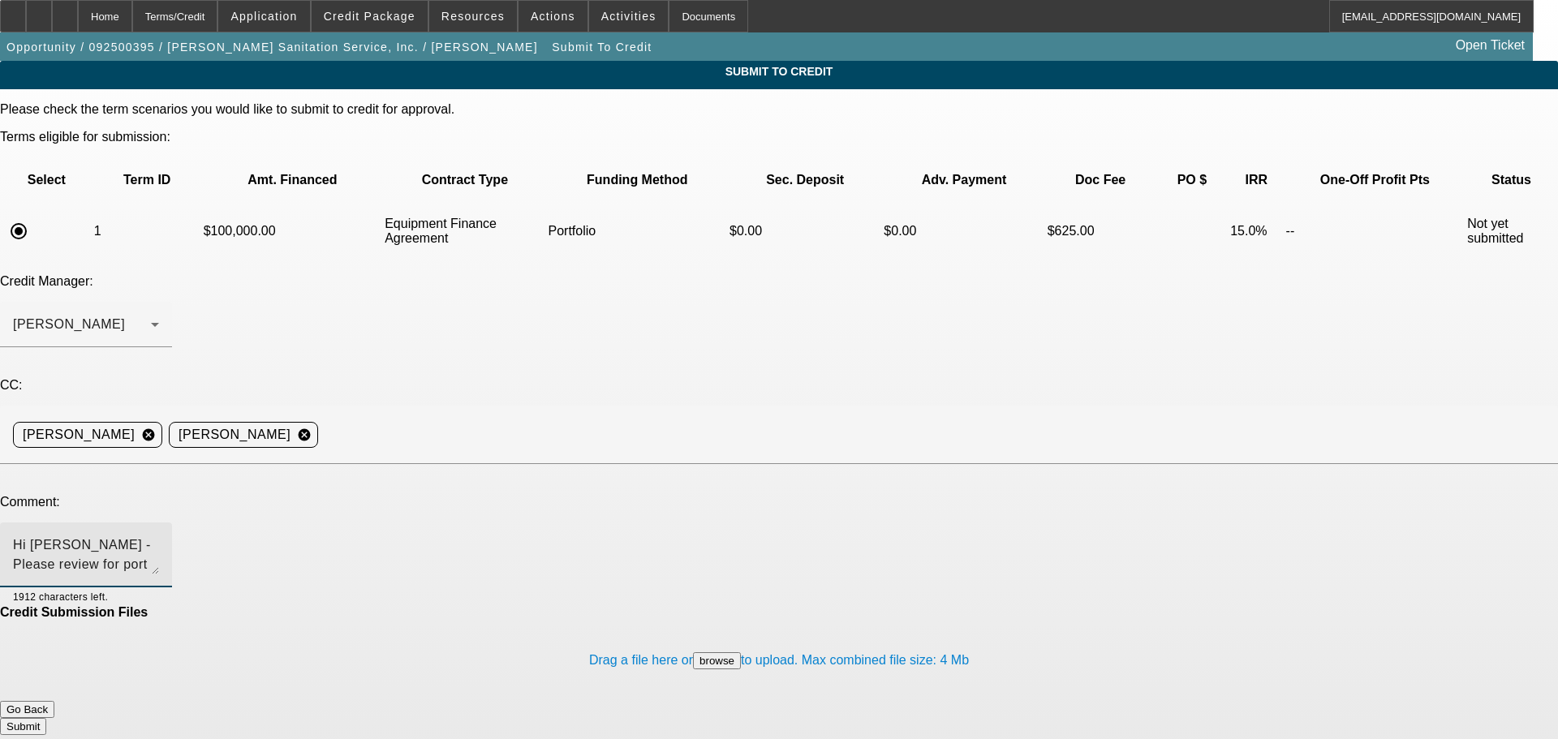
type textarea "Hi Michael - Please review for port approval. Write up in additional comments. …"
click at [54, 701] on button "Go Back" at bounding box center [27, 709] width 54 height 17
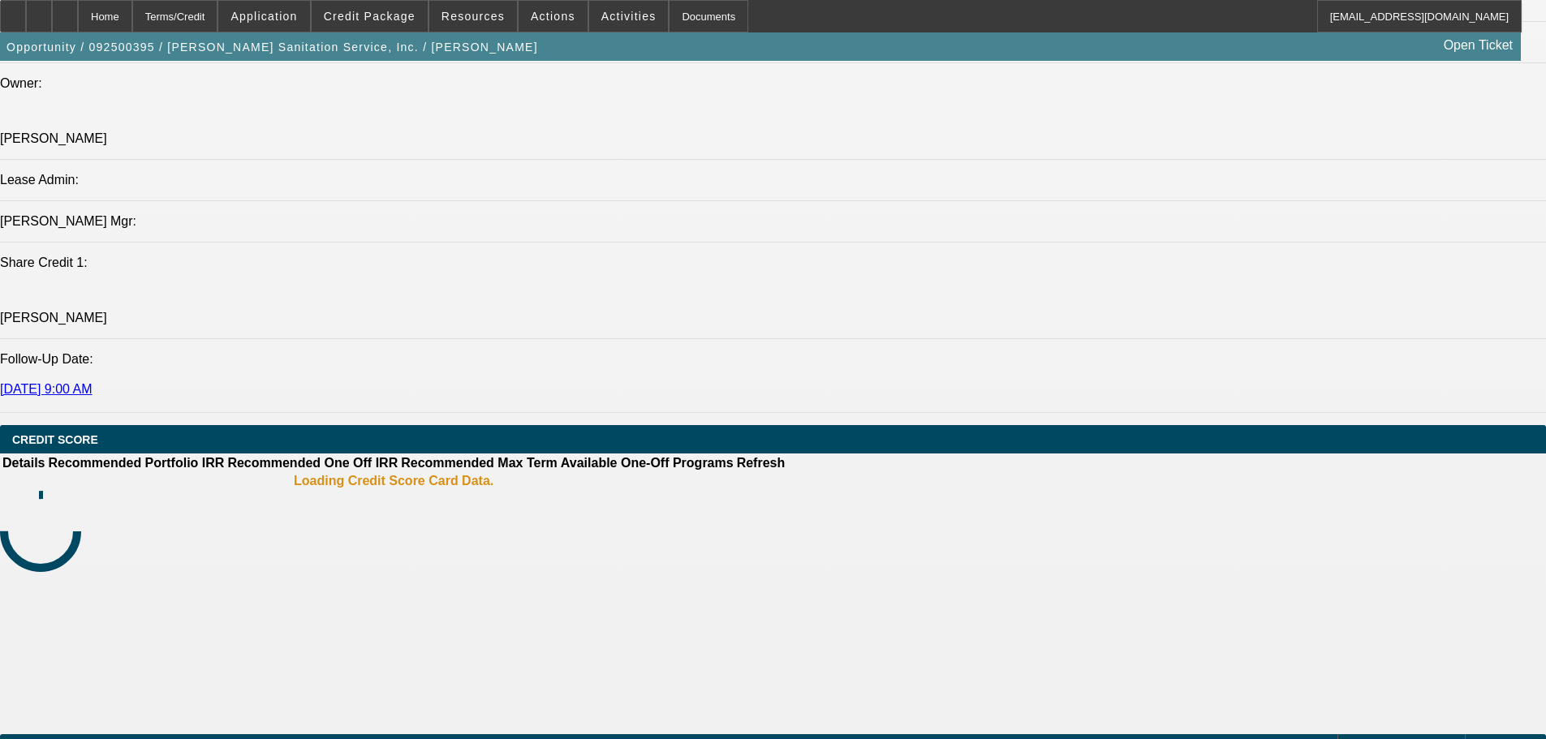
select select "0"
select select "2"
select select "0"
select select "6"
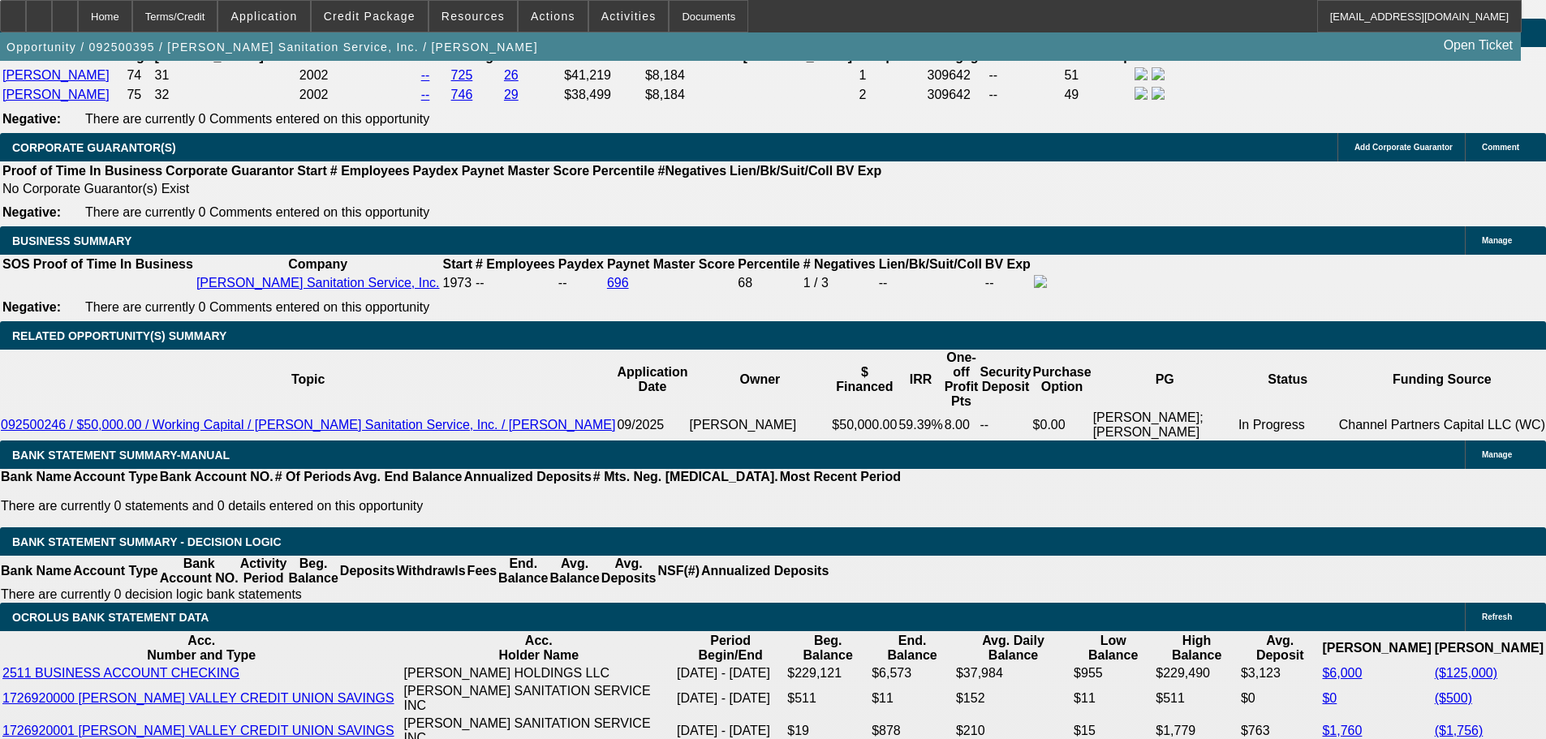
scroll to position [2444, 0]
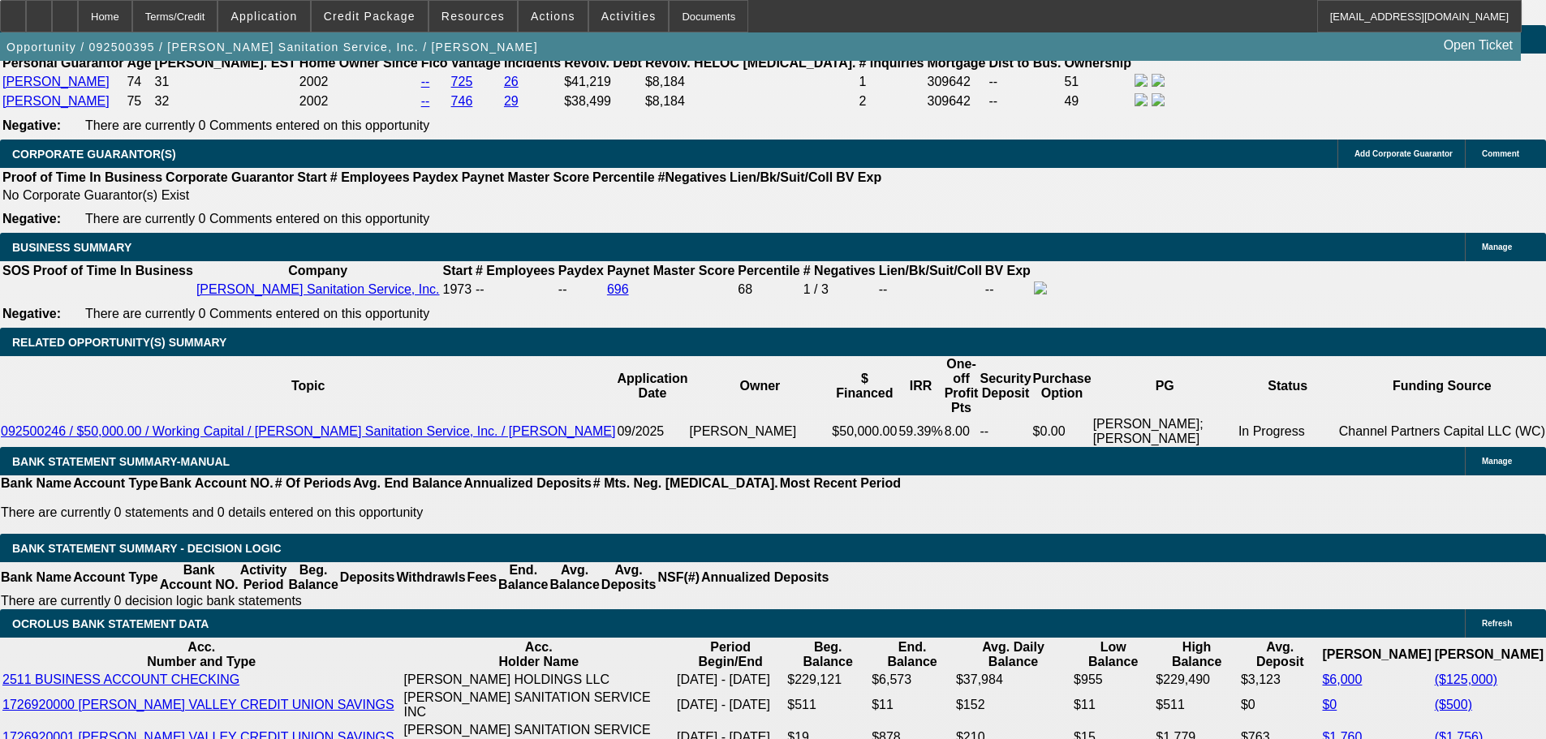
drag, startPoint x: 89, startPoint y: 300, endPoint x: 240, endPoint y: 353, distance: 159.9
copy div ": James and Sharon Herring, husband and wife own Herring Sanitation Service whi…"
click at [78, 13] on div at bounding box center [65, 16] width 26 height 32
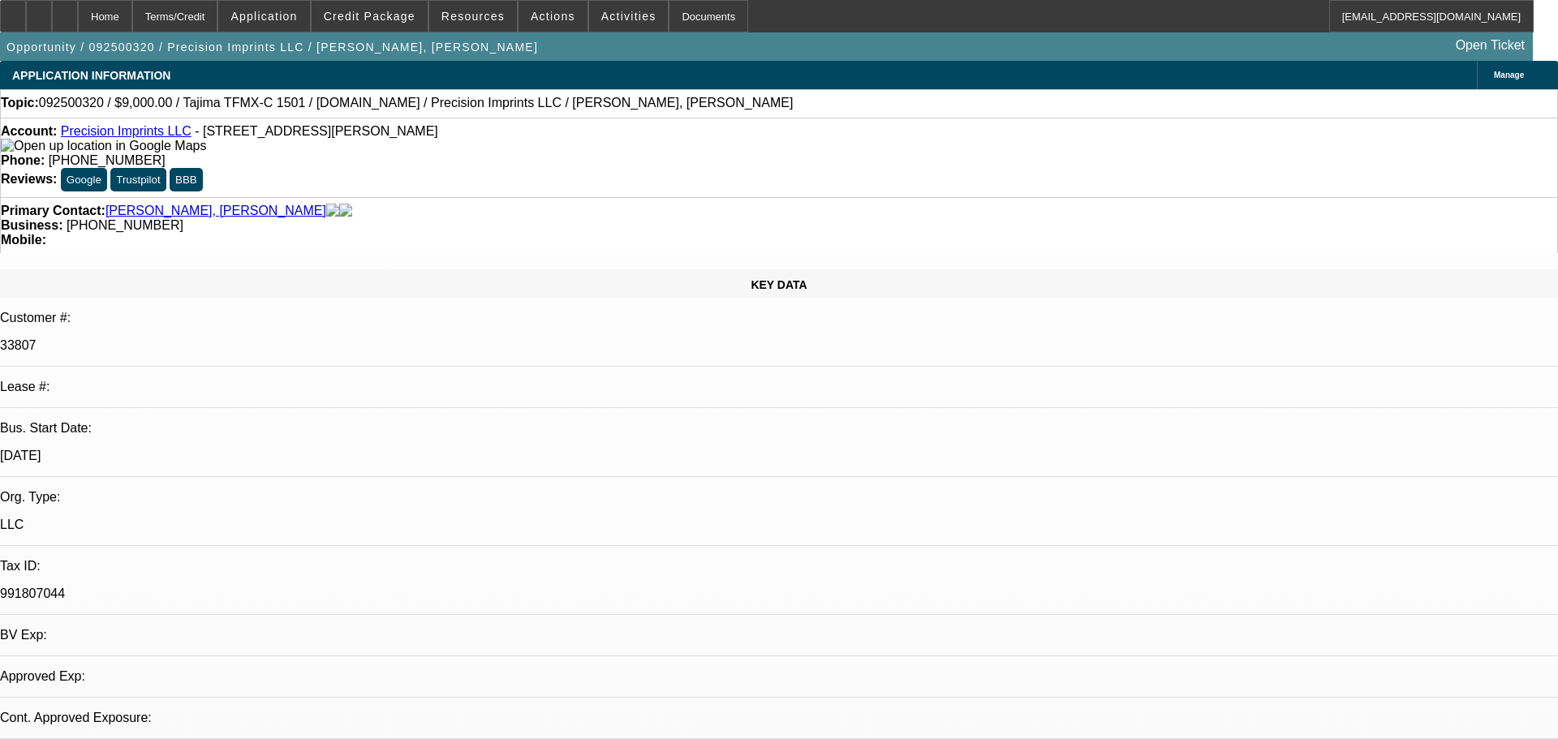
select select "0"
select select "2"
select select "0.1"
select select "4"
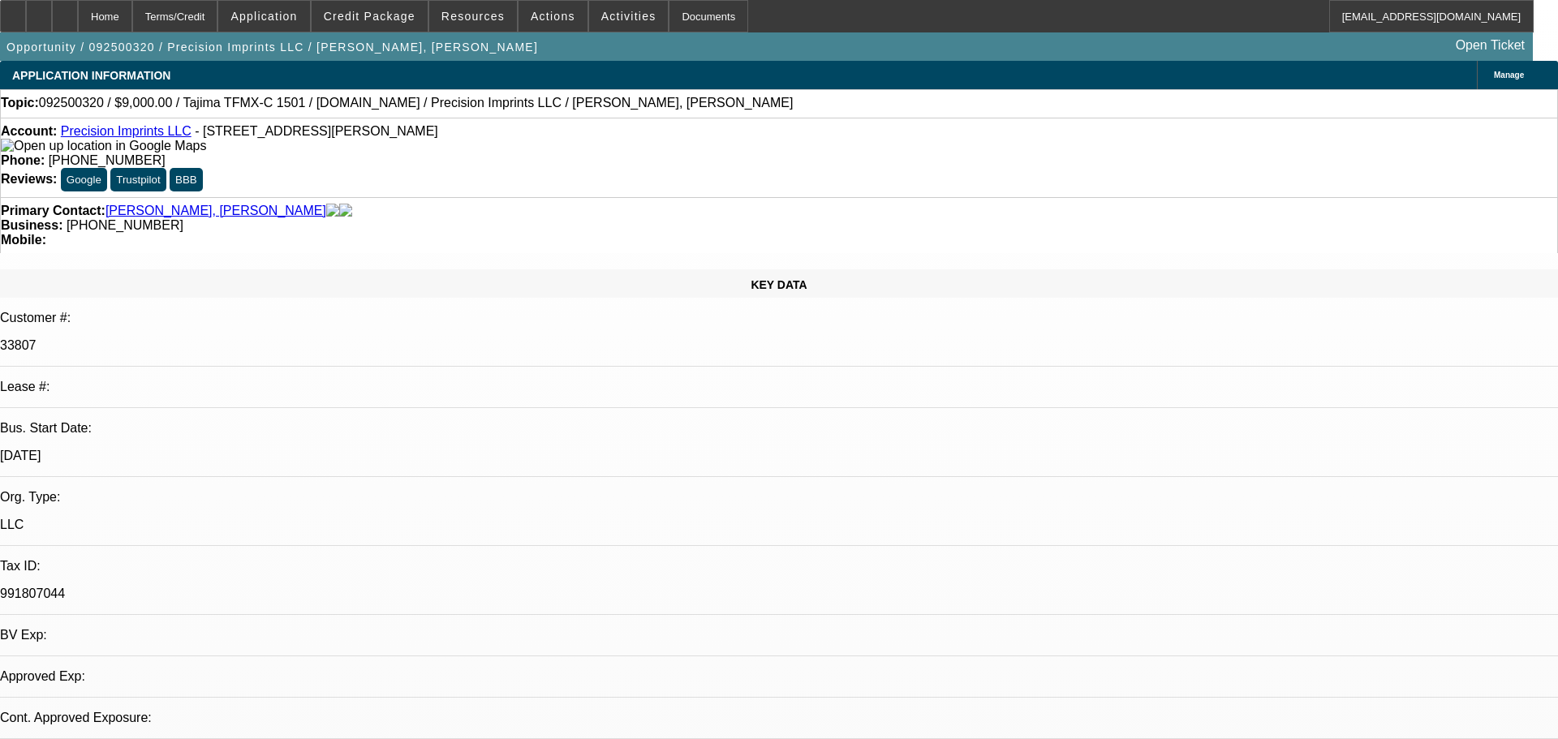
select select "0"
select select "2"
select select "0.1"
select select "4"
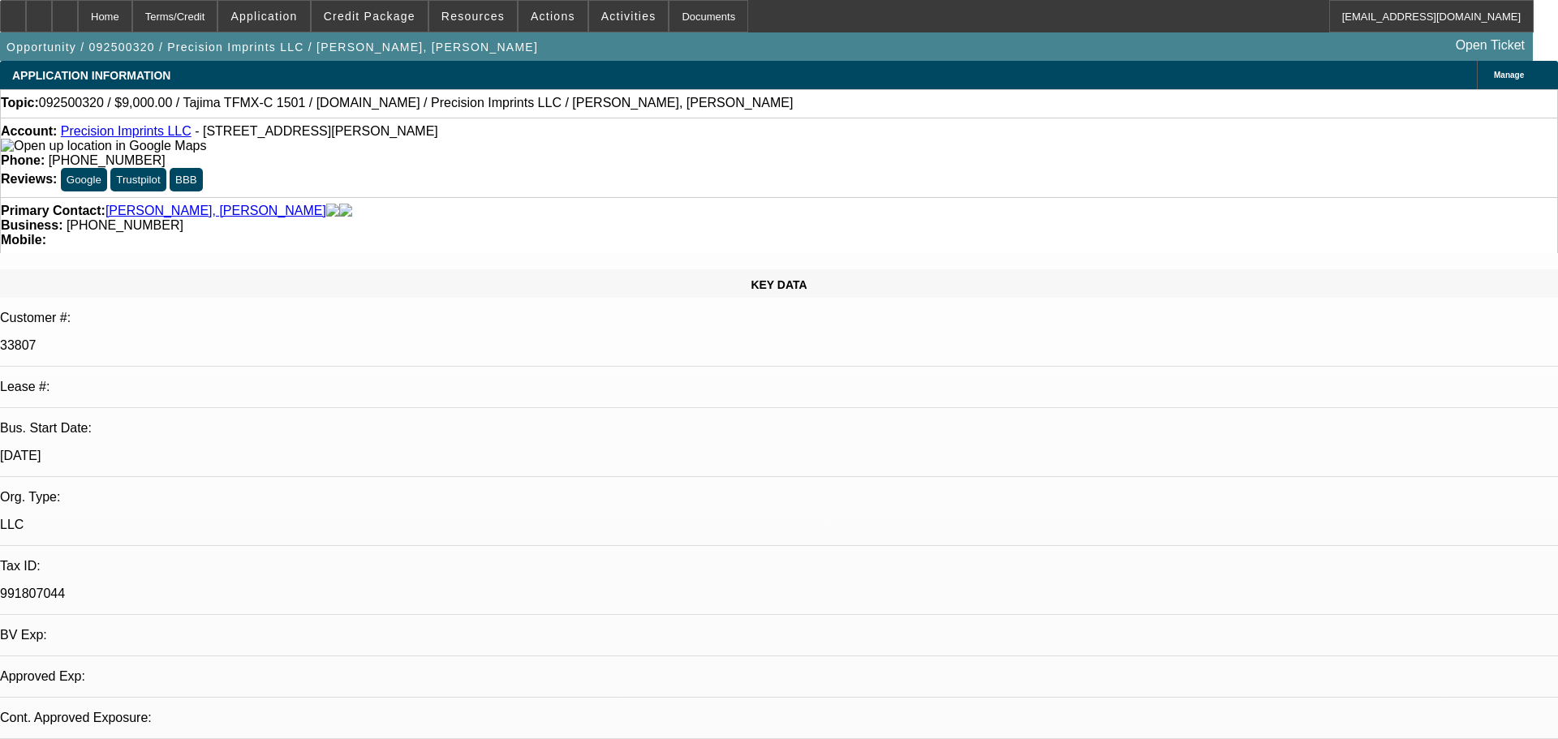
select select "0"
select select "2"
select select "0.1"
select select "4"
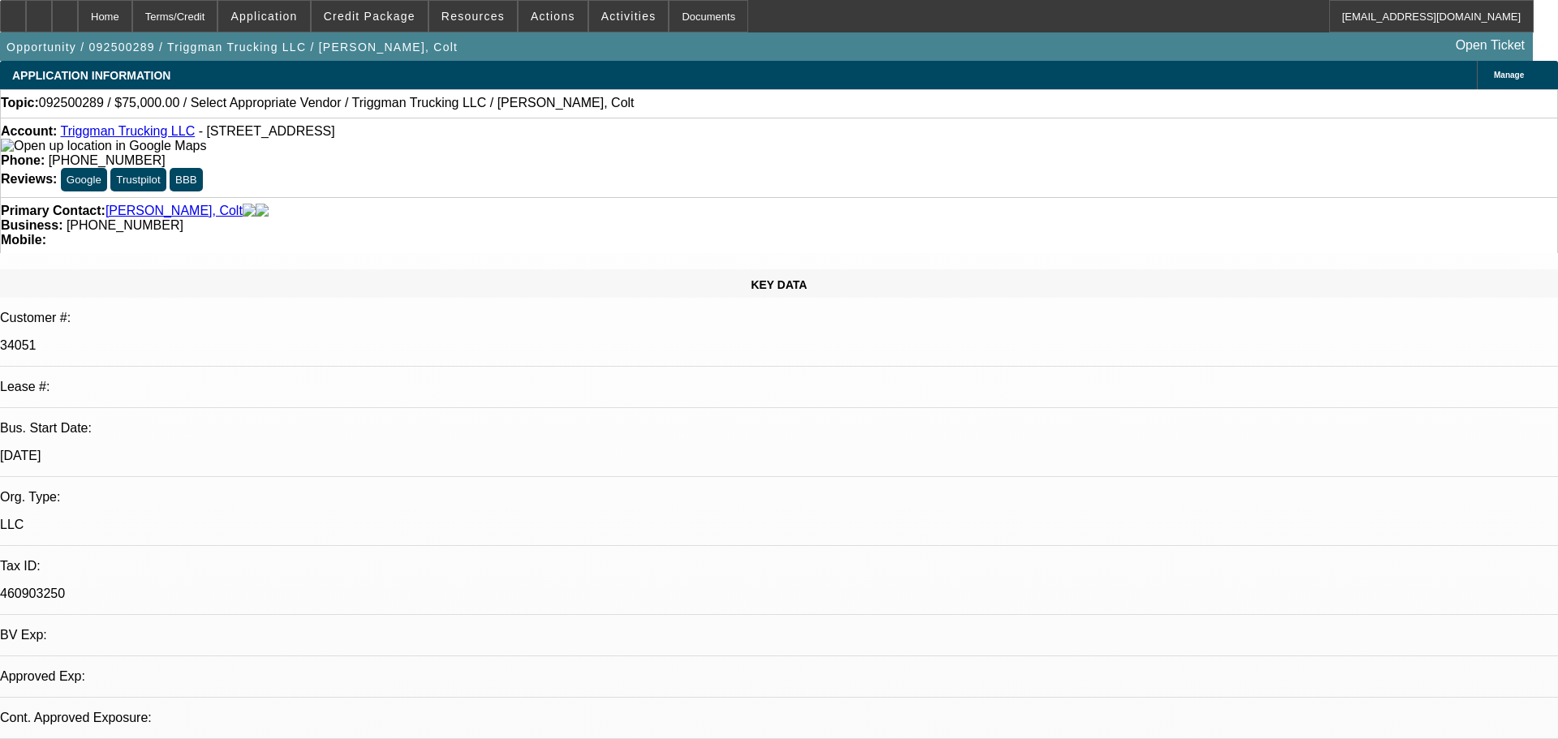
select select "0"
select select "2"
select select "0.1"
select select "4"
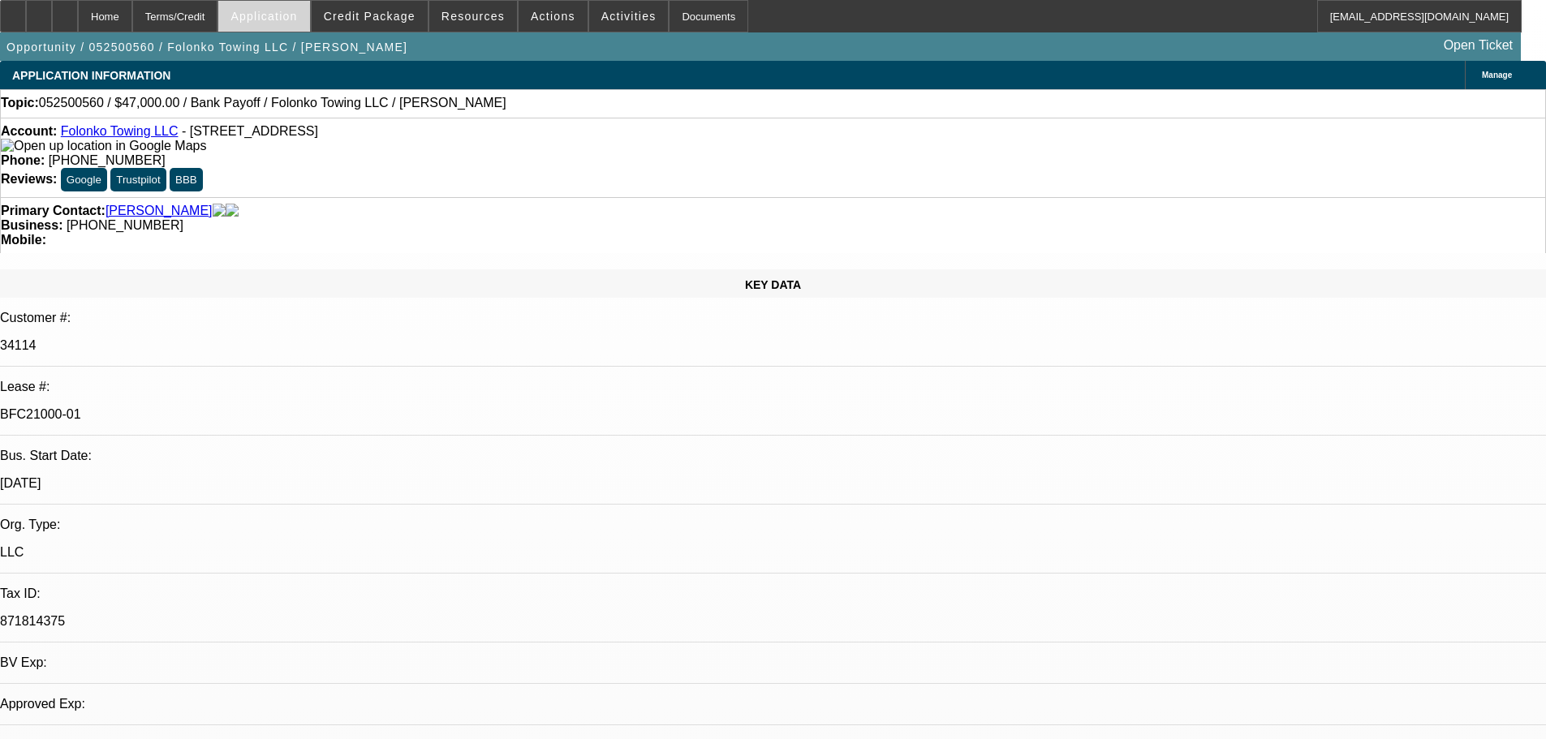
select select "0"
select select "2"
select select "0.1"
select select "4"
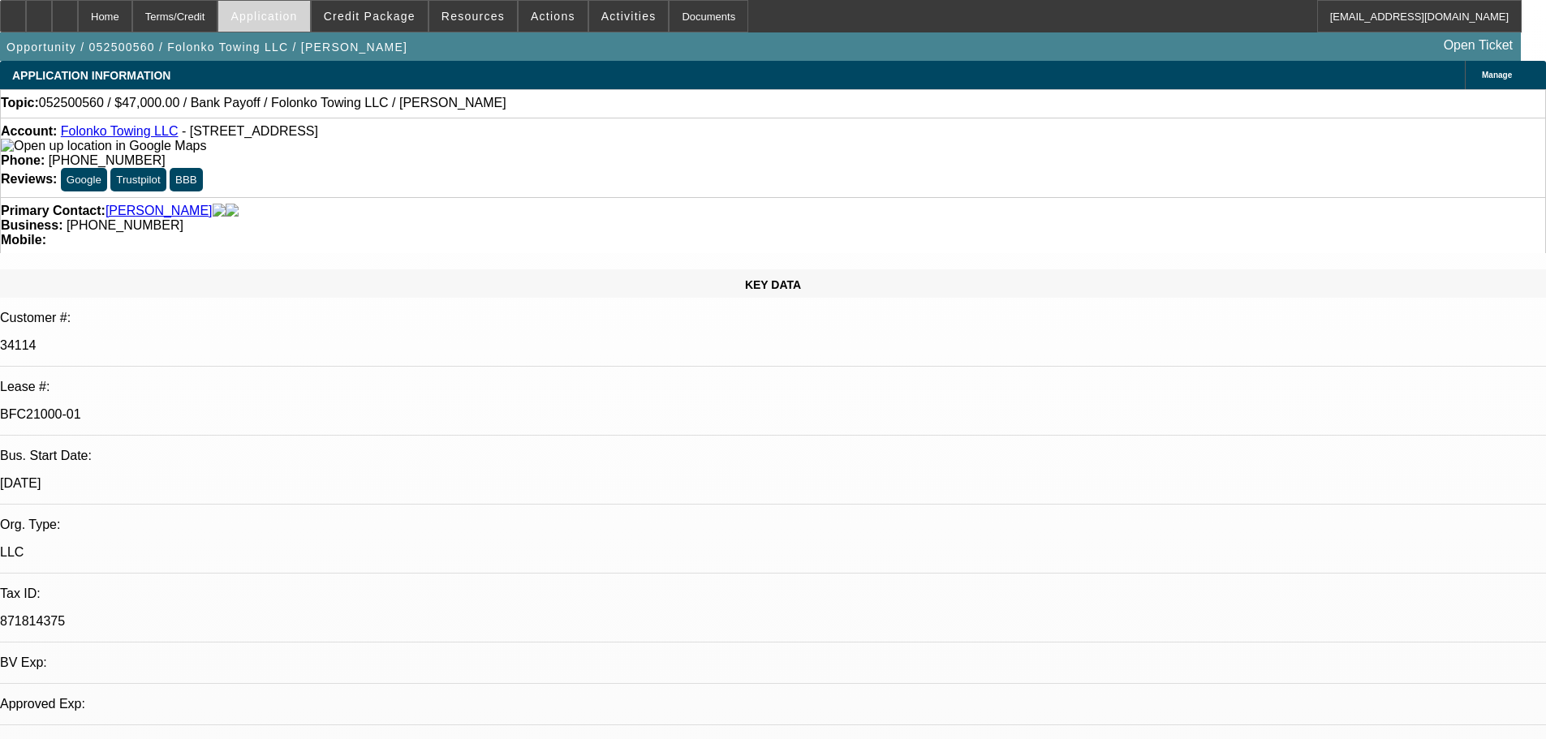
select select "0"
select select "2"
select select "0.1"
select select "4"
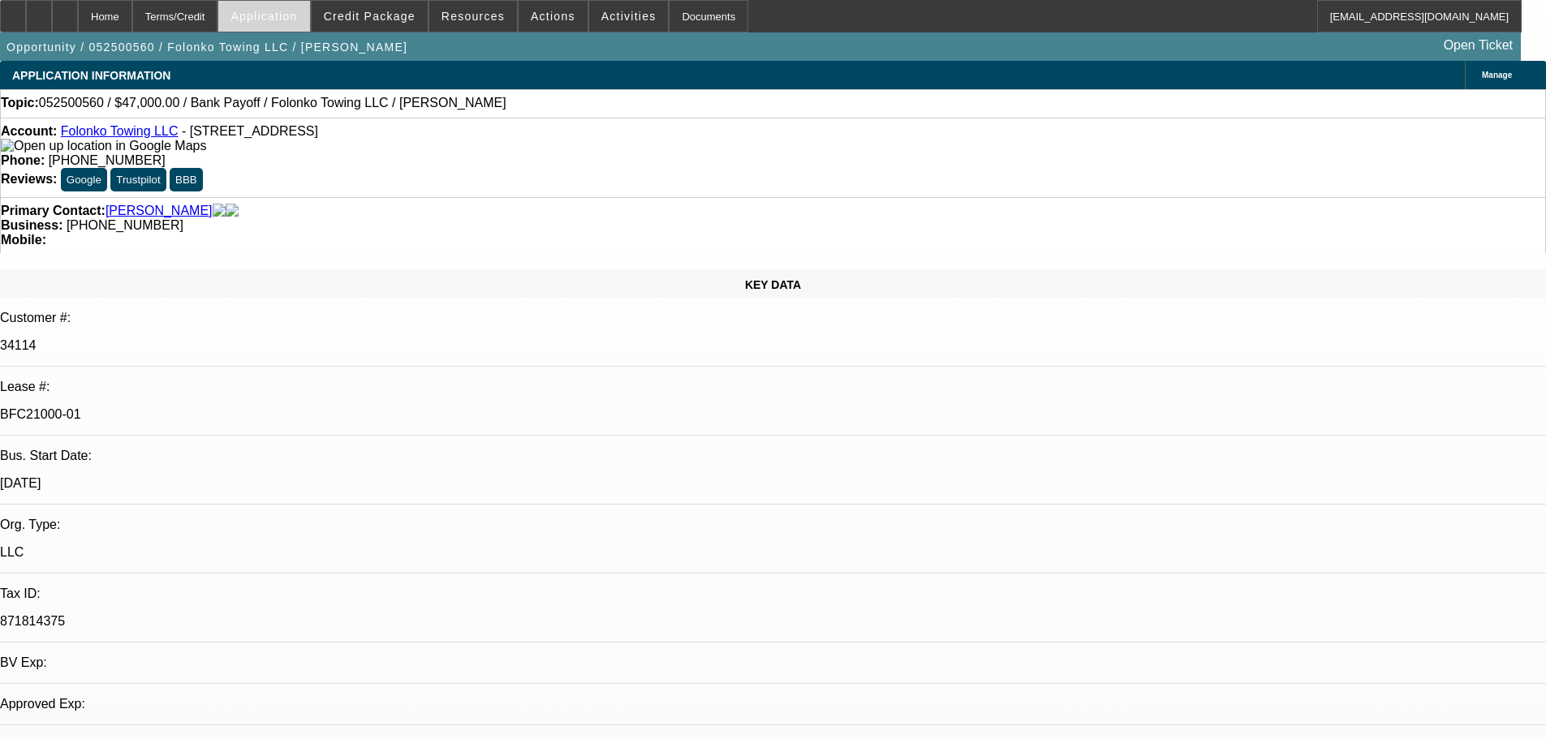
select select "0"
select select "2"
select select "0.1"
select select "4"
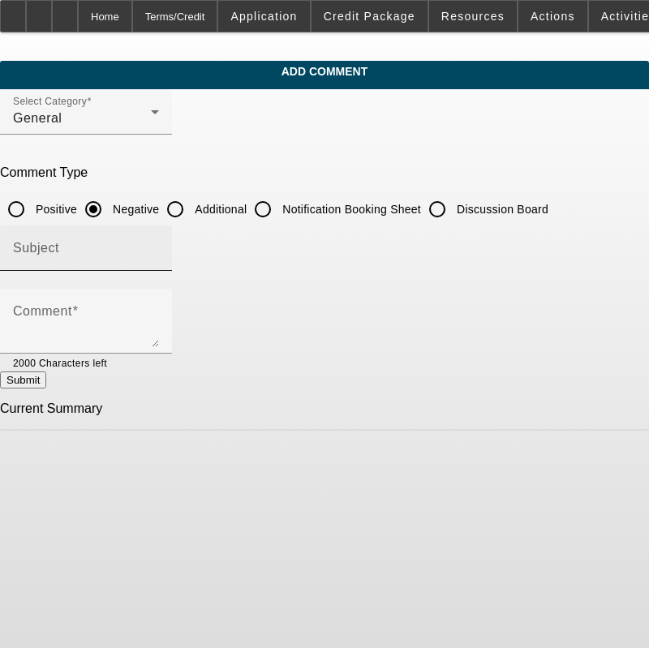
click at [131, 250] on input "Subject" at bounding box center [86, 254] width 146 height 19
type input "Write Up"
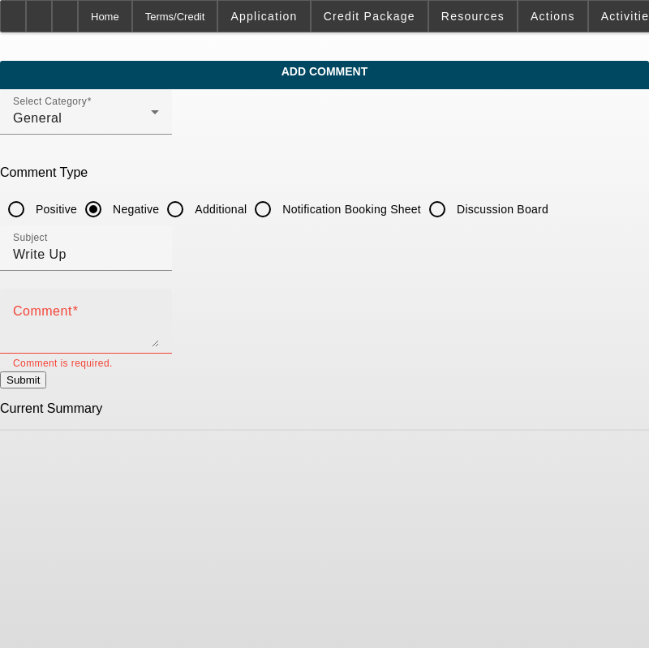
click at [159, 313] on textarea "Comment" at bounding box center [86, 327] width 146 height 39
paste textarea "[PERSON_NAME] and [PERSON_NAME], husband and wife own [PERSON_NAME] Sanitation …"
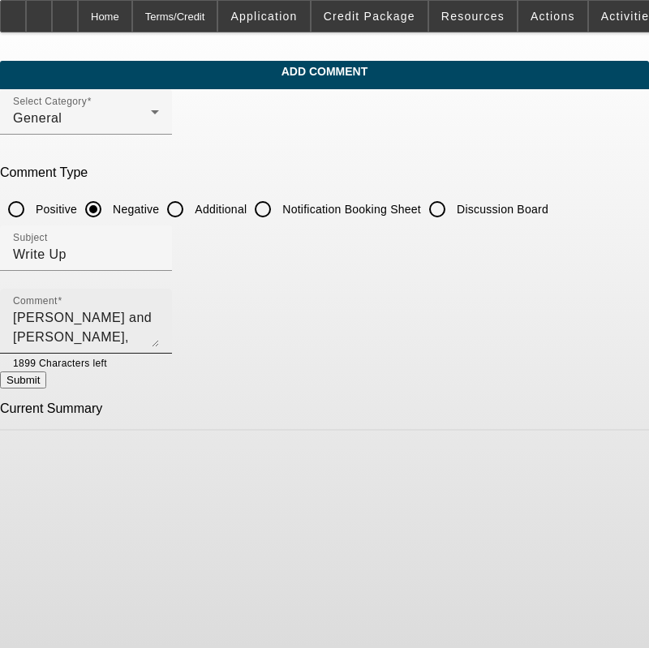
drag, startPoint x: 542, startPoint y: 314, endPoint x: 557, endPoint y: 313, distance: 14.6
click at [159, 314] on textarea "[PERSON_NAME] and [PERSON_NAME], husband and wife own [PERSON_NAME] Sanitation …" at bounding box center [86, 327] width 146 height 39
click at [159, 332] on textarea "[PERSON_NAME] and [PERSON_NAME], husband and wife own [PERSON_NAME] Sanitation …" at bounding box center [86, 327] width 146 height 39
paste textarea "to cover expenses regarding materials as they were building a new building for …"
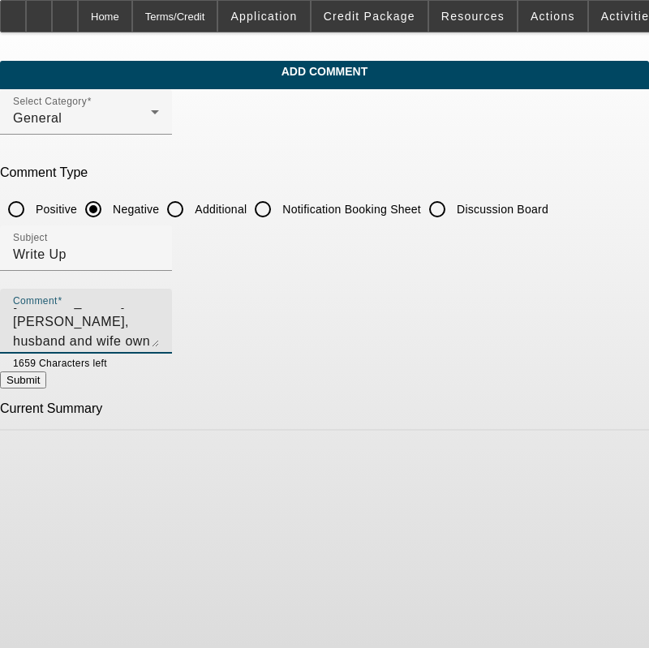
scroll to position [35, 0]
click at [124, 338] on textarea "[PERSON_NAME] and [PERSON_NAME], husband and wife own [PERSON_NAME] Sanitation …" at bounding box center [86, 327] width 146 height 39
click at [159, 344] on textarea "[PERSON_NAME] and [PERSON_NAME], husband and wife own [PERSON_NAME] Sanitation …" at bounding box center [86, 327] width 146 height 39
click at [159, 338] on textarea "[PERSON_NAME] and [PERSON_NAME], husband and wife own [PERSON_NAME] Sanitation …" at bounding box center [86, 327] width 146 height 39
click at [159, 344] on textarea "[PERSON_NAME] and [PERSON_NAME], husband and wife own [PERSON_NAME] Sanitation …" at bounding box center [86, 327] width 146 height 39
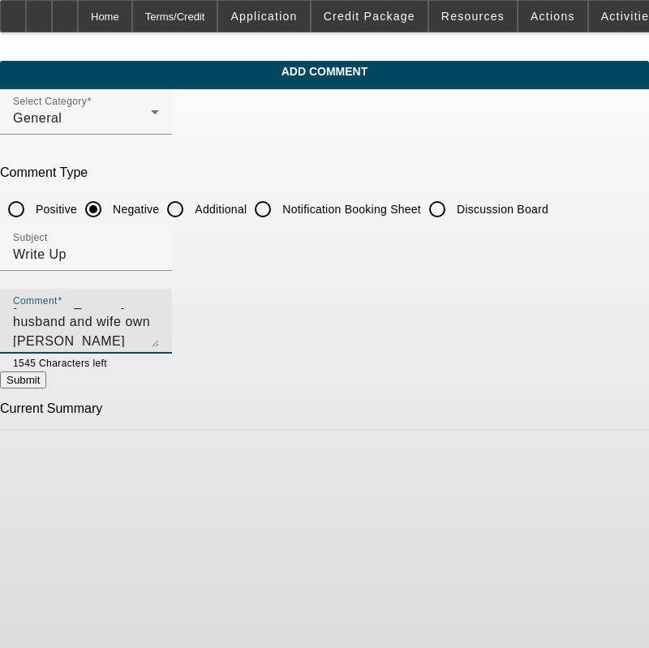
scroll to position [54, 0]
click at [159, 335] on textarea "[PERSON_NAME] and [PERSON_NAME], husband and wife own [PERSON_NAME] Sanitation …" at bounding box center [86, 327] width 146 height 39
click at [159, 337] on textarea "[PERSON_NAME] and [PERSON_NAME], husband and wife own [PERSON_NAME] Sanitation …" at bounding box center [86, 327] width 146 height 39
type textarea "[PERSON_NAME] and [PERSON_NAME], husband and wife own [PERSON_NAME] Sanitation …"
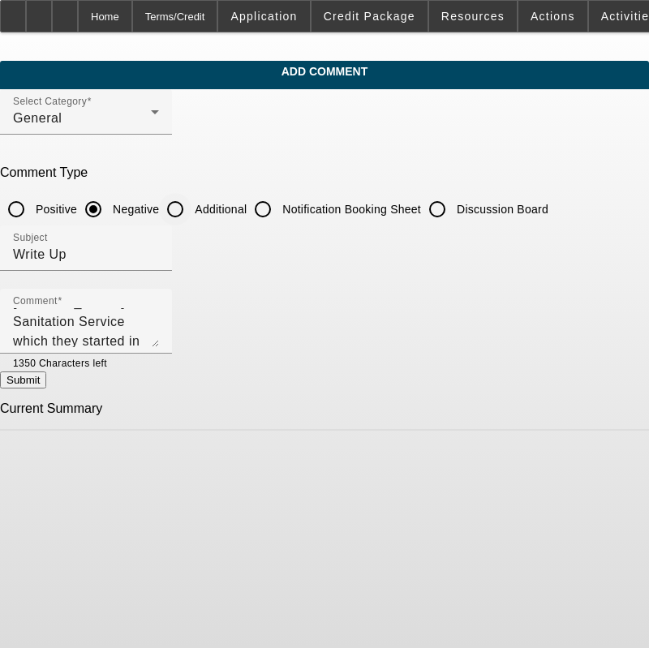
click at [192, 209] on input "Additional" at bounding box center [175, 209] width 32 height 32
radio input "true"
click at [46, 389] on button "Submit" at bounding box center [23, 380] width 46 height 17
radio input "true"
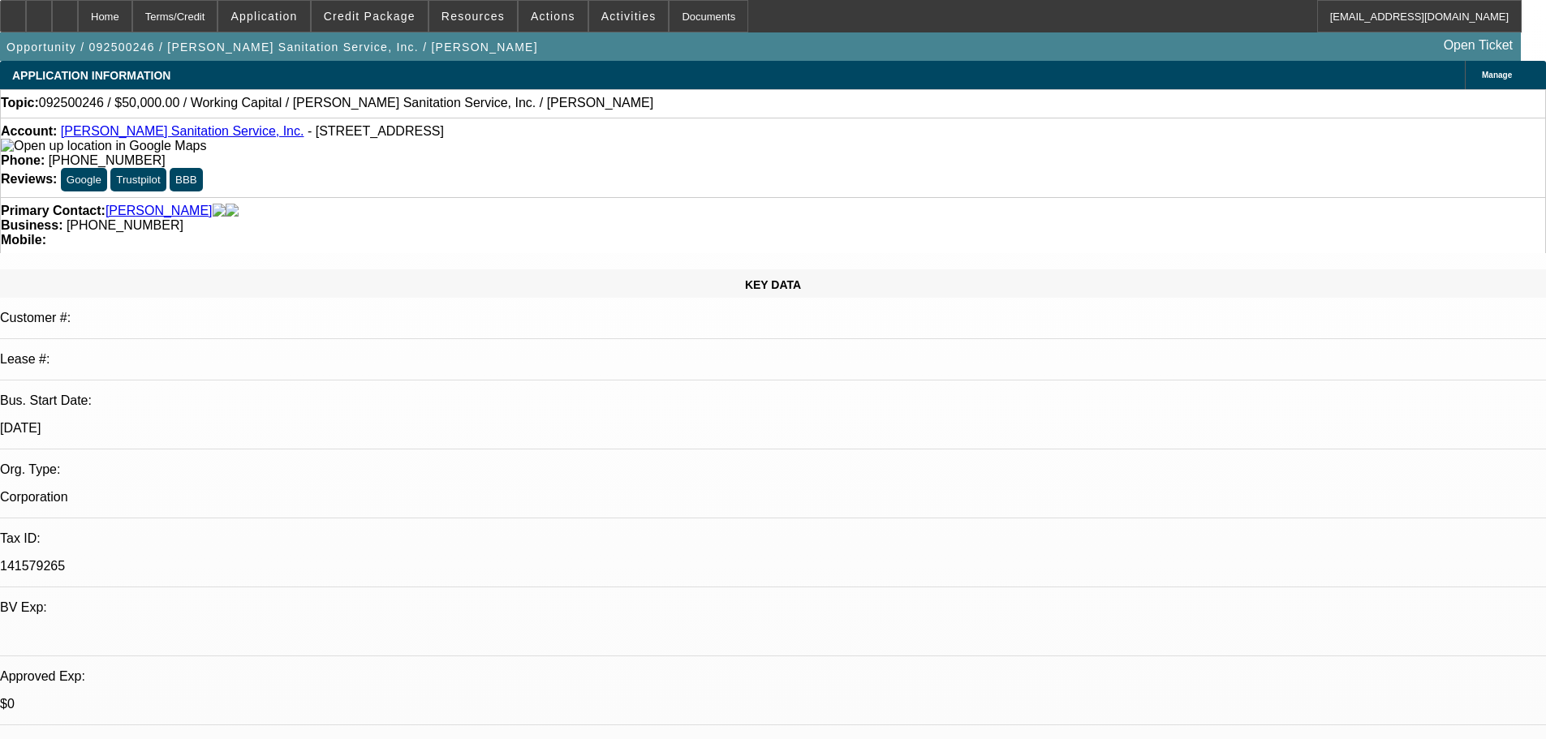
select select "0"
select select "2"
select select "0"
select select "6"
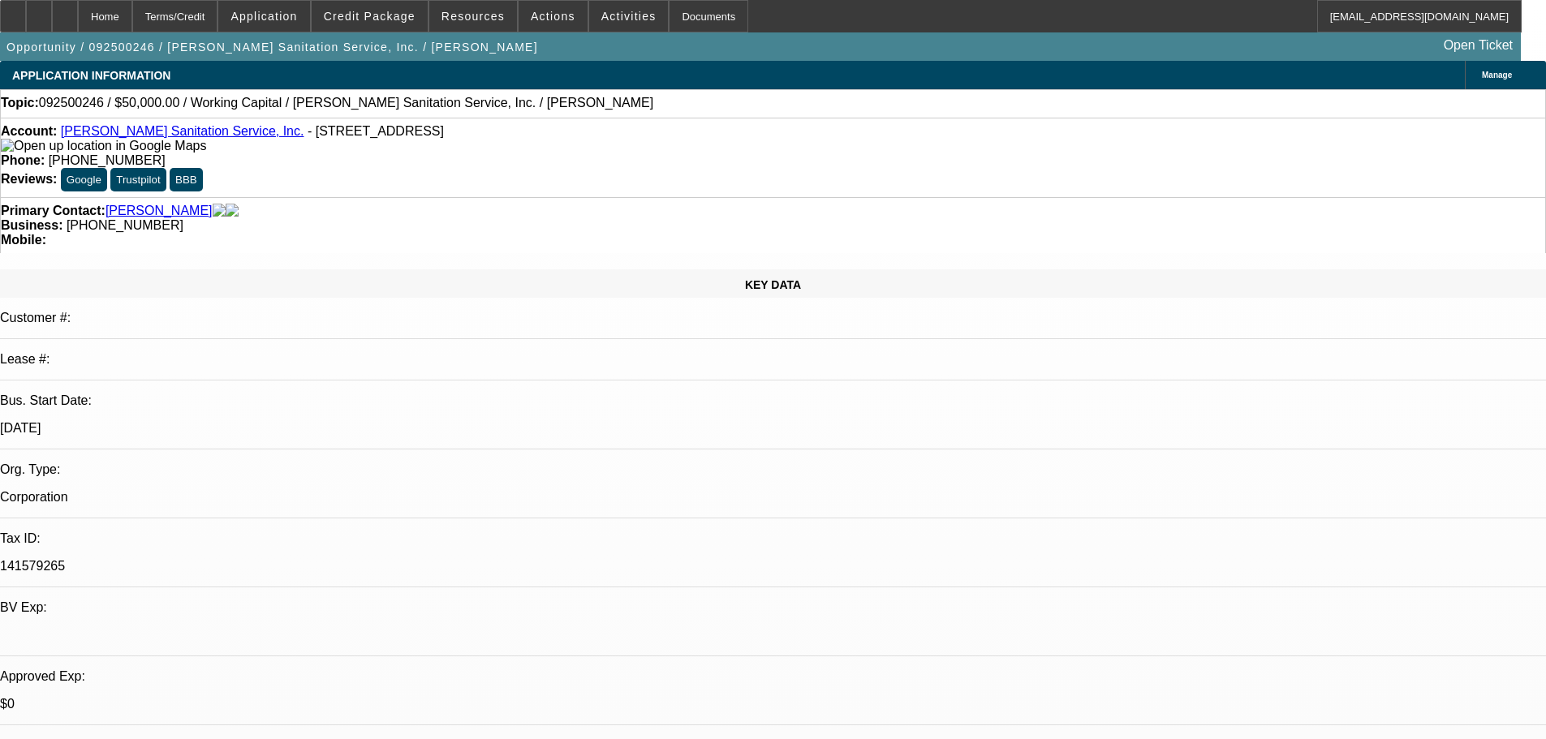
select select "0"
select select "2"
select select "0"
select select "6"
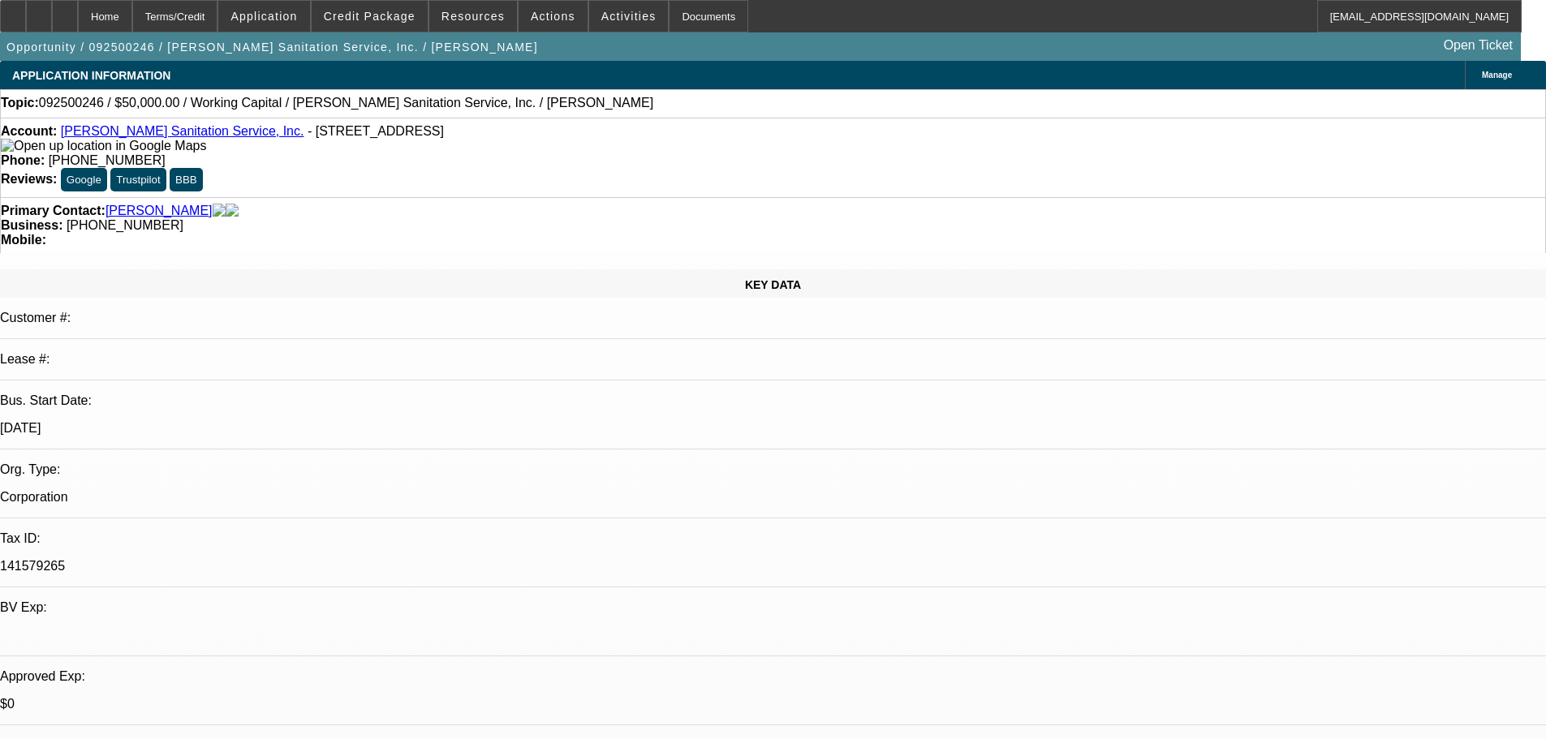
select select "0"
select select "2"
select select "0"
select select "6"
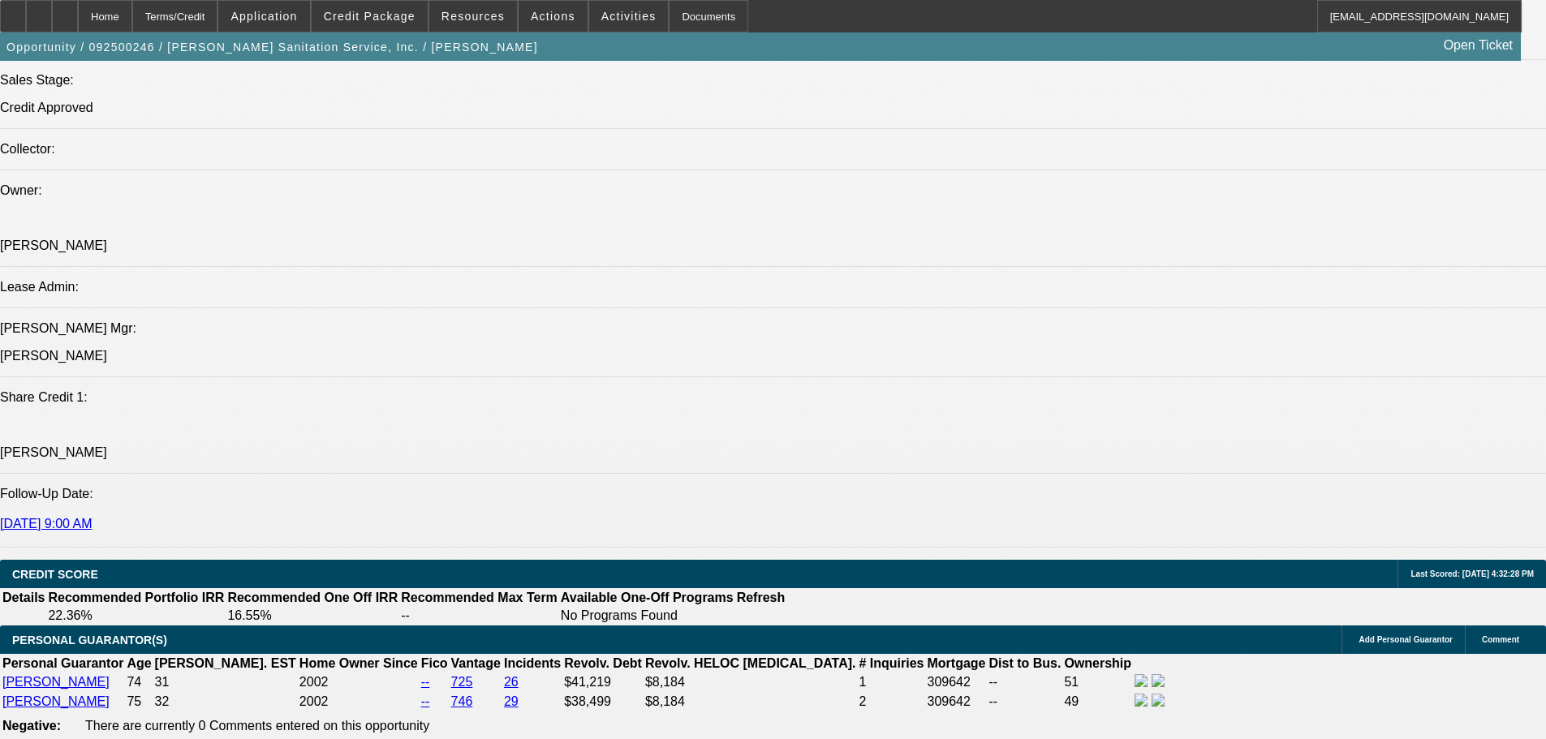
scroll to position [2353, 0]
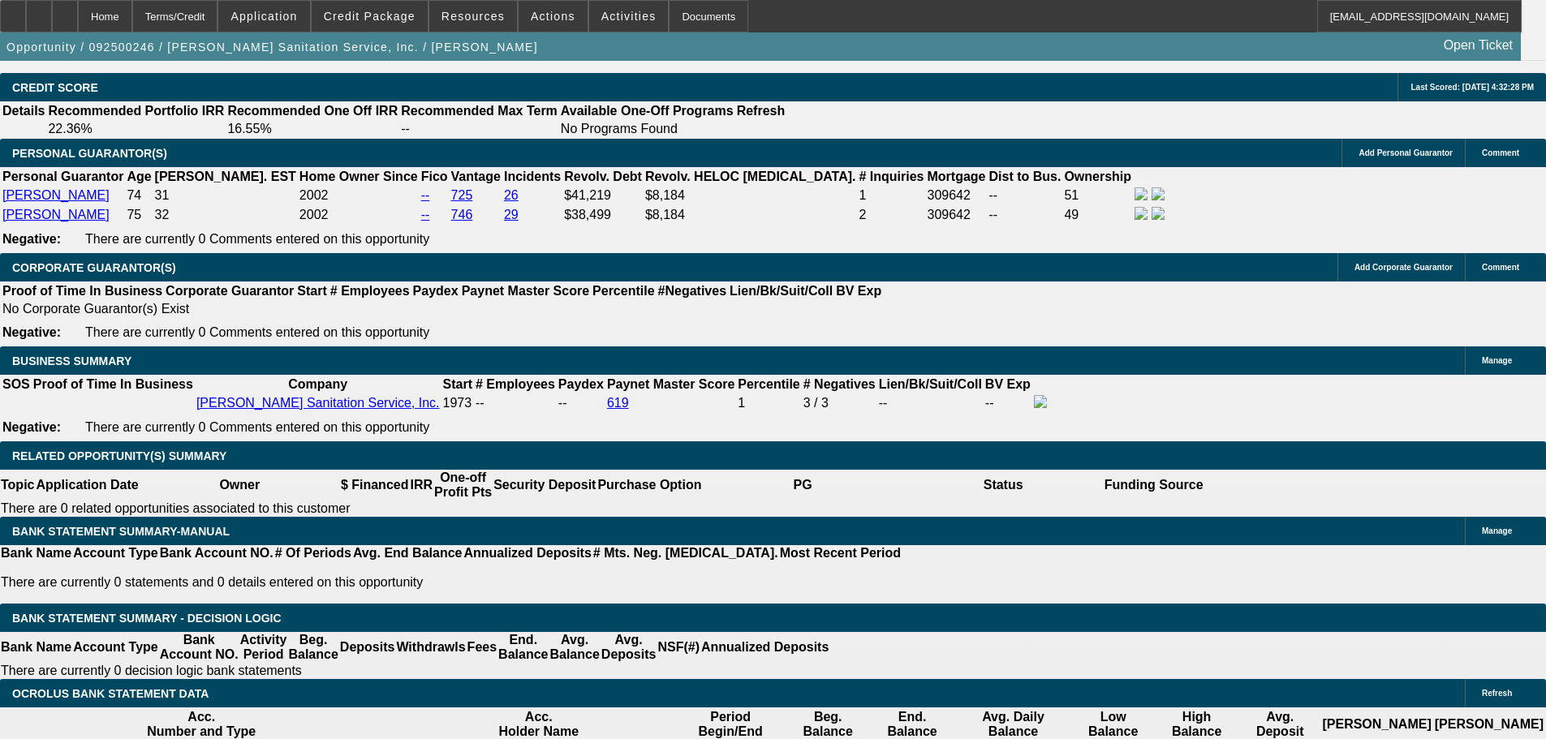
drag, startPoint x: 94, startPoint y: 246, endPoint x: 583, endPoint y: 251, distance: 489.4
copy span "[PERSON_NAME] and [PERSON_NAME], husband and wife own [PERSON_NAME] Sanitation …"
drag, startPoint x: 945, startPoint y: 252, endPoint x: 407, endPoint y: 269, distance: 538.3
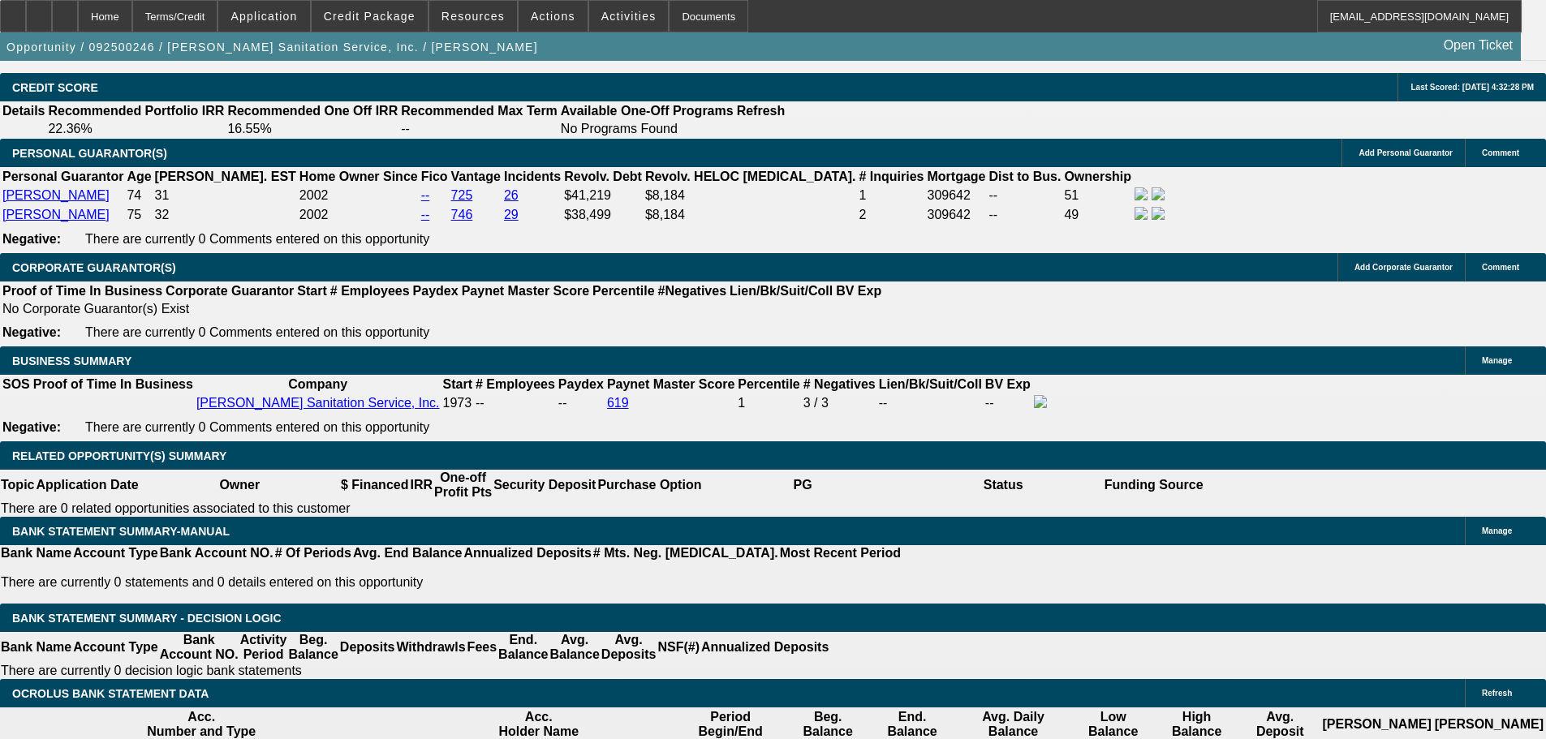
copy span "to cover expenses regarding materials as they were building a new building for …"
click at [368, 21] on span "Credit Package" at bounding box center [370, 16] width 92 height 13
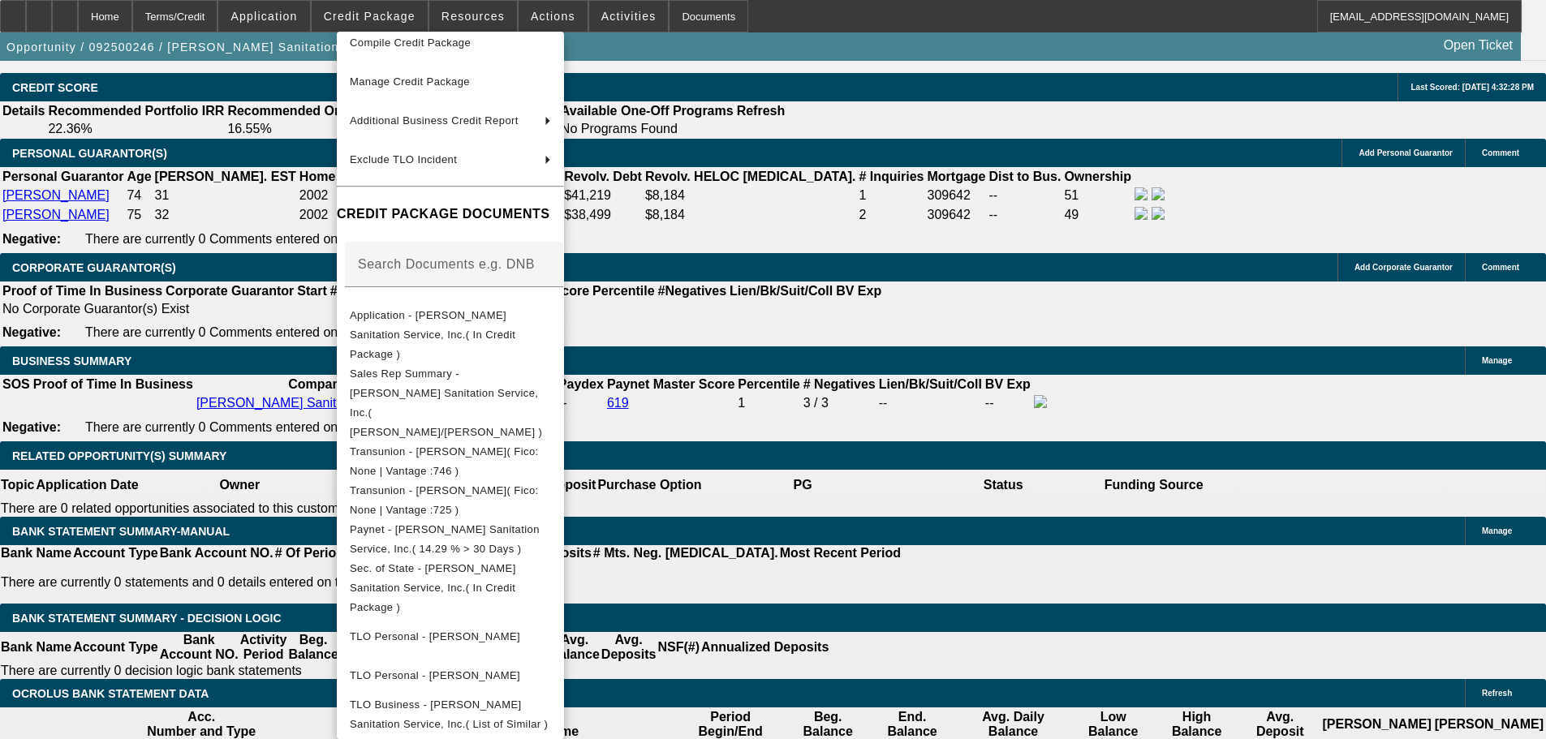
scroll to position [183, 0]
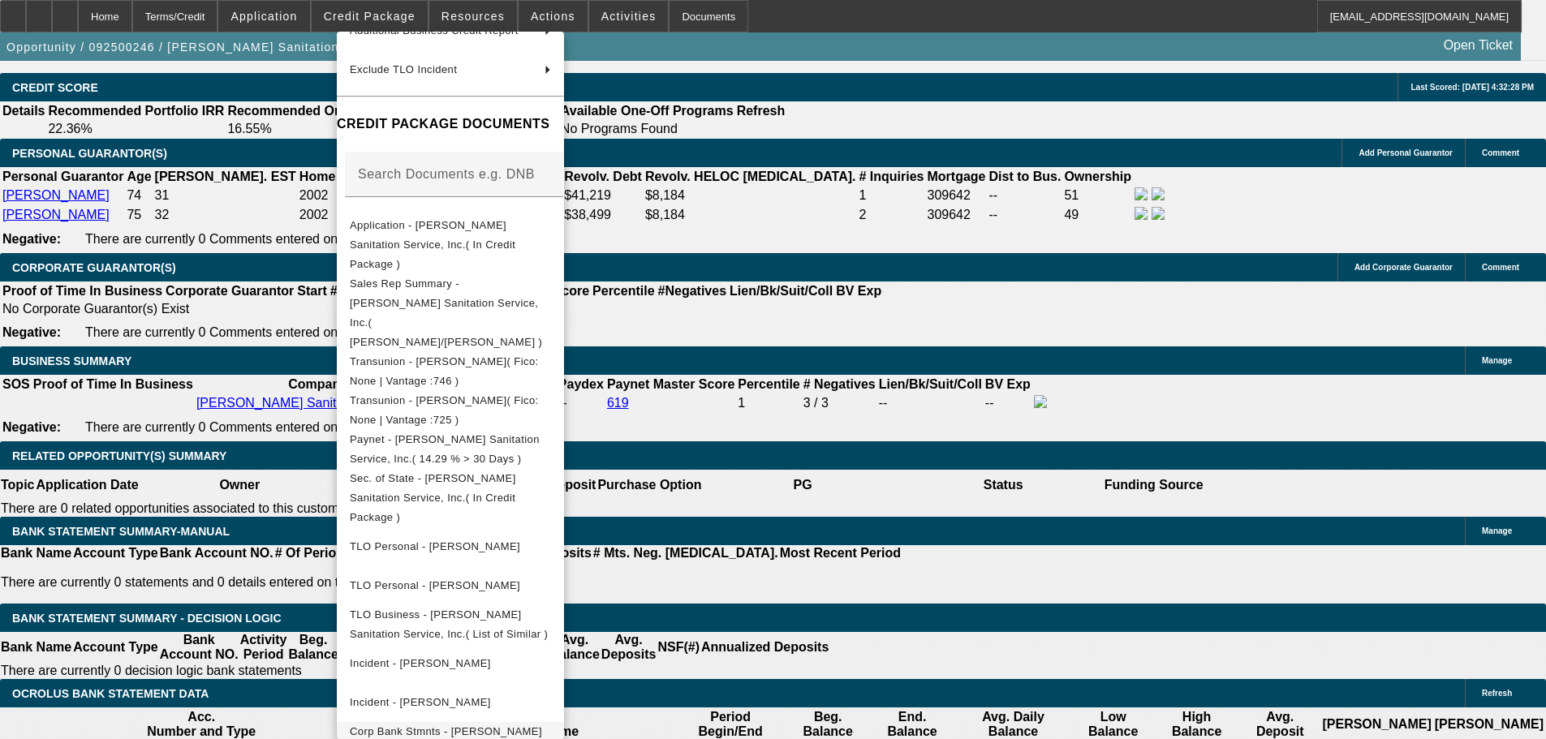
click at [458, 722] on span "Corp Bank Stmnts - [PERSON_NAME] Sanitation Service, Inc.( (Acct) [PERSON_NAME]…" at bounding box center [450, 751] width 201 height 58
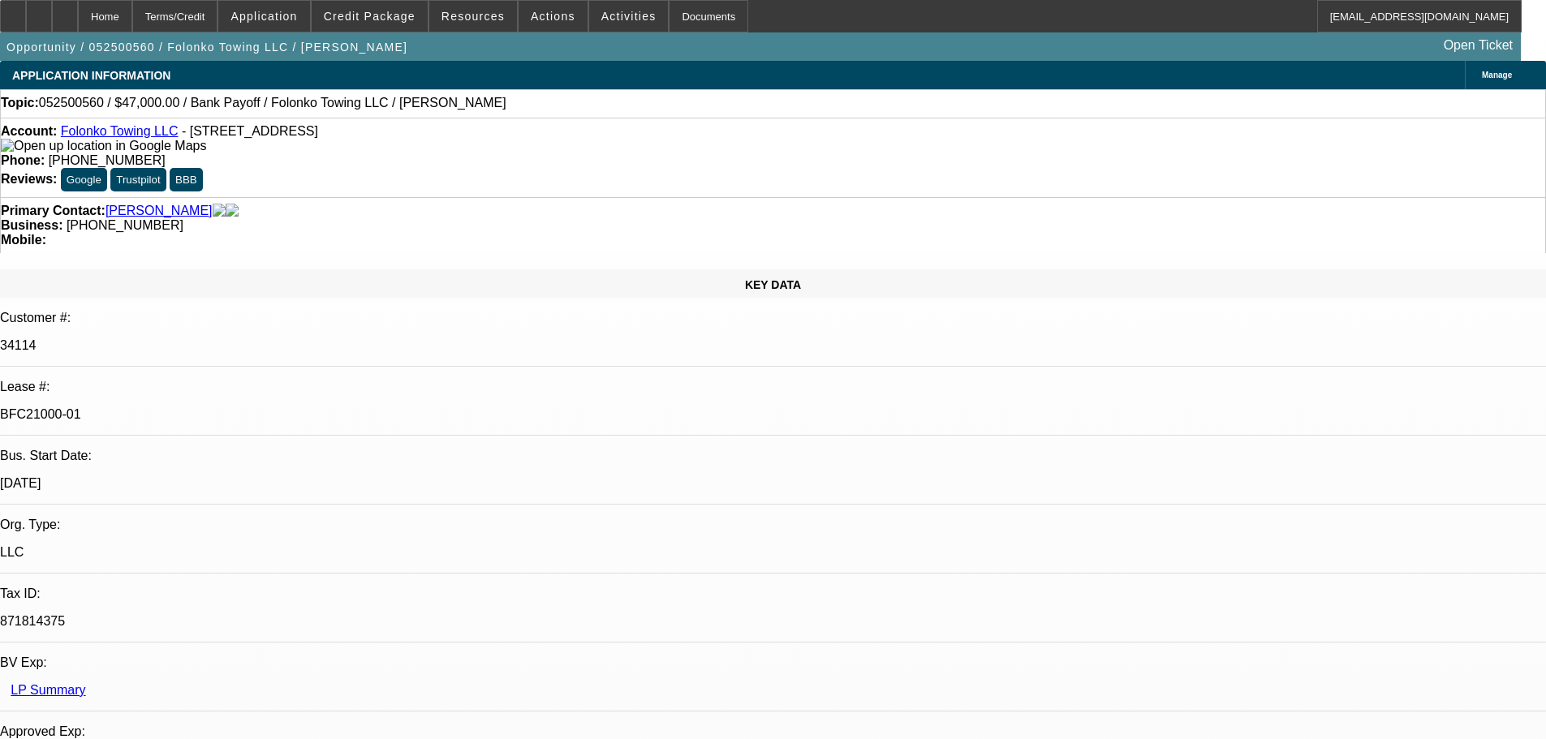
select select "0"
select select "2"
select select "0.1"
select select "4"
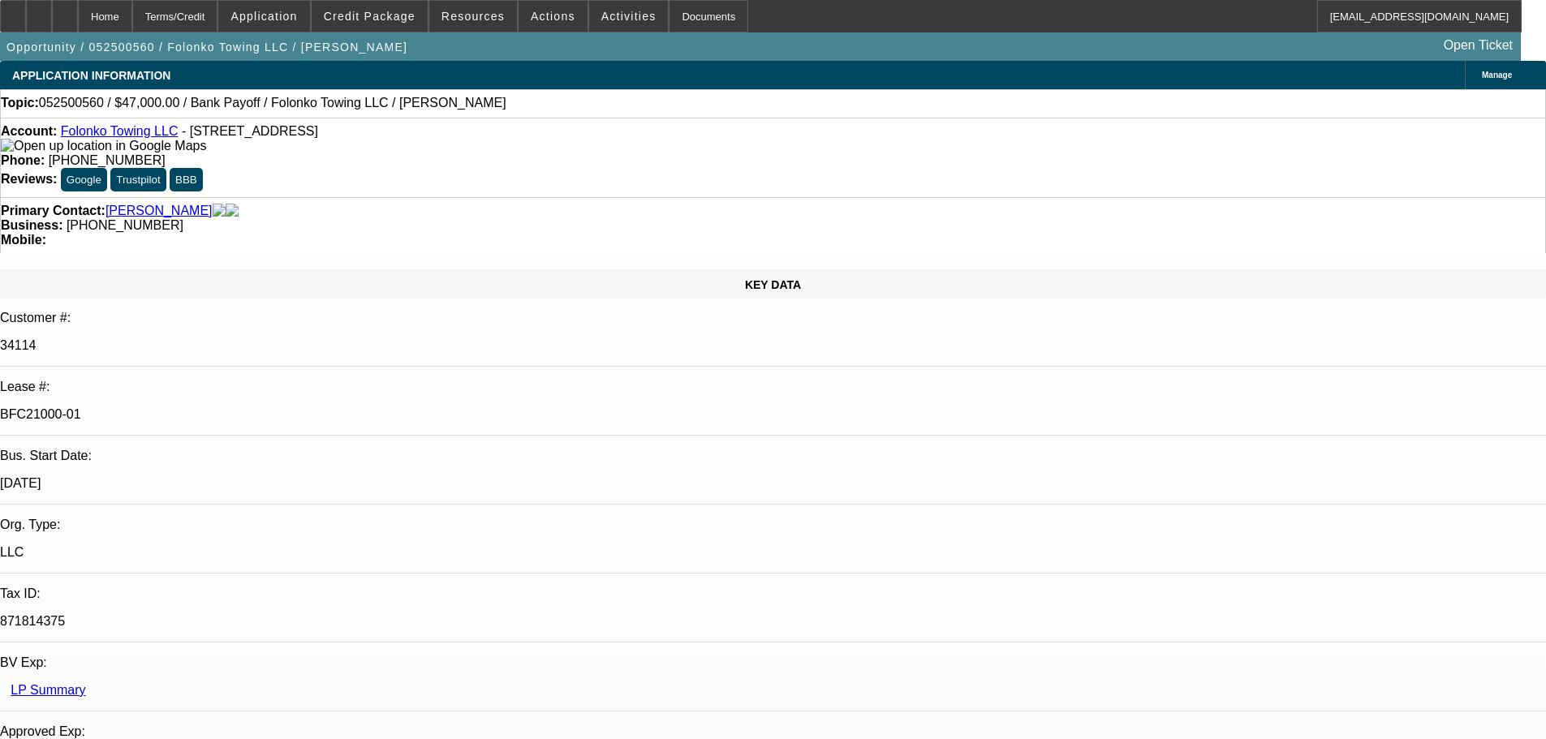
select select "0"
select select "2"
select select "0.1"
select select "4"
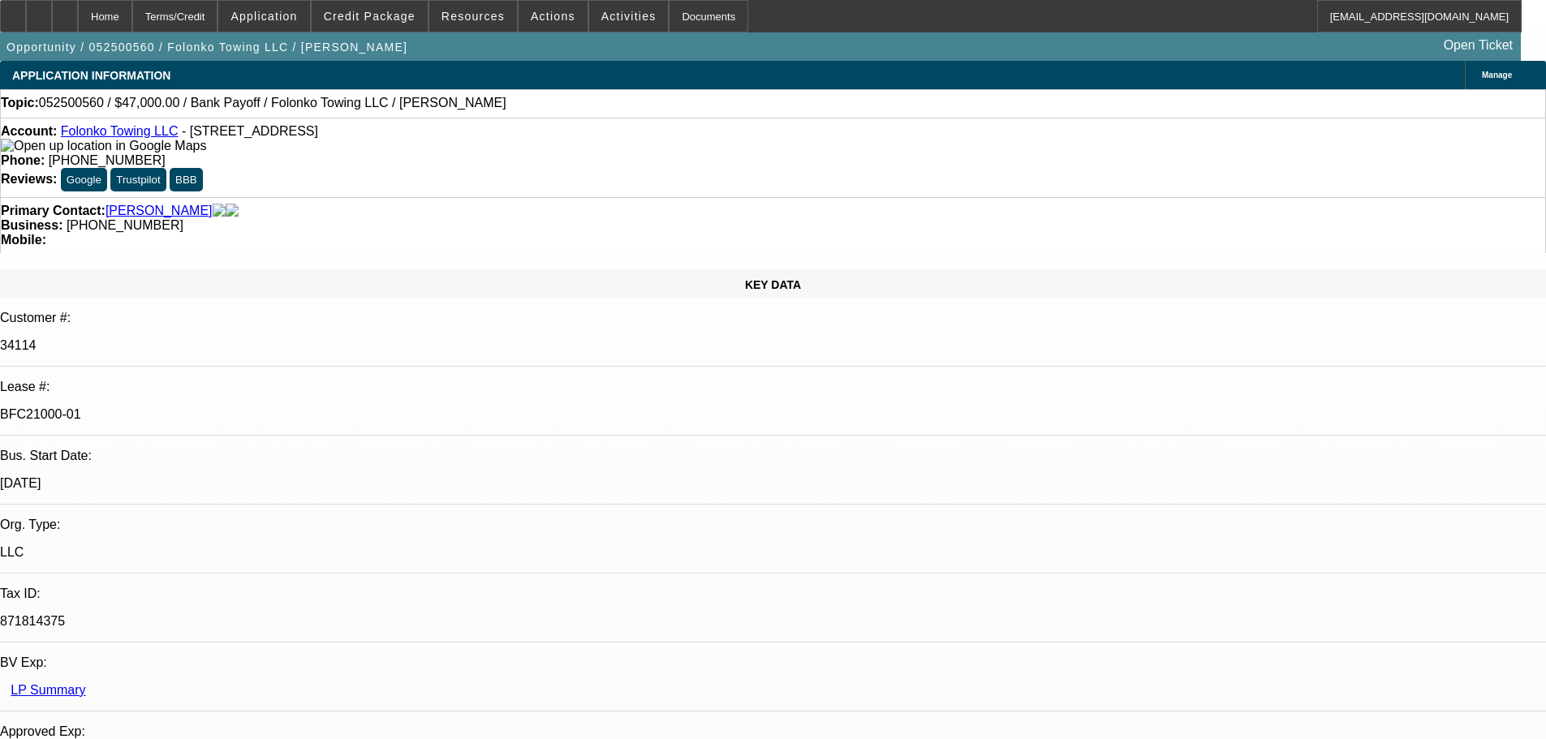
select select "0"
select select "2"
select select "0.1"
select select "4"
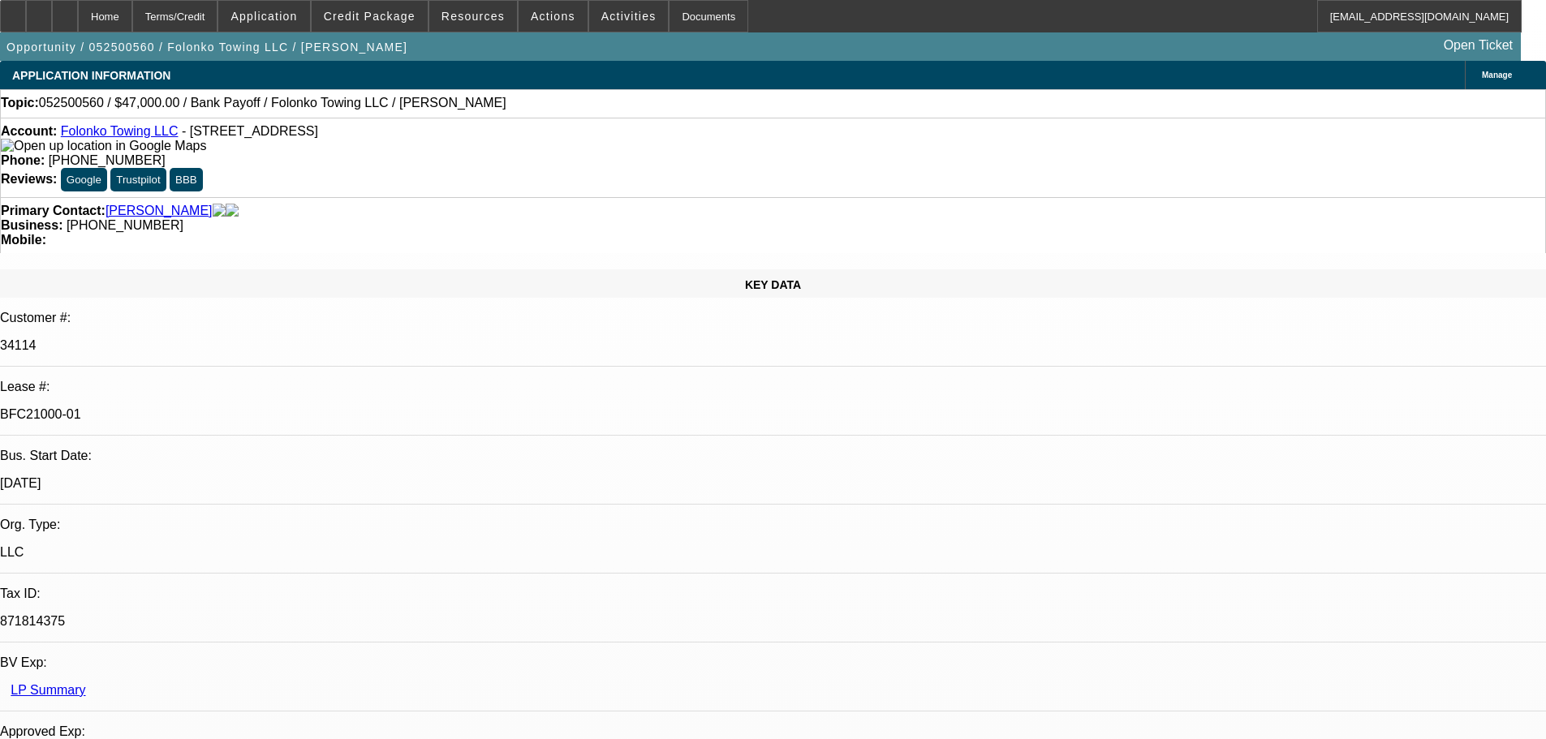
click at [26, 14] on div at bounding box center [13, 16] width 26 height 32
click at [26, 12] on div at bounding box center [13, 16] width 26 height 32
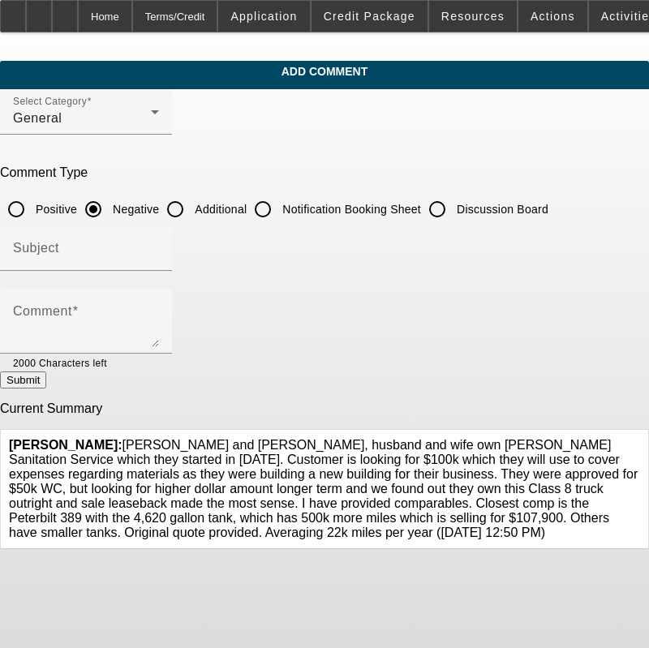
click at [192, 203] on input "Additional" at bounding box center [175, 209] width 32 height 32
radio input "true"
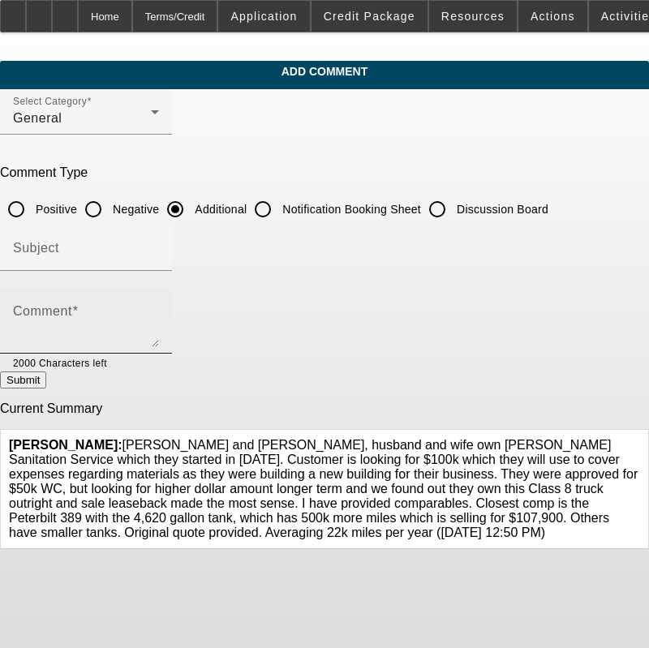
click at [123, 308] on textarea "Comment" at bounding box center [86, 327] width 146 height 39
paste textarea ": [PERSON_NAME] and [PERSON_NAME], husband and wife own [PERSON_NAME] Sanitatio…"
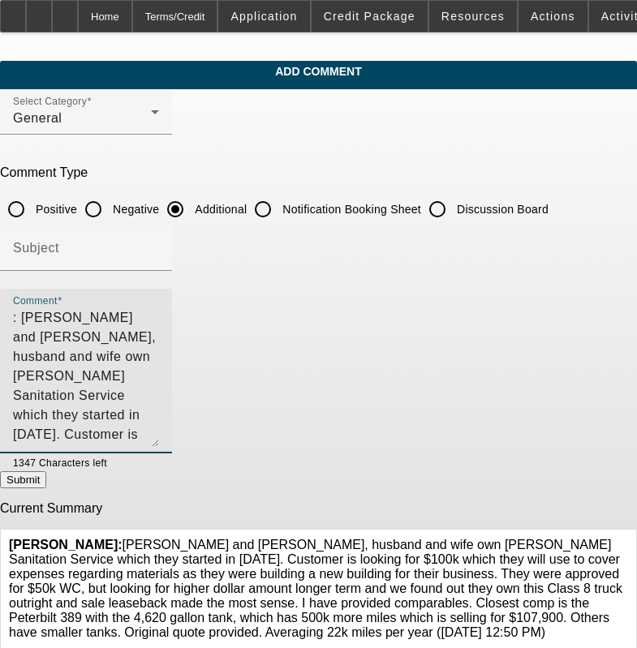
drag, startPoint x: 594, startPoint y: 345, endPoint x: 605, endPoint y: 445, distance: 100.4
click at [172, 445] on div "Comment : [PERSON_NAME] and [PERSON_NAME], husband and wife own [PERSON_NAME] S…" at bounding box center [86, 371] width 172 height 165
click at [47, 313] on textarea ": James and Sharon Herring, husband and wife own Herring Sanitation Service whi…" at bounding box center [86, 377] width 146 height 139
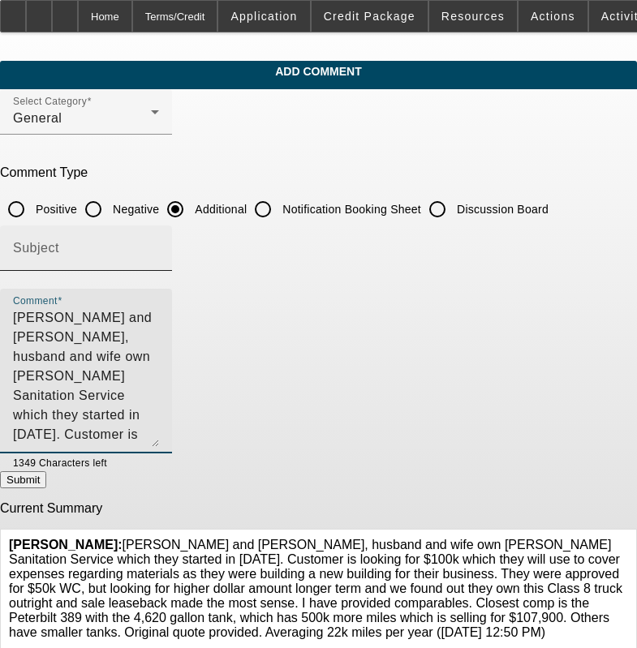
type textarea "James and Sharon Herring, husband and wife own Herring Sanitation Service which…"
click at [92, 251] on input "Subject" at bounding box center [86, 254] width 146 height 19
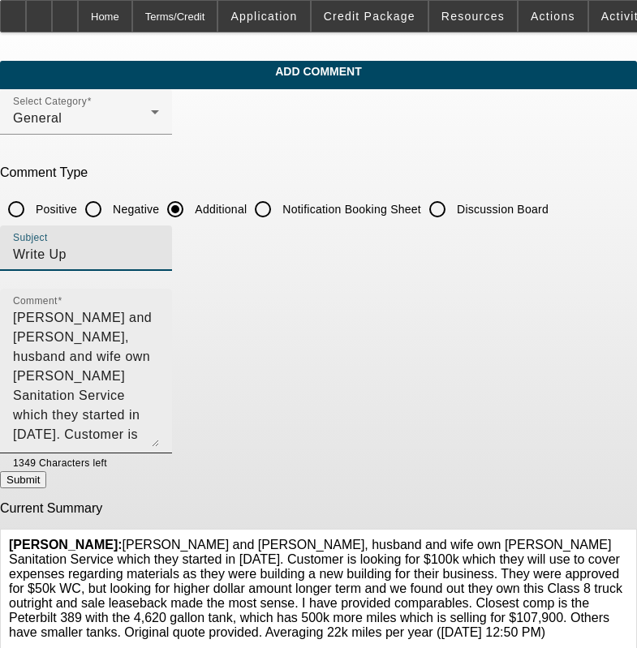
type input "Write Up"
click at [159, 377] on textarea "James and Sharon Herring, husband and wife own Herring Sanitation Service which…" at bounding box center [86, 377] width 146 height 139
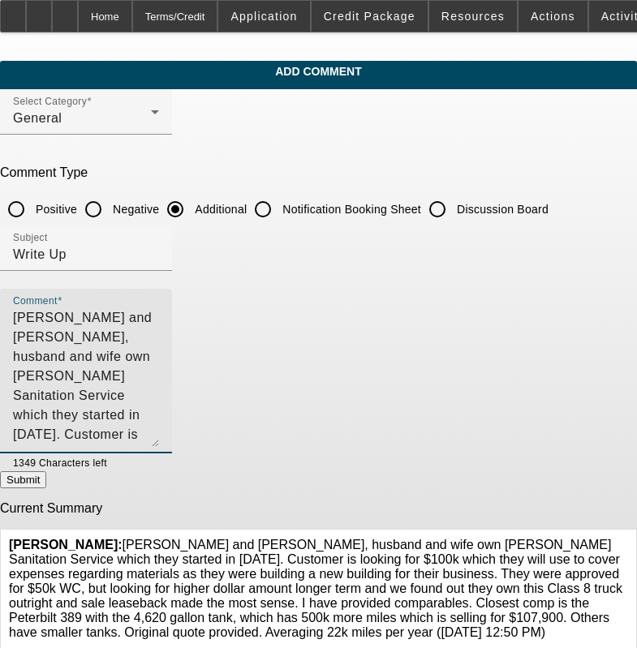
click at [159, 372] on textarea "James and Sharon Herring, husband and wife own Herring Sanitation Service which…" at bounding box center [86, 377] width 146 height 139
drag, startPoint x: 149, startPoint y: 396, endPoint x: 245, endPoint y: 430, distance: 101.6
click at [159, 430] on textarea "[PERSON_NAME] and [PERSON_NAME], husband and wife own [PERSON_NAME] Sanitation …" at bounding box center [86, 377] width 146 height 139
type textarea "[PERSON_NAME] and [PERSON_NAME], husband and wife own [PERSON_NAME] Sanitation …"
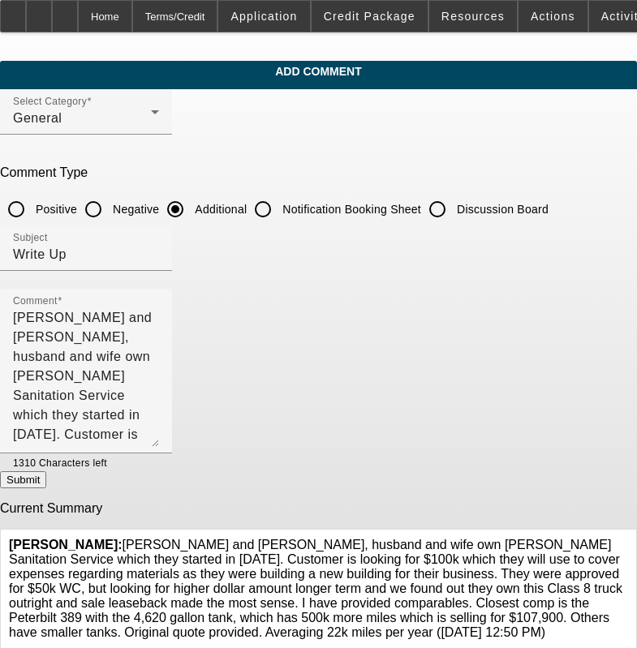
click at [628, 538] on icon at bounding box center [628, 538] width 0 height 0
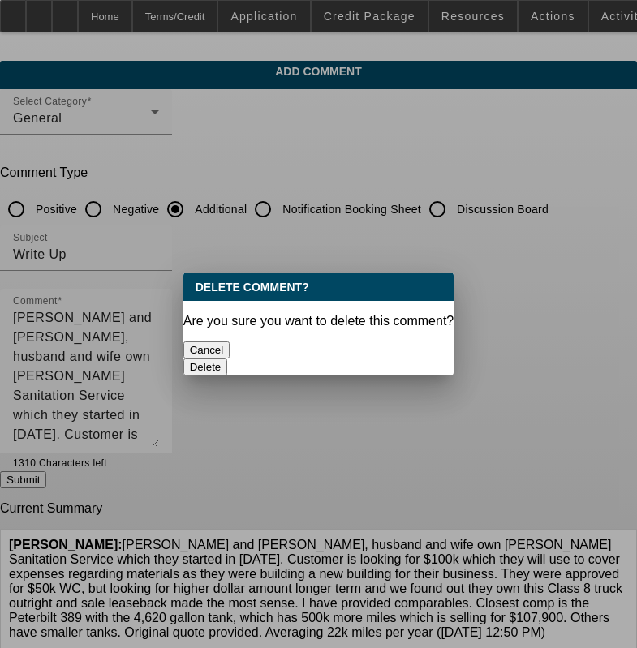
click at [228, 359] on button "Delete" at bounding box center [205, 367] width 45 height 17
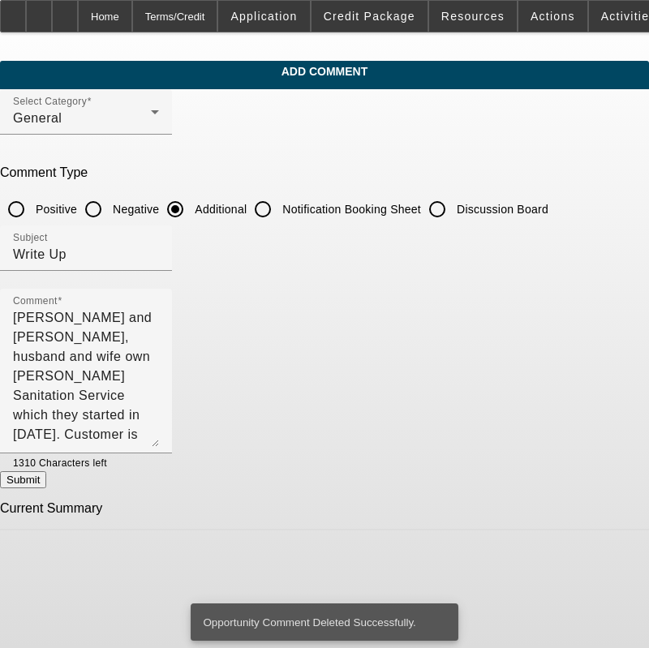
click at [46, 480] on button "Submit" at bounding box center [23, 479] width 46 height 17
radio input "true"
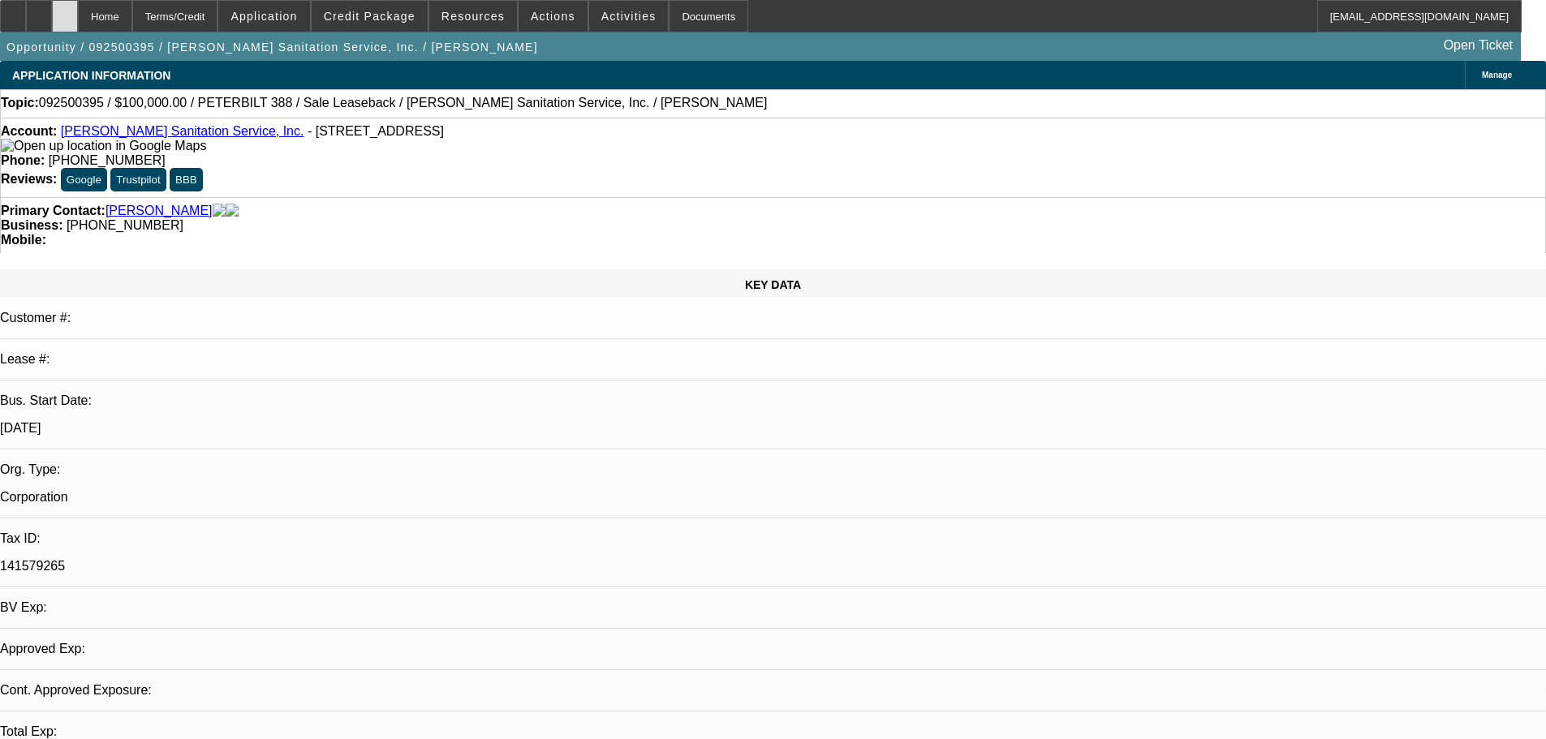
select select "0"
select select "1"
select select "2"
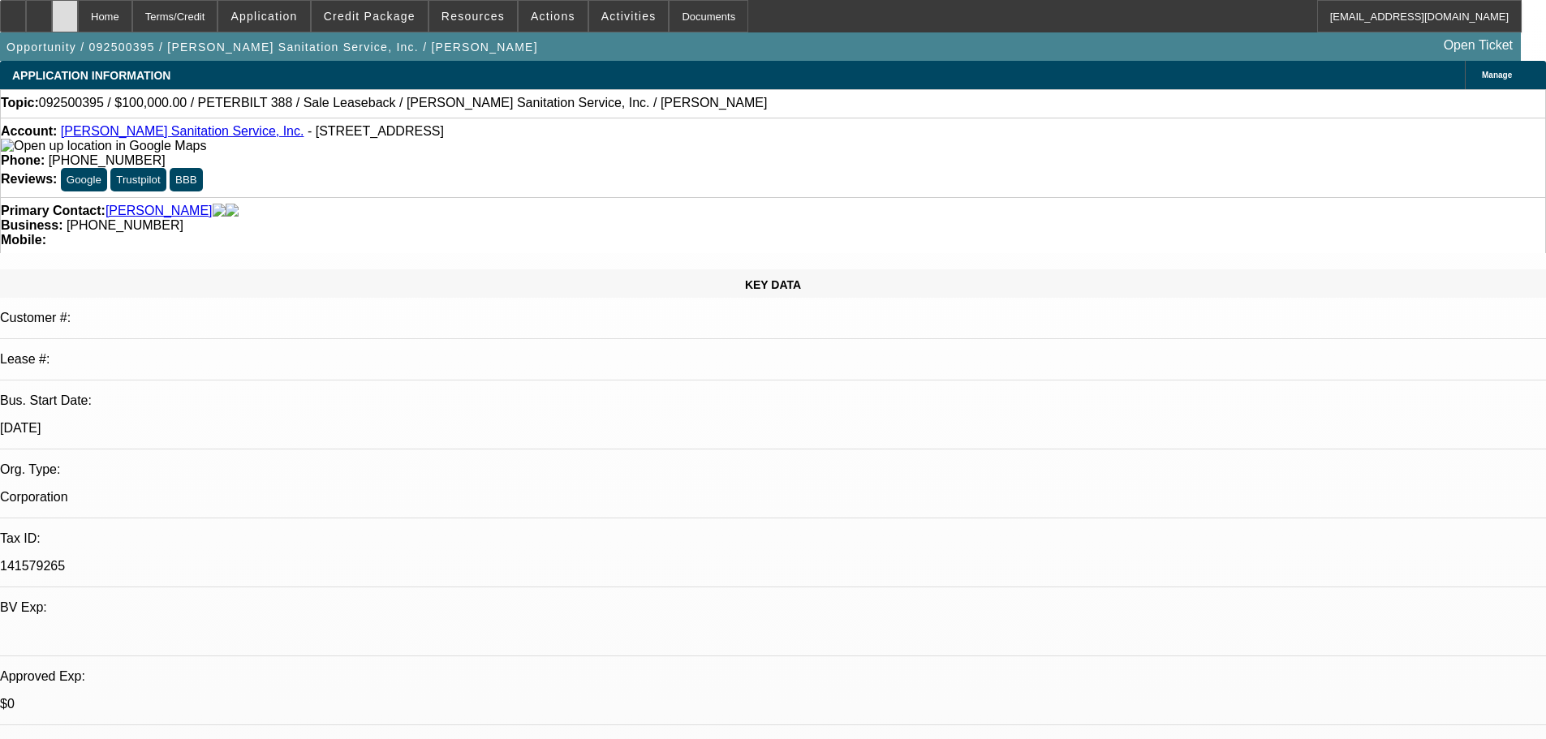
select select "6"
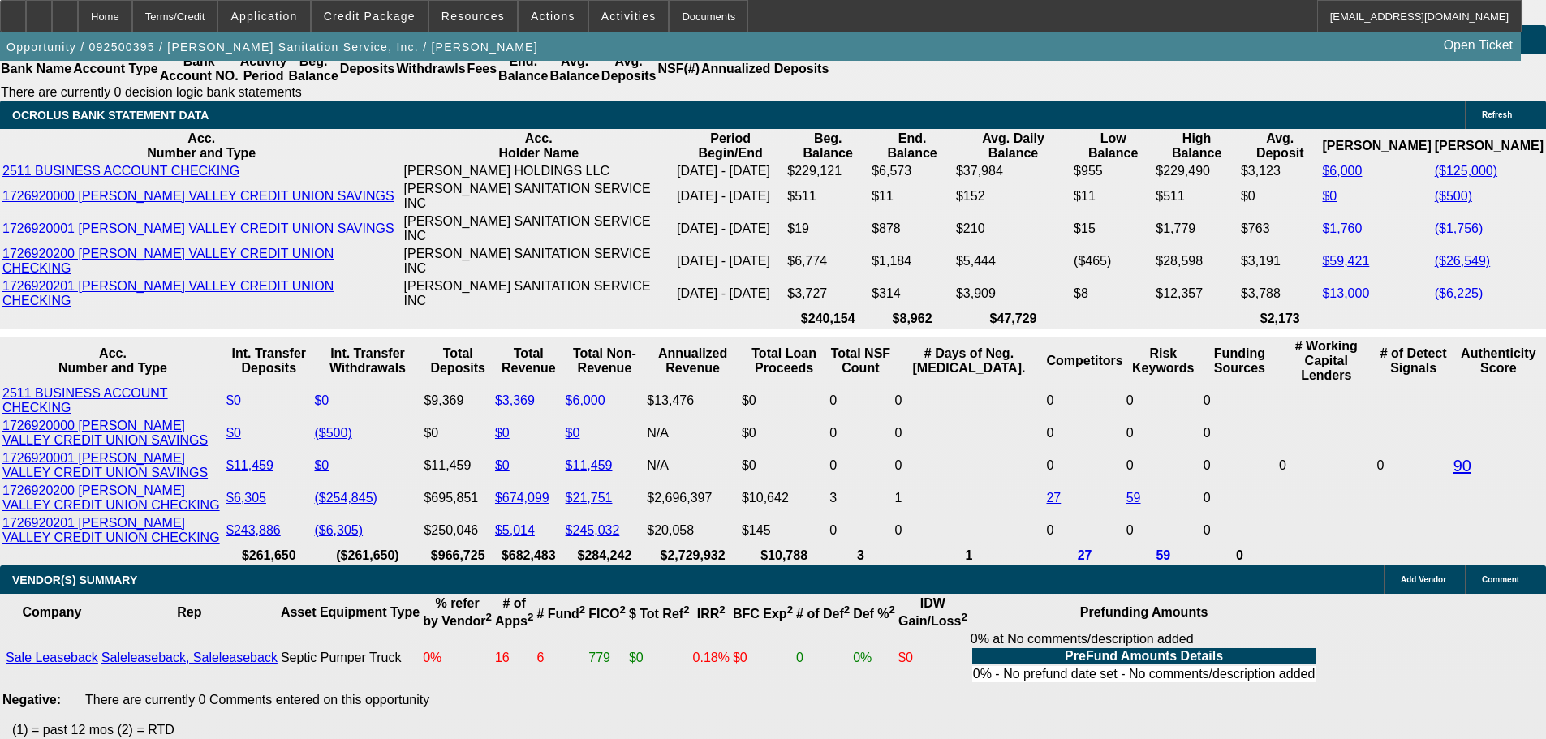
scroll to position [3003, 0]
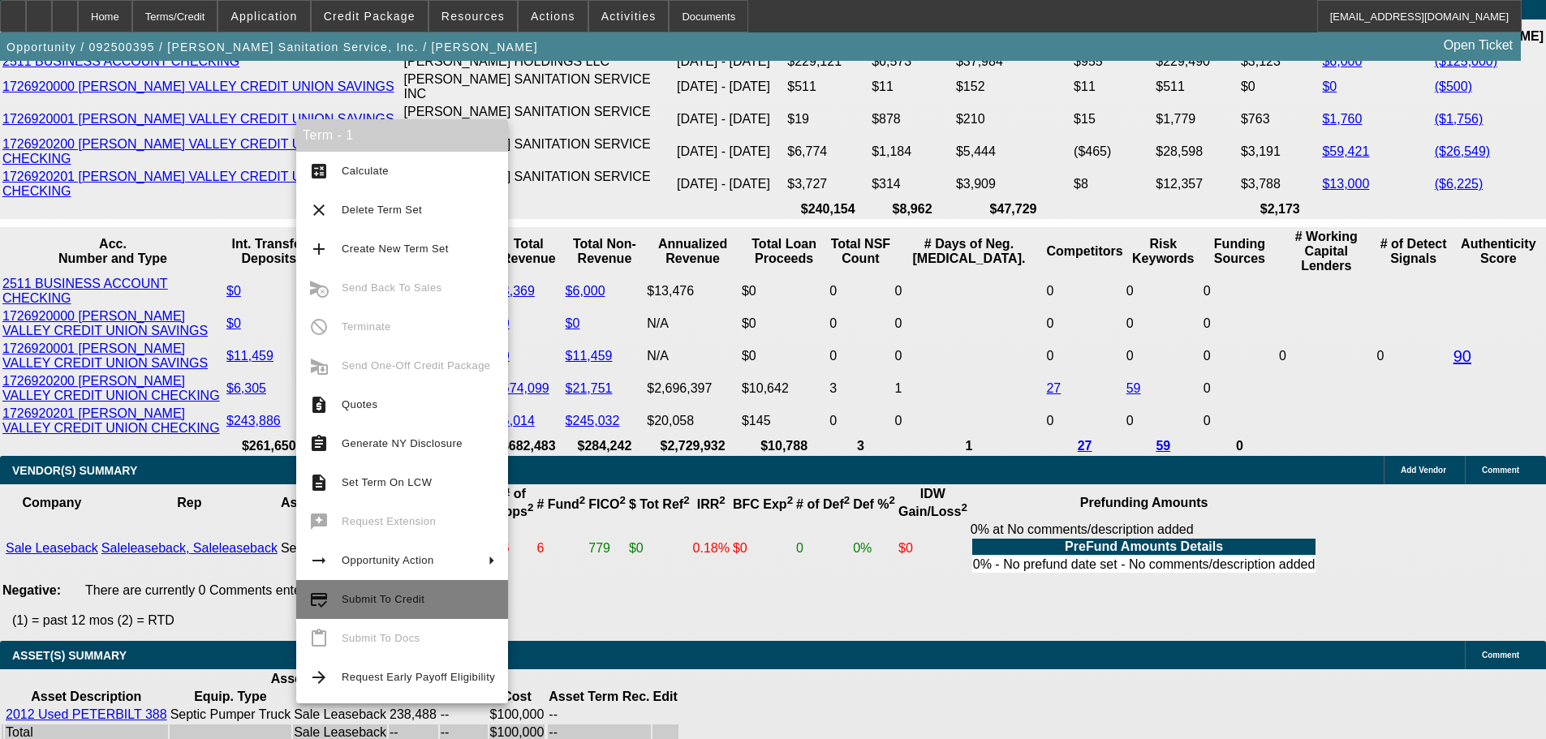
click at [389, 590] on span "Submit To Credit" at bounding box center [418, 599] width 153 height 19
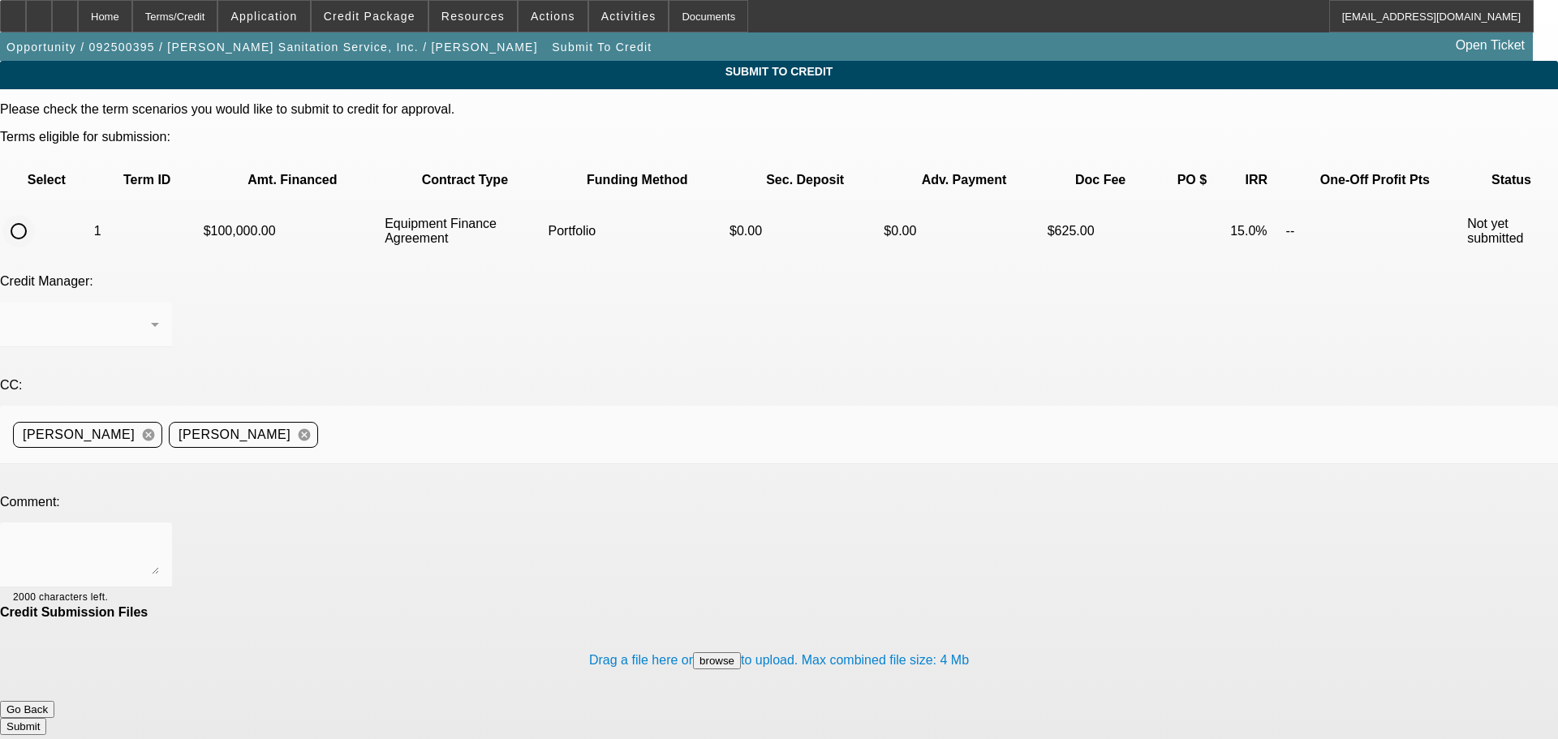
click at [35, 215] on input "radio" at bounding box center [18, 231] width 32 height 32
radio input "true"
click at [159, 302] on div "Arida, George" at bounding box center [86, 324] width 146 height 45
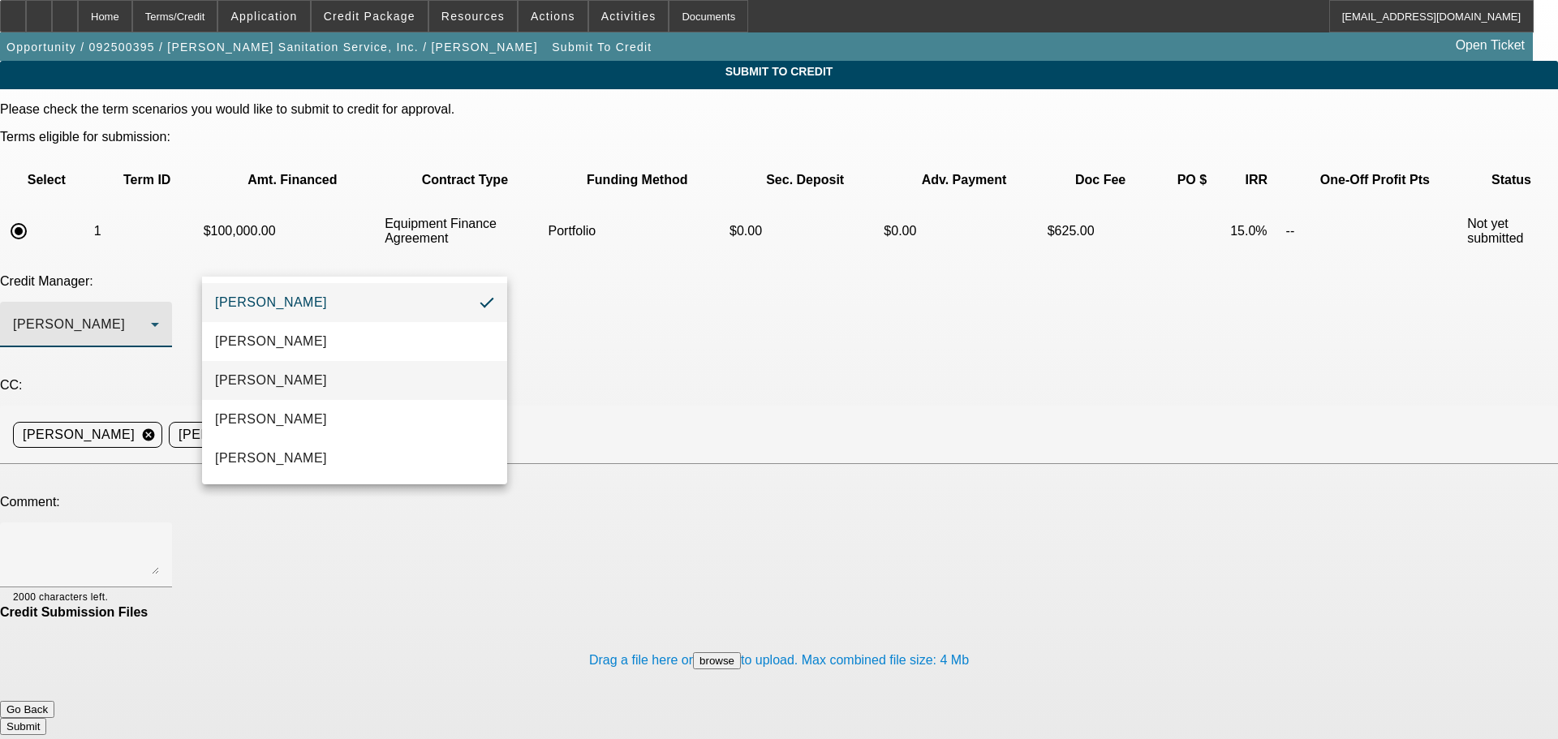
click at [348, 388] on mat-option "Arida, Michael" at bounding box center [354, 380] width 305 height 39
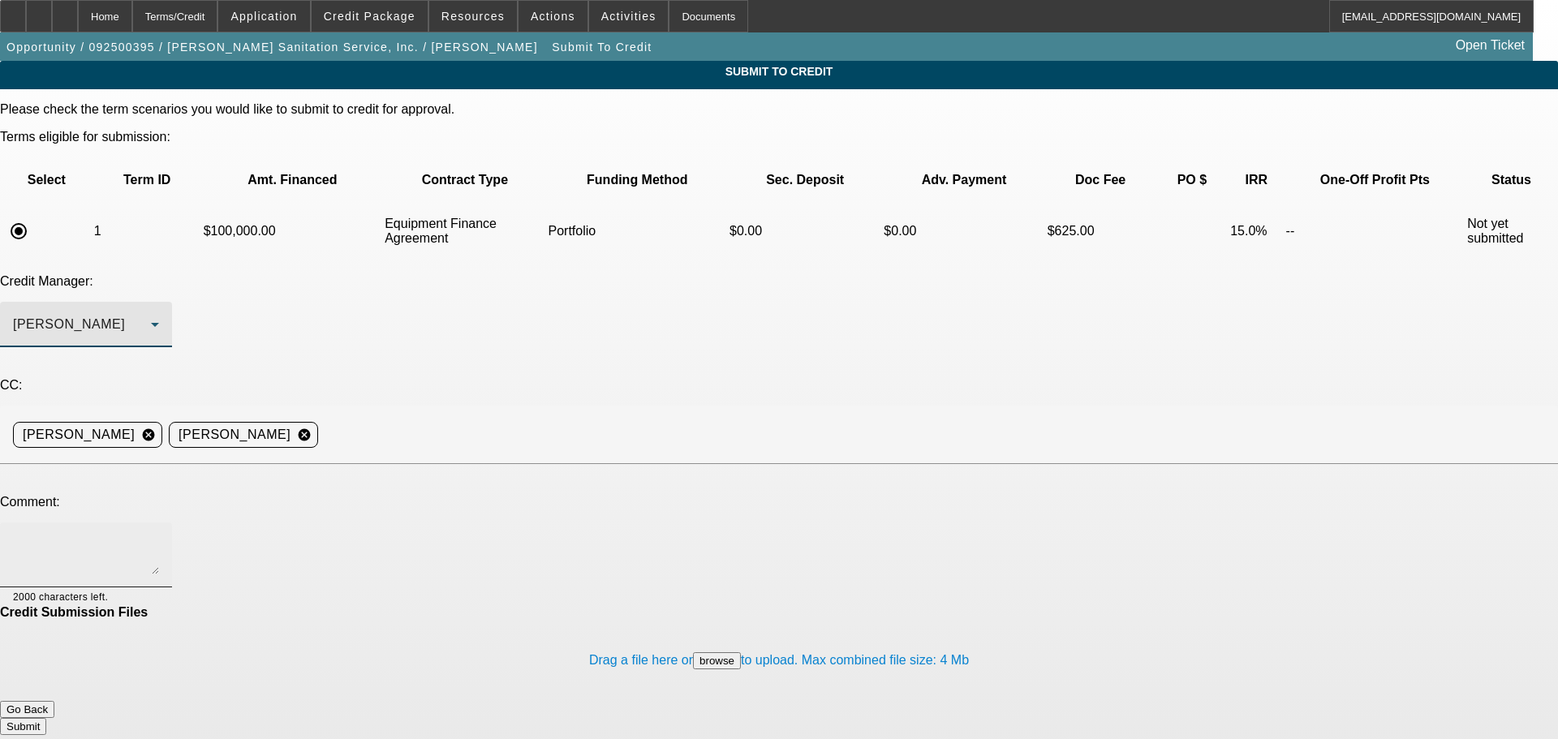
click at [159, 536] on textarea at bounding box center [86, 555] width 146 height 39
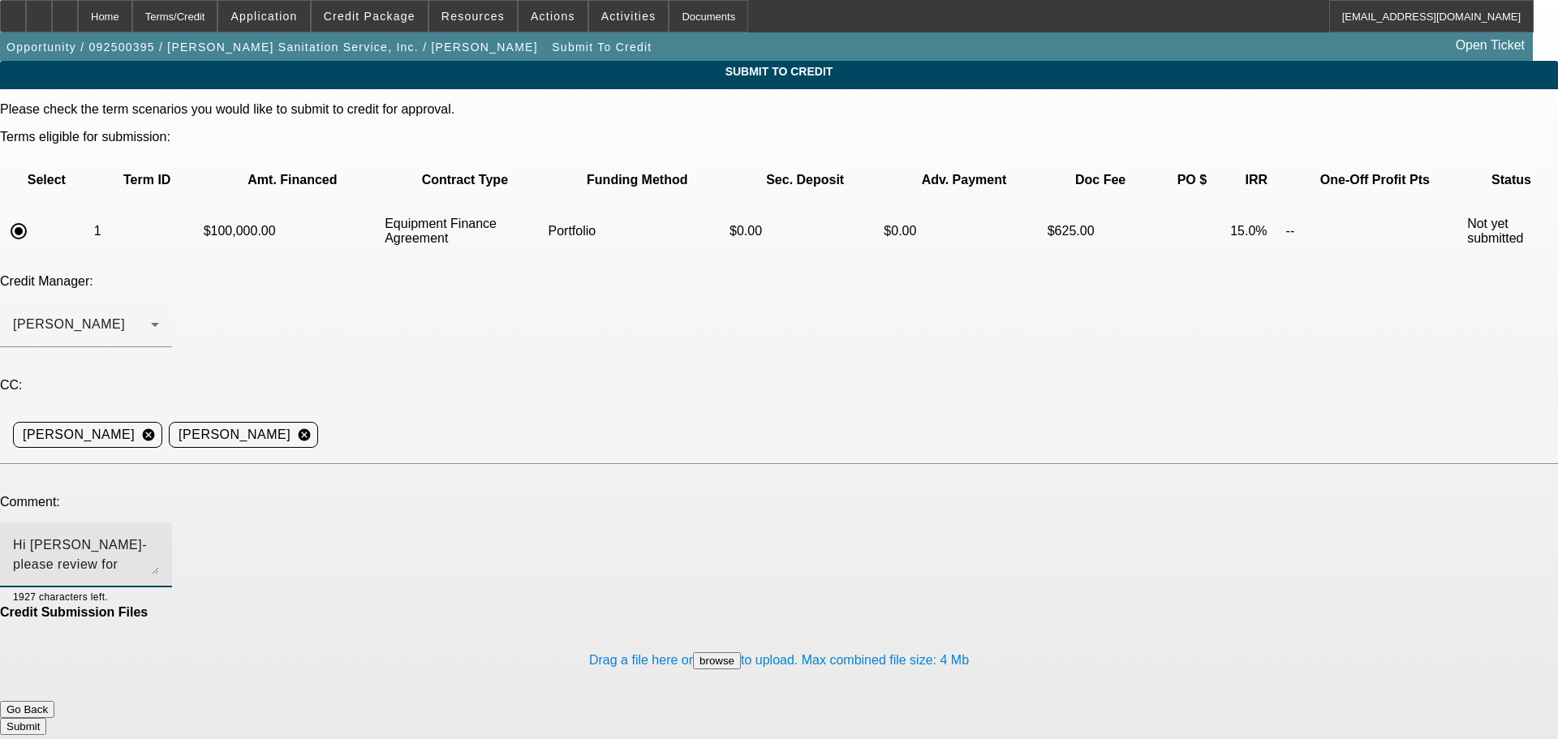
type textarea "Hi Michael- please review for approval. Write up in additional comments."
click at [710, 274] on div "Credit Manager: Arida, Michael" at bounding box center [779, 319] width 1558 height 91
click at [674, 274] on div "Credit Manager: Arida, Michael" at bounding box center [779, 319] width 1558 height 91
click at [46, 718] on button "Submit" at bounding box center [23, 726] width 46 height 17
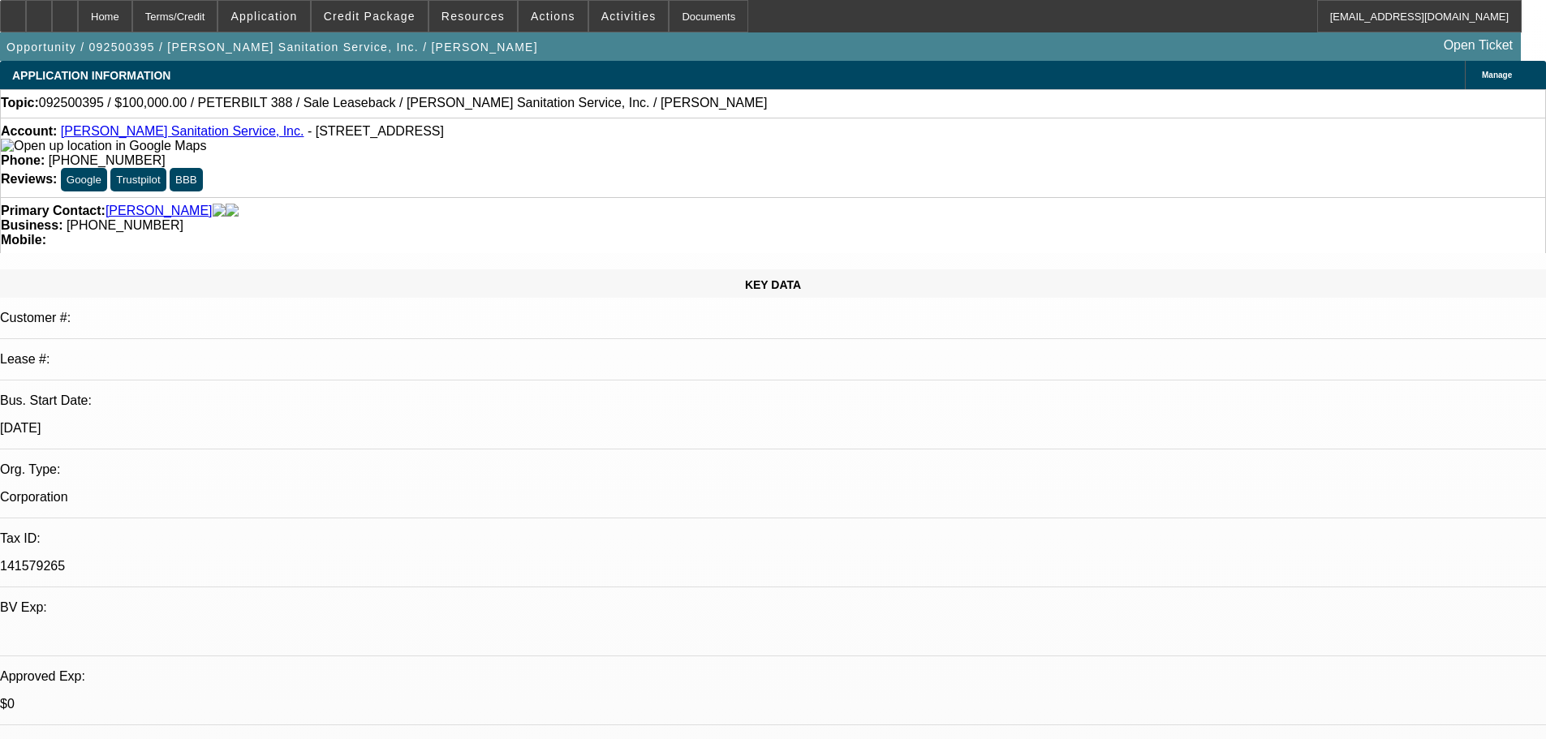
select select "0"
select select "2"
select select "0"
select select "6"
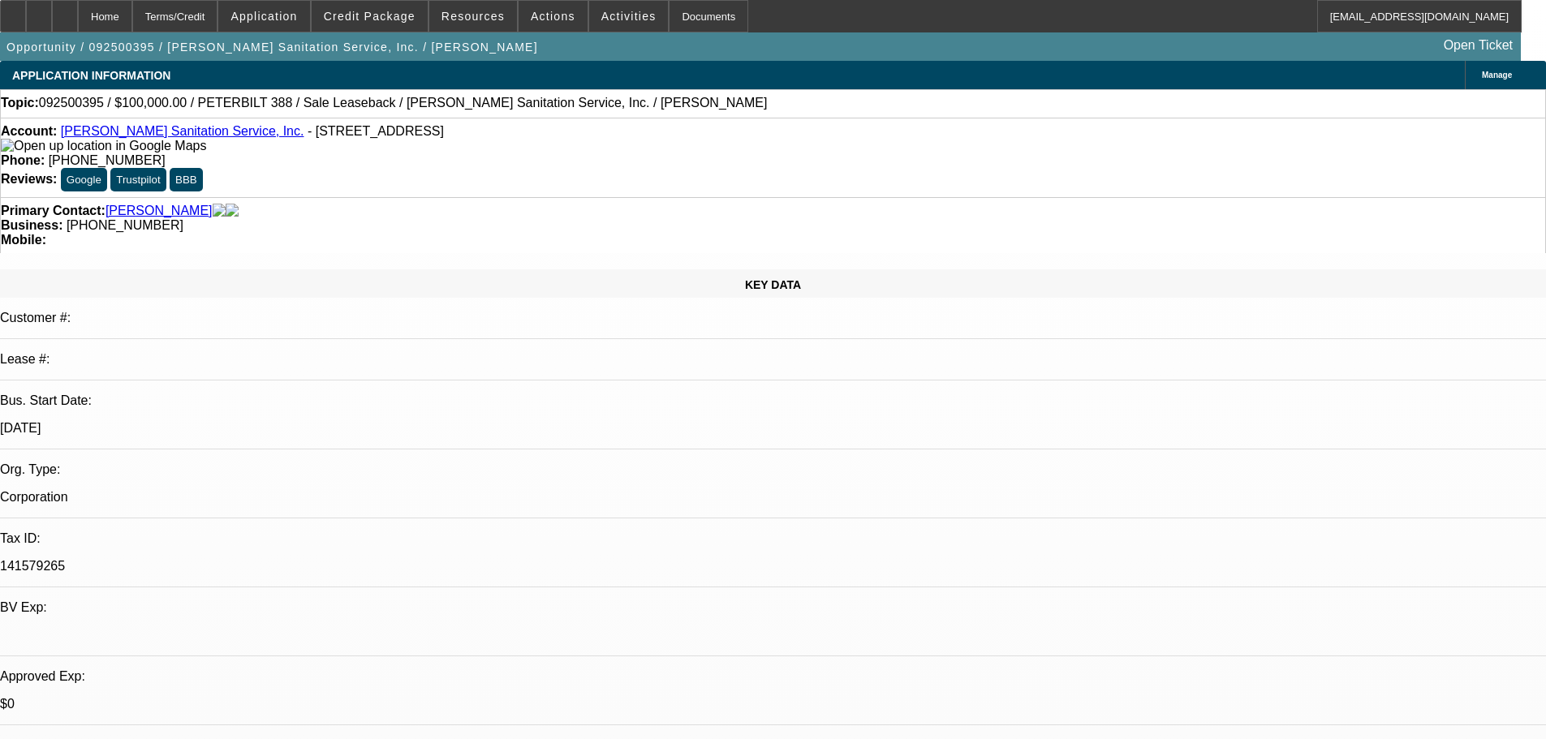
drag, startPoint x: 124, startPoint y: 156, endPoint x: 130, endPoint y: 59, distance: 96.7
click at [124, 153] on div "Account: Herring Sanitation Service, Inc. - 146 Old Route 9 # 1, Fishkill, NY 1…" at bounding box center [773, 138] width 1544 height 29
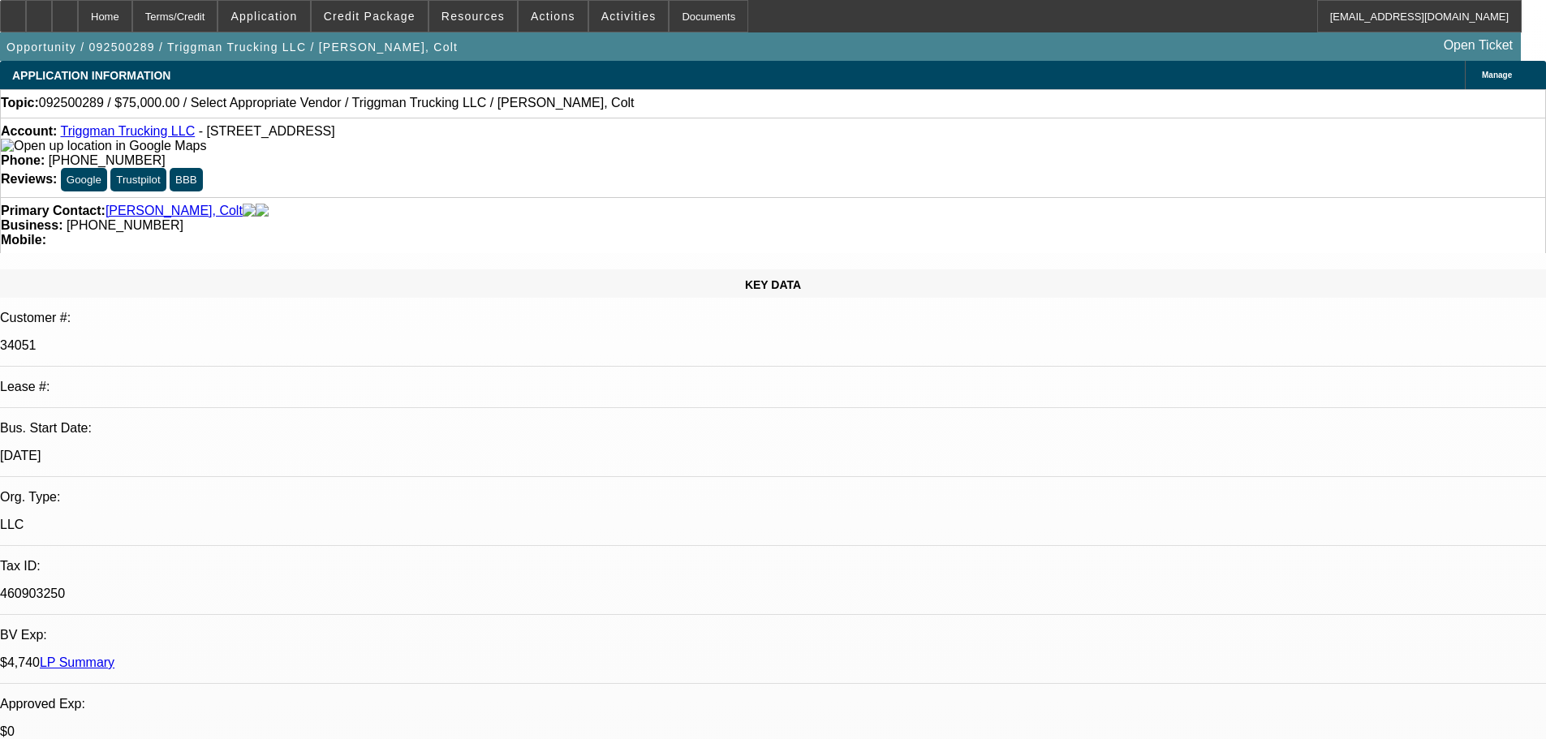
select select "0"
select select "2"
select select "0.1"
select select "4"
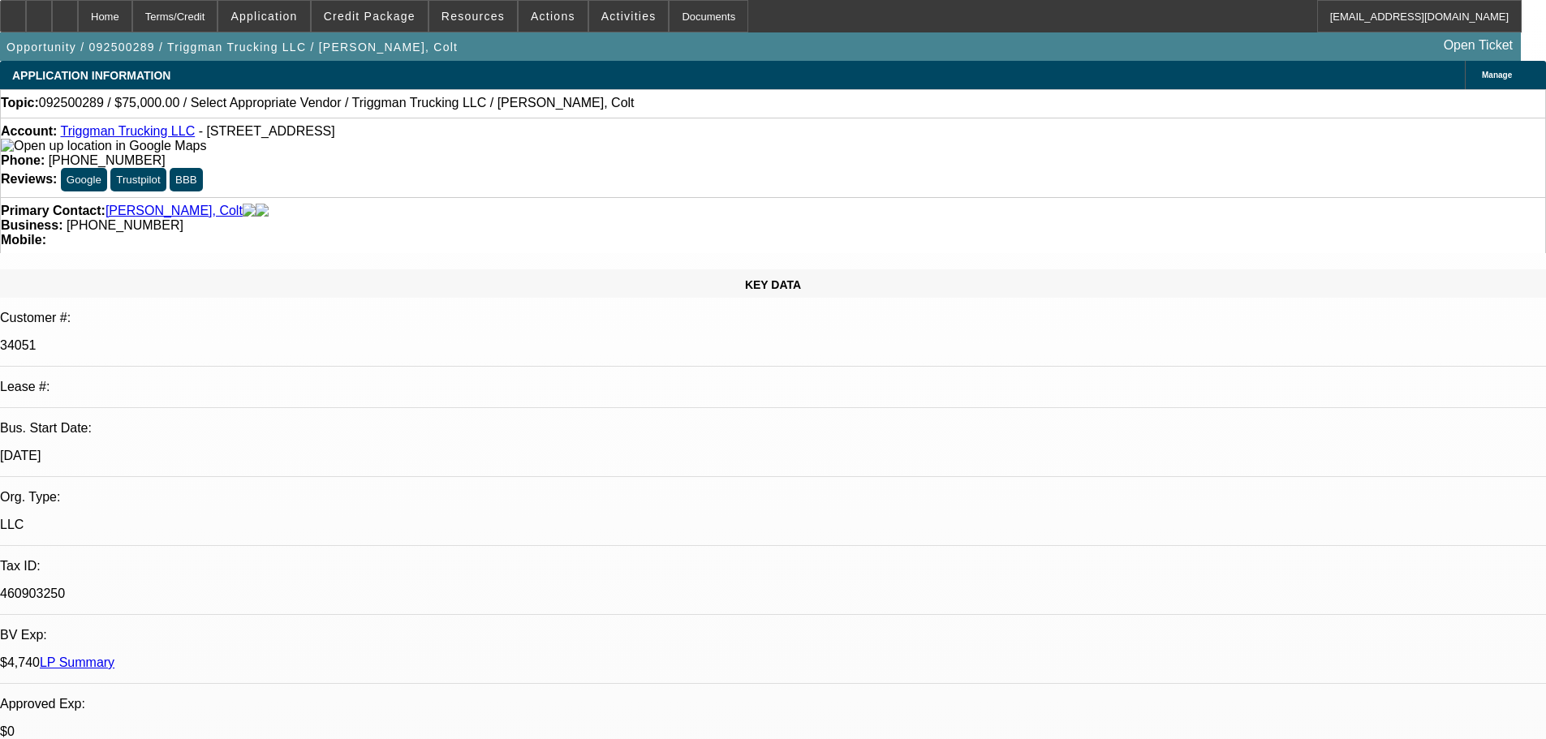
click at [78, 22] on div at bounding box center [65, 16] width 26 height 32
select select "0"
select select "2"
select select "0.1"
select select "2"
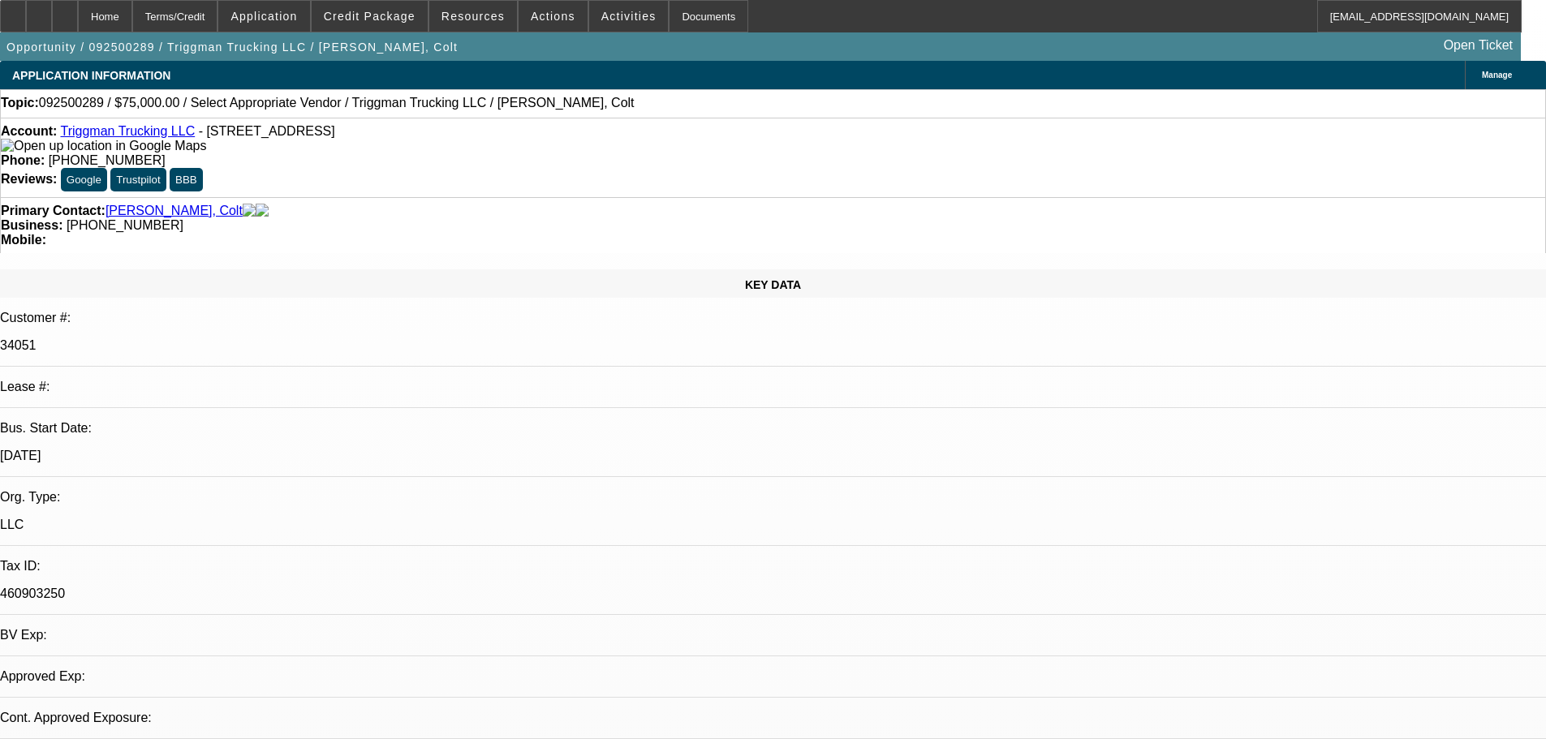
select select "4"
select select "1"
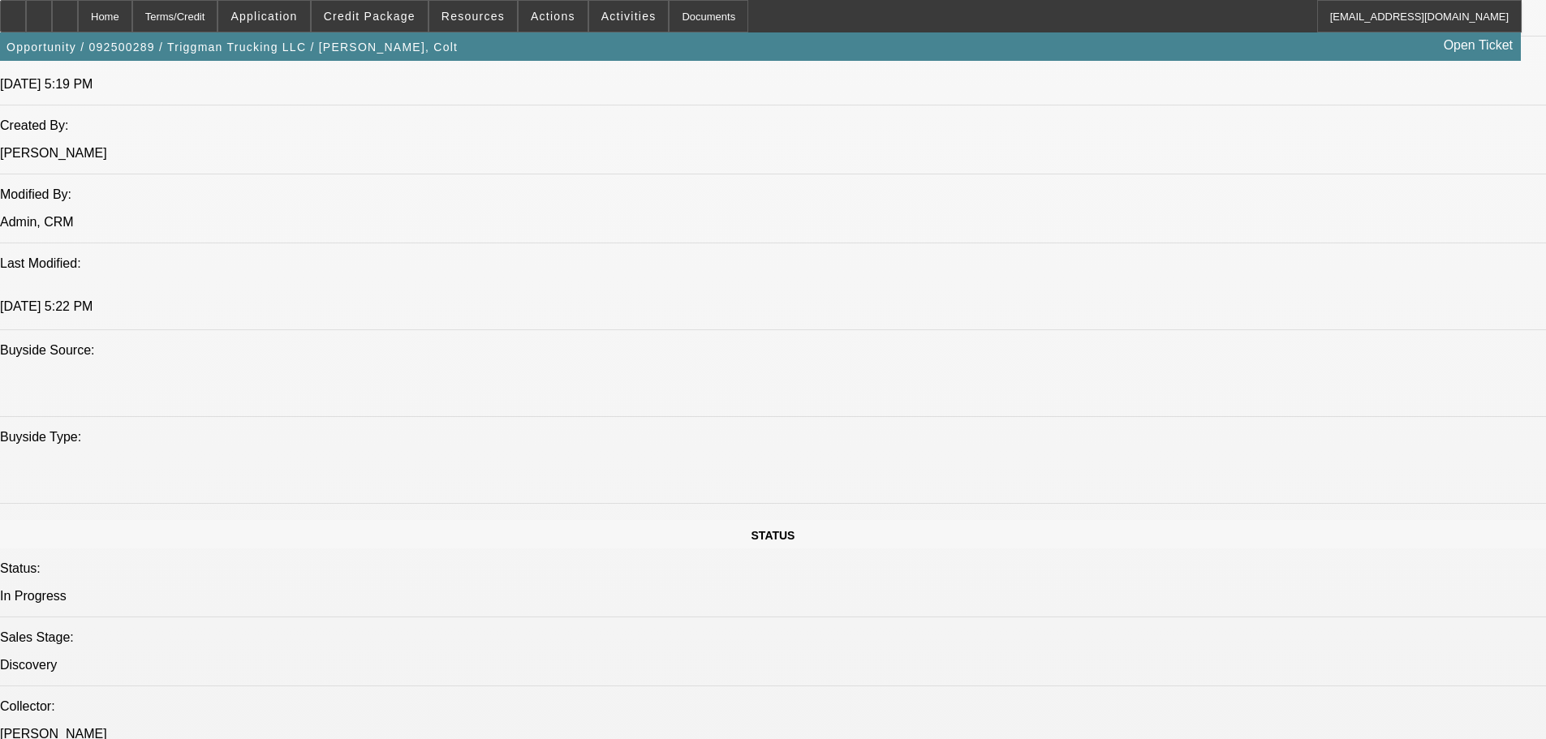
scroll to position [1298, 0]
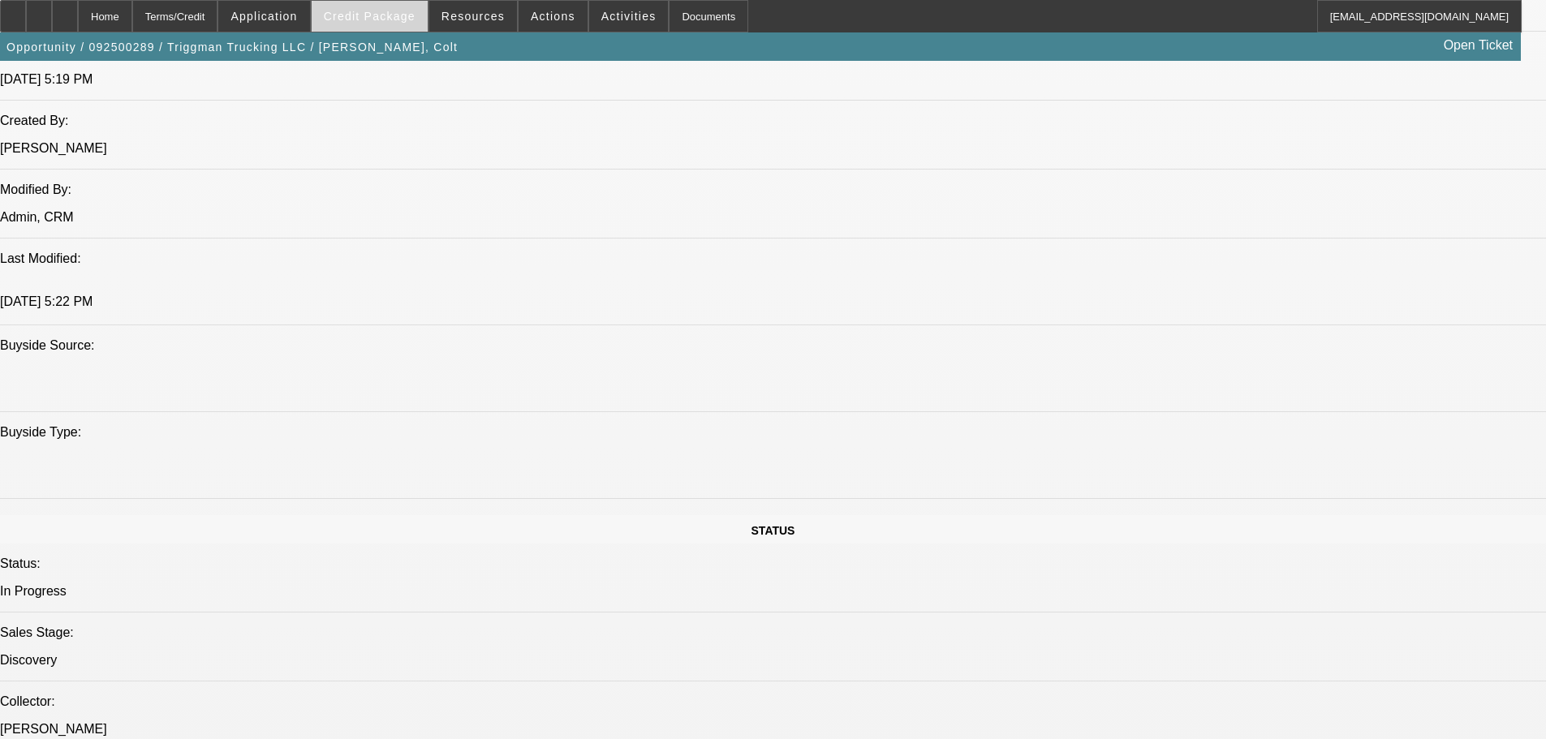
drag, startPoint x: 391, startPoint y: 34, endPoint x: 390, endPoint y: 19, distance: 14.6
click at [391, 34] on div "Opportunity / 092500289 / Triggman Trucking LLC / [PERSON_NAME], Colt Open Tick…" at bounding box center [760, 46] width 1521 height 28
click at [390, 19] on span "Credit Package" at bounding box center [370, 16] width 92 height 13
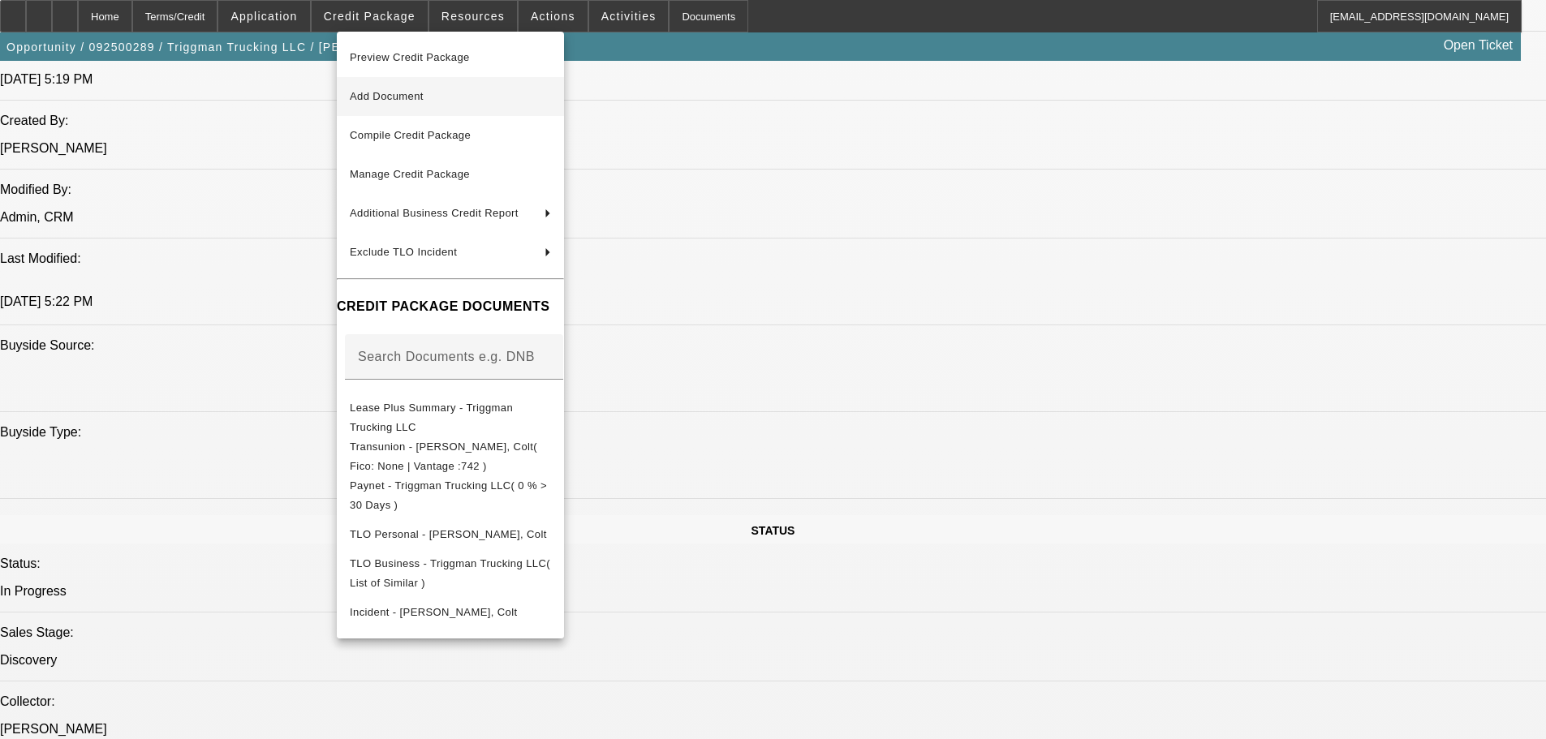
click at [394, 89] on span "Add Document" at bounding box center [450, 96] width 201 height 19
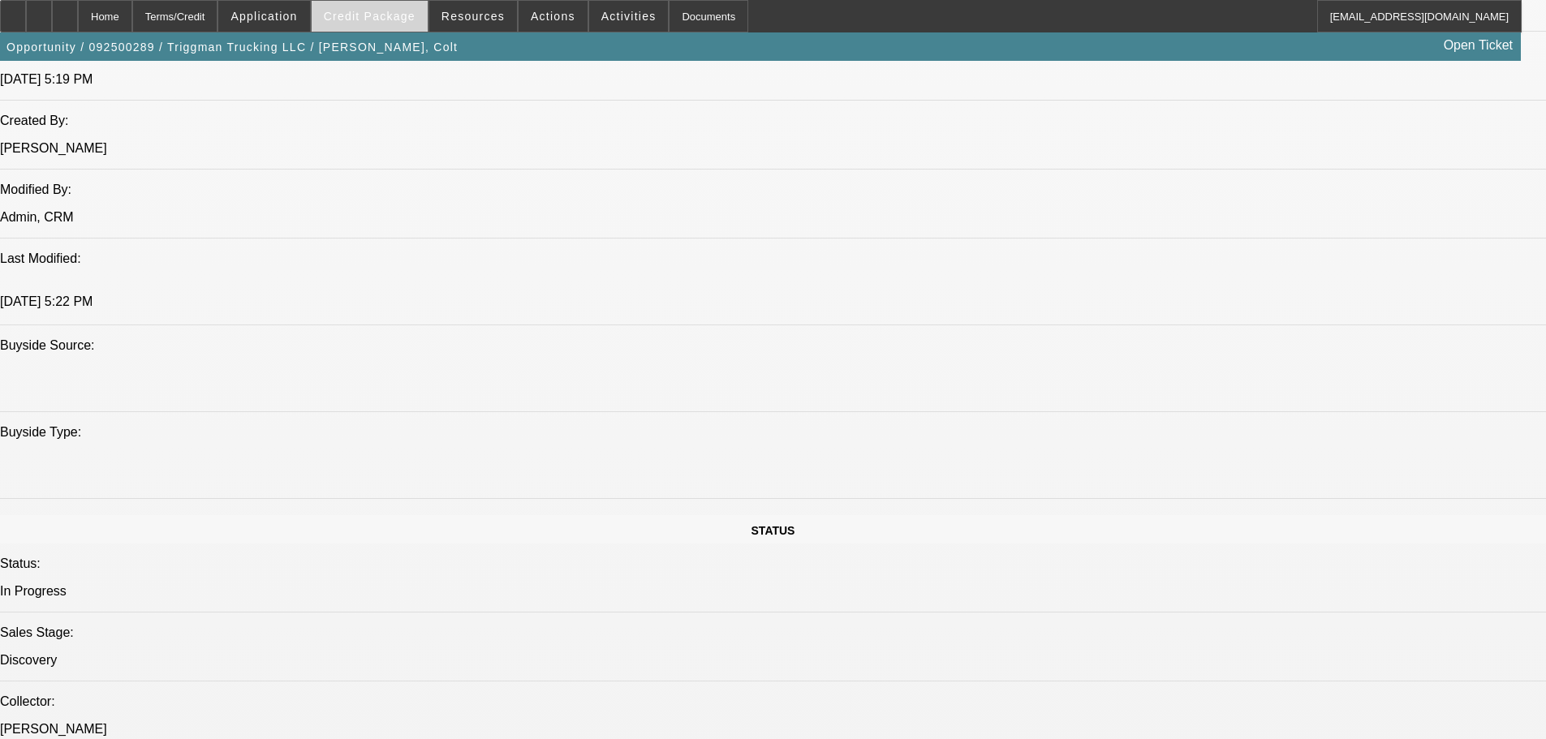
click at [368, 28] on span at bounding box center [370, 16] width 116 height 39
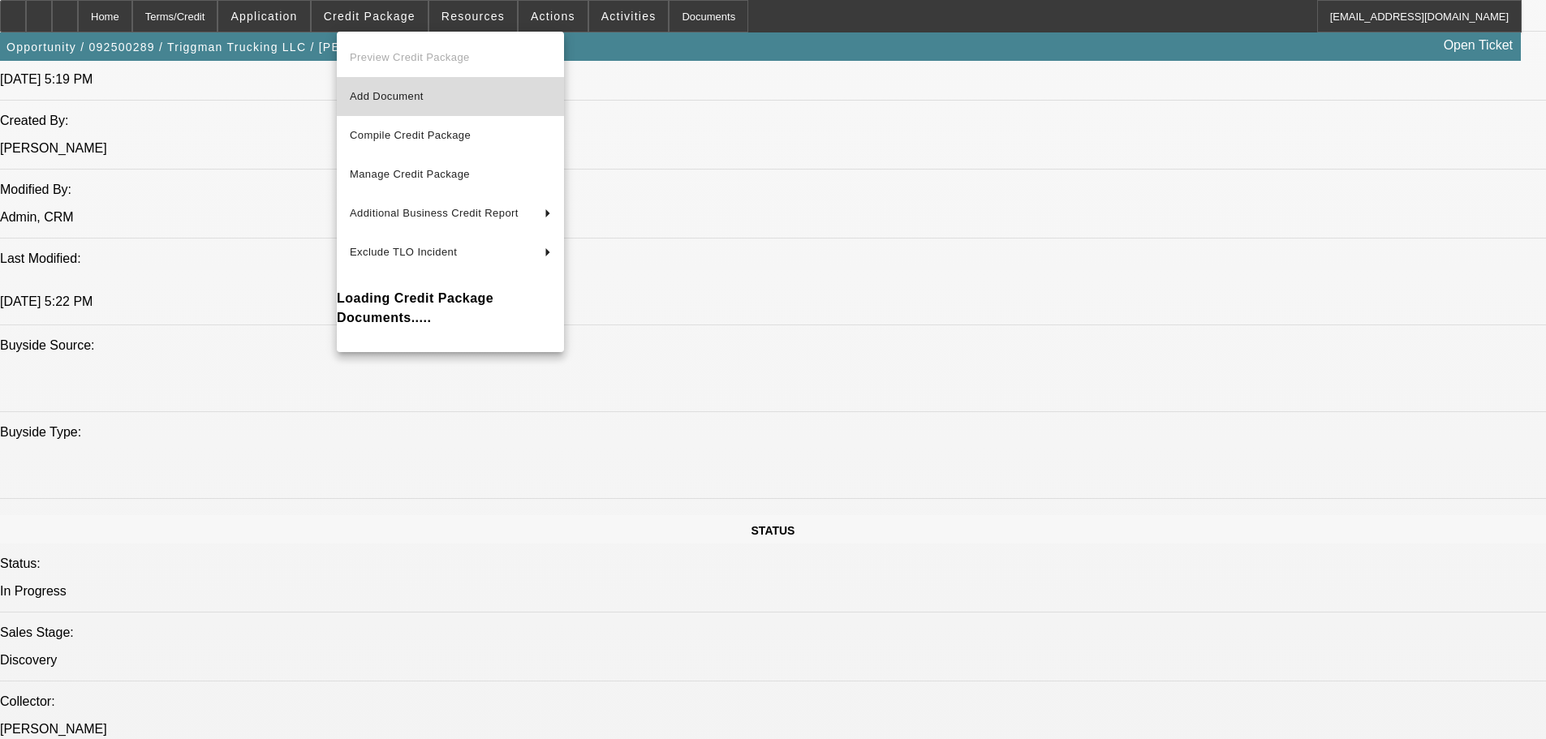
click at [394, 92] on span "Add Document" at bounding box center [387, 96] width 74 height 12
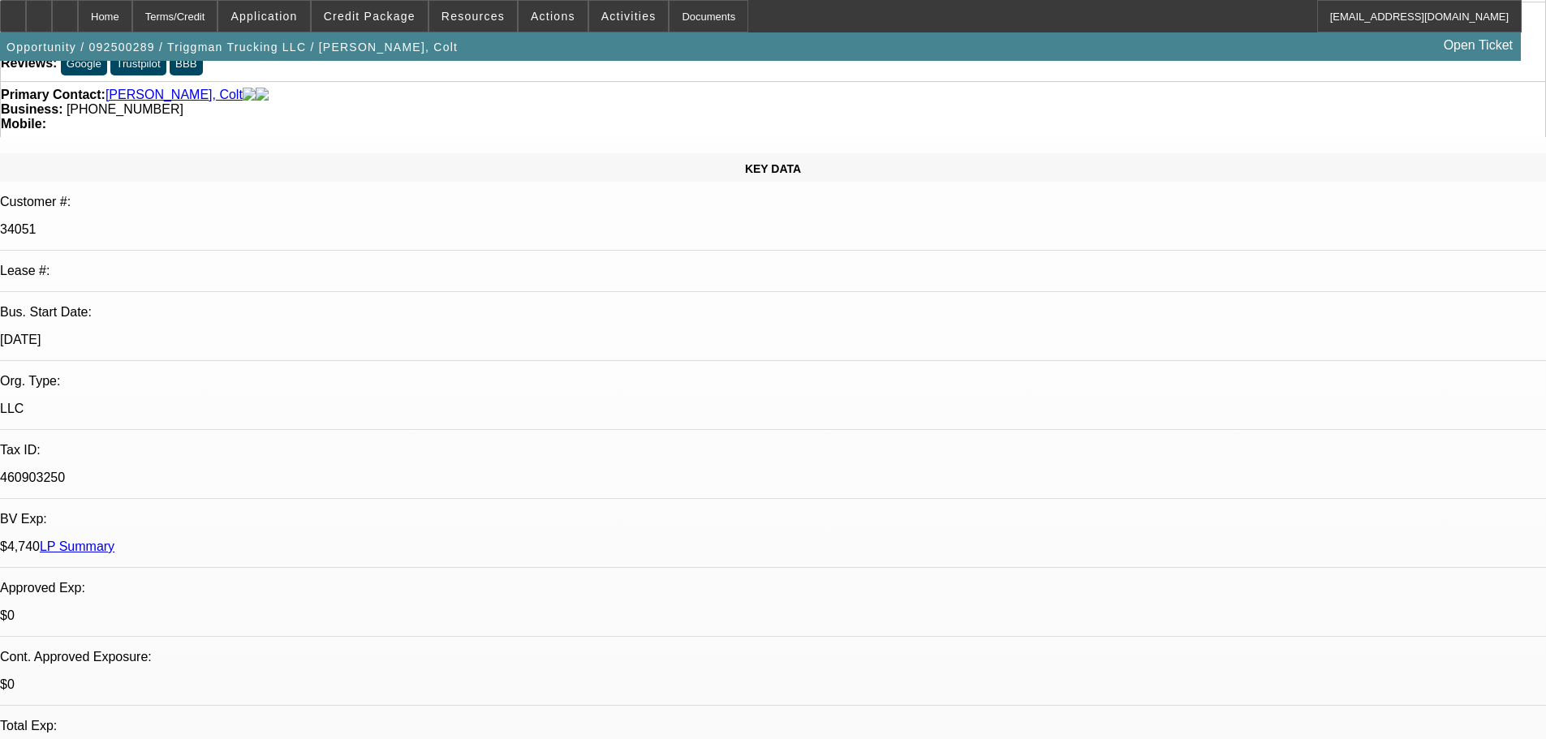
scroll to position [0, 0]
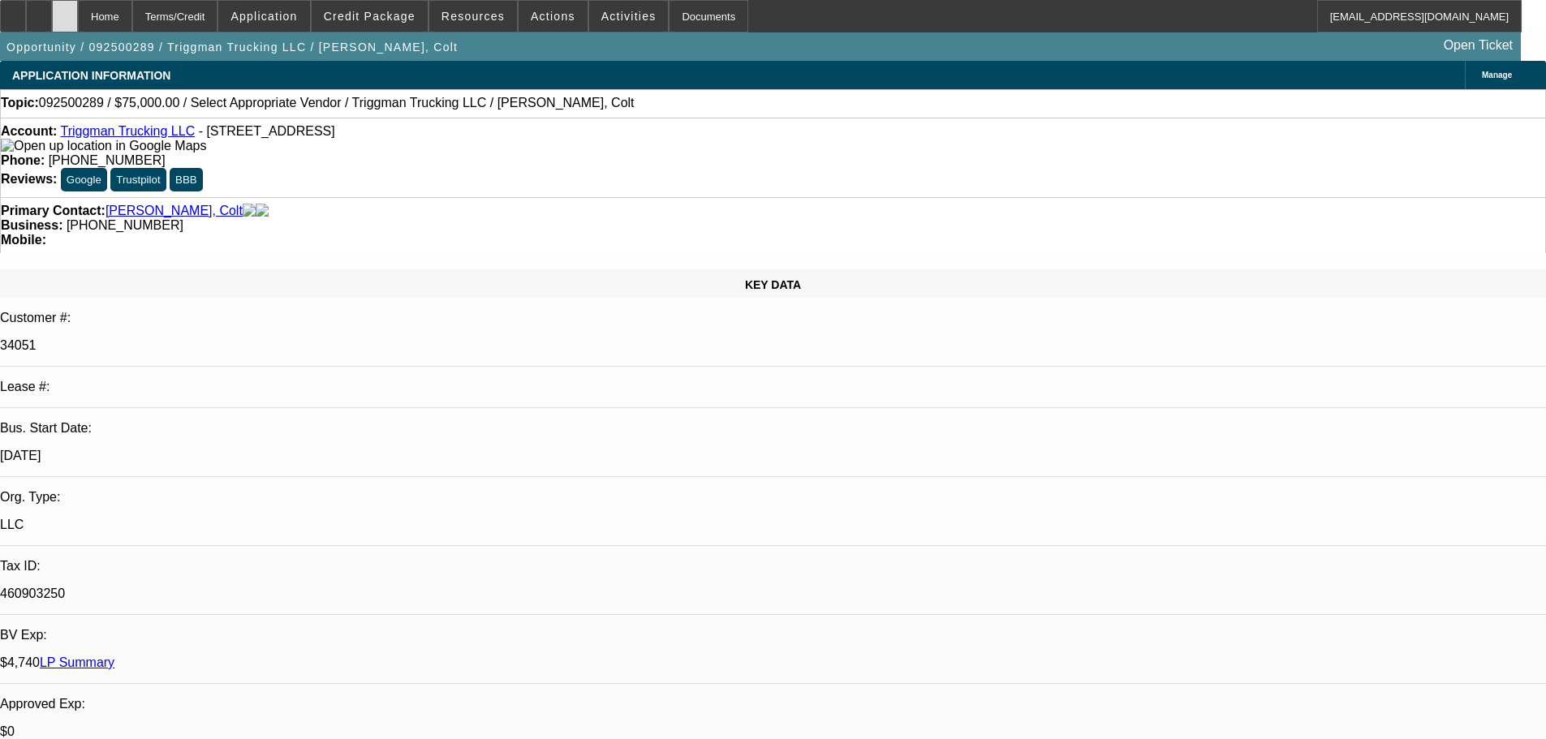
click at [78, 22] on div at bounding box center [65, 16] width 26 height 32
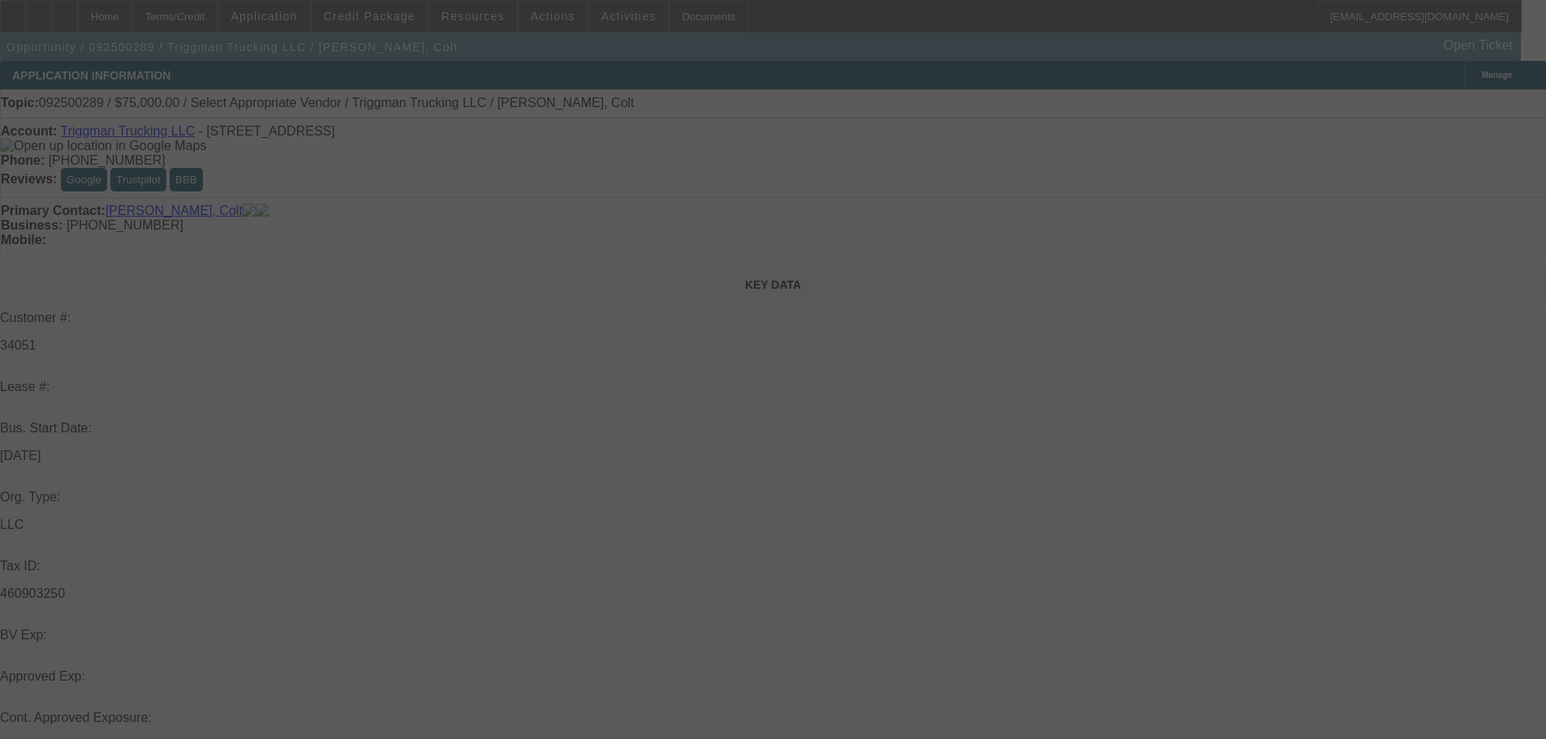
select select "0"
select select "2"
select select "0.1"
select select "4"
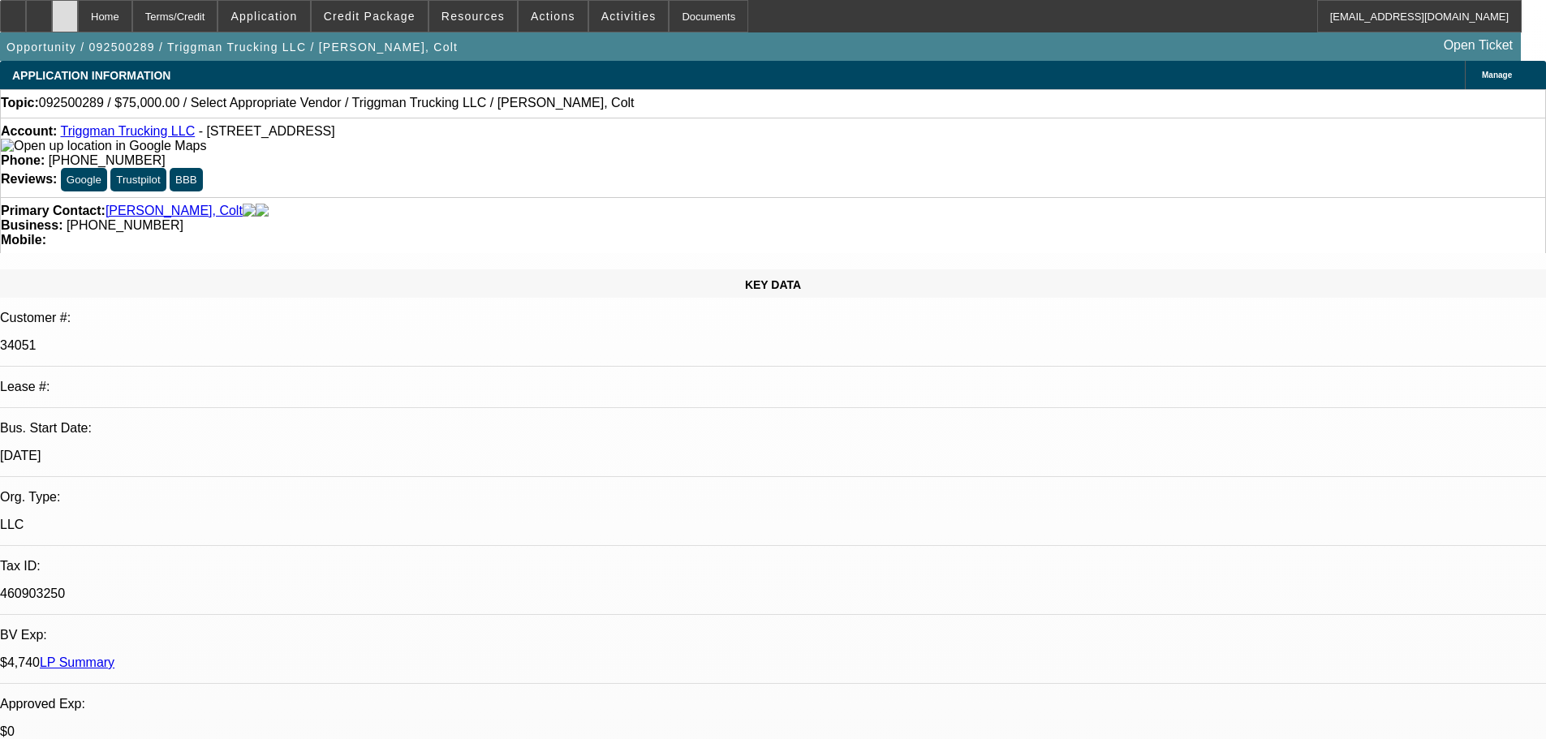
click at [78, 21] on div at bounding box center [65, 16] width 26 height 32
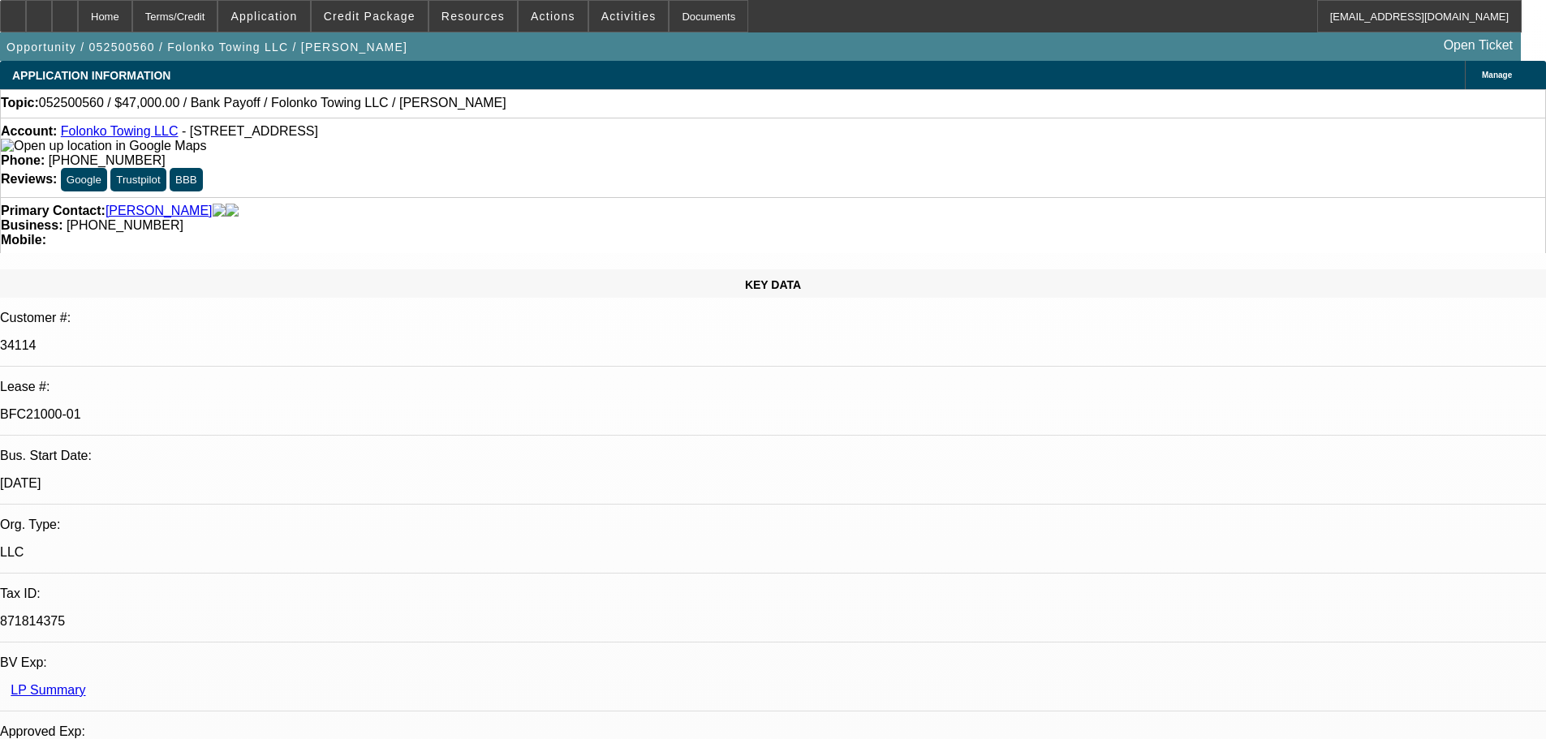
select select "0"
select select "2"
select select "0.1"
select select "4"
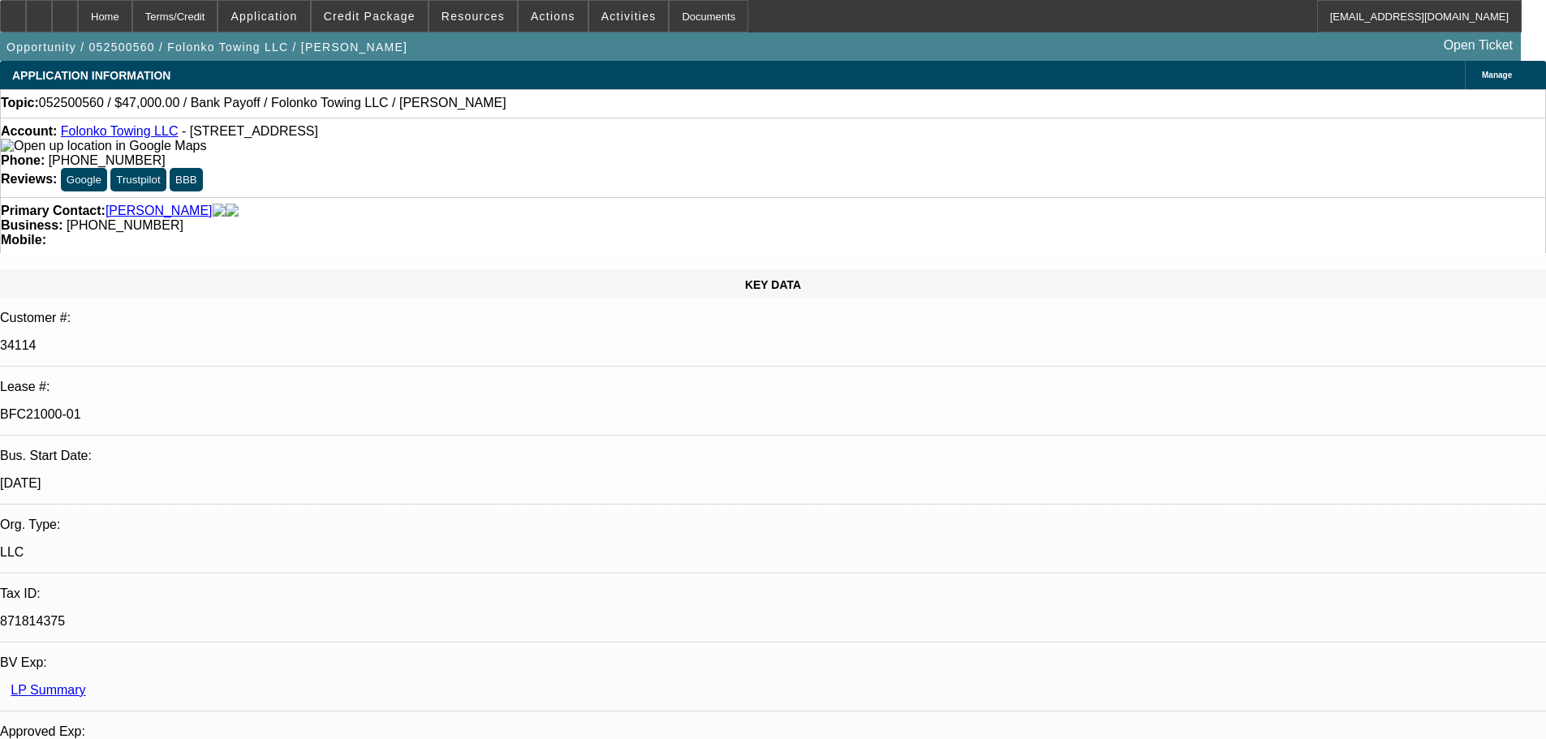
select select "0"
select select "2"
select select "0.1"
select select "4"
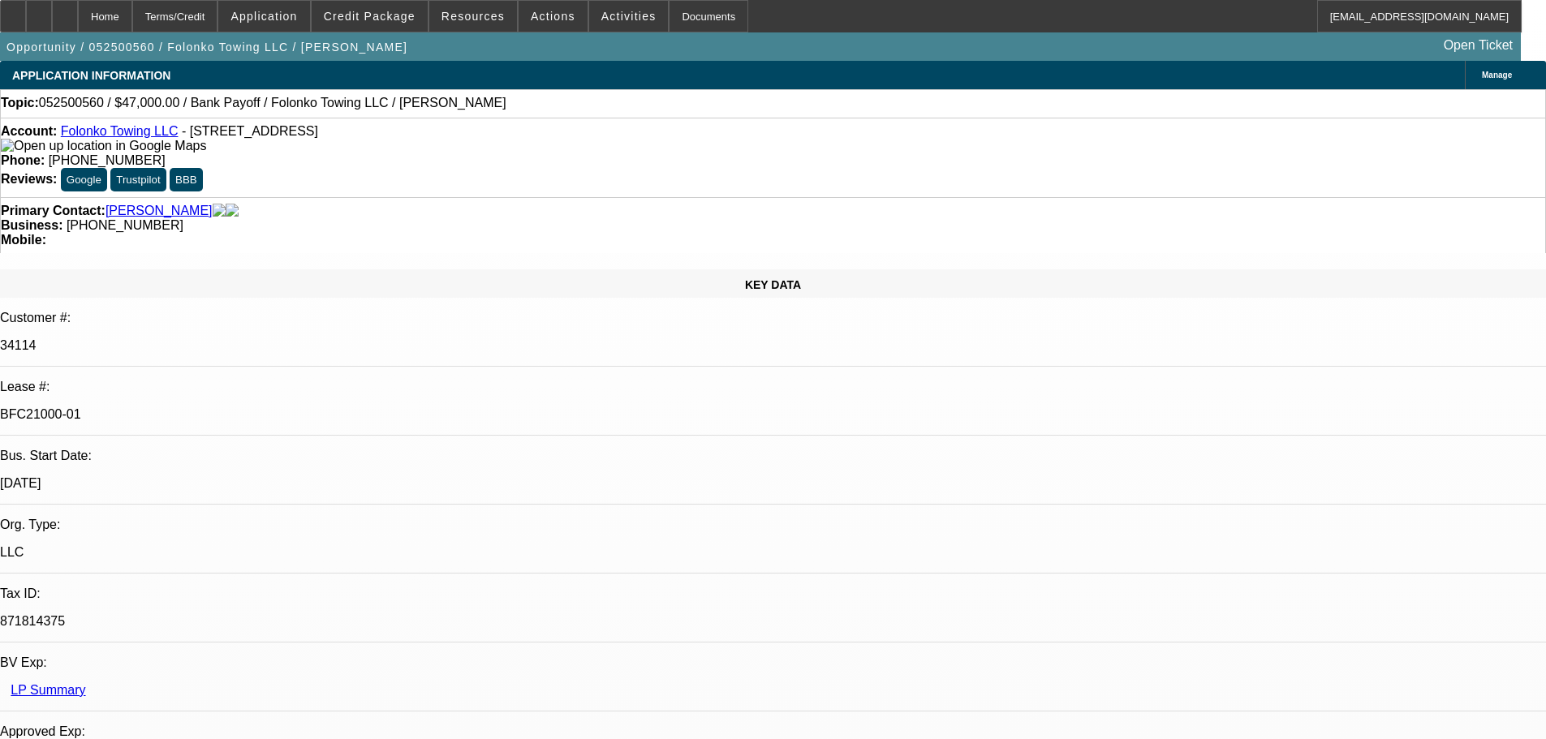
select select "0"
select select "2"
select select "0.1"
select select "4"
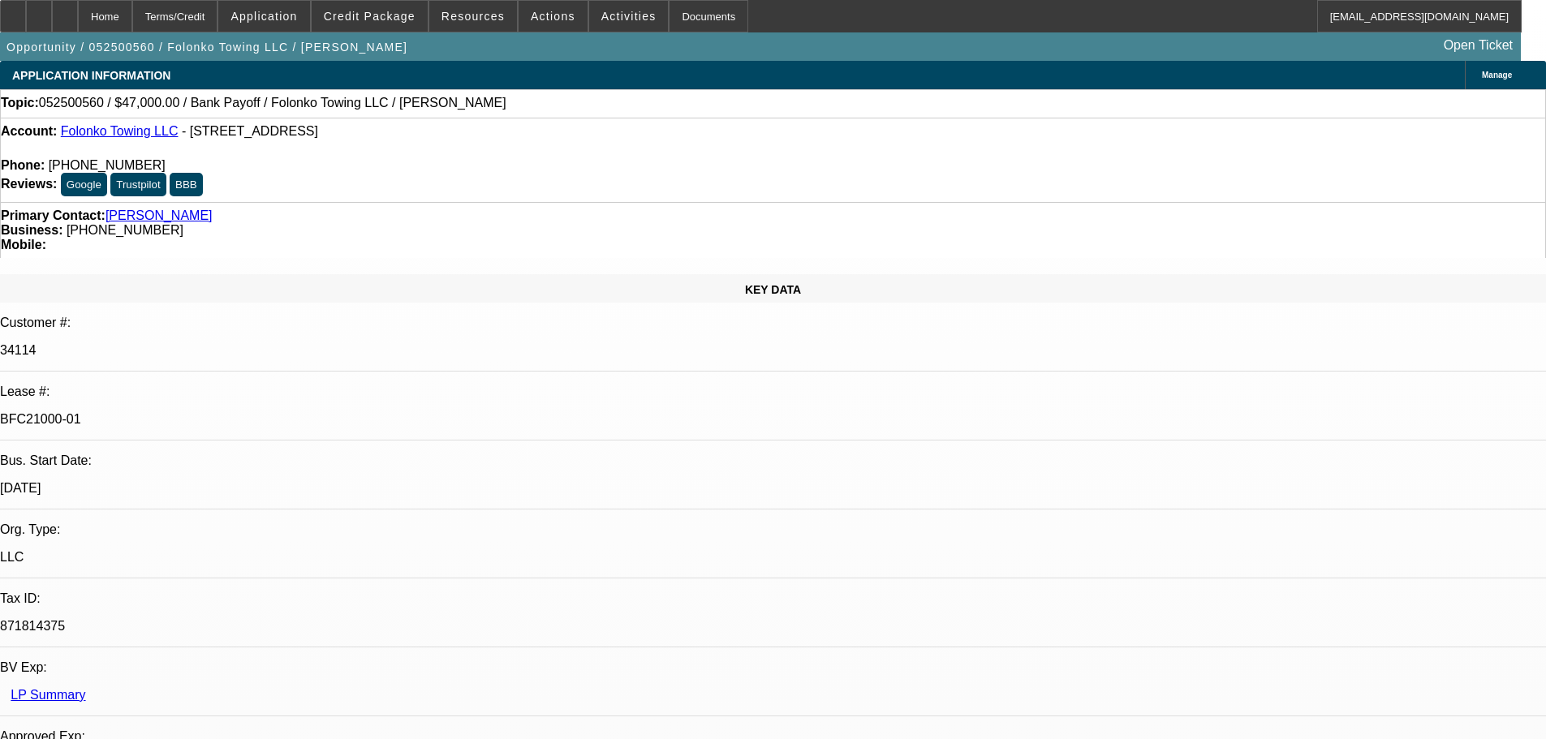
select select "0"
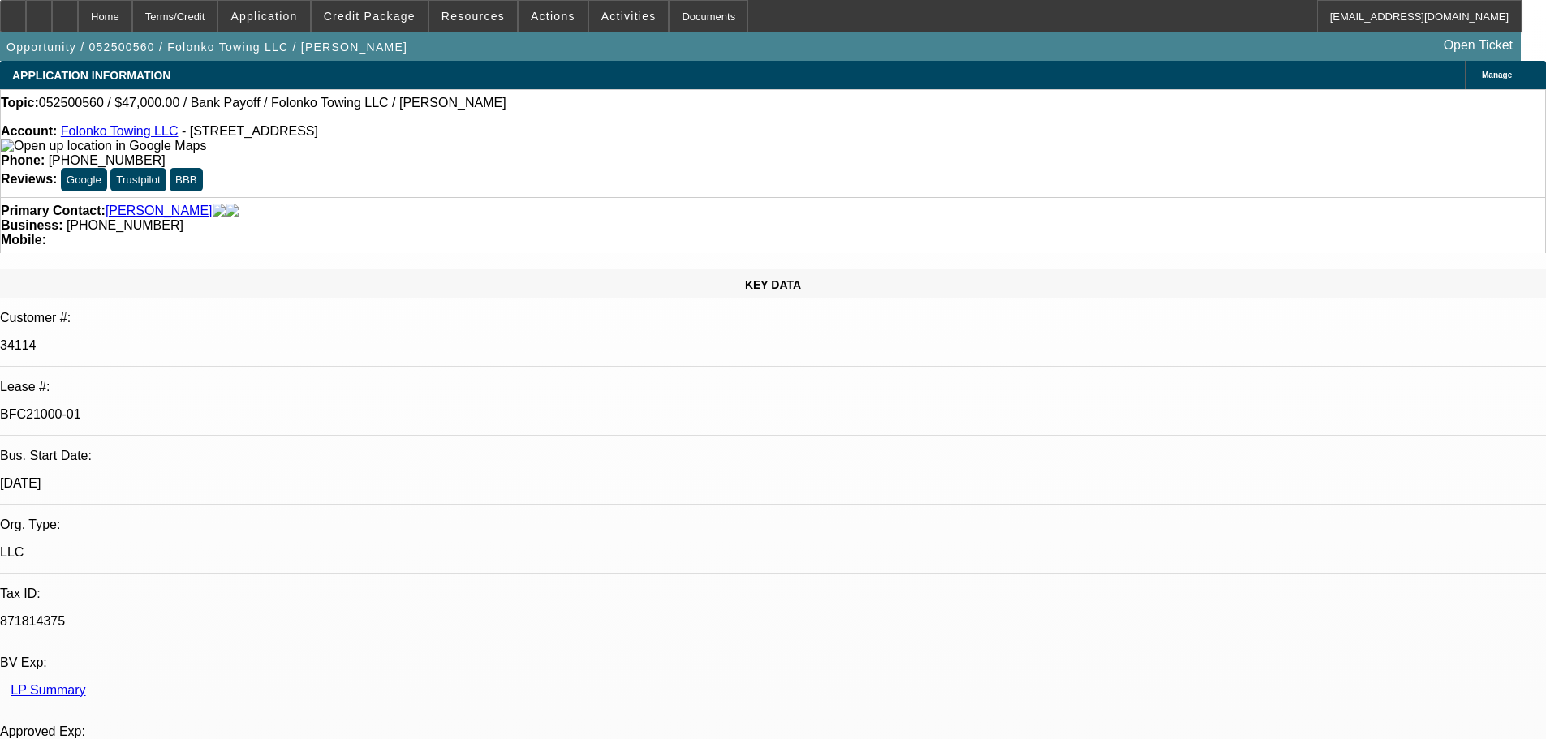
select select "2"
select select "0.1"
select select "4"
select select "0"
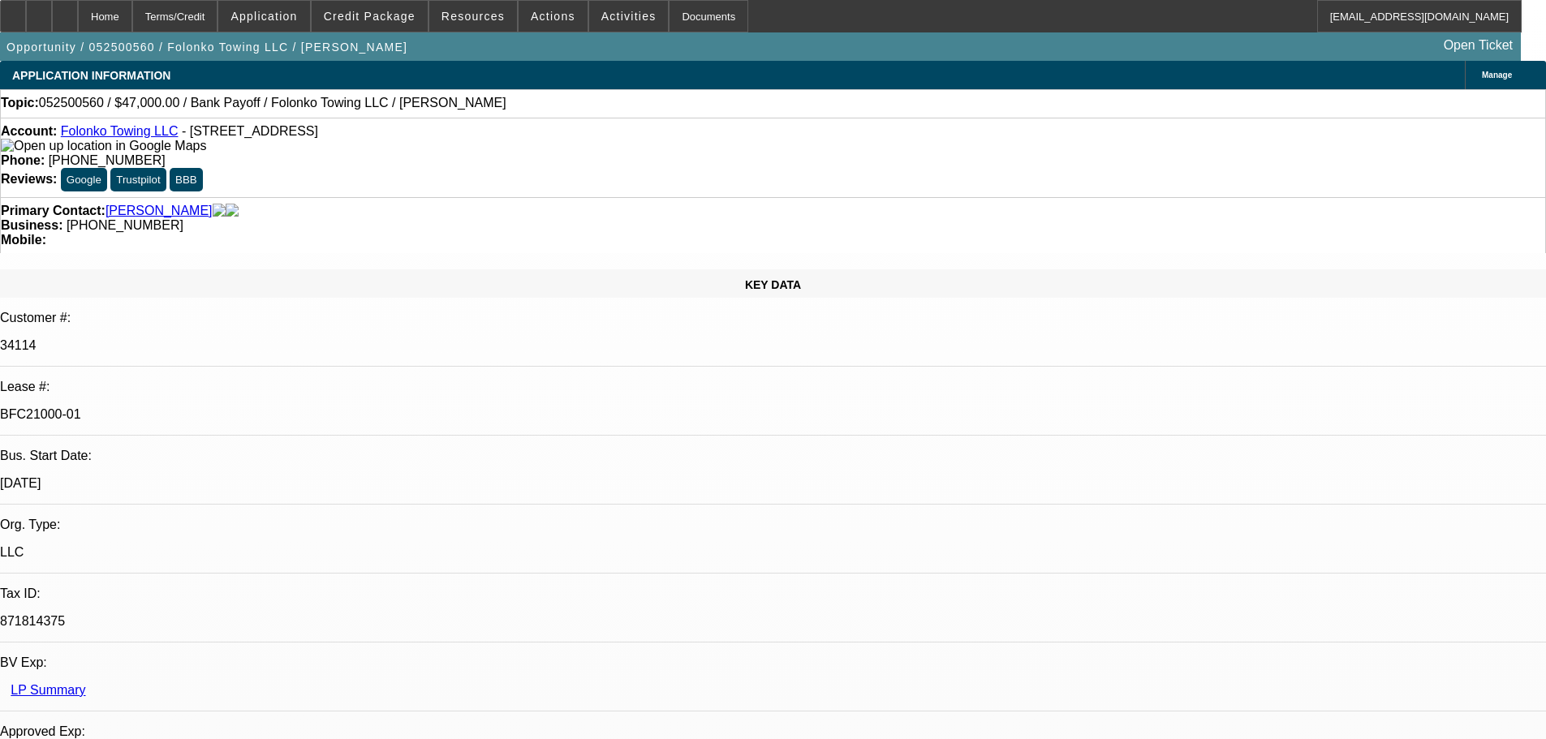
select select "2"
select select "0.1"
select select "4"
select select "0"
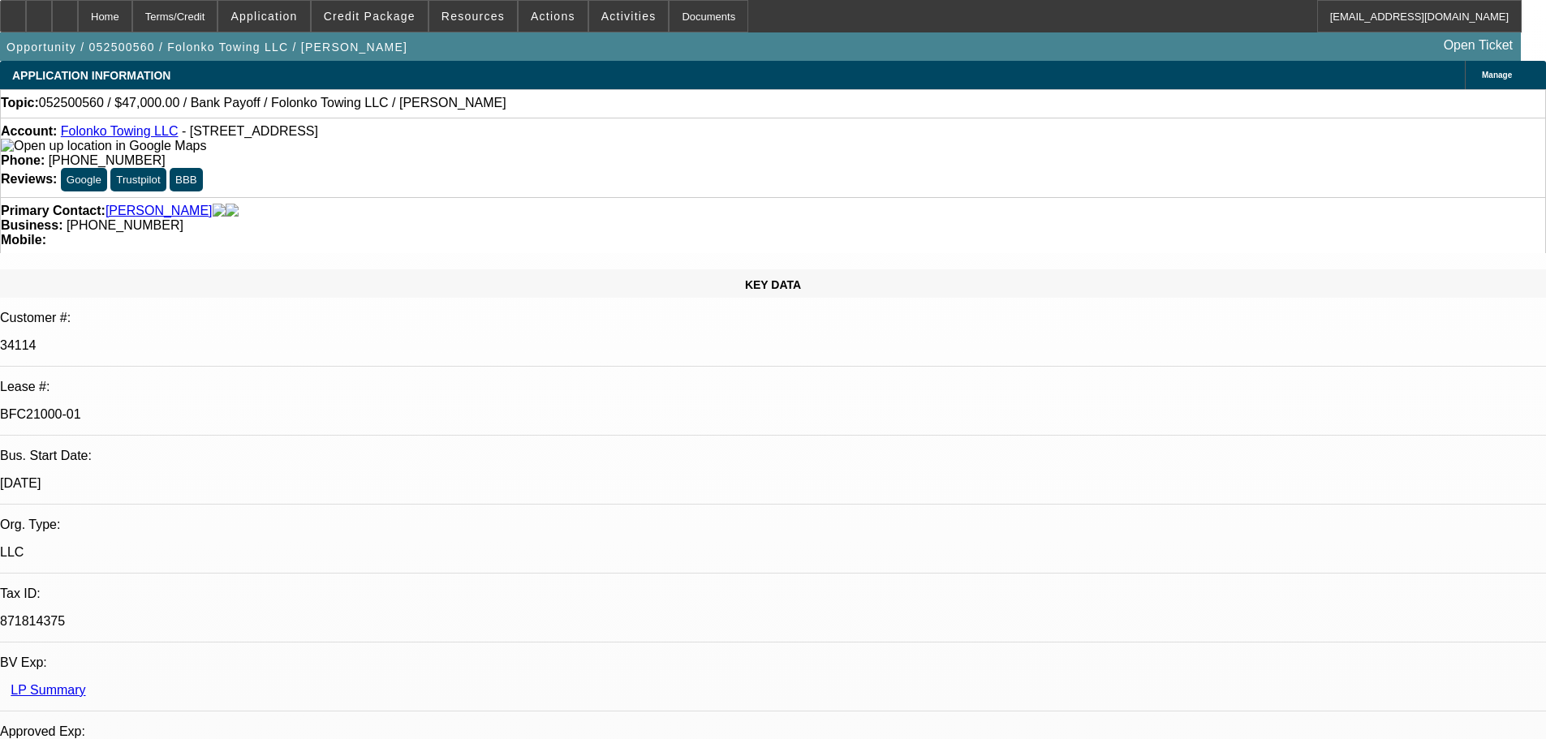
select select "0"
select select "2"
select select "0.1"
select select "4"
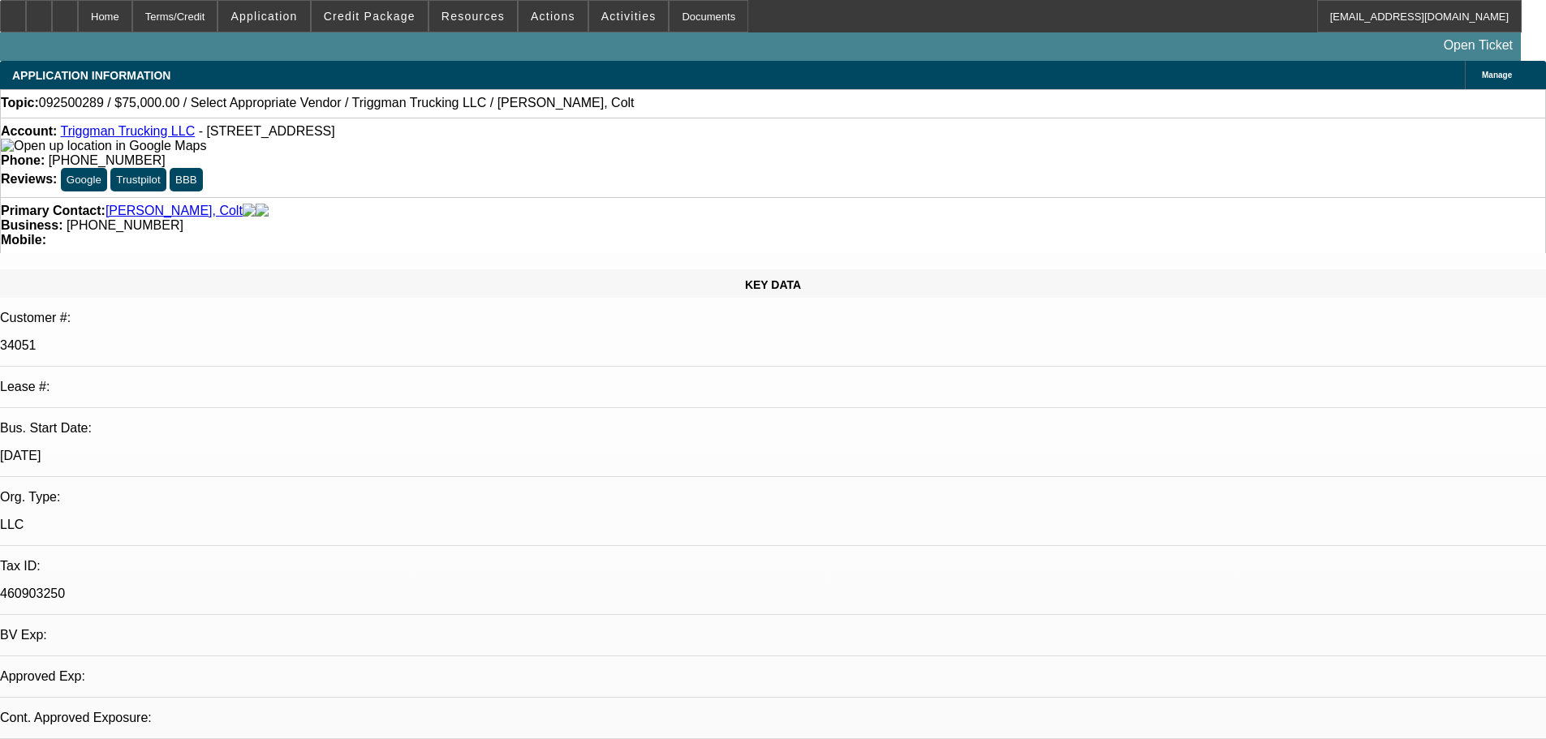
select select "0"
select select "2"
select select "0.1"
select select "2"
select select "4"
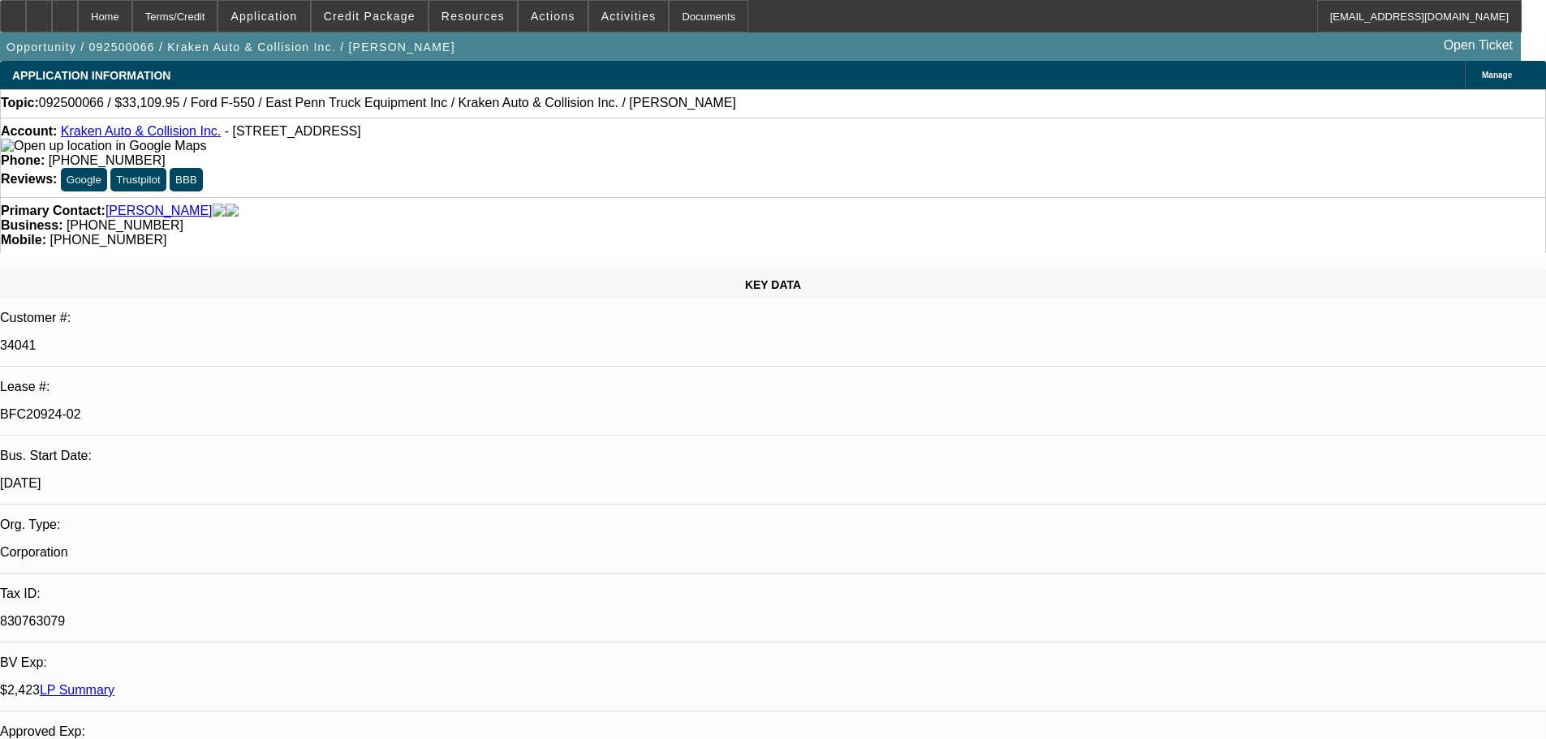
select select "0"
select select "0.1"
select select "4"
select select "0"
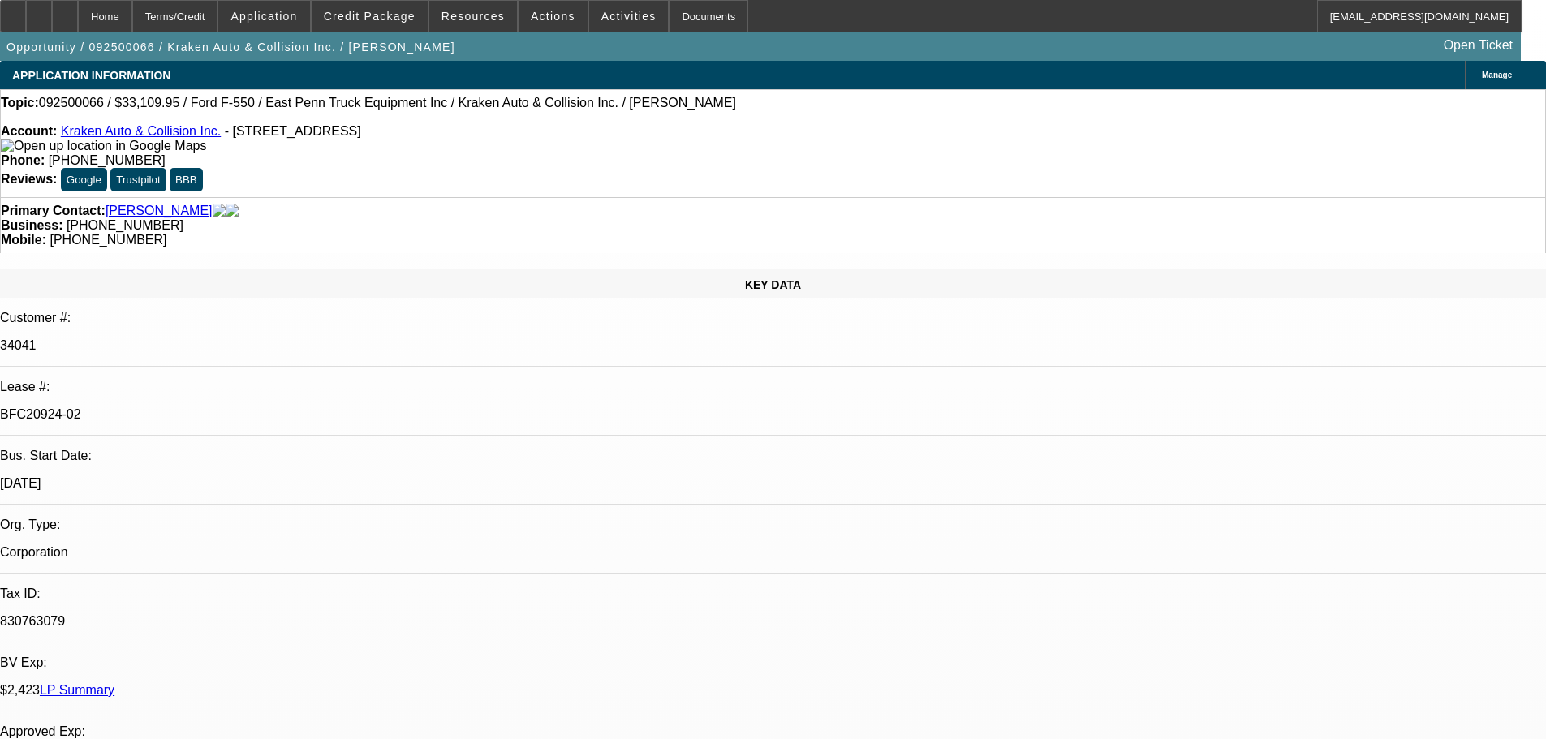
select select "0"
select select "0.1"
select select "4"
select select "0"
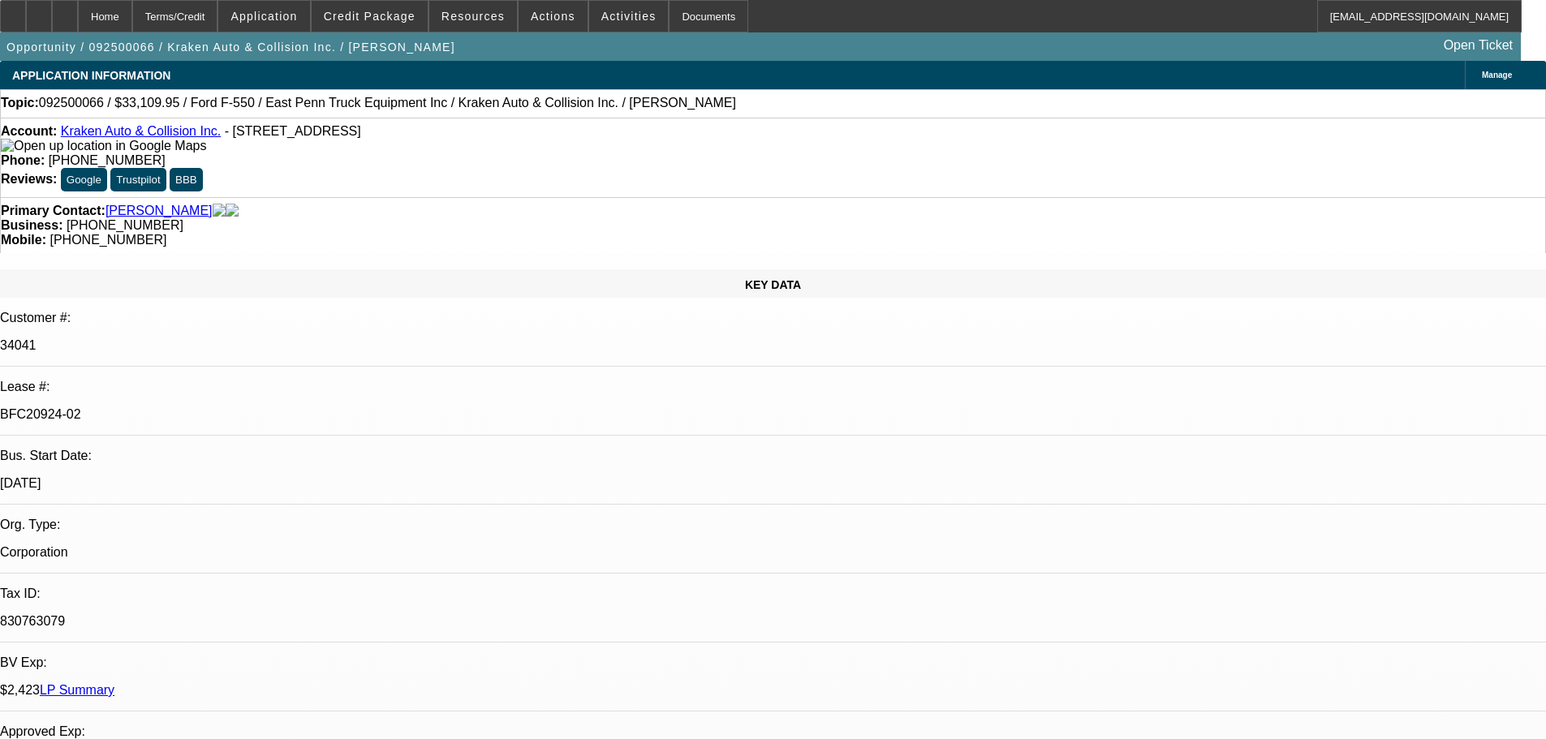
select select "0.1"
select select "4"
select select "0"
select select "0.1"
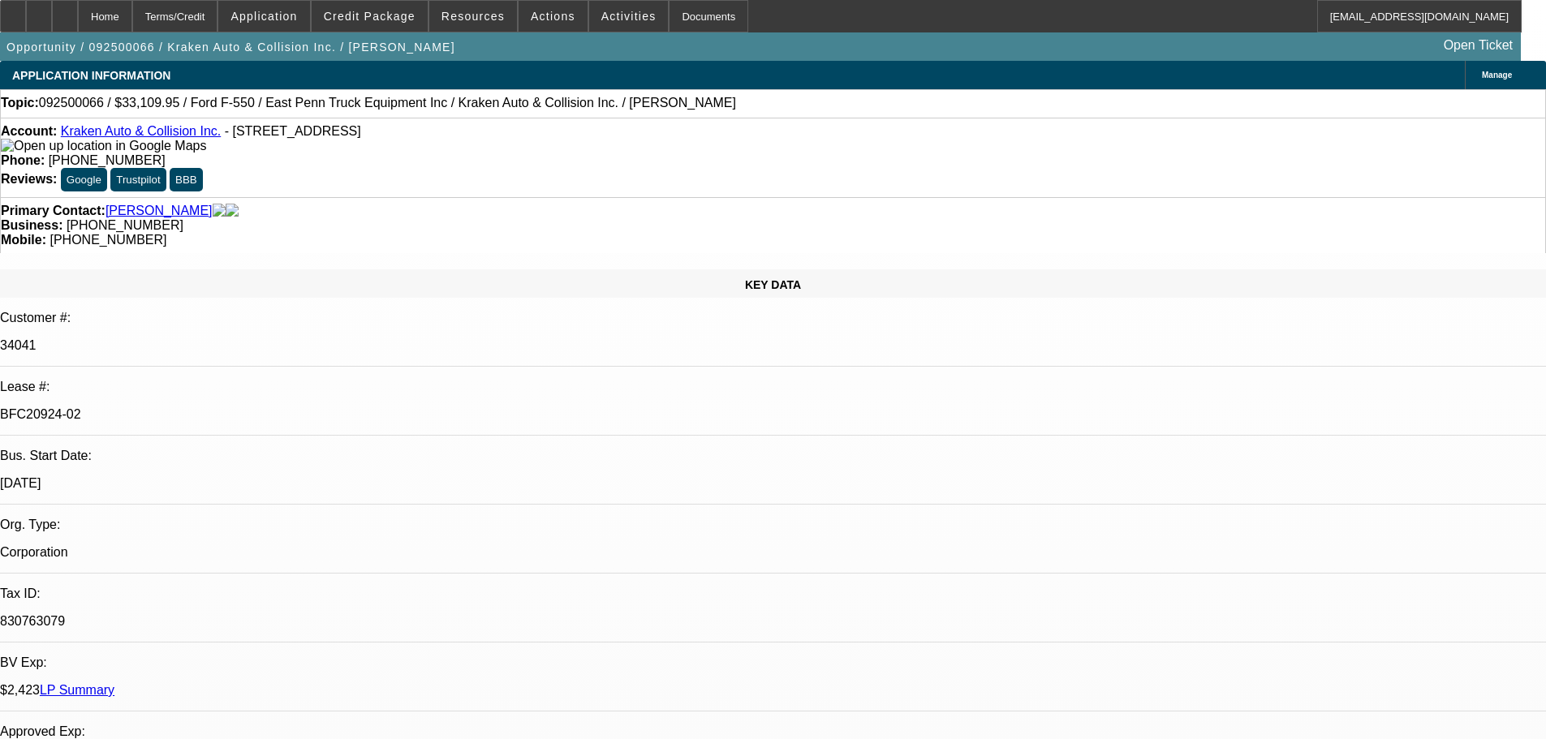
select select "4"
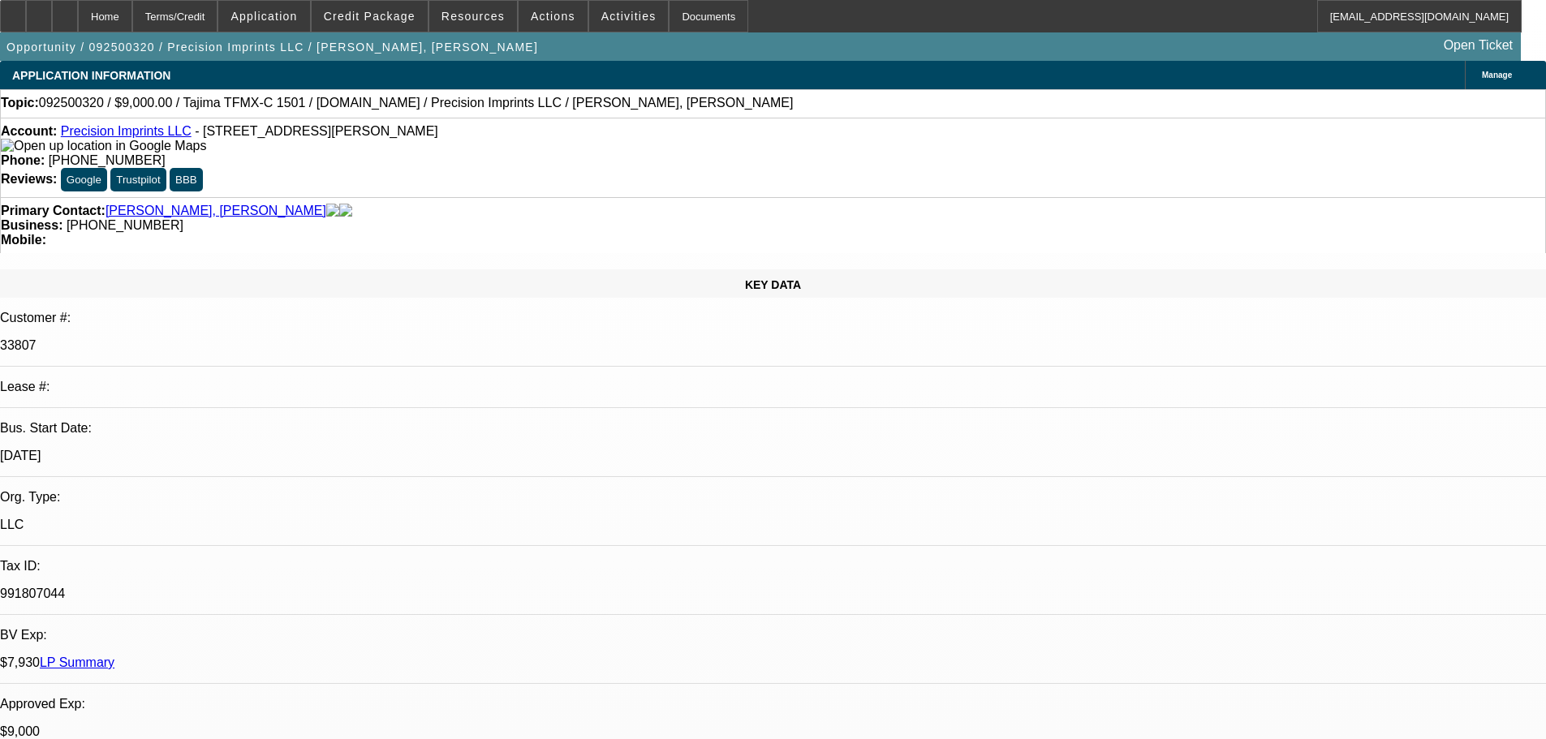
select select "0"
select select "2"
select select "0.1"
select select "4"
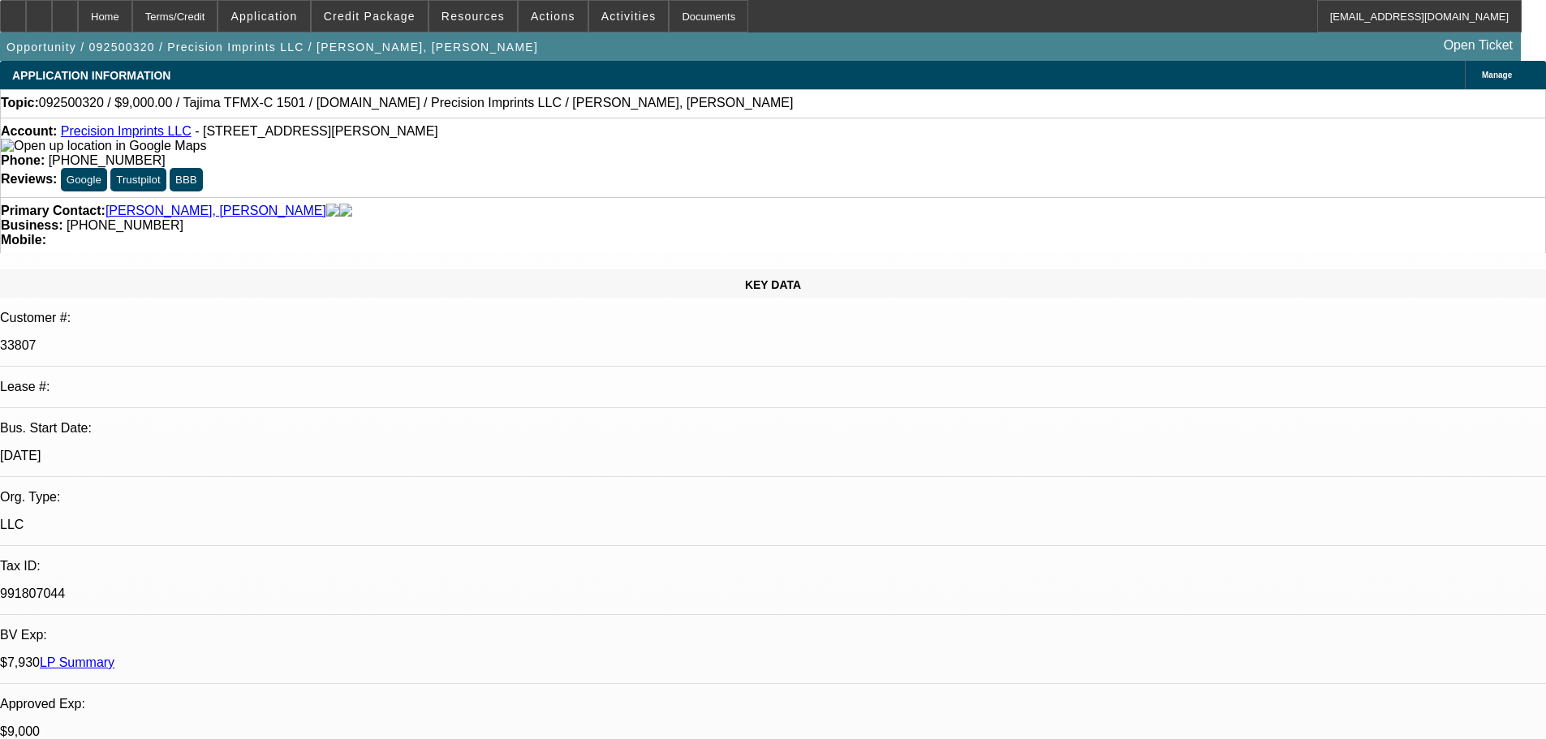
select select "0"
select select "2"
select select "0.1"
select select "4"
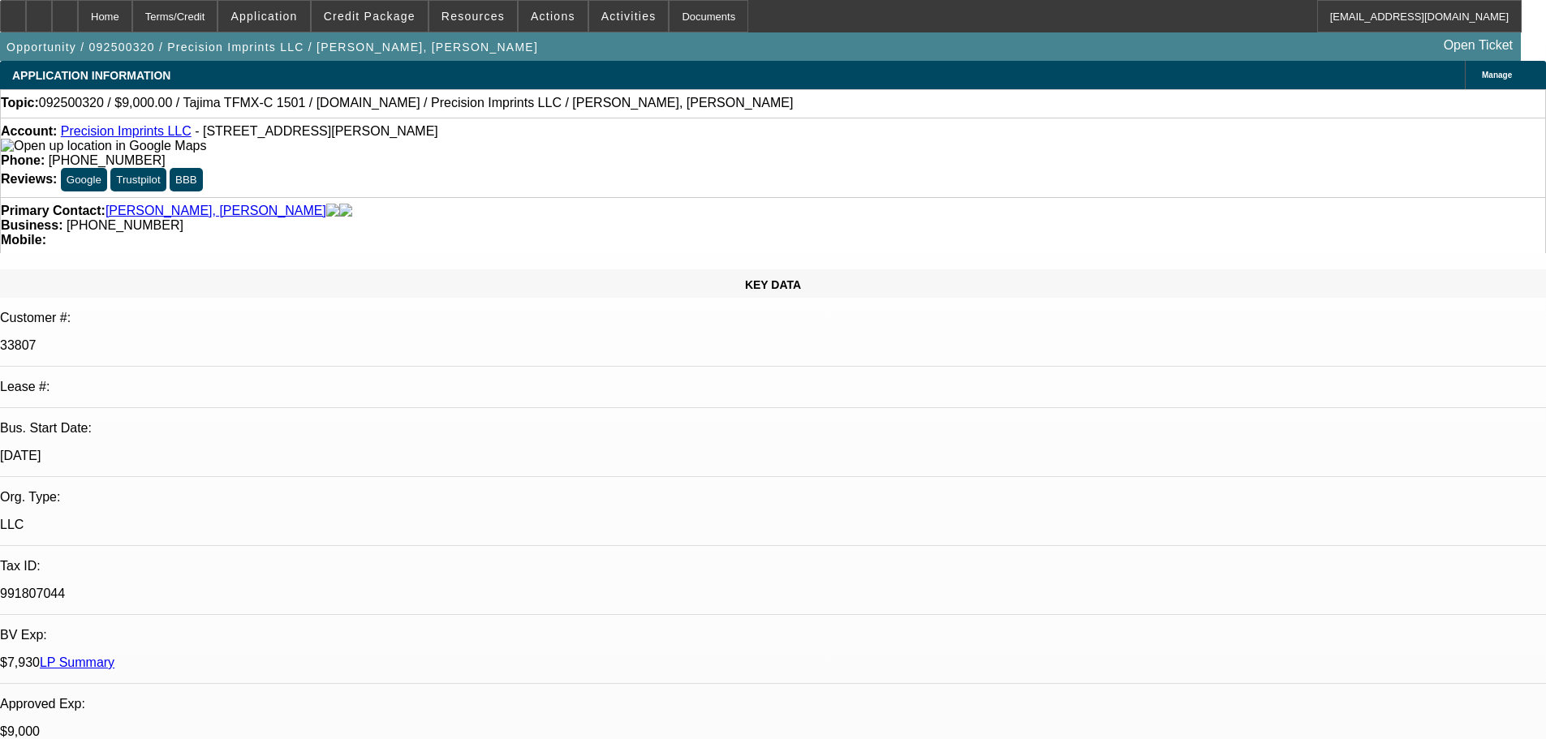
select select "0"
select select "2"
select select "0.1"
select select "4"
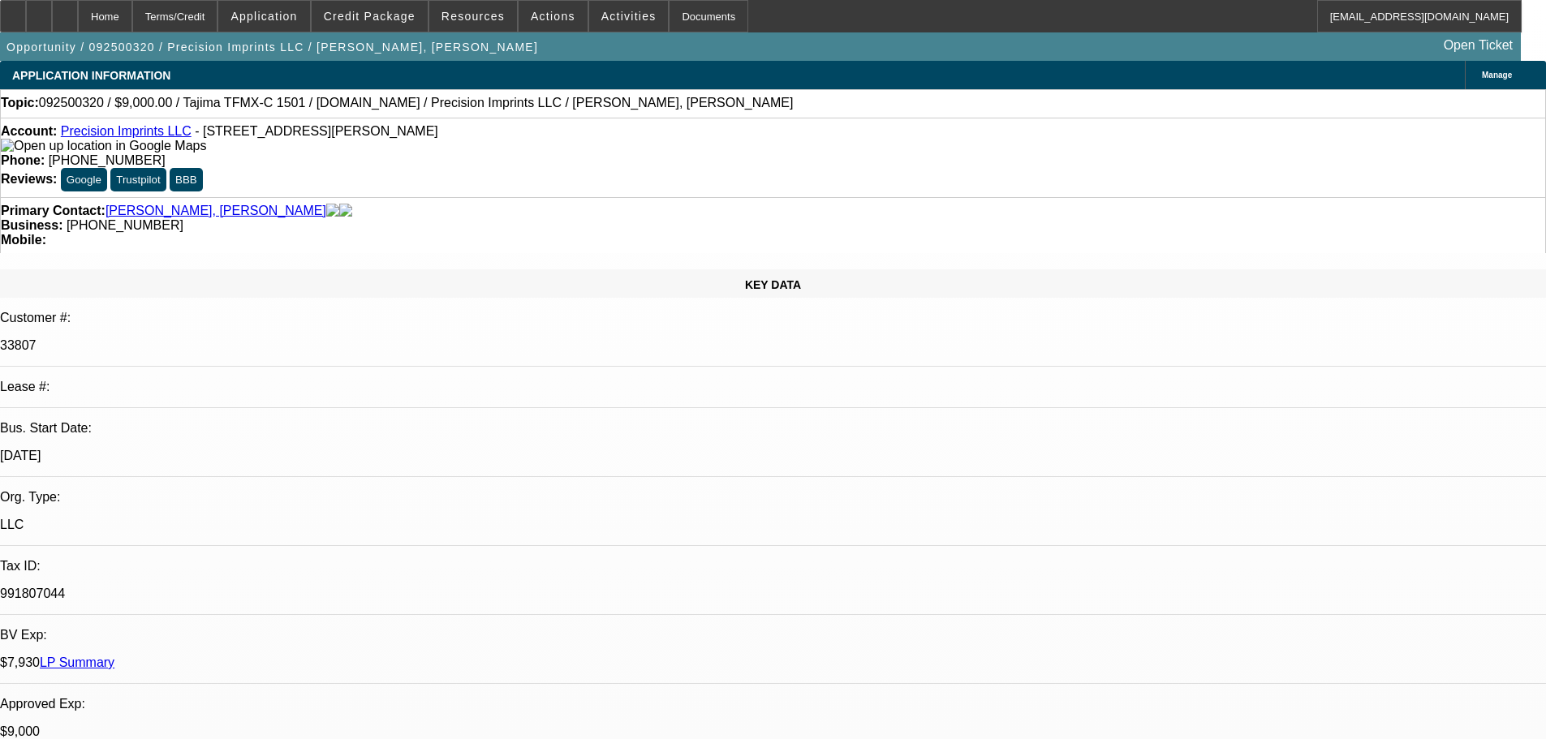
click at [78, 16] on div at bounding box center [65, 16] width 26 height 32
select select "0"
select select "2"
select select "0.1"
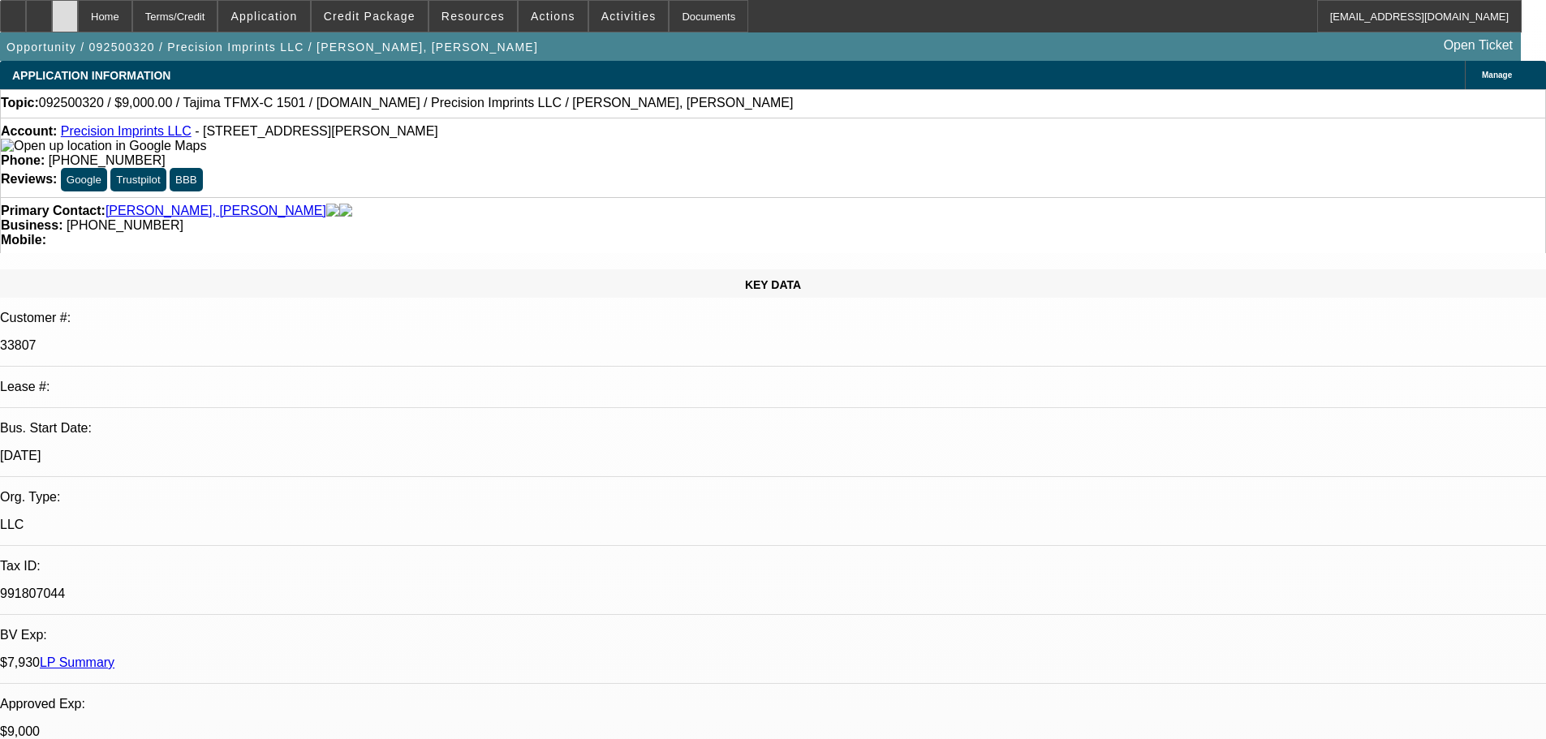
select select "4"
select select "0"
select select "2"
select select "0.1"
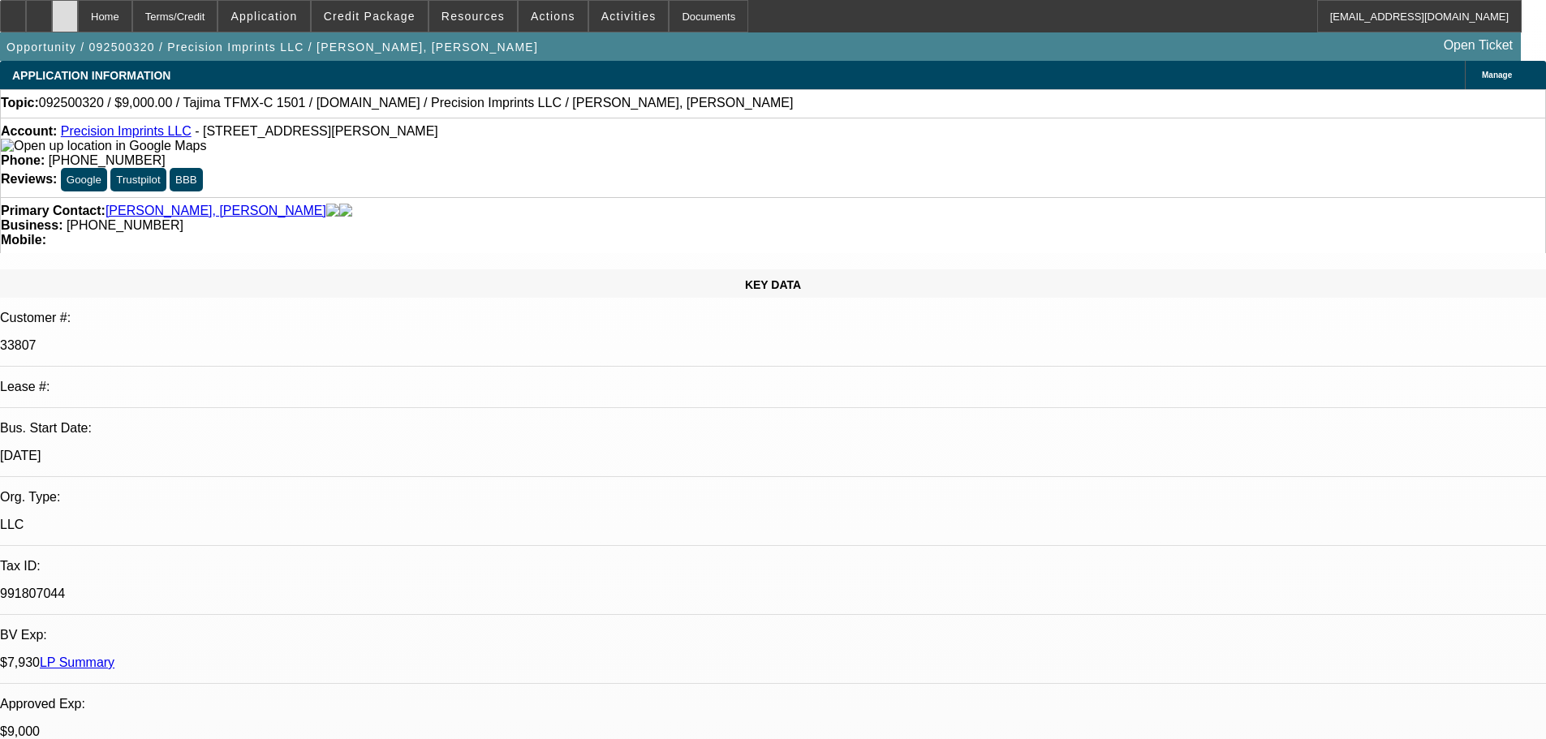
select select "4"
select select "0"
select select "2"
select select "0.1"
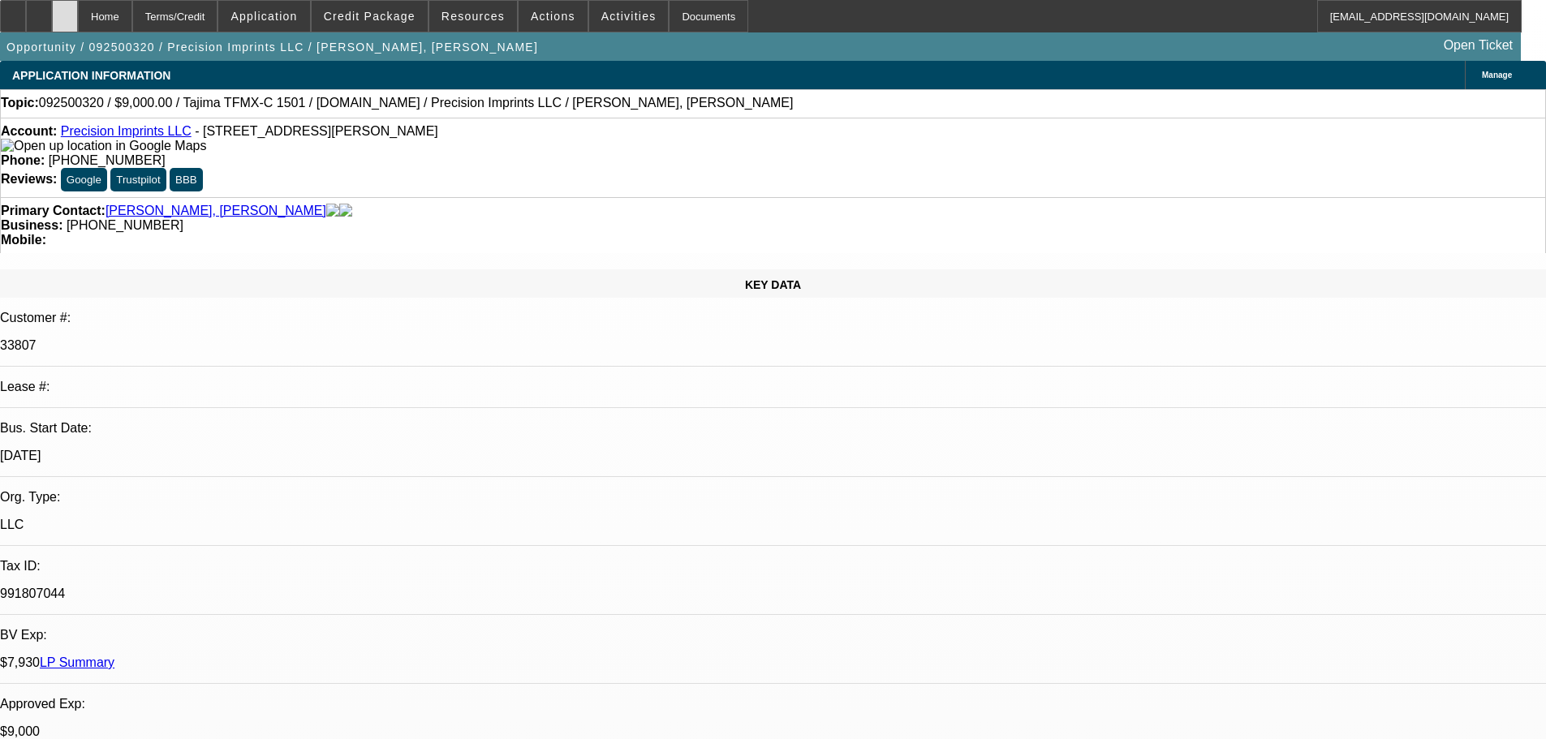
select select "4"
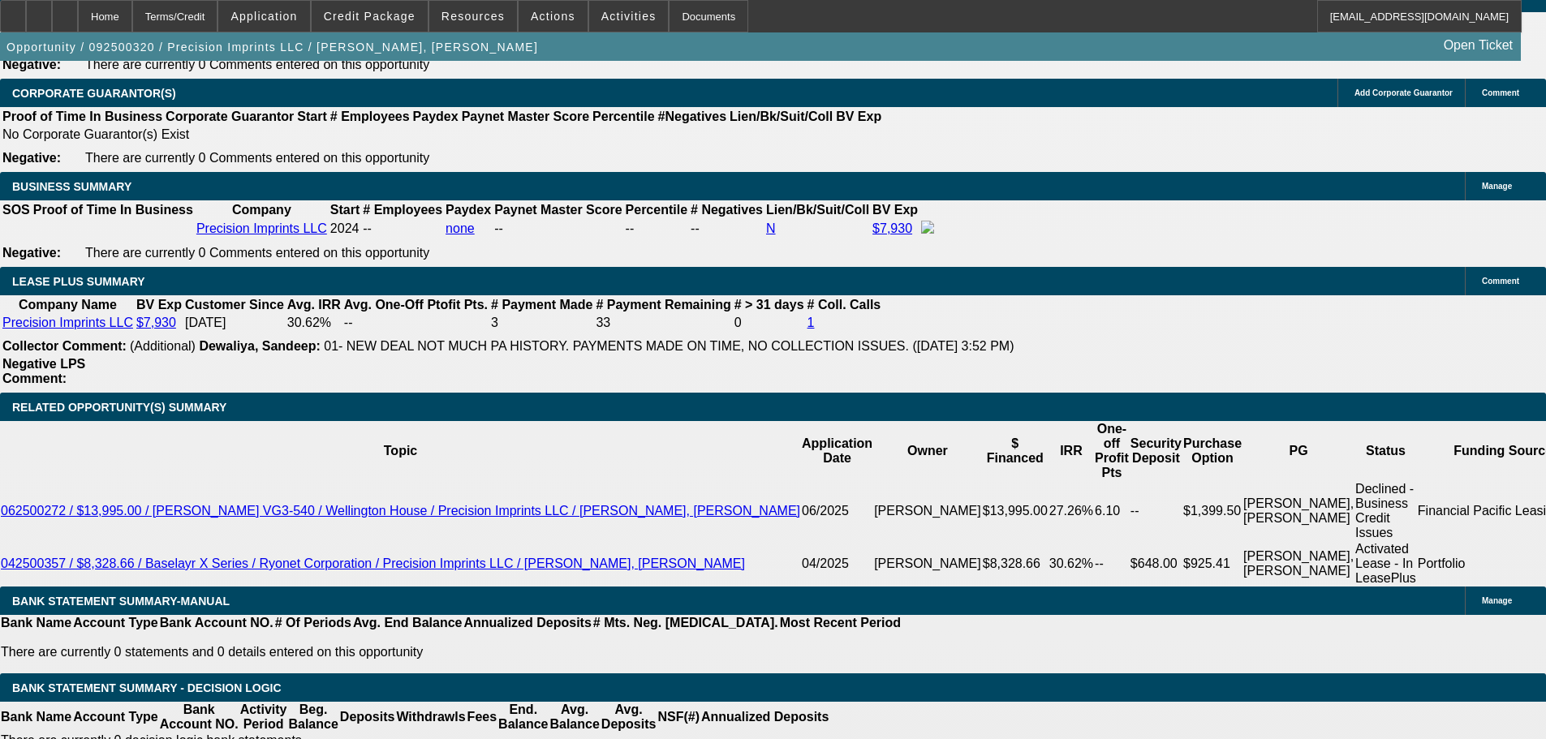
scroll to position [2272, 0]
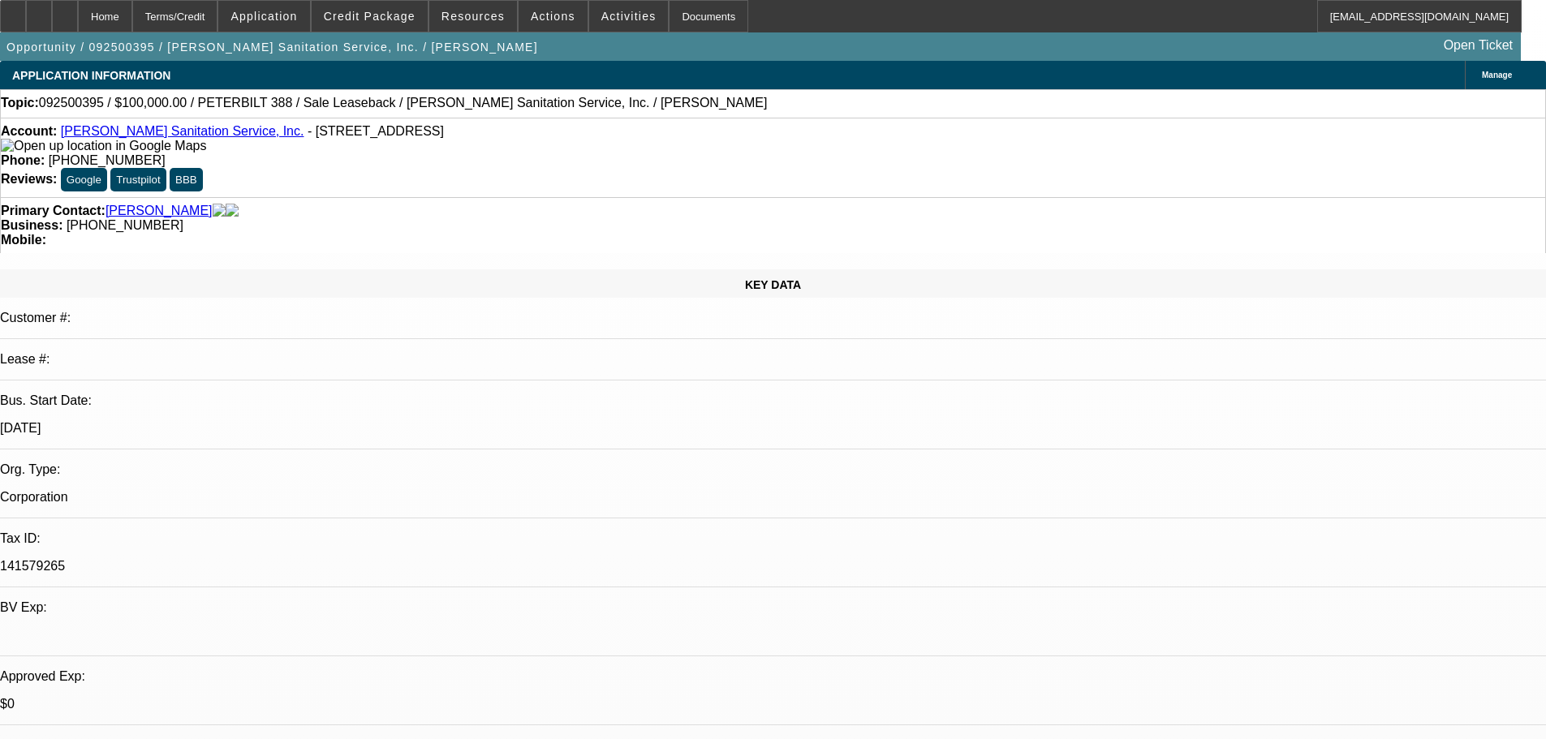
select select "0"
select select "2"
select select "0"
select select "6"
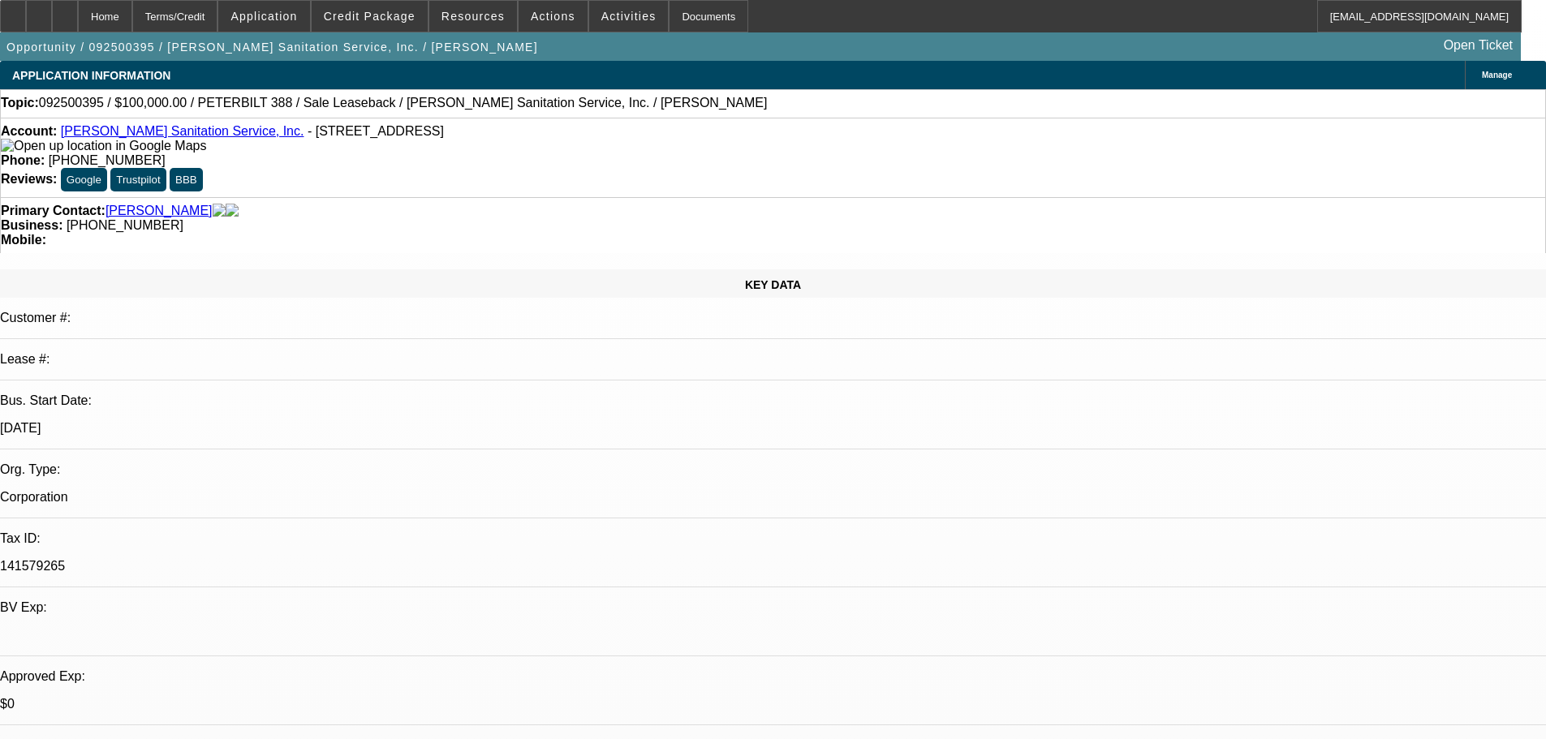
click at [78, 24] on div at bounding box center [65, 16] width 26 height 32
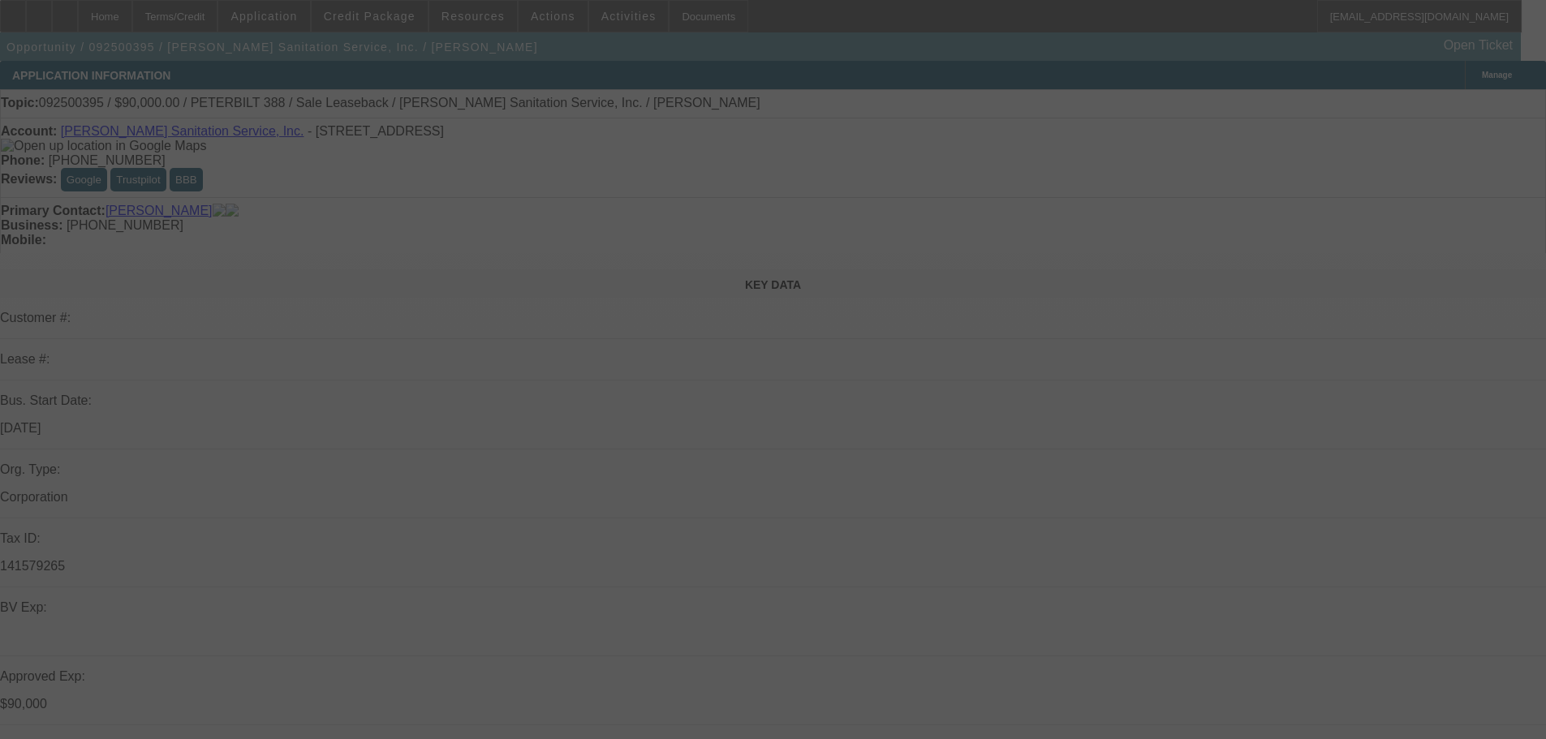
select select "0"
select select "2"
select select "0"
select select "6"
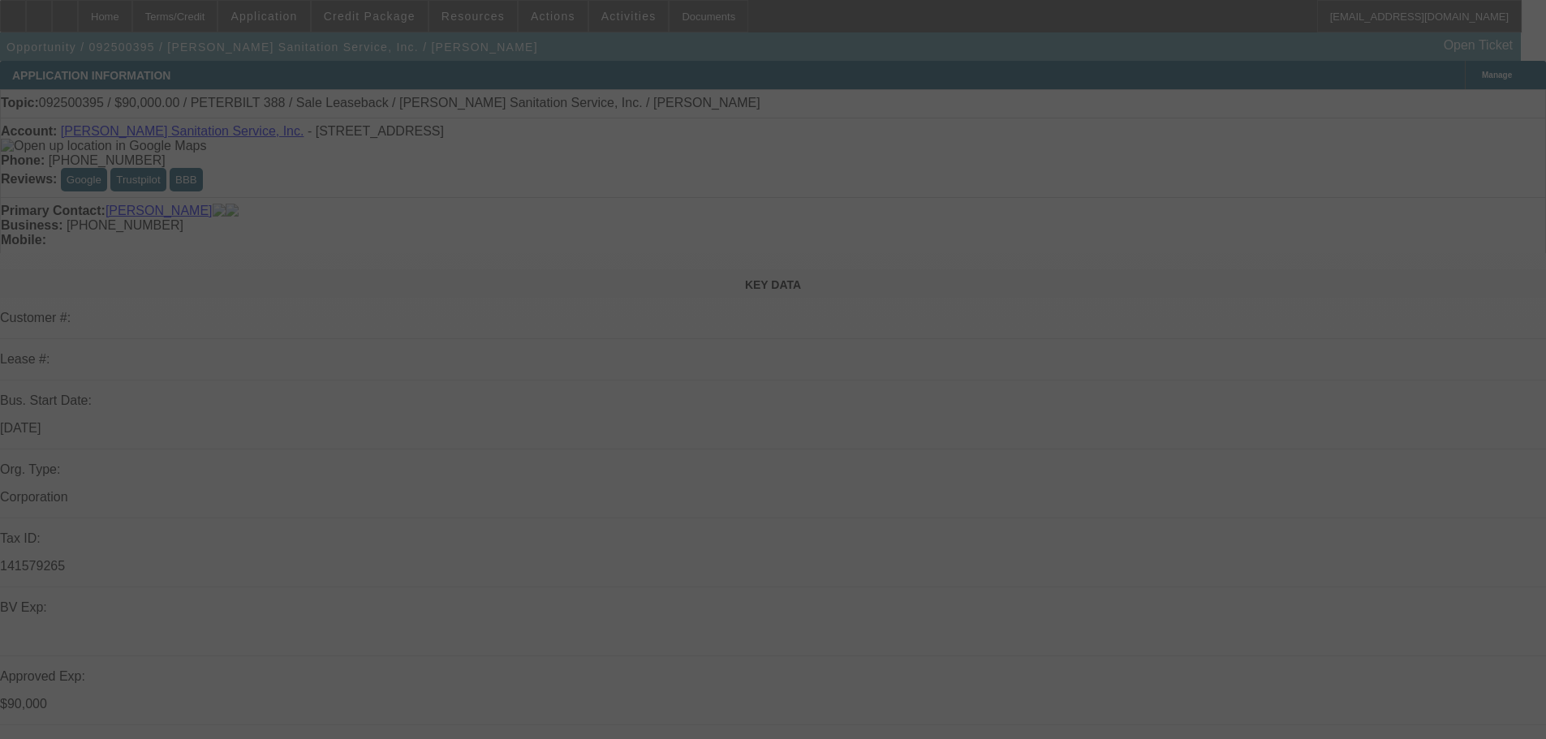
select select "0"
select select "2"
select select "0"
select select "6"
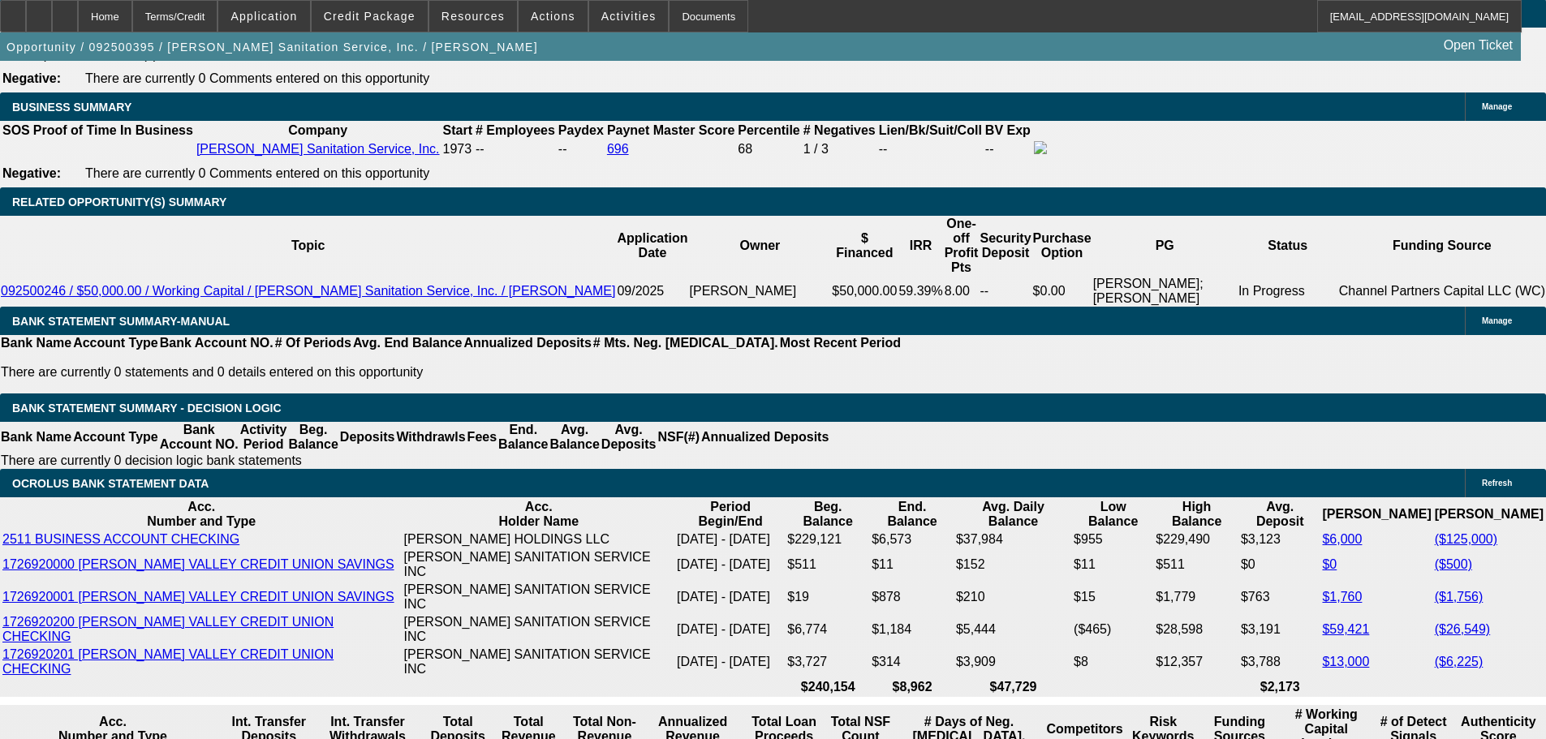
scroll to position [3084, 0]
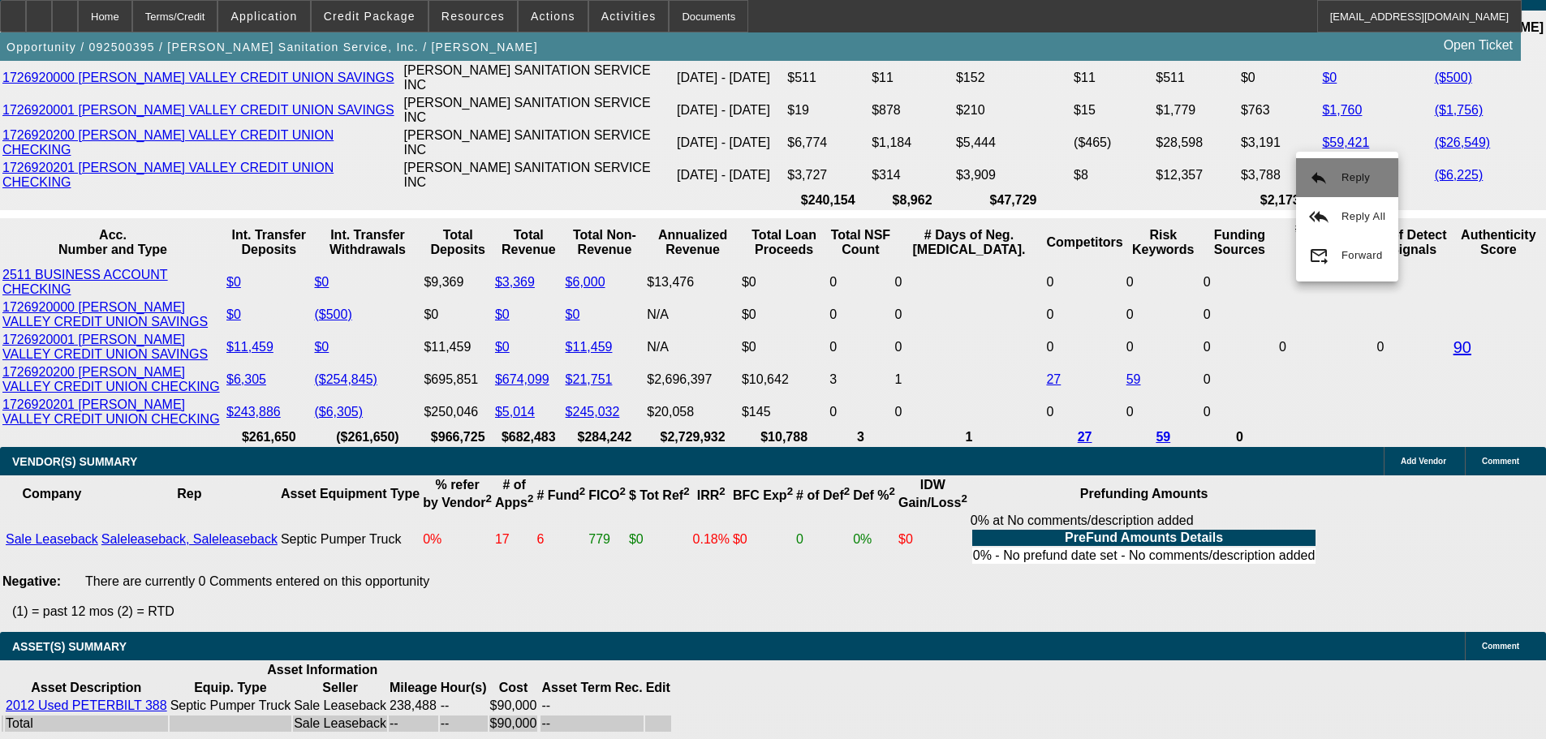
click at [1340, 170] on button "reply Reply" at bounding box center [1347, 177] width 102 height 39
click at [65, 11] on icon at bounding box center [65, 11] width 0 height 0
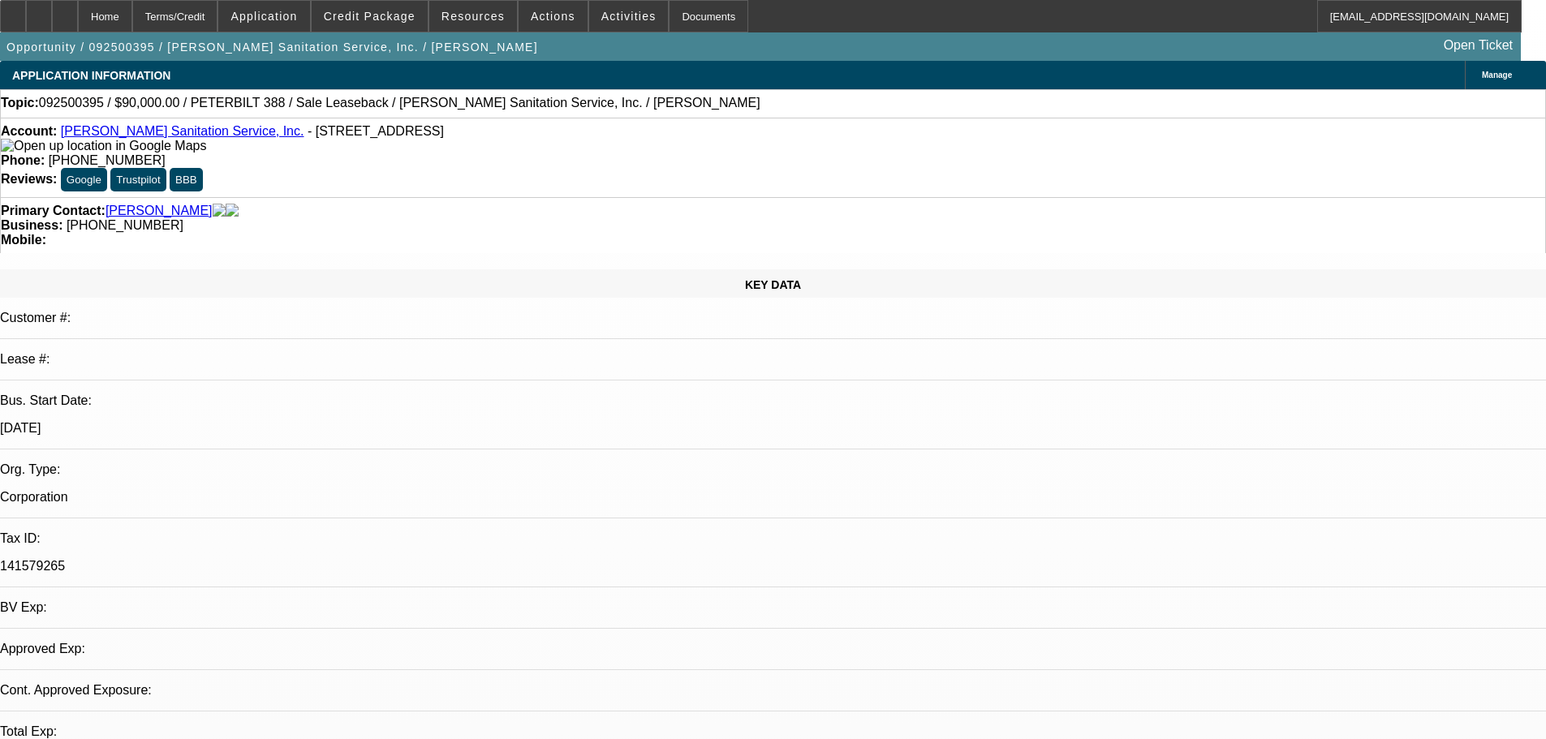
select select "0"
select select "2"
select select "0"
select select "6"
select select "0"
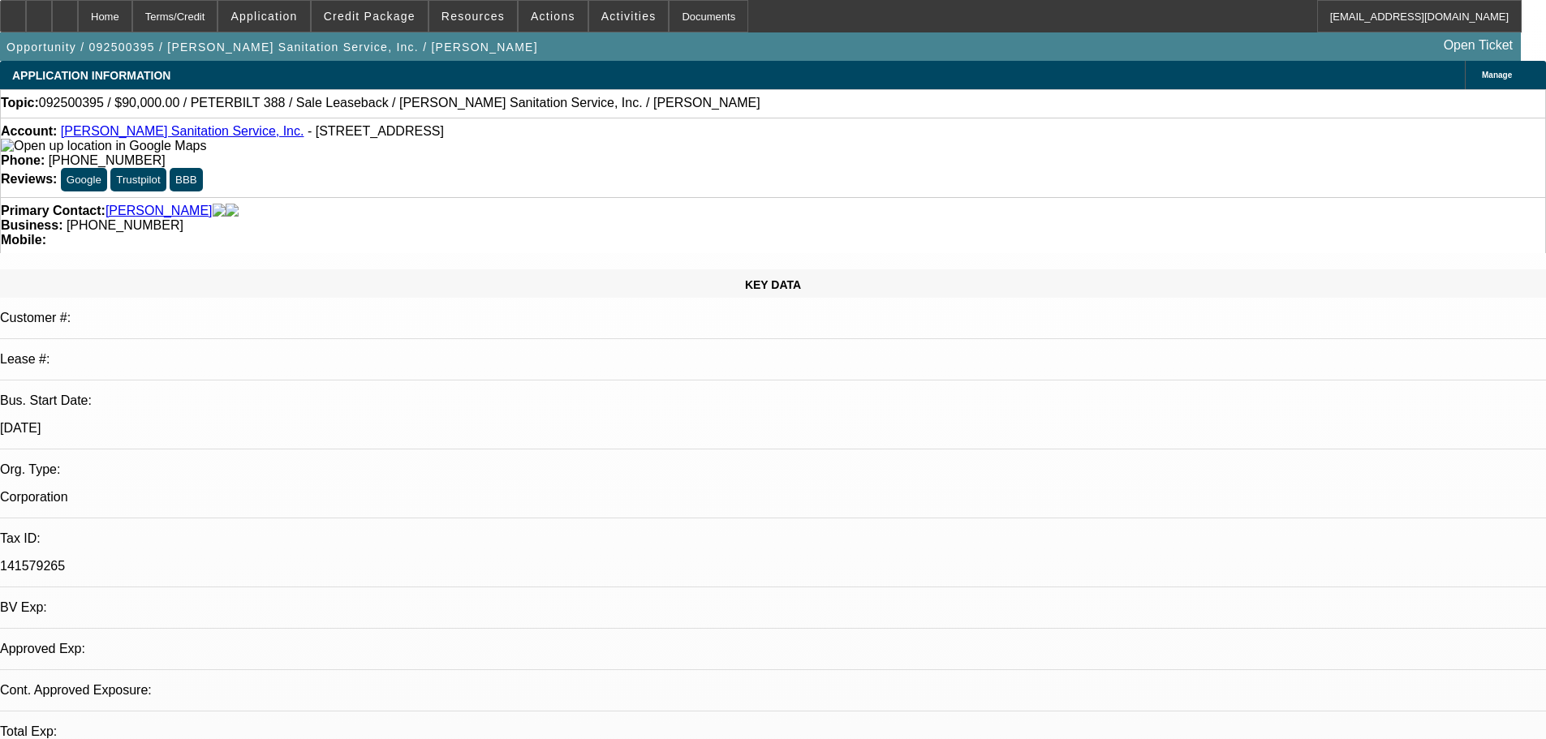
select select "0"
select select "6"
select select "2"
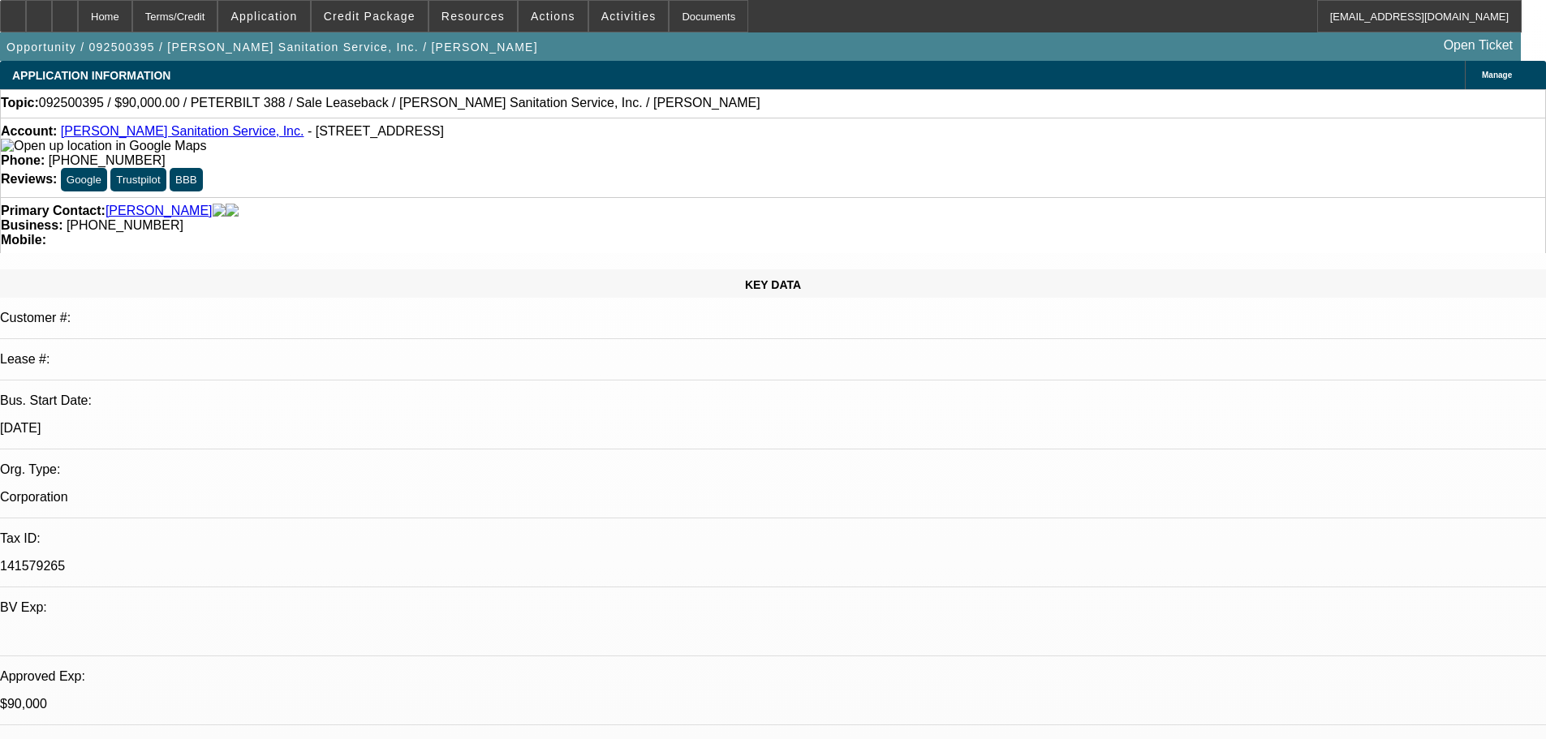
click at [1291, 176] on span "Reply" at bounding box center [1286, 172] width 28 height 12
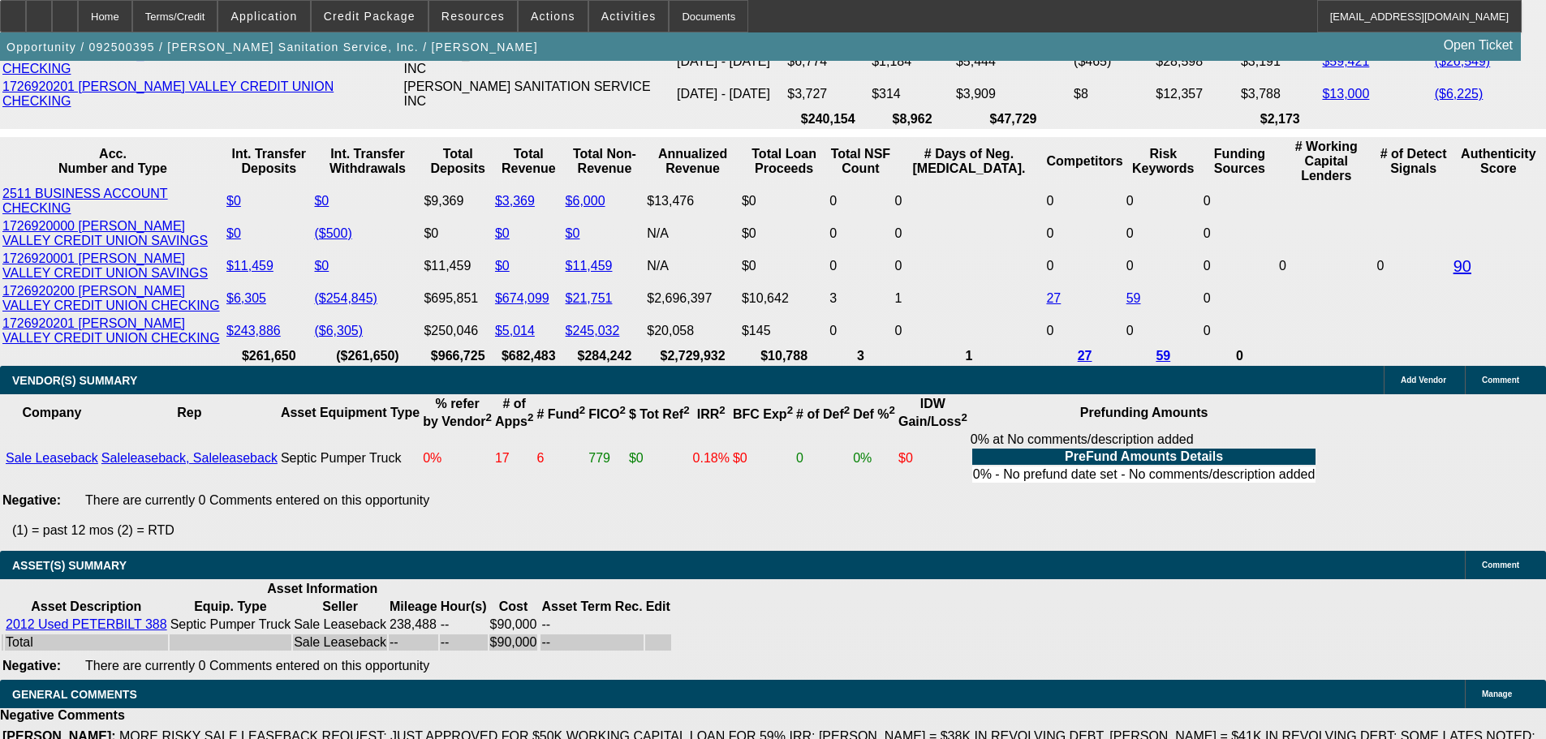
scroll to position [2921, 0]
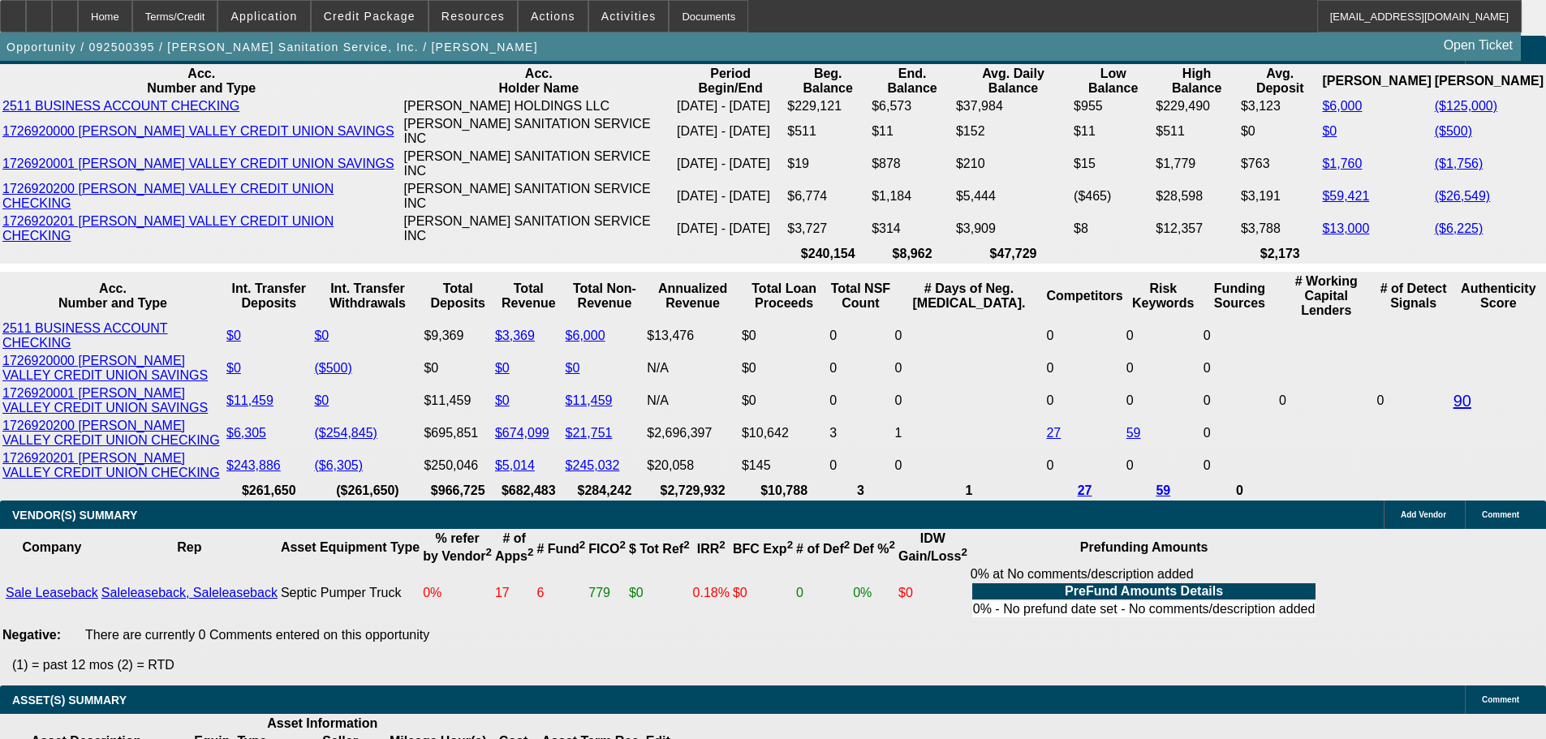
scroll to position [3084, 0]
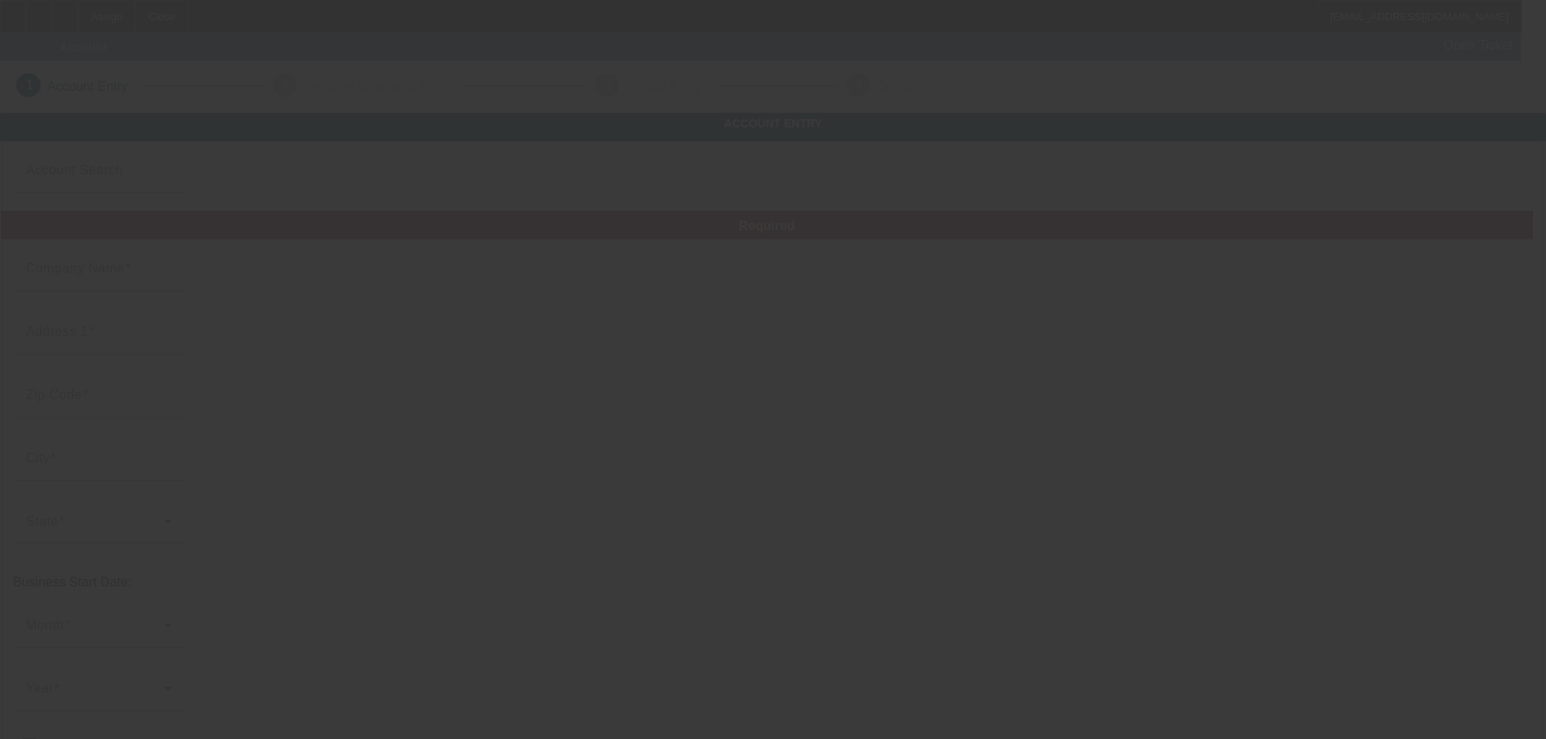
type input "Steel City Auto Transport LLC"
type input "[STREET_ADDRESS][PERSON_NAME]"
type input "15632"
type input "Export"
type input "[PHONE_NUMBER]"
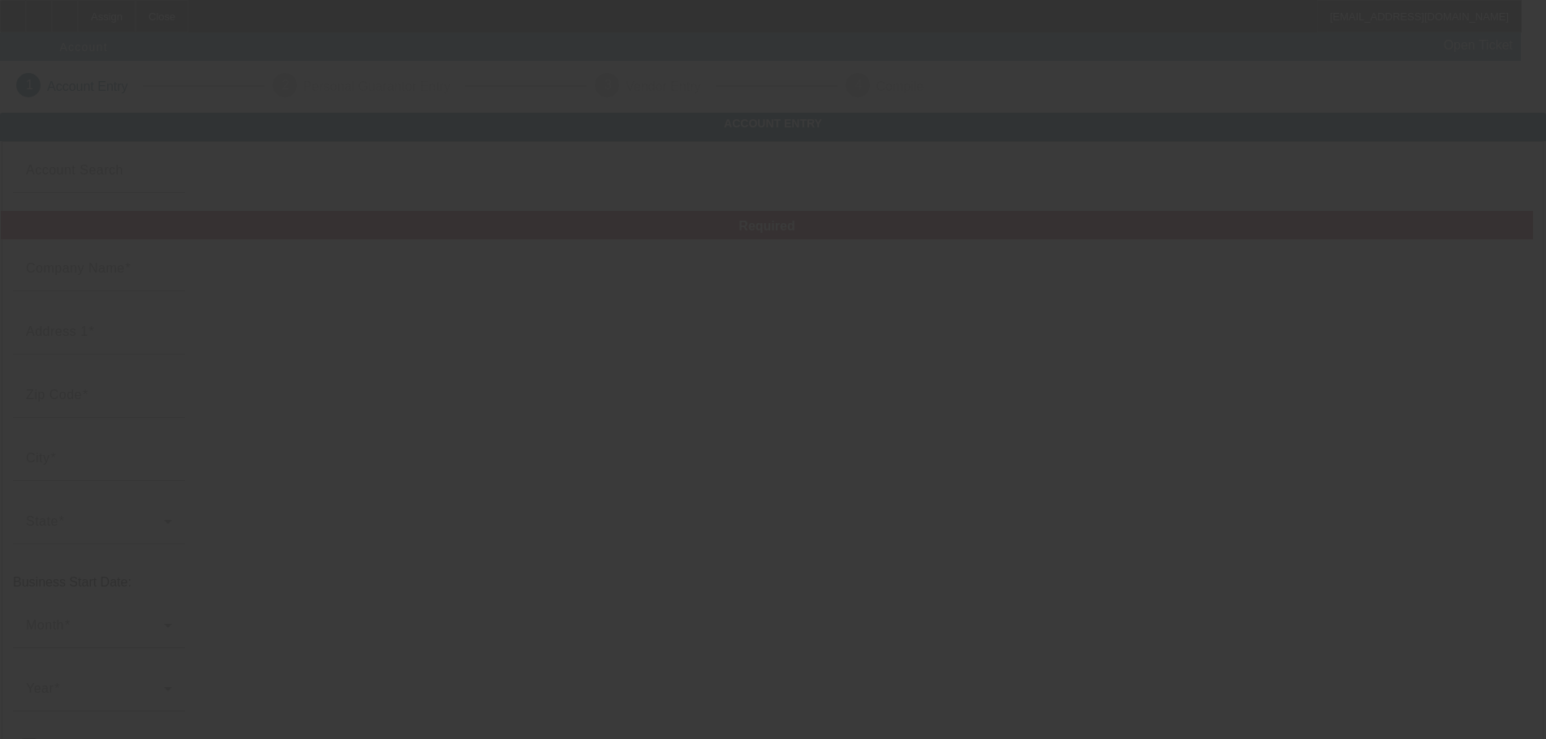
type input "[EMAIL_ADDRESS][DOMAIN_NAME]"
type input "[US_EMPLOYER_IDENTIFICATION_NUMBER]"
type input "Auto Transportation"
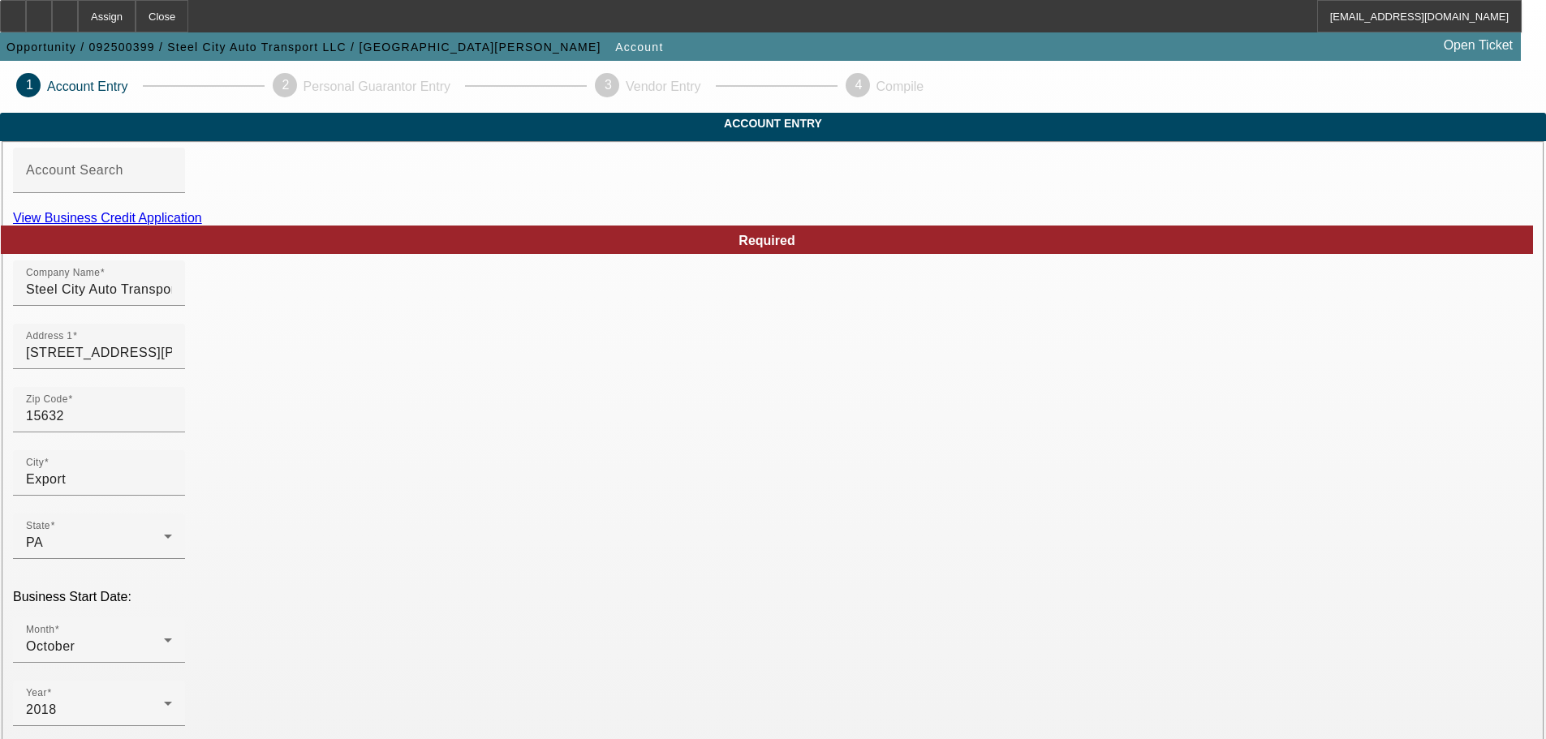
click at [202, 225] on link "View Business Credit Application" at bounding box center [107, 218] width 189 height 14
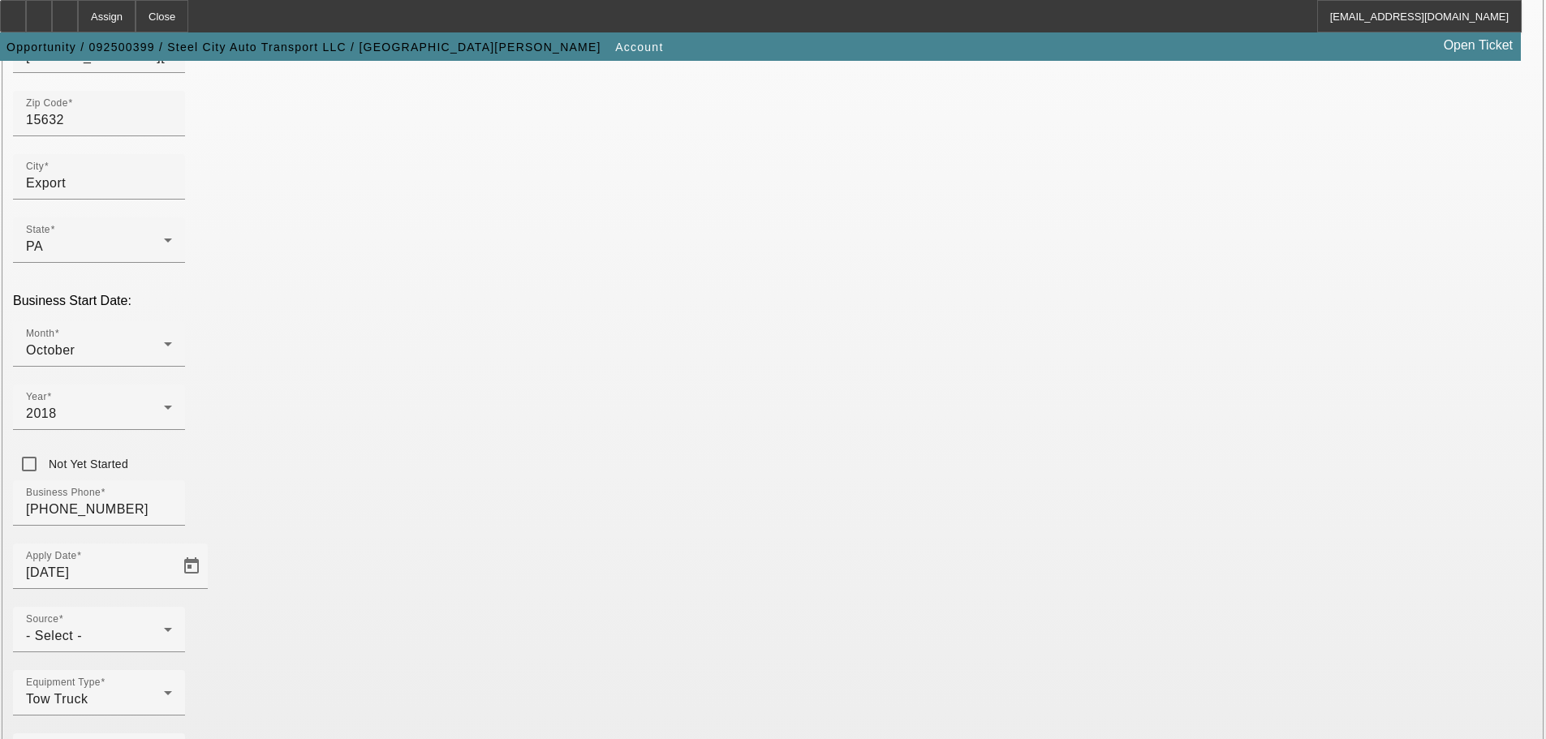
scroll to position [299, 0]
click at [172, 604] on div "Source - Select -" at bounding box center [99, 626] width 146 height 45
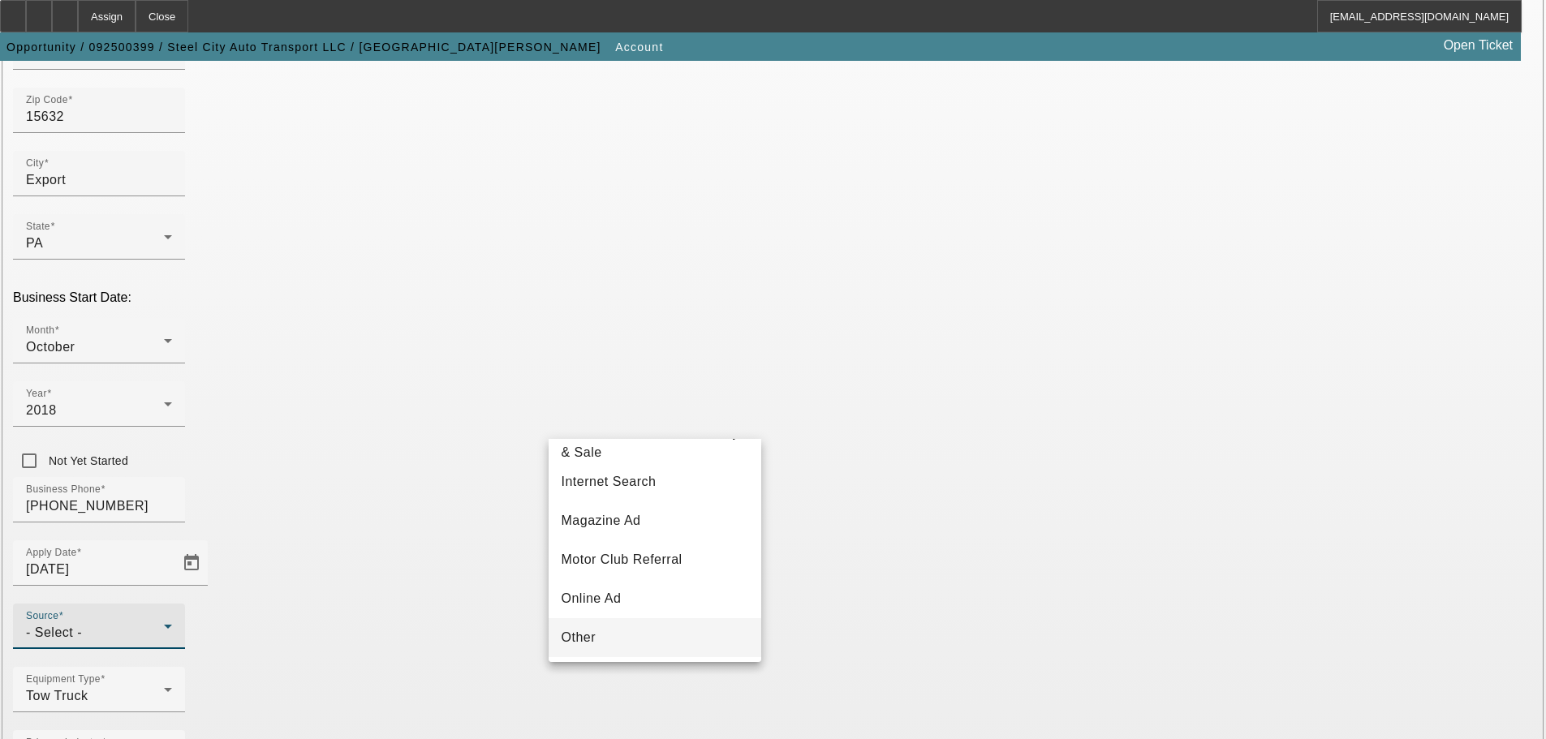
scroll to position [252, 0]
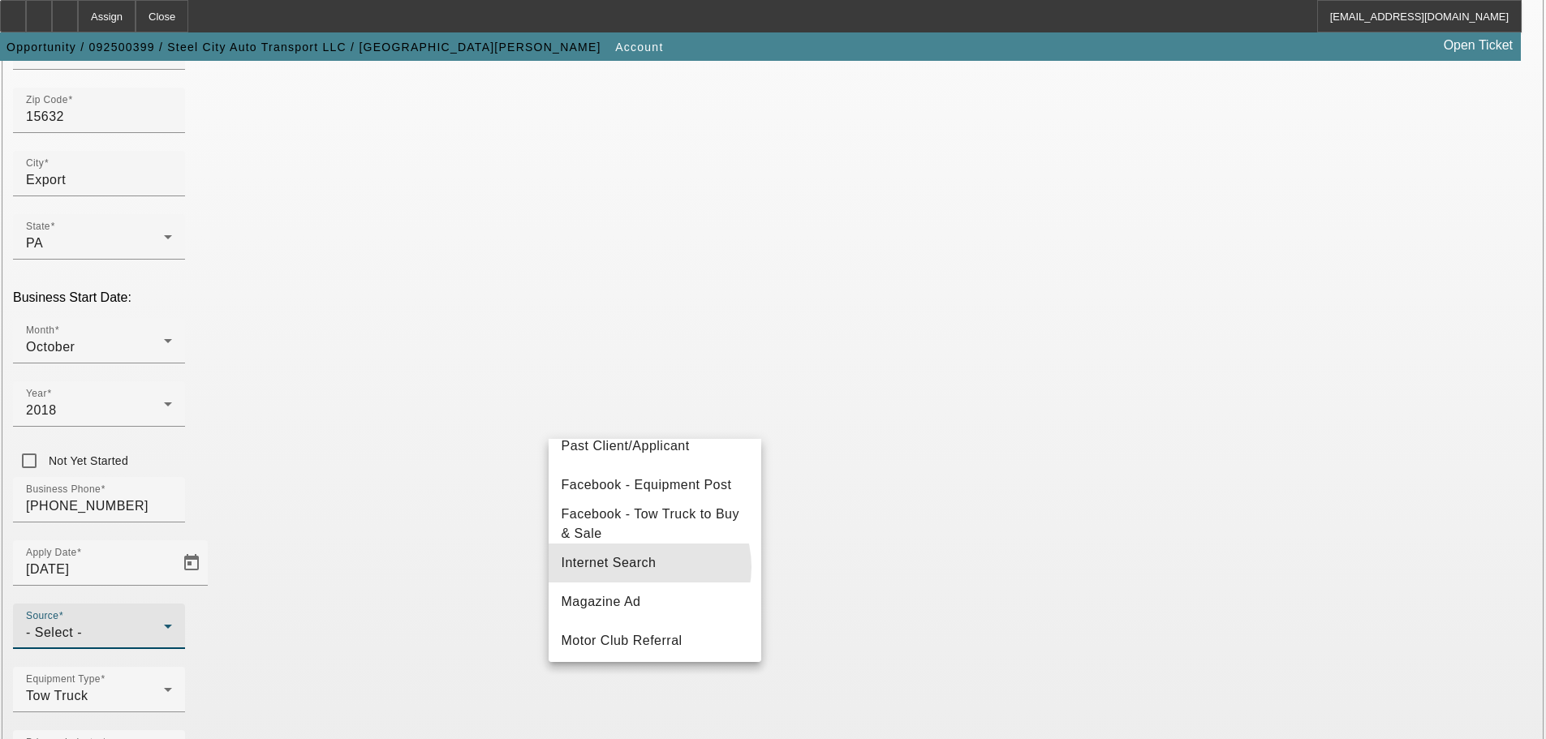
click at [642, 573] on span "Internet Search" at bounding box center [609, 562] width 95 height 19
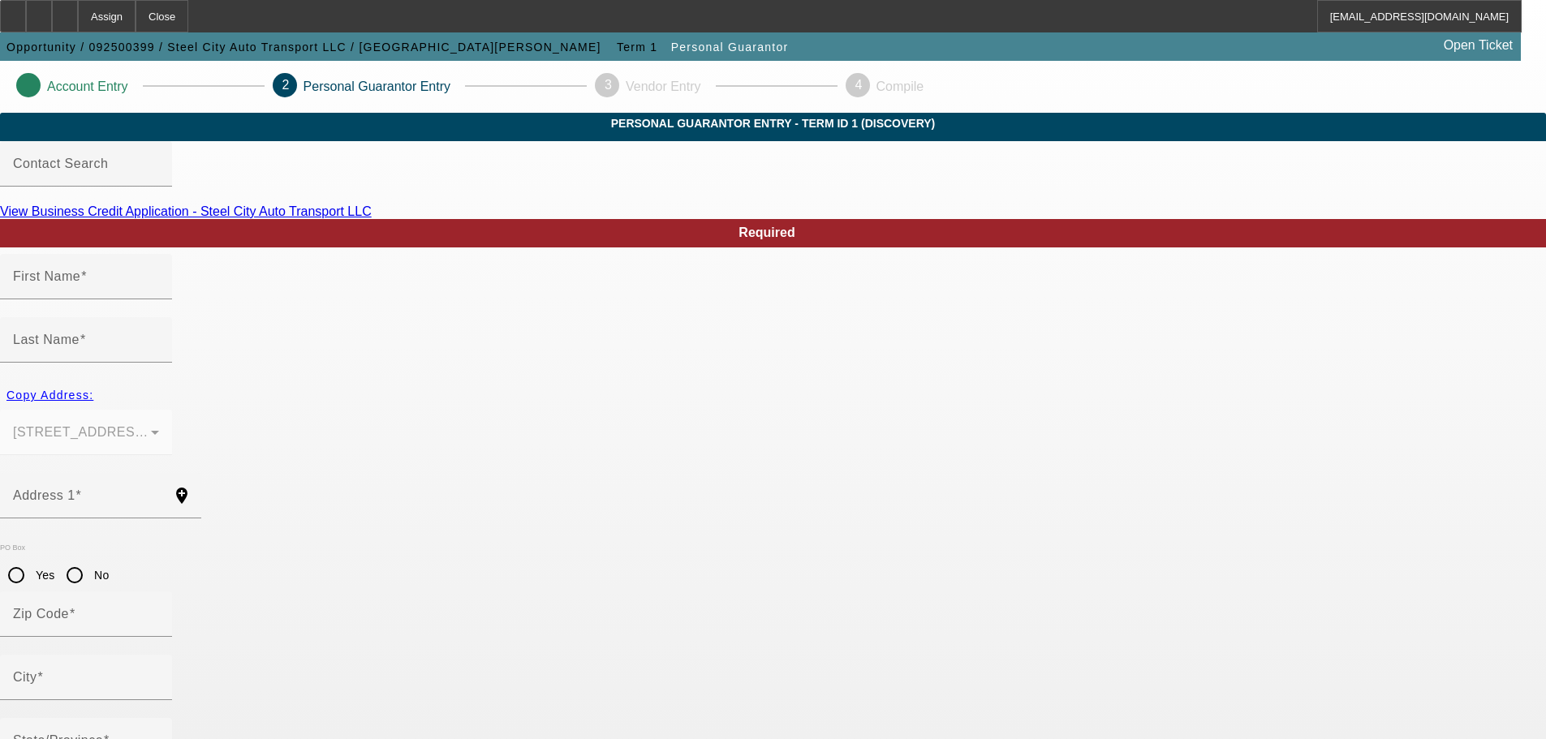
type input "[PERSON_NAME]"
type input "[STREET_ADDRESS][PERSON_NAME]"
radio input "true"
type input "15632"
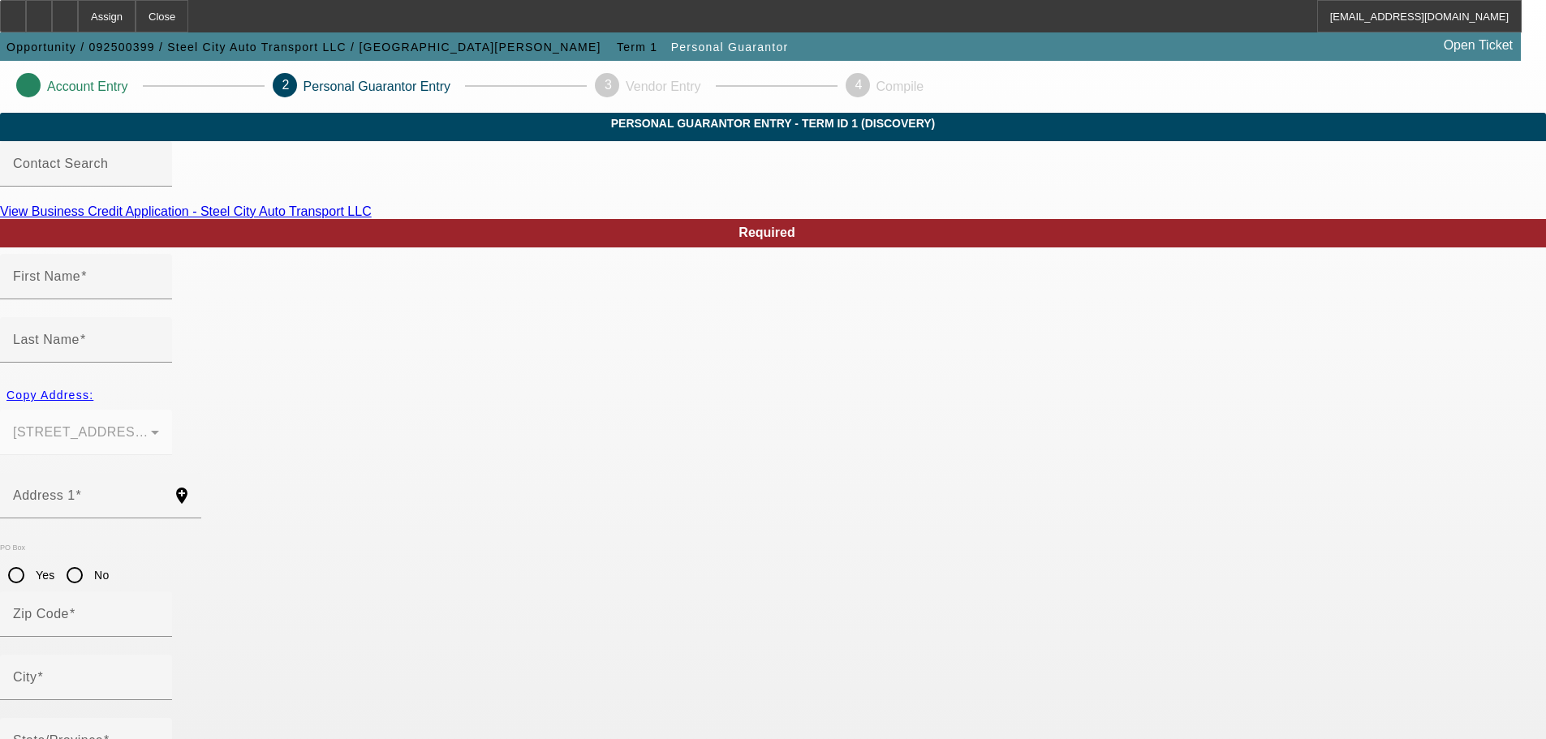
type input "Export"
type input "[PHONE_NUMBER]"
type input "100"
type input "173-70-8803"
type input "[EMAIL_ADDRESS][DOMAIN_NAME]"
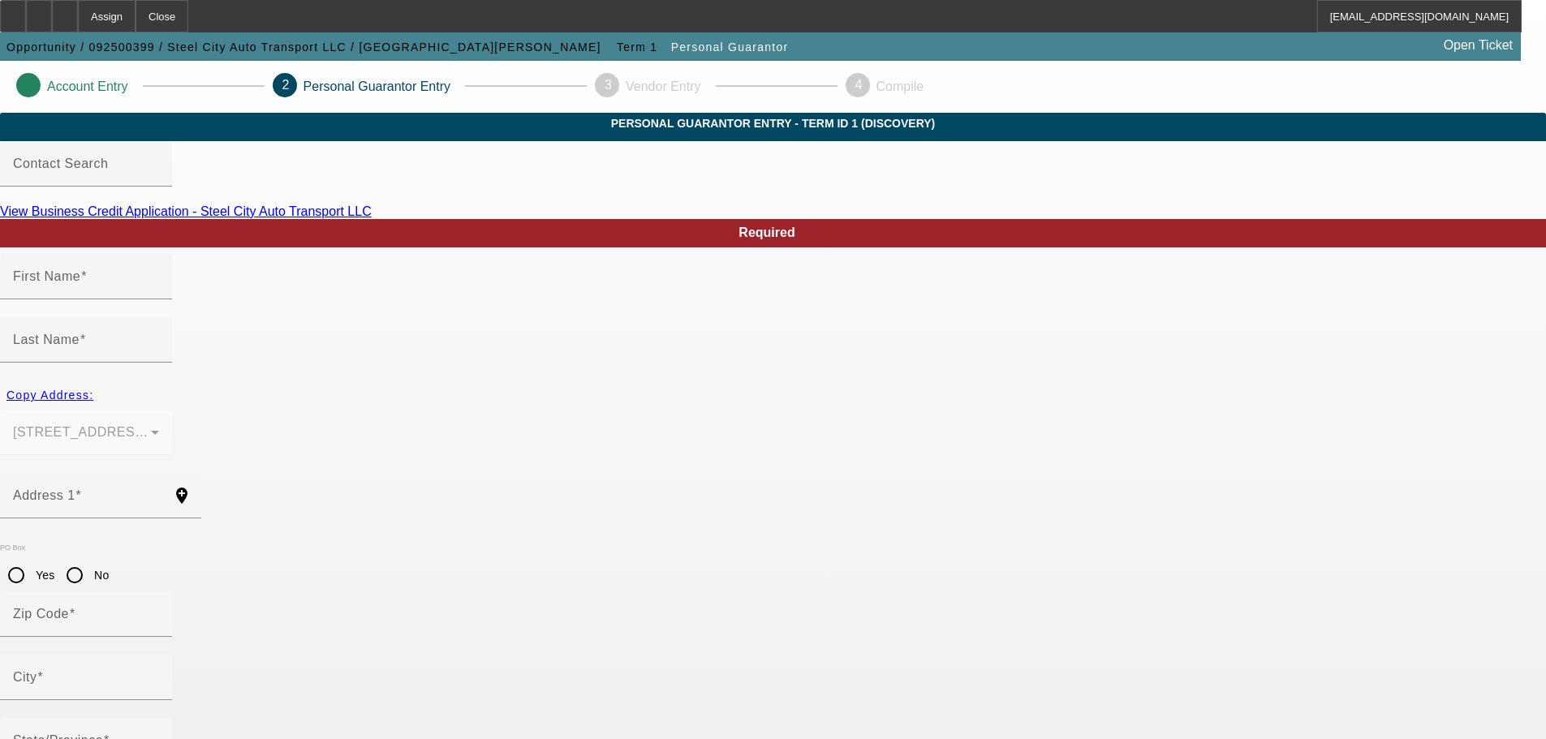
type input "[PHONE_NUMBER]"
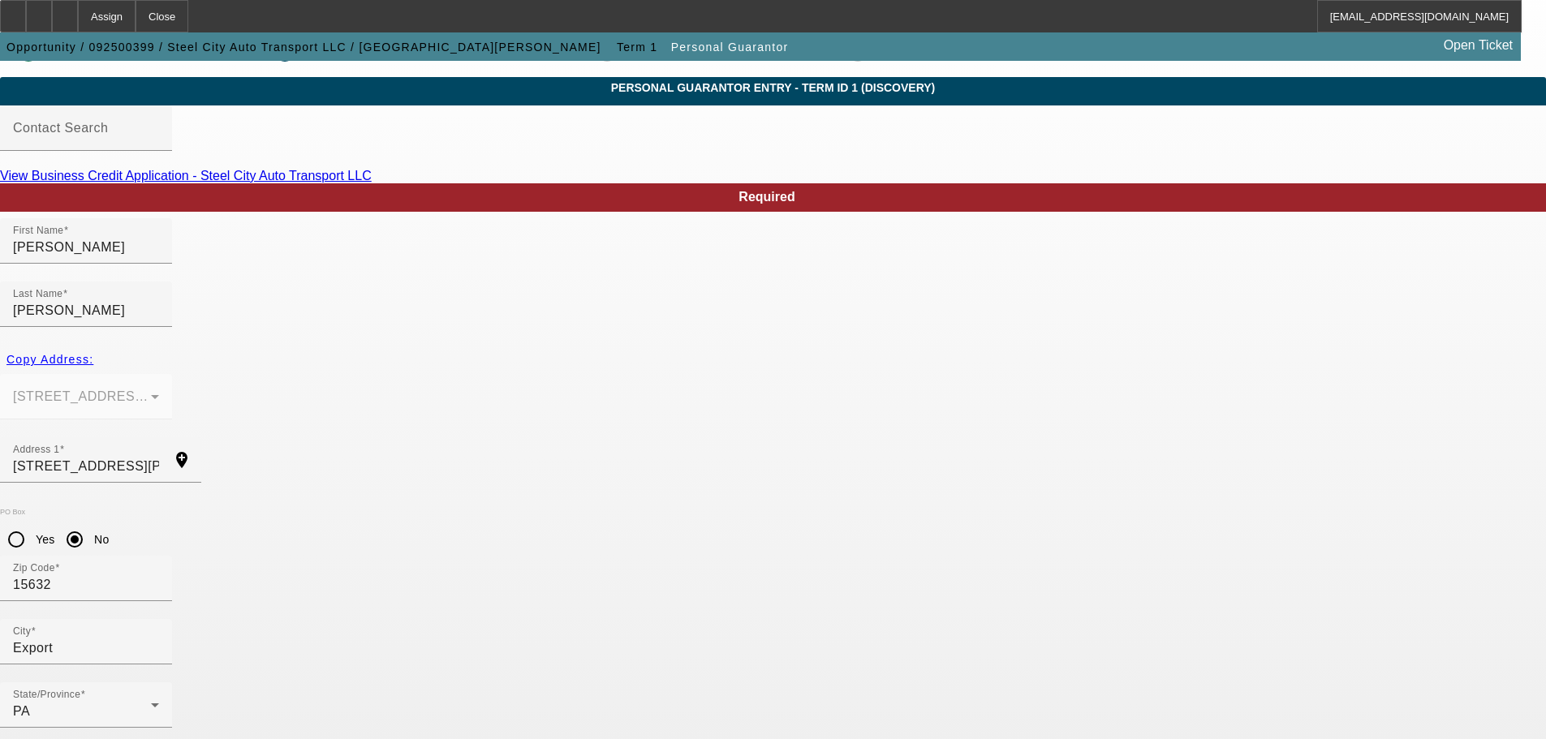
scroll to position [54, 0]
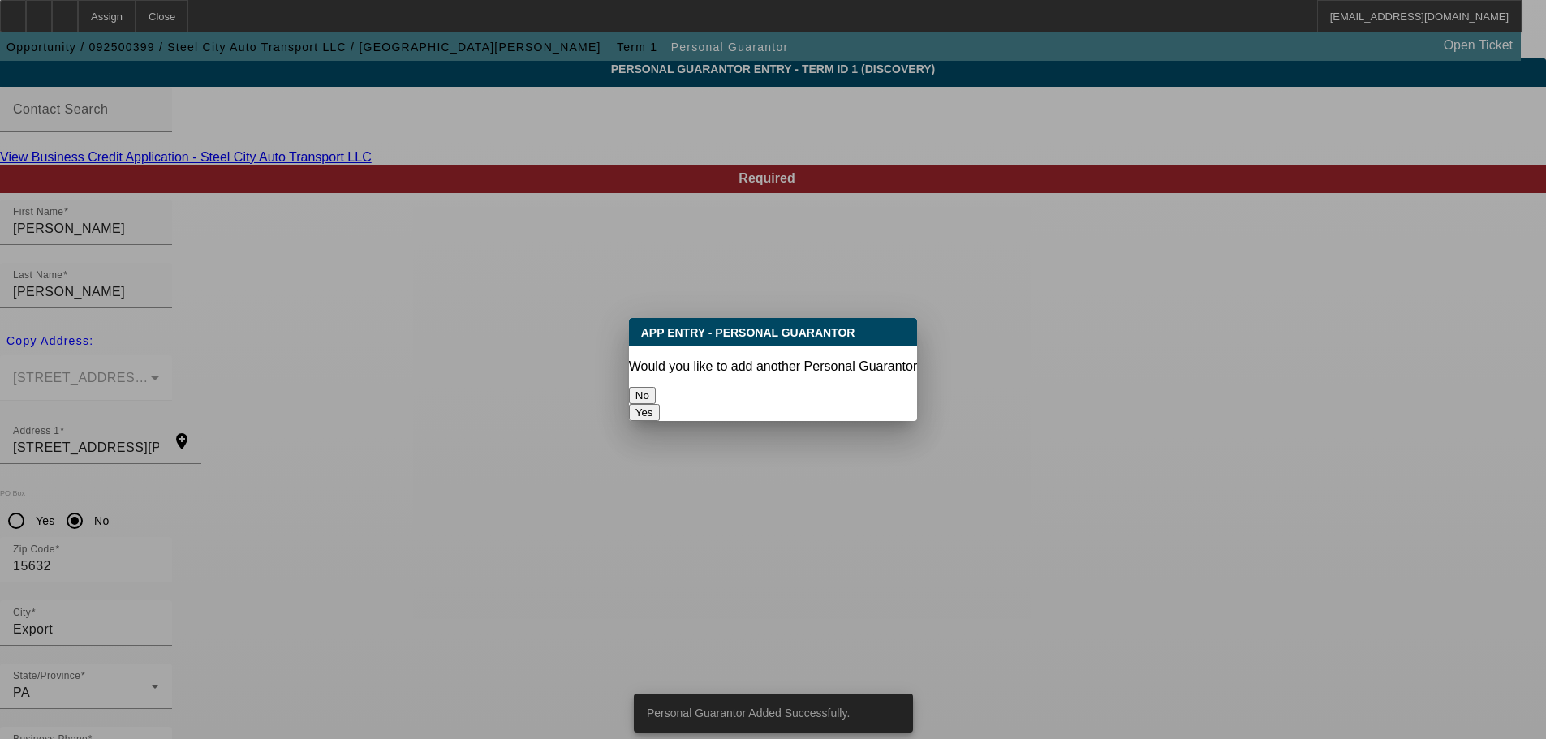
scroll to position [0, 0]
click at [656, 398] on button "No" at bounding box center [642, 395] width 27 height 17
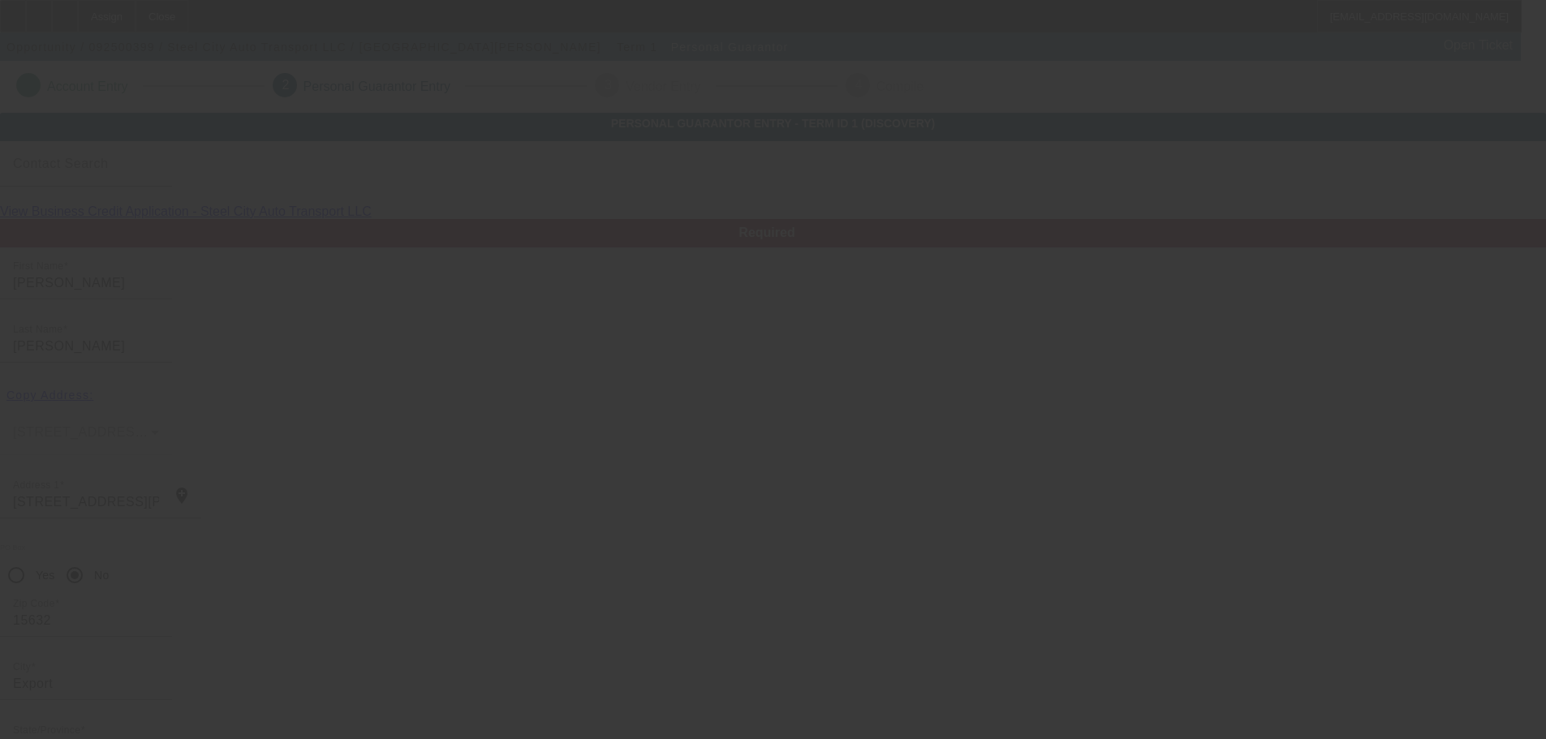
scroll to position [54, 0]
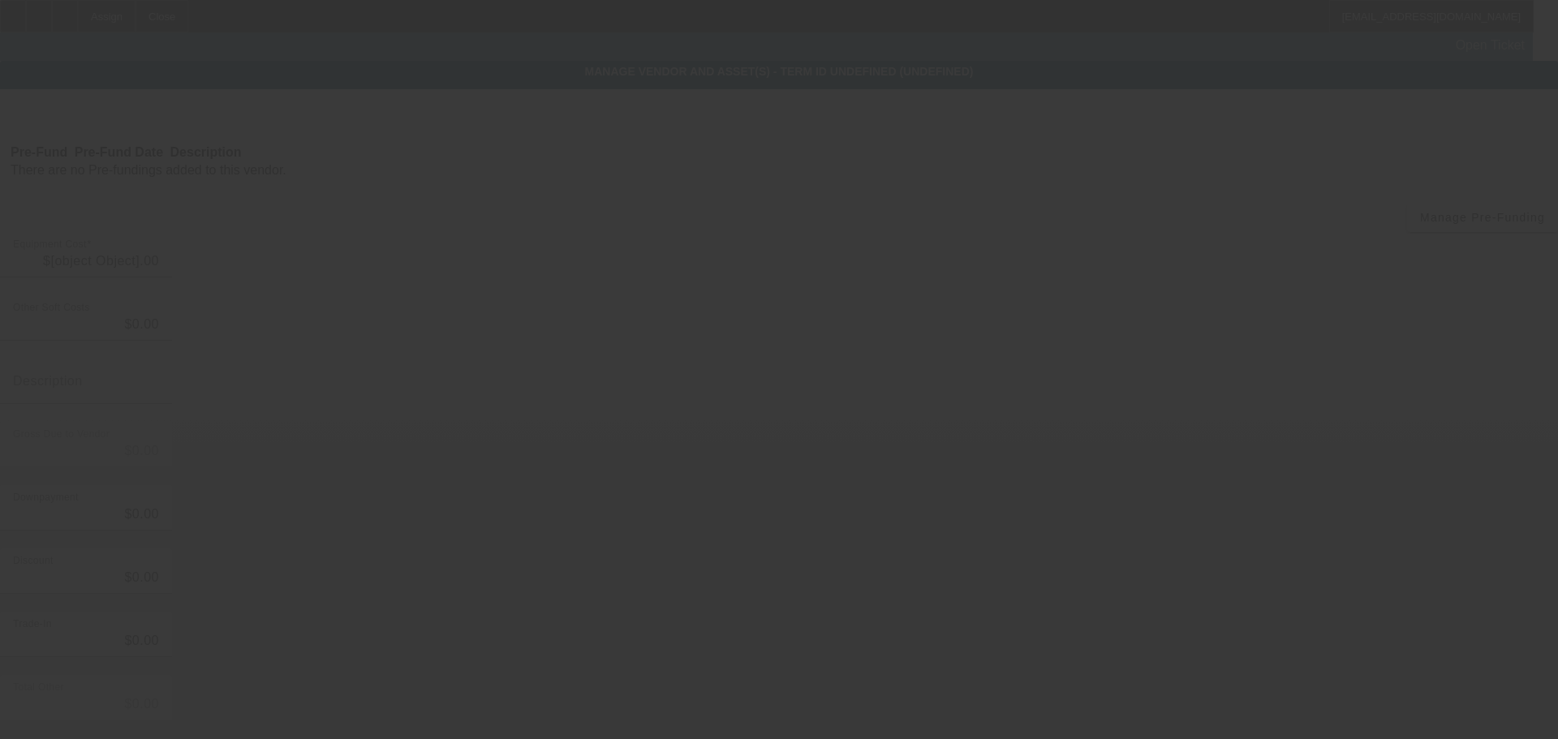
type input "$120,000.00"
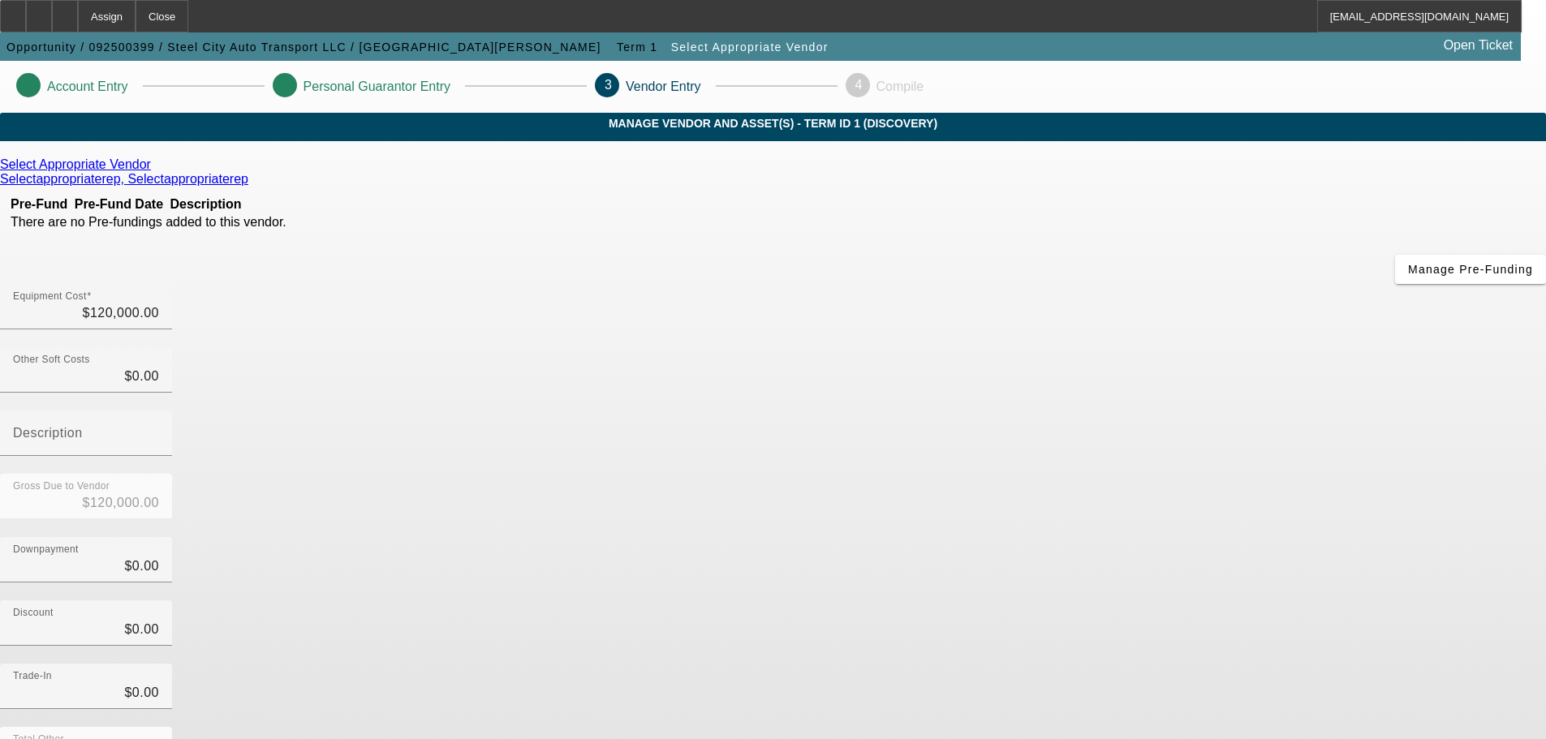
click at [155, 171] on icon at bounding box center [155, 164] width 0 height 14
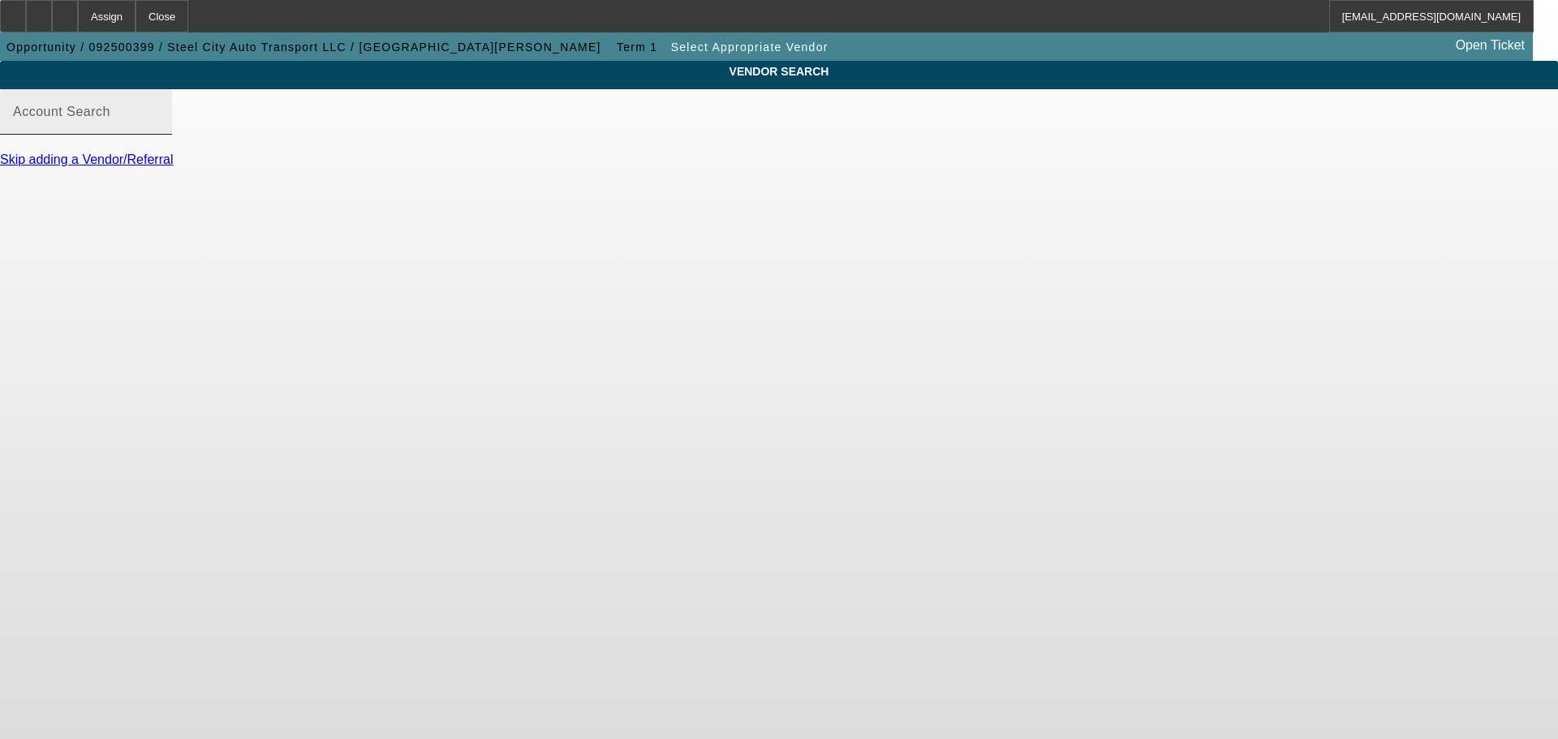
click at [159, 135] on div "Account Search" at bounding box center [86, 111] width 146 height 45
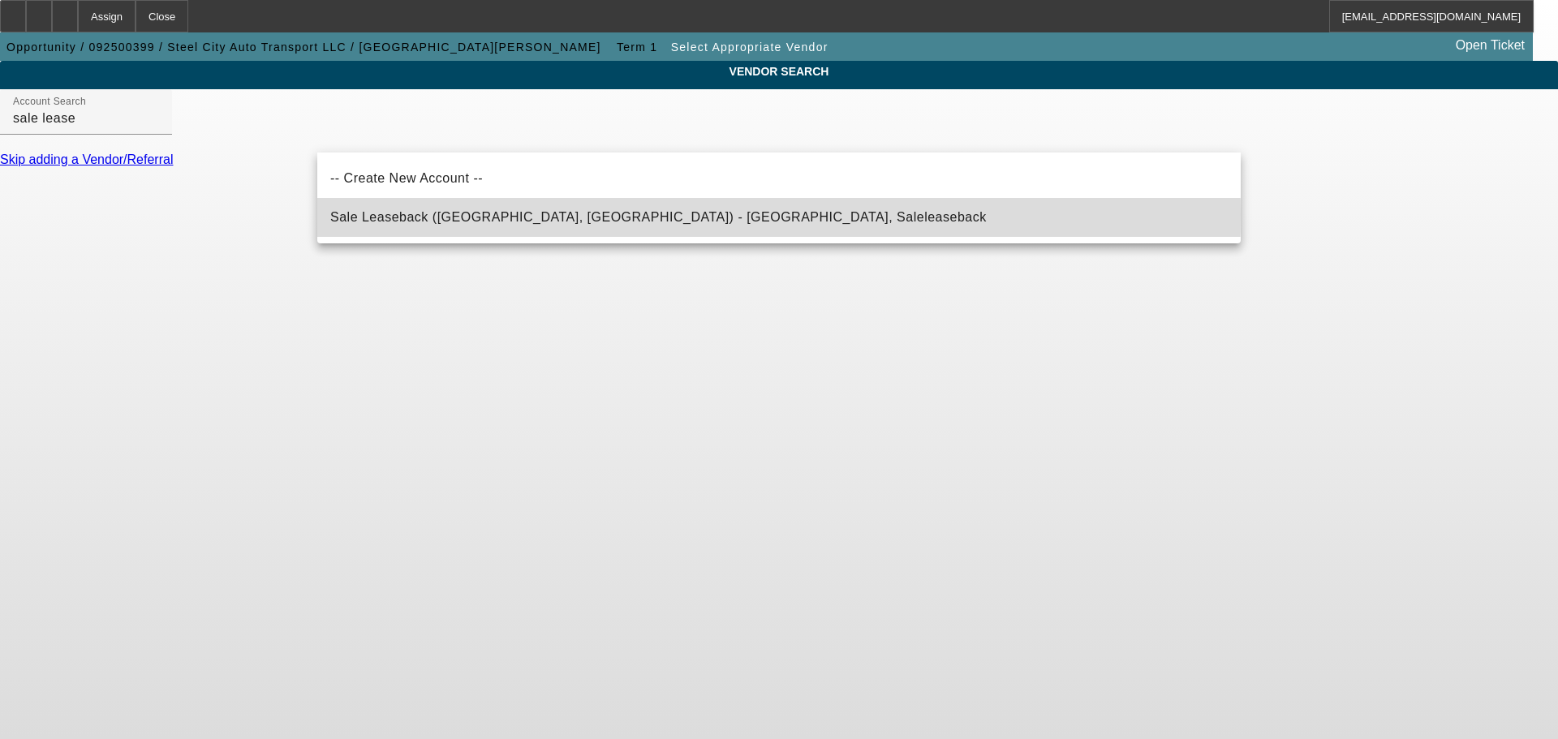
click at [450, 214] on span "Sale Leaseback ([GEOGRAPHIC_DATA], [GEOGRAPHIC_DATA]) - [GEOGRAPHIC_DATA], Sale…" at bounding box center [658, 217] width 656 height 14
type input "Sale Leaseback ([GEOGRAPHIC_DATA], [GEOGRAPHIC_DATA]) - [GEOGRAPHIC_DATA], Sale…"
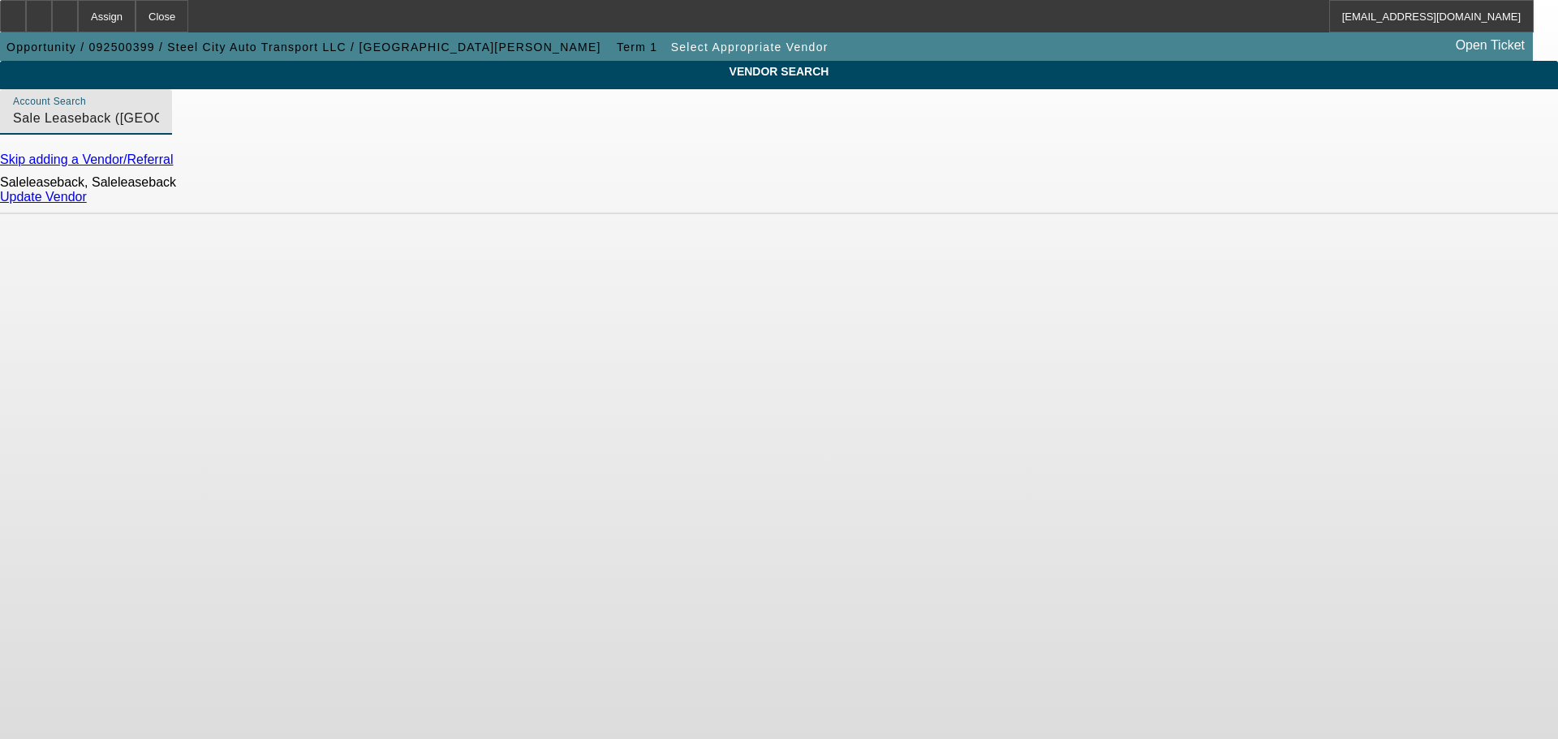
click at [87, 204] on link "Update Vendor" at bounding box center [43, 197] width 87 height 14
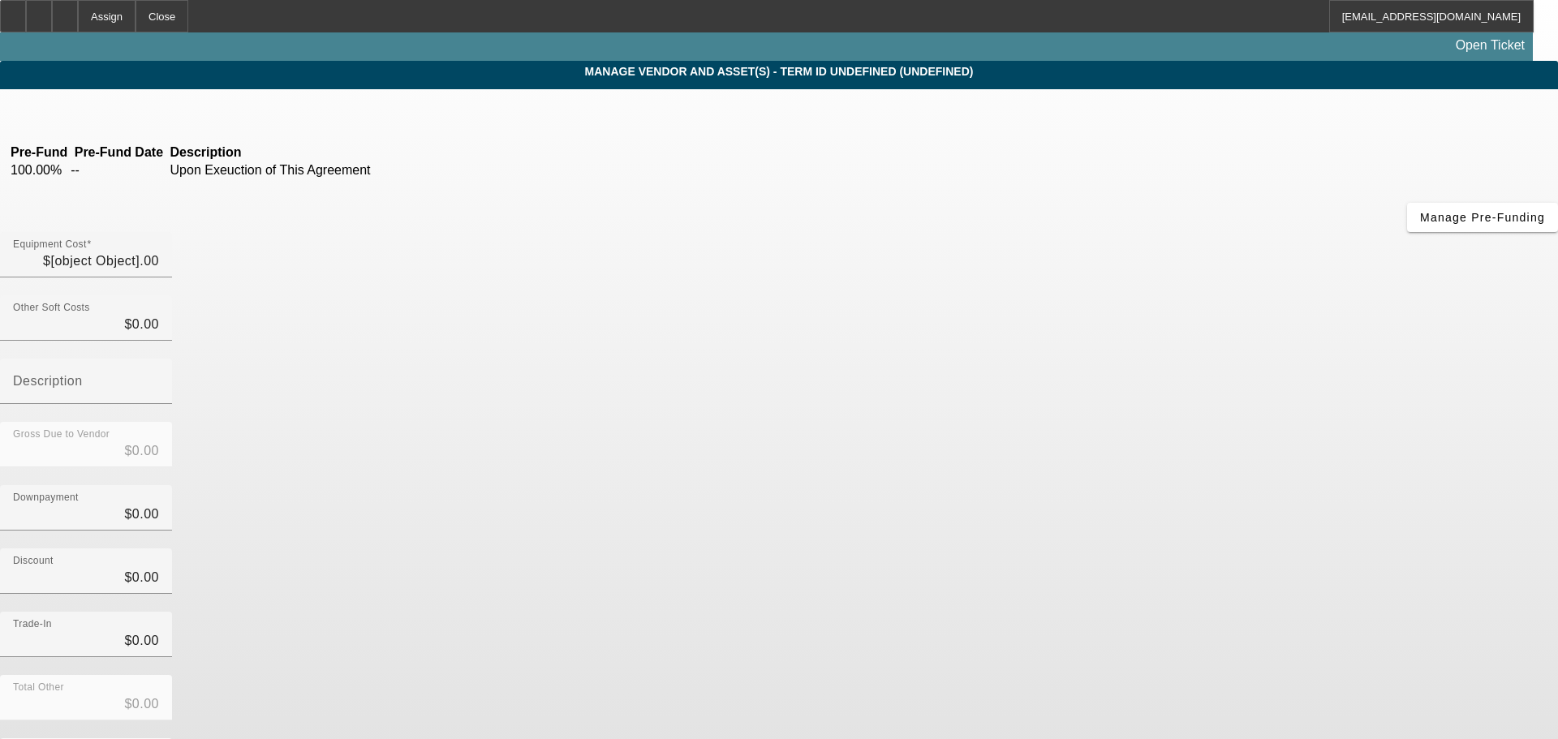
type input "$120,000.00"
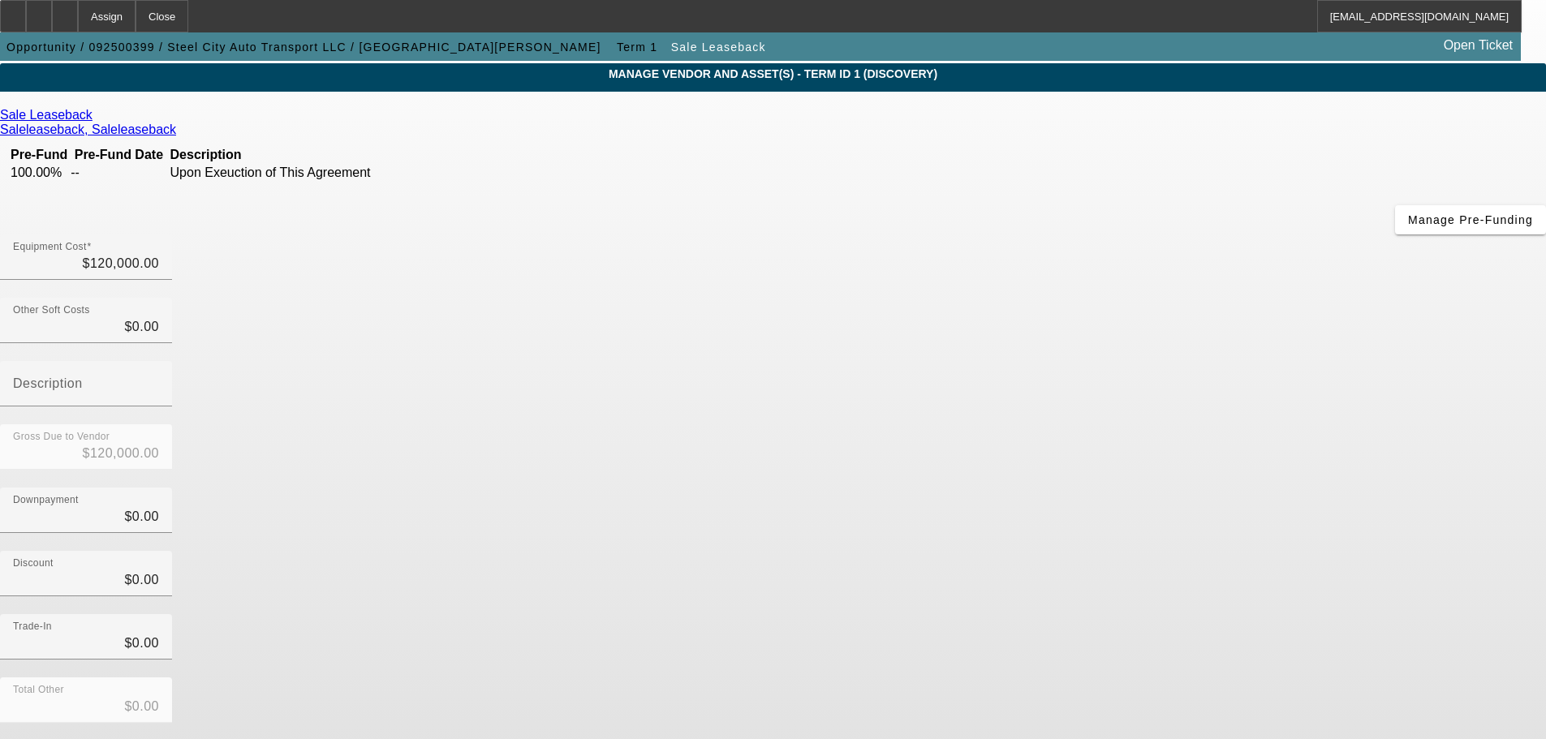
scroll to position [89, 0]
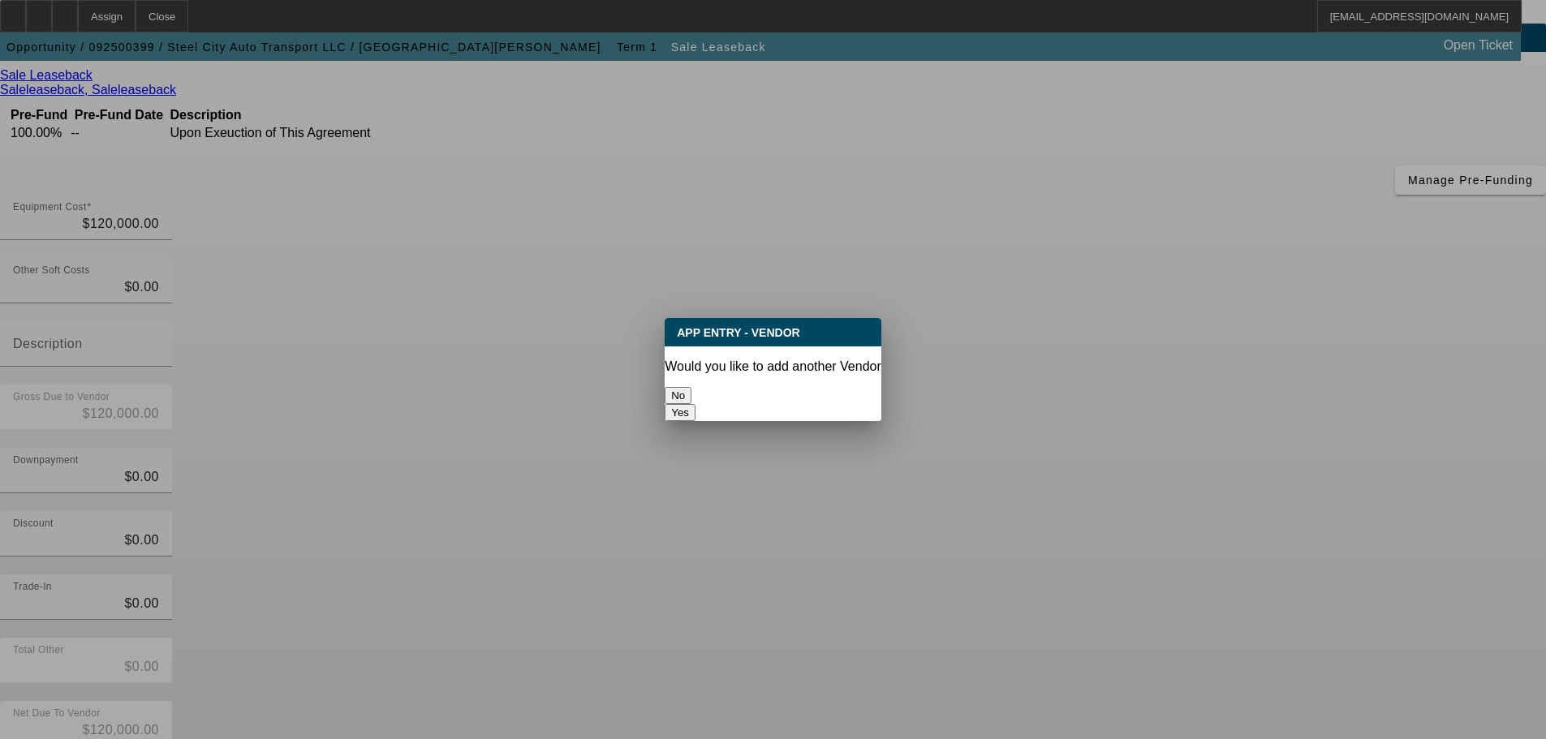
click at [691, 393] on button "No" at bounding box center [678, 395] width 27 height 17
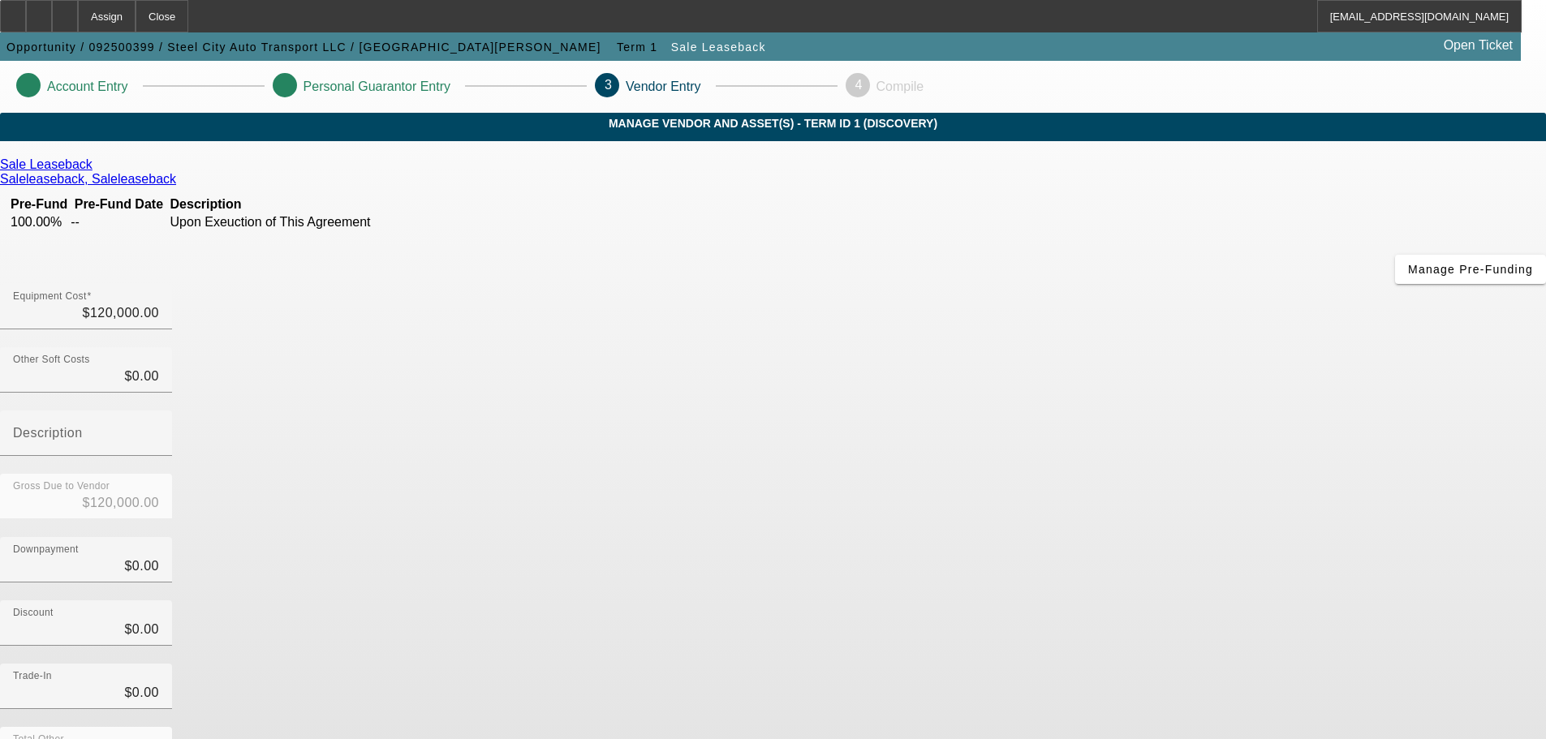
scroll to position [89, 0]
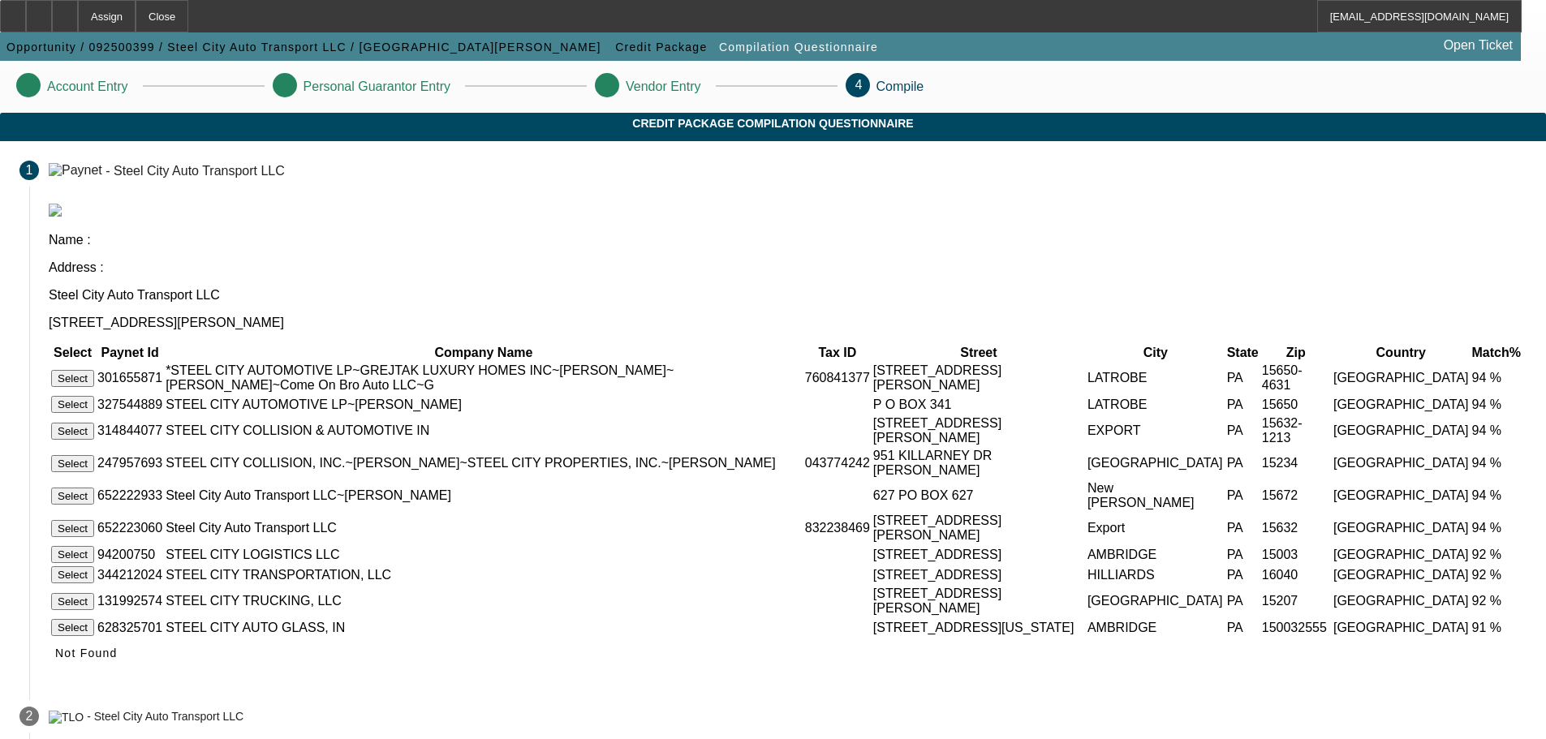
click at [94, 520] on button "Select" at bounding box center [72, 528] width 43 height 17
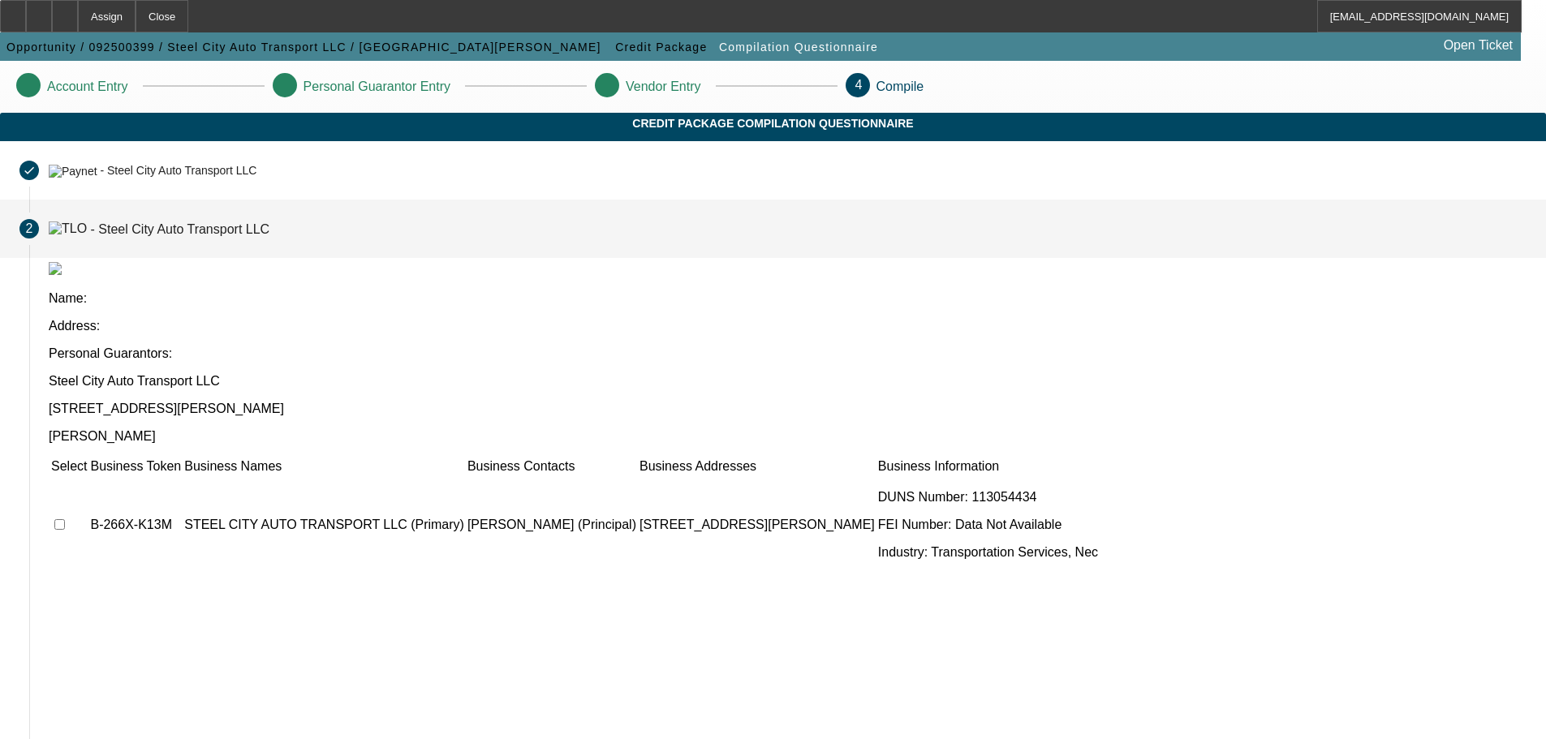
click at [65, 519] on input "checkbox" at bounding box center [59, 524] width 11 height 11
checkbox input "true"
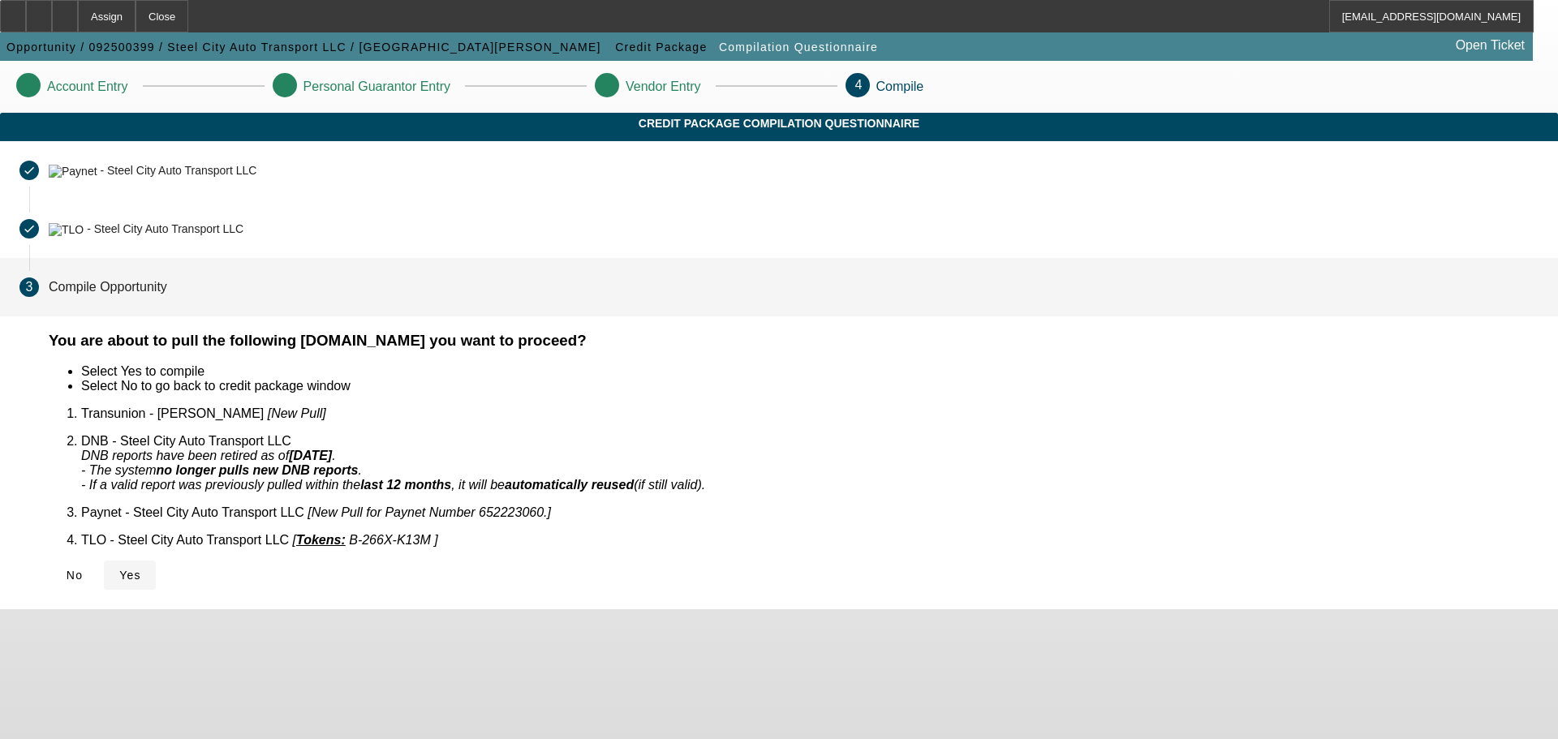
click at [156, 567] on span at bounding box center [130, 575] width 52 height 39
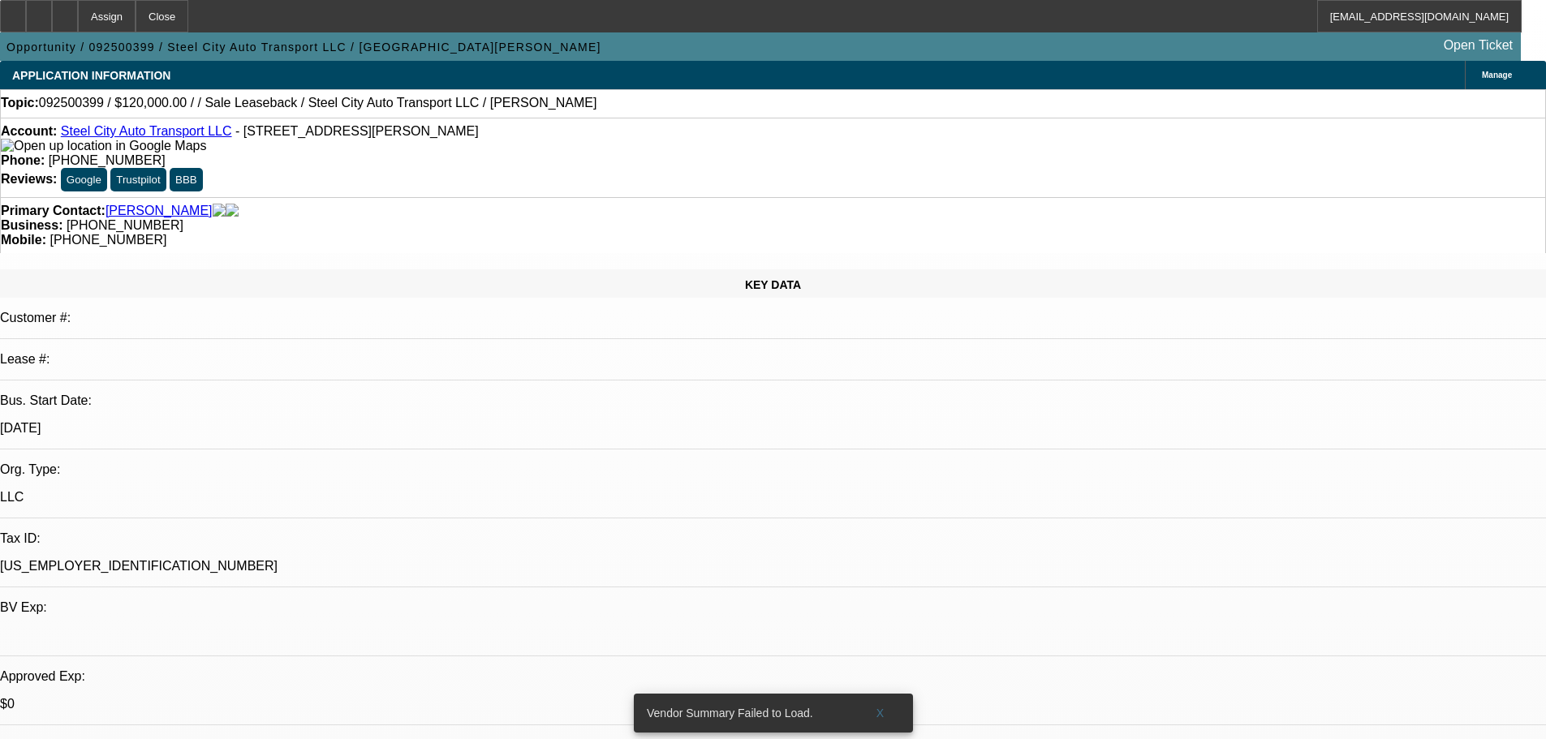
select select "0"
select select "2"
select select "0.1"
select select "2"
select select "4"
